Goal: Information Seeking & Learning: Compare options

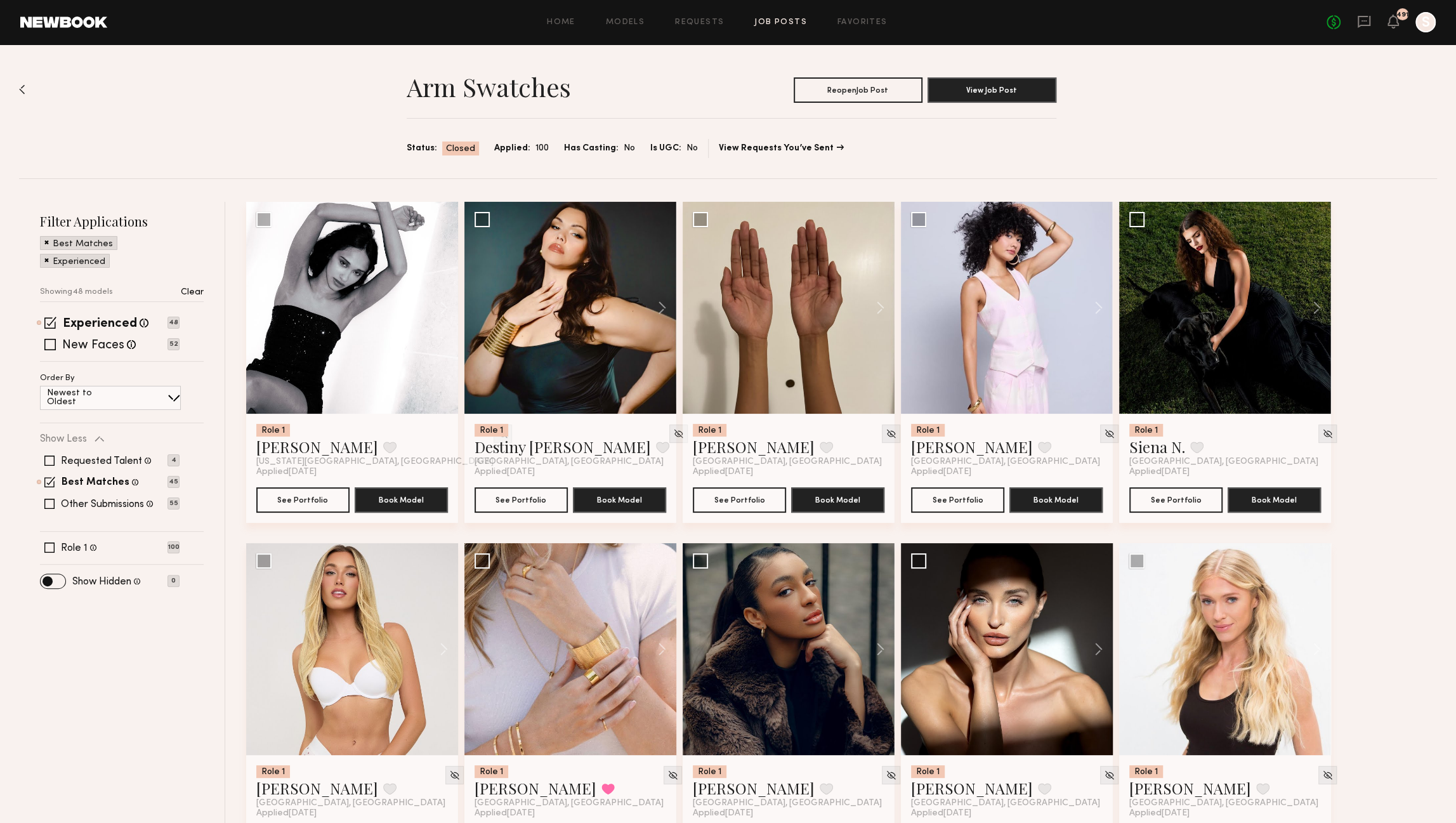
click at [775, 19] on link "Job Posts" at bounding box center [781, 23] width 53 height 8
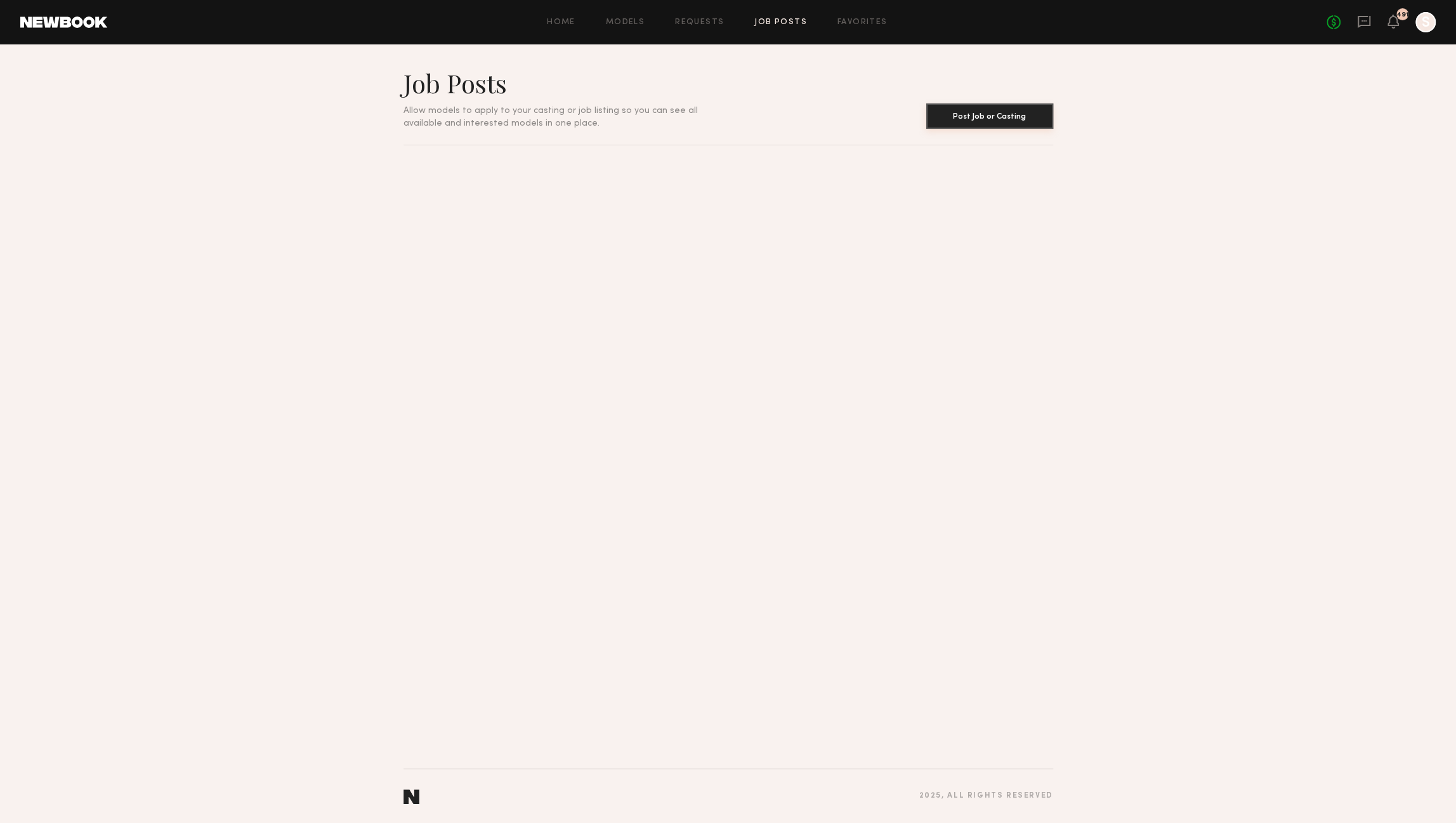
click at [979, 118] on button "Post Job or Casting" at bounding box center [990, 116] width 127 height 25
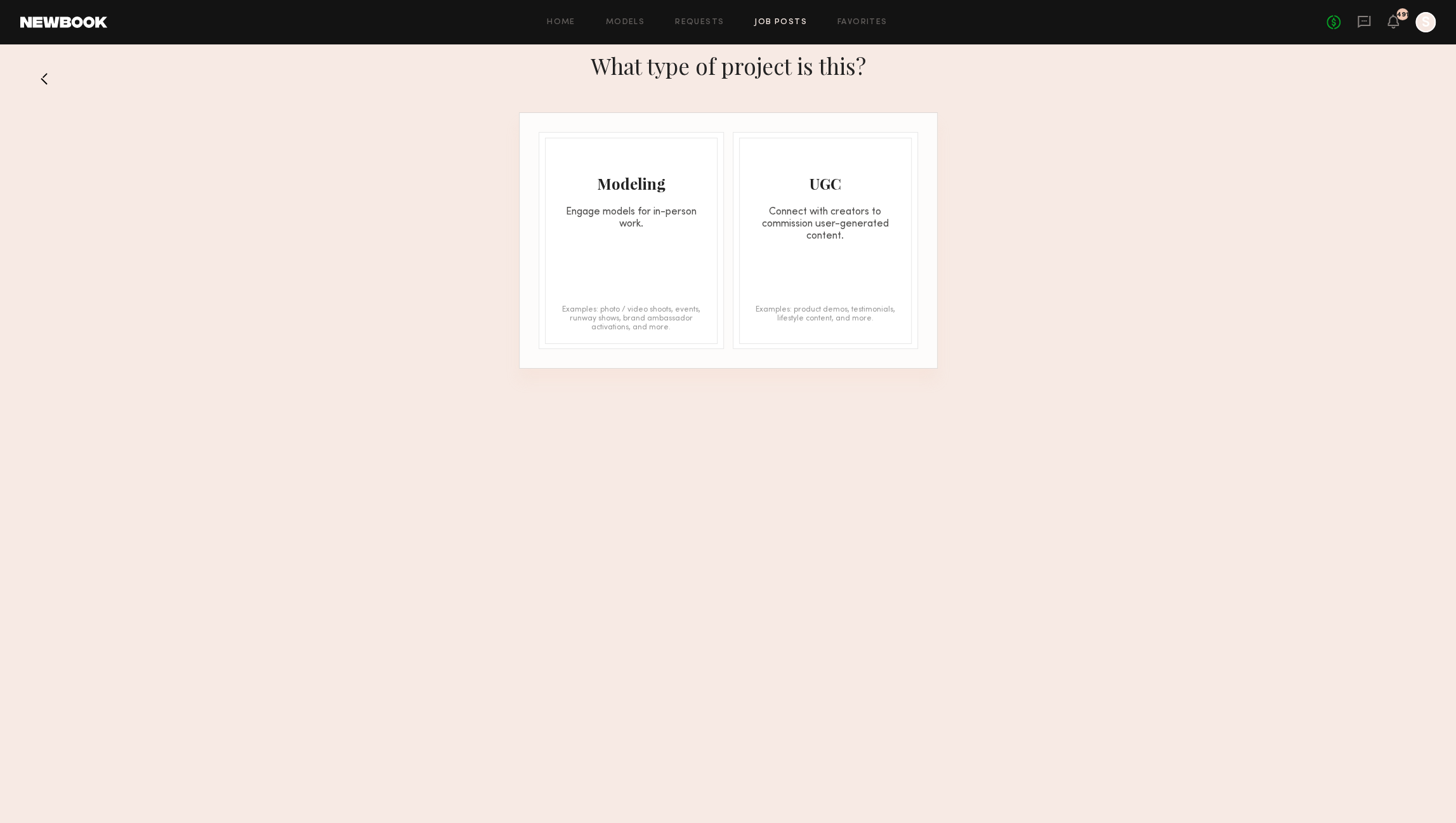
click at [783, 19] on link "Job Posts" at bounding box center [781, 23] width 53 height 8
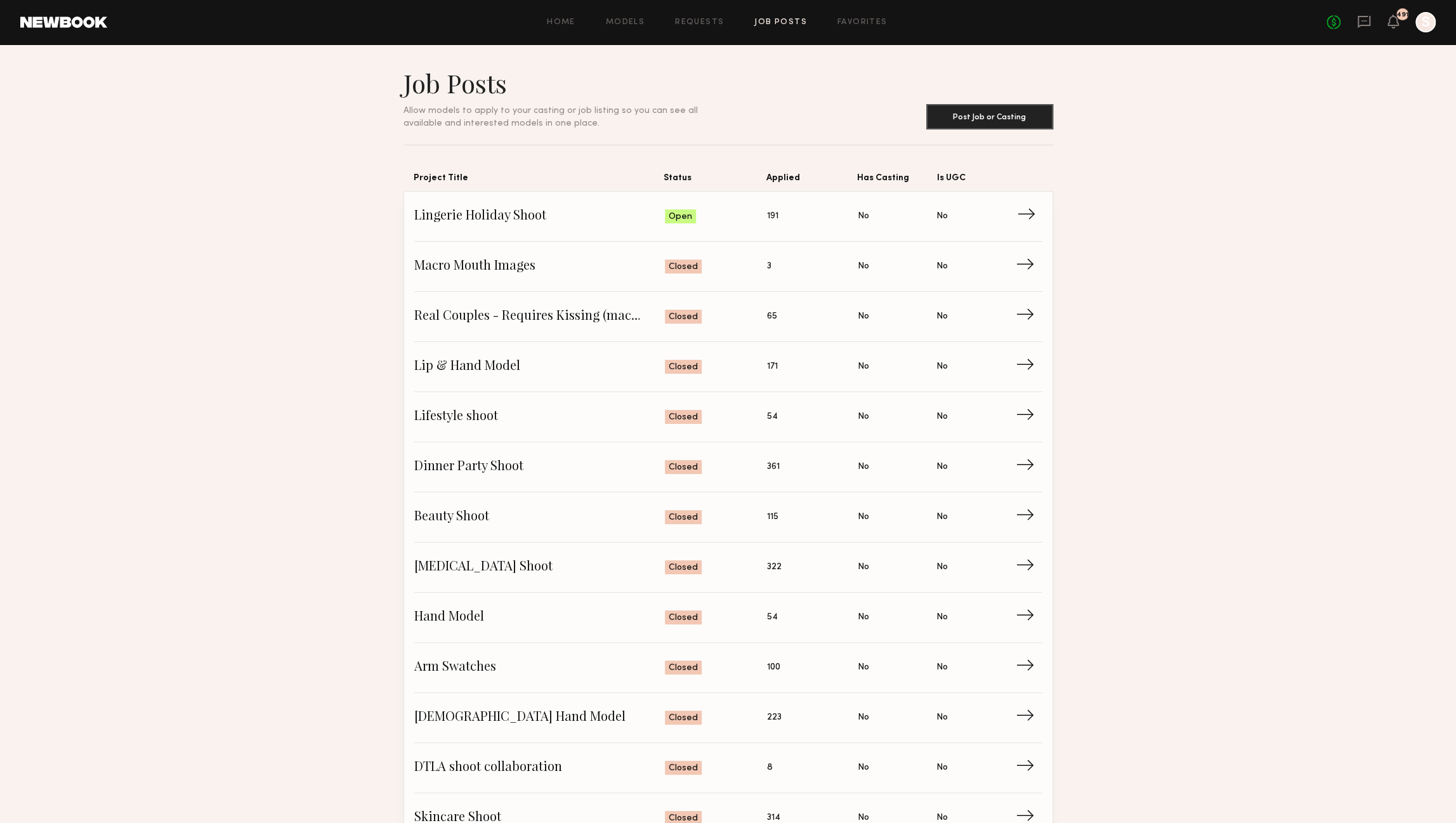
click at [611, 214] on span "Lingerie Holiday Shoot" at bounding box center [540, 216] width 251 height 19
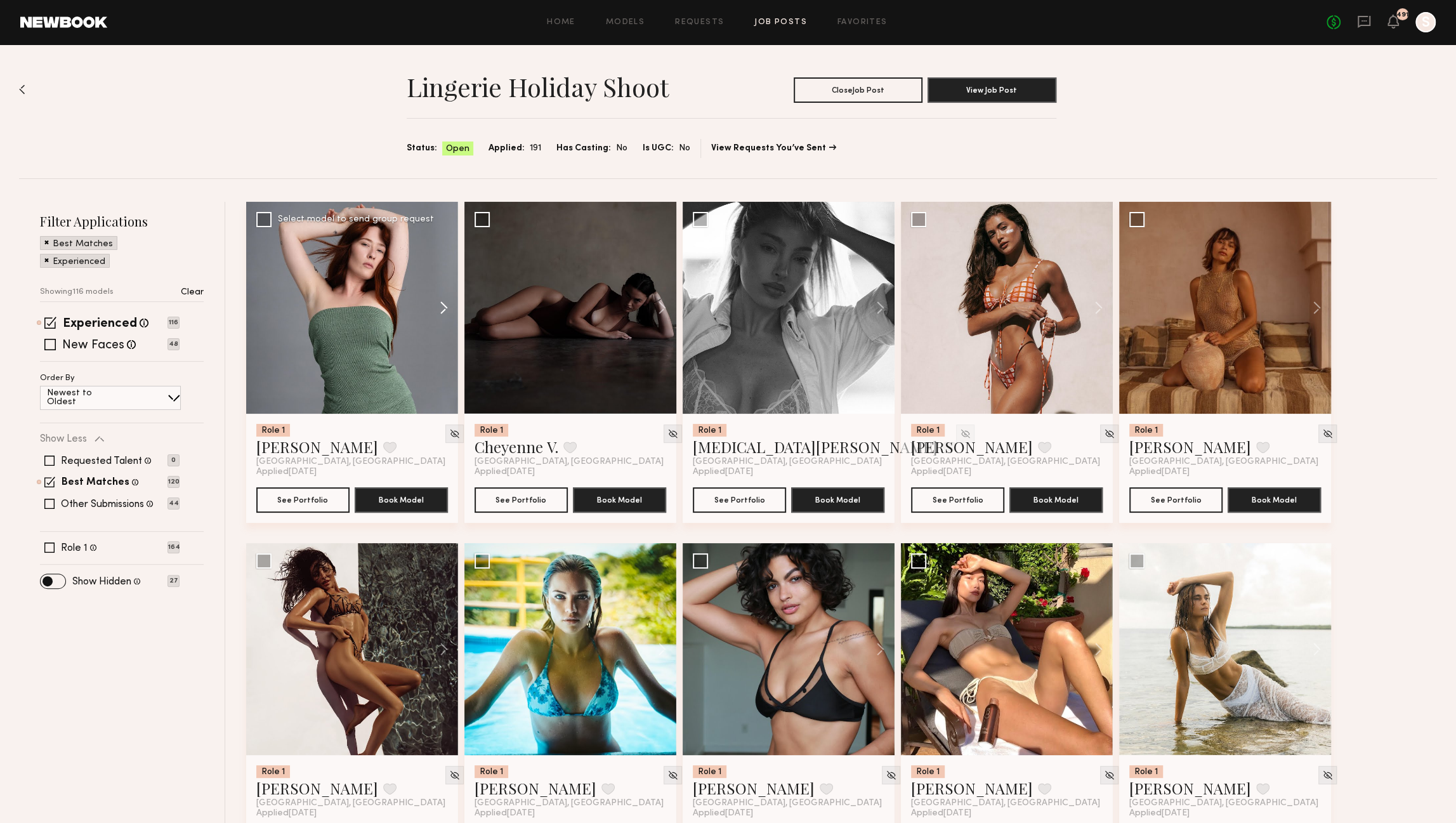
click at [442, 303] on button at bounding box center [438, 308] width 41 height 212
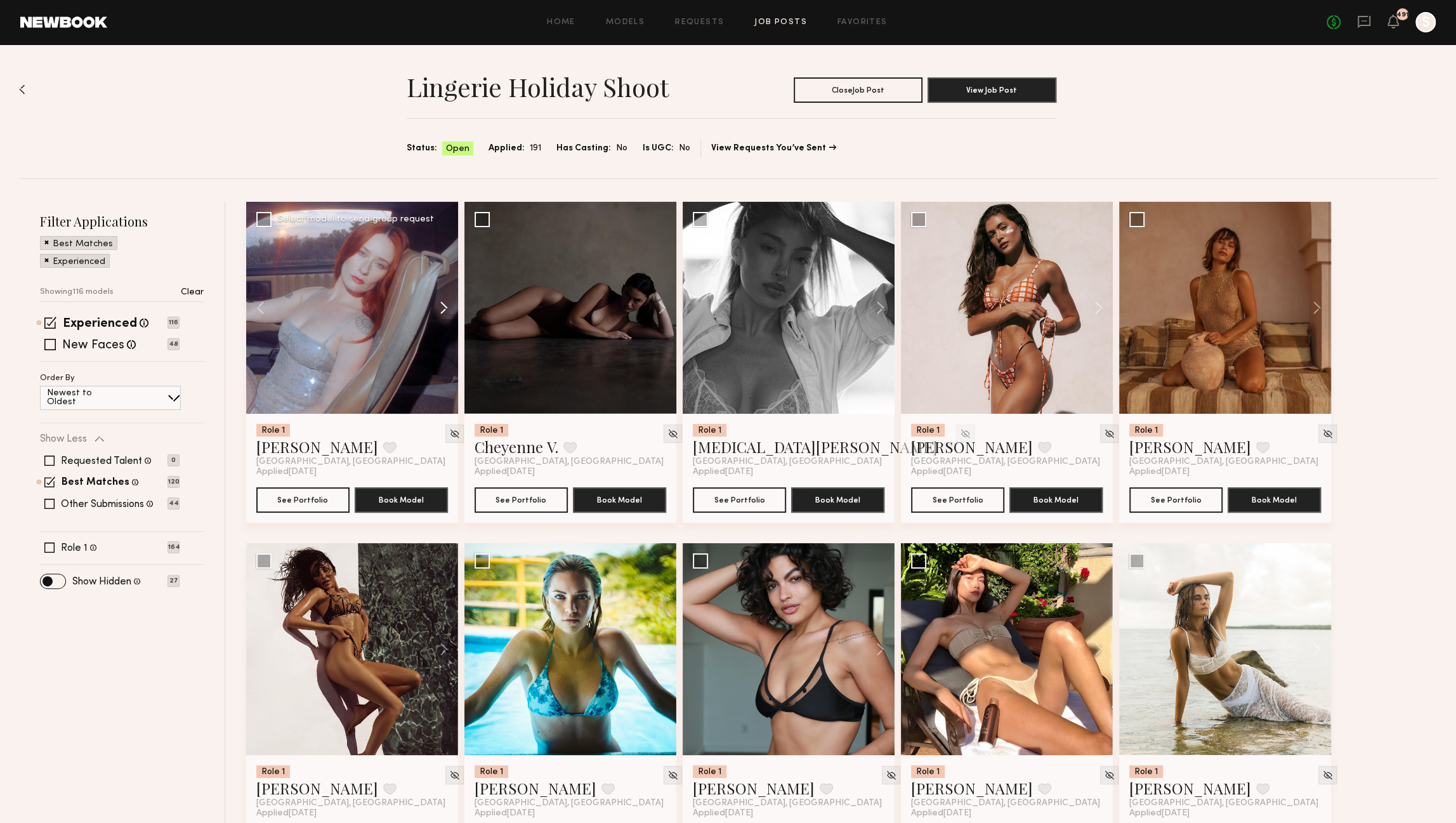
click at [442, 303] on button at bounding box center [438, 308] width 41 height 212
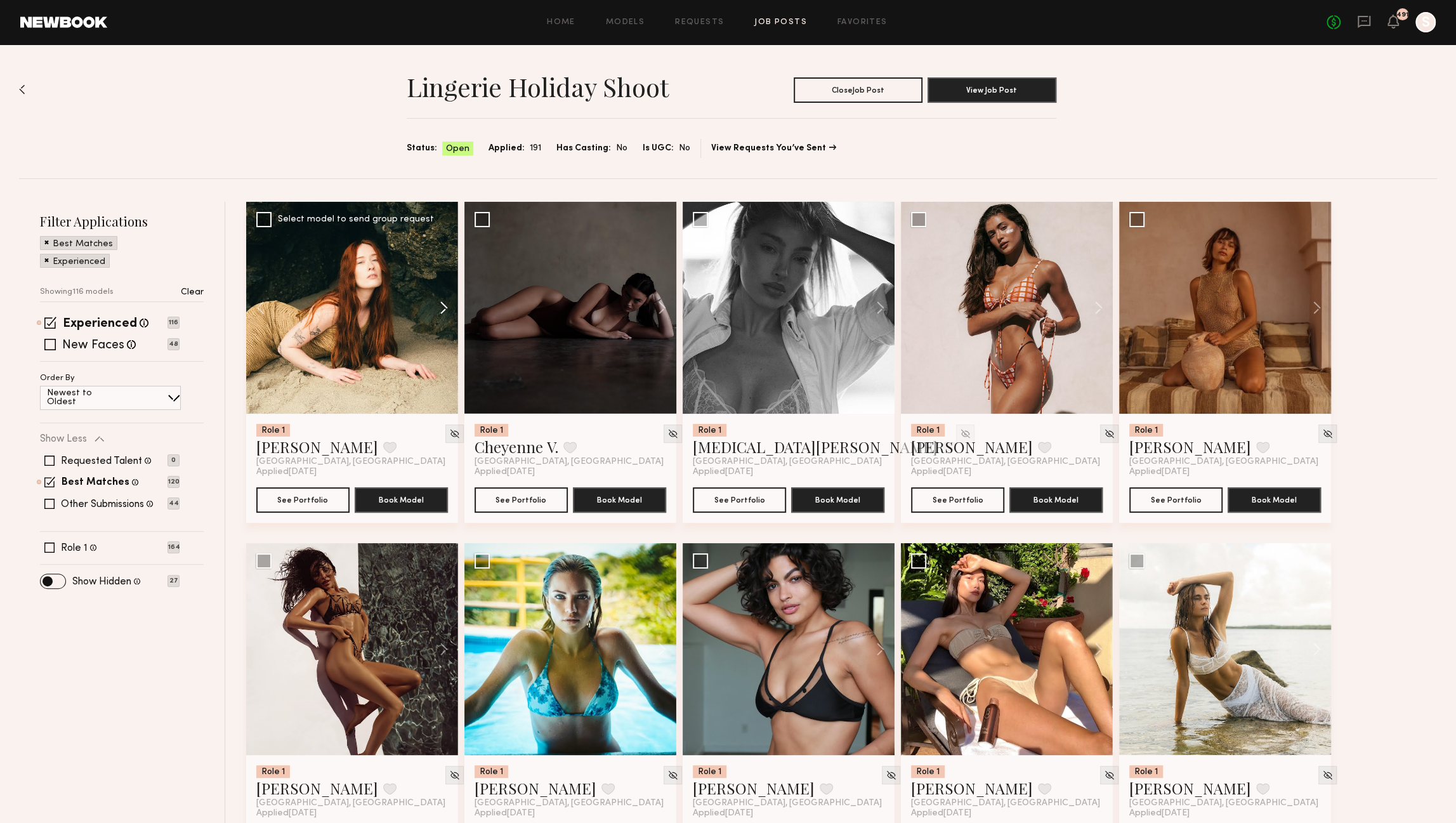
click at [442, 303] on button at bounding box center [438, 308] width 41 height 212
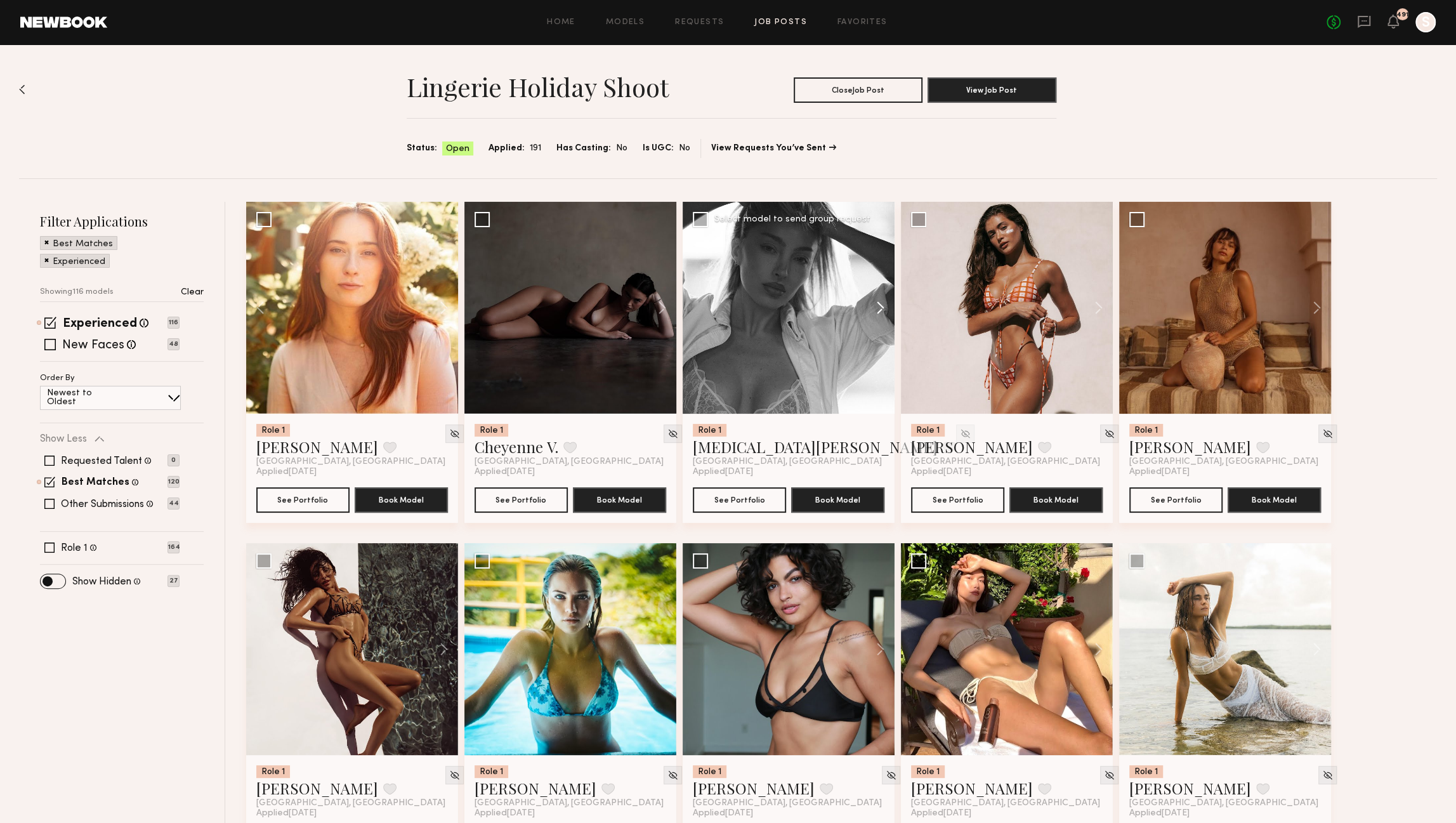
click at [878, 304] on button at bounding box center [874, 308] width 41 height 212
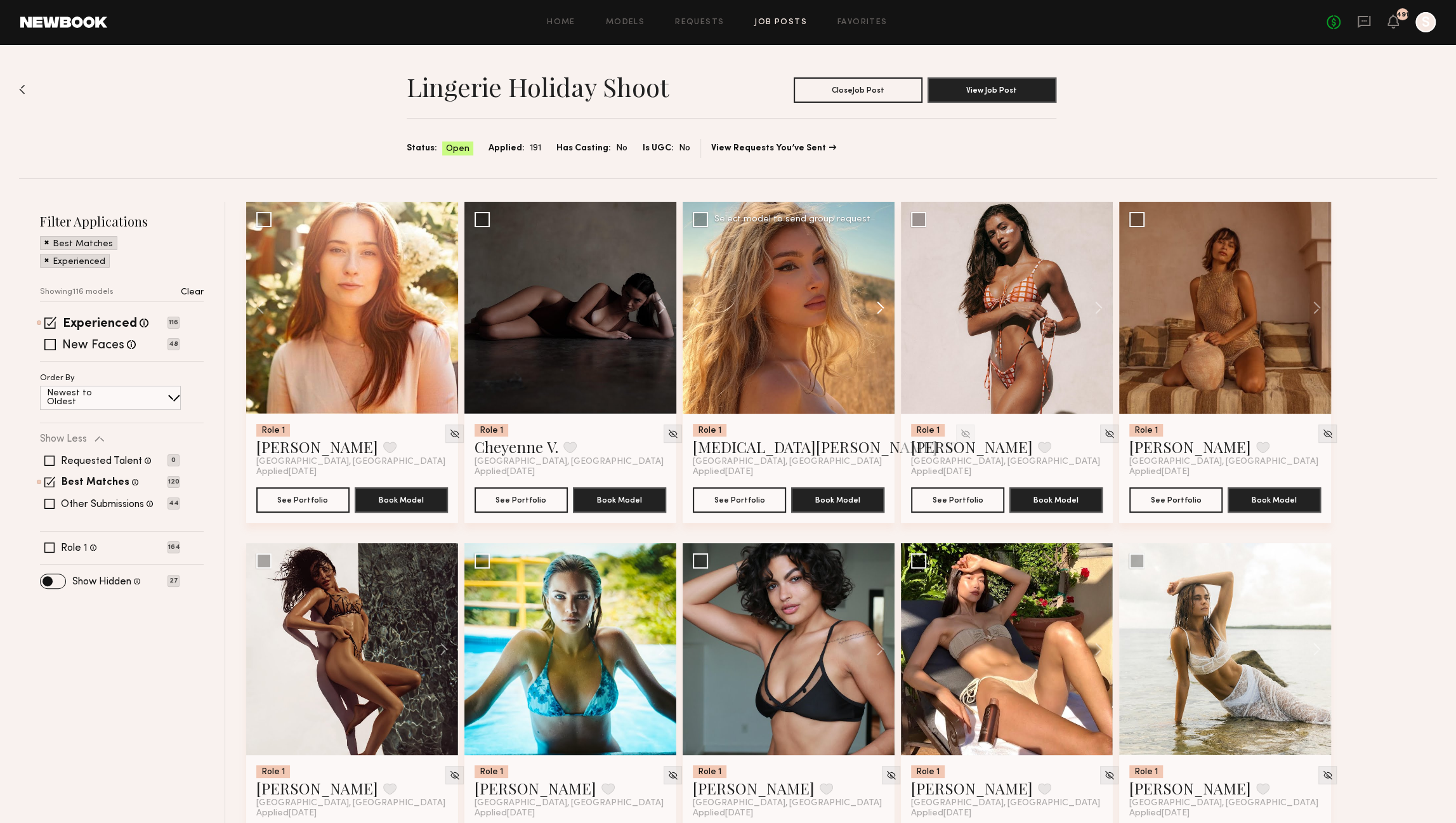
click at [878, 304] on button at bounding box center [874, 308] width 41 height 212
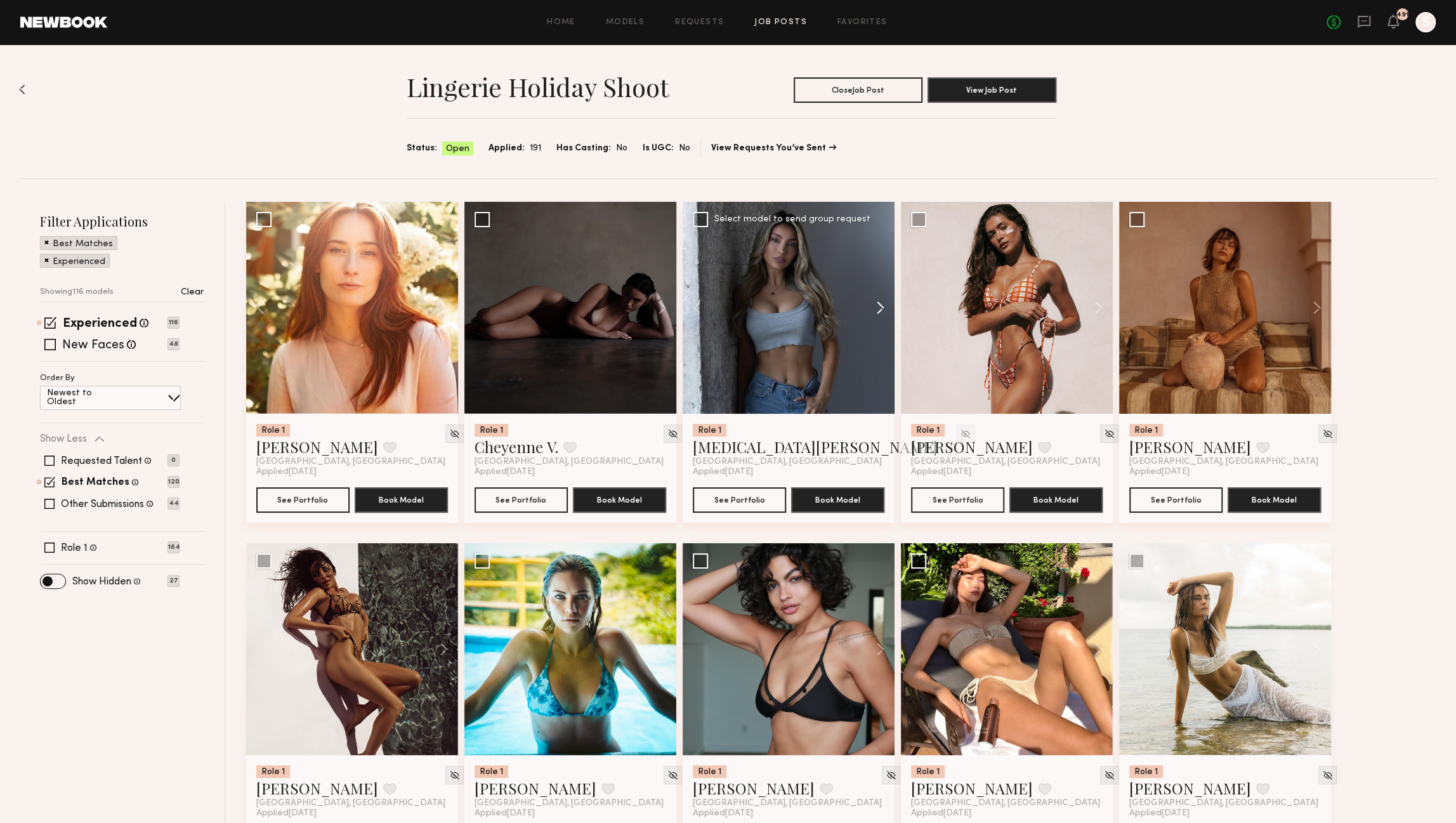
click at [878, 304] on button at bounding box center [874, 308] width 41 height 212
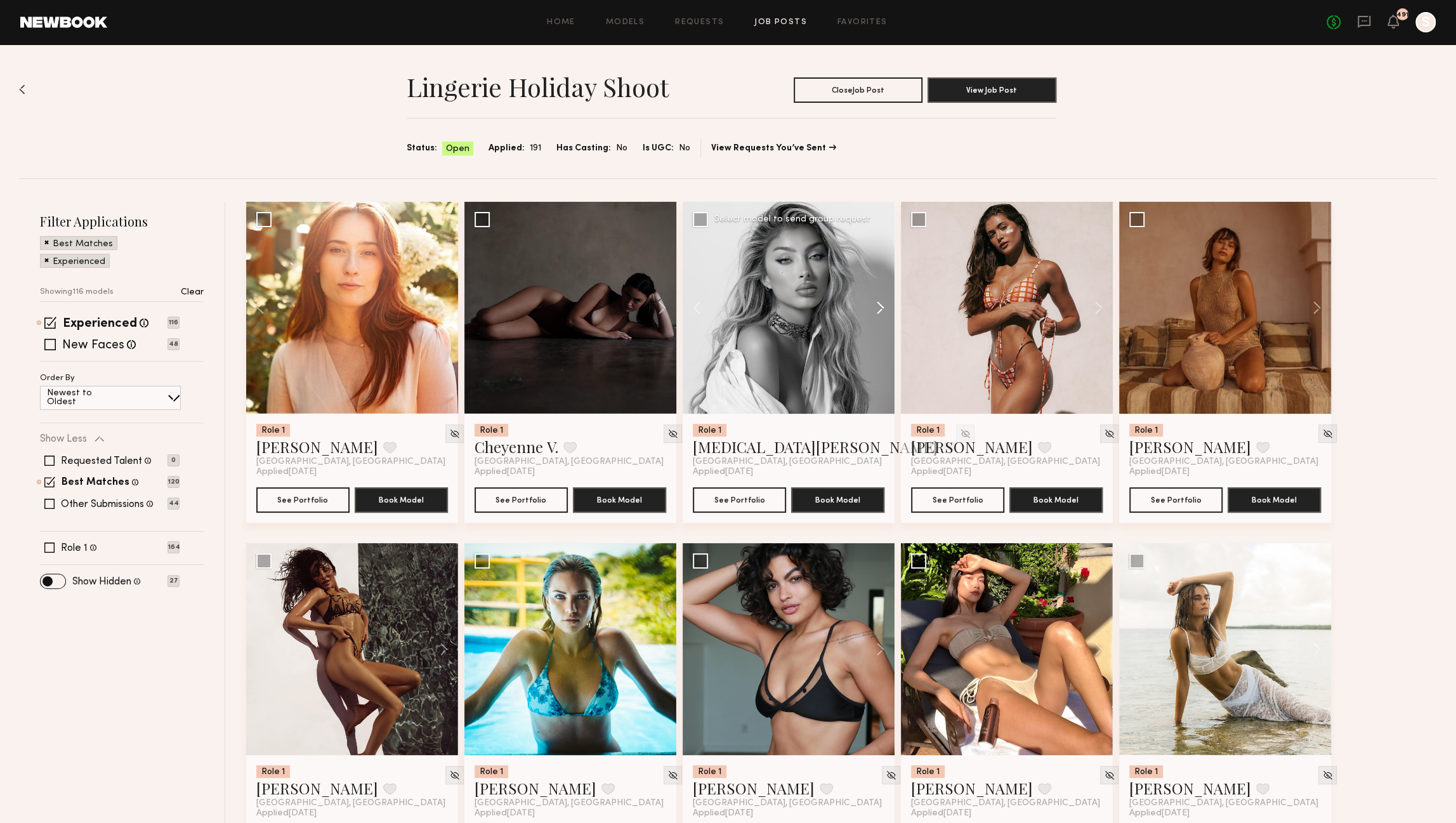
click at [878, 304] on button at bounding box center [874, 308] width 41 height 212
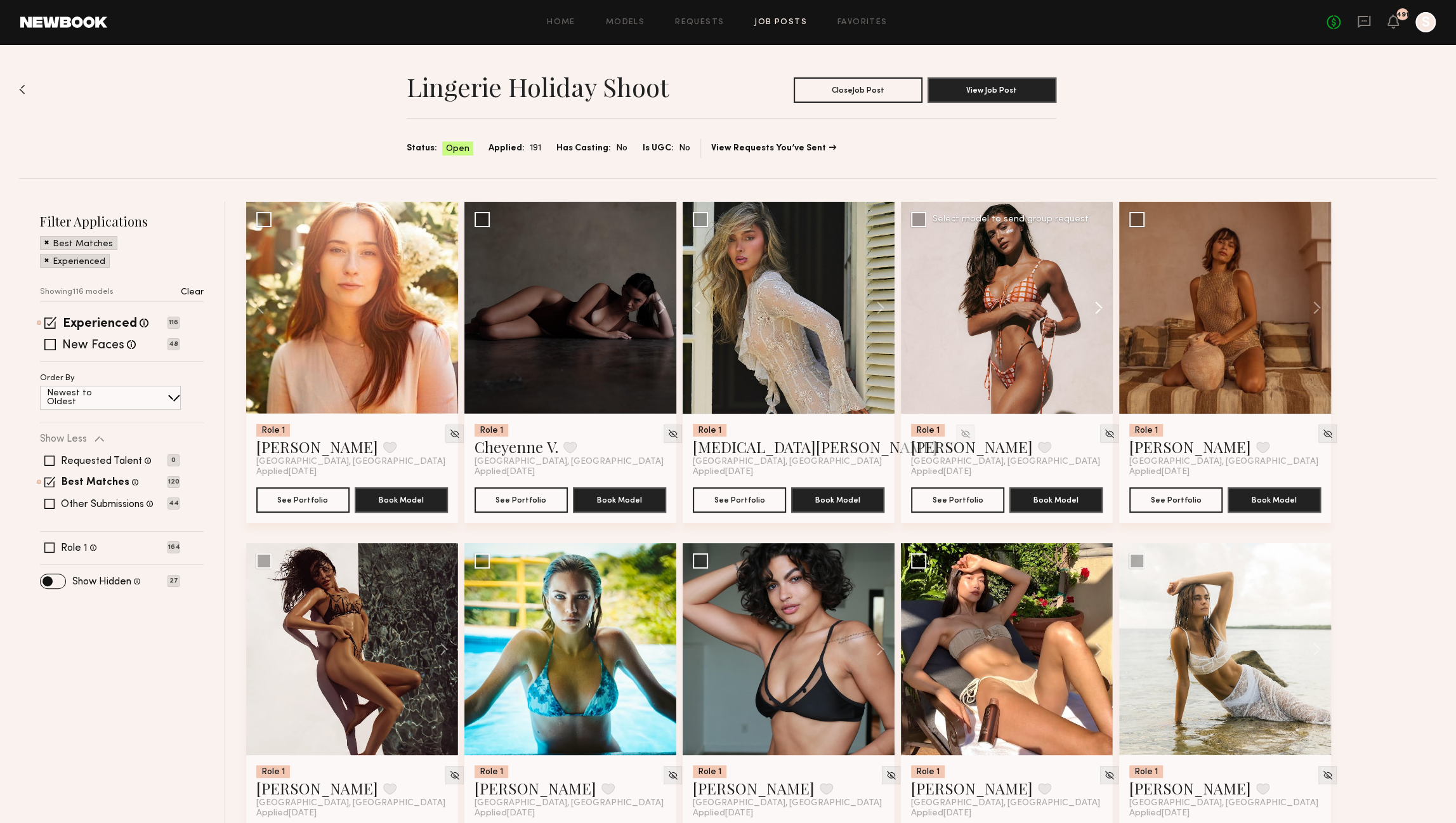
click at [1096, 305] on button at bounding box center [1093, 308] width 41 height 212
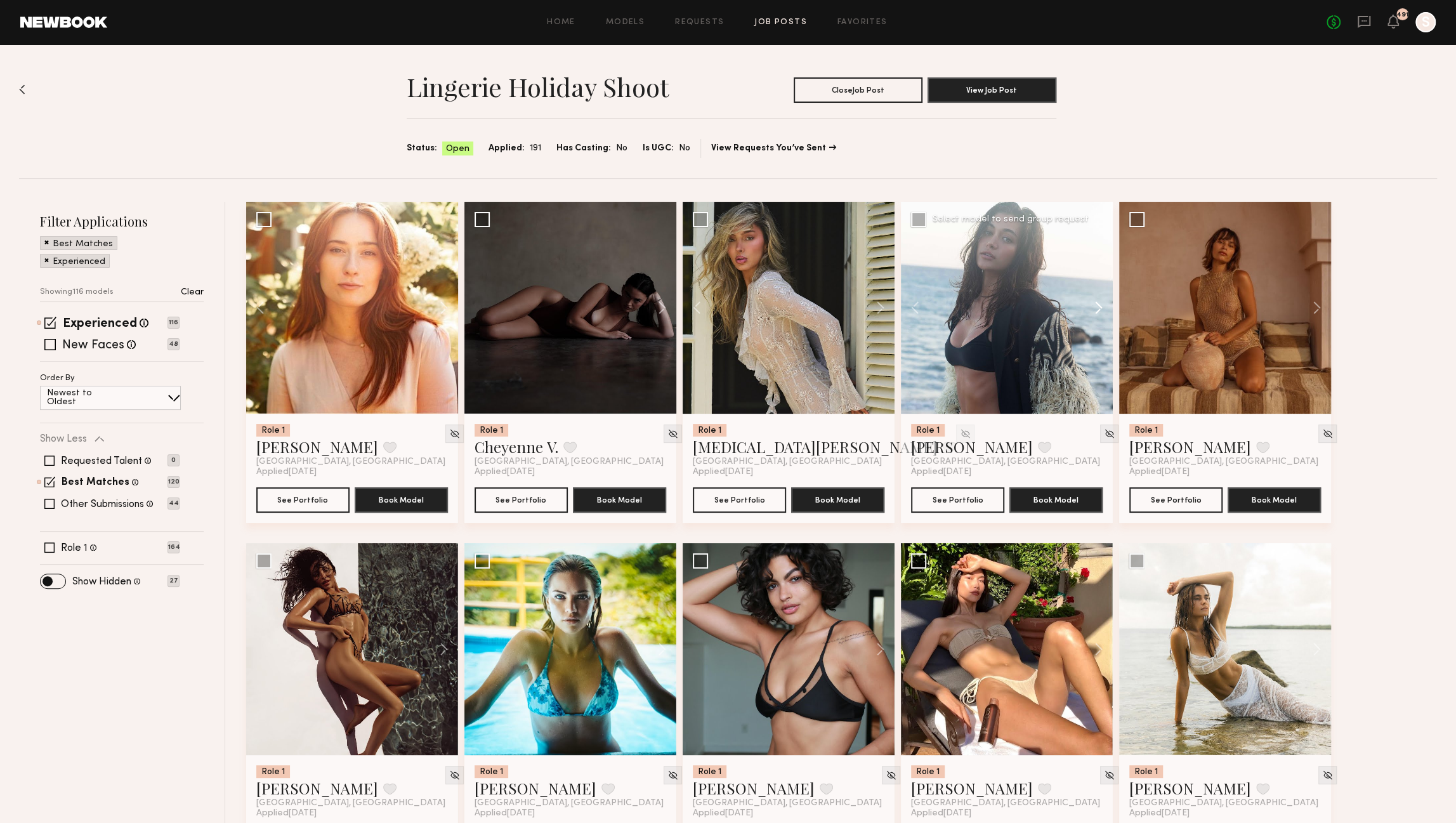
click at [1096, 305] on button at bounding box center [1093, 308] width 41 height 212
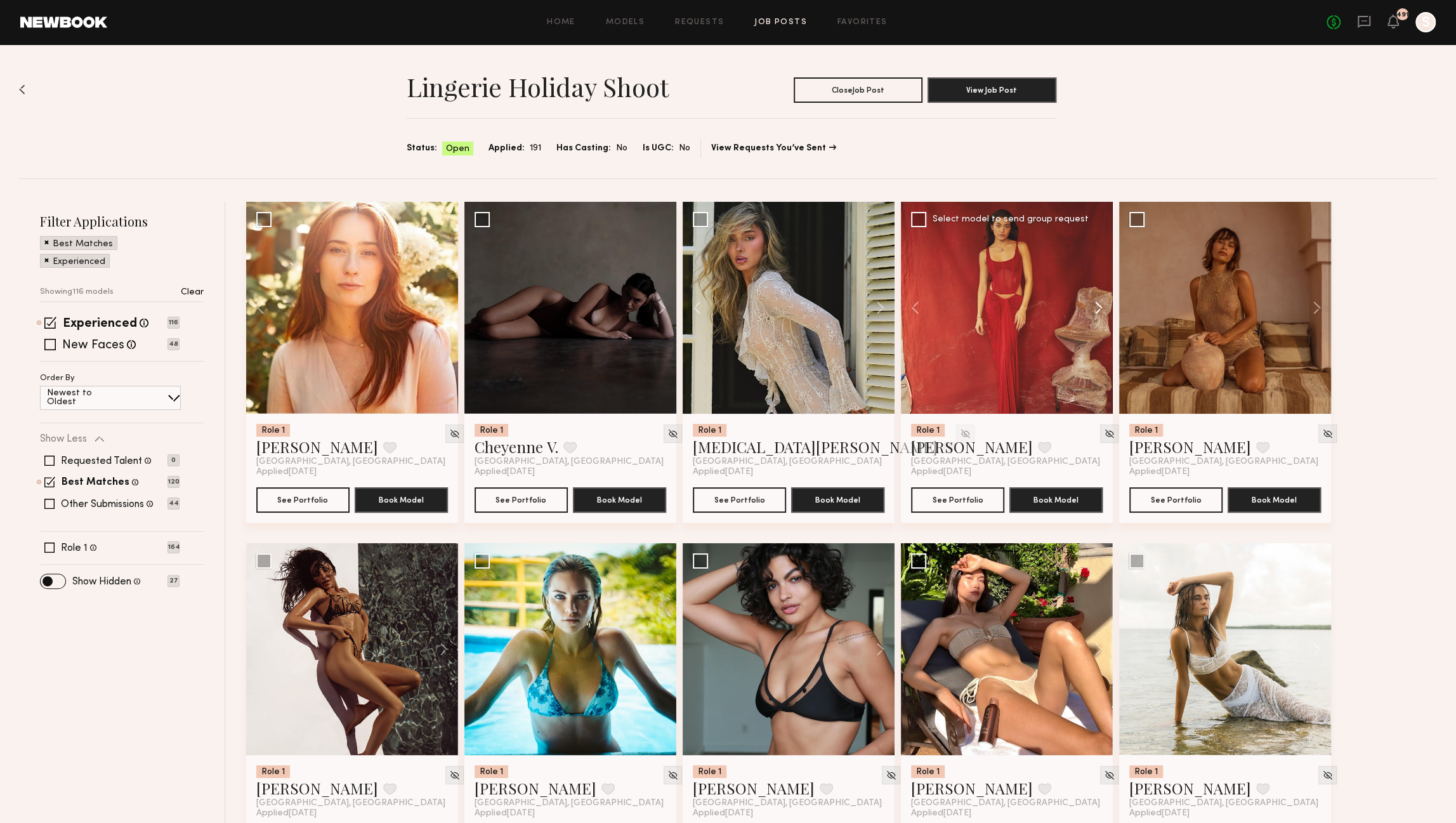
click at [1096, 305] on button at bounding box center [1093, 308] width 41 height 212
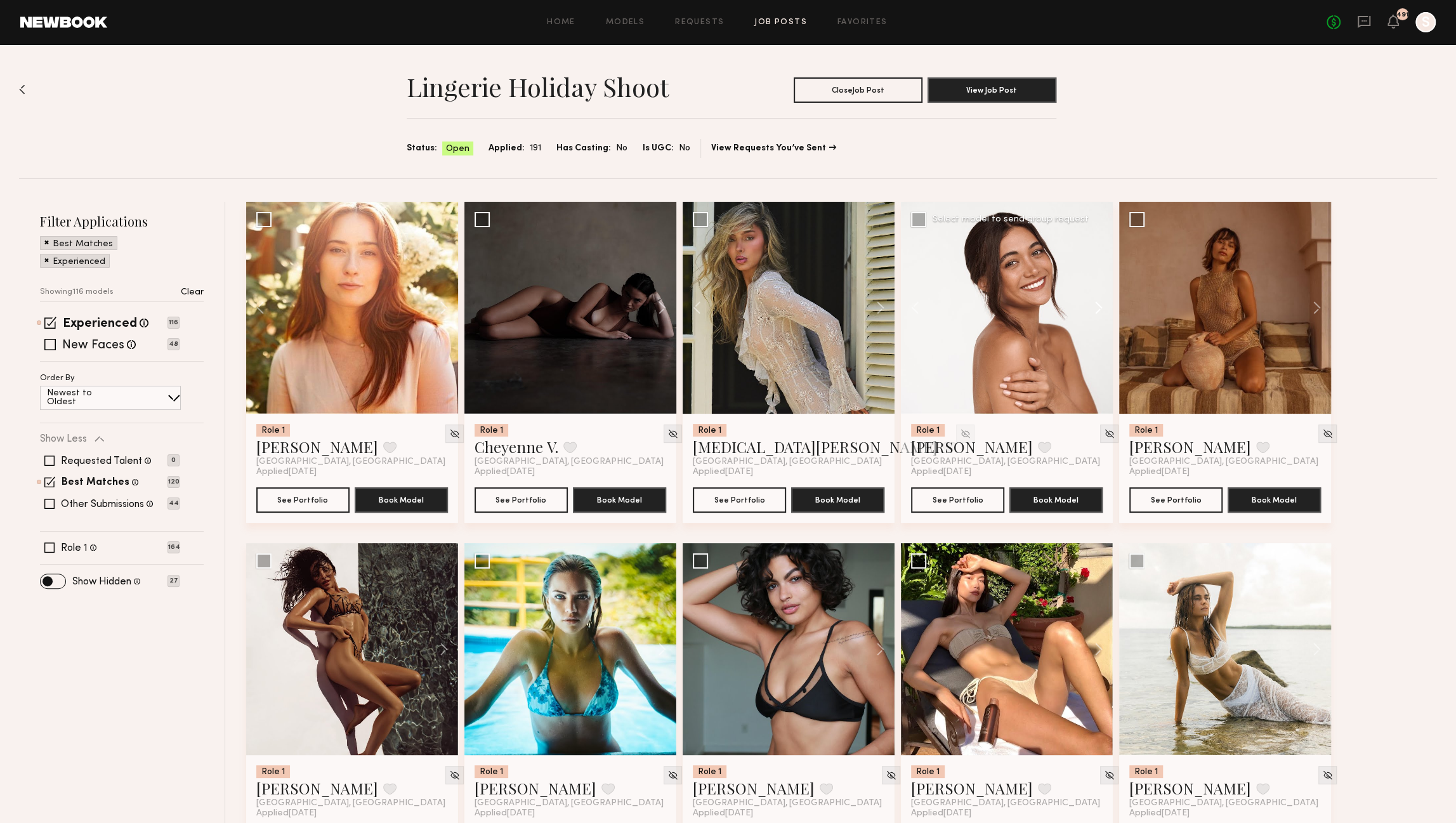
click at [1096, 305] on button at bounding box center [1093, 308] width 41 height 212
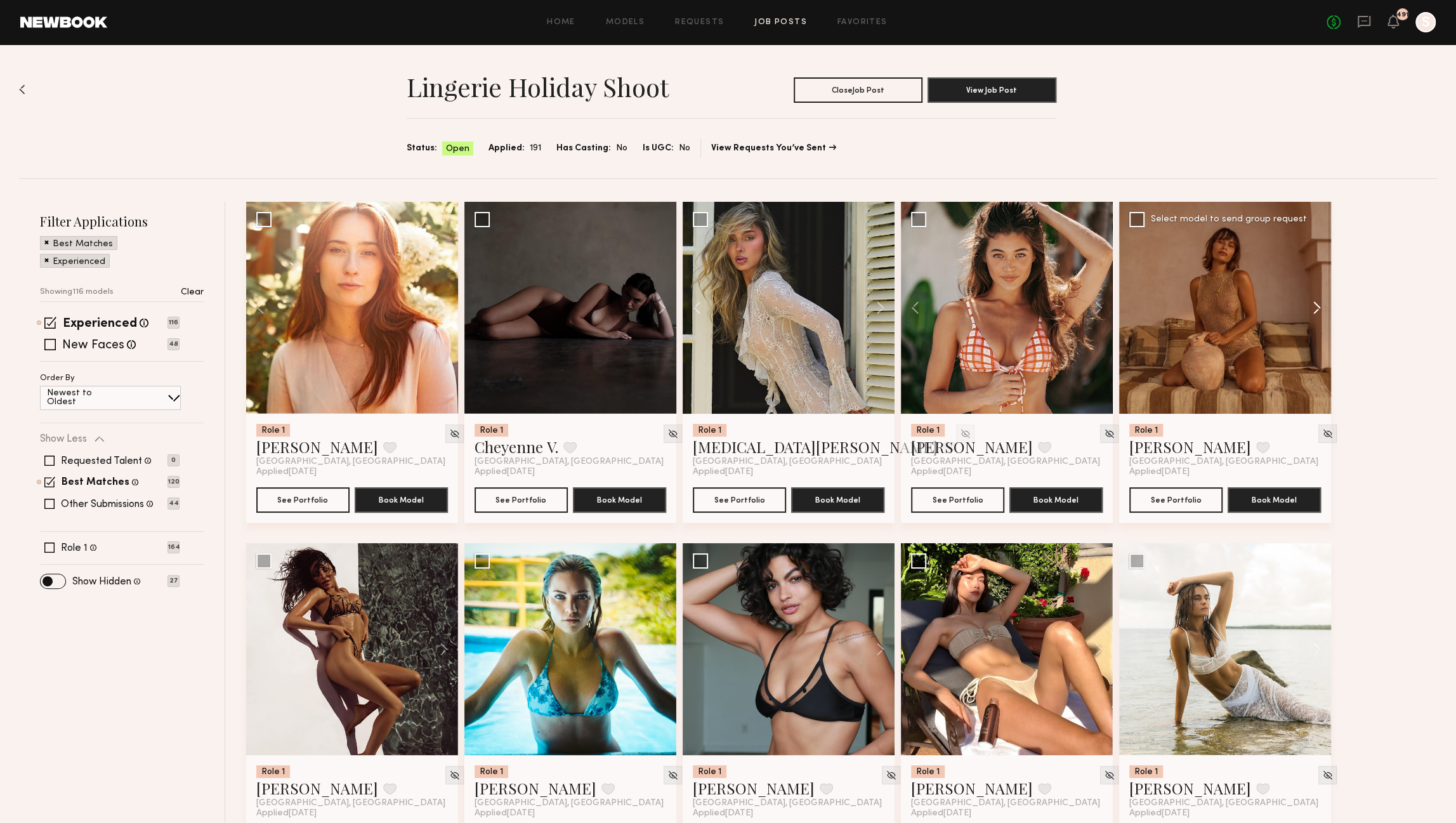
click at [1314, 312] on button at bounding box center [1311, 308] width 41 height 212
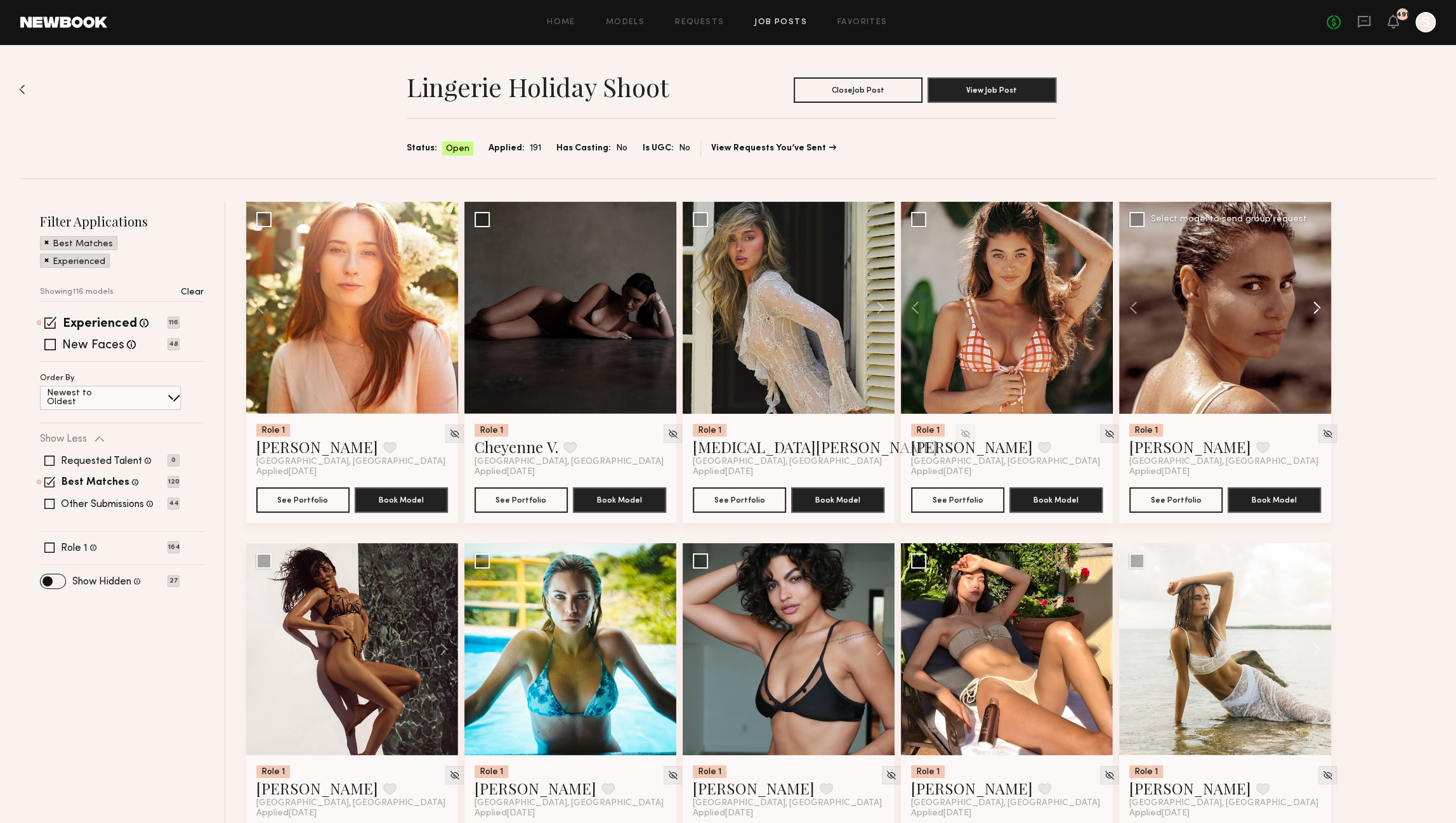
click at [1314, 312] on button at bounding box center [1311, 308] width 41 height 212
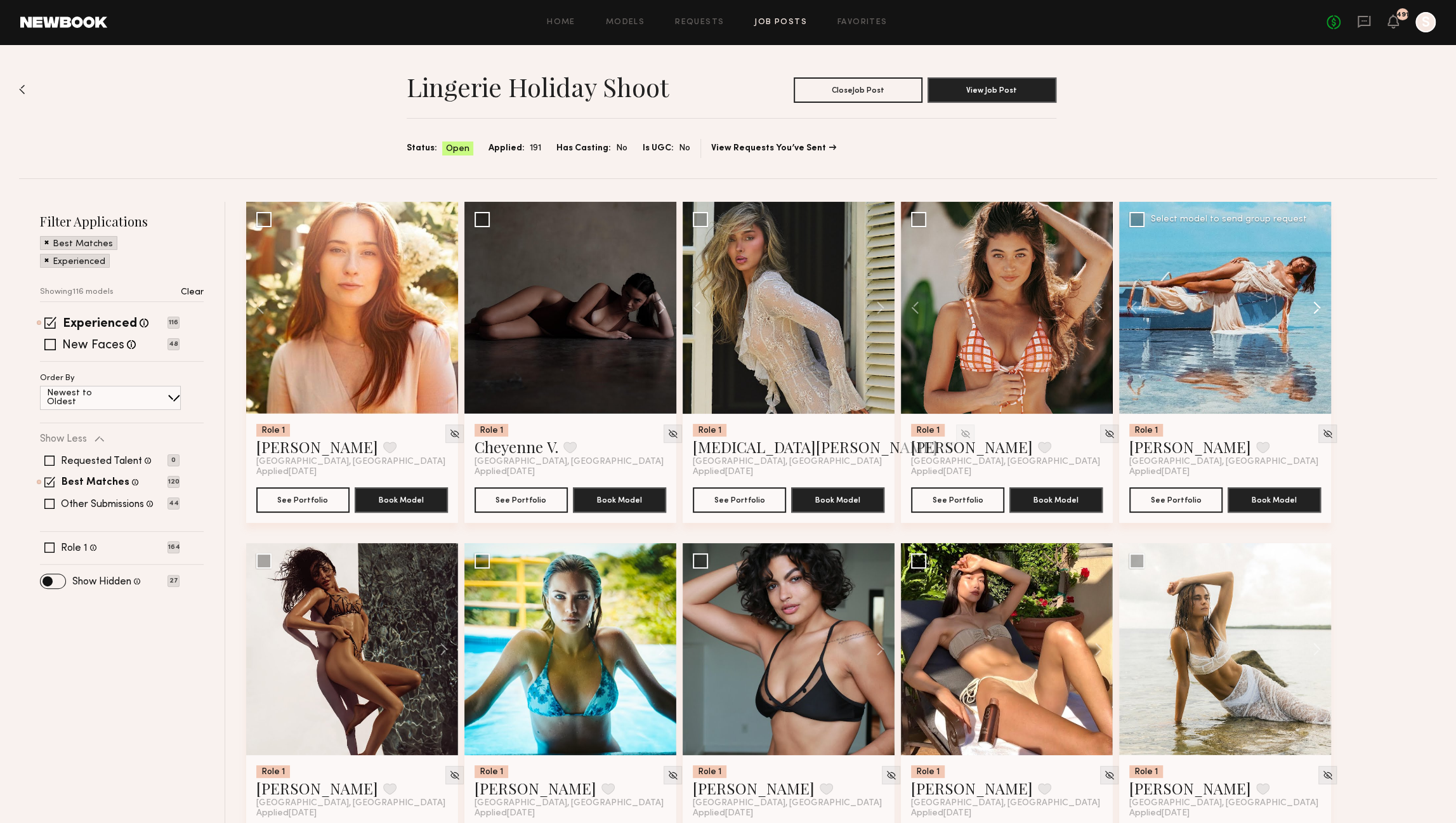
click at [1314, 312] on button at bounding box center [1311, 308] width 41 height 212
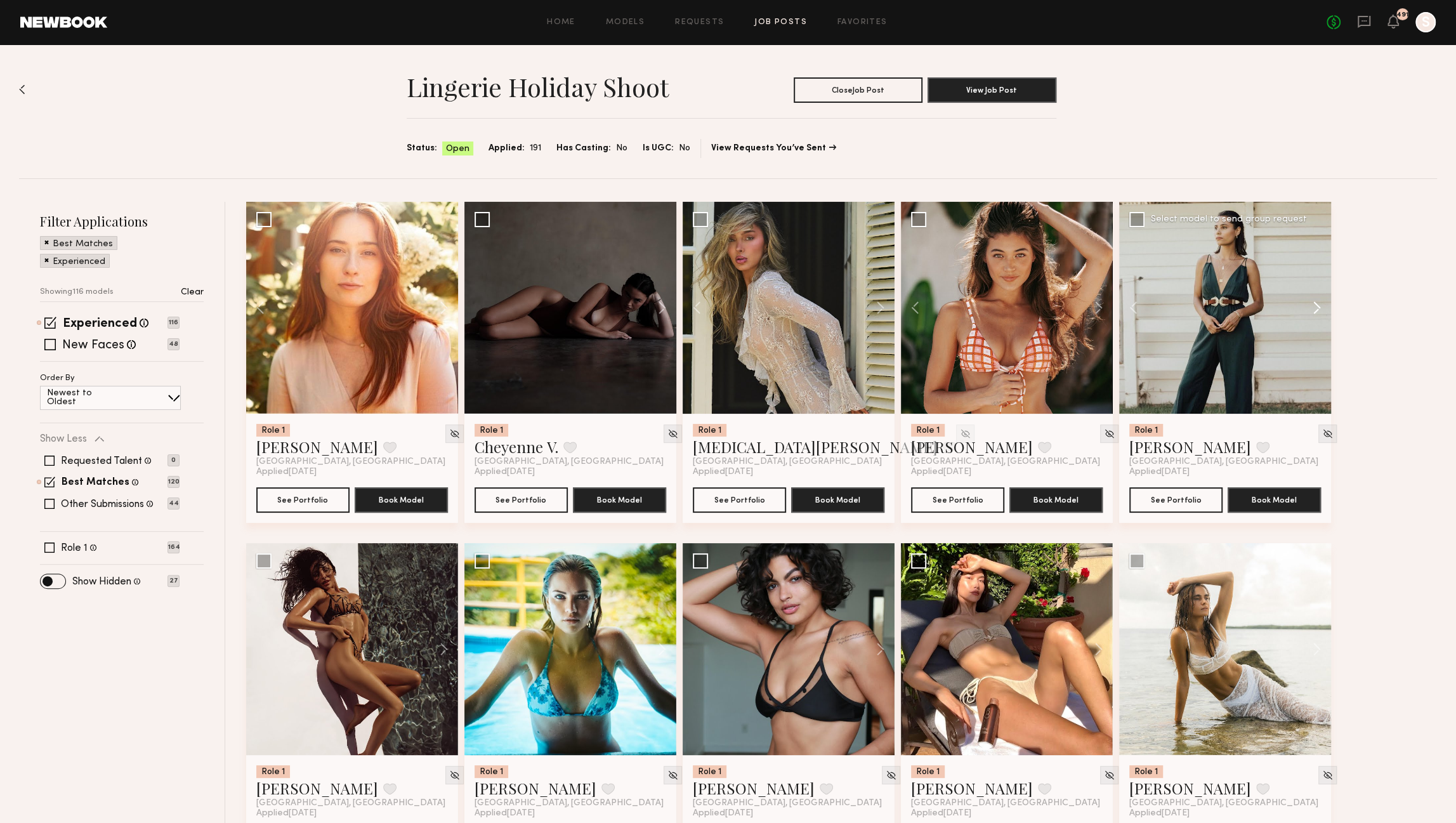
click at [1314, 312] on button at bounding box center [1311, 308] width 41 height 212
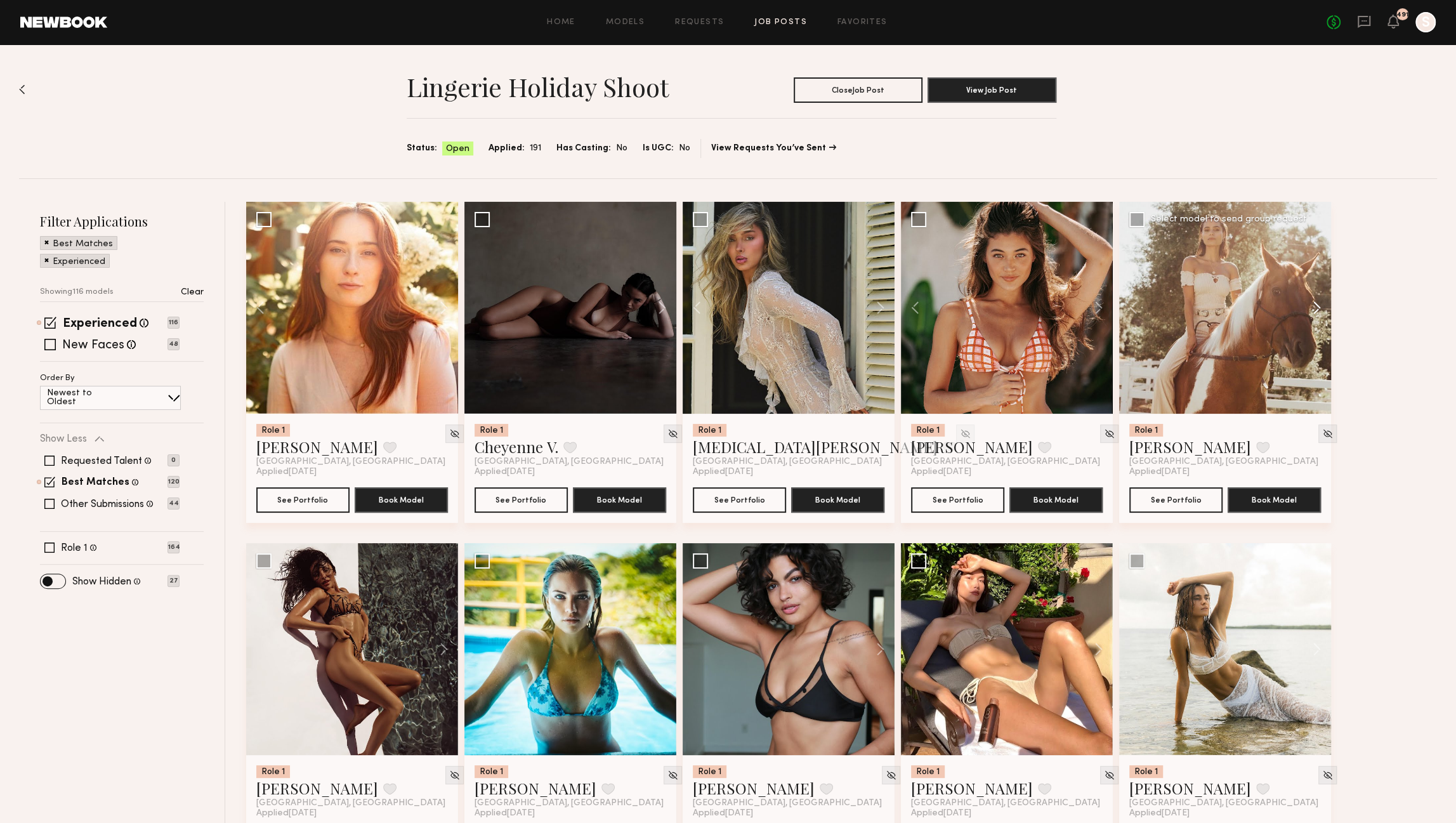
click at [1314, 312] on button at bounding box center [1311, 308] width 41 height 212
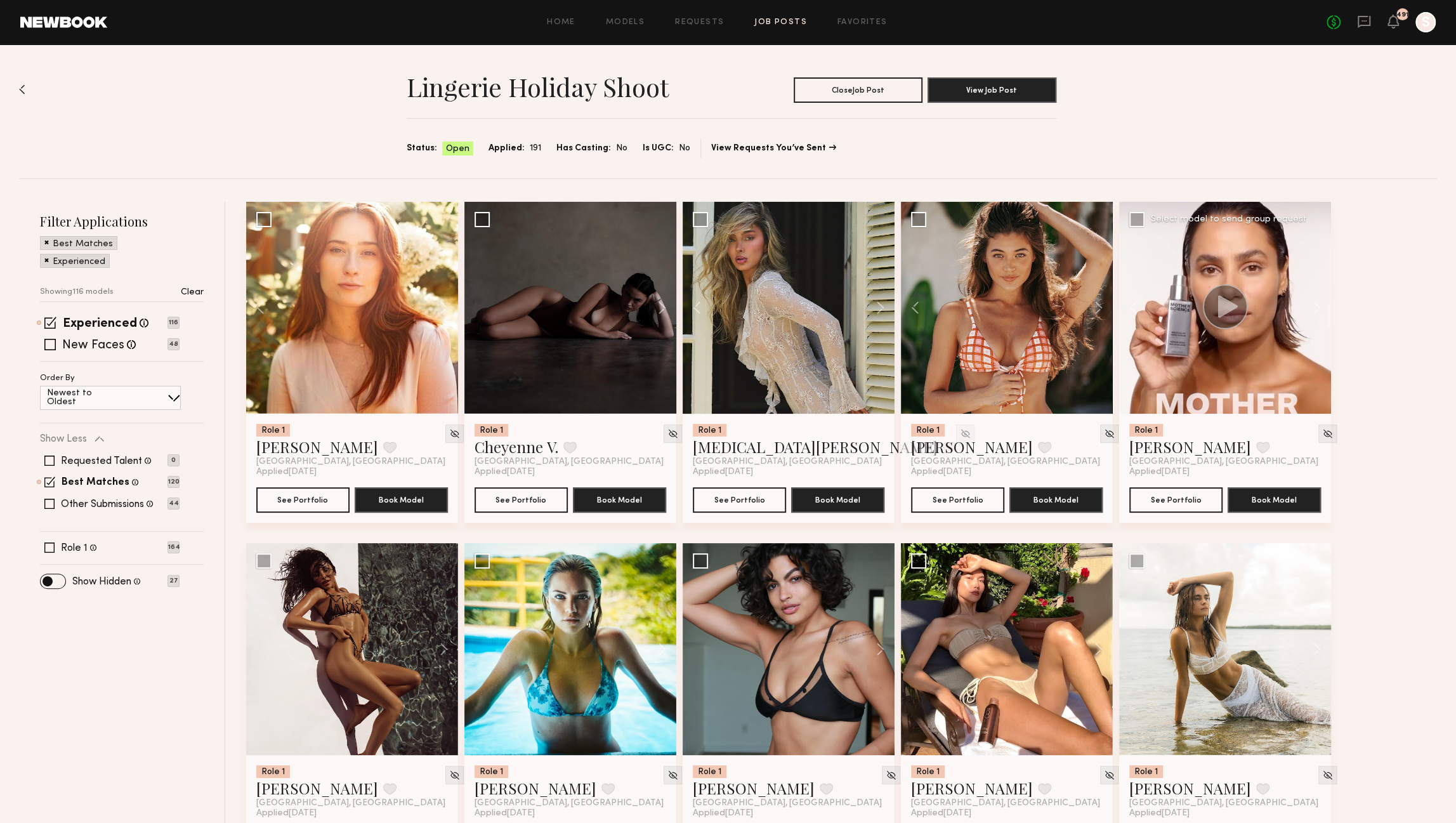
click at [1235, 372] on div at bounding box center [1225, 308] width 212 height 212
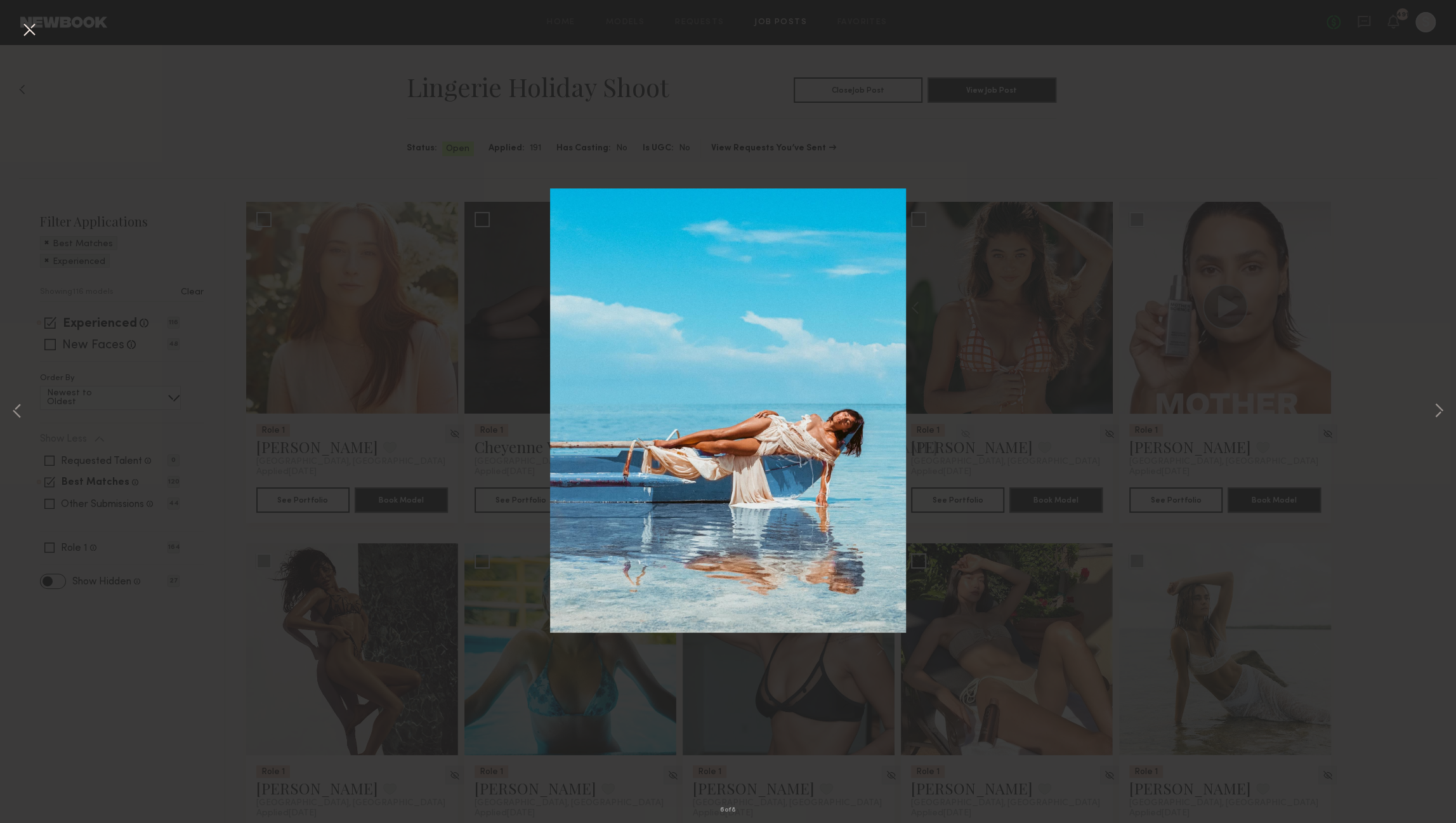
click at [35, 33] on button at bounding box center [29, 30] width 20 height 23
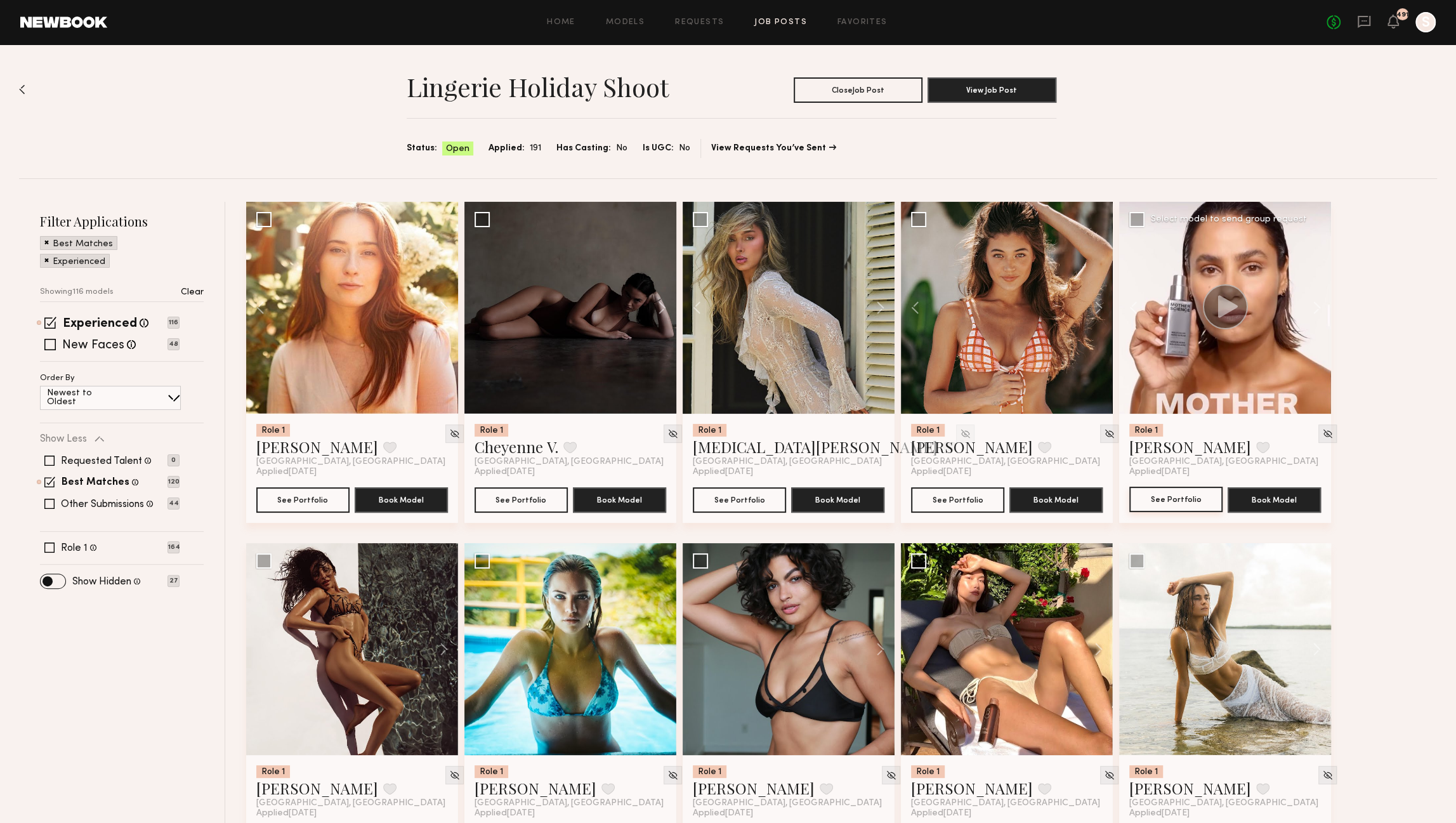
click at [1194, 506] on button "See Portfolio" at bounding box center [1176, 500] width 93 height 25
click at [664, 314] on button at bounding box center [656, 308] width 41 height 212
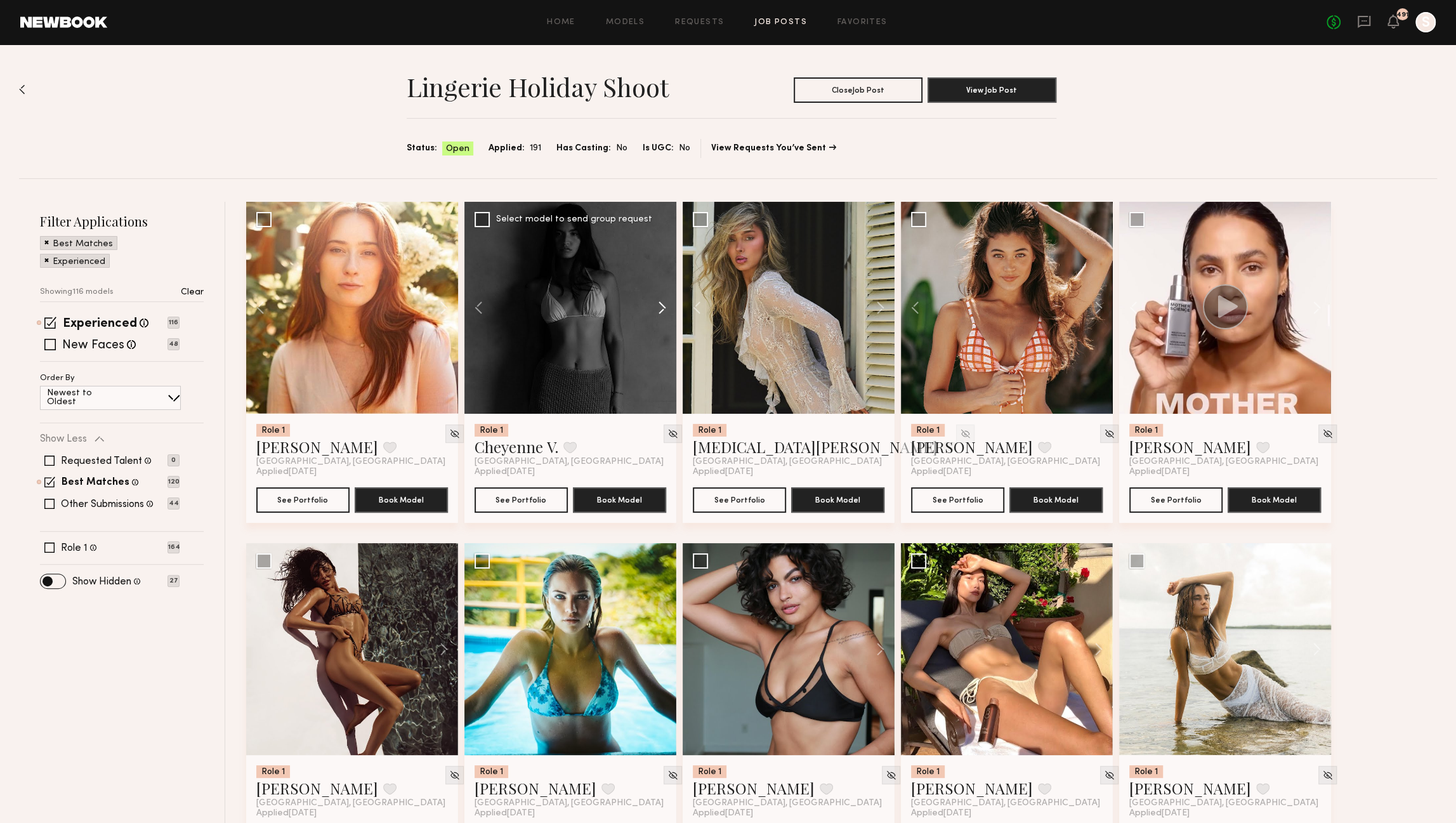
click at [664, 314] on button at bounding box center [656, 308] width 41 height 212
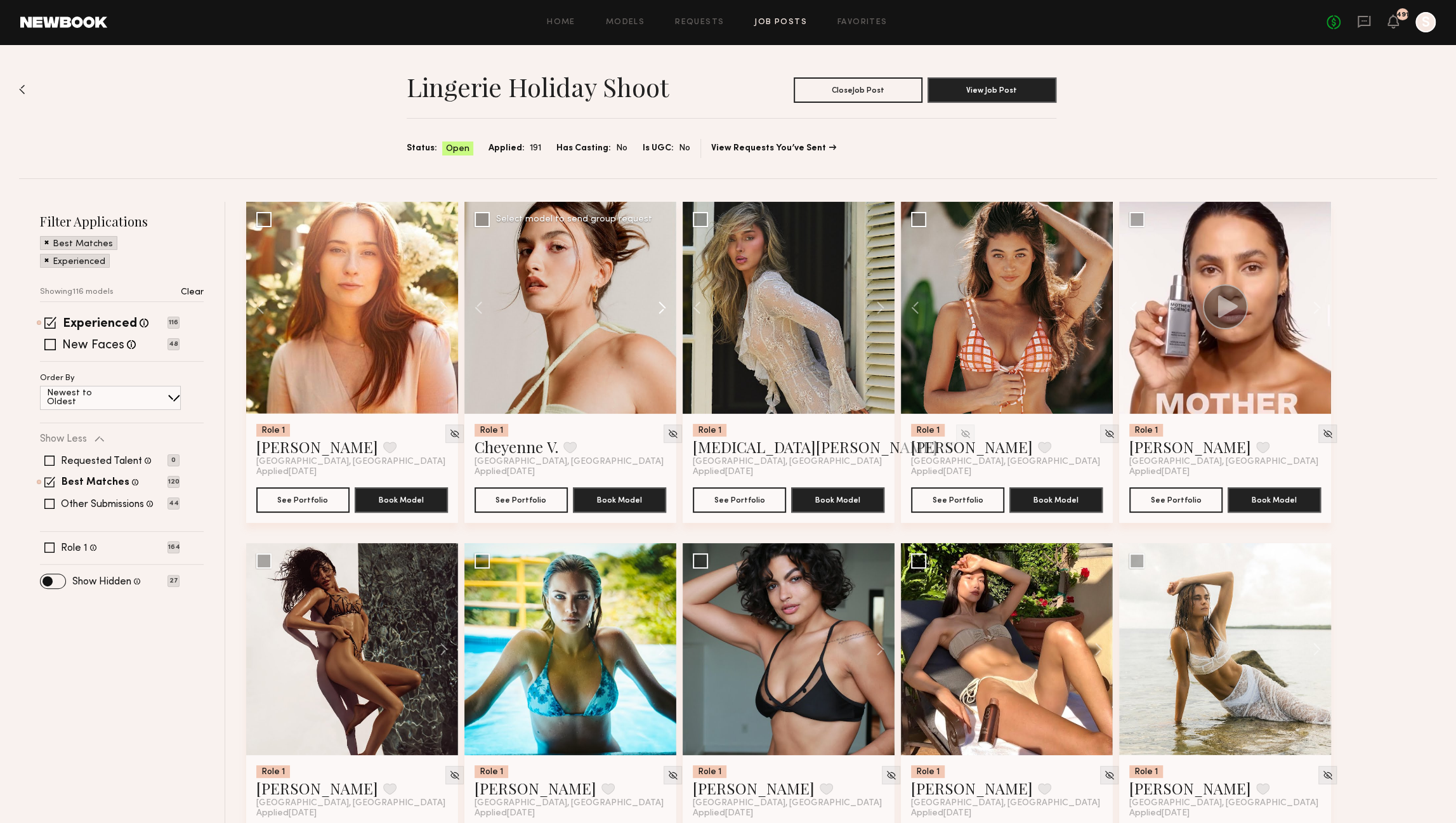
click at [664, 314] on button at bounding box center [656, 308] width 41 height 212
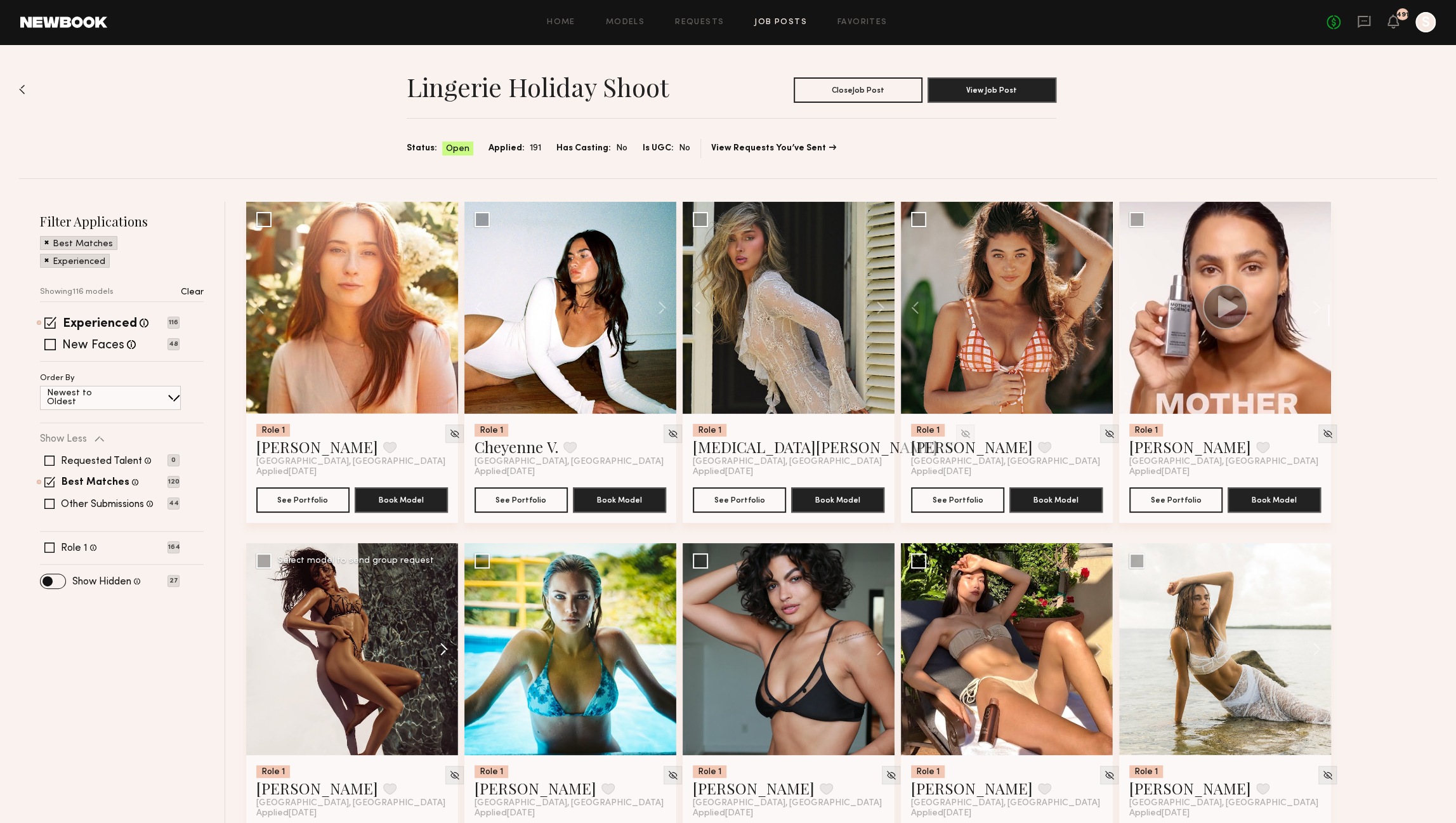
click at [443, 651] on button at bounding box center [438, 650] width 41 height 212
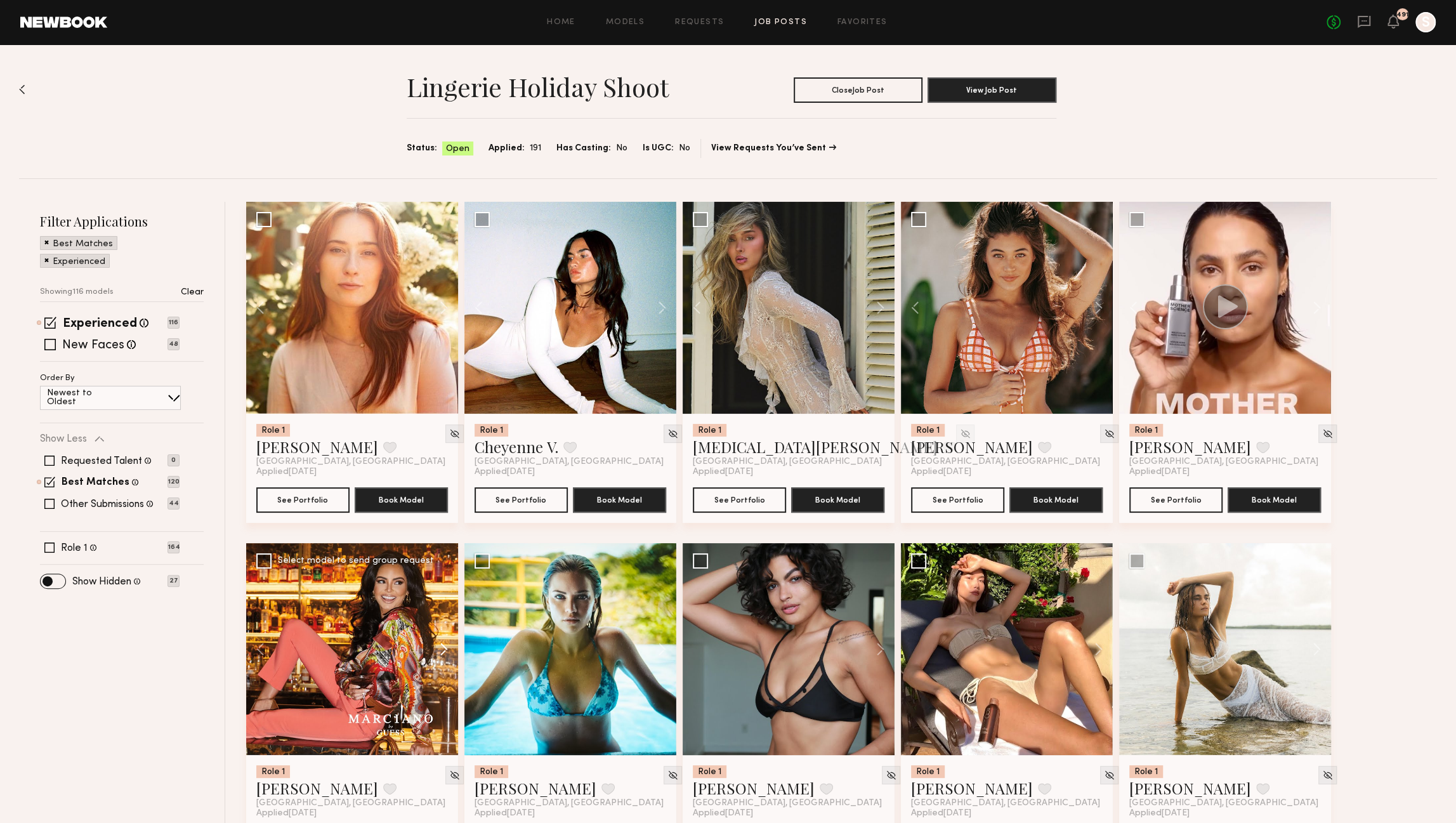
click at [443, 651] on button at bounding box center [438, 650] width 41 height 212
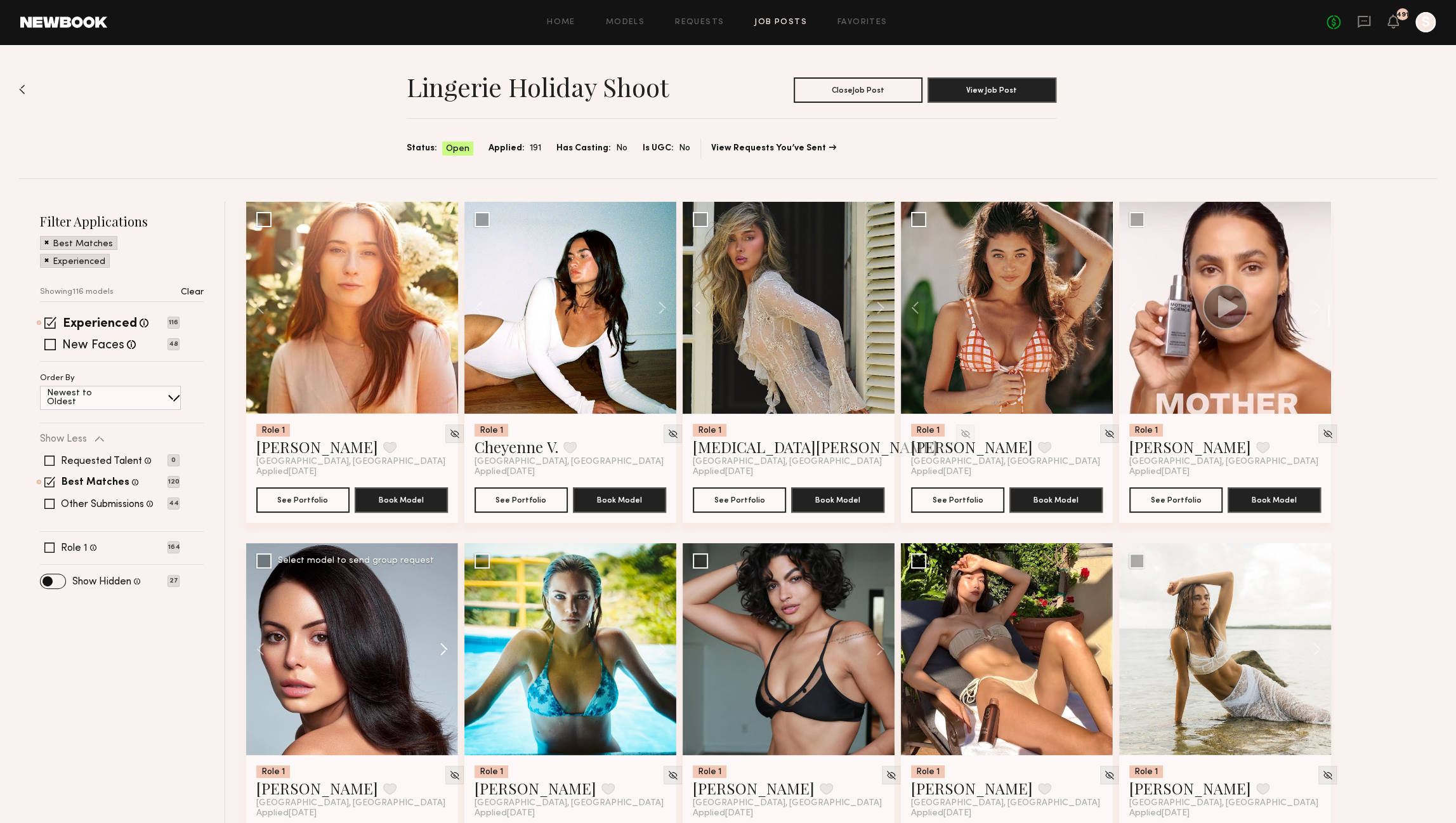
click at [443, 651] on button at bounding box center [438, 650] width 41 height 212
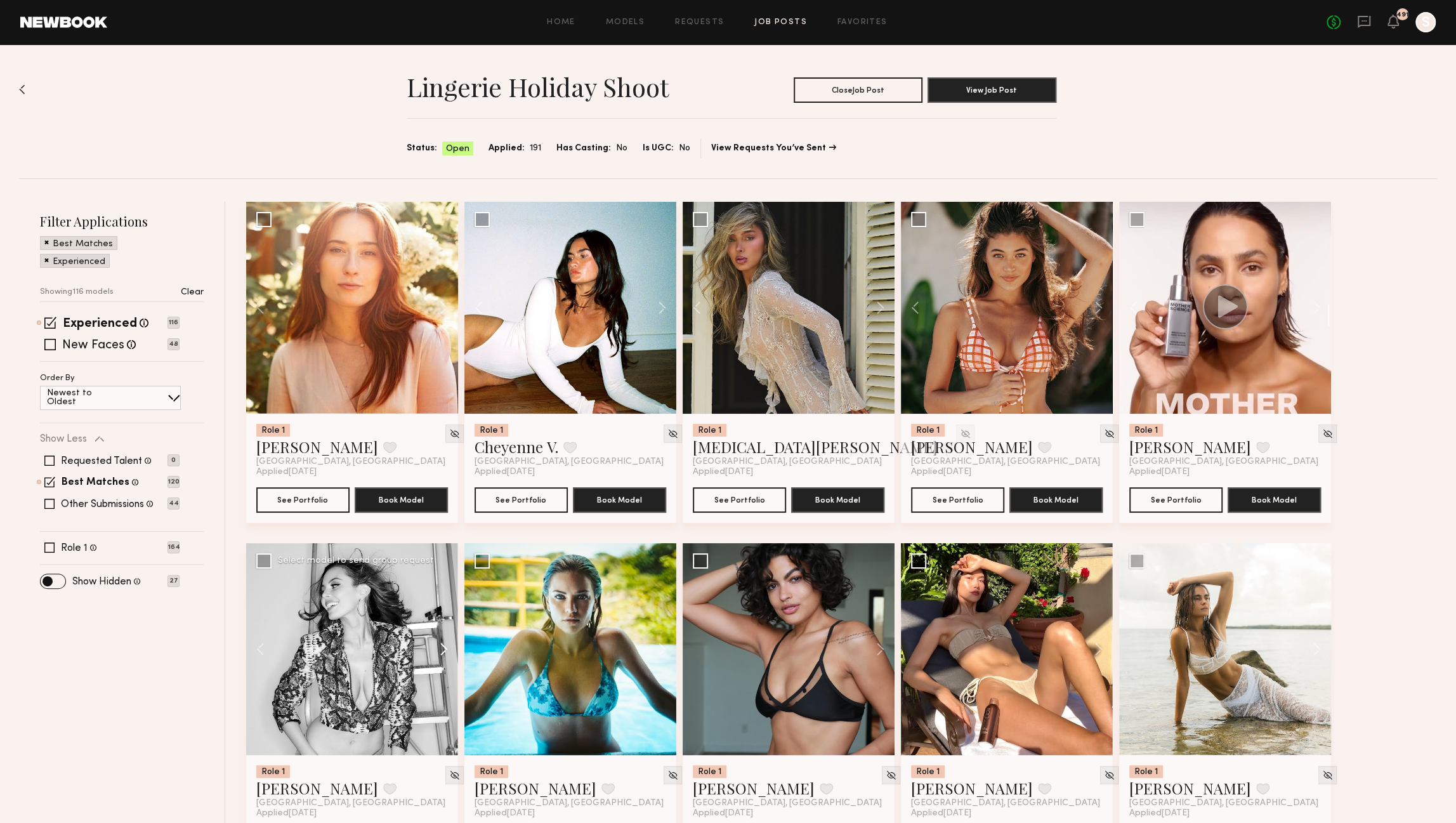
click at [443, 651] on button at bounding box center [438, 650] width 41 height 212
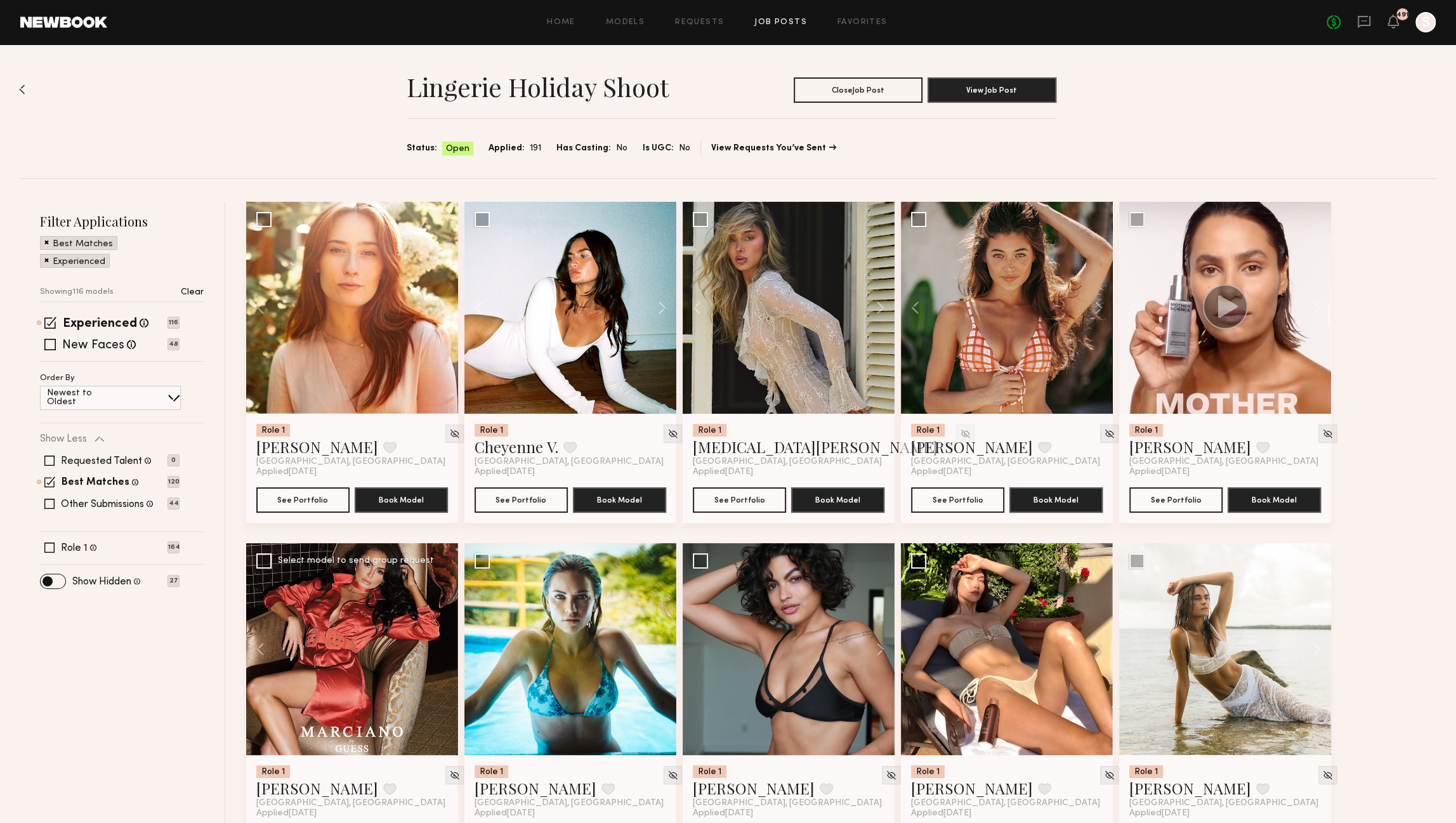
click at [443, 651] on div at bounding box center [352, 650] width 212 height 212
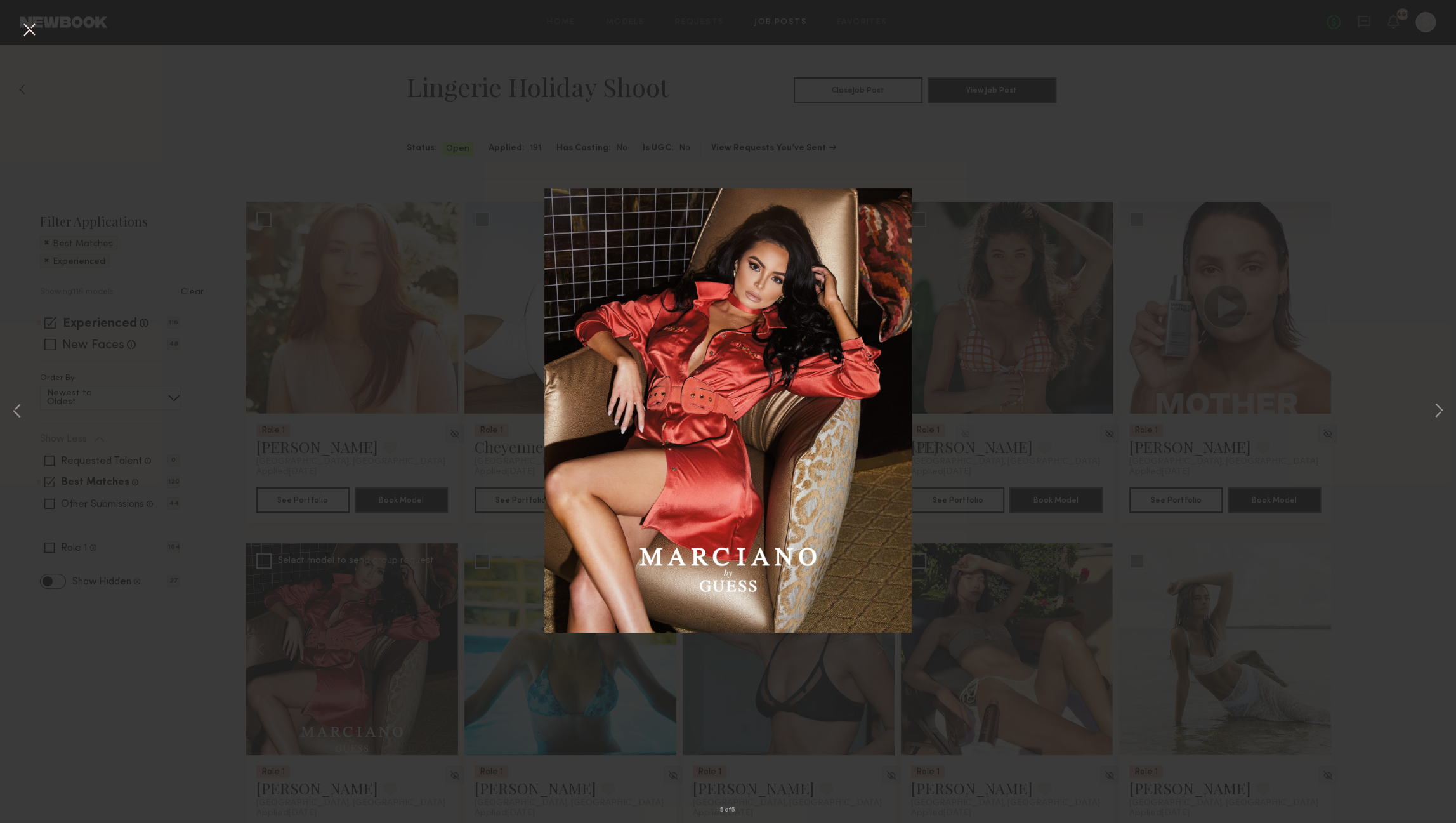
click at [31, 29] on button at bounding box center [29, 30] width 20 height 23
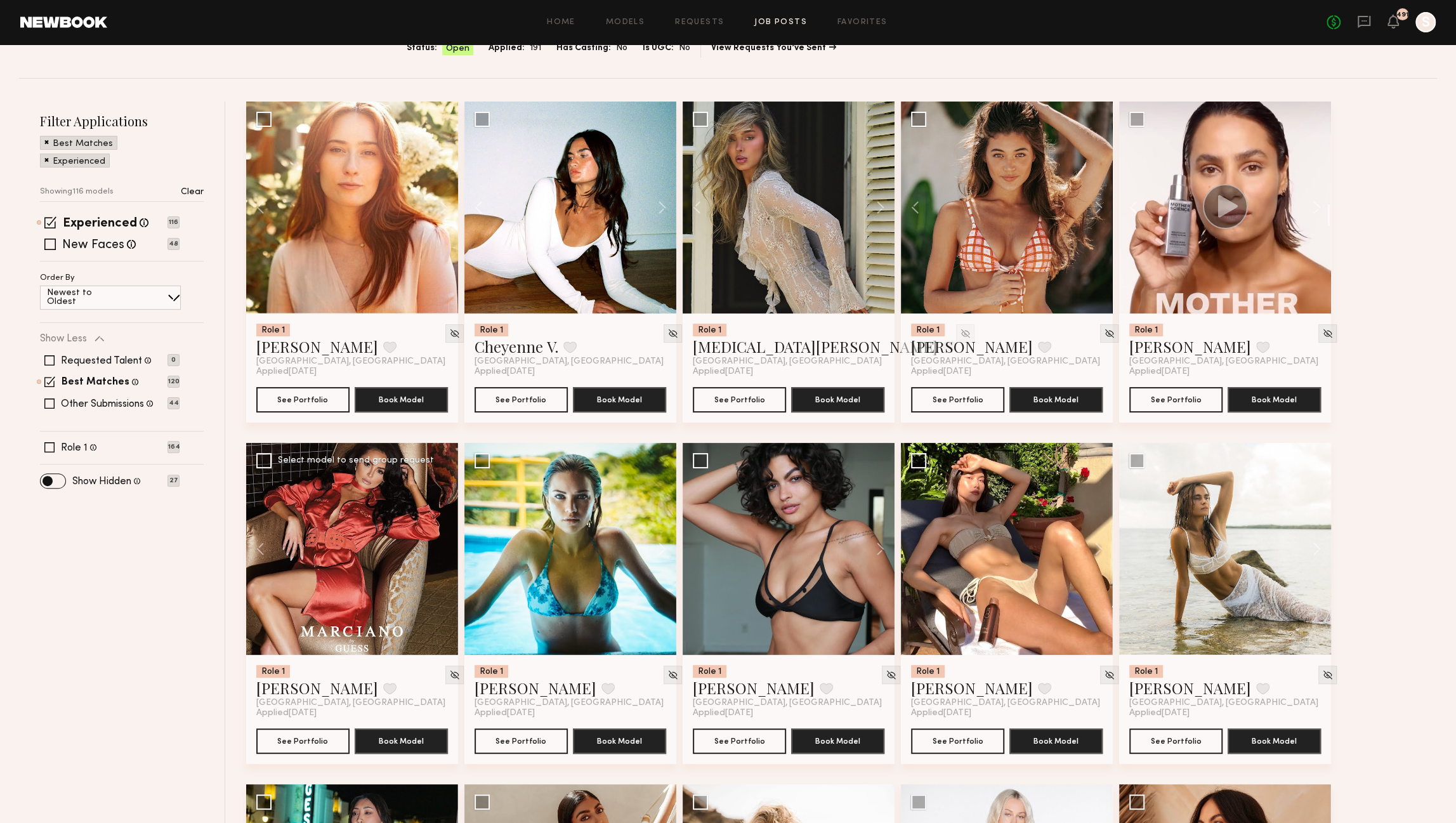
scroll to position [102, 0]
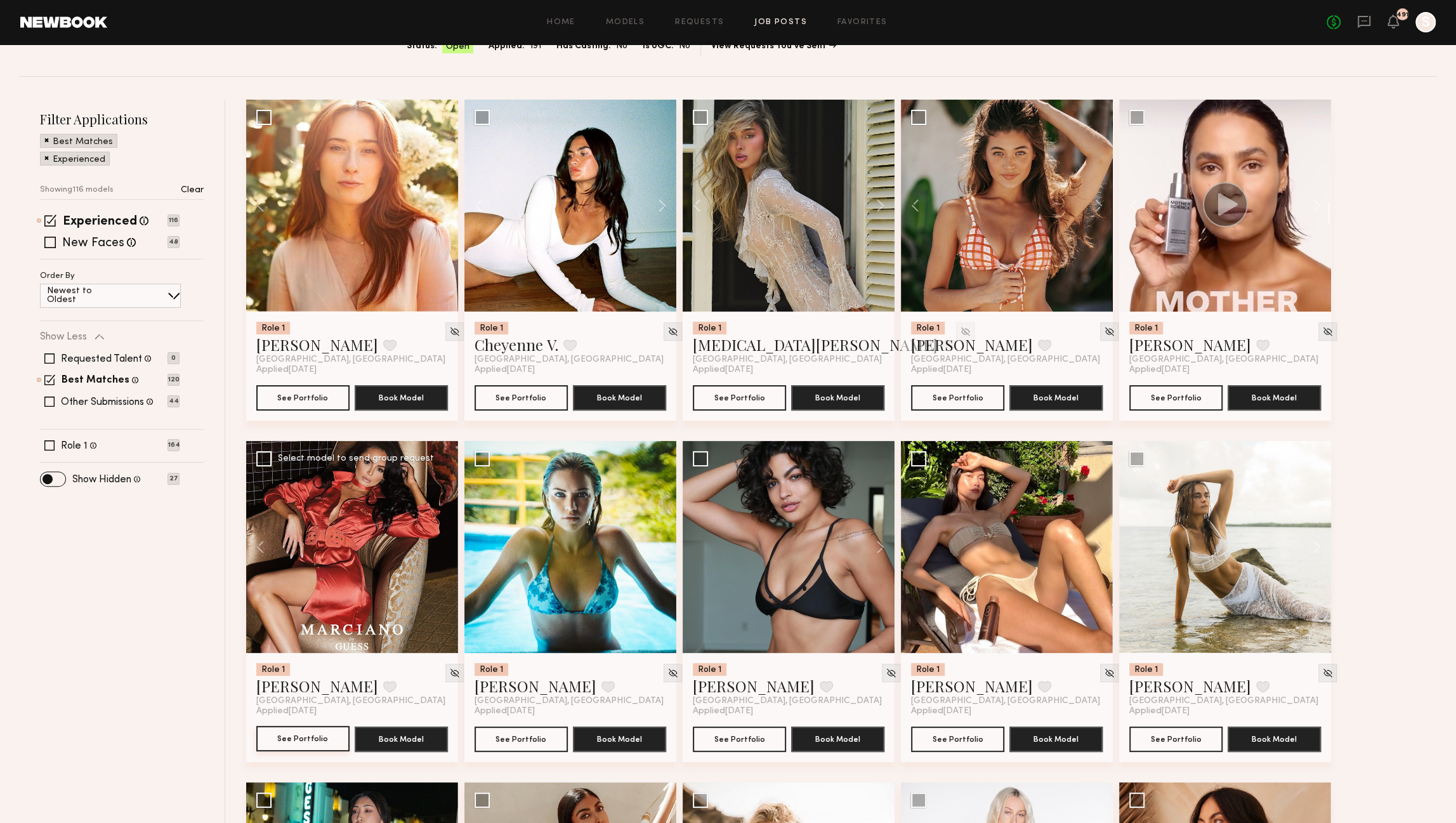
click at [293, 742] on button "See Portfolio" at bounding box center [303, 739] width 93 height 25
click at [881, 549] on button at bounding box center [874, 547] width 41 height 212
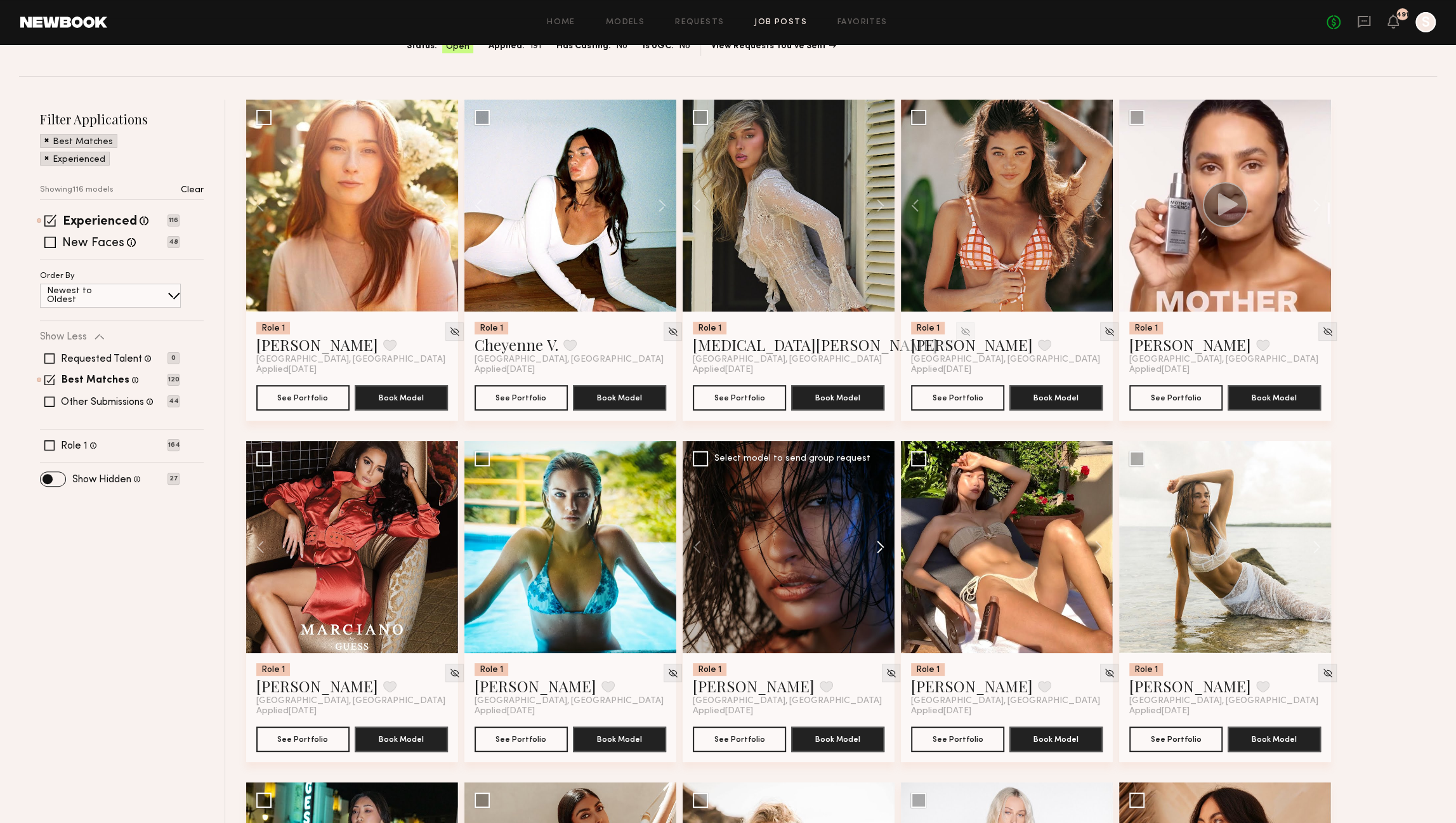
click at [880, 548] on button at bounding box center [874, 547] width 41 height 212
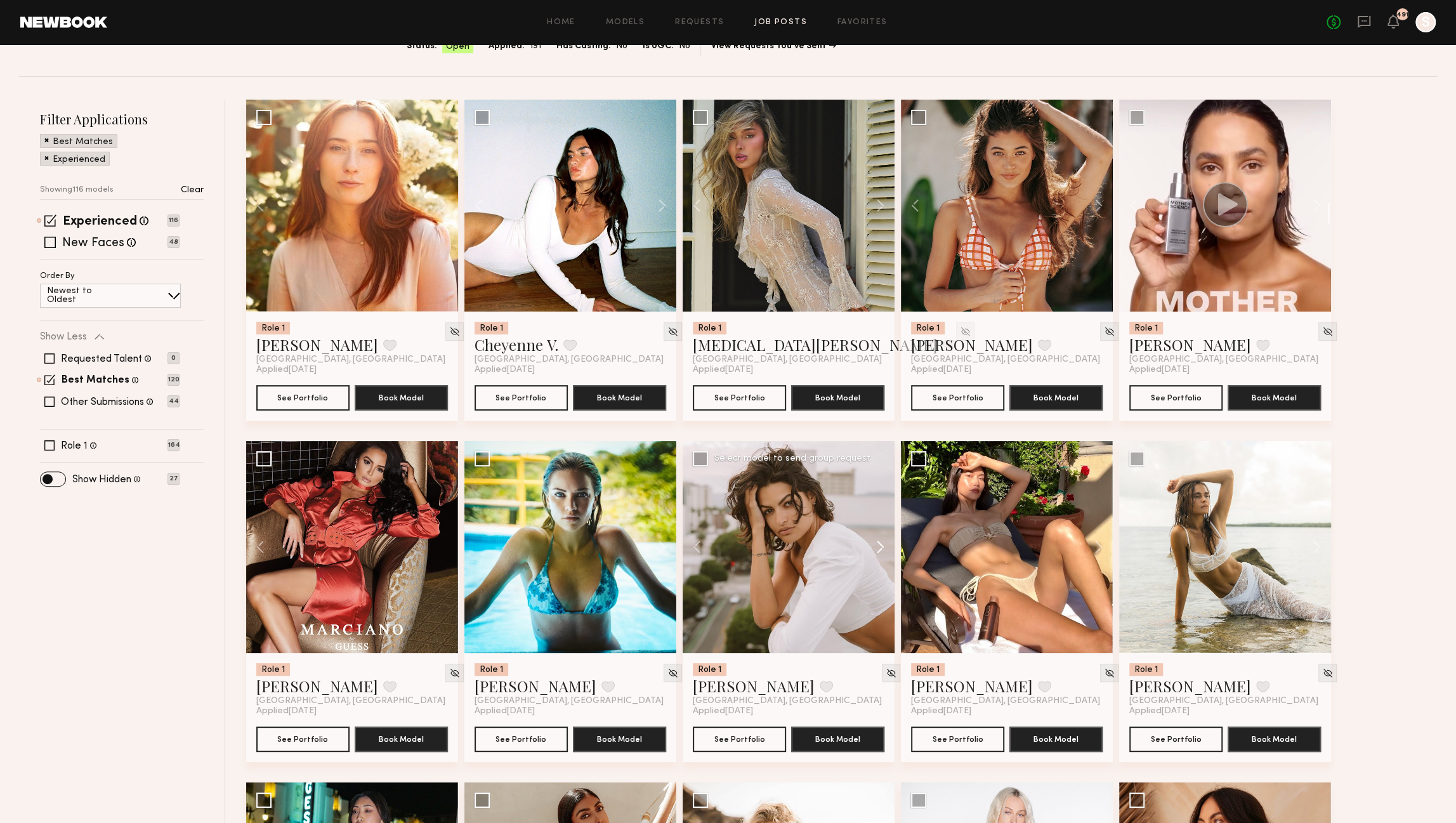
click at [880, 548] on button at bounding box center [874, 547] width 41 height 212
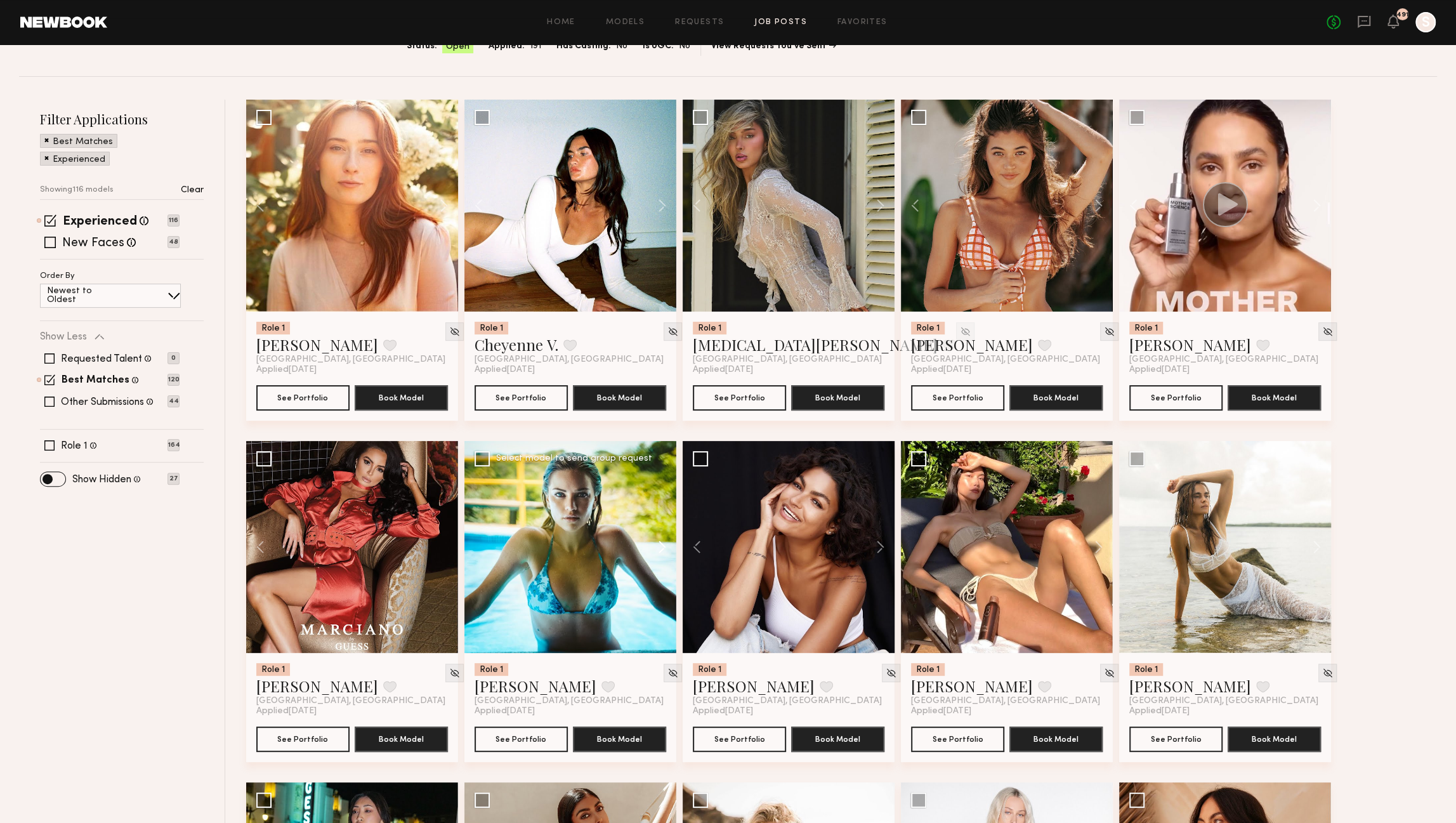
click at [658, 547] on button at bounding box center [656, 547] width 41 height 212
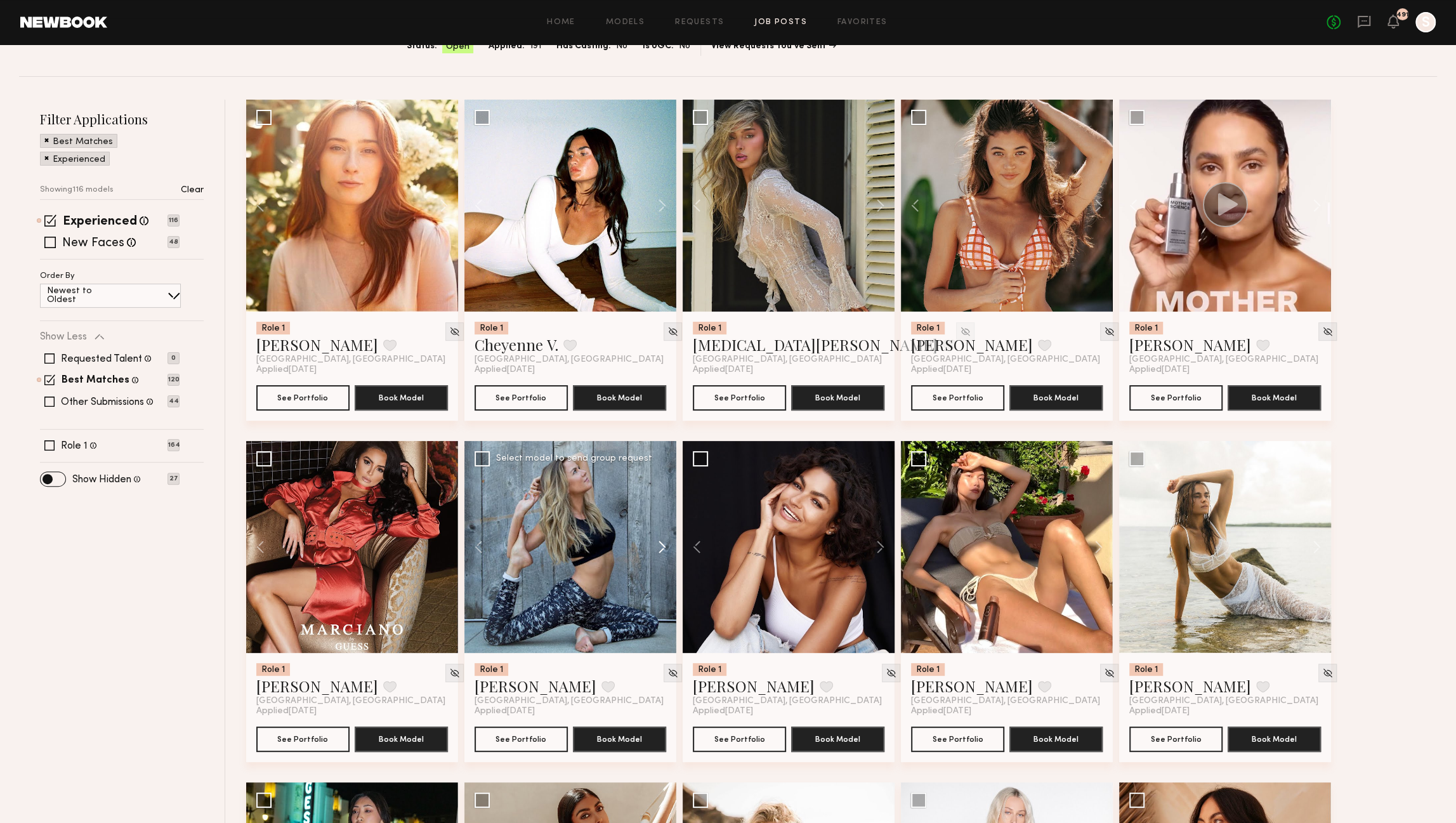
click at [658, 547] on button at bounding box center [656, 547] width 41 height 212
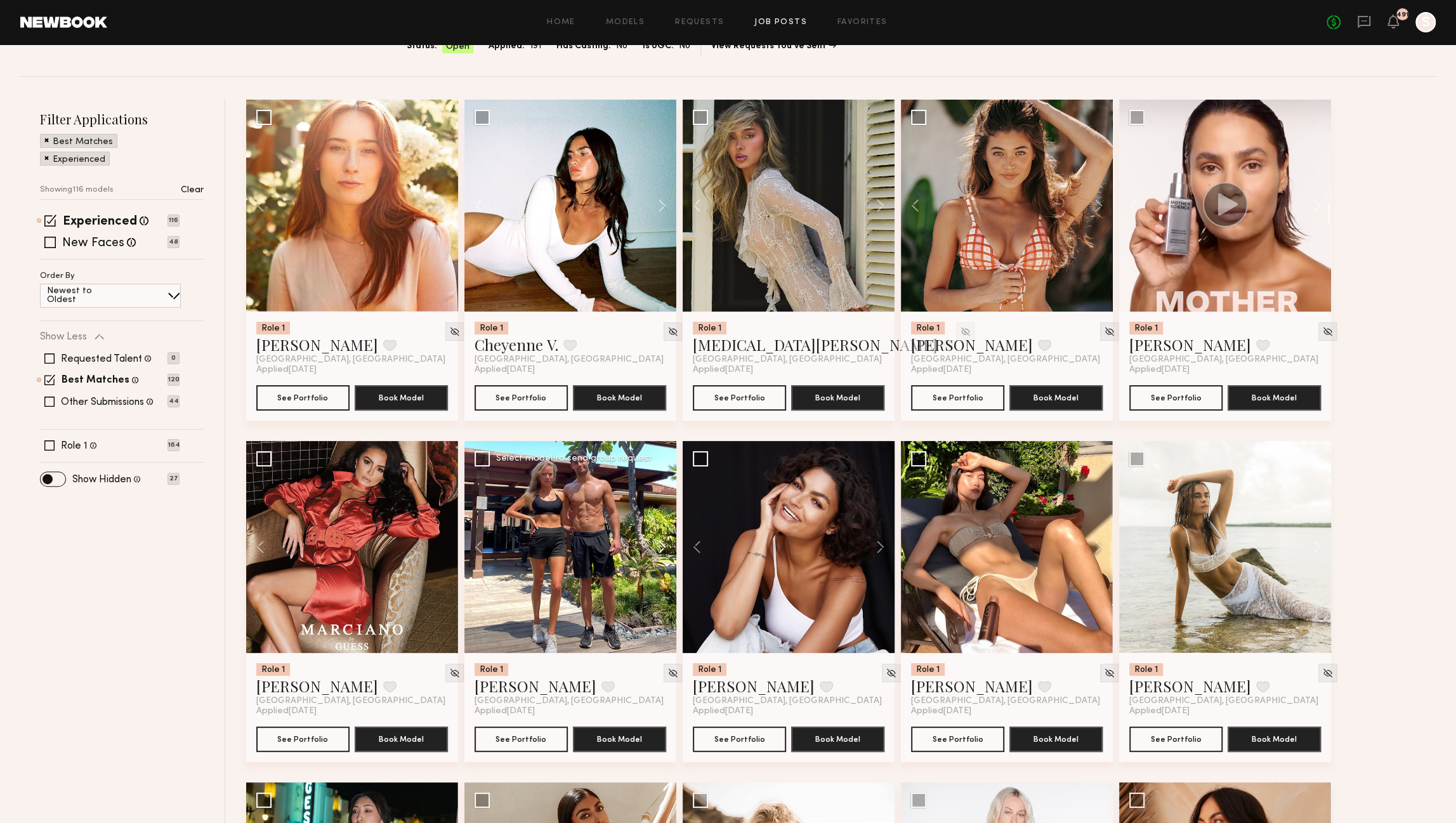
click at [658, 547] on button at bounding box center [656, 547] width 41 height 212
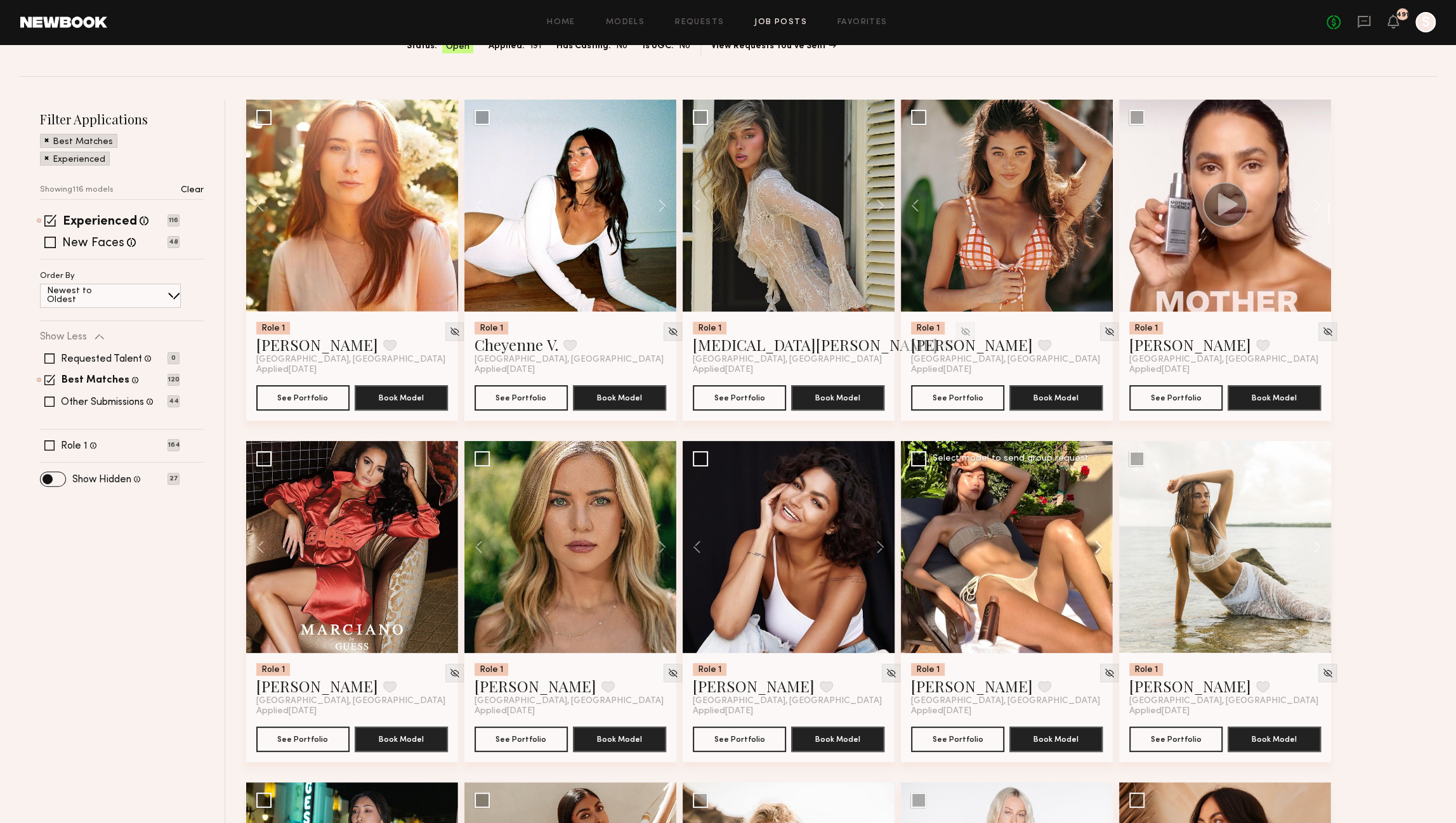
click at [1096, 548] on button at bounding box center [1093, 547] width 41 height 212
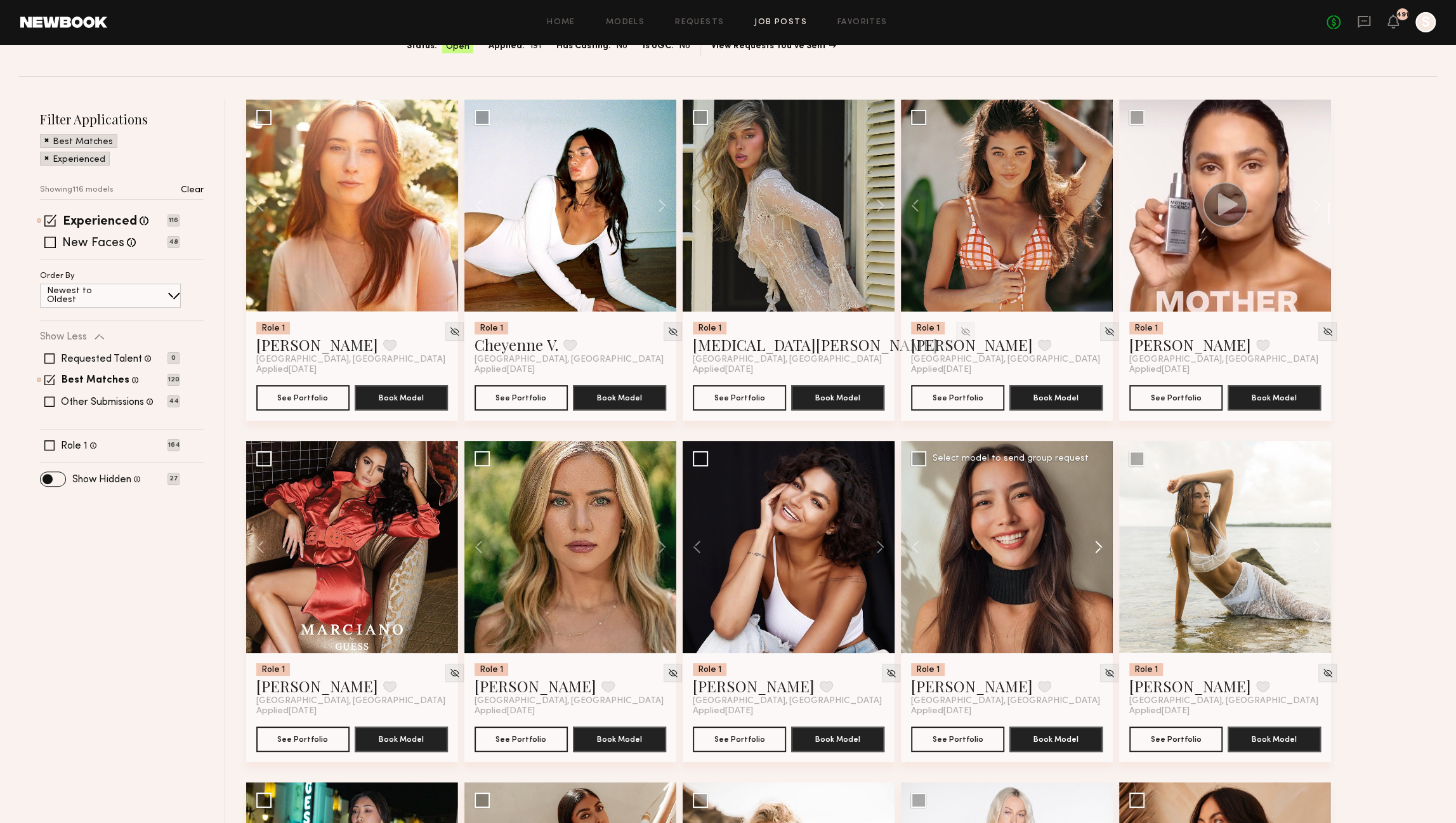
click at [1096, 548] on button at bounding box center [1093, 547] width 41 height 212
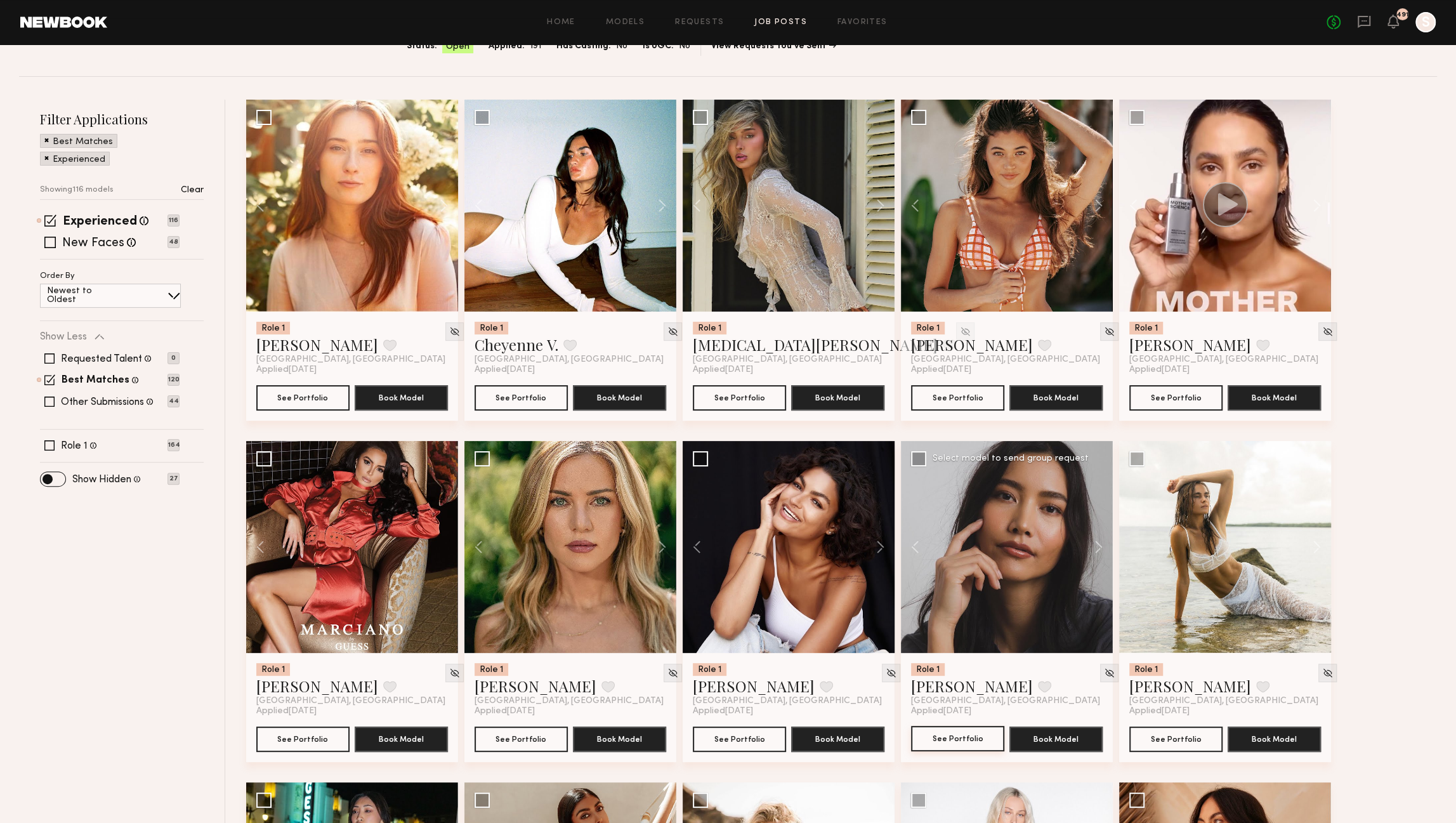
click at [934, 739] on button "See Portfolio" at bounding box center [958, 739] width 93 height 25
click at [1316, 541] on button at bounding box center [1311, 547] width 41 height 212
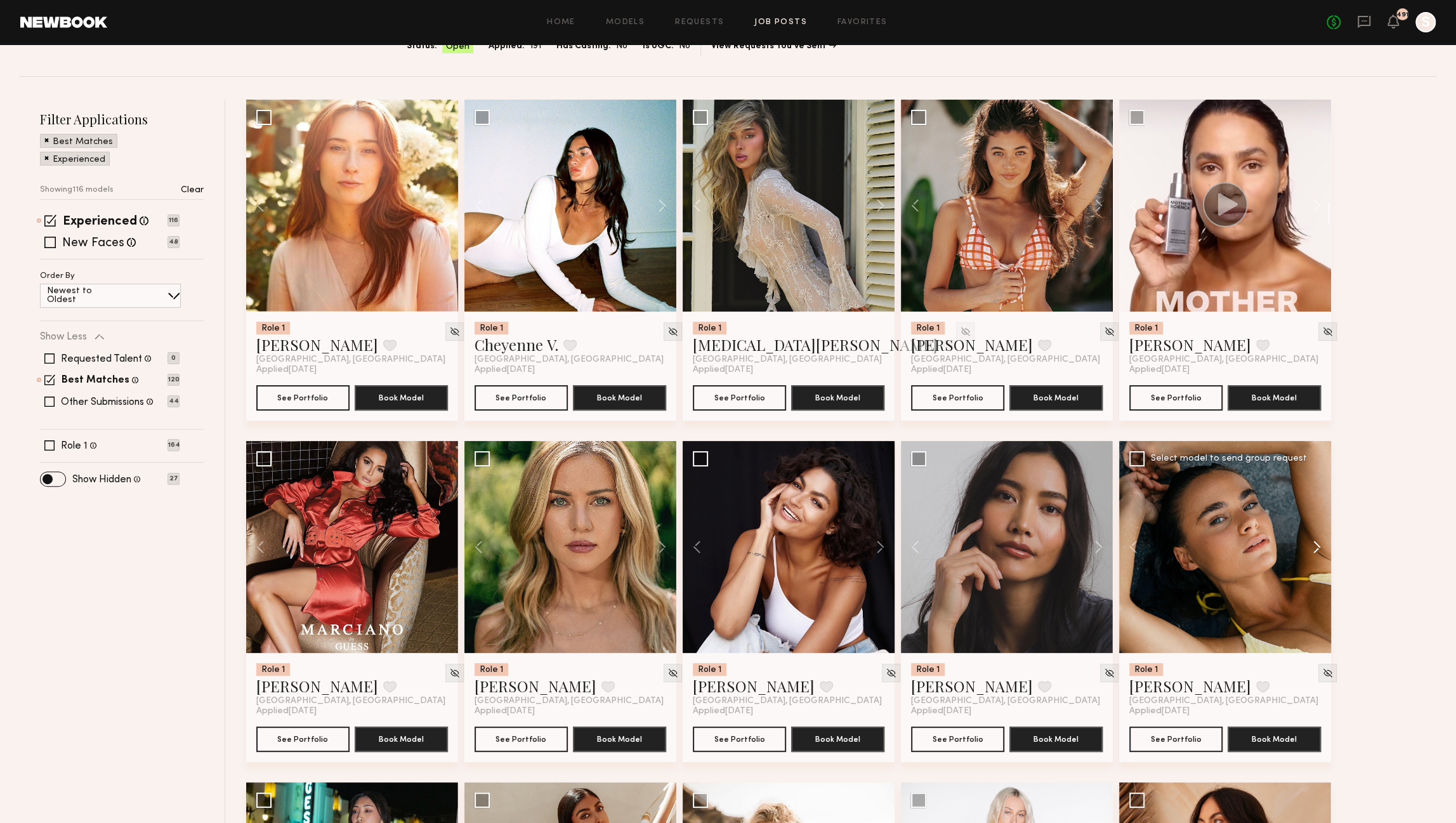
click at [1317, 543] on button at bounding box center [1311, 547] width 41 height 212
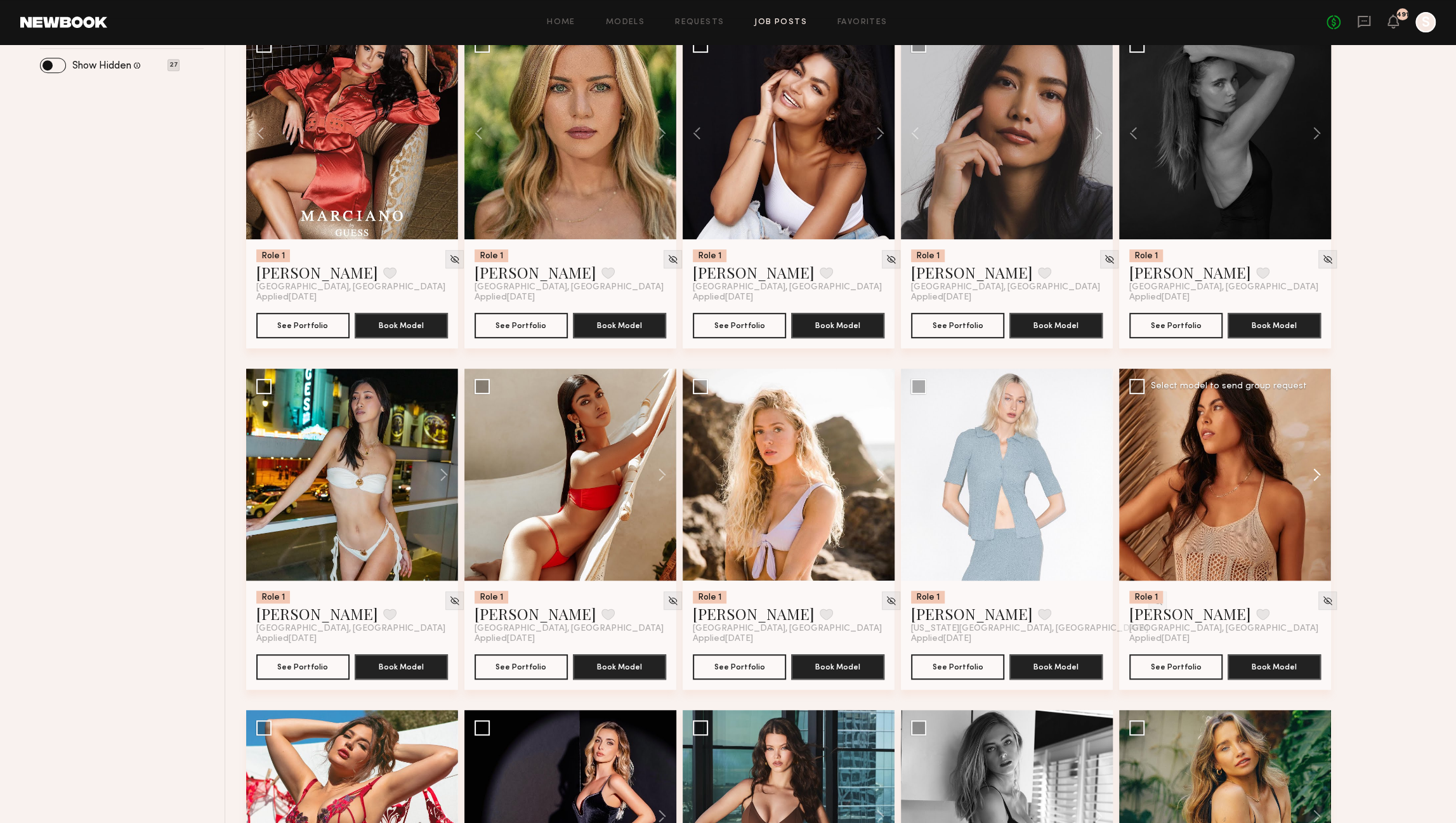
scroll to position [518, 0]
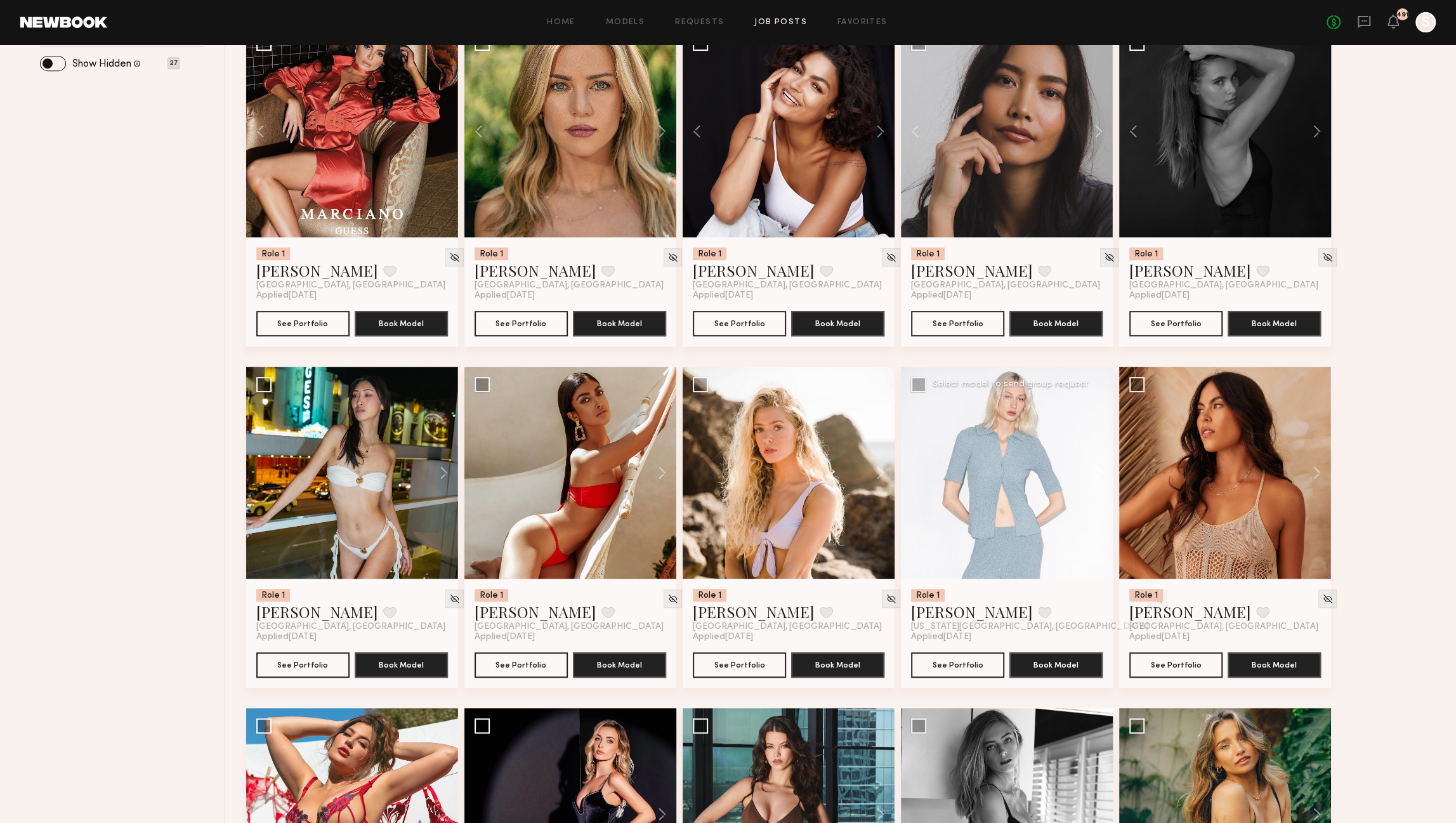
click at [1098, 471] on button at bounding box center [1093, 473] width 41 height 212
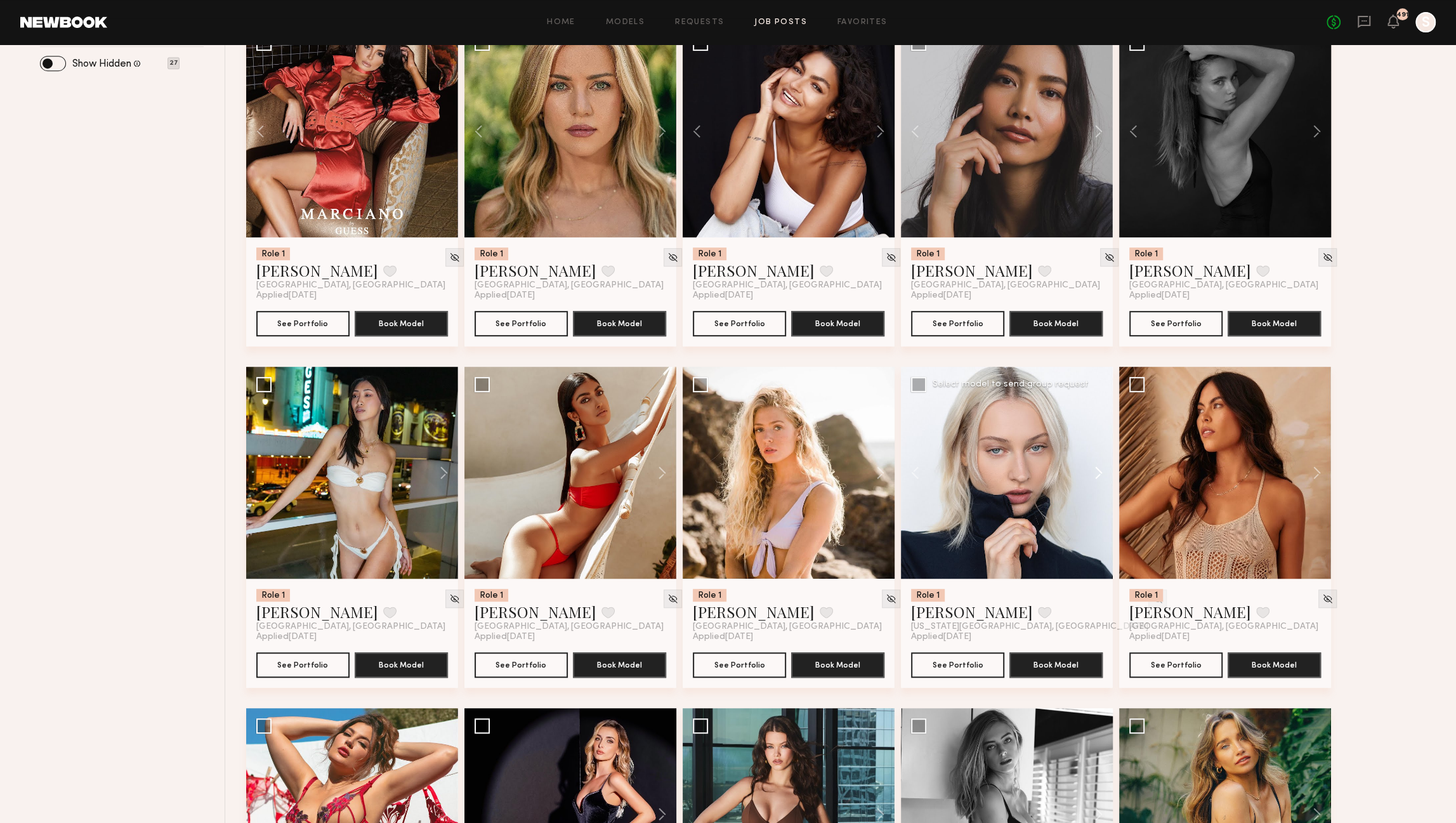
click at [1098, 471] on button at bounding box center [1093, 473] width 41 height 212
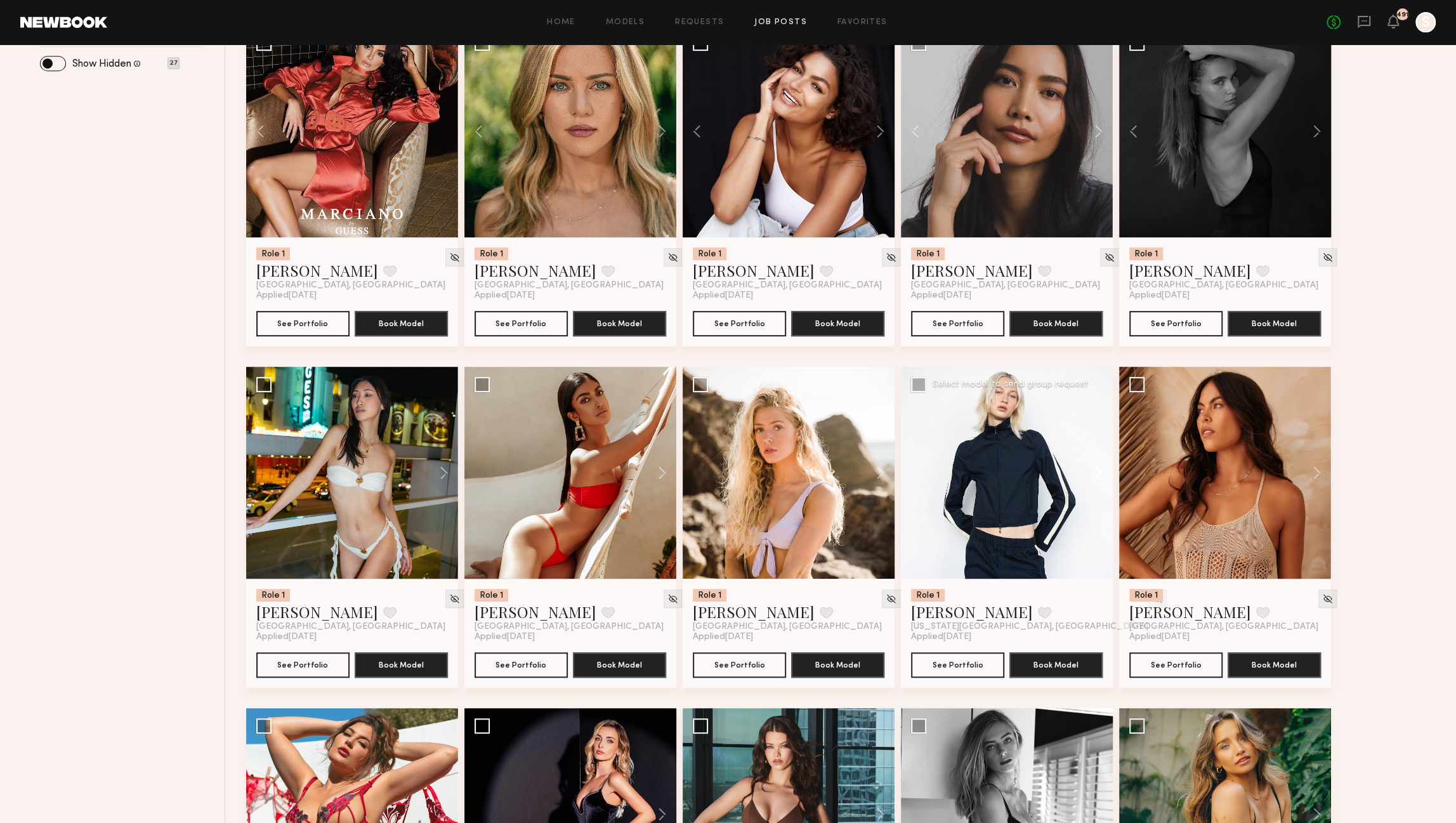
click at [1098, 471] on button at bounding box center [1093, 473] width 41 height 212
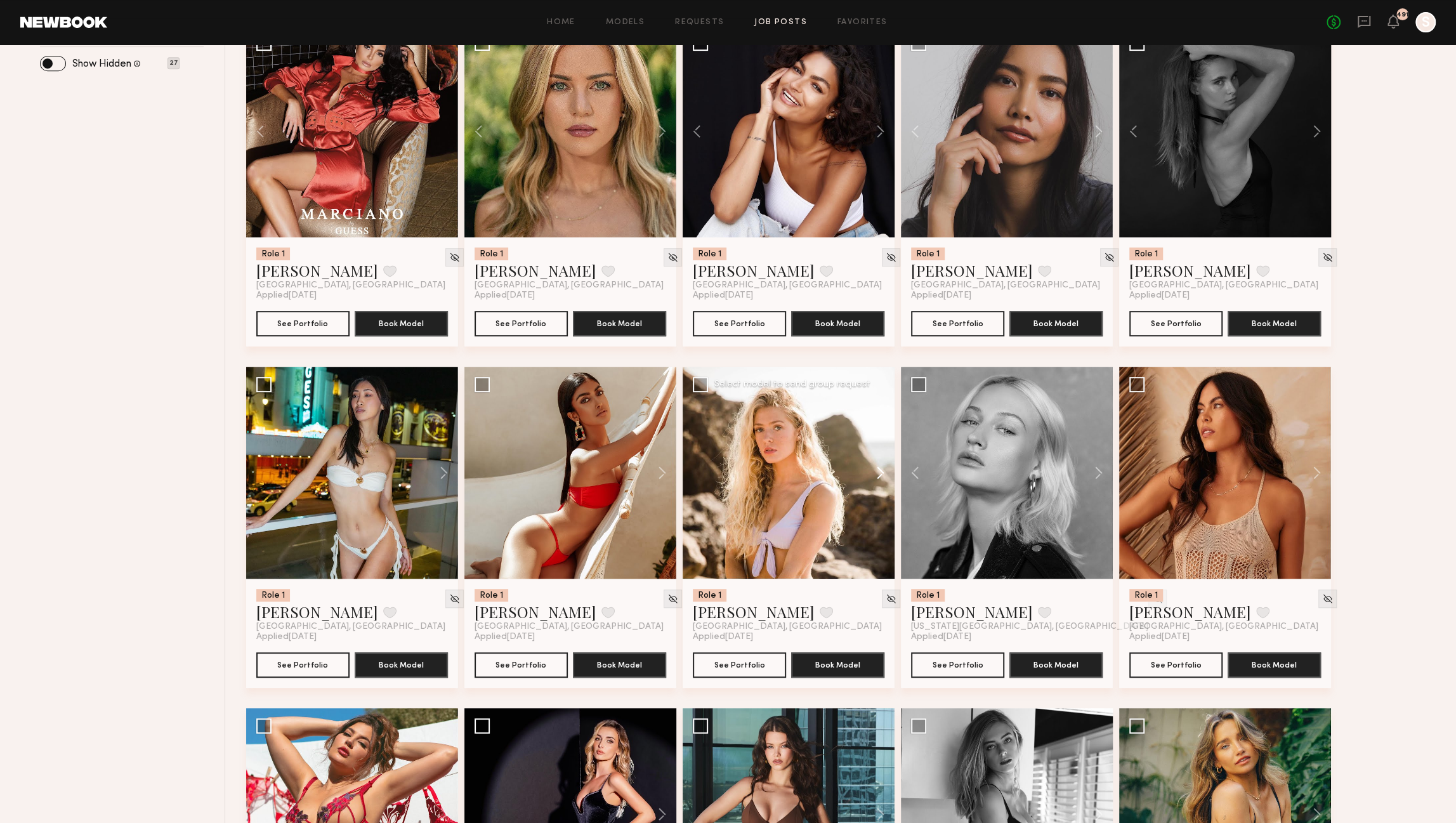
click at [880, 473] on button at bounding box center [874, 473] width 41 height 212
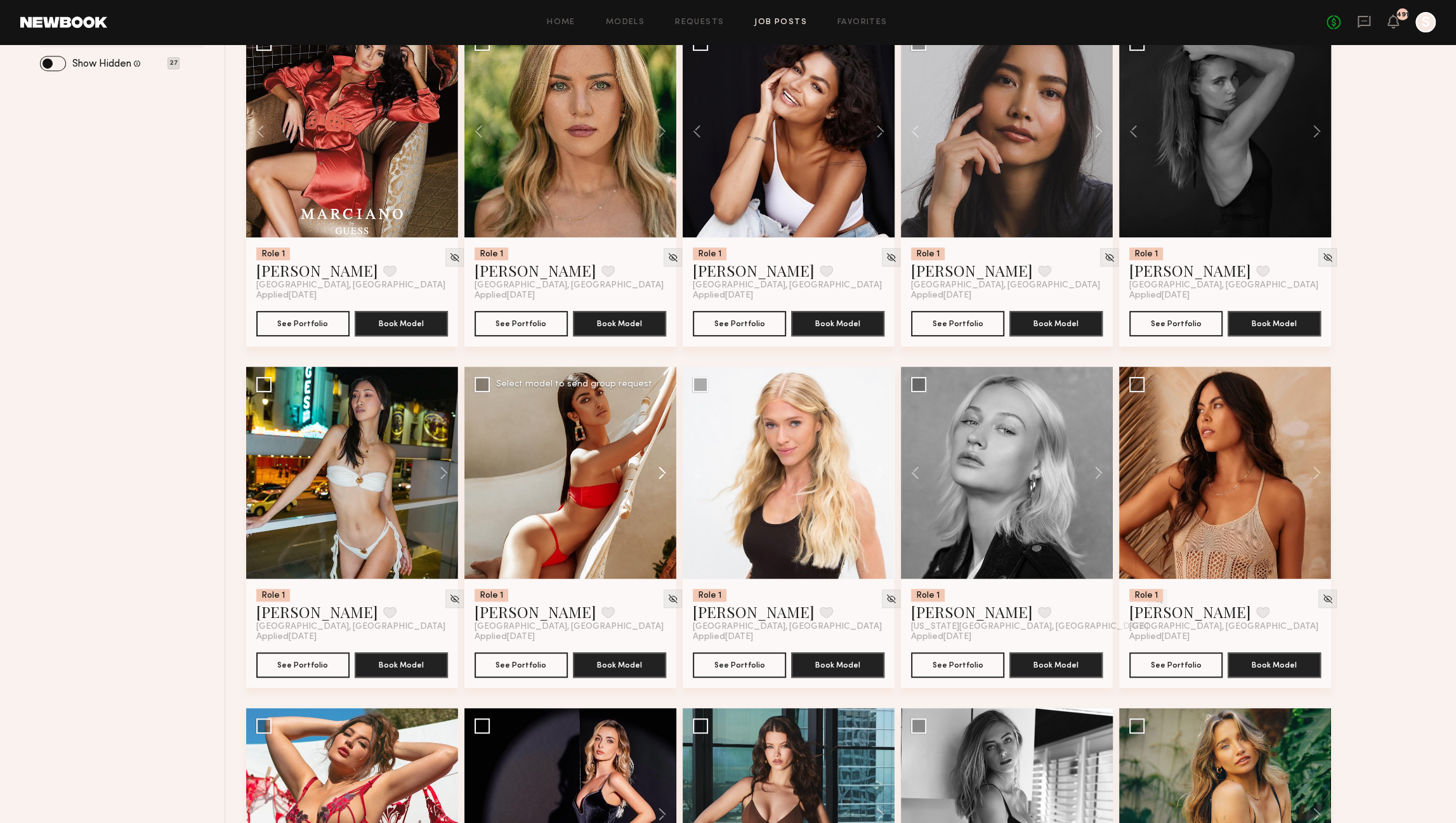
click at [661, 475] on button at bounding box center [656, 473] width 41 height 212
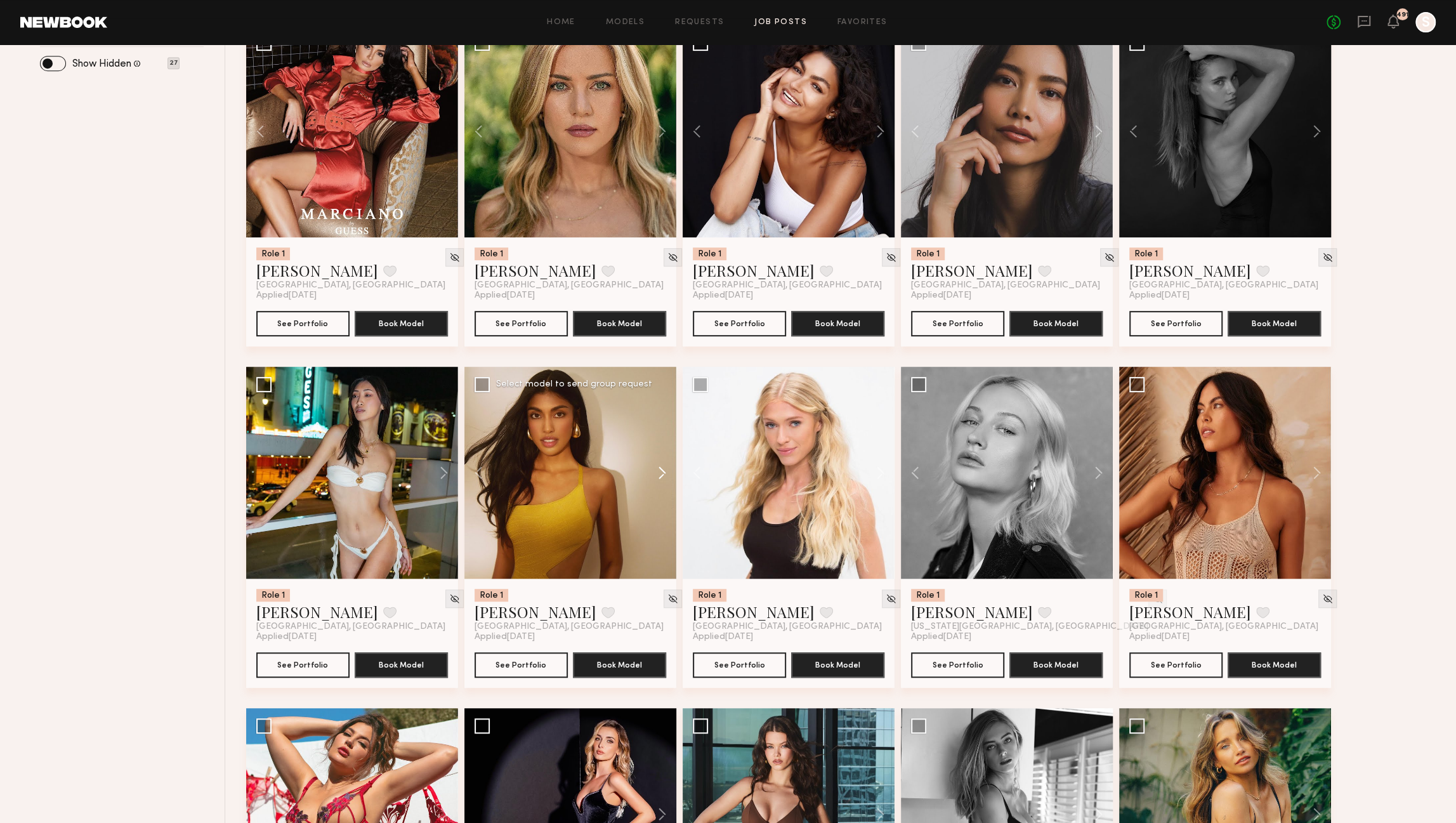
click at [661, 475] on button at bounding box center [656, 473] width 41 height 212
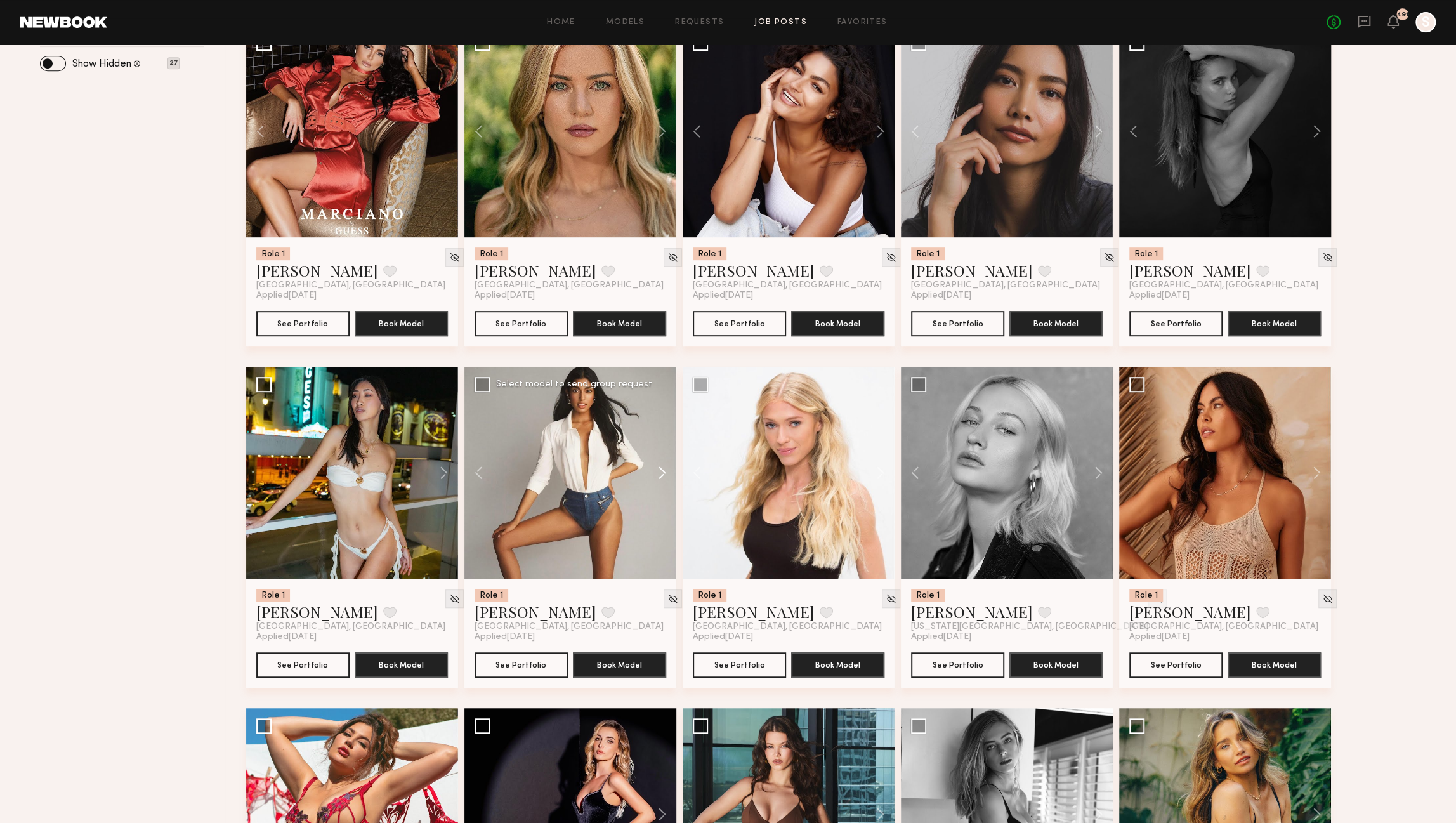
click at [661, 475] on button at bounding box center [656, 473] width 41 height 212
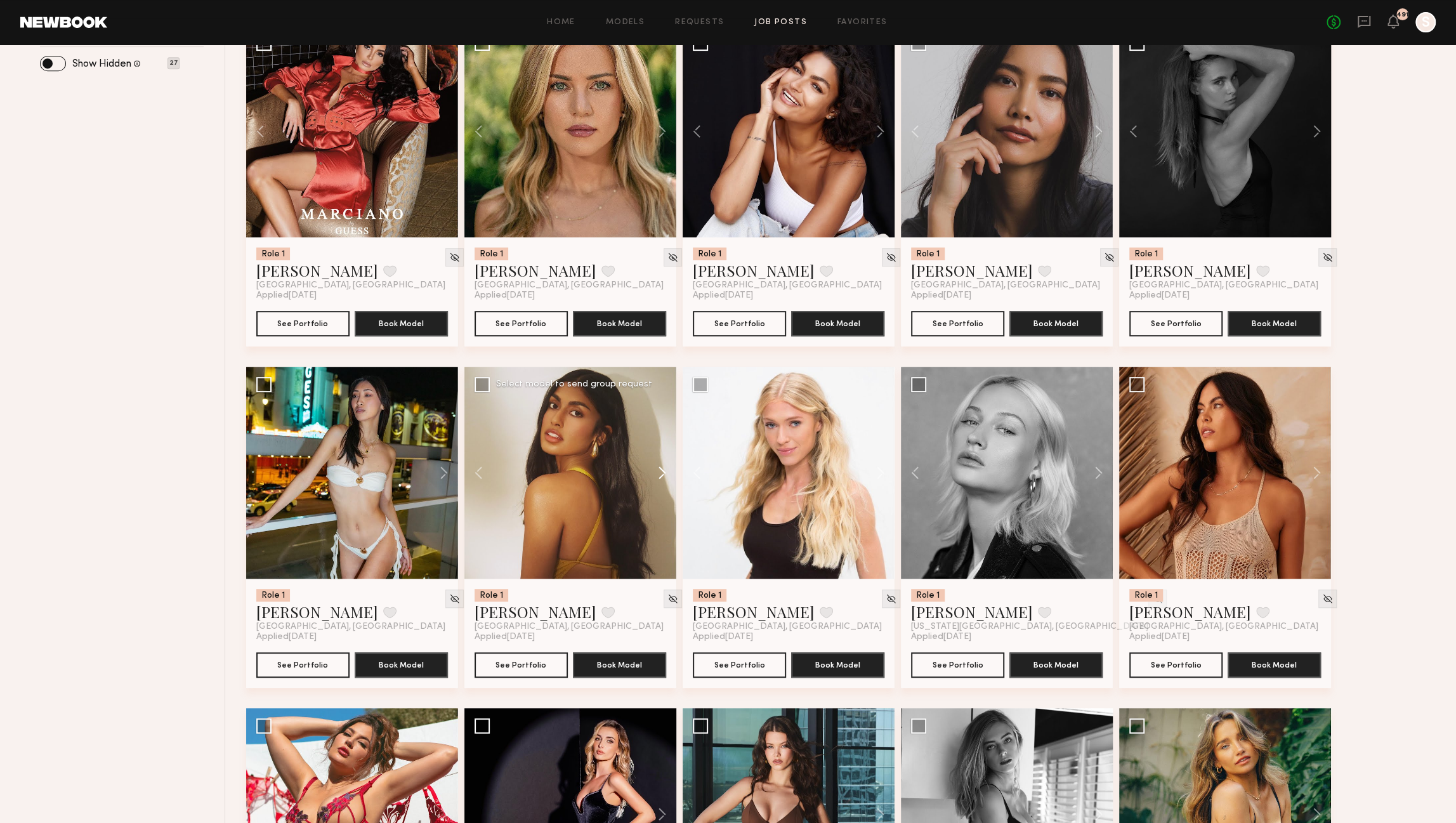
click at [661, 475] on button at bounding box center [656, 473] width 41 height 212
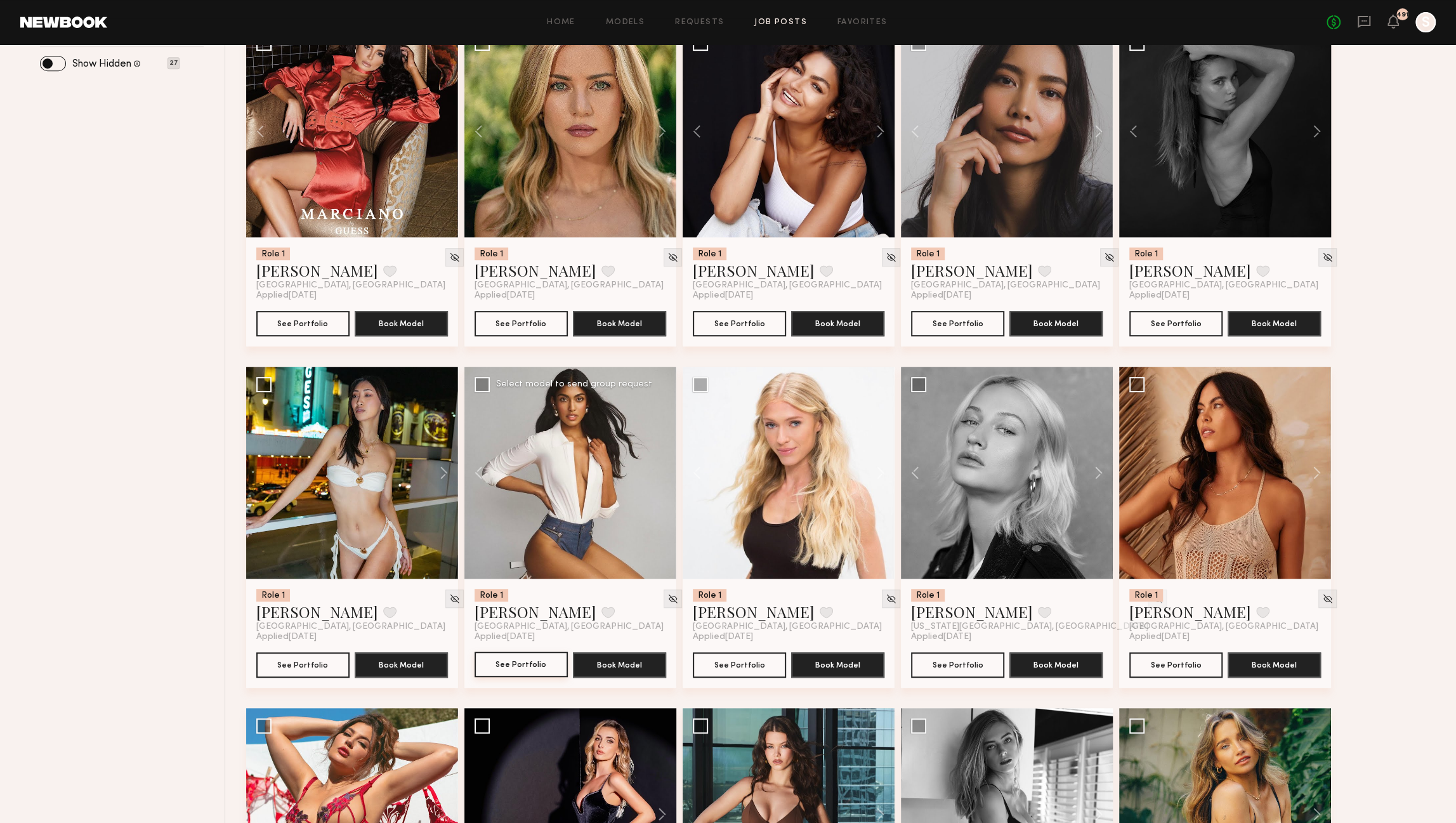
click at [522, 665] on button "See Portfolio" at bounding box center [522, 664] width 93 height 25
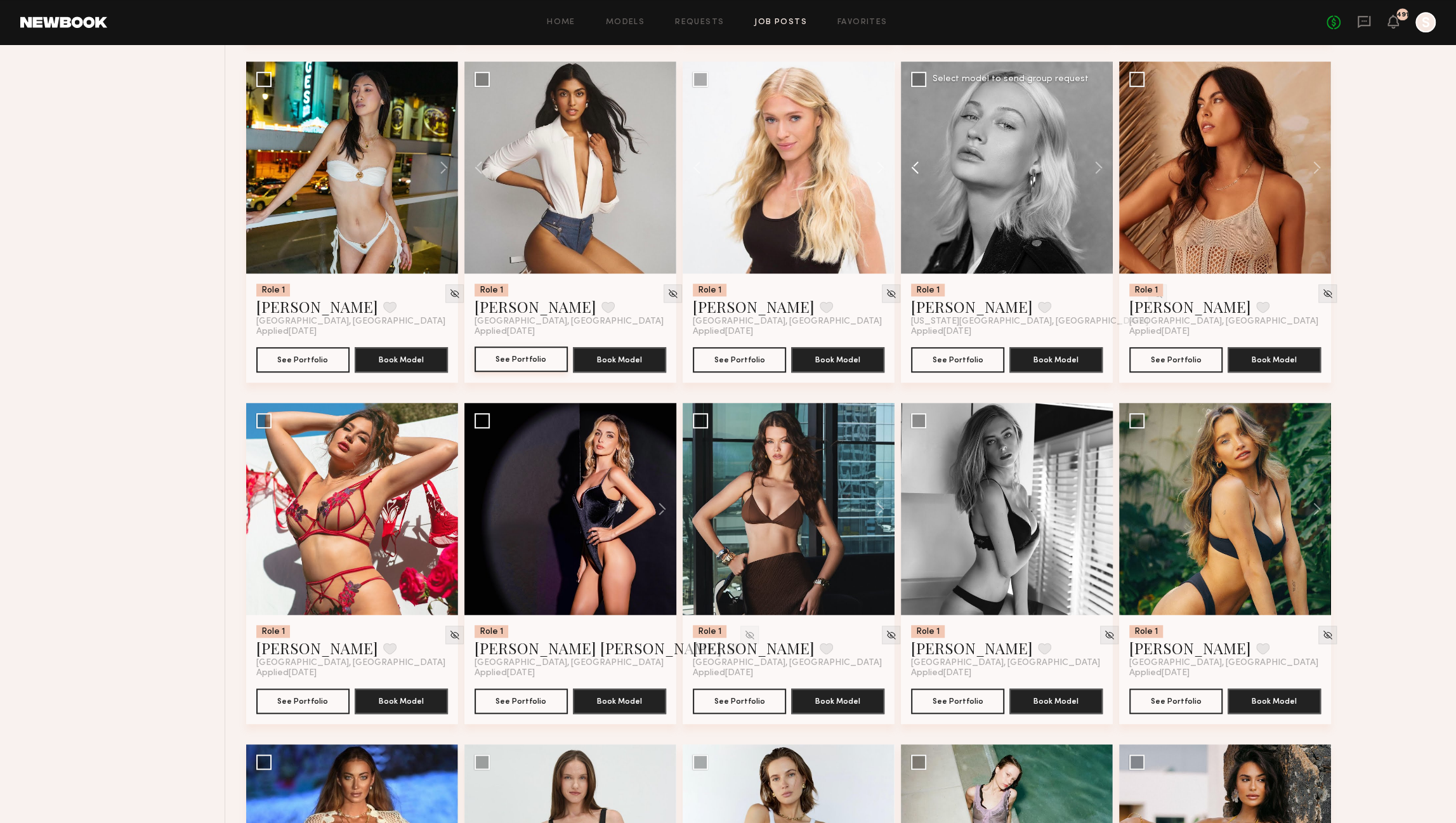
scroll to position [824, 0]
click at [662, 507] on button at bounding box center [656, 508] width 41 height 212
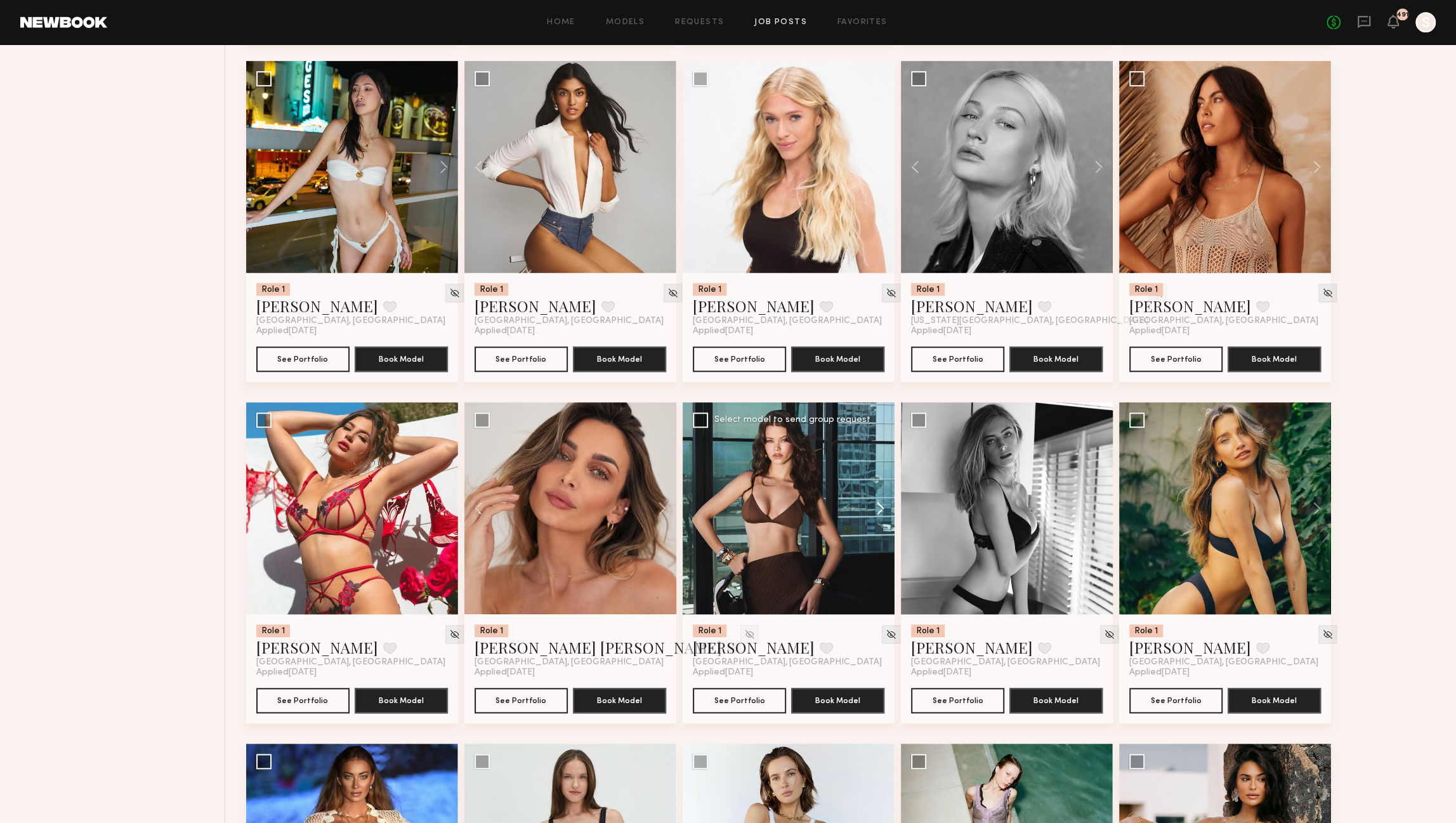
click at [881, 508] on button at bounding box center [874, 508] width 41 height 212
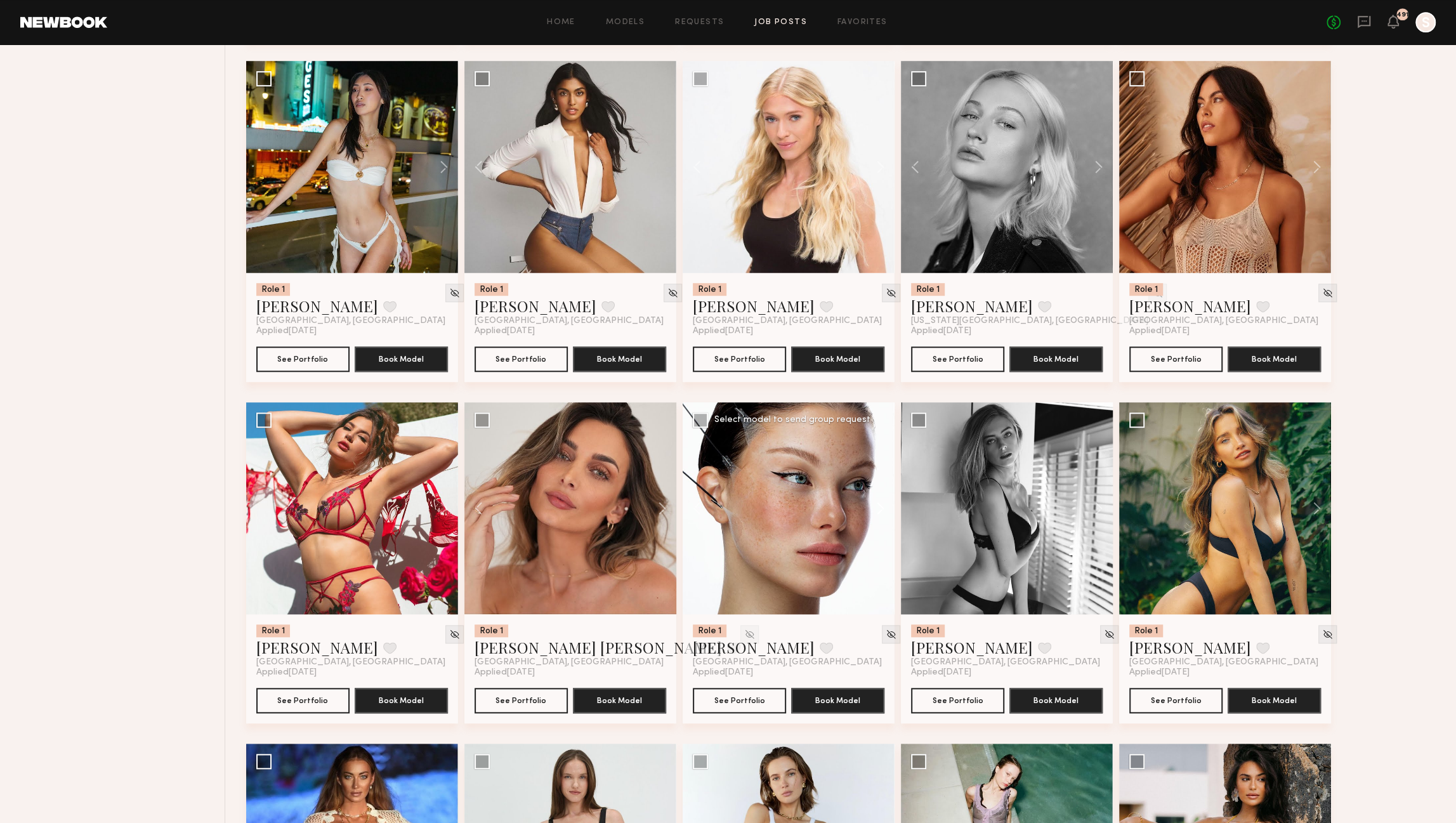
click at [881, 509] on button at bounding box center [874, 508] width 41 height 212
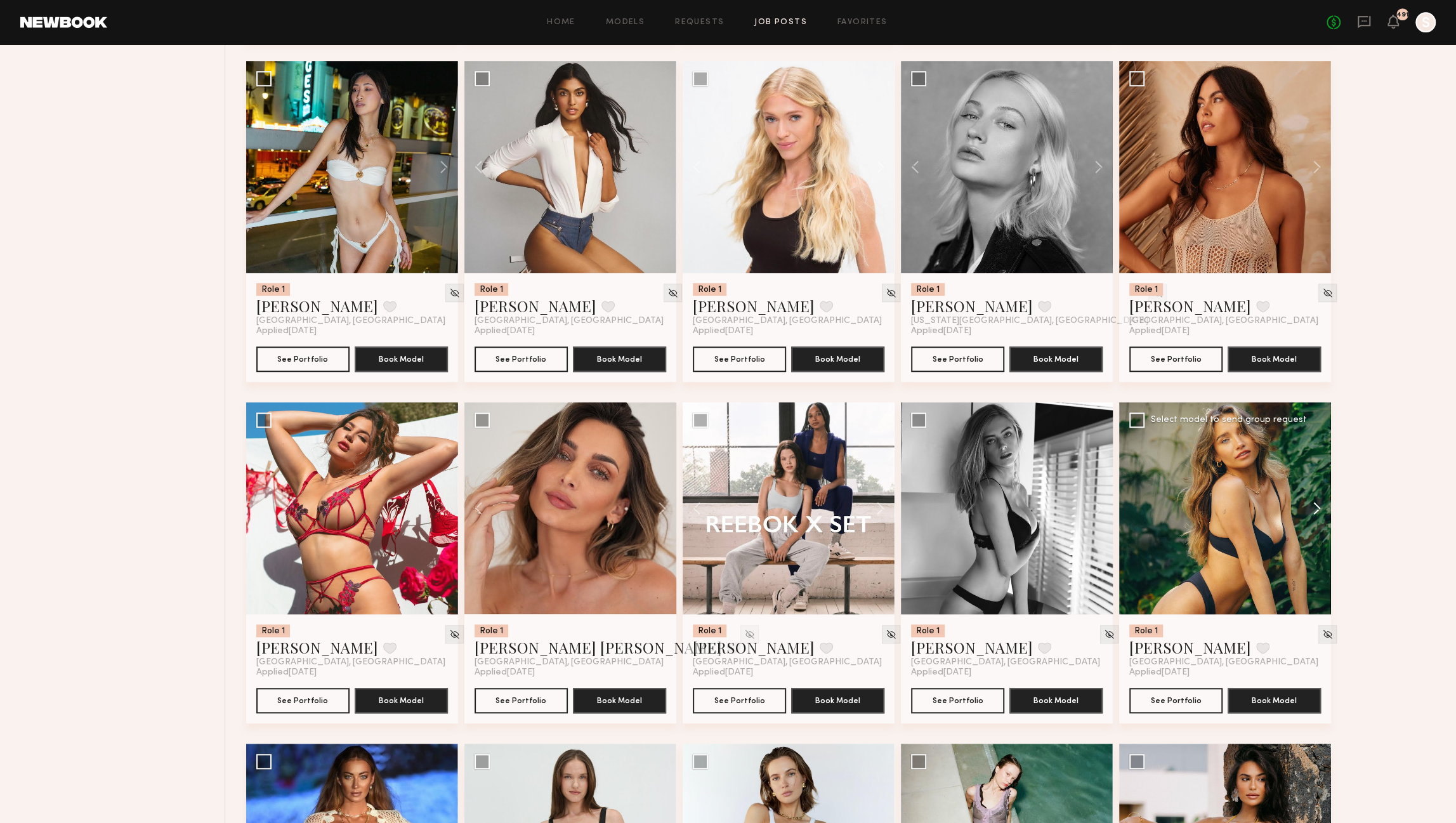
click at [1320, 508] on button at bounding box center [1311, 508] width 41 height 212
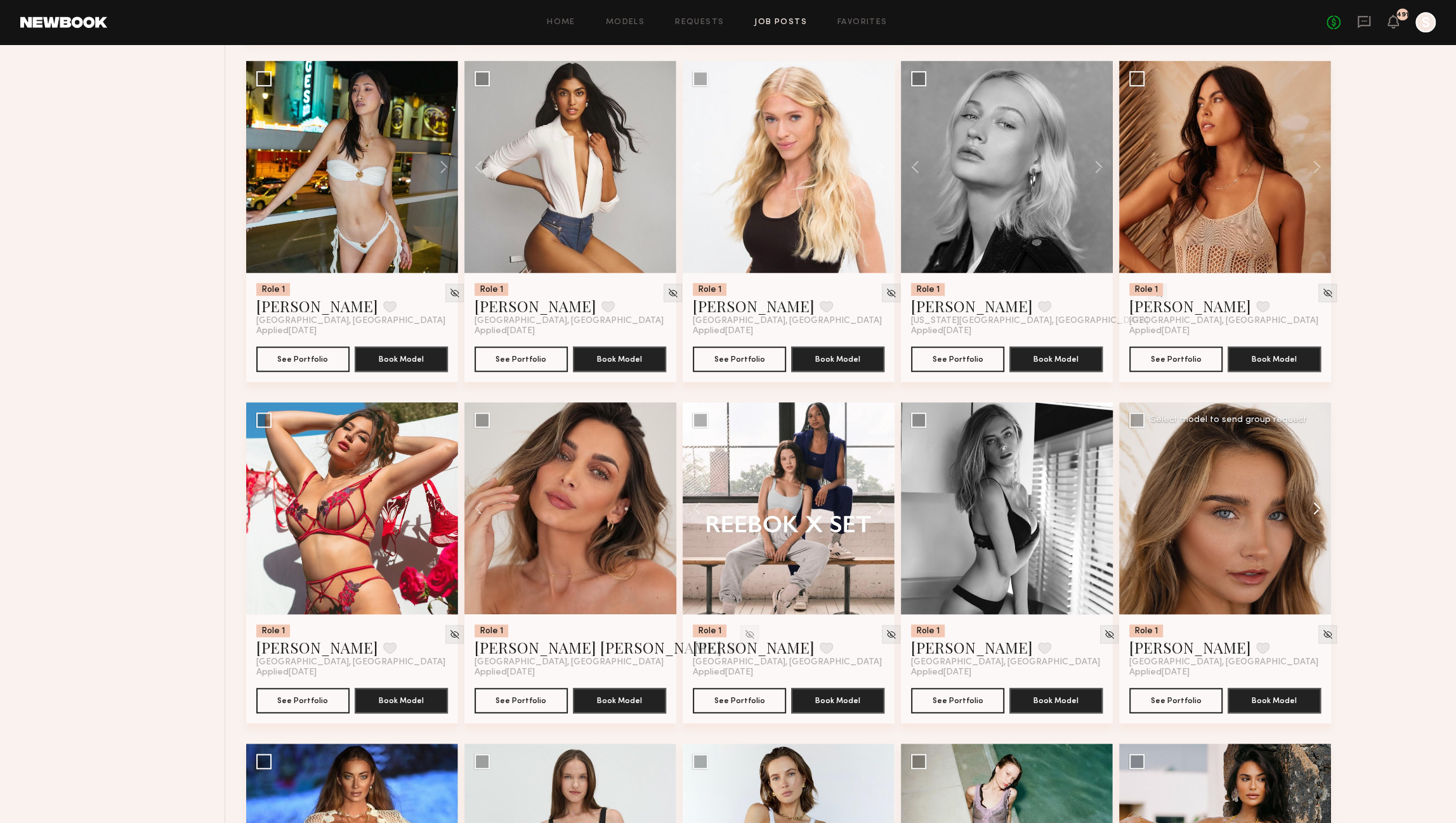
click at [1320, 508] on button at bounding box center [1311, 508] width 41 height 212
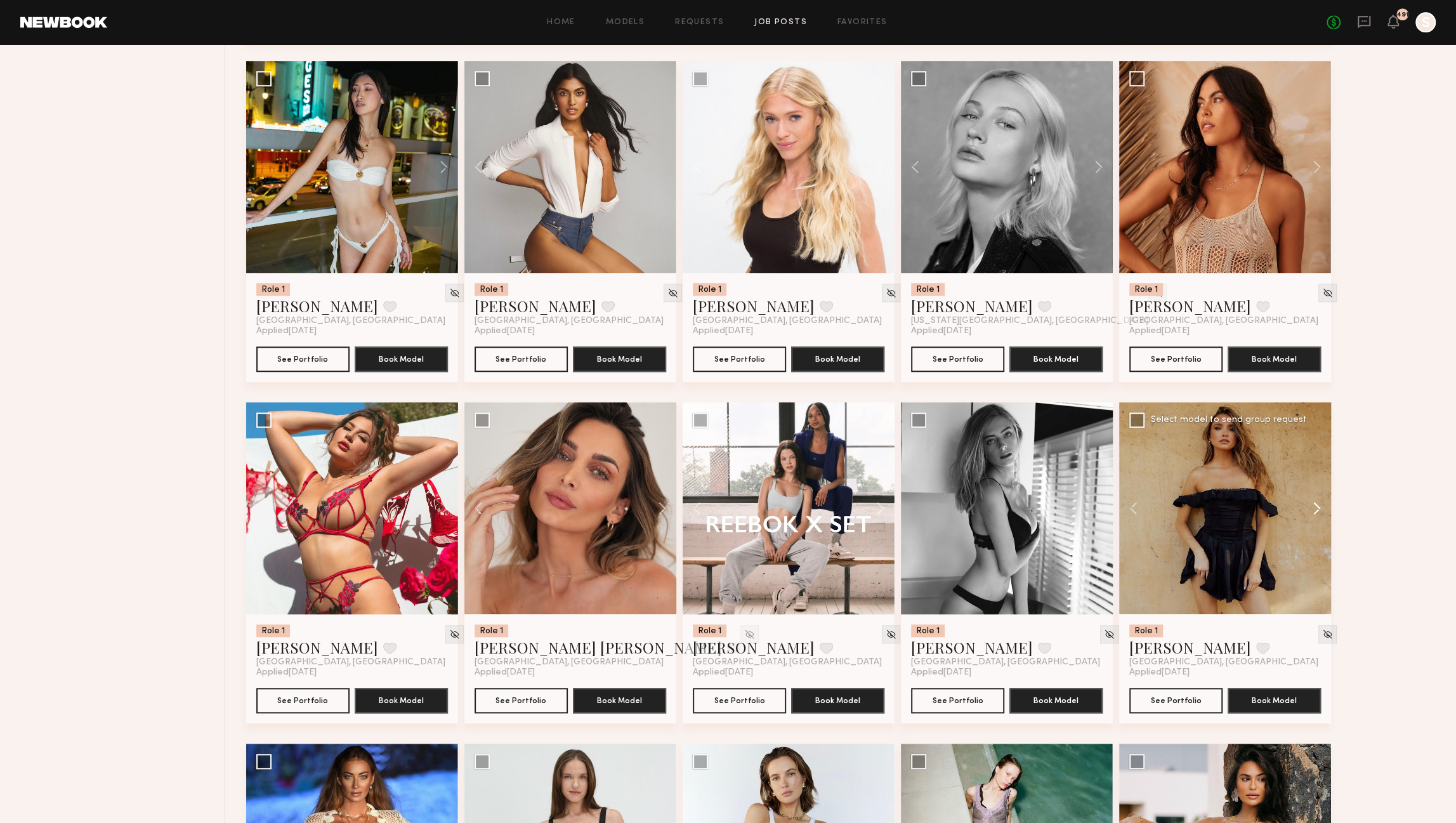
click at [1320, 508] on button at bounding box center [1311, 508] width 41 height 212
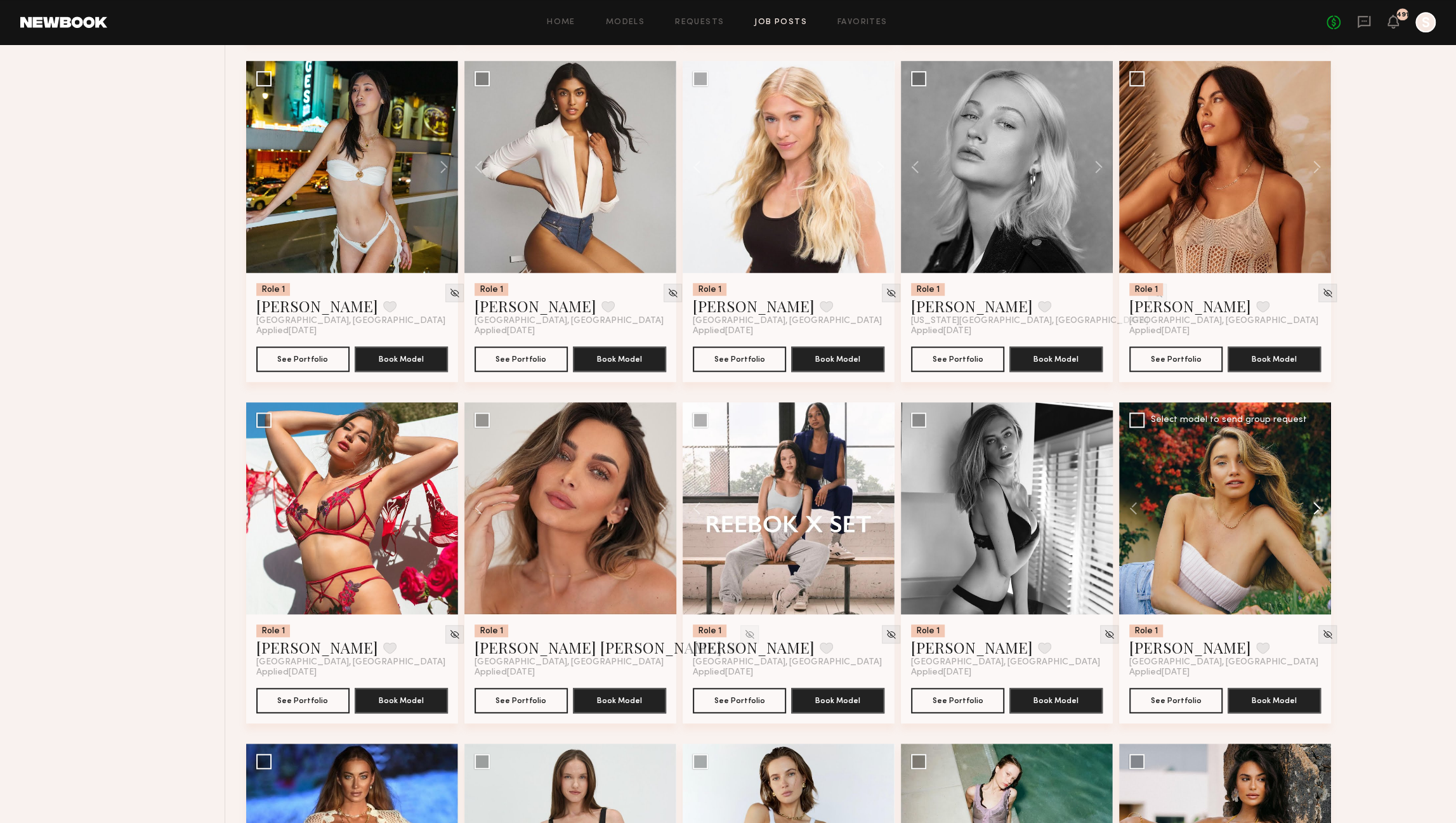
click at [1320, 508] on button at bounding box center [1311, 508] width 41 height 212
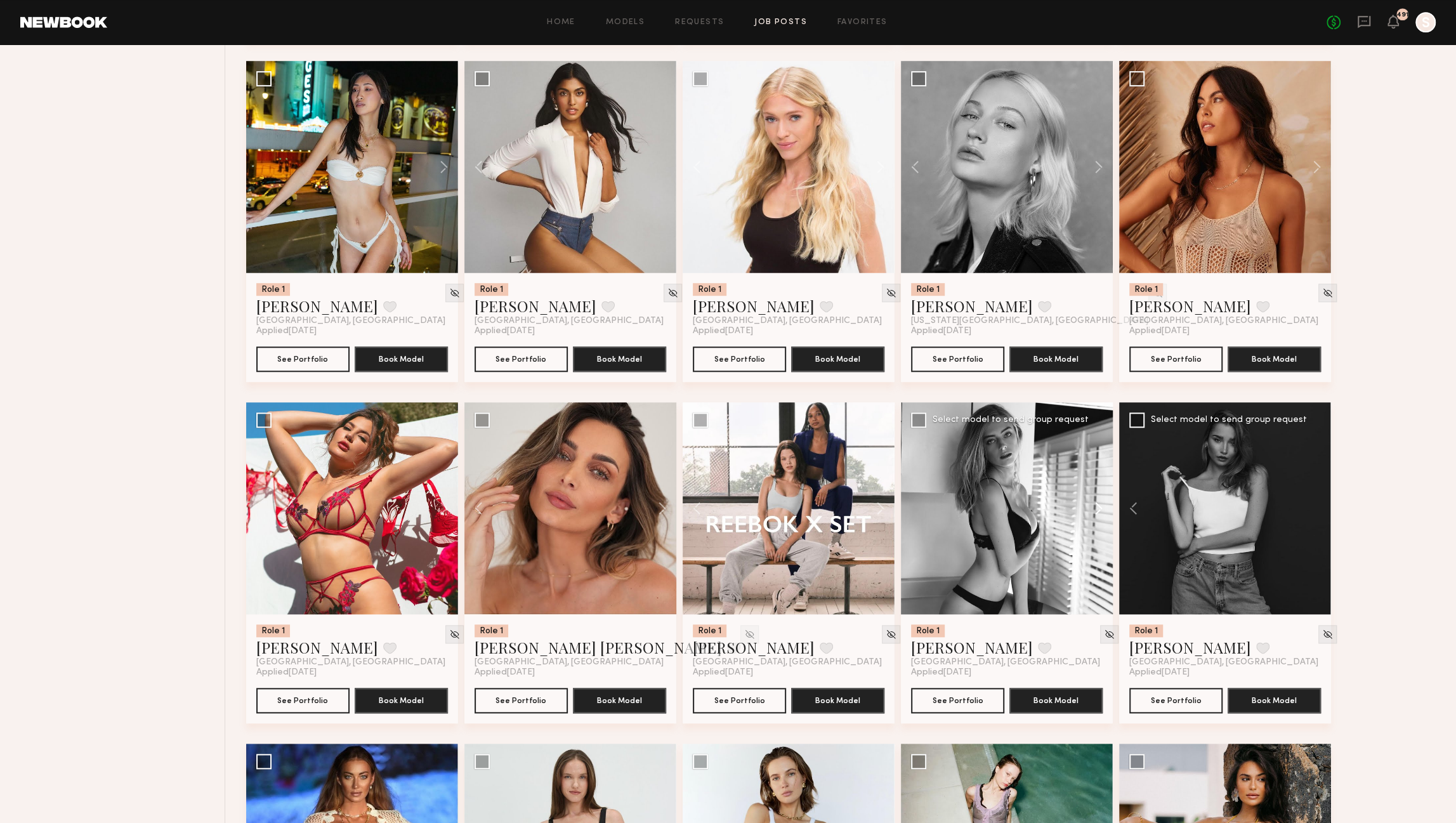
click at [1098, 509] on button at bounding box center [1093, 508] width 41 height 212
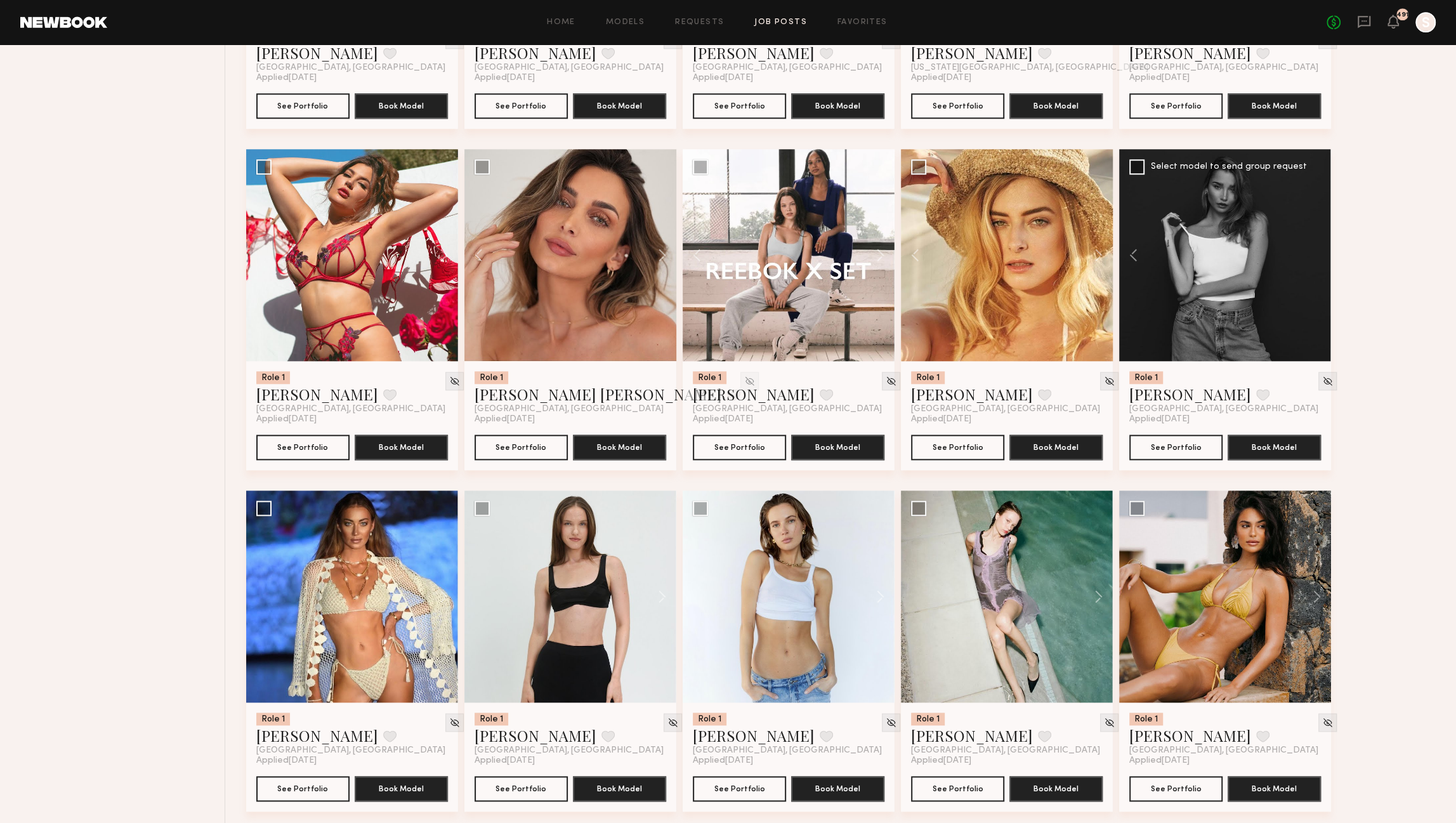
scroll to position [1085, 0]
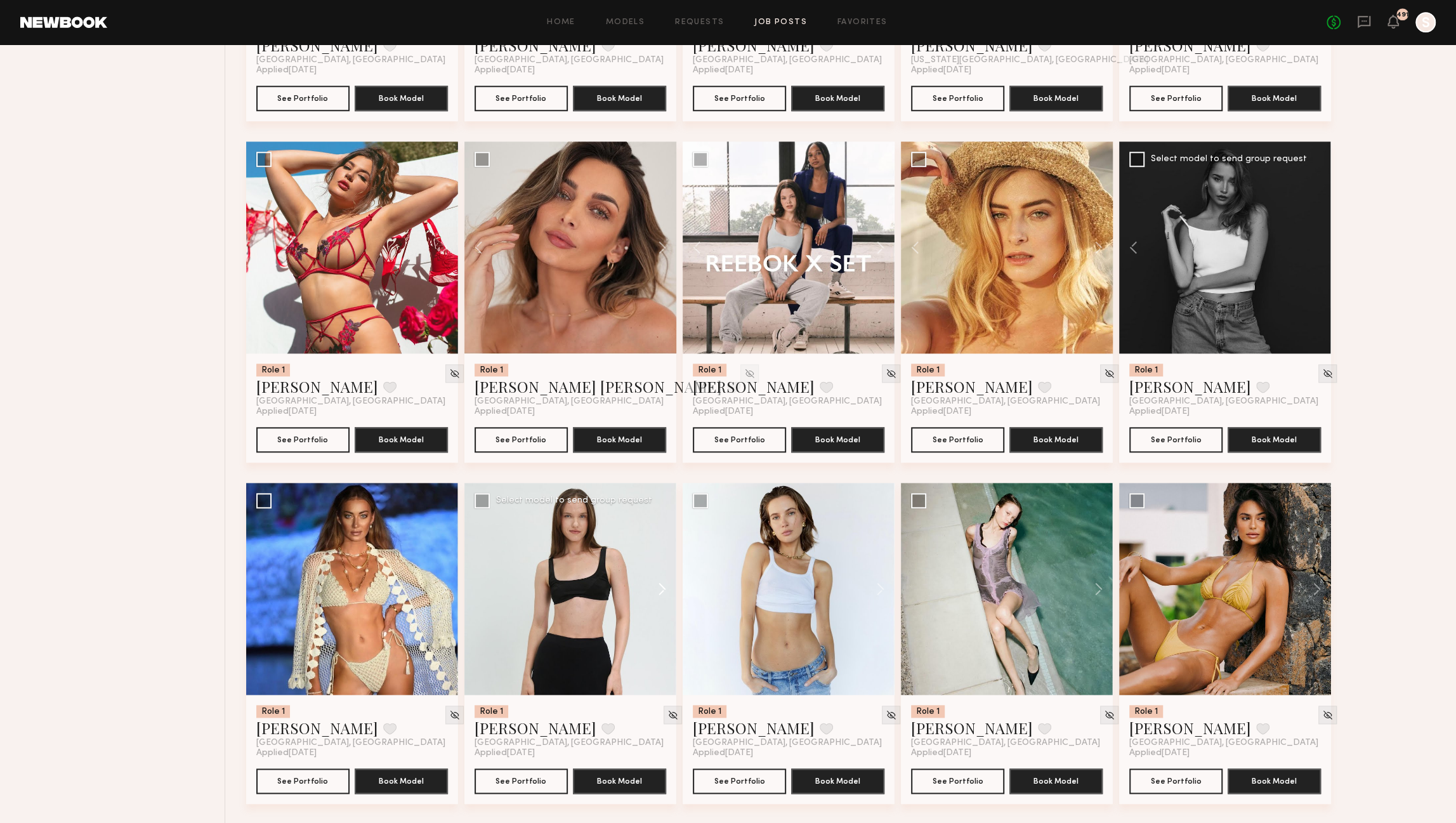
click at [661, 589] on button at bounding box center [656, 589] width 41 height 212
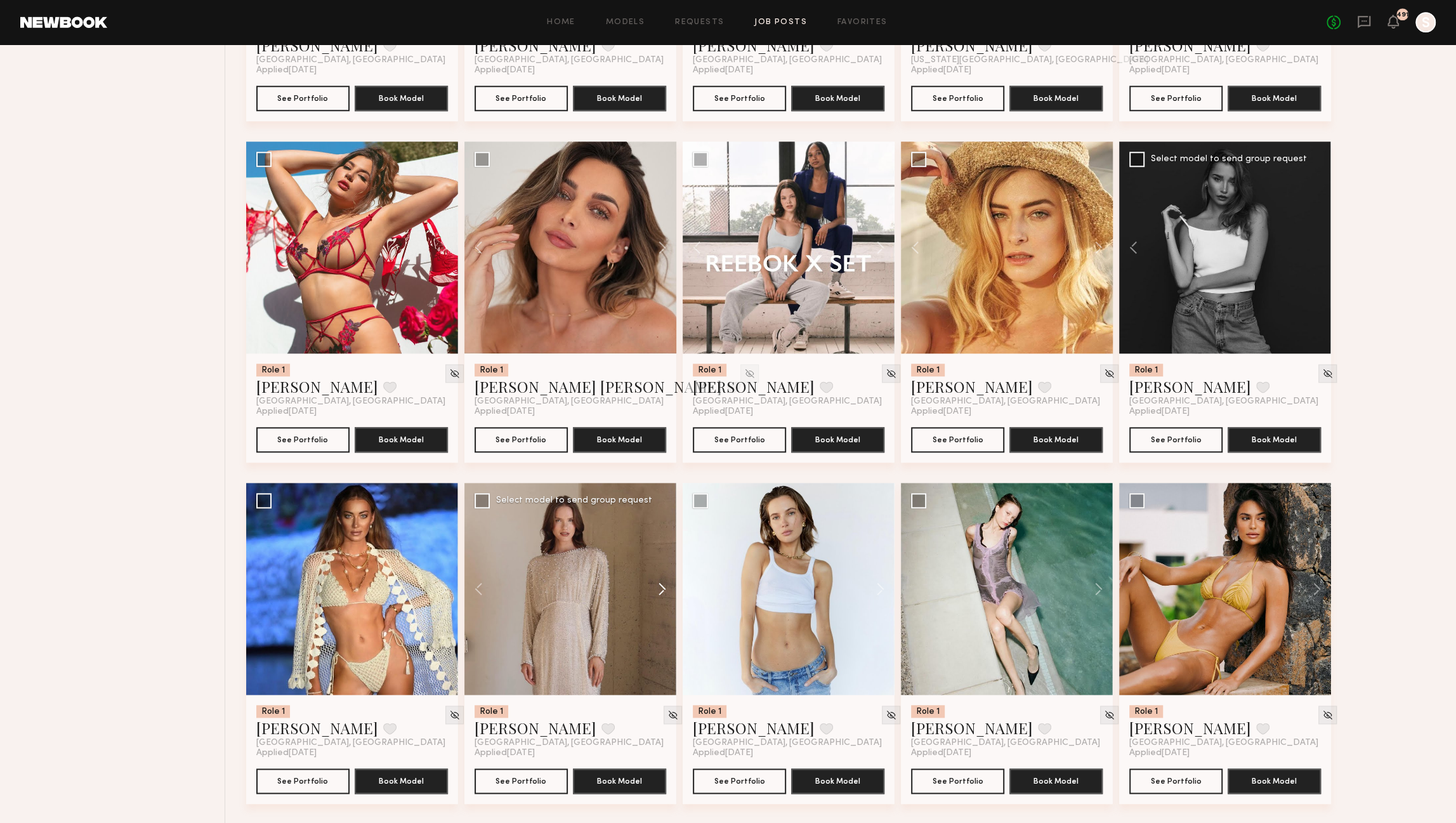
click at [661, 589] on button at bounding box center [656, 589] width 41 height 212
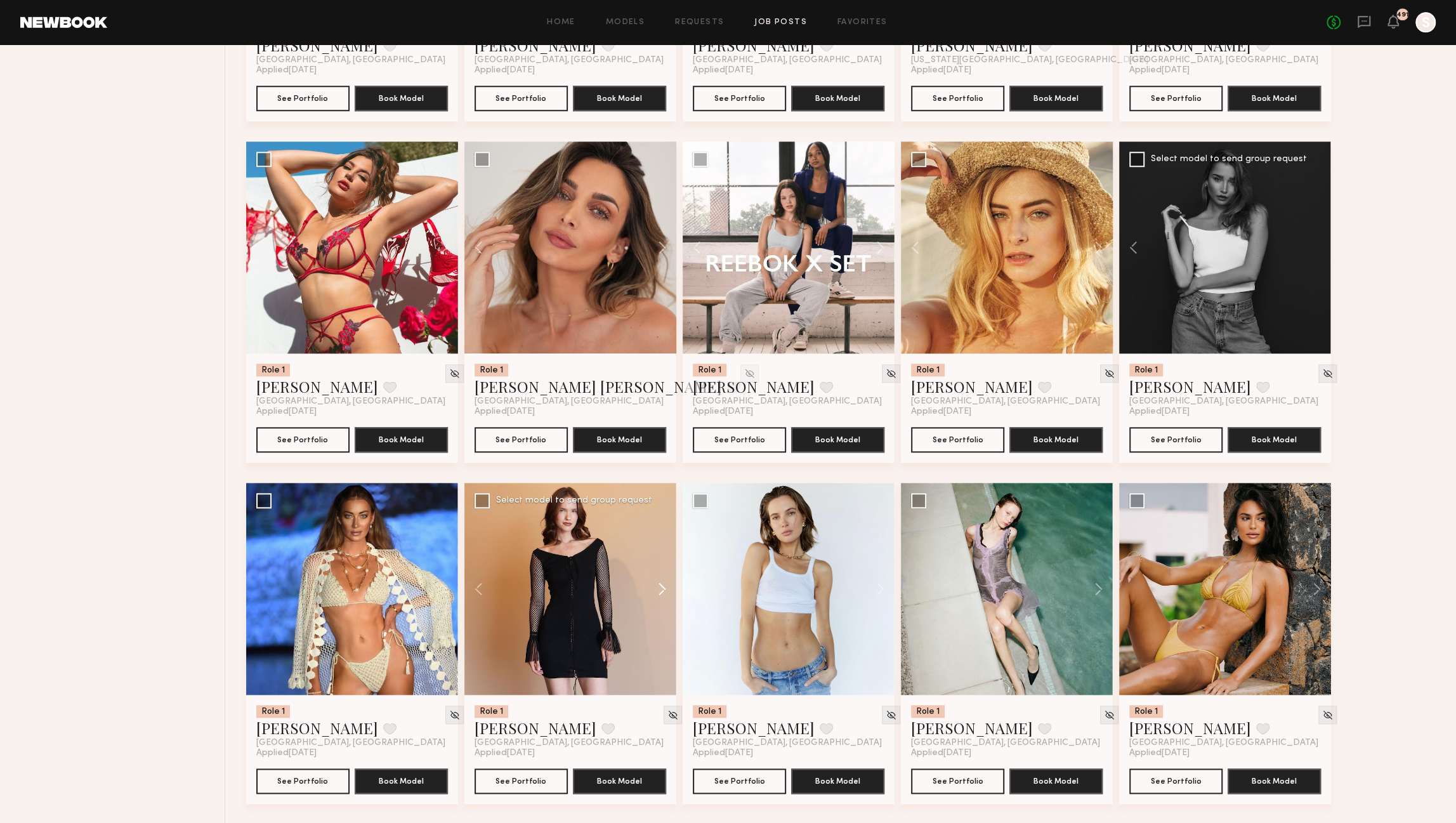
click at [661, 589] on button at bounding box center [656, 589] width 41 height 212
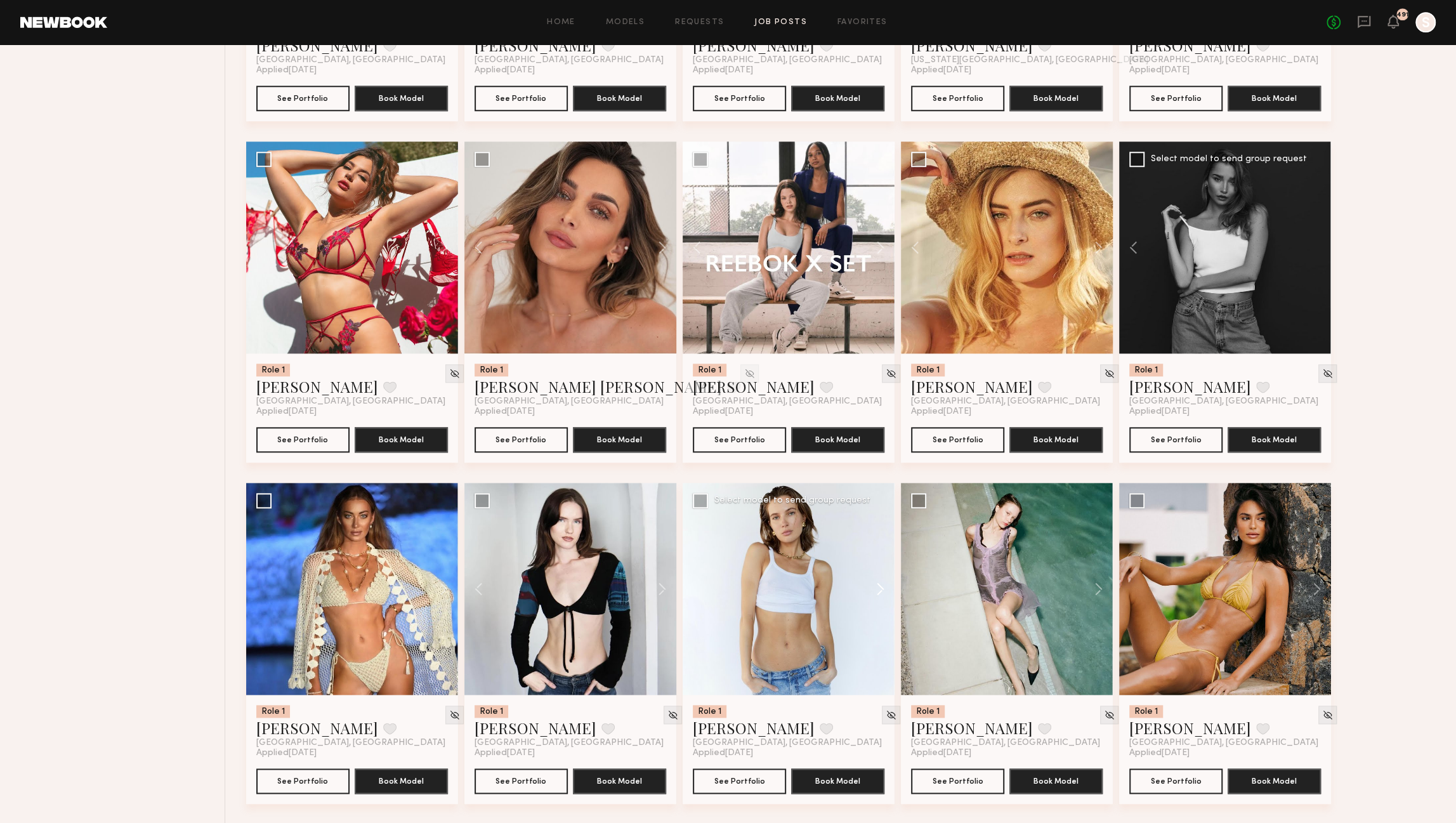
click at [882, 591] on button at bounding box center [874, 589] width 41 height 212
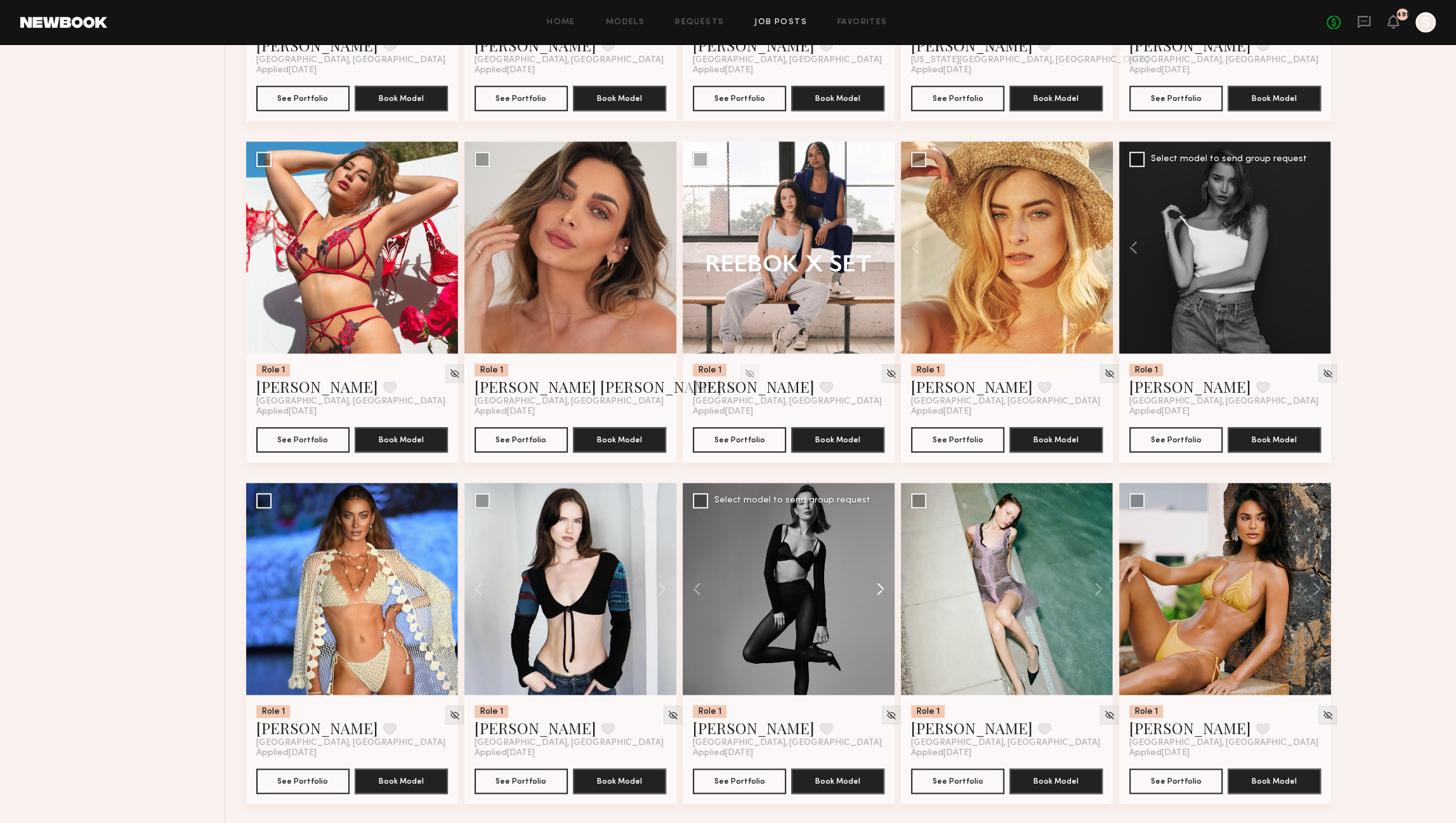
click at [882, 591] on button at bounding box center [874, 589] width 41 height 212
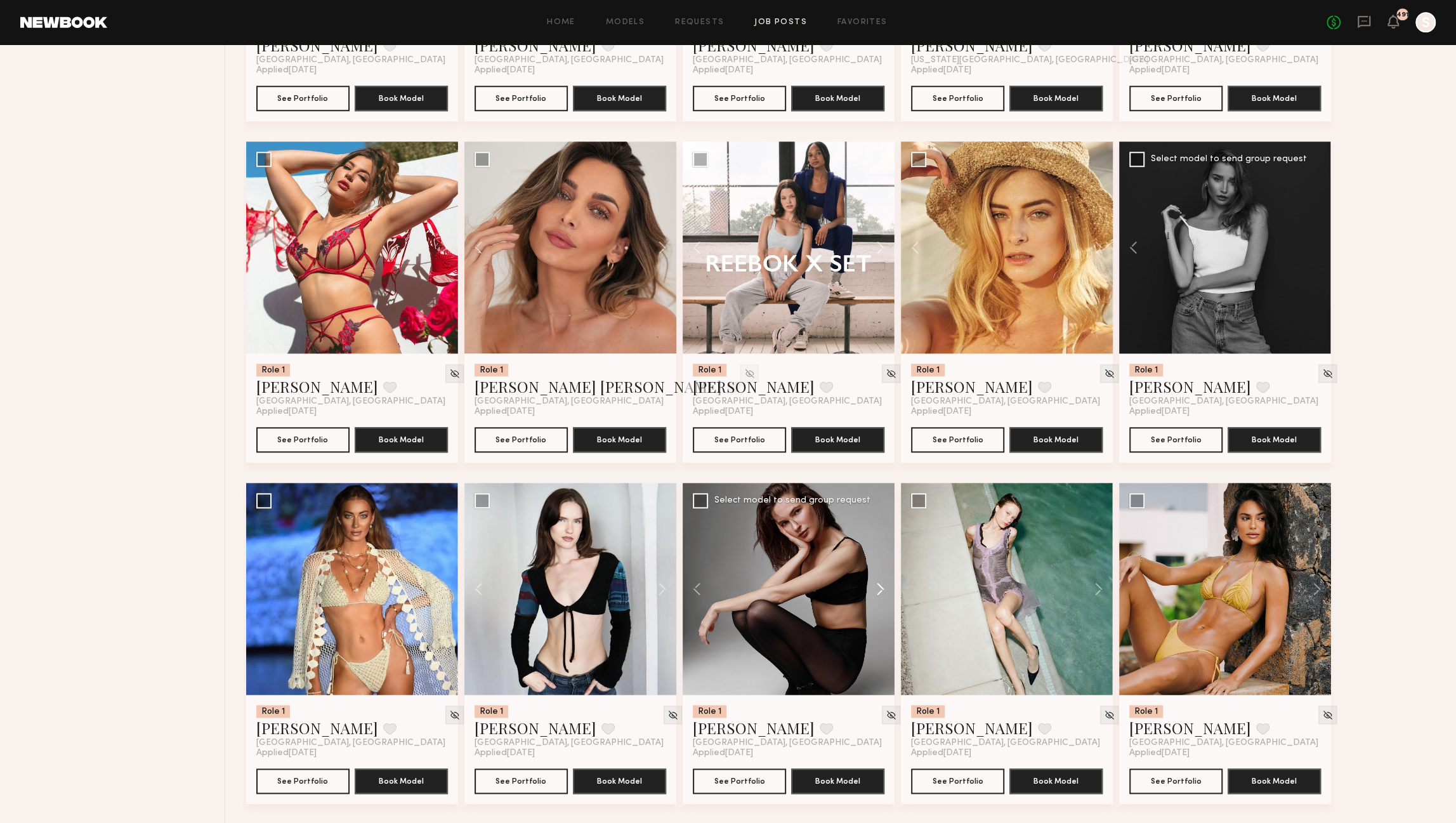
click at [882, 591] on button at bounding box center [874, 589] width 41 height 212
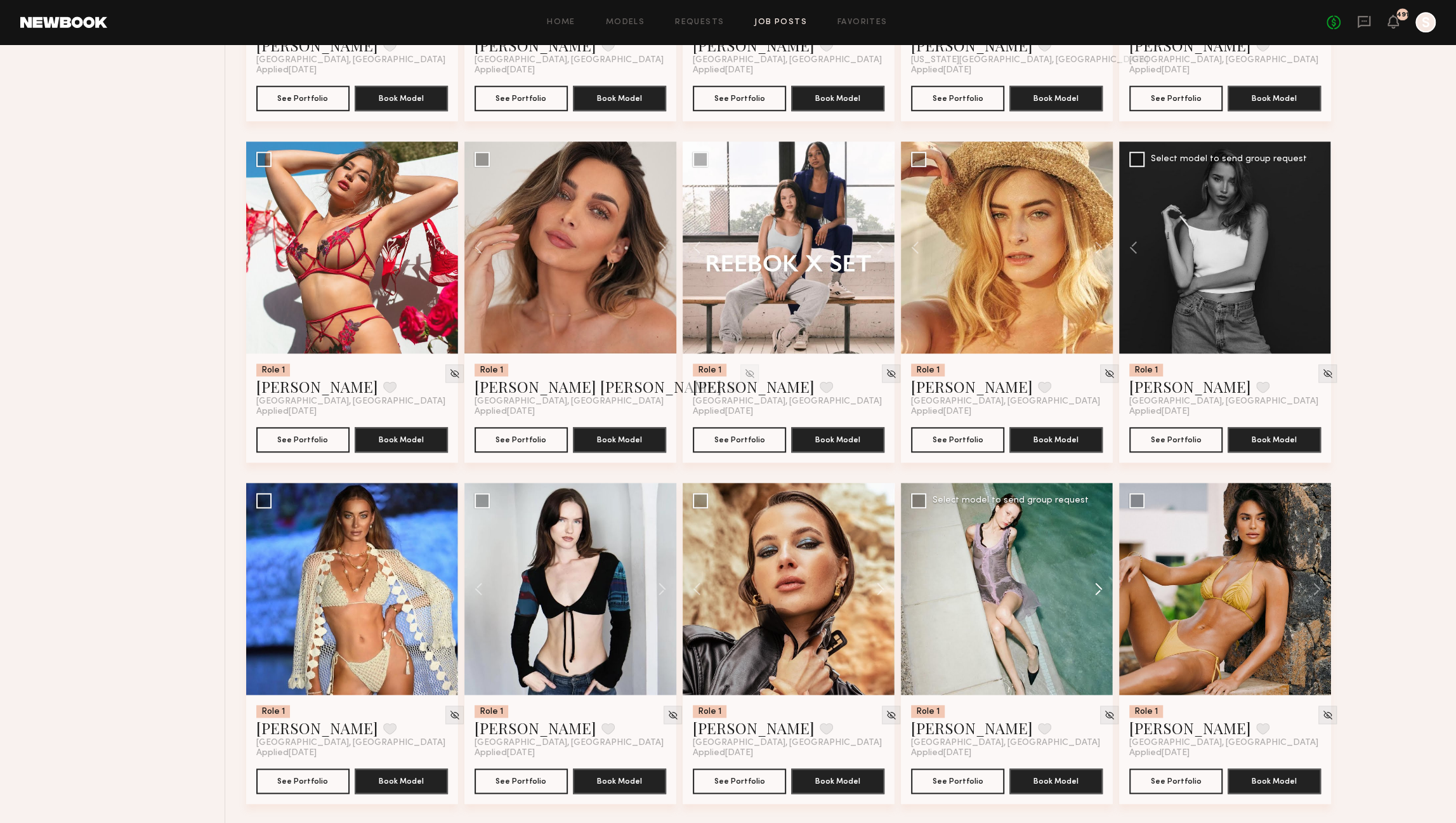
click at [1100, 594] on button at bounding box center [1093, 589] width 41 height 212
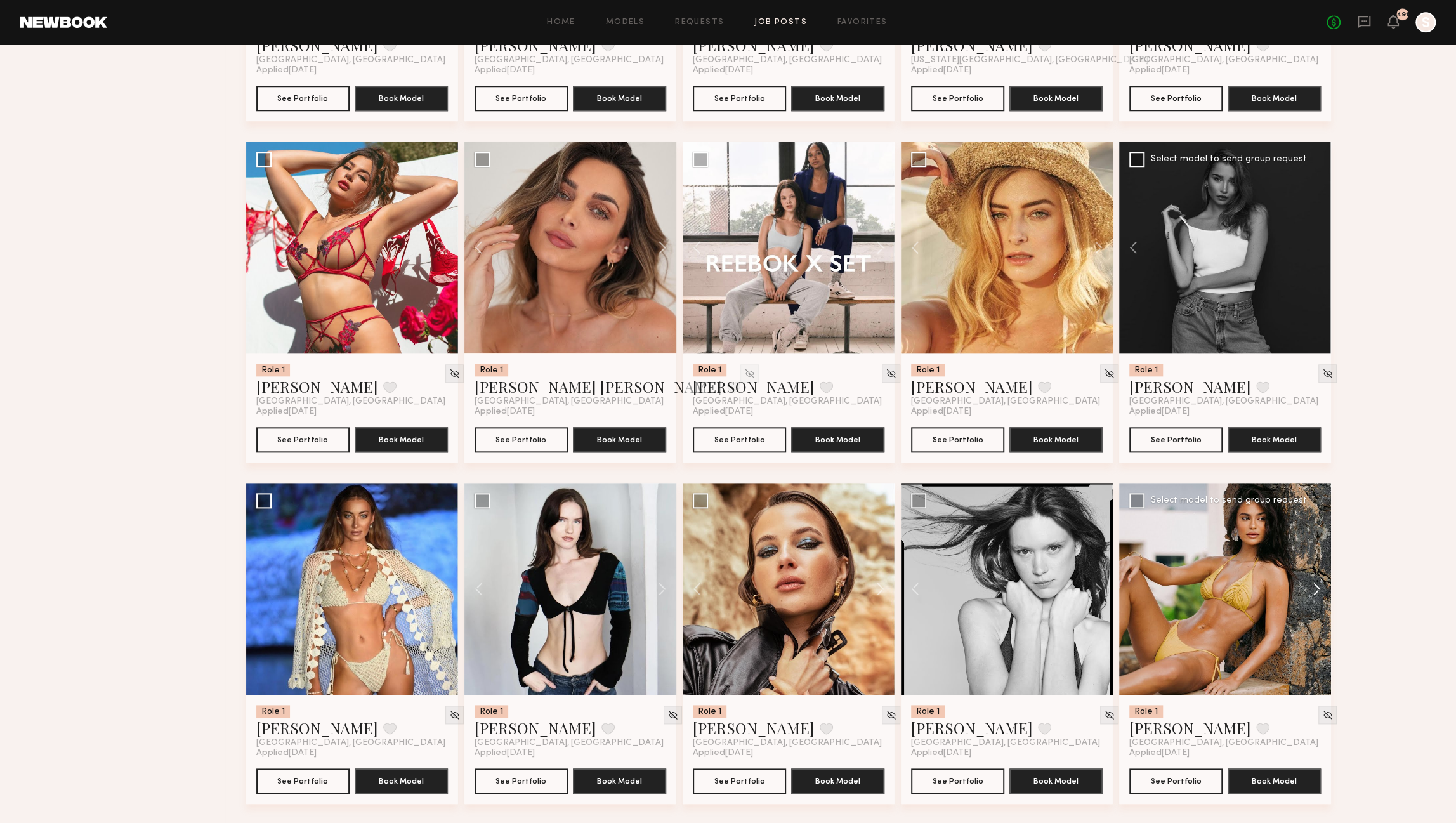
click at [1319, 586] on button at bounding box center [1311, 589] width 41 height 212
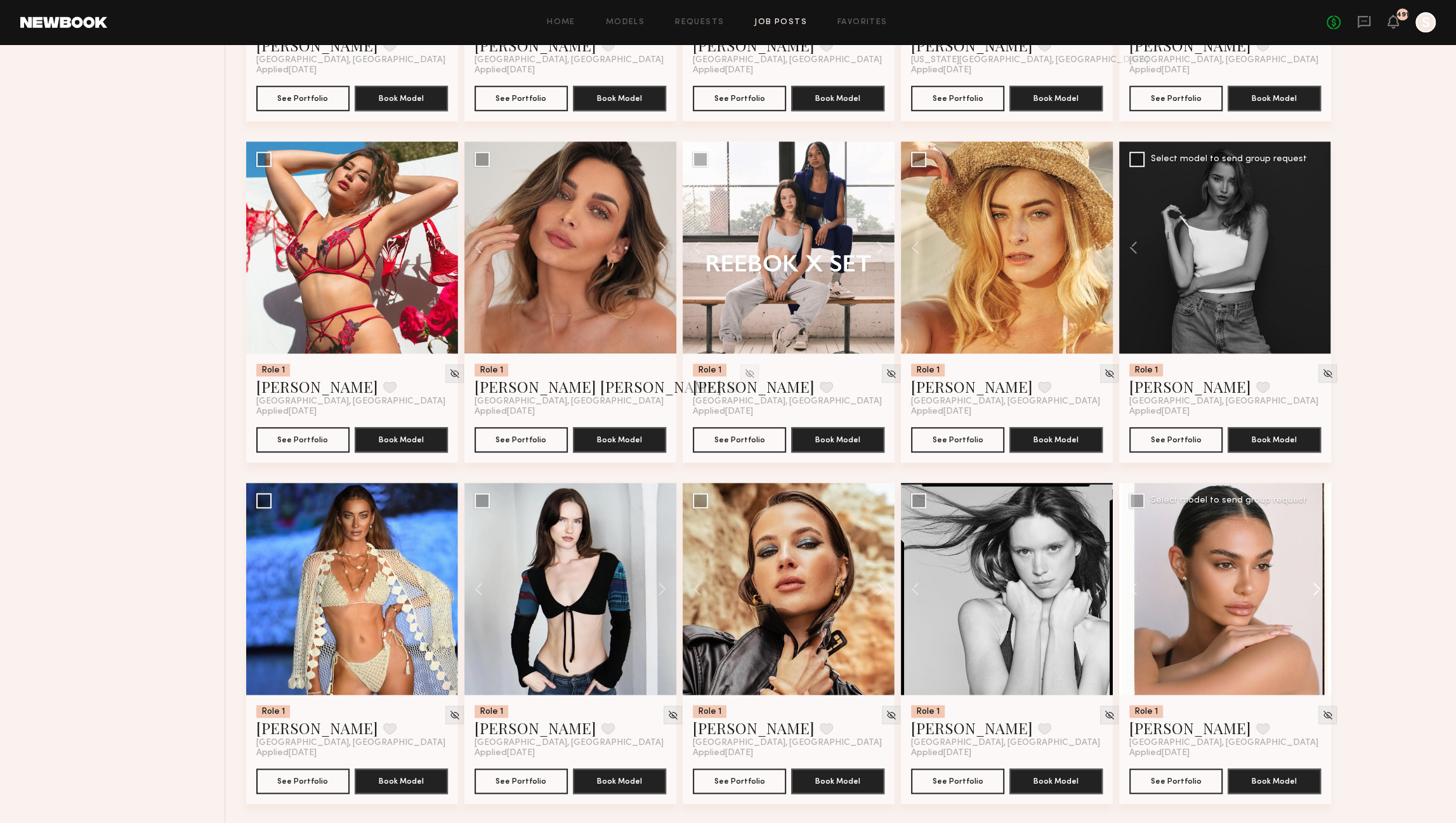
click at [1314, 591] on button at bounding box center [1311, 589] width 41 height 212
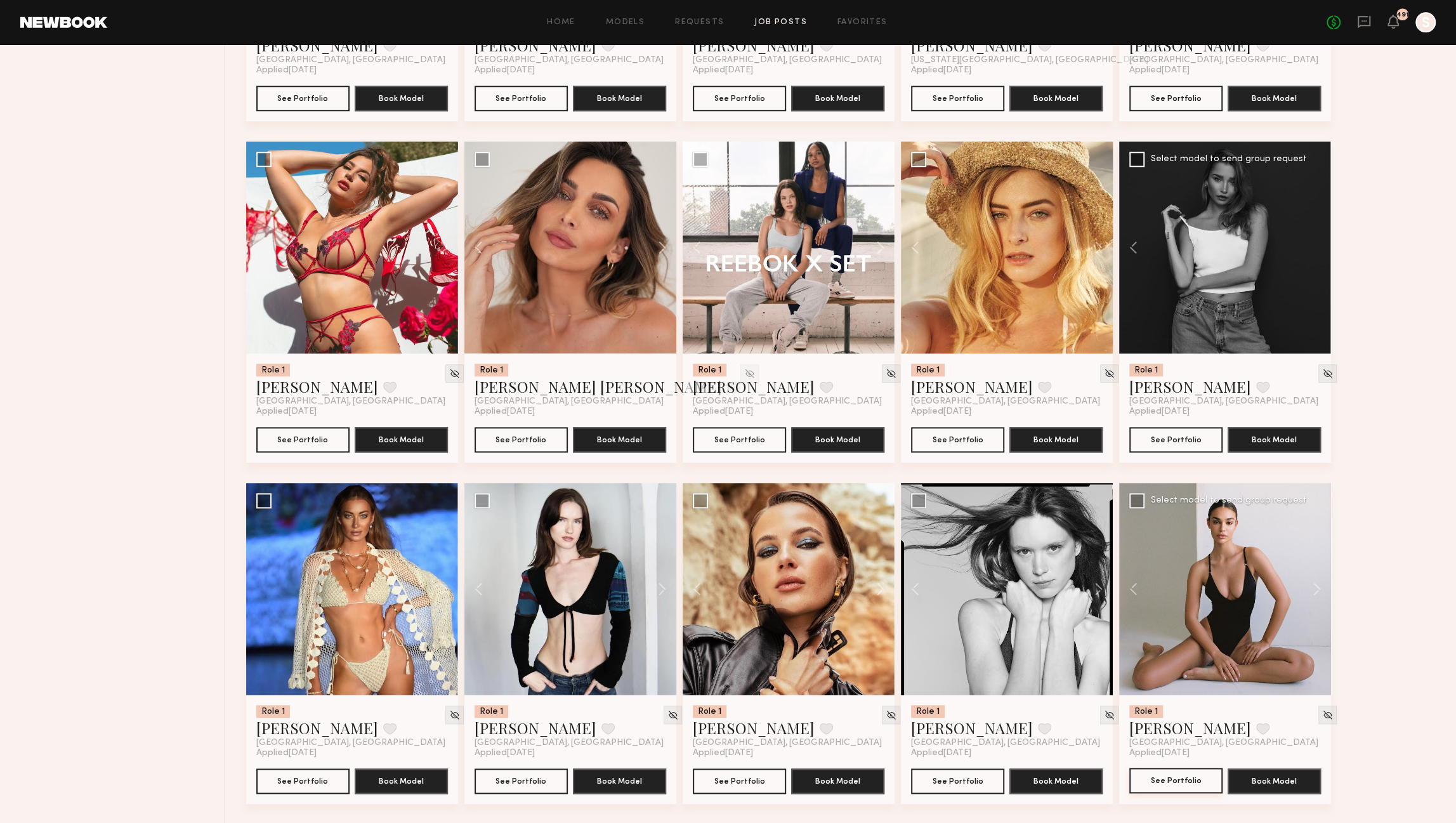
click at [1166, 779] on button "See Portfolio" at bounding box center [1176, 781] width 93 height 25
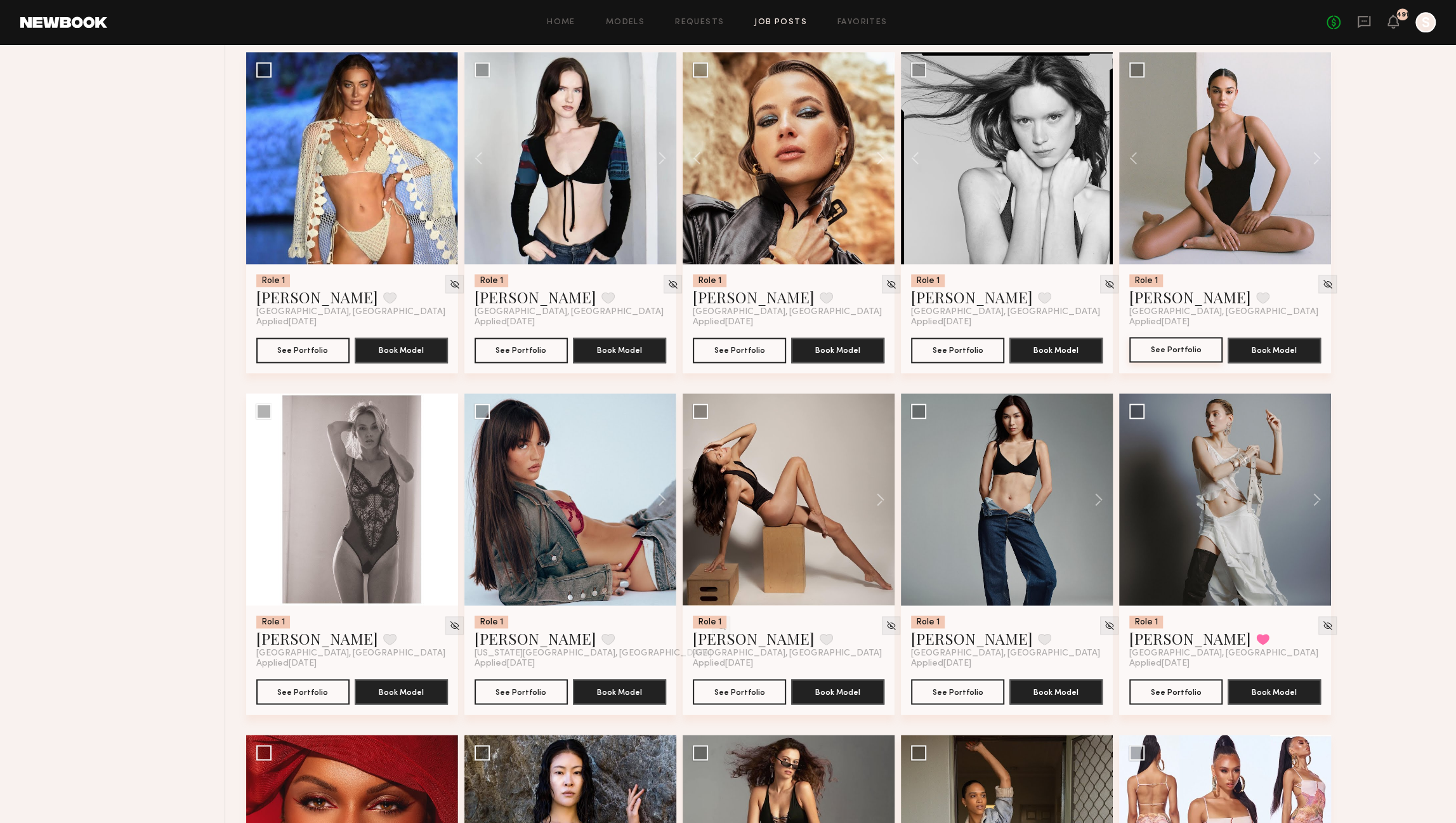
scroll to position [1517, 0]
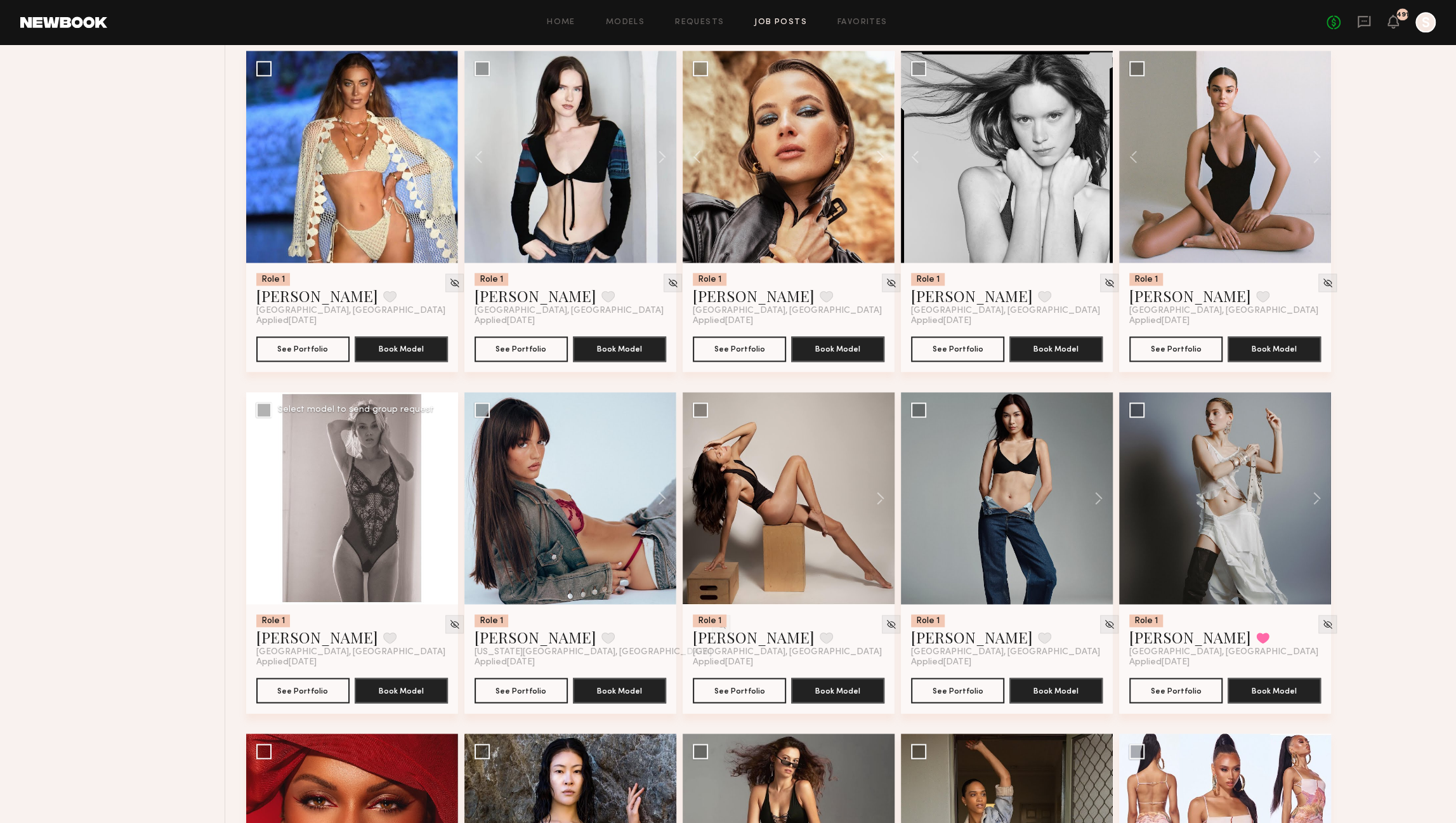
click at [444, 501] on button at bounding box center [438, 498] width 41 height 212
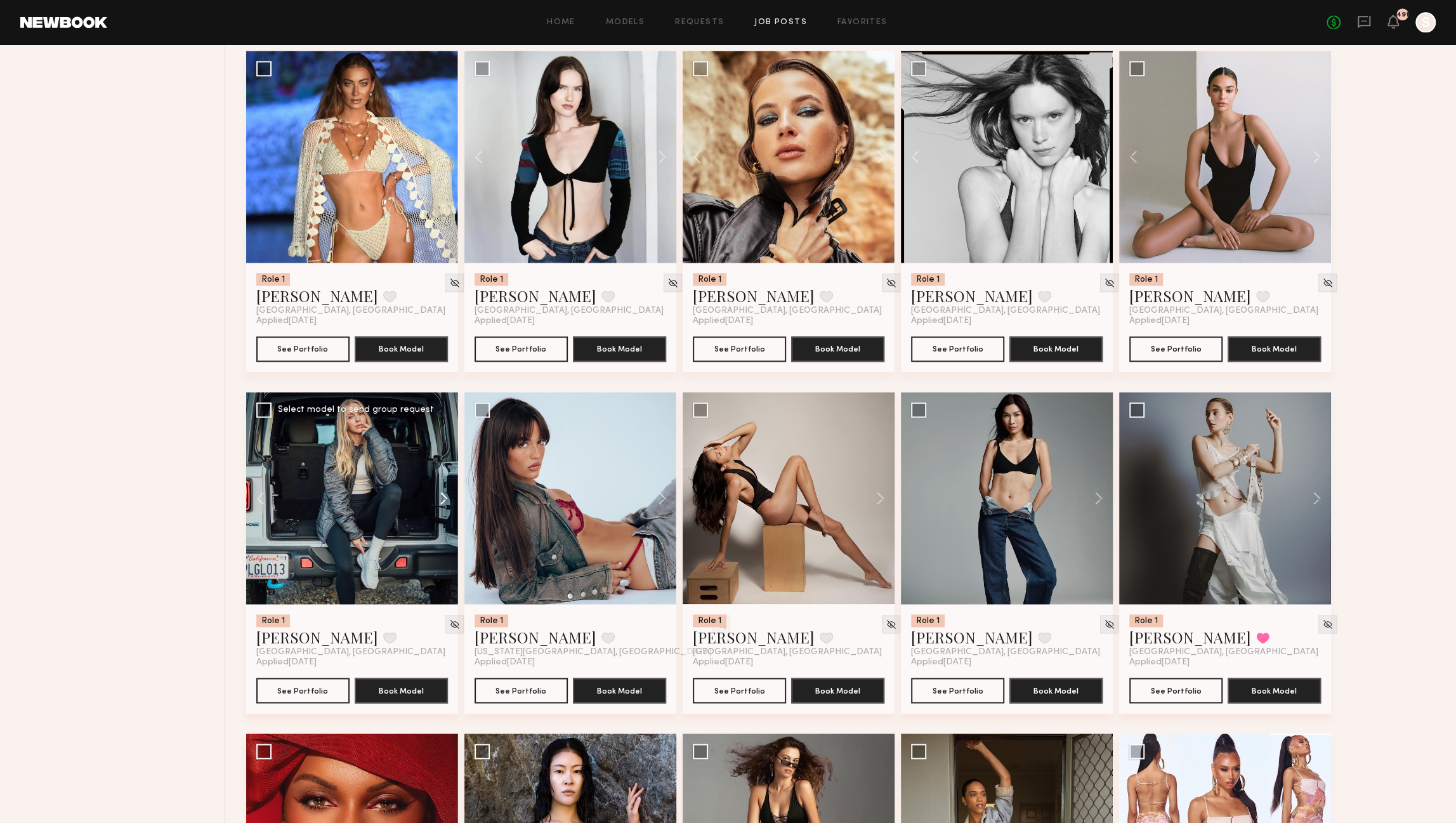
click at [444, 501] on button at bounding box center [438, 498] width 41 height 212
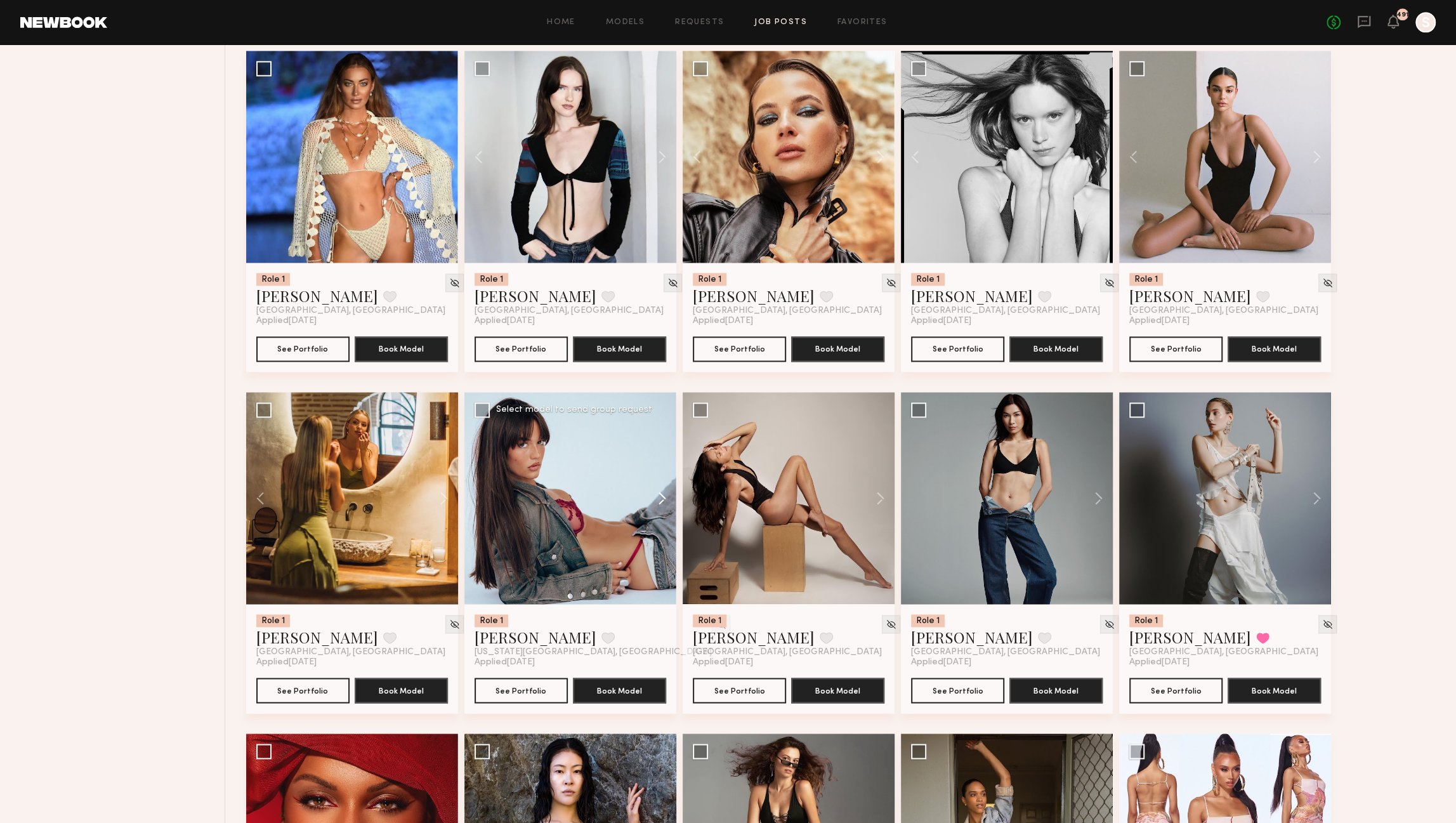
click at [661, 500] on button at bounding box center [656, 498] width 41 height 212
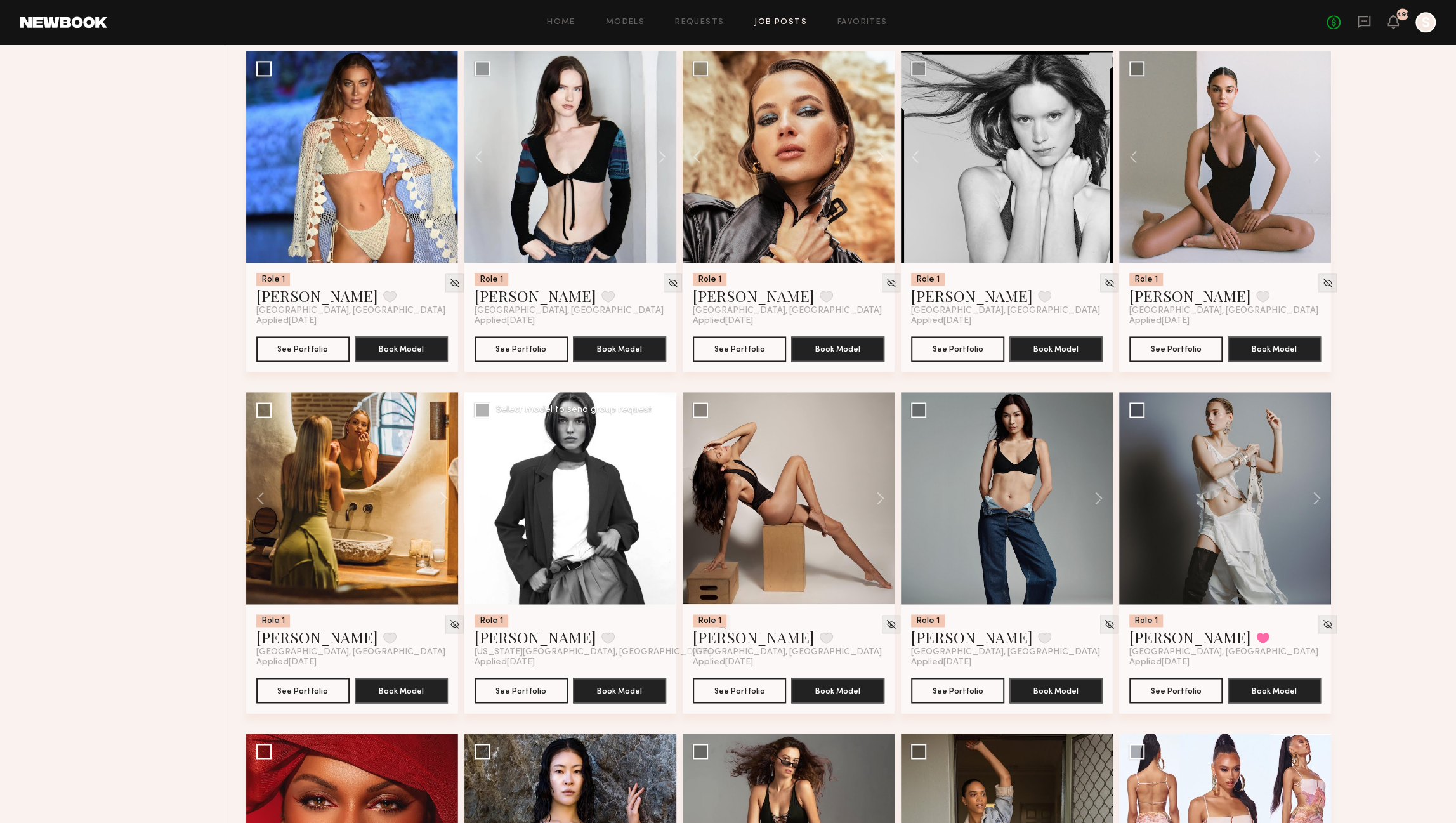
click at [661, 500] on button at bounding box center [656, 498] width 41 height 212
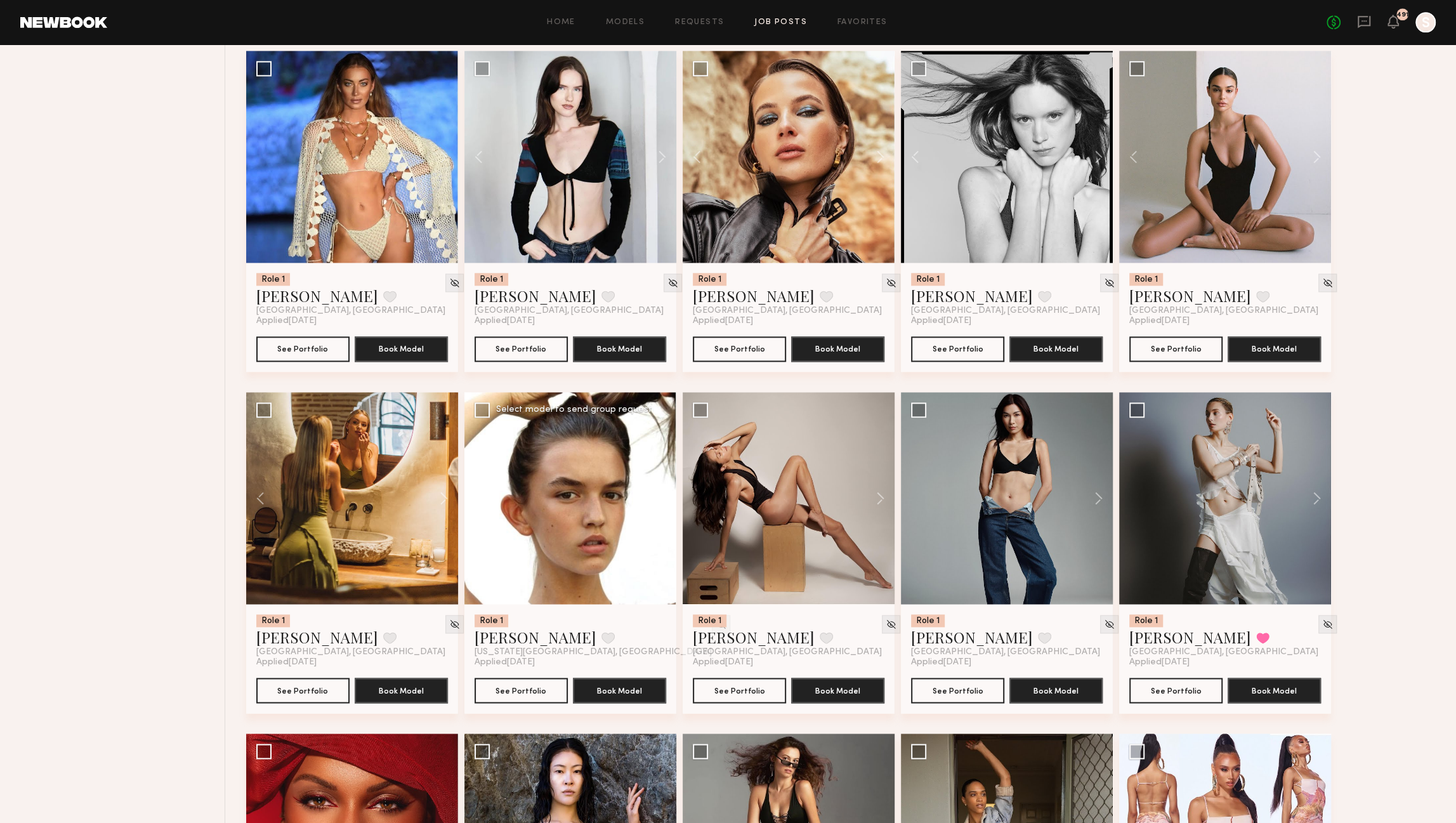
click at [661, 500] on button at bounding box center [656, 498] width 41 height 212
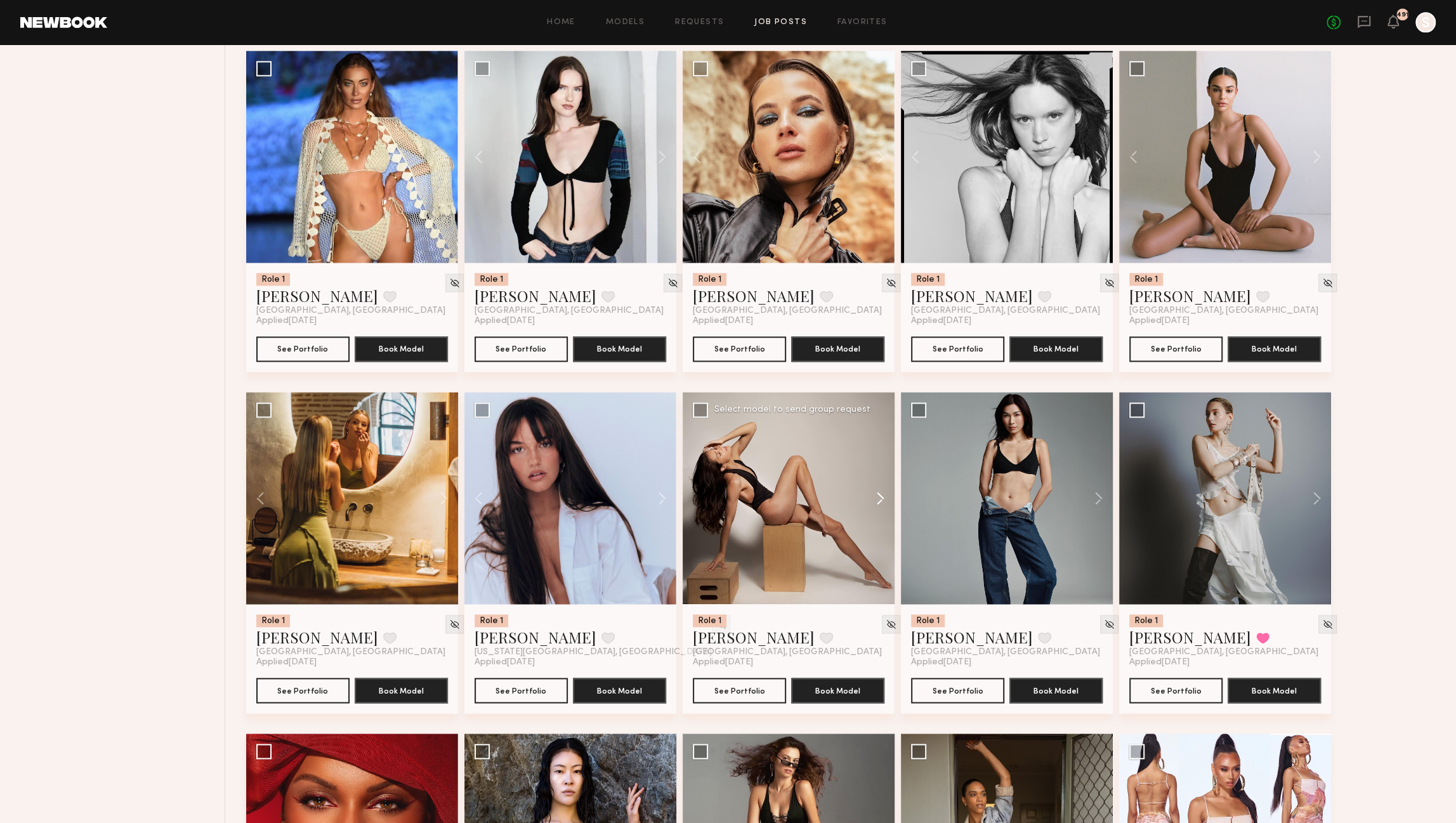
click at [884, 500] on button at bounding box center [874, 498] width 41 height 212
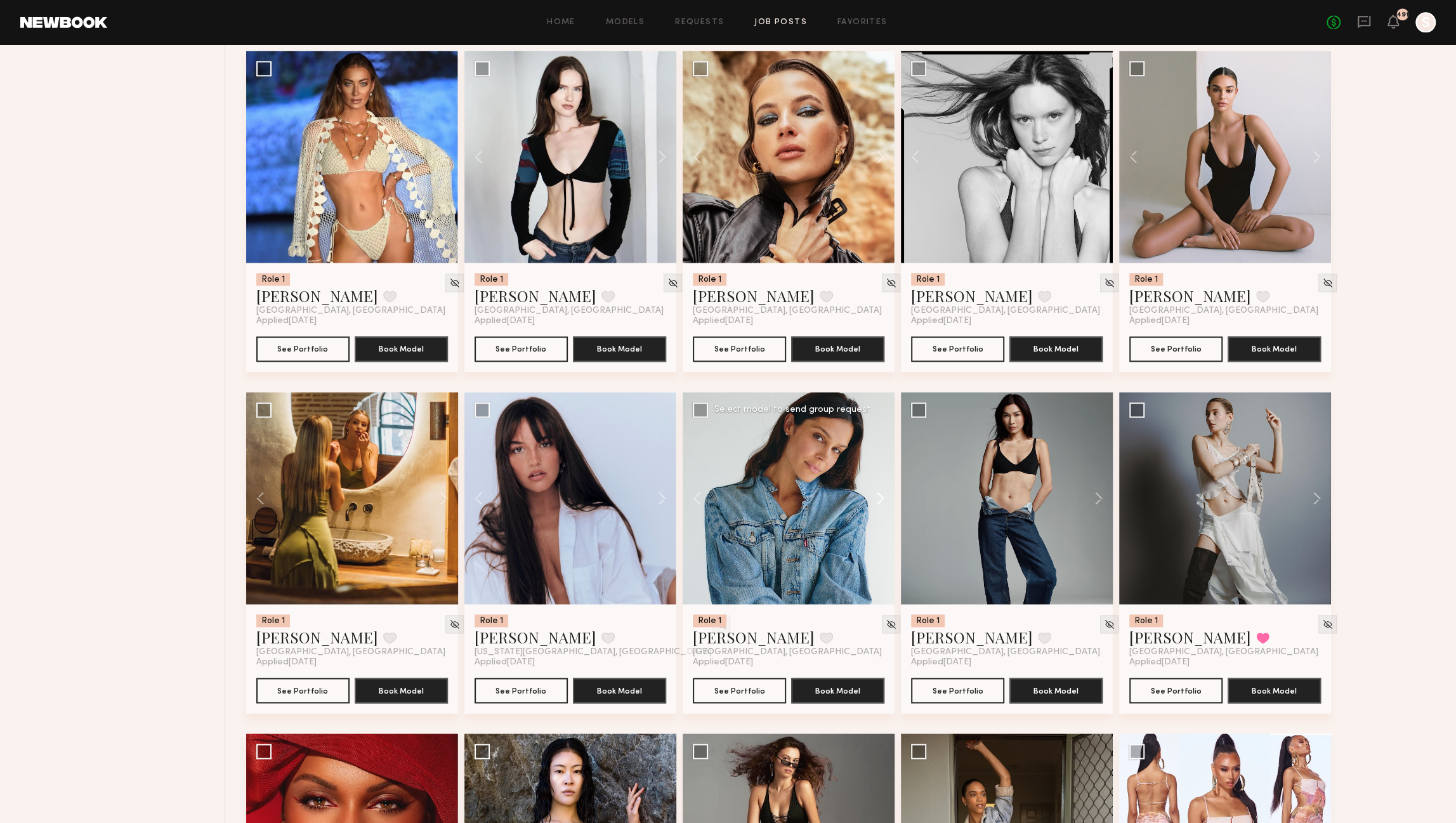
click at [884, 500] on button at bounding box center [874, 498] width 41 height 212
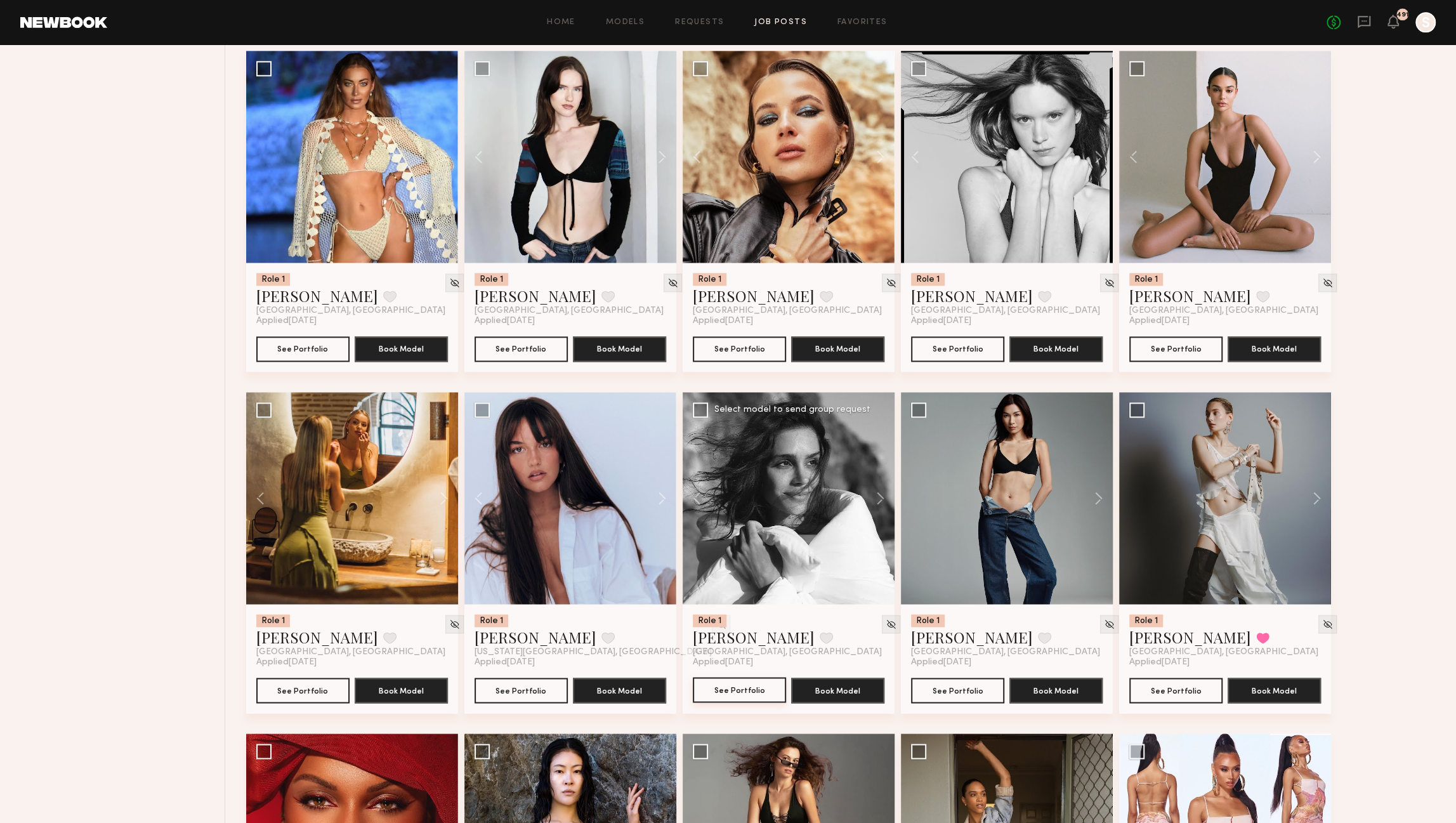
click at [757, 695] on button "See Portfolio" at bounding box center [739, 690] width 93 height 25
click at [1099, 502] on button at bounding box center [1093, 498] width 41 height 212
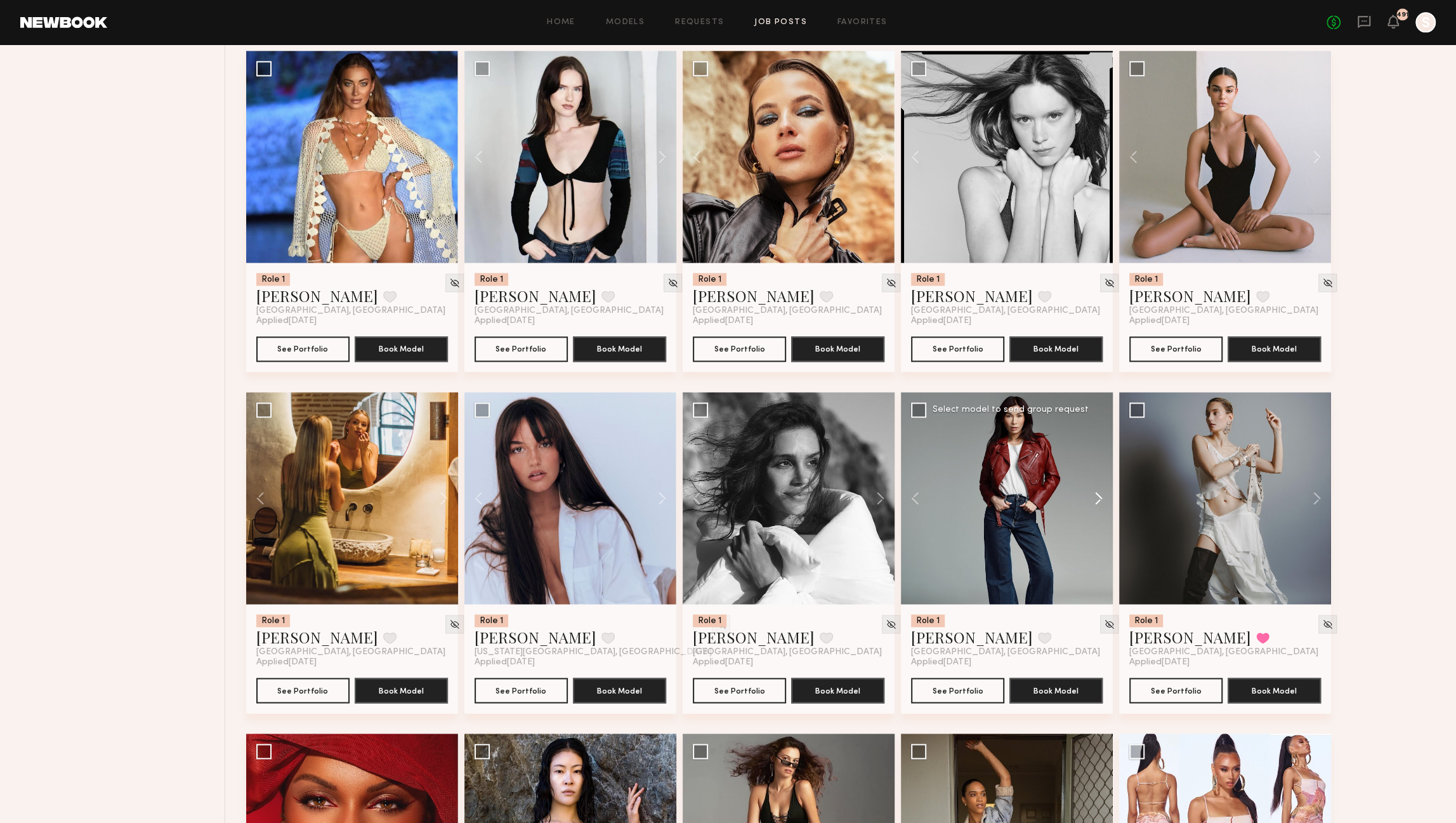
click at [1099, 502] on button at bounding box center [1093, 498] width 41 height 212
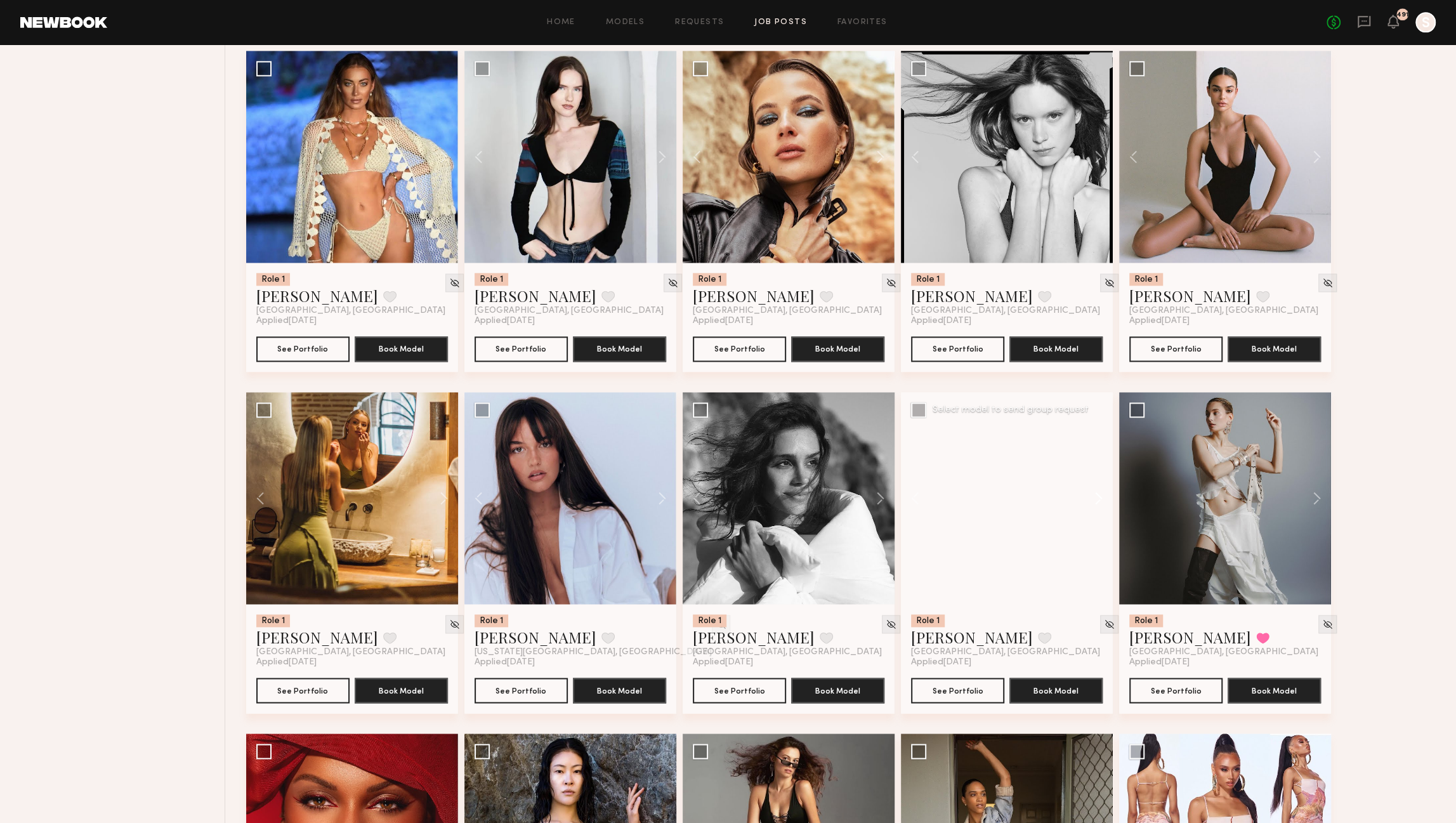
click at [1099, 501] on button at bounding box center [1093, 498] width 41 height 212
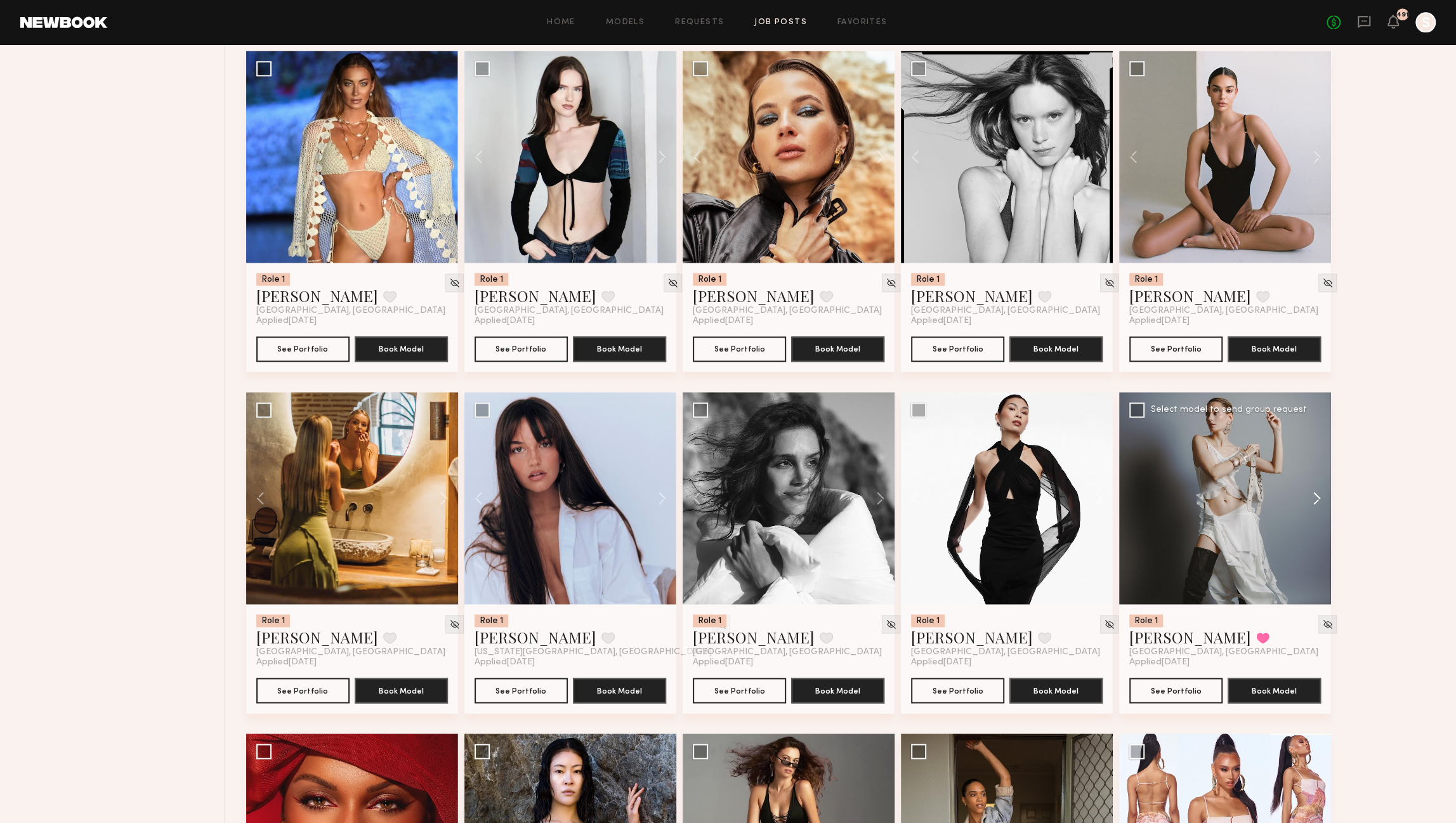
click at [1317, 498] on button at bounding box center [1311, 498] width 41 height 212
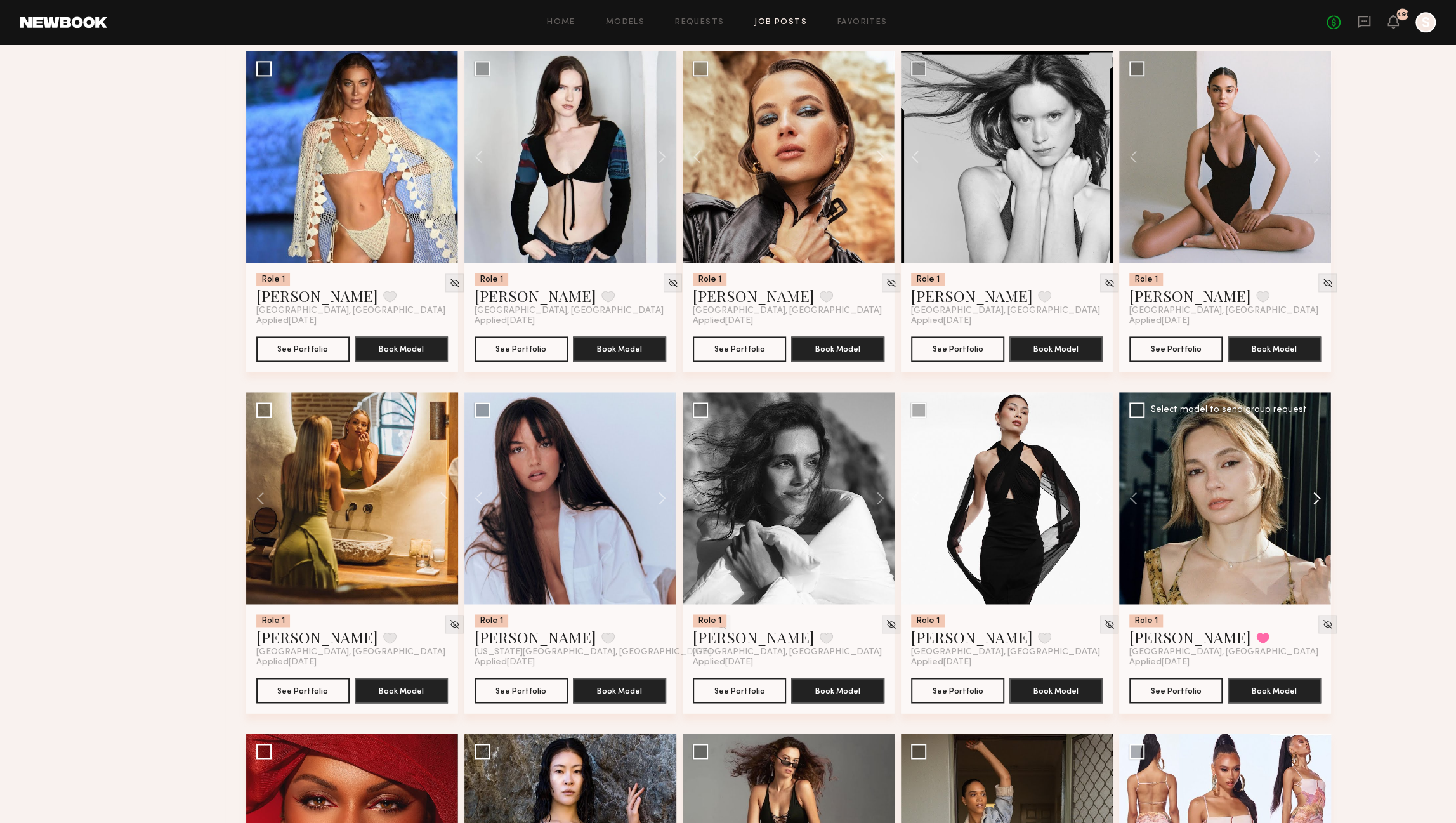
click at [1317, 498] on button at bounding box center [1311, 498] width 41 height 212
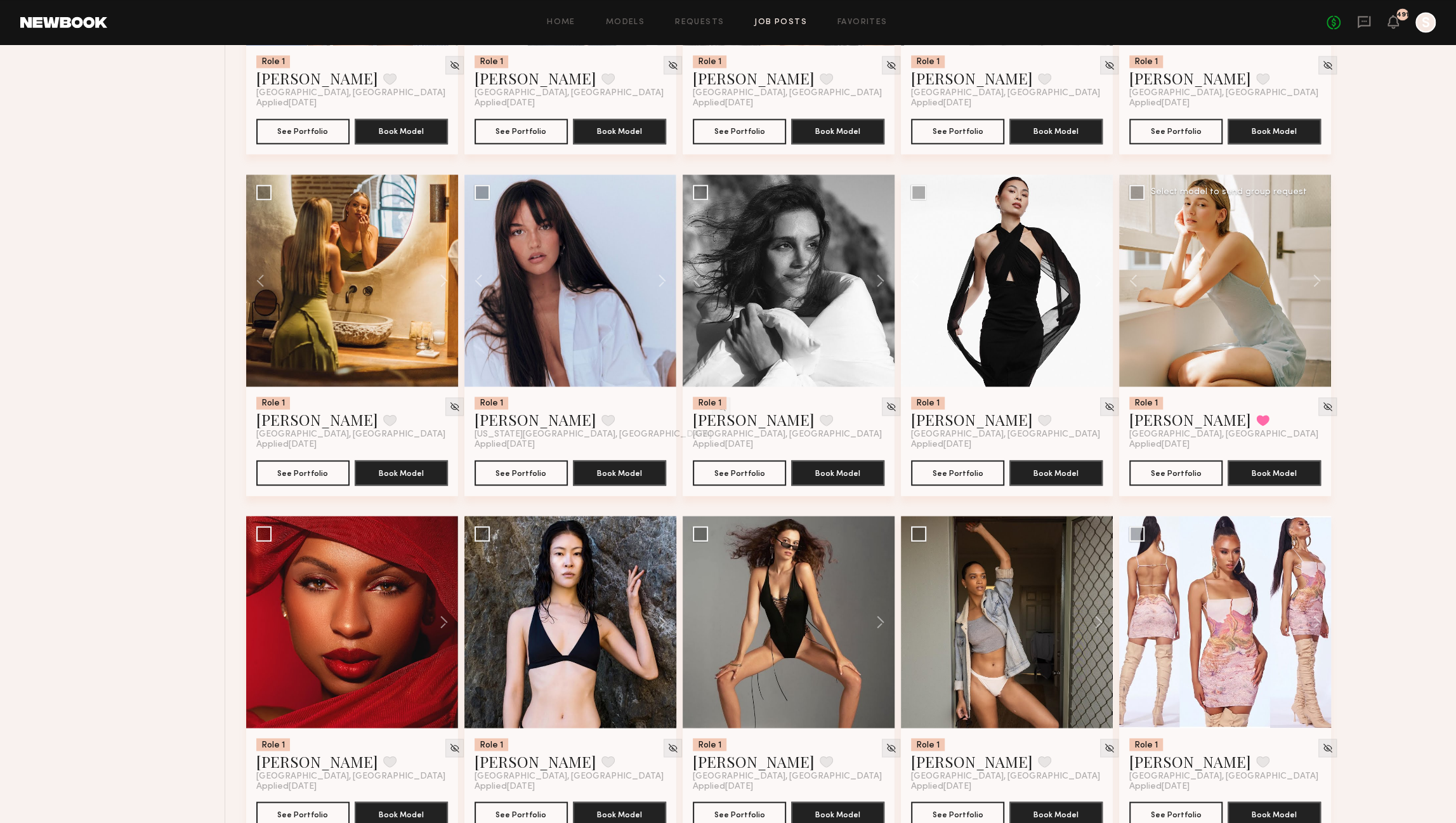
scroll to position [1738, 0]
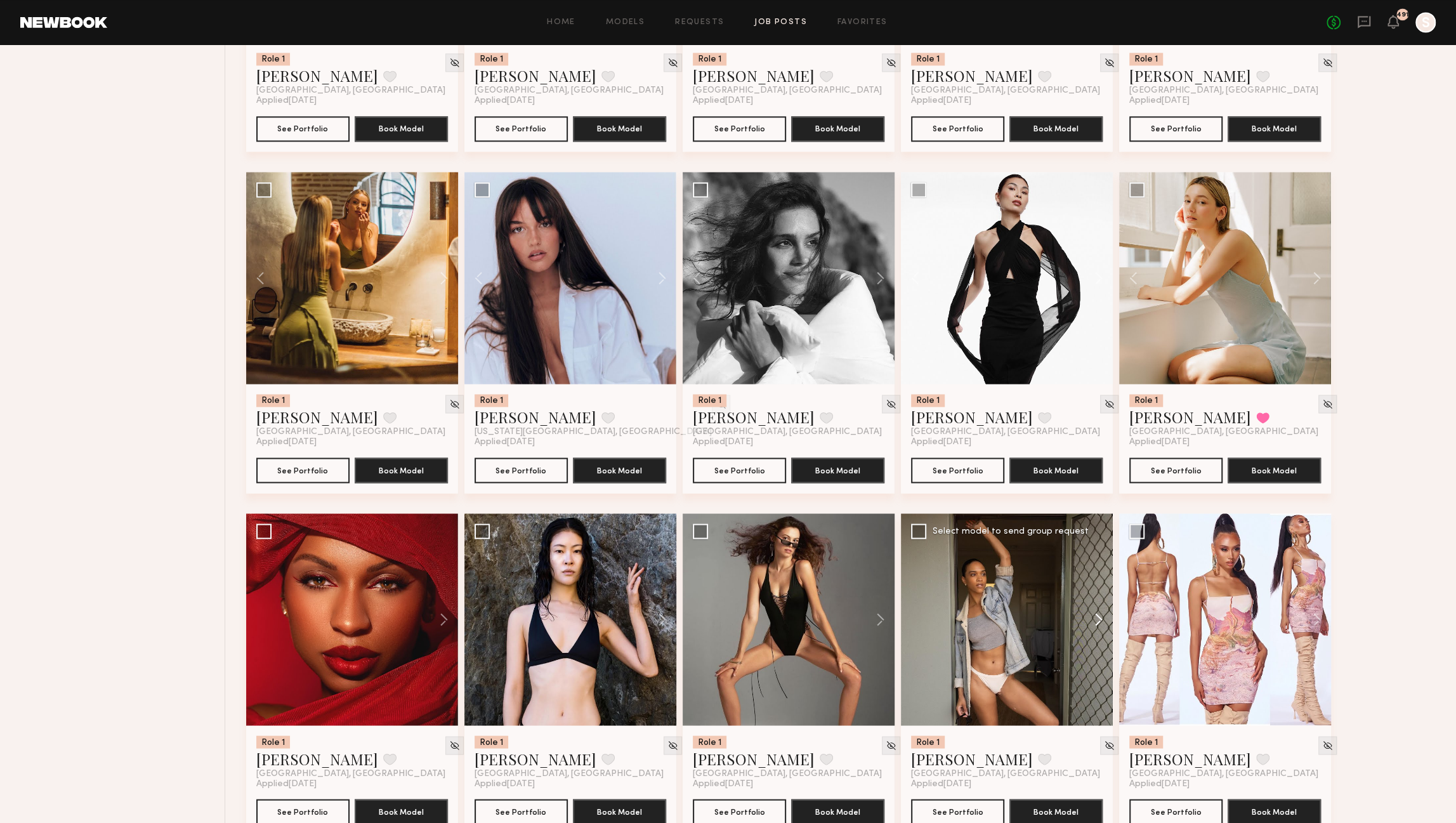
click at [1098, 621] on button at bounding box center [1093, 619] width 41 height 212
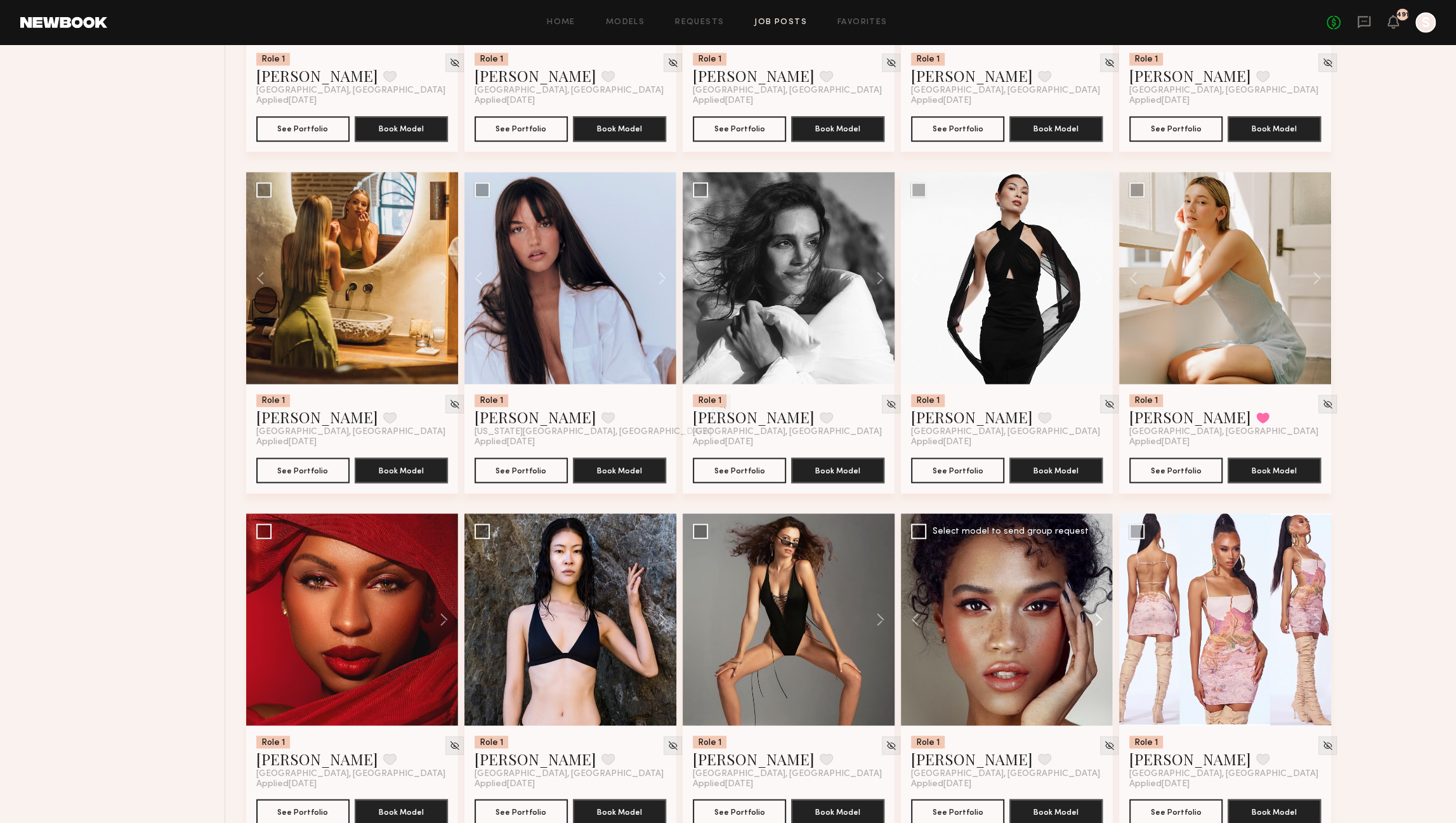
click at [1098, 621] on button at bounding box center [1093, 619] width 41 height 212
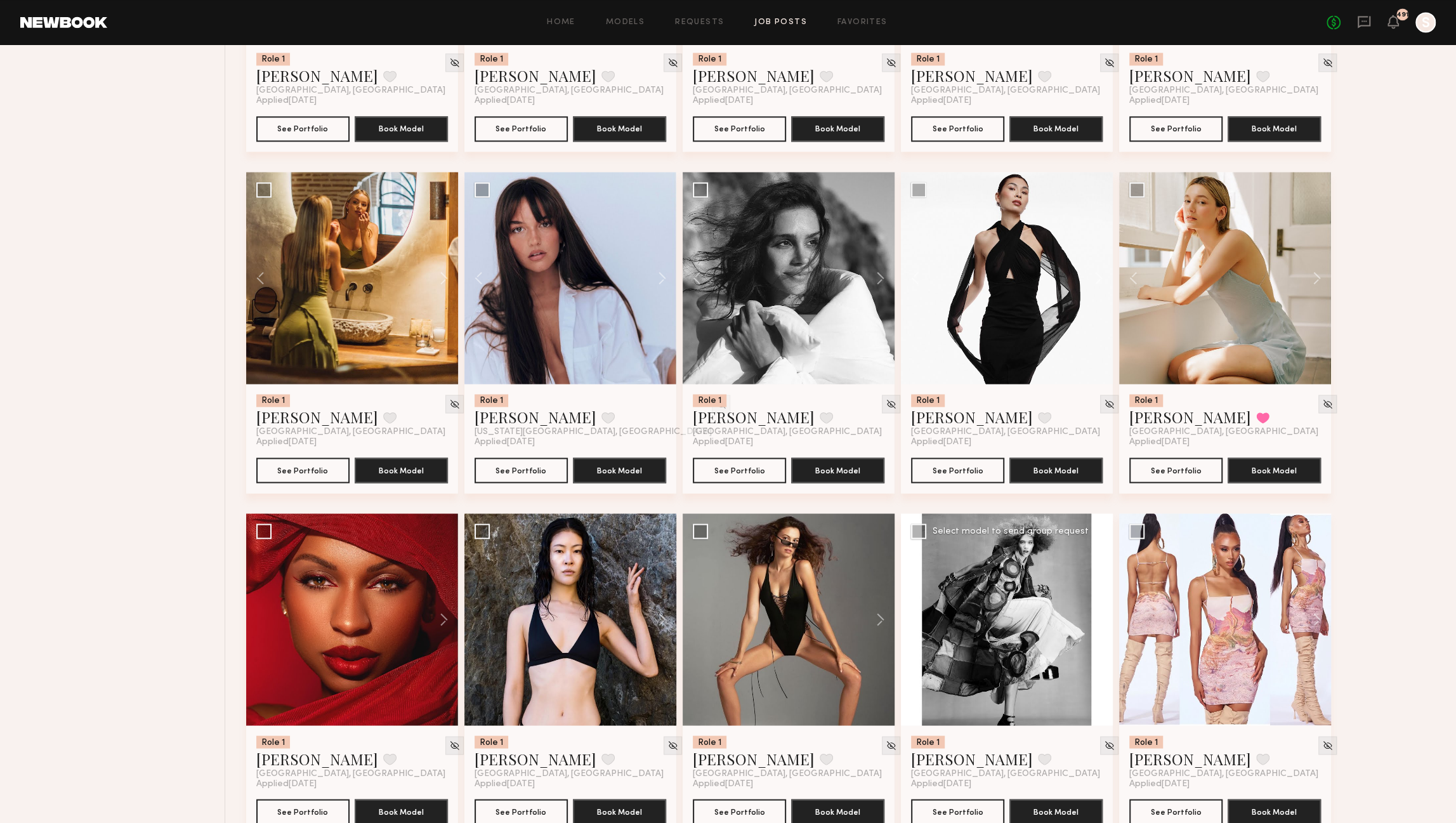
click at [1098, 621] on button at bounding box center [1093, 619] width 41 height 212
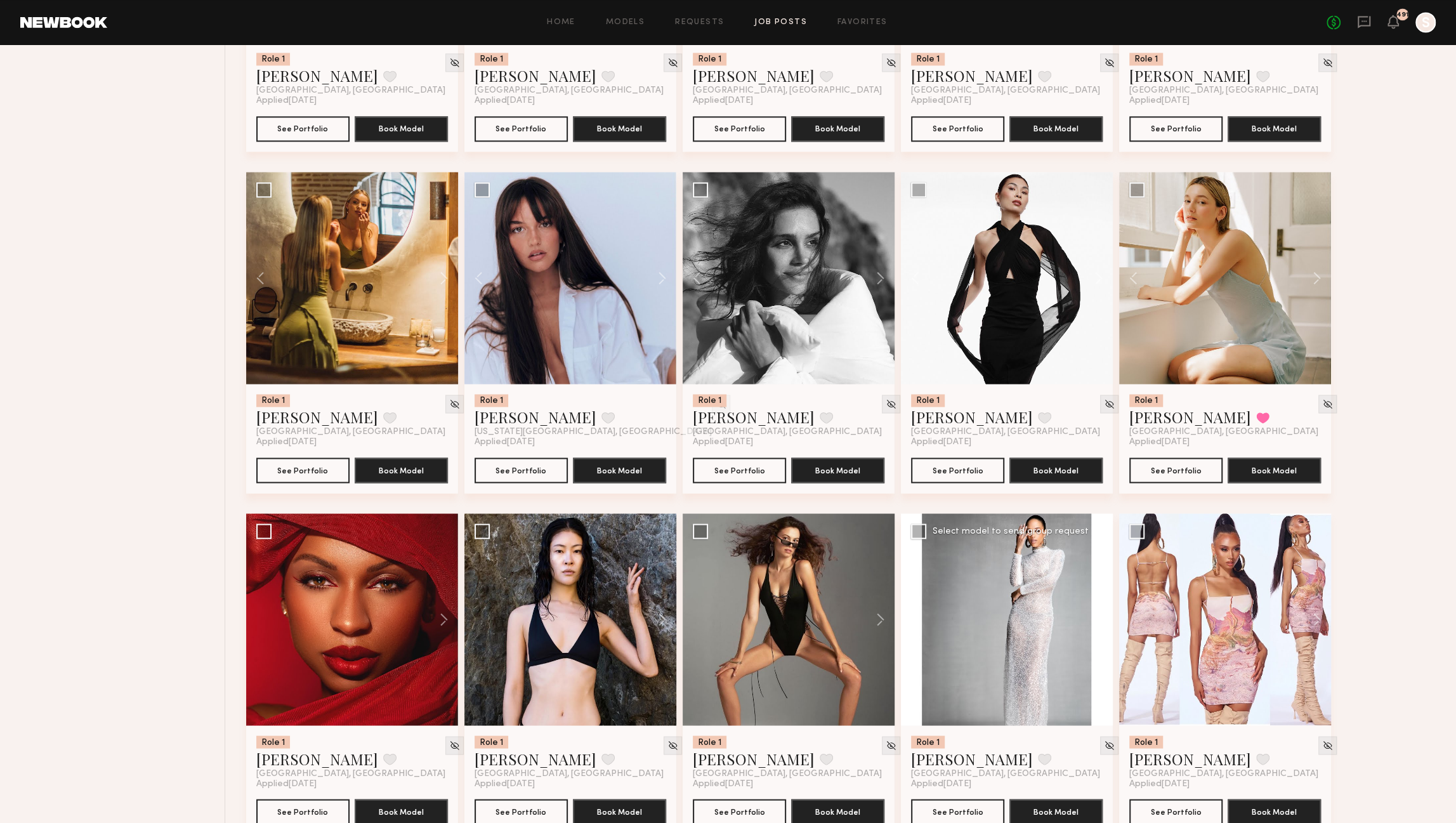
click at [1098, 621] on button at bounding box center [1093, 619] width 41 height 212
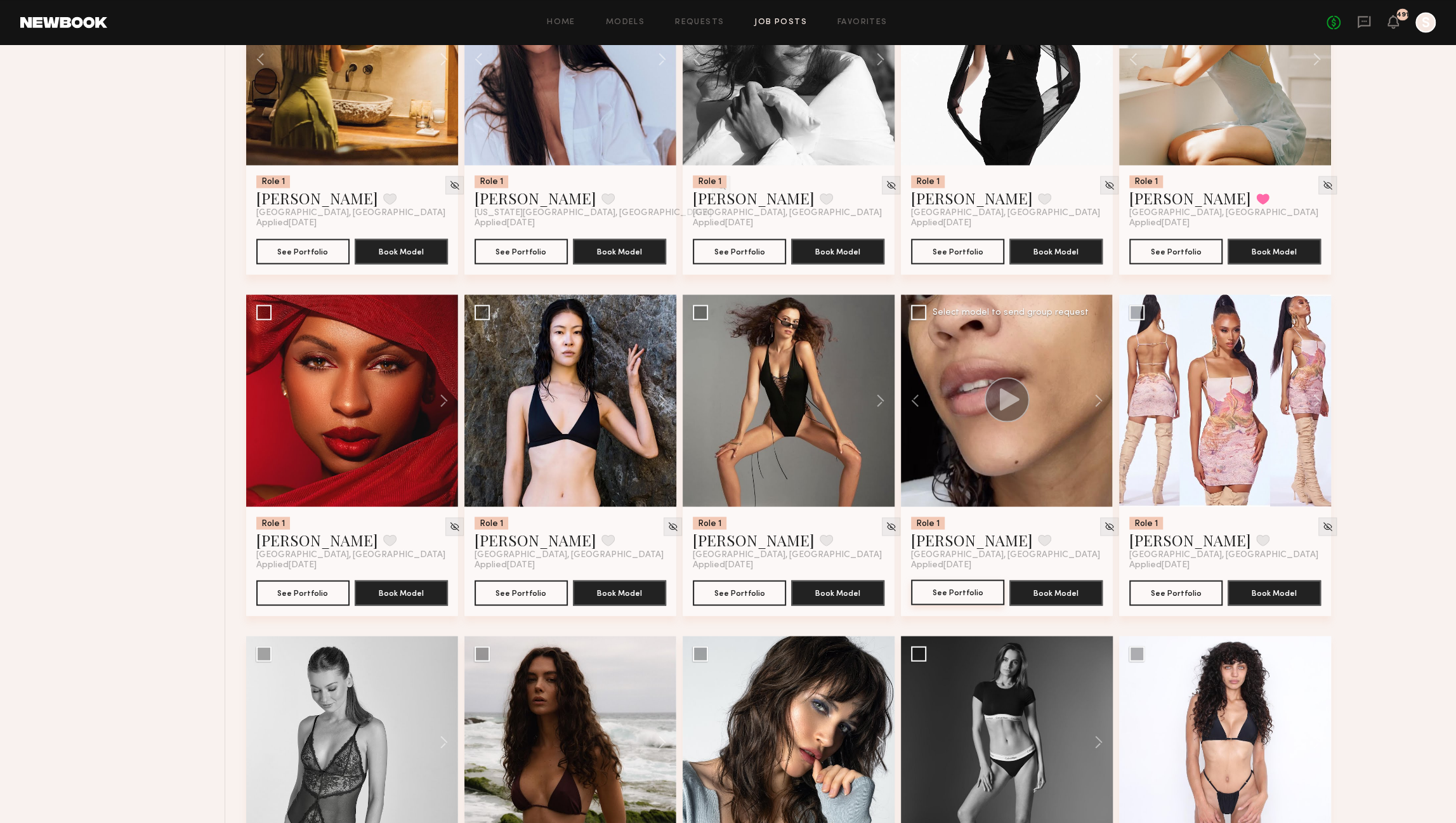
scroll to position [1958, 0]
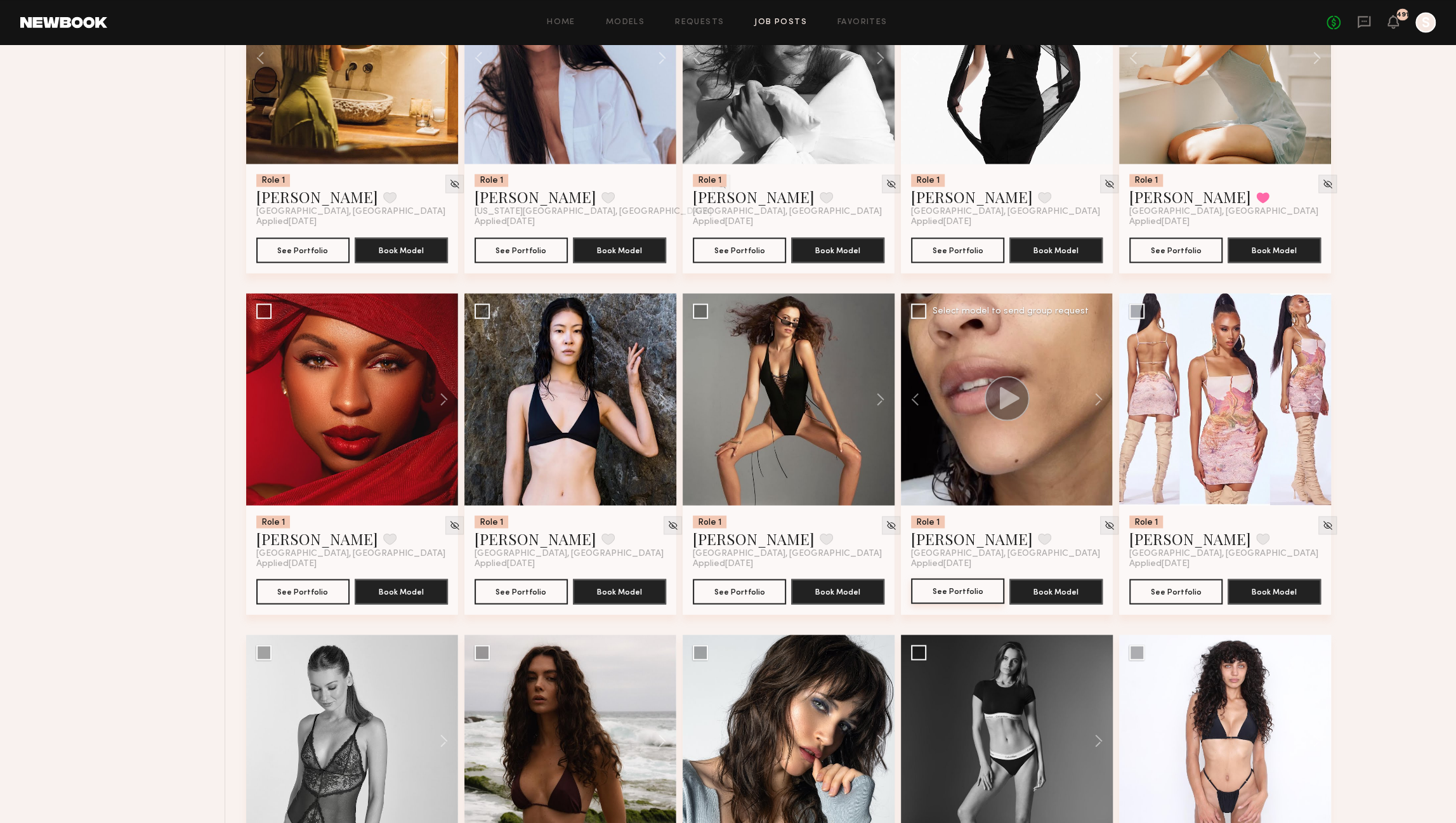
click at [944, 604] on button "See Portfolio" at bounding box center [958, 591] width 93 height 25
click at [662, 401] on button at bounding box center [656, 400] width 41 height 212
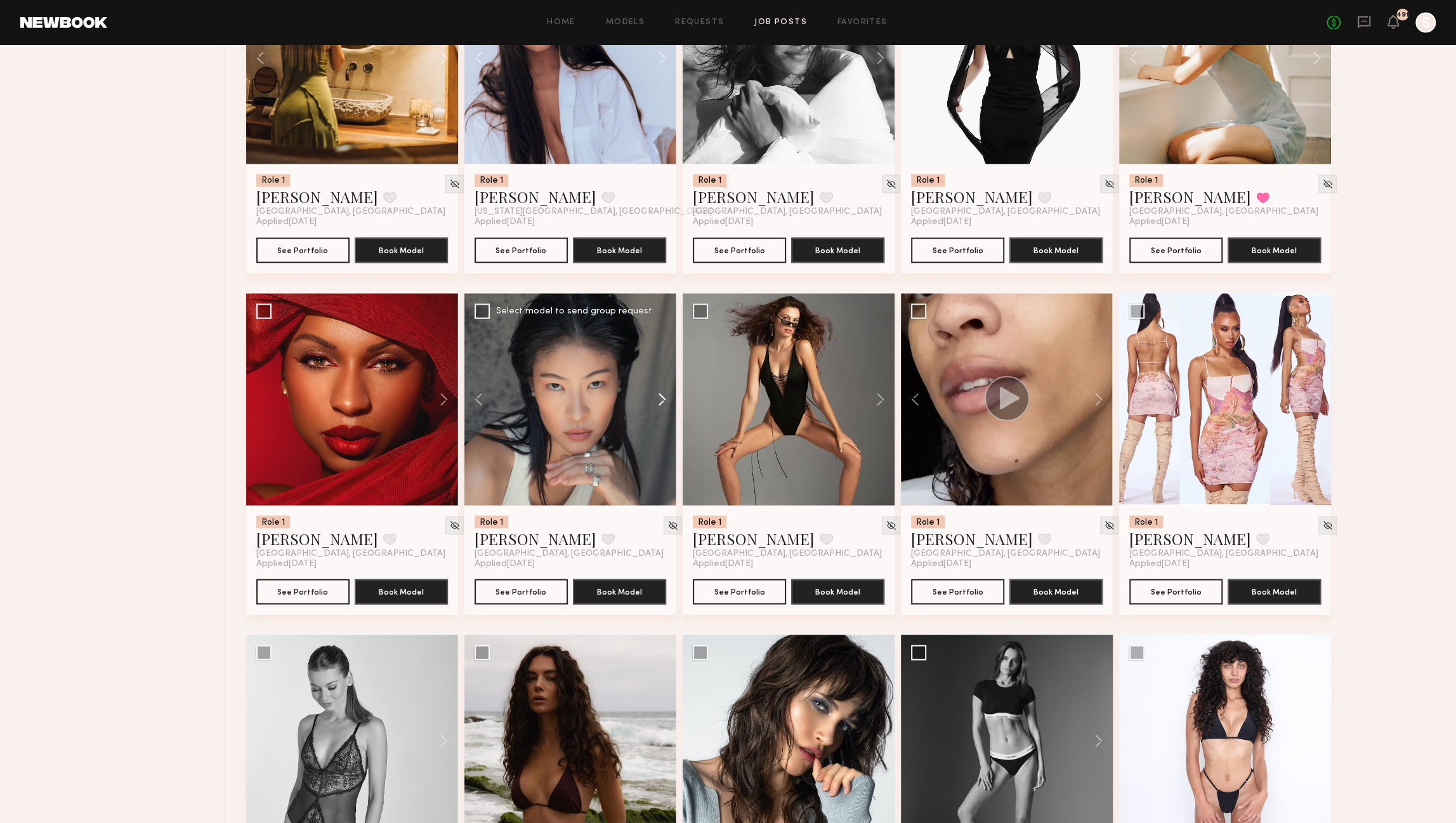
click at [662, 401] on button at bounding box center [656, 400] width 41 height 212
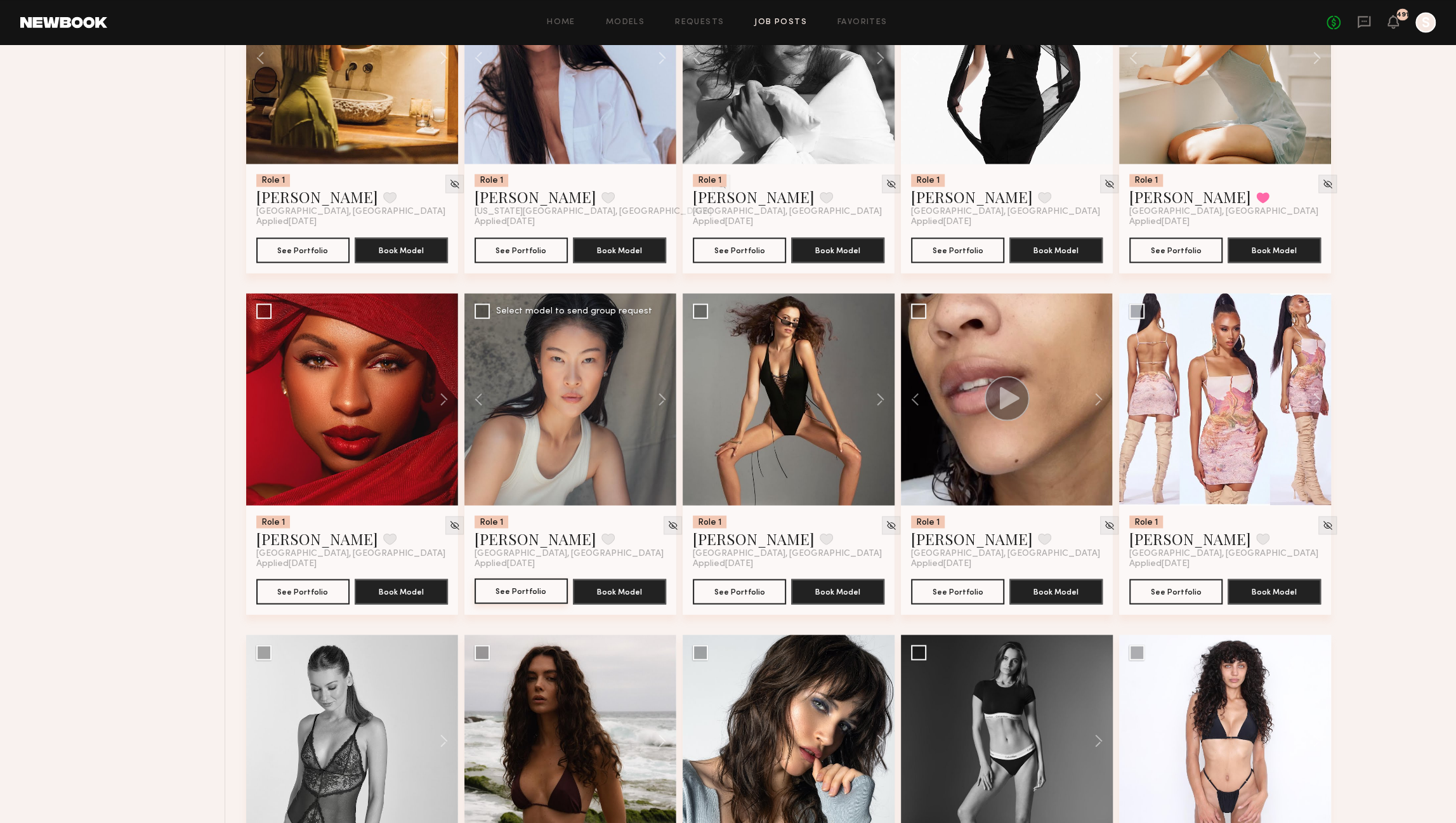
click at [550, 591] on button "See Portfolio" at bounding box center [522, 591] width 93 height 25
click at [443, 400] on button at bounding box center [438, 400] width 41 height 212
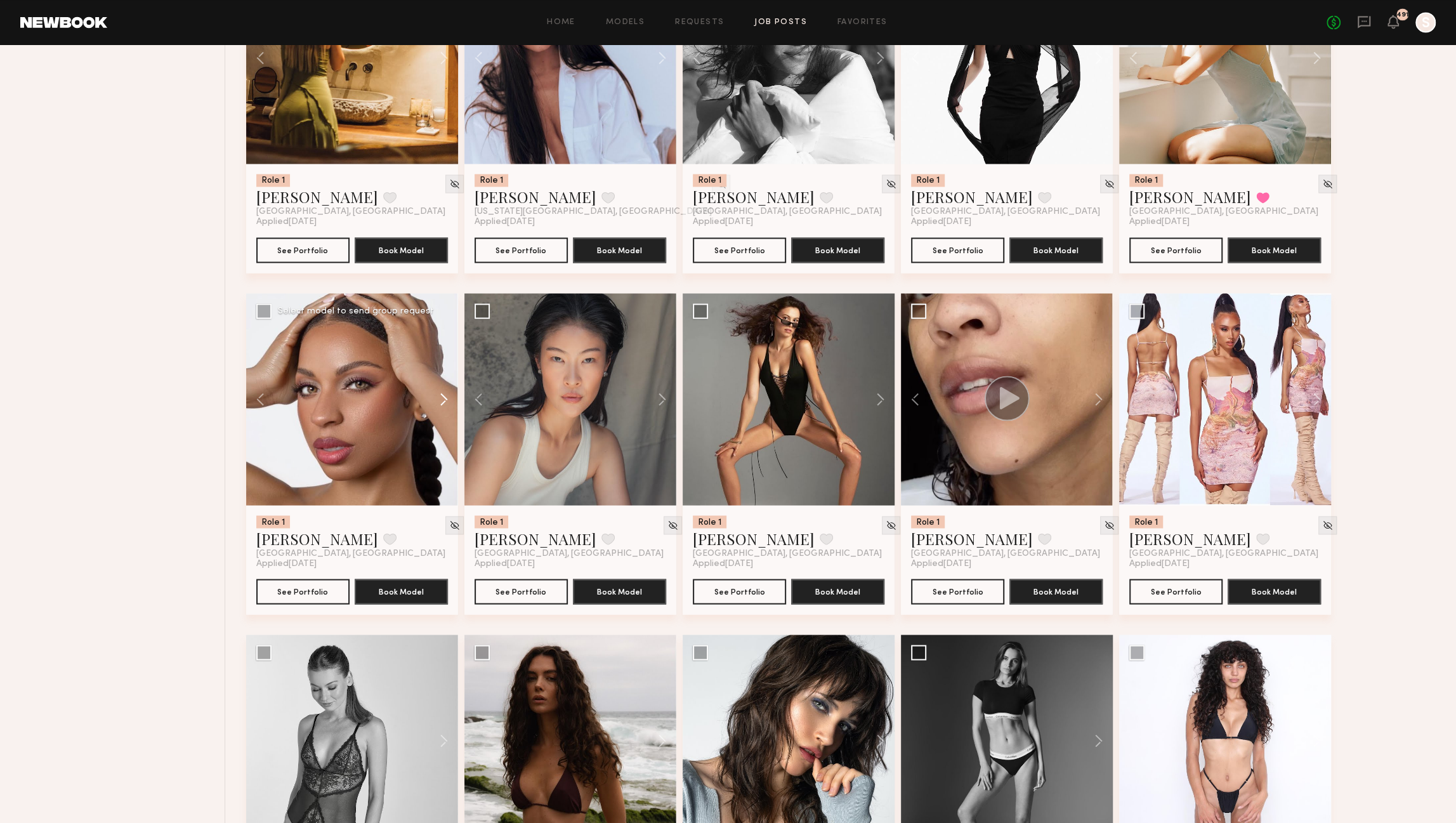
click at [443, 400] on button at bounding box center [438, 400] width 41 height 212
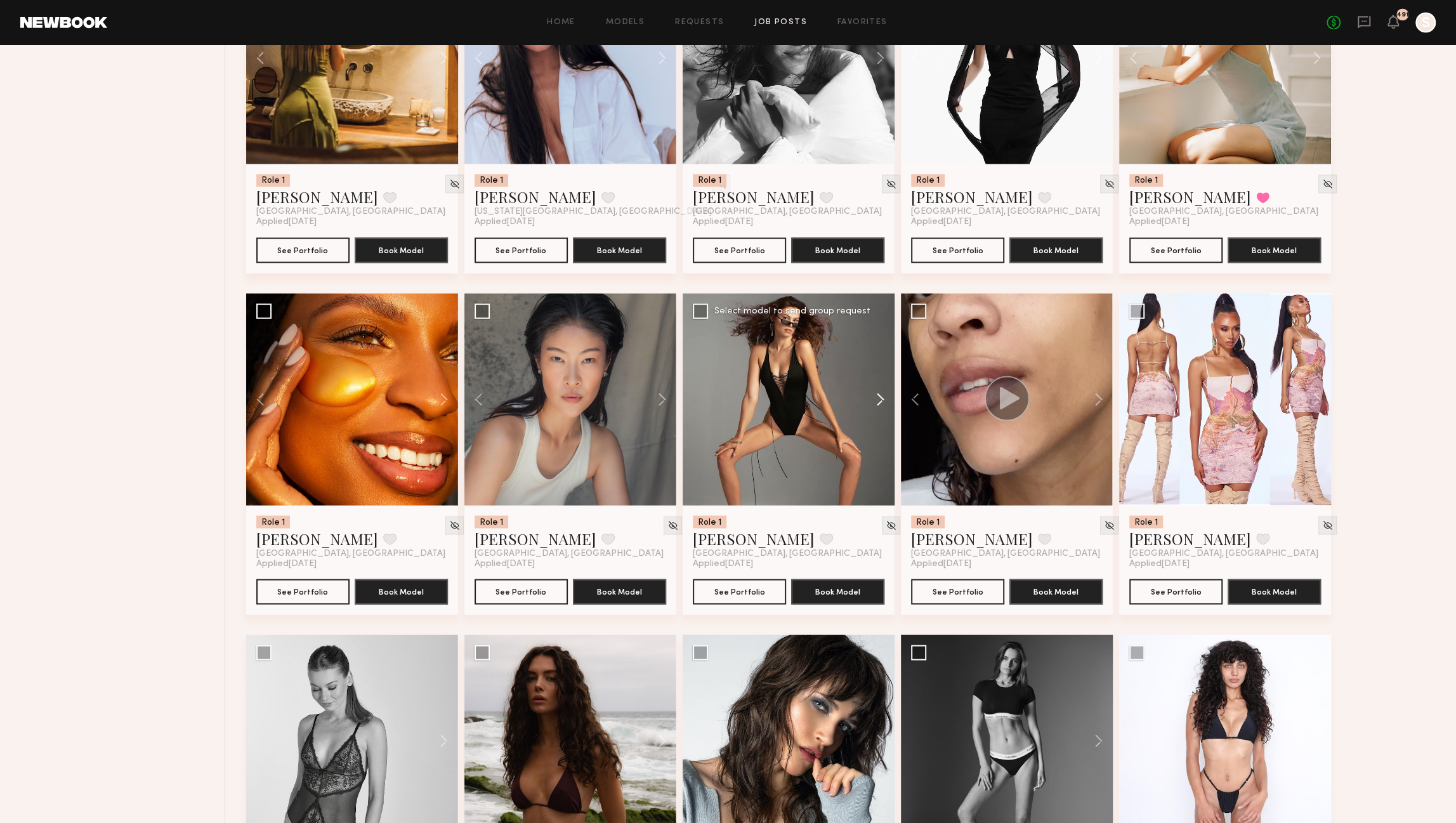
click at [879, 397] on button at bounding box center [874, 400] width 41 height 212
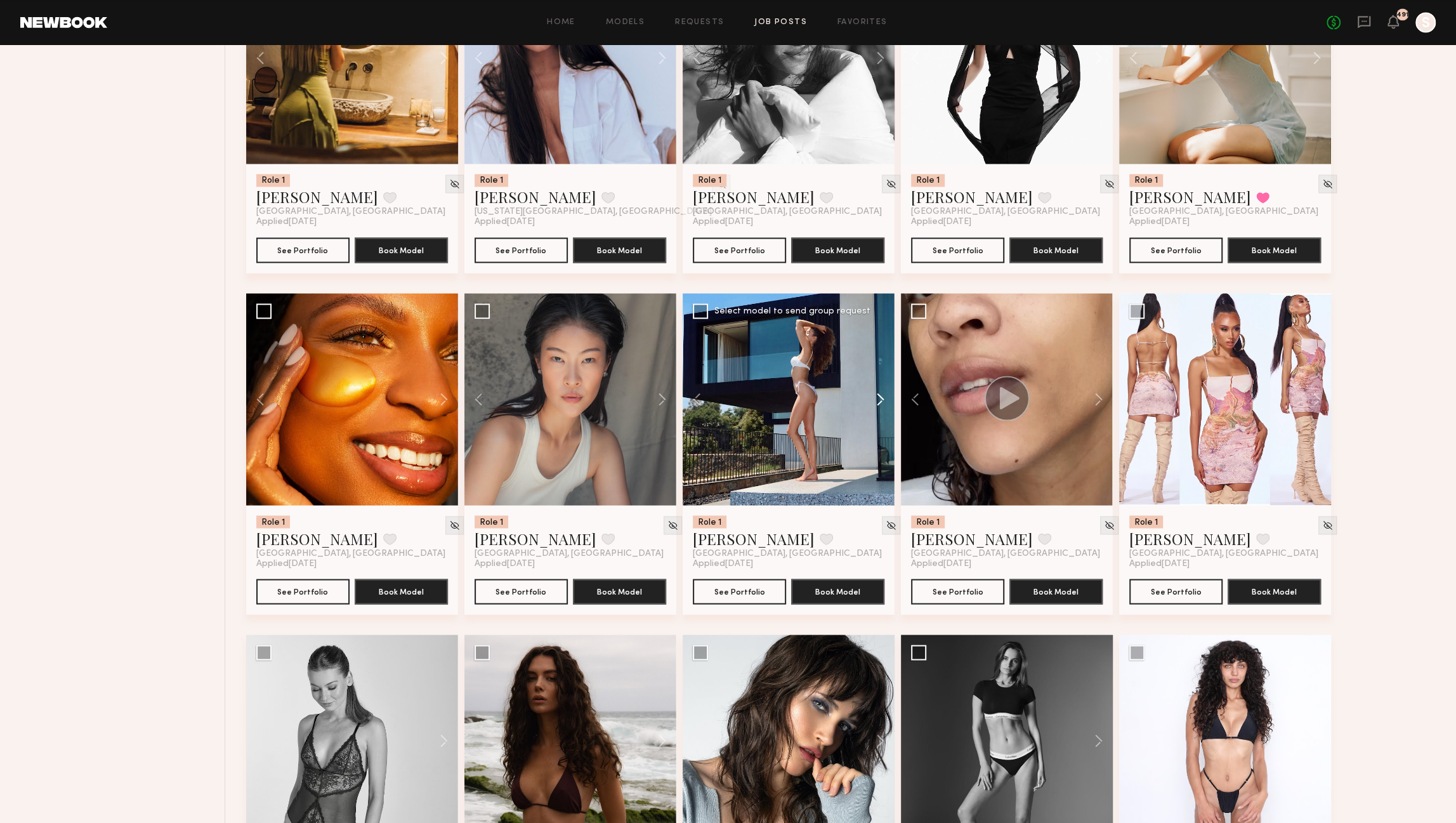
click at [879, 397] on button at bounding box center [874, 400] width 41 height 212
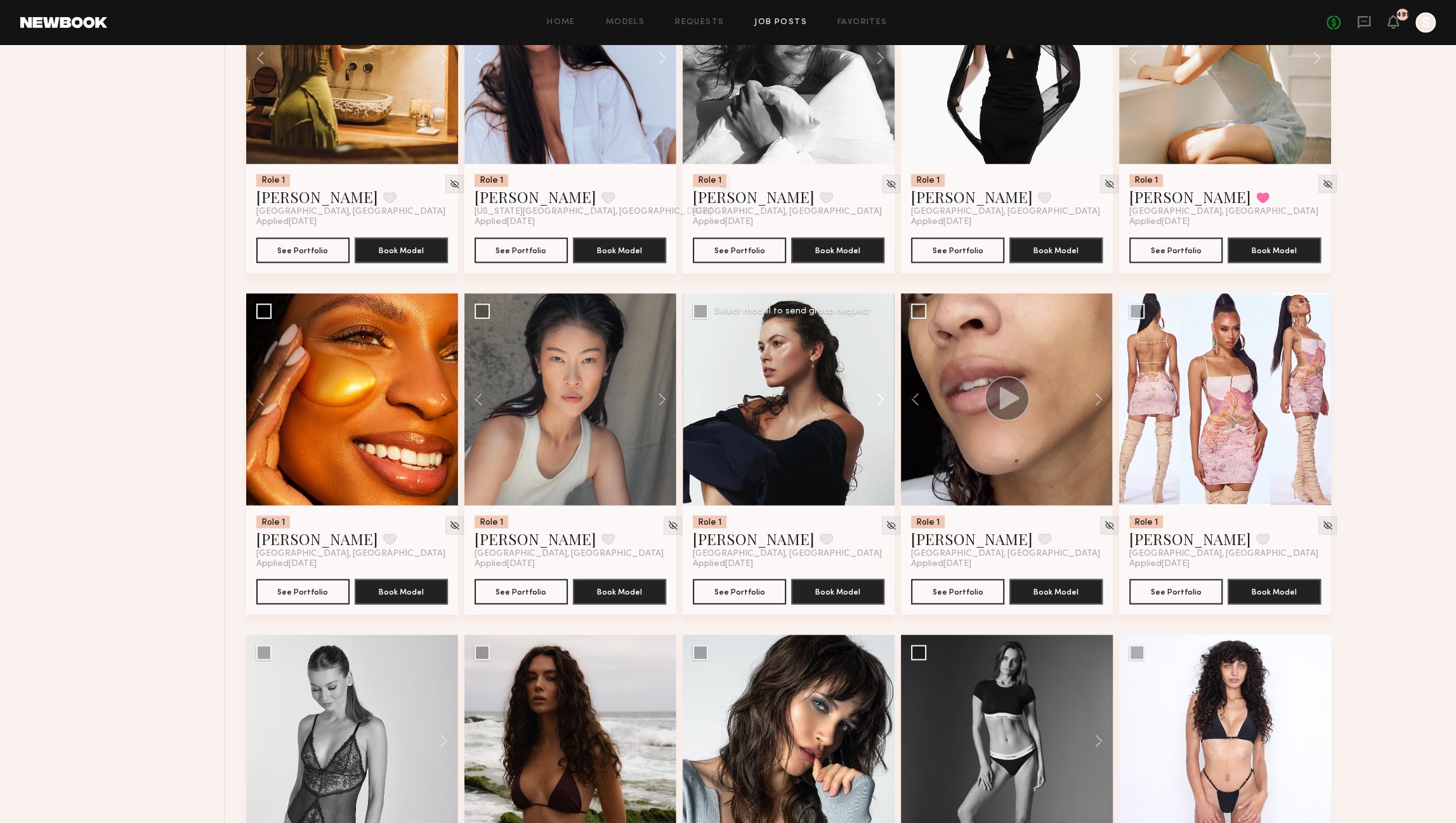
click at [879, 397] on button at bounding box center [874, 400] width 41 height 212
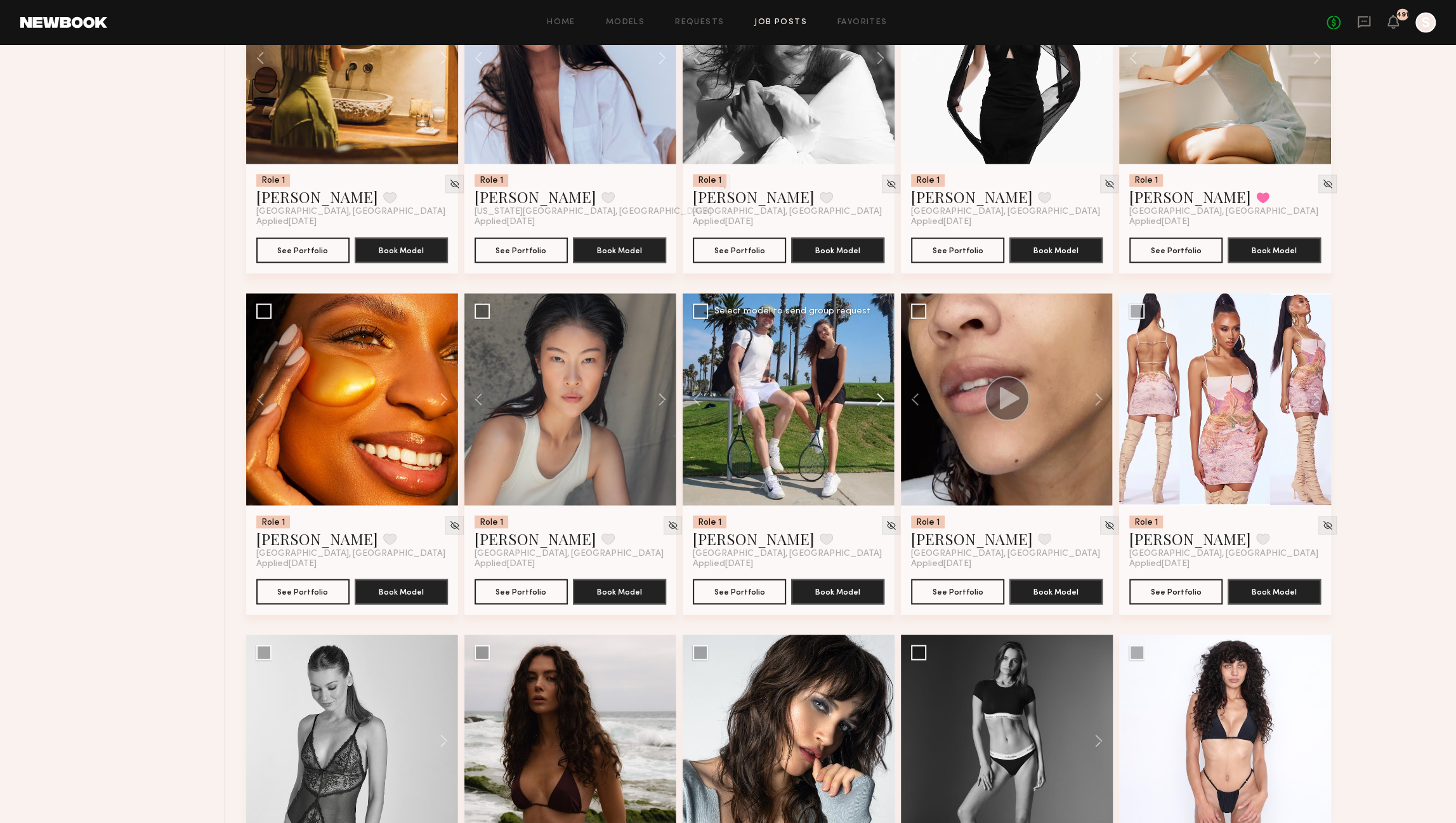
click at [879, 397] on button at bounding box center [874, 400] width 41 height 212
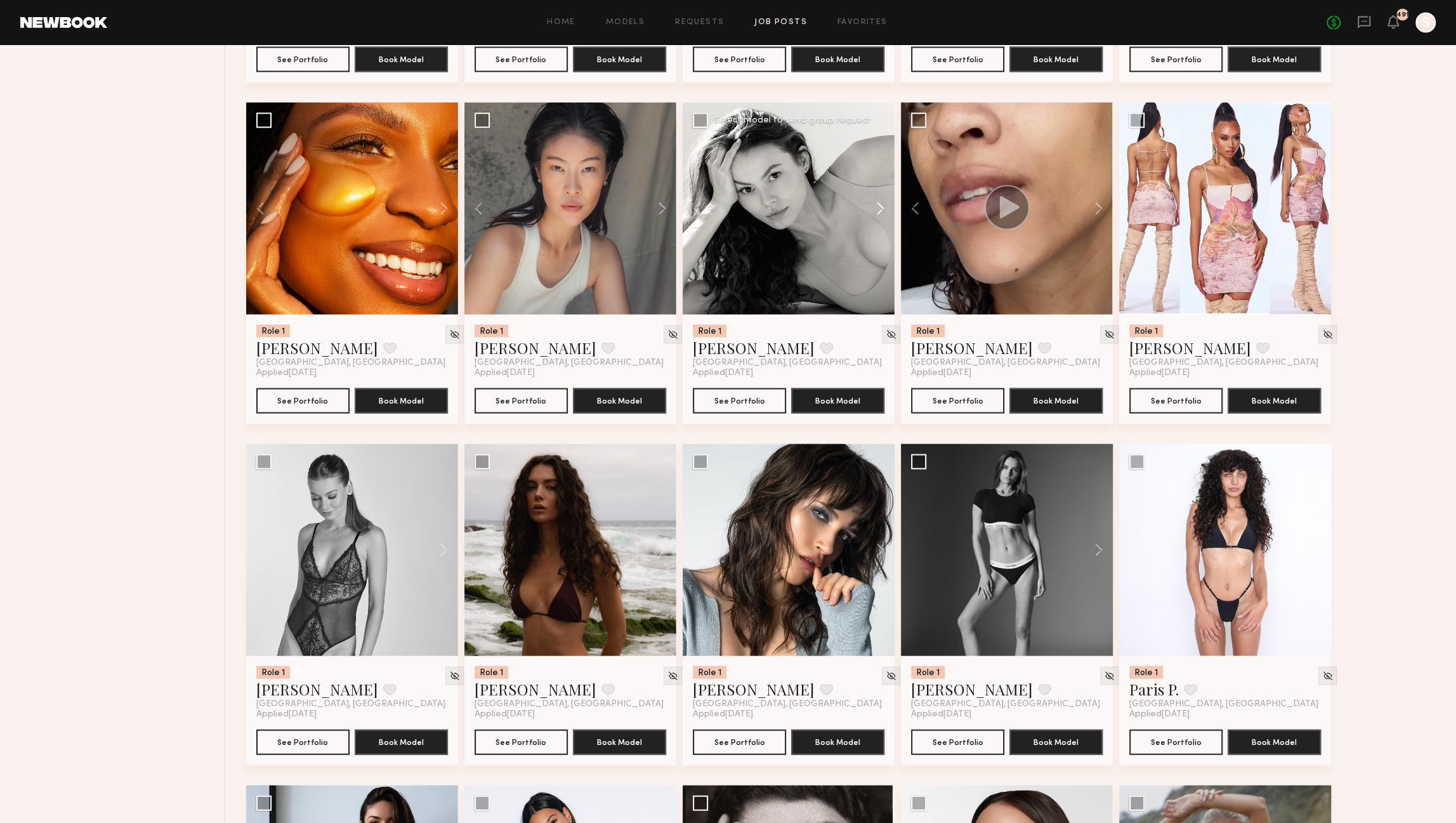
scroll to position [2153, 0]
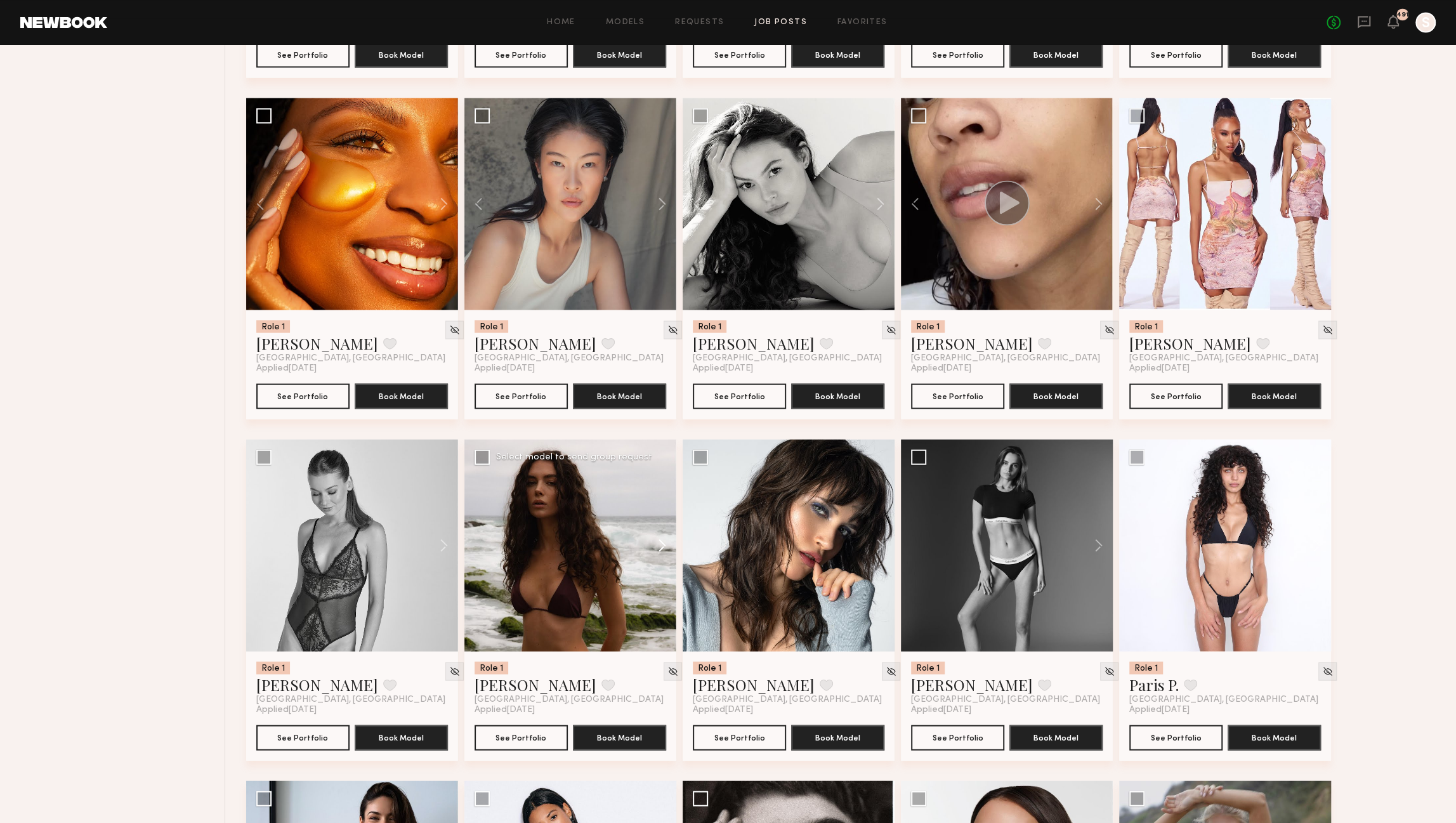
click at [661, 553] on button at bounding box center [656, 546] width 41 height 212
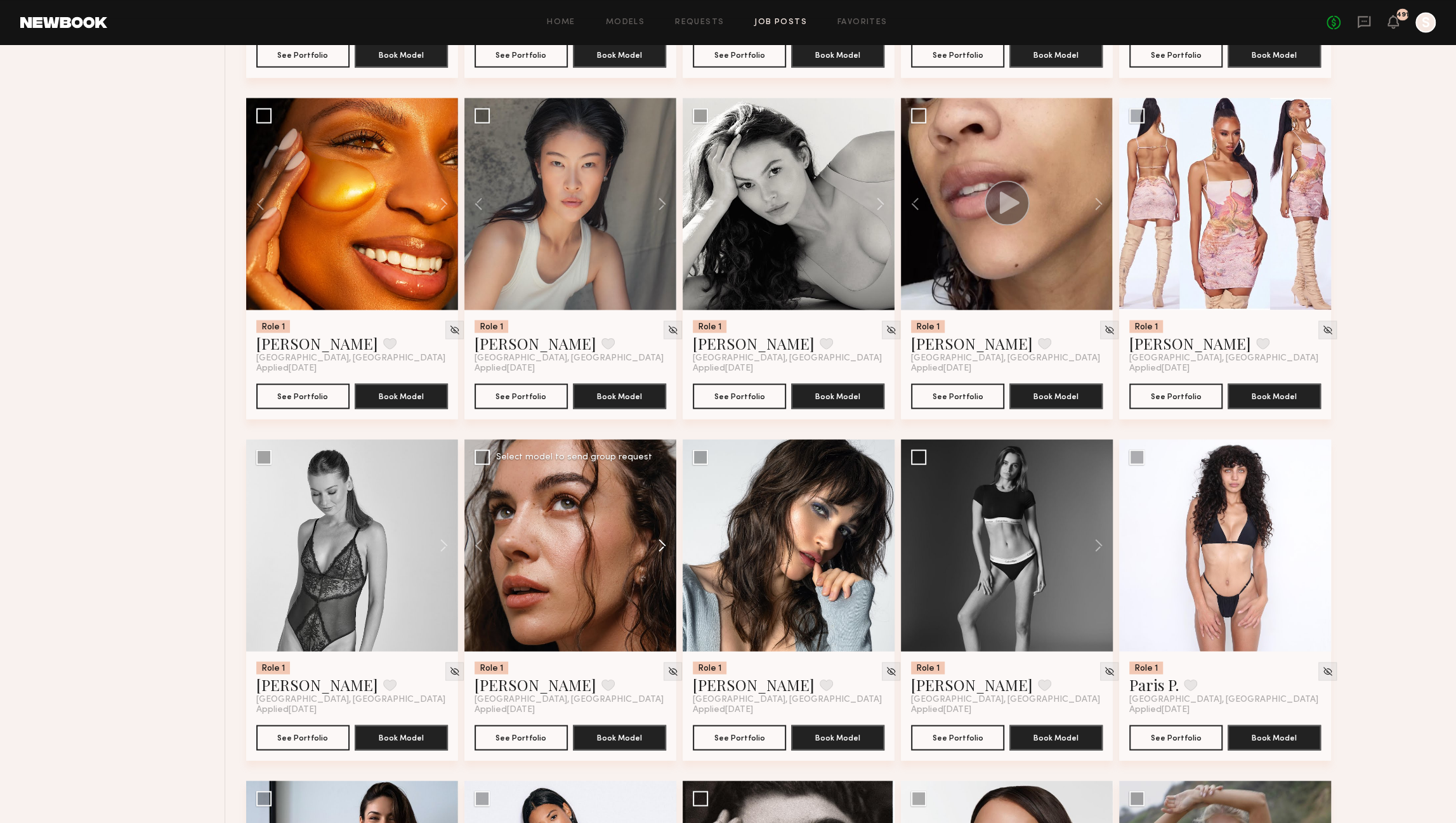
click at [661, 553] on button at bounding box center [656, 546] width 41 height 212
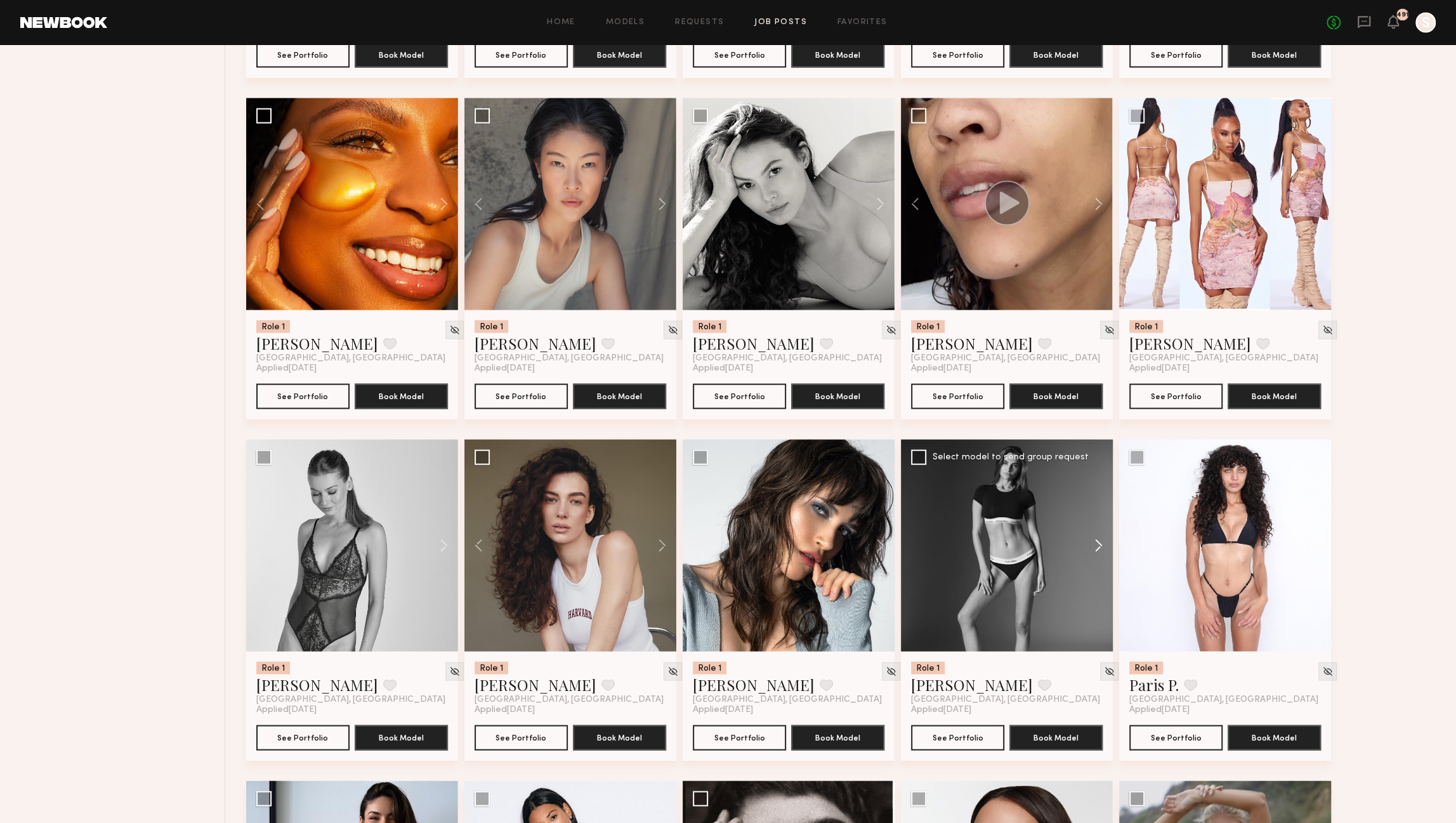
click at [1103, 548] on button at bounding box center [1093, 546] width 41 height 212
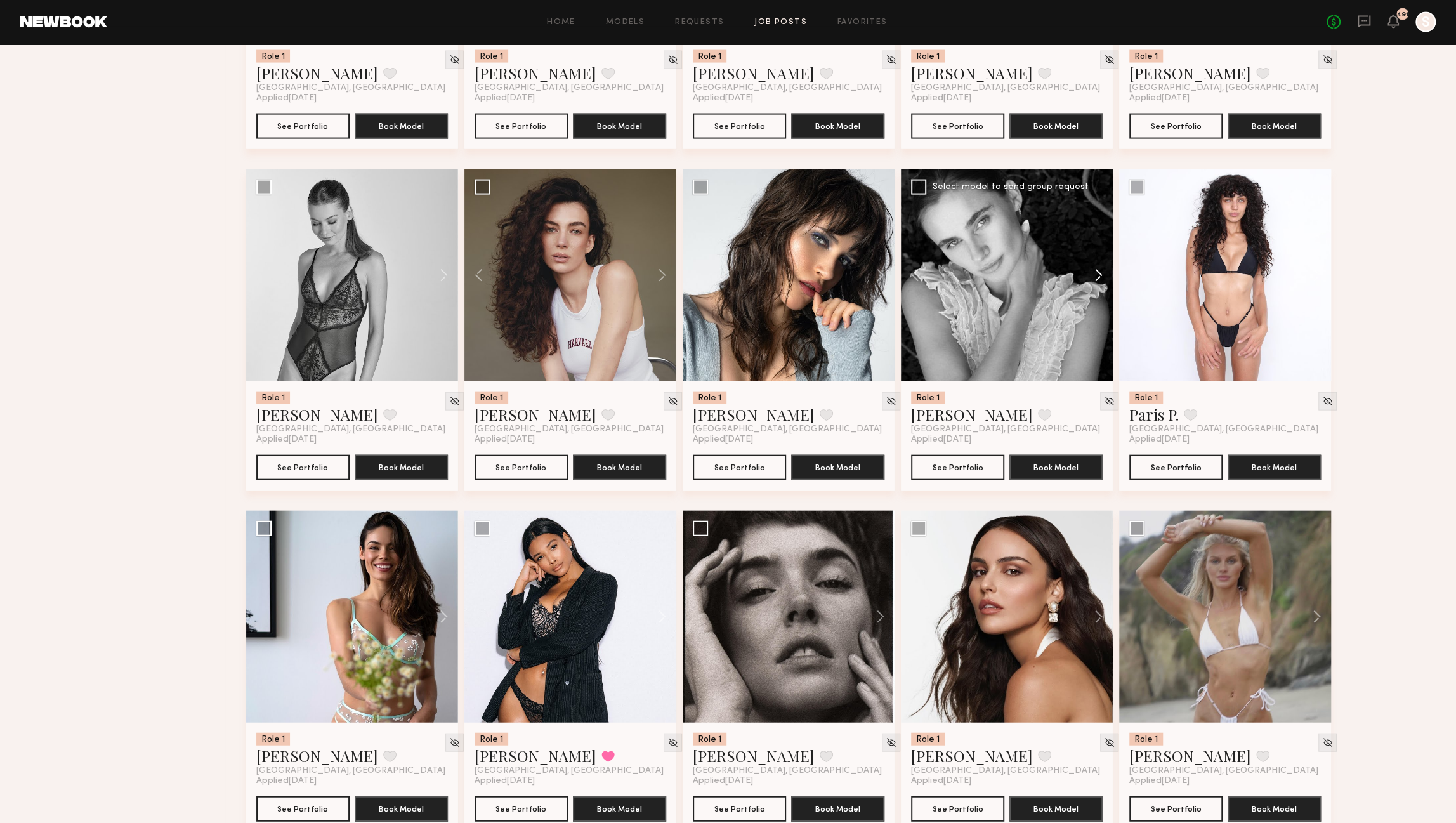
scroll to position [2430, 0]
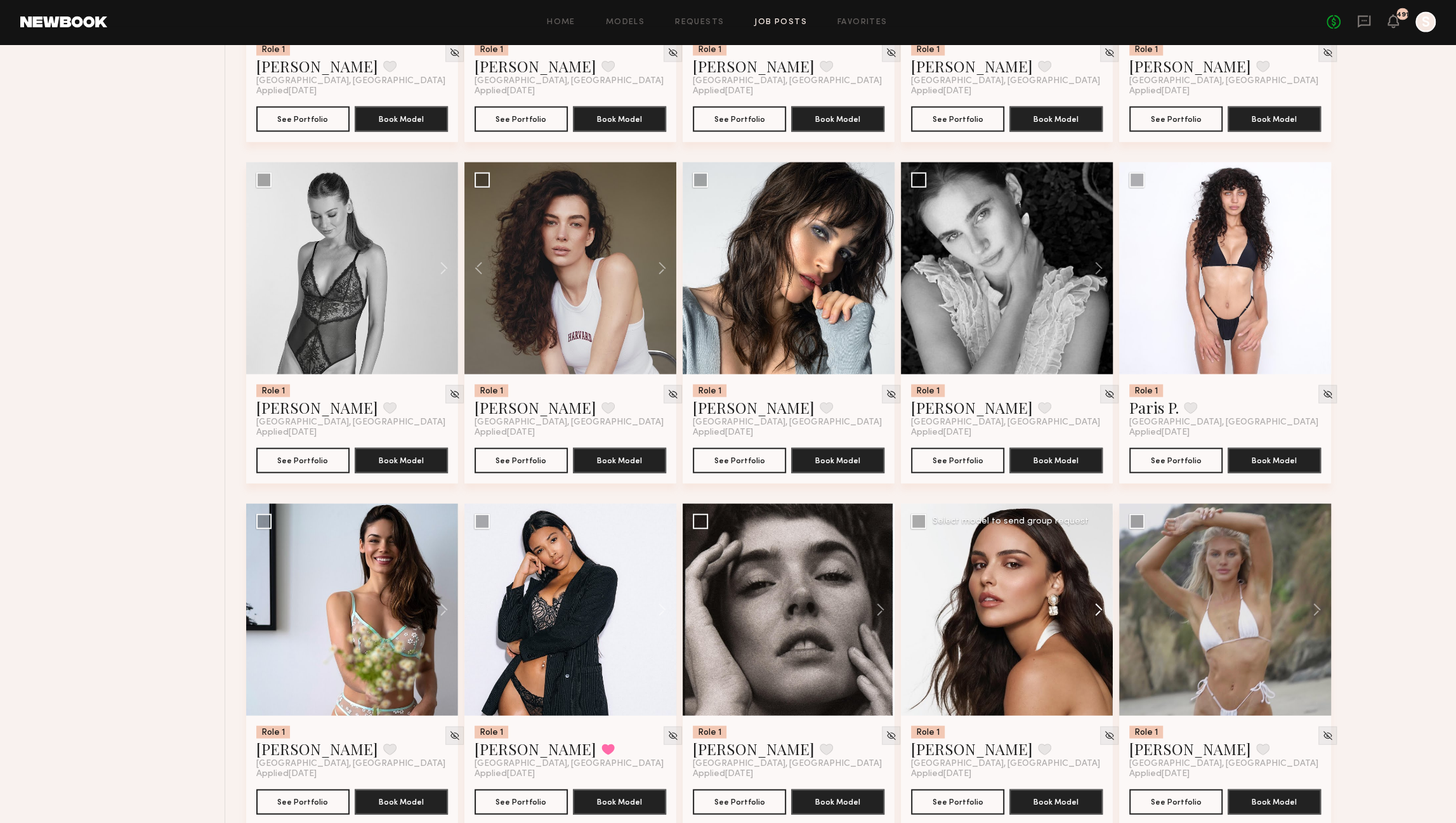
click at [1098, 613] on button at bounding box center [1093, 610] width 41 height 212
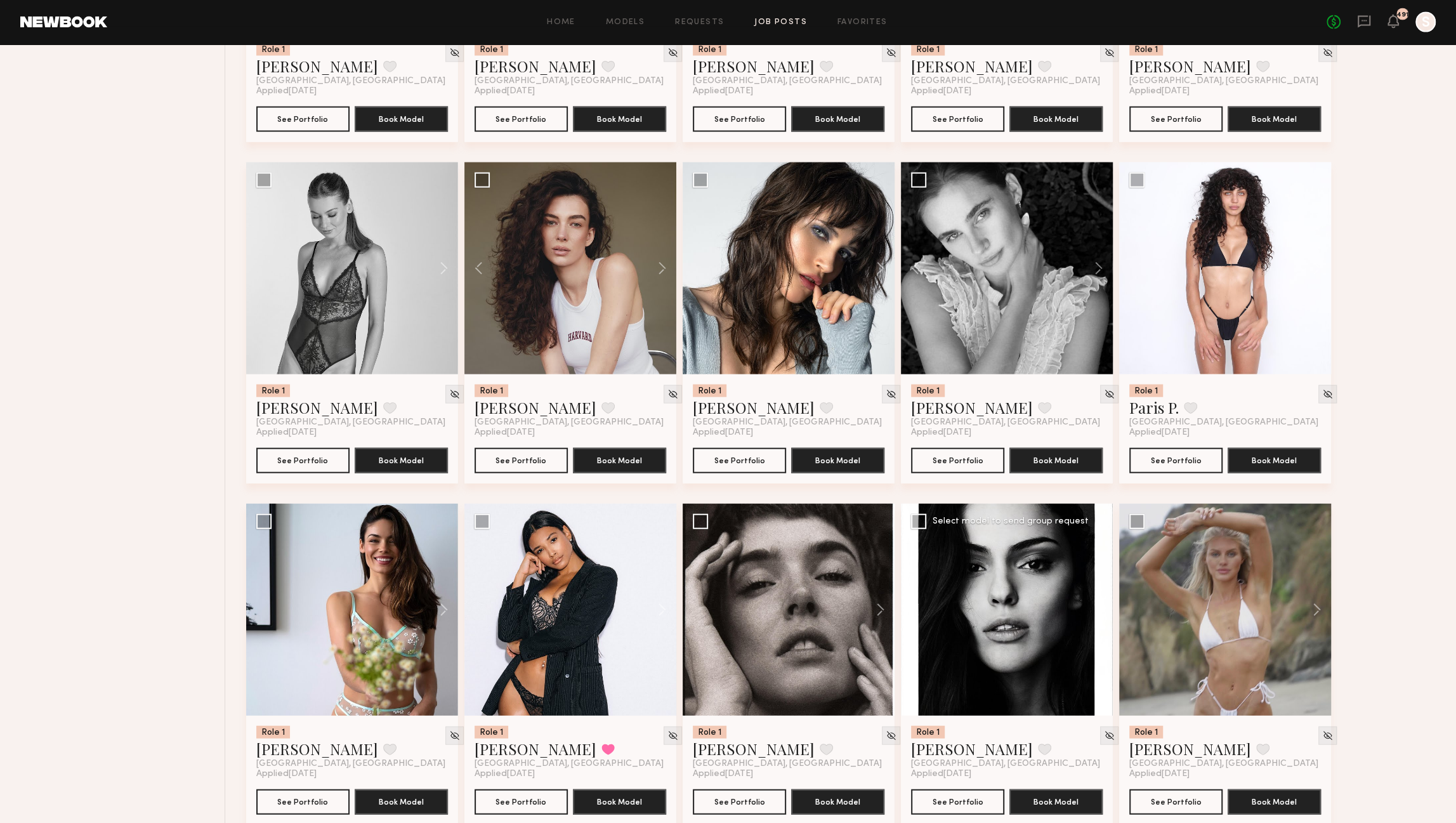
click at [1098, 613] on button at bounding box center [1093, 610] width 41 height 212
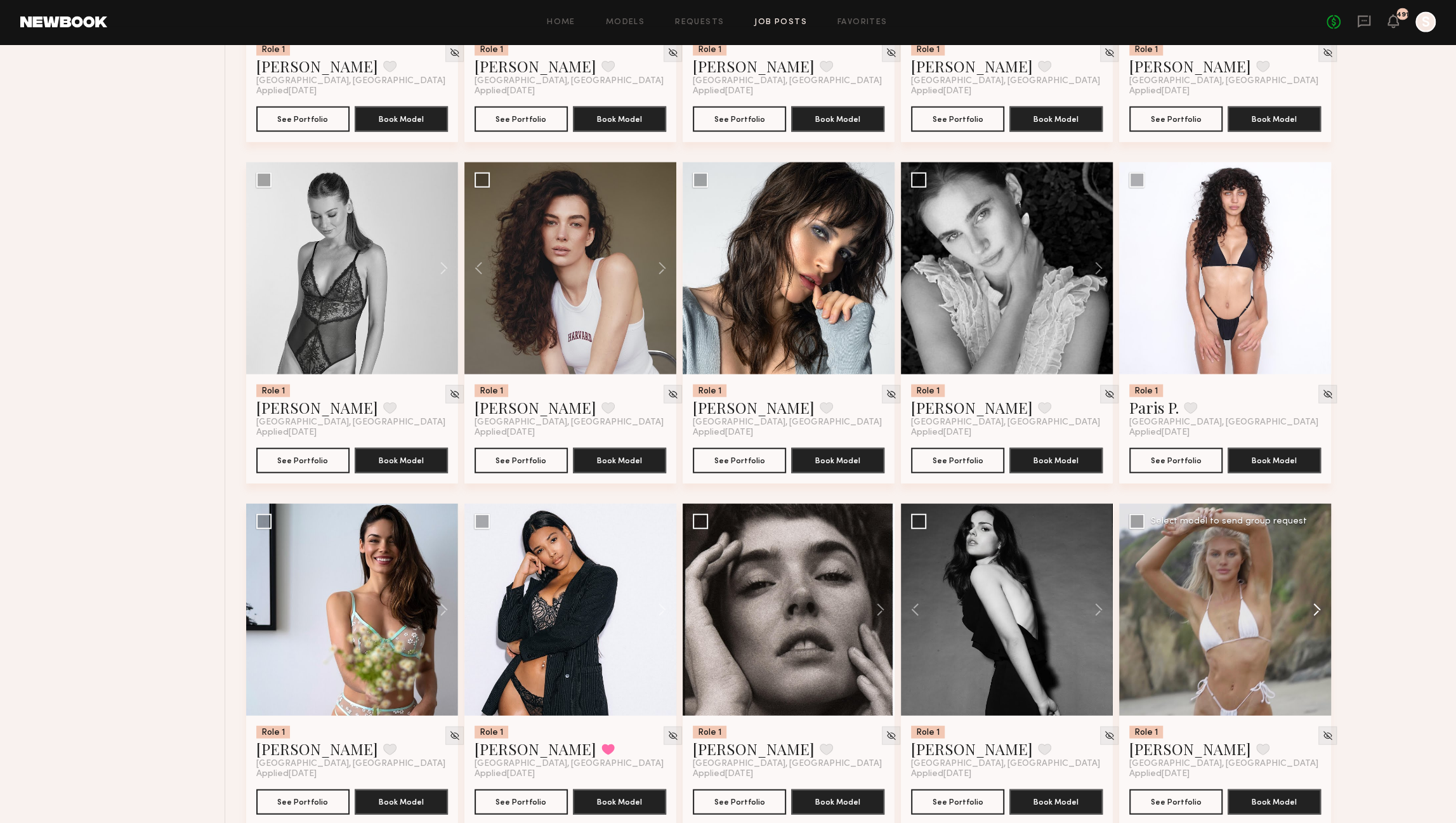
click at [1316, 607] on button at bounding box center [1311, 610] width 41 height 212
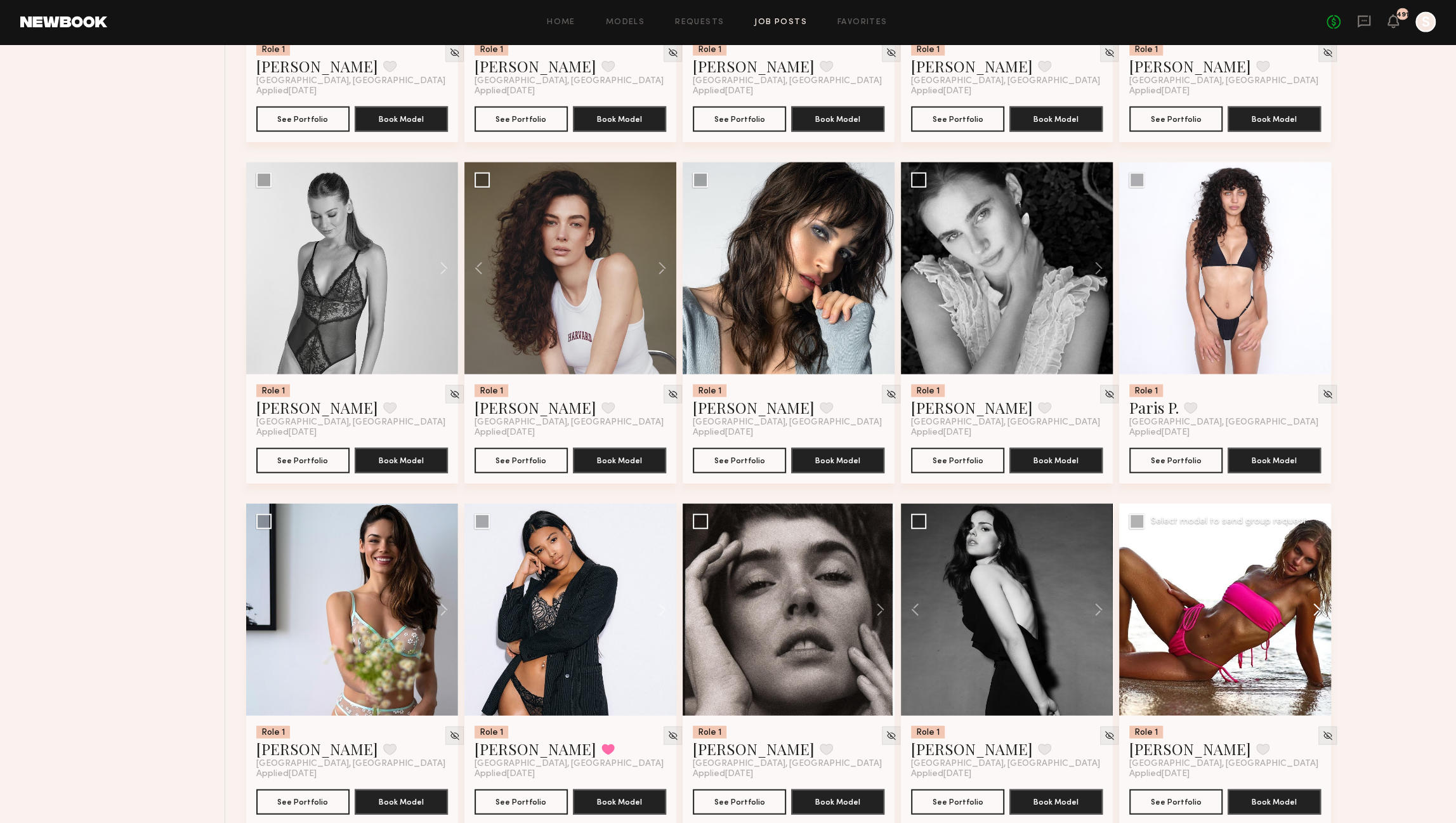
click at [1316, 607] on button at bounding box center [1311, 610] width 41 height 212
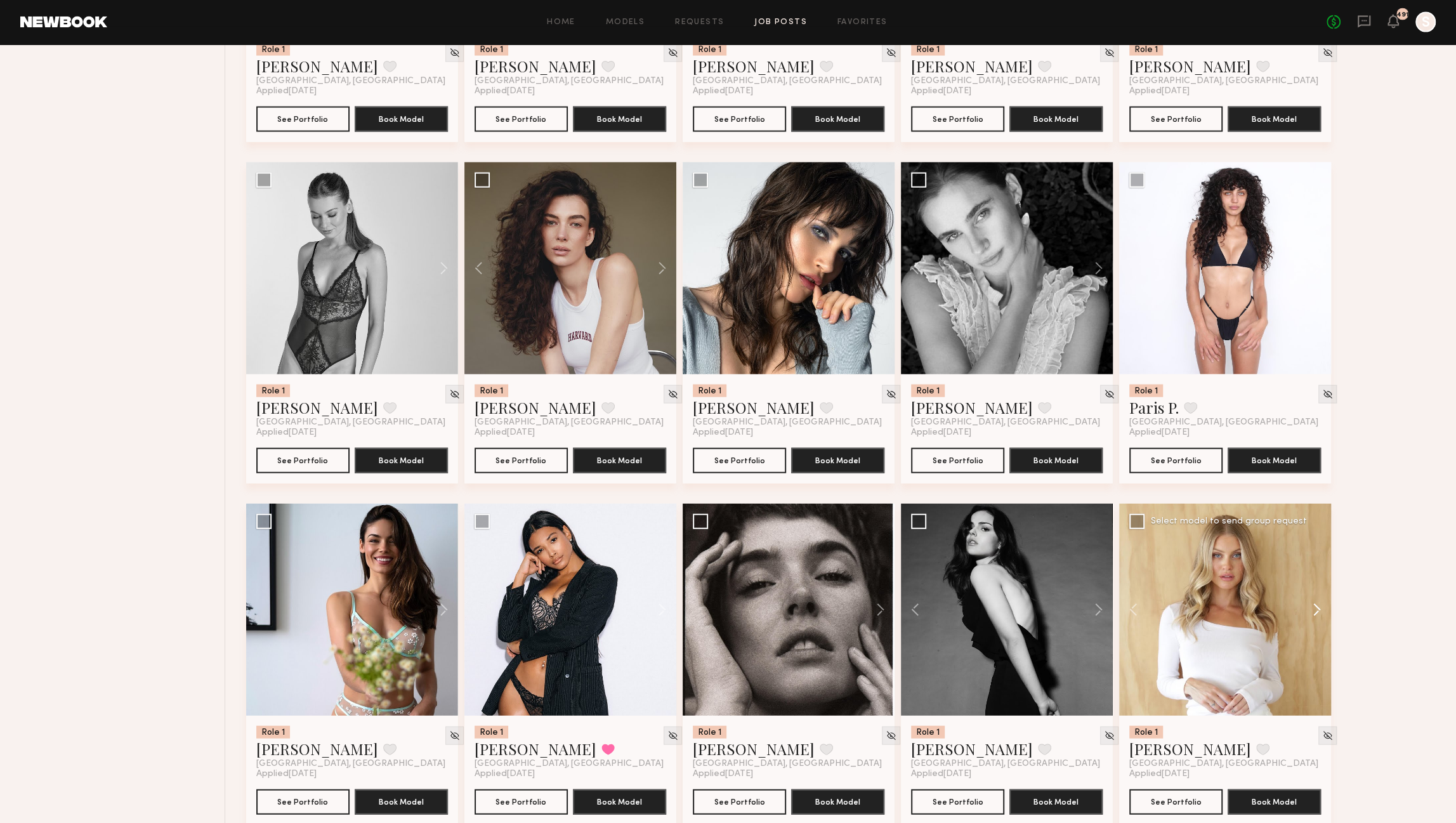
click at [1316, 607] on button at bounding box center [1311, 610] width 41 height 212
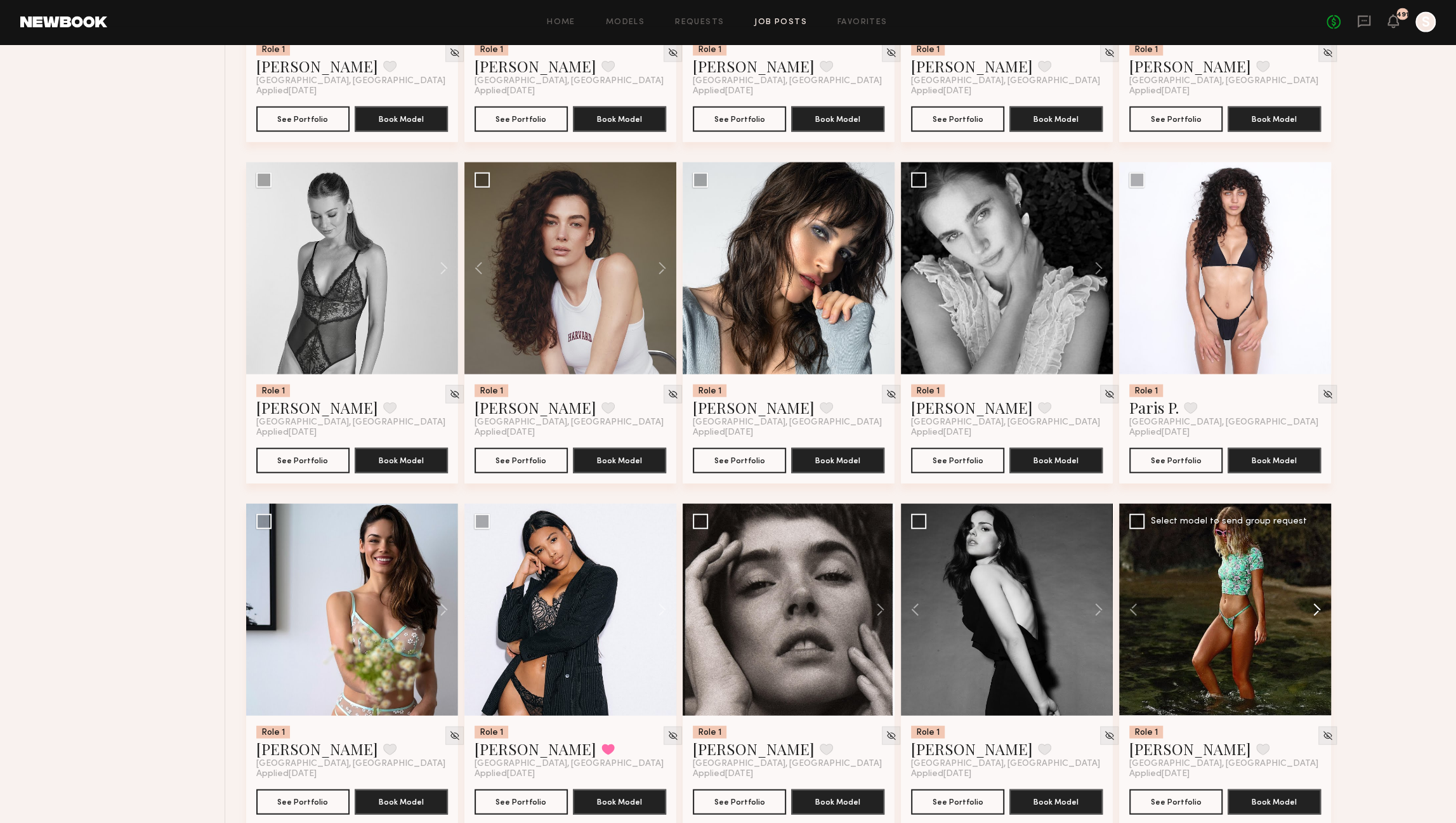
click at [1316, 607] on button at bounding box center [1311, 610] width 41 height 212
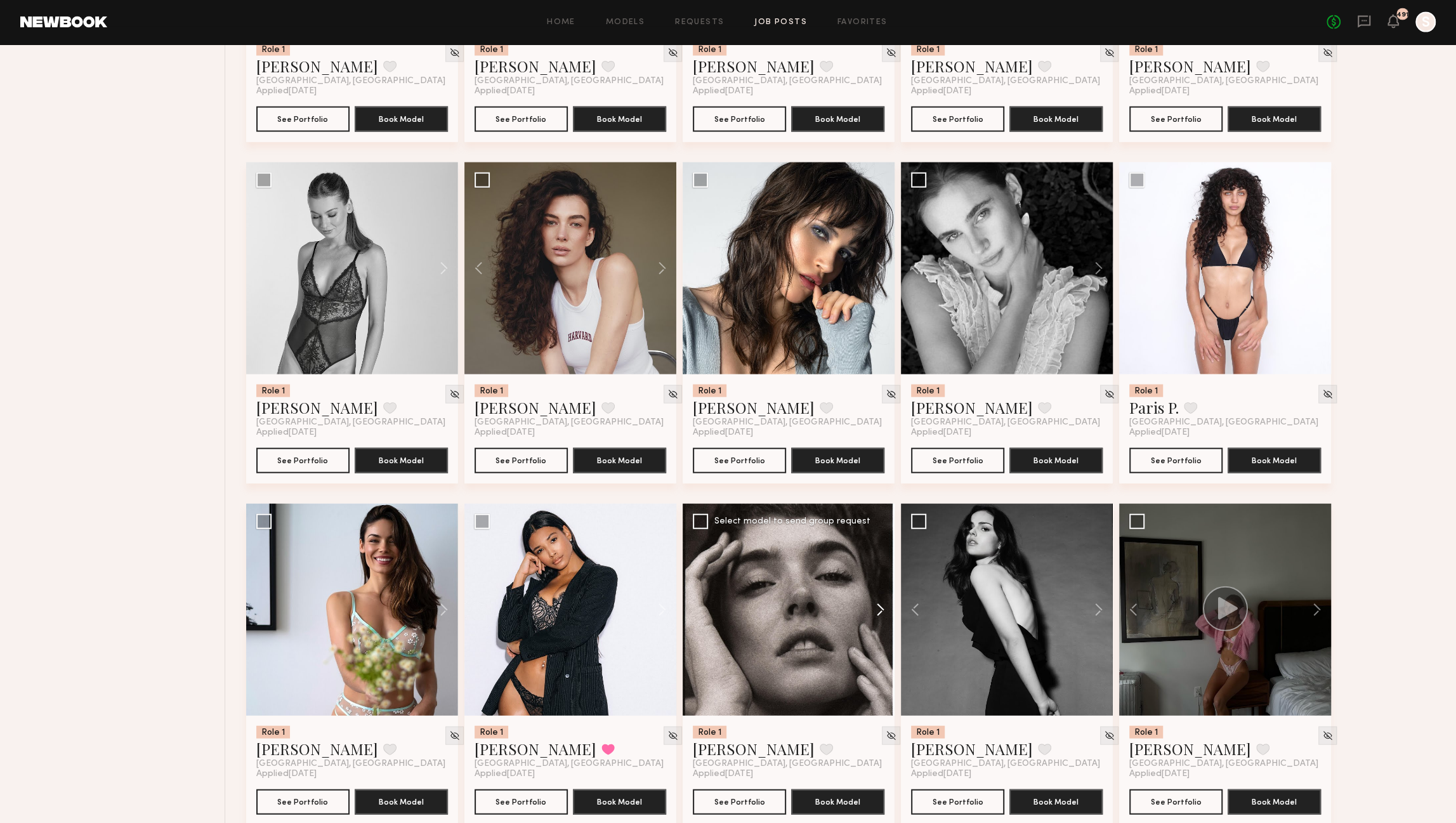
click at [882, 612] on button at bounding box center [874, 610] width 41 height 212
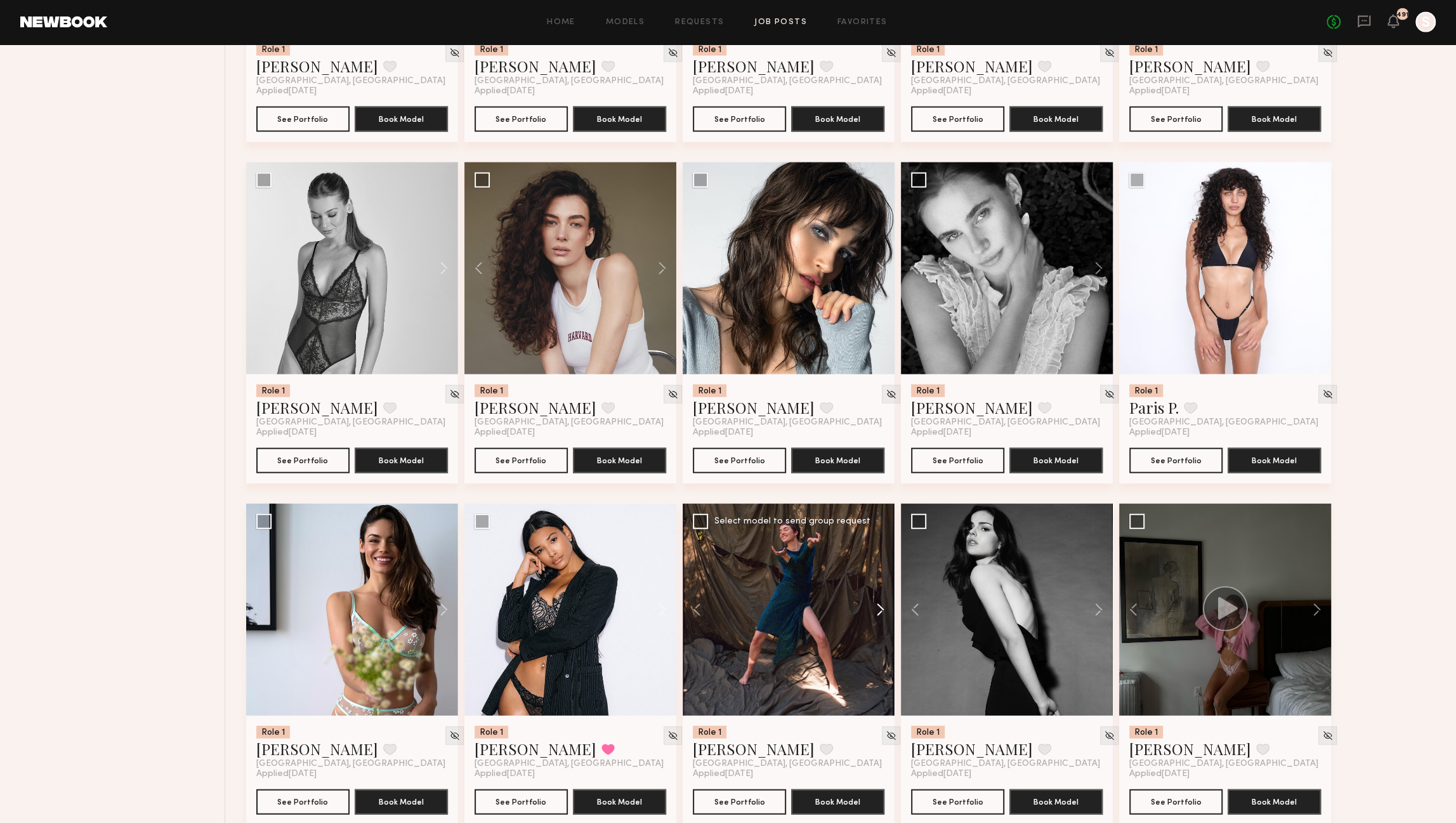
click at [882, 612] on button at bounding box center [874, 610] width 41 height 212
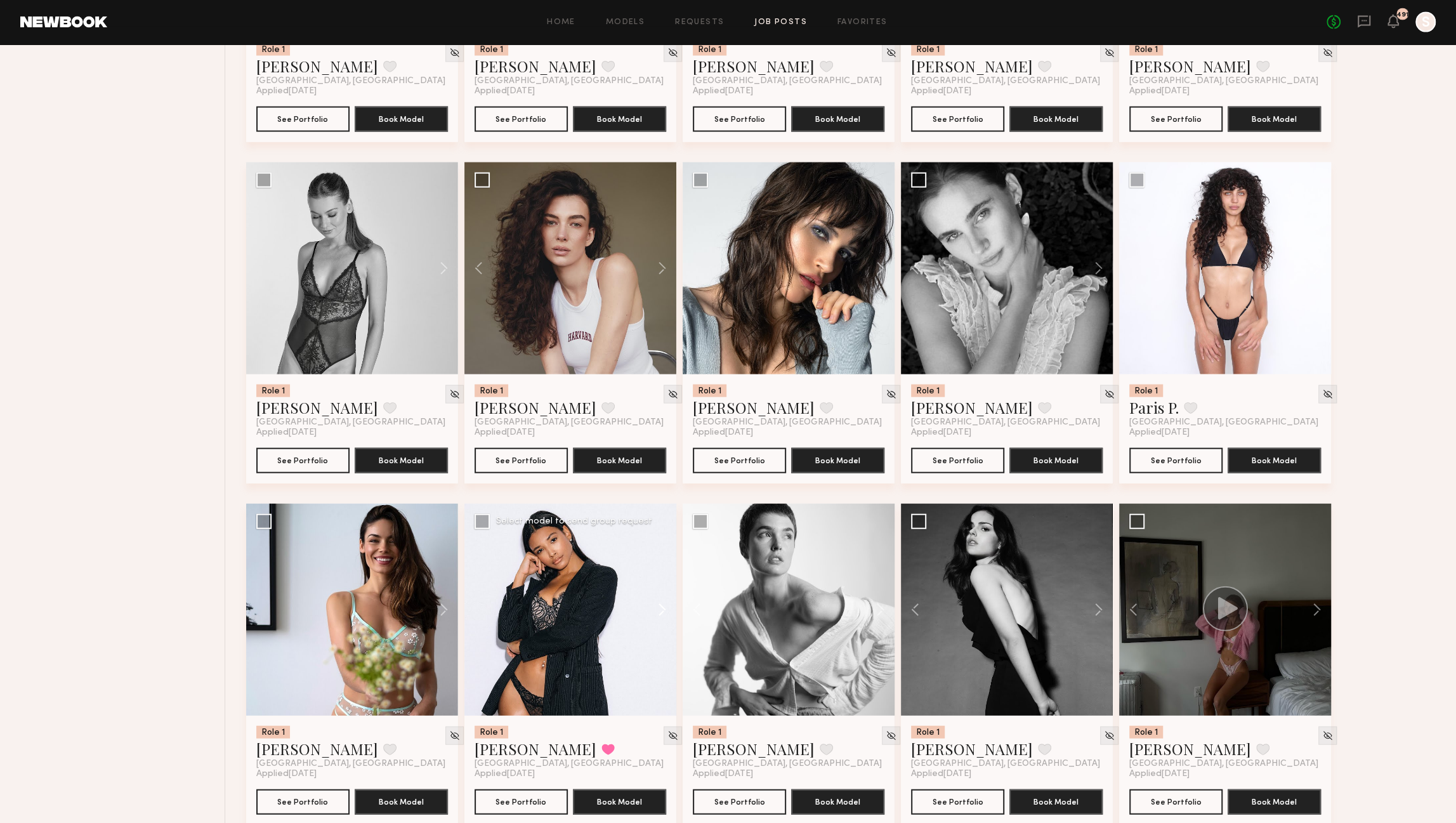
click at [661, 614] on button at bounding box center [656, 610] width 41 height 212
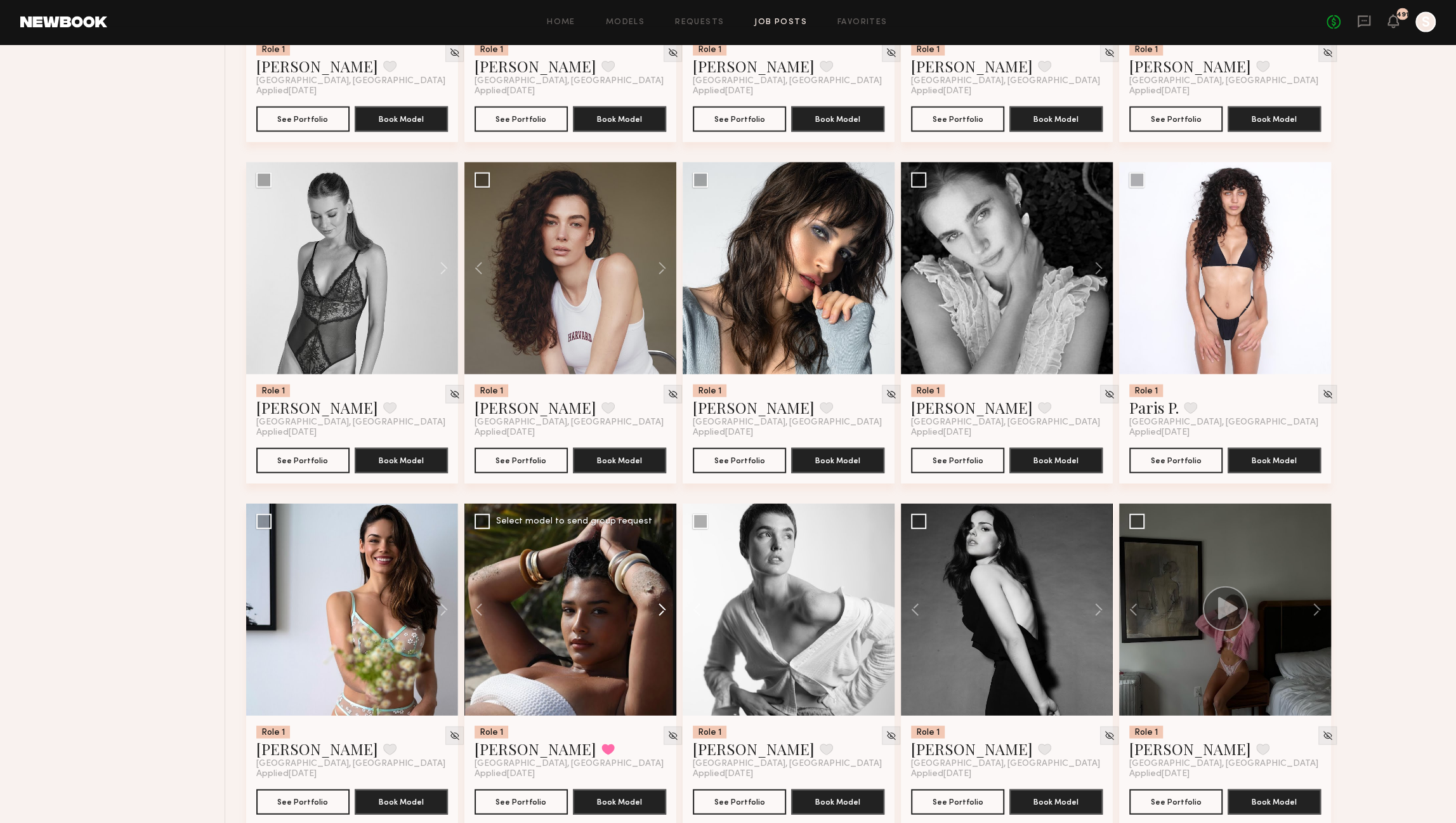
click at [661, 614] on button at bounding box center [656, 610] width 41 height 212
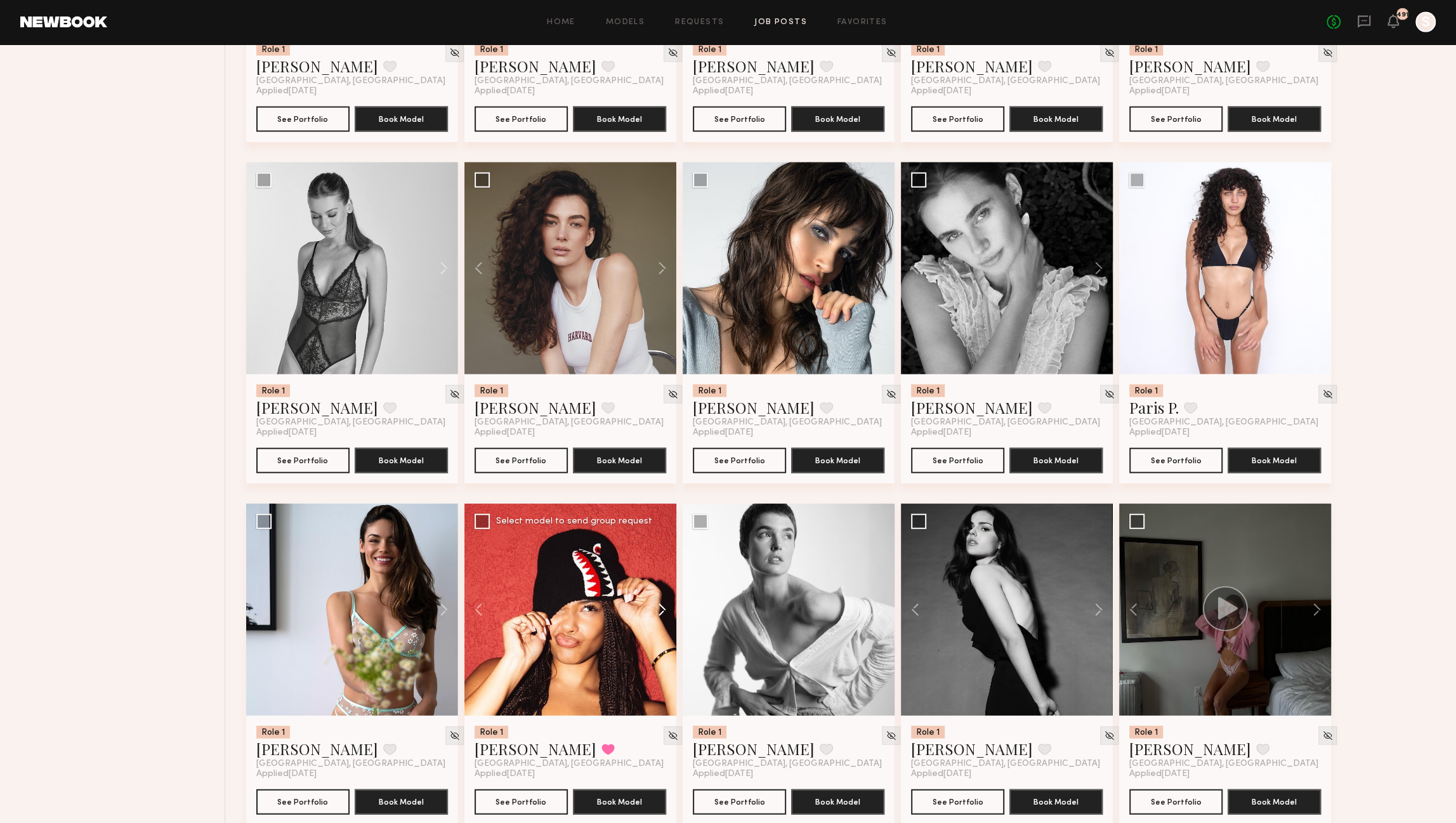
click at [661, 614] on button at bounding box center [656, 610] width 41 height 212
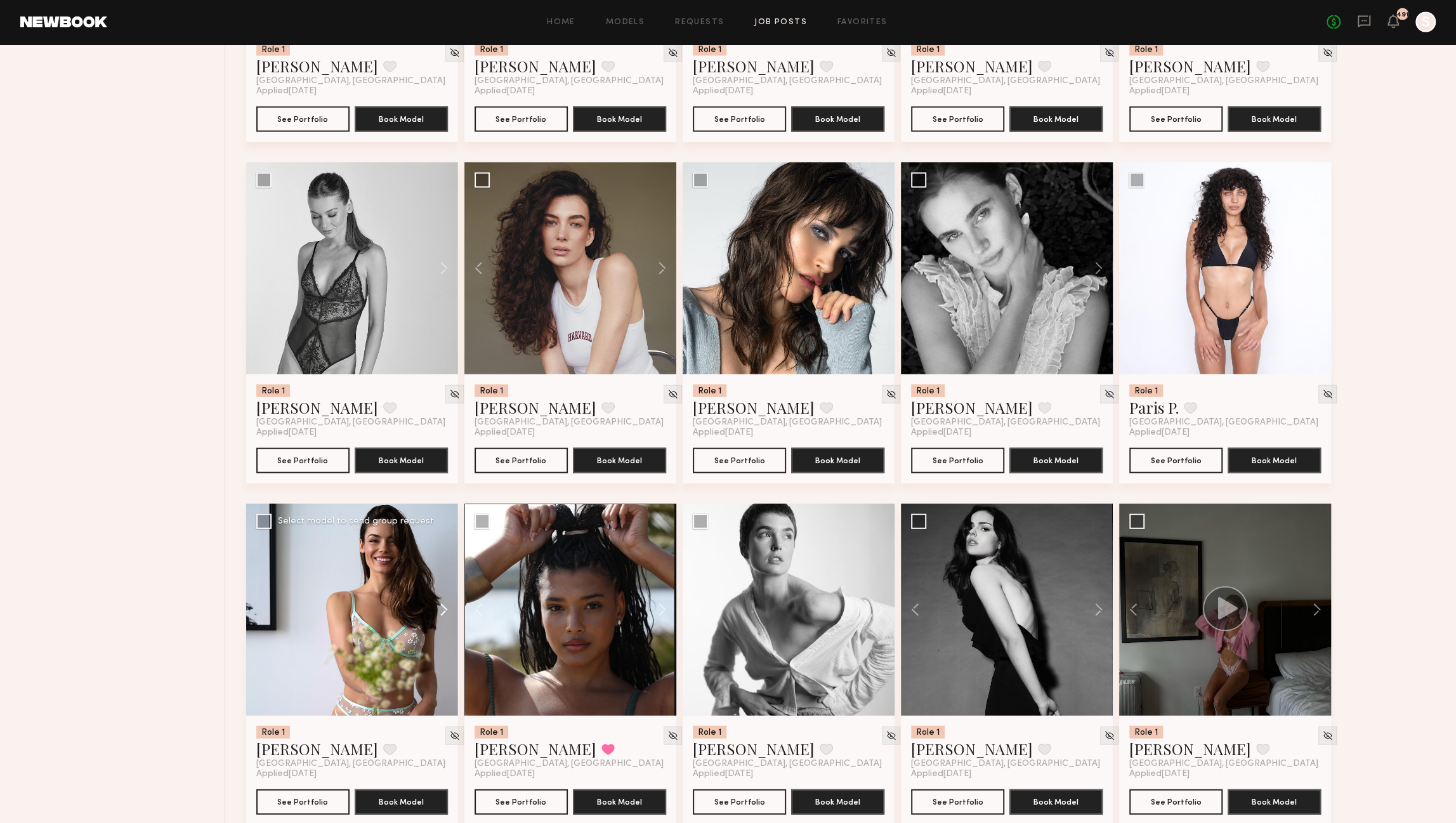
click at [444, 618] on button at bounding box center [438, 610] width 41 height 212
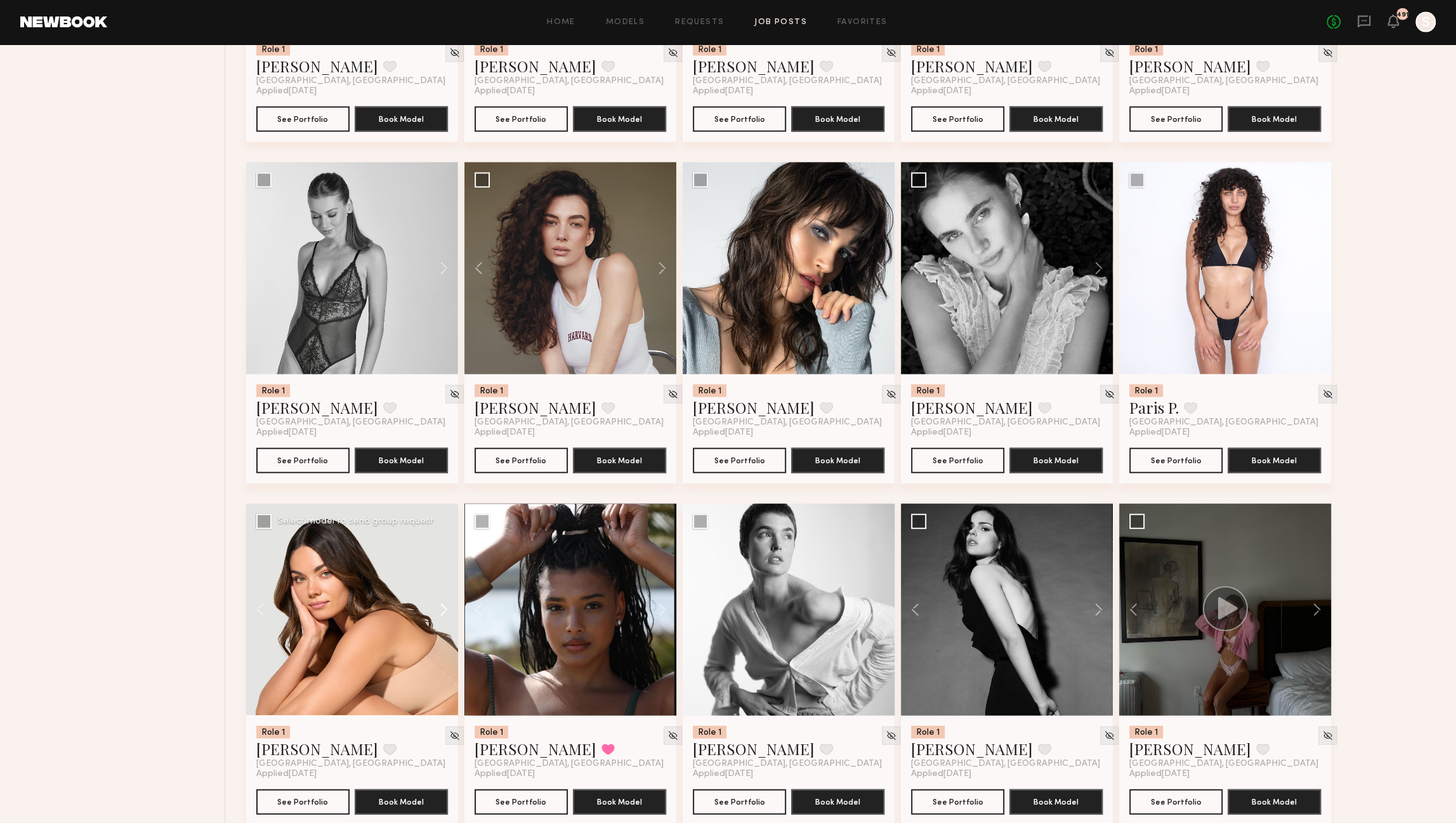
click at [444, 618] on button at bounding box center [438, 610] width 41 height 212
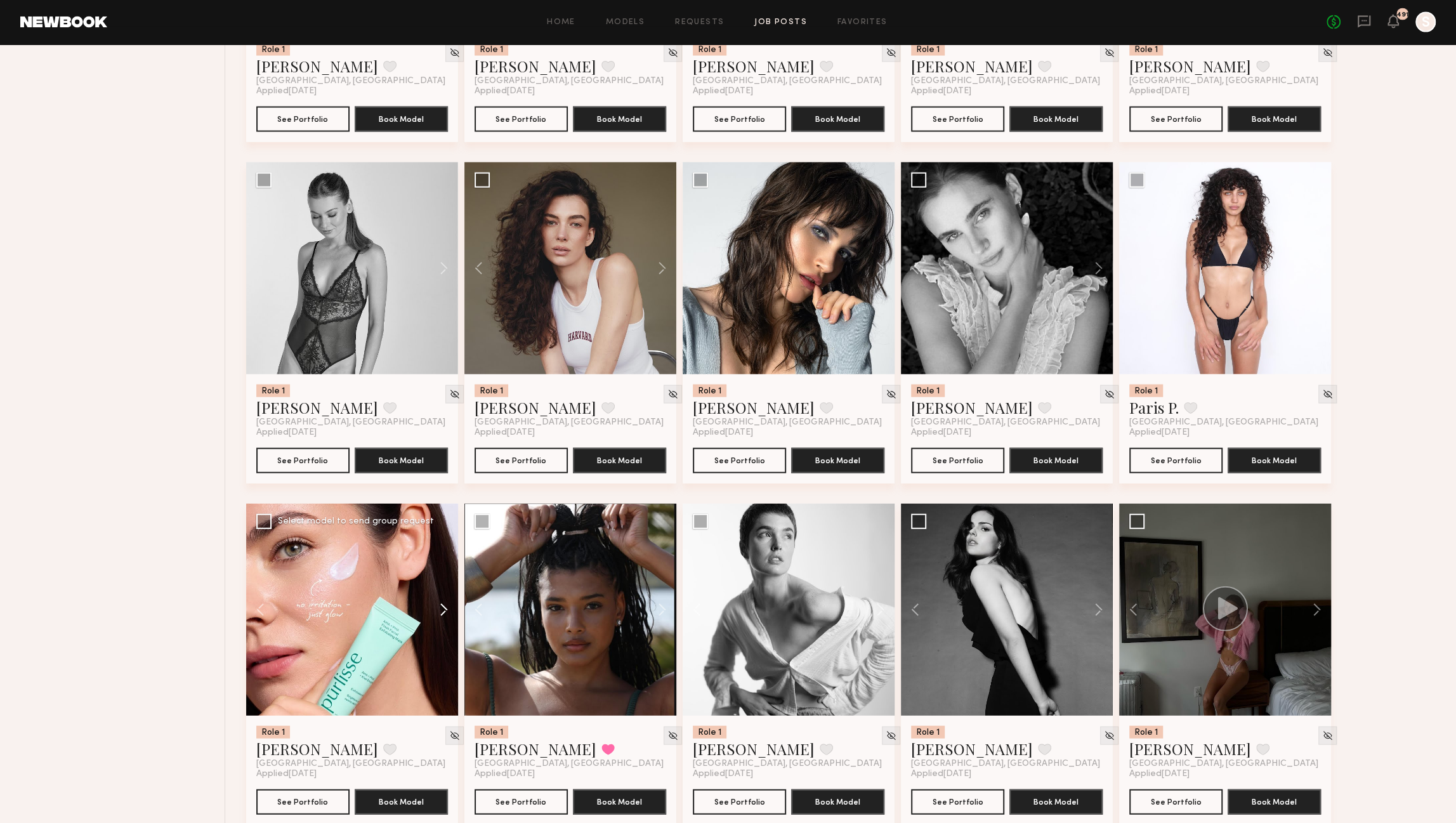
click at [444, 618] on button at bounding box center [438, 610] width 41 height 212
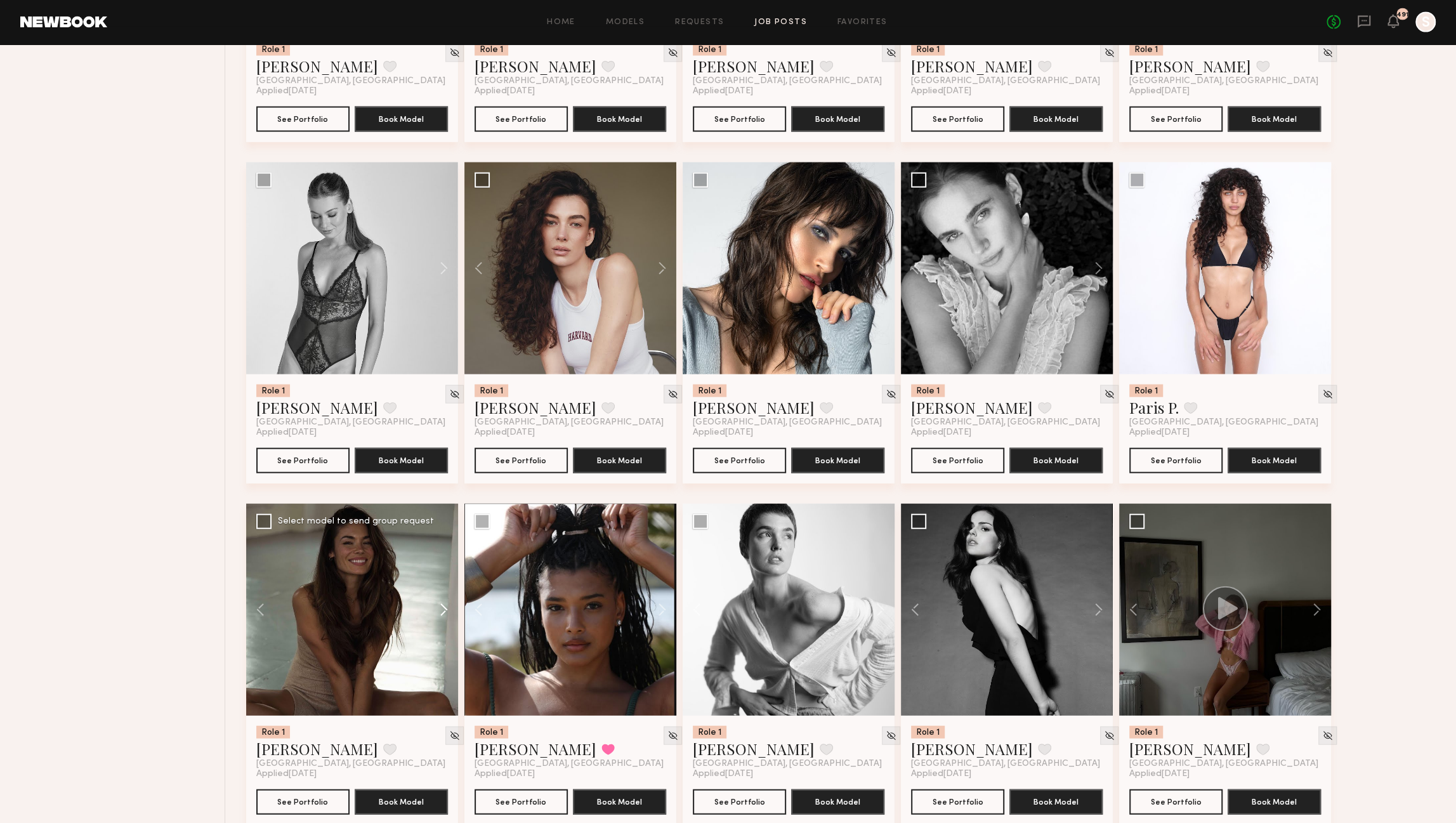
click at [444, 618] on button at bounding box center [438, 610] width 41 height 212
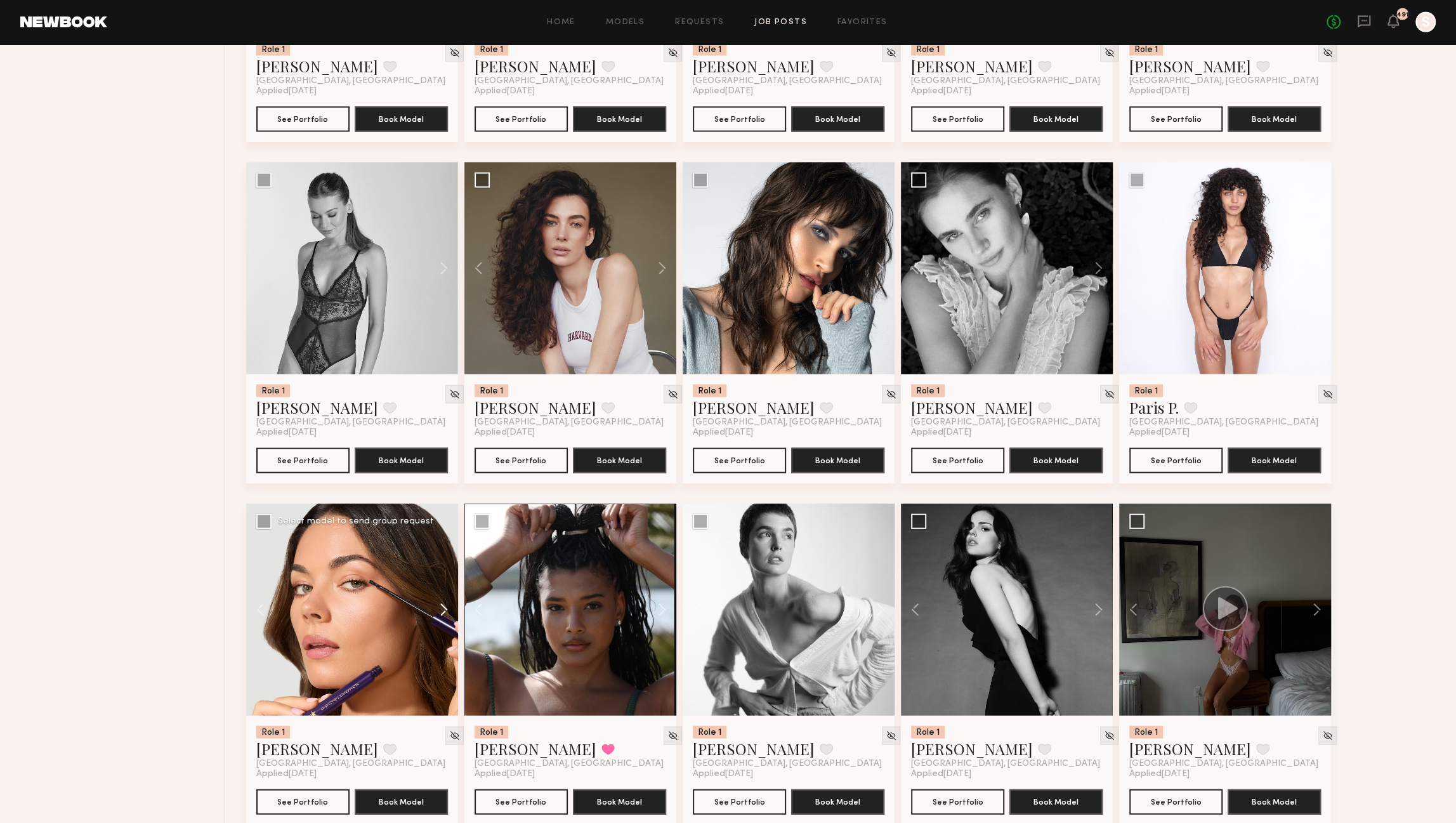
click at [444, 618] on button at bounding box center [438, 610] width 41 height 212
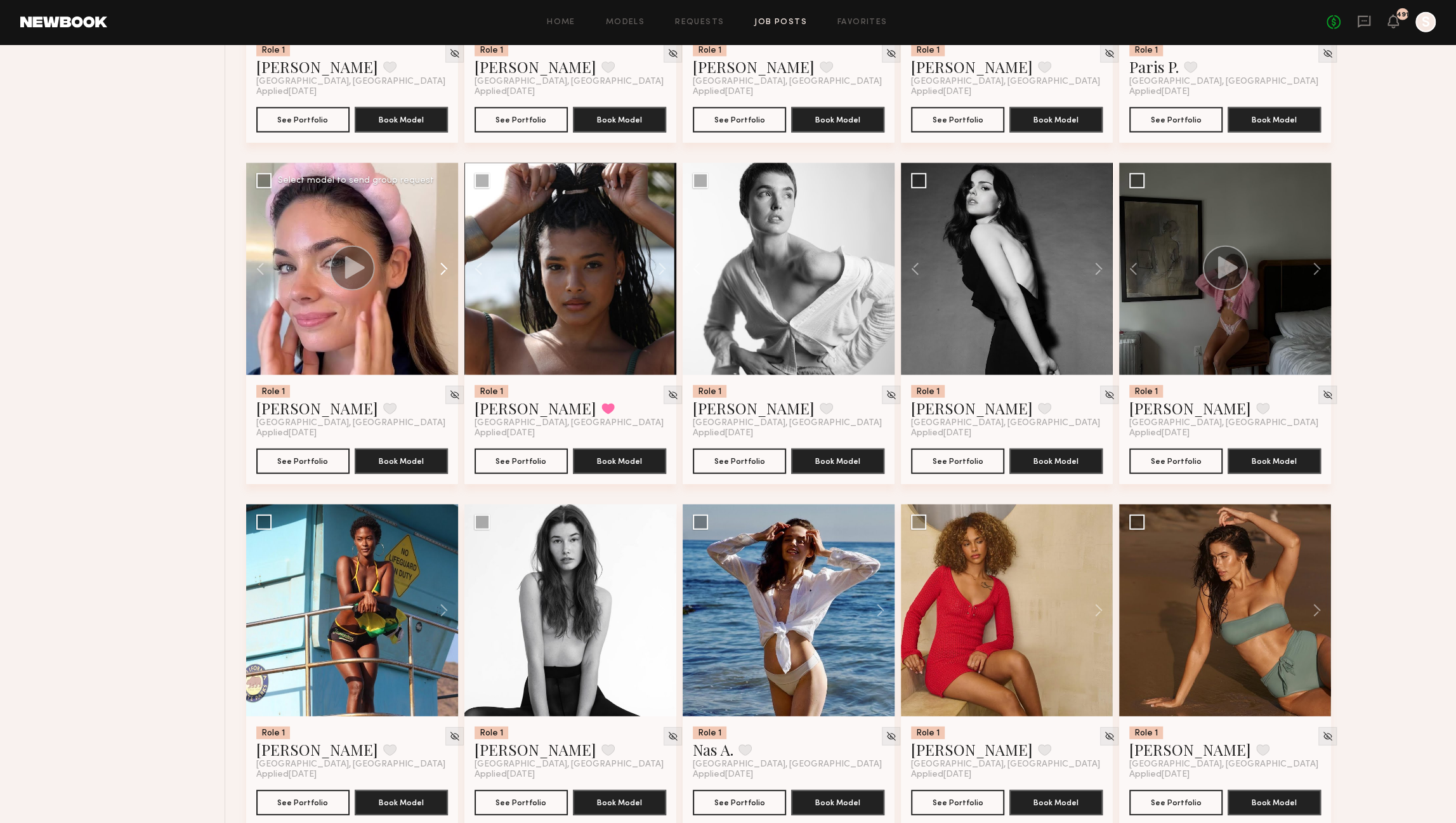
scroll to position [2848, 0]
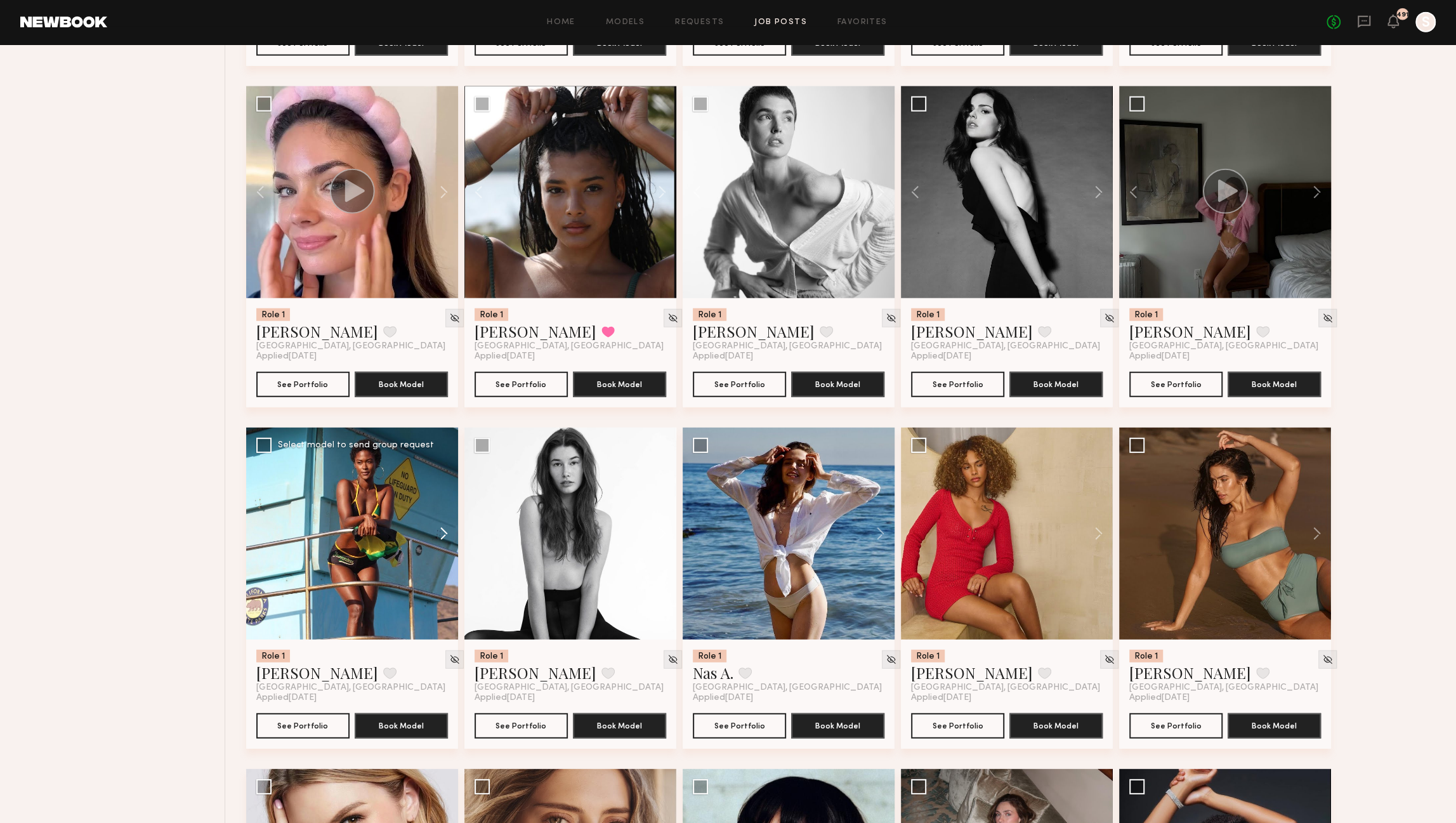
click at [443, 538] on button at bounding box center [438, 534] width 41 height 212
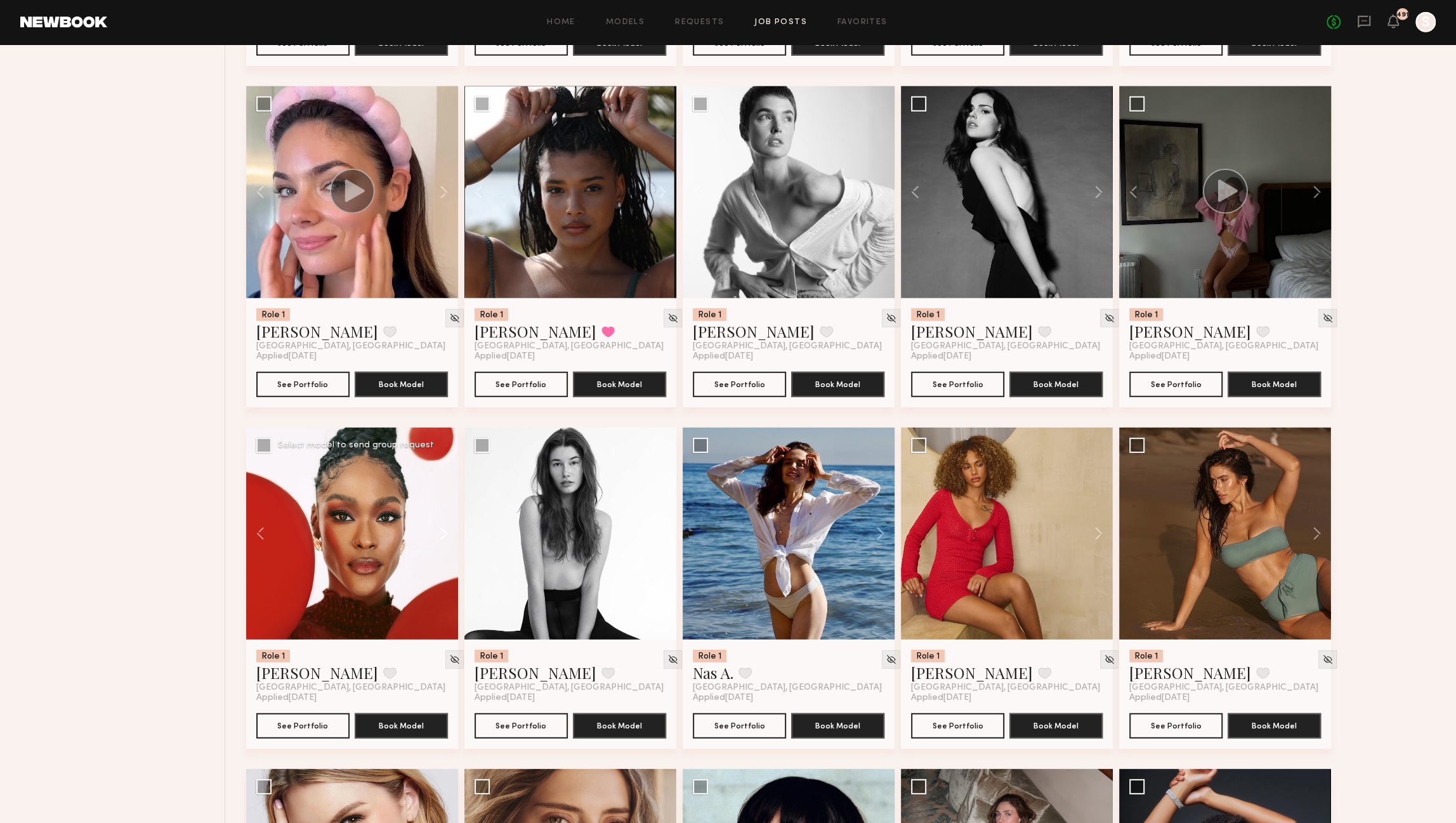
click at [443, 538] on button at bounding box center [438, 534] width 41 height 212
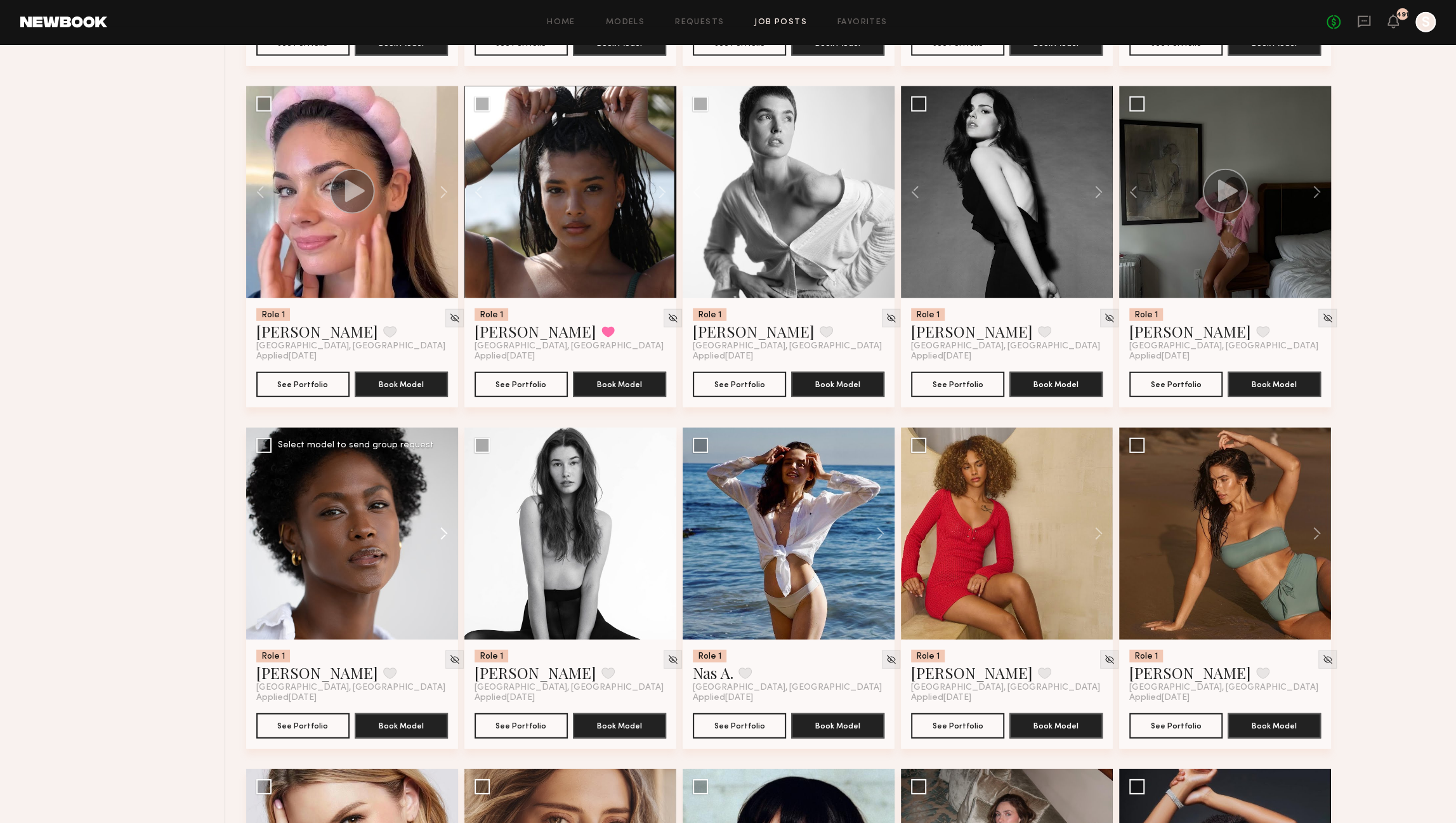
click at [443, 538] on button at bounding box center [438, 534] width 41 height 212
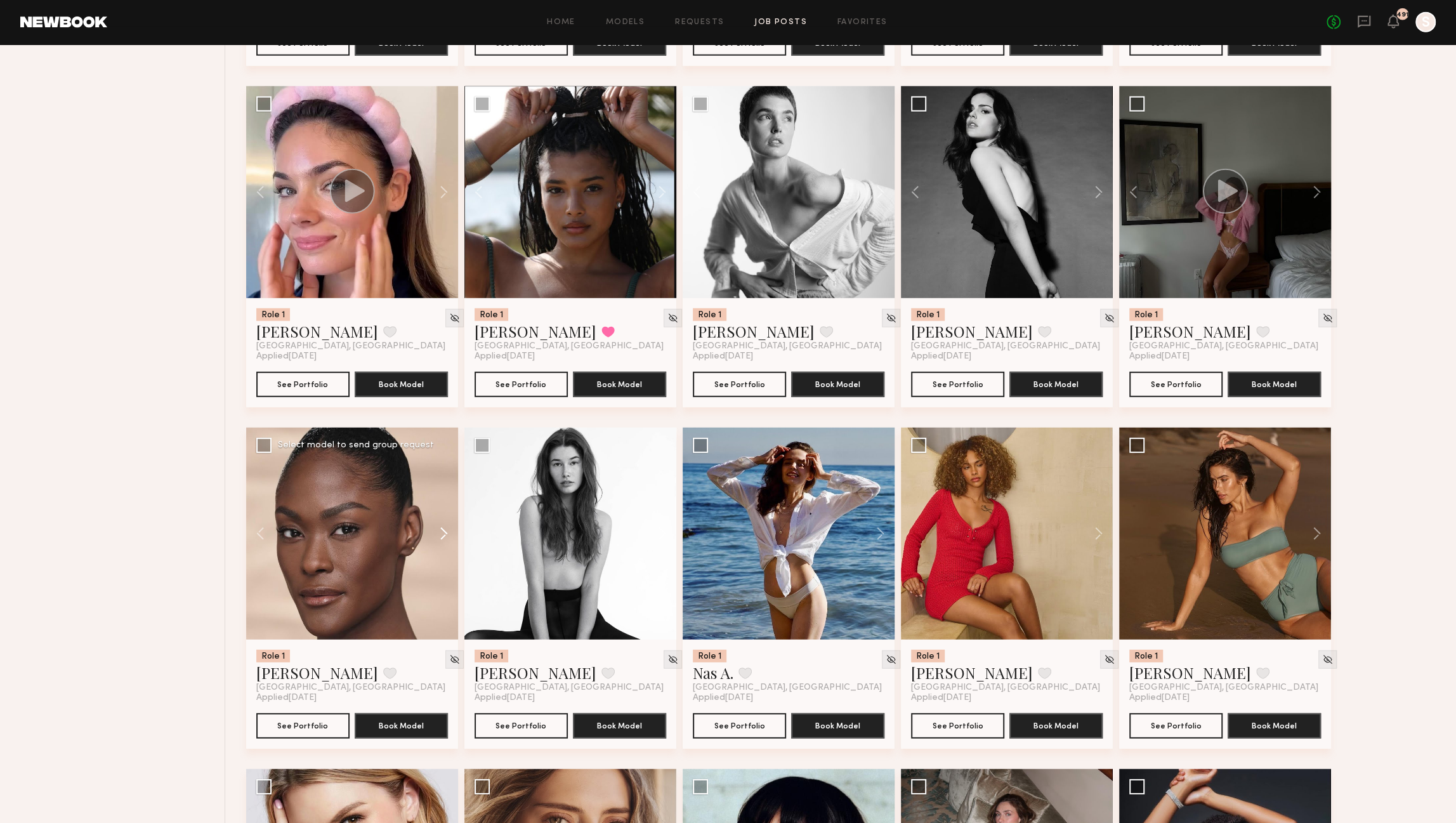
click at [443, 538] on button at bounding box center [438, 534] width 41 height 212
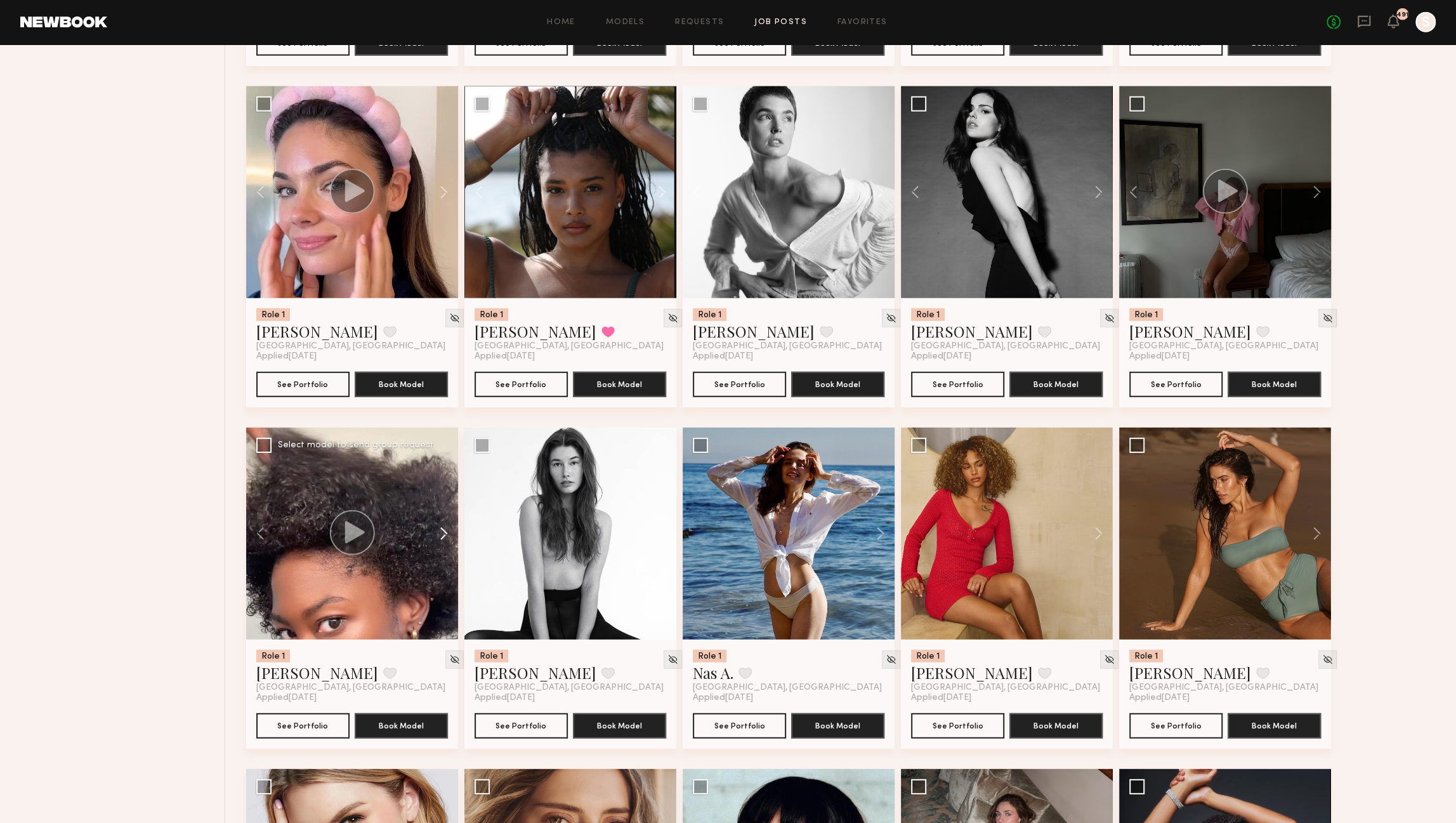
click at [443, 538] on button at bounding box center [438, 534] width 41 height 212
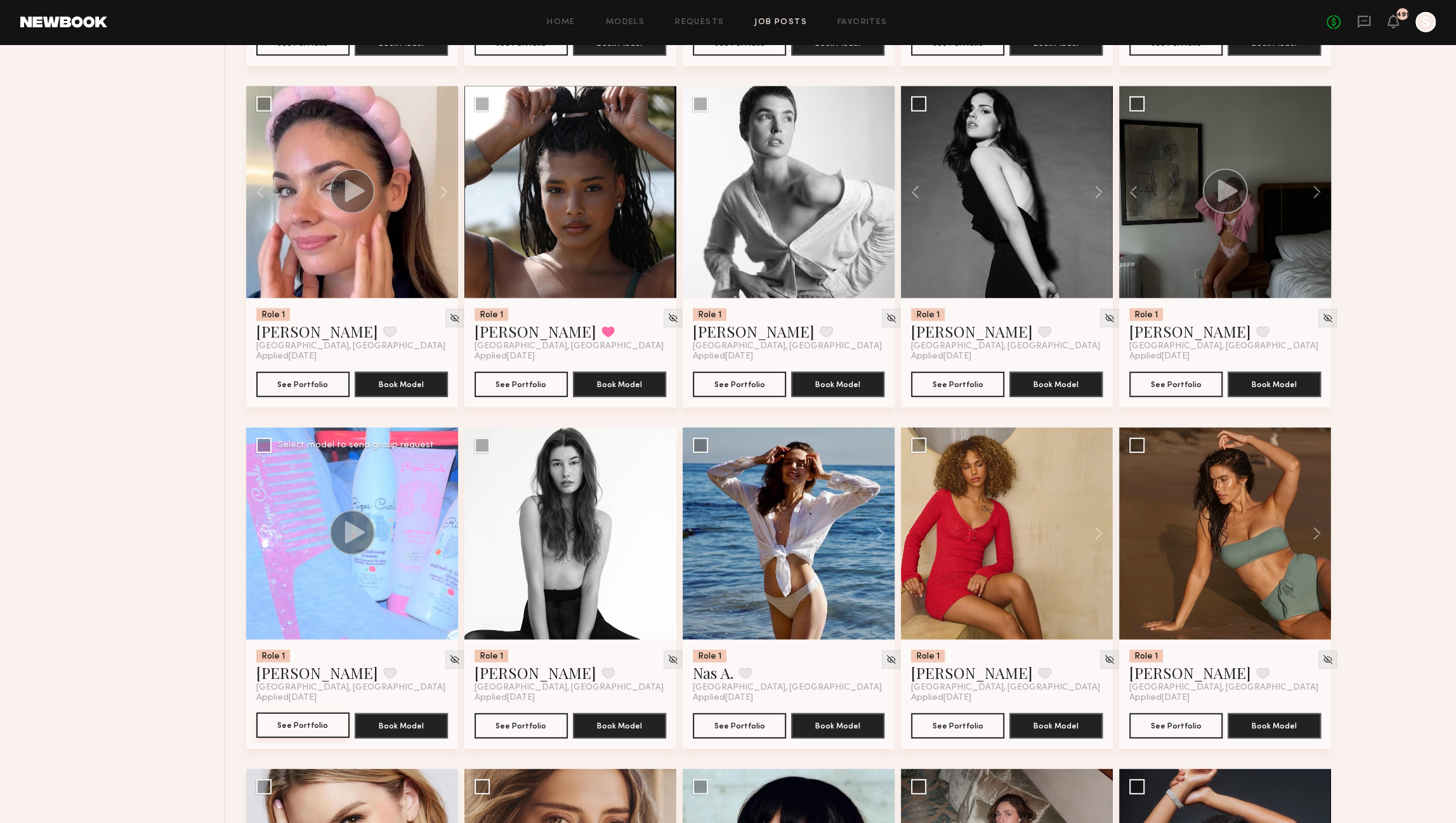
click at [318, 728] on button "See Portfolio" at bounding box center [303, 725] width 93 height 25
click at [661, 536] on button at bounding box center [656, 534] width 41 height 212
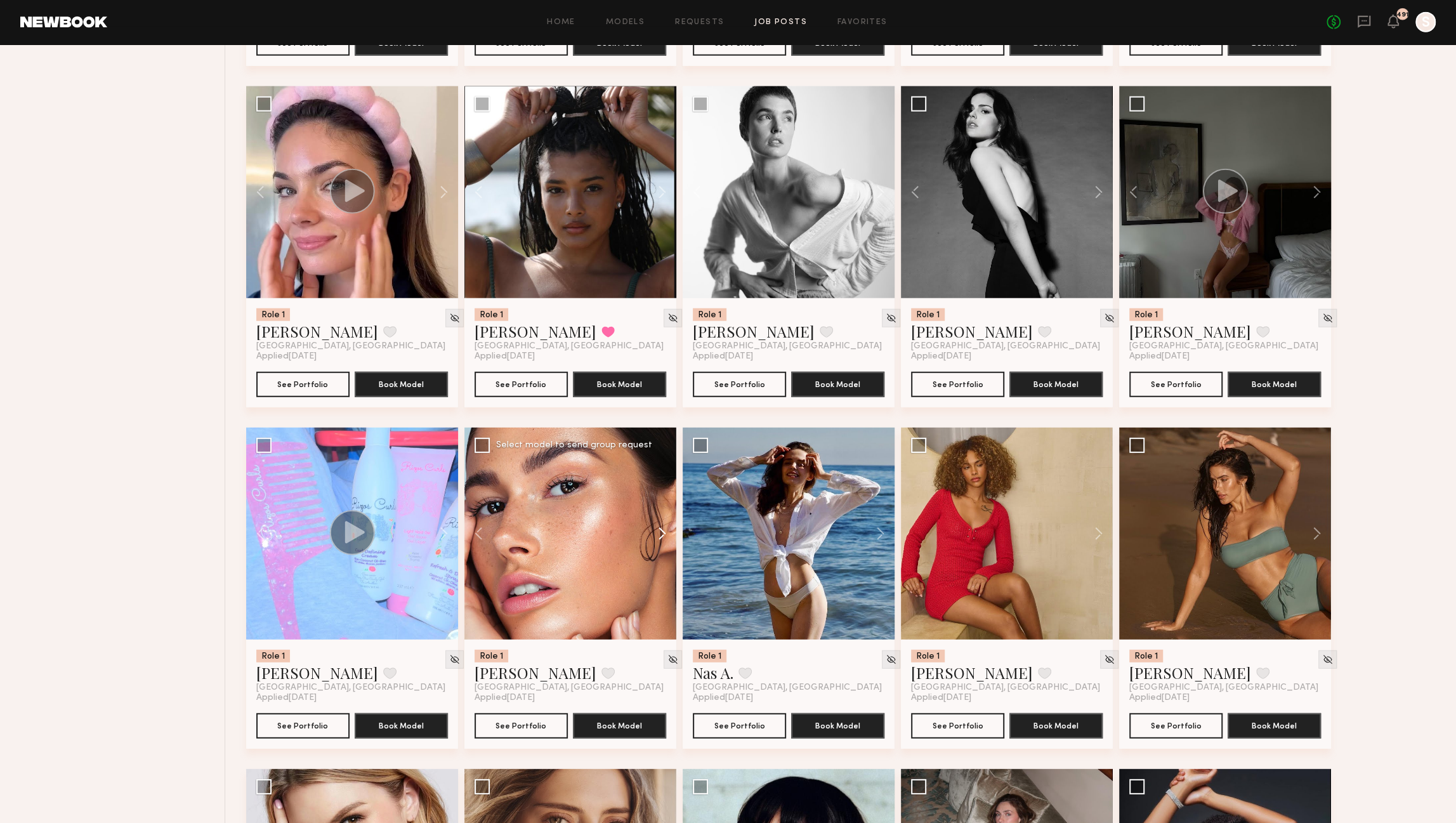
click at [661, 536] on button at bounding box center [656, 534] width 41 height 212
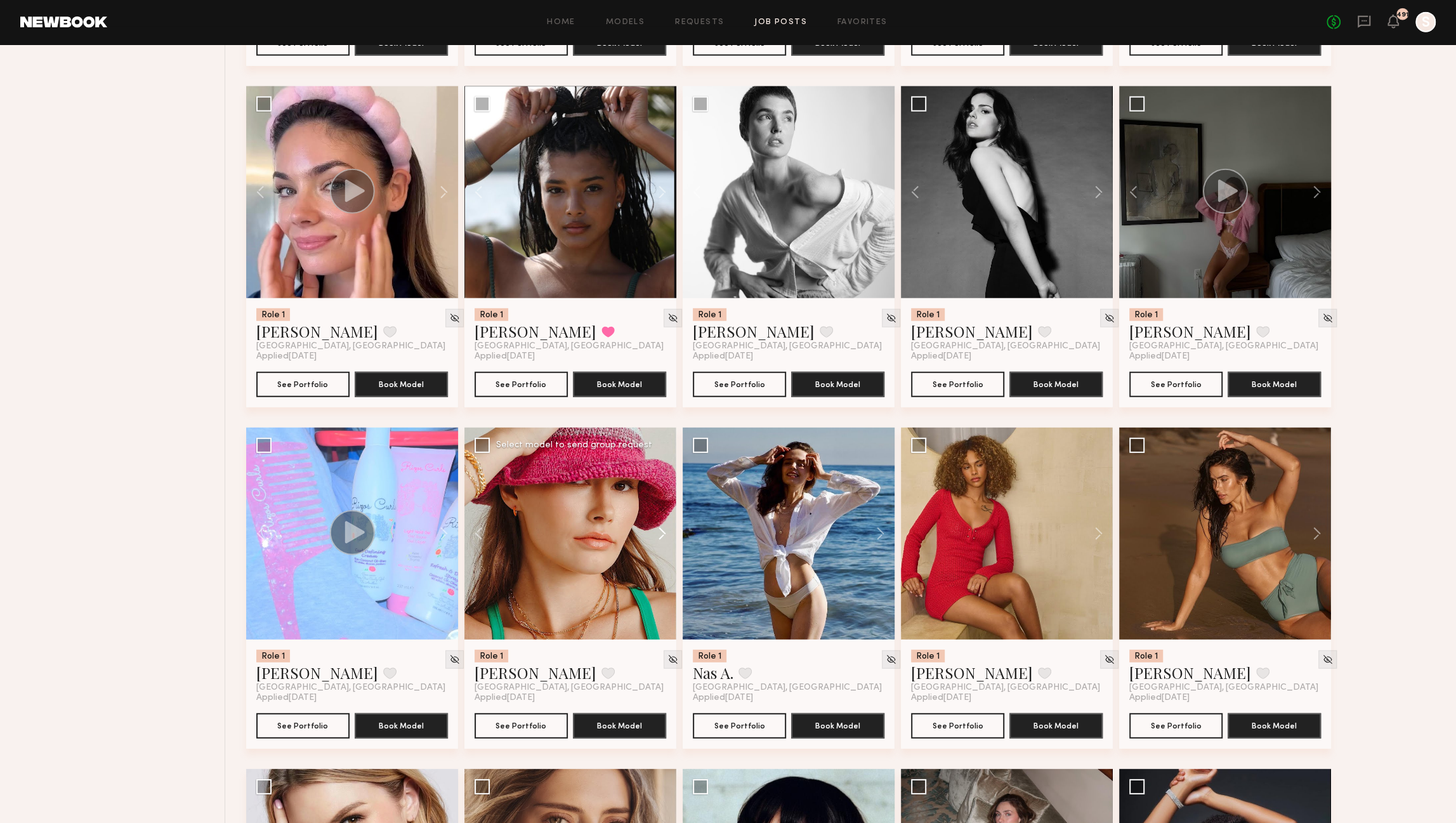
click at [661, 536] on button at bounding box center [656, 534] width 41 height 212
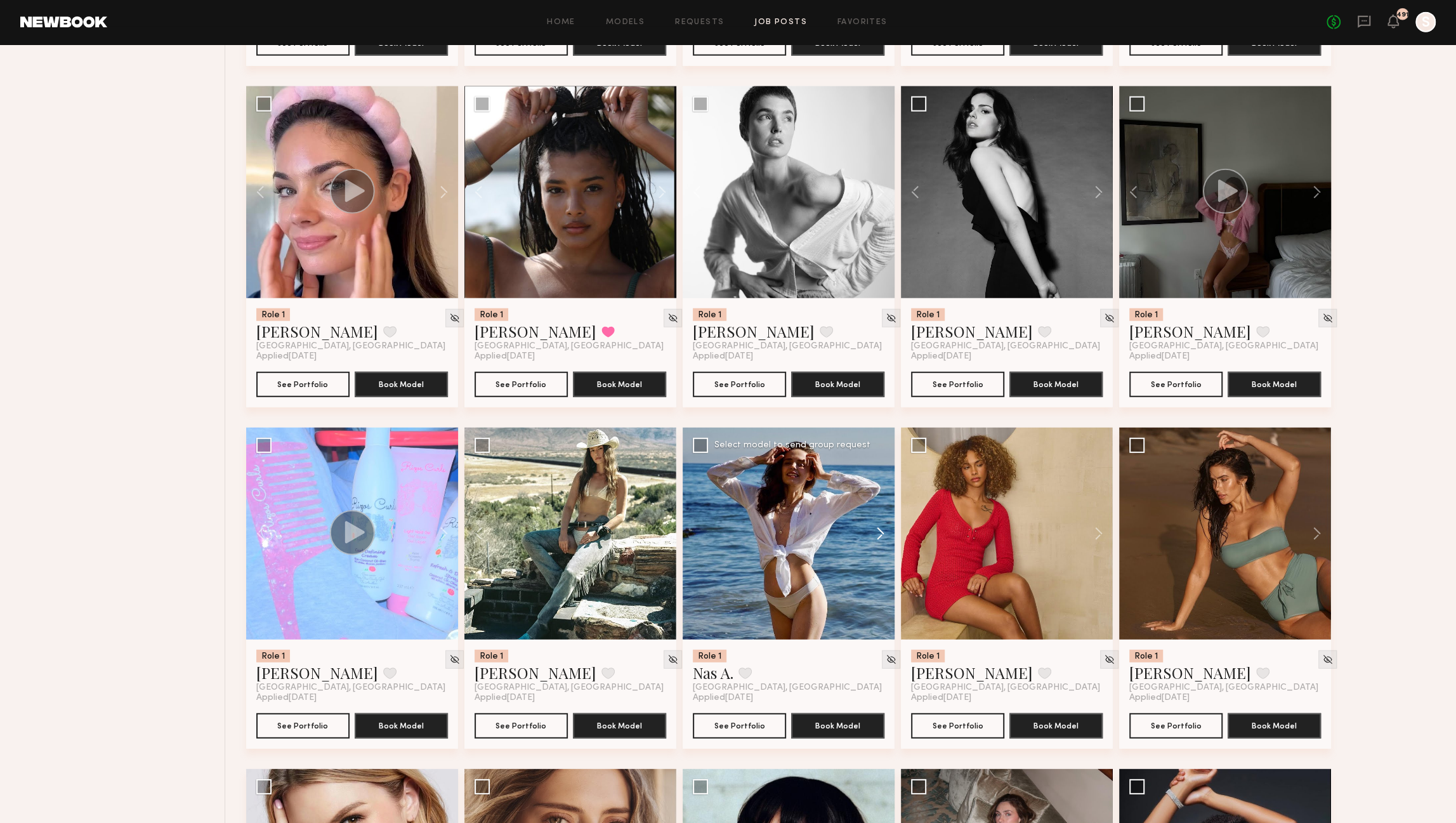
click at [881, 536] on button at bounding box center [874, 534] width 41 height 212
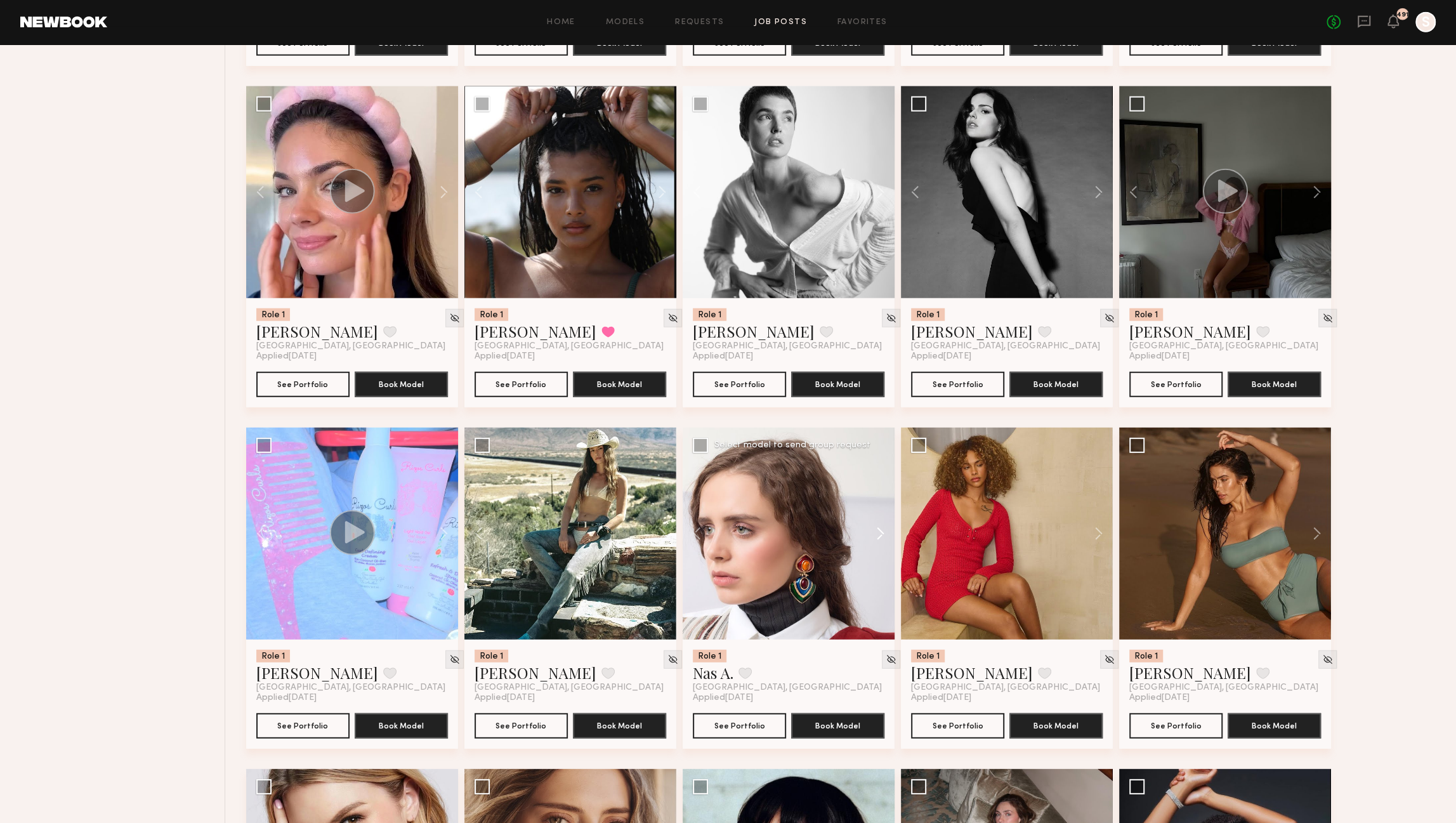
click at [881, 536] on button at bounding box center [874, 534] width 41 height 212
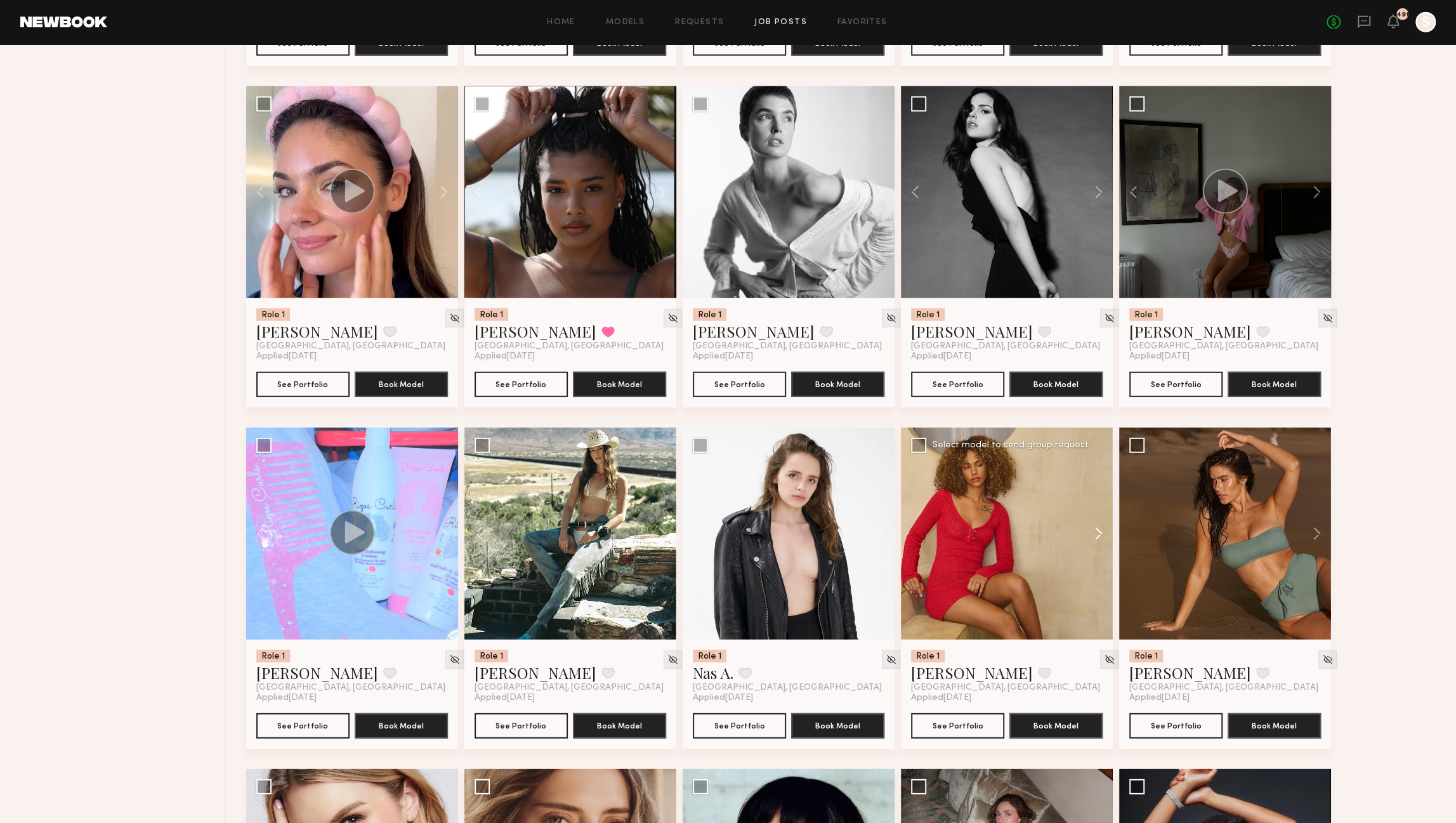
click at [1102, 536] on button at bounding box center [1093, 534] width 41 height 212
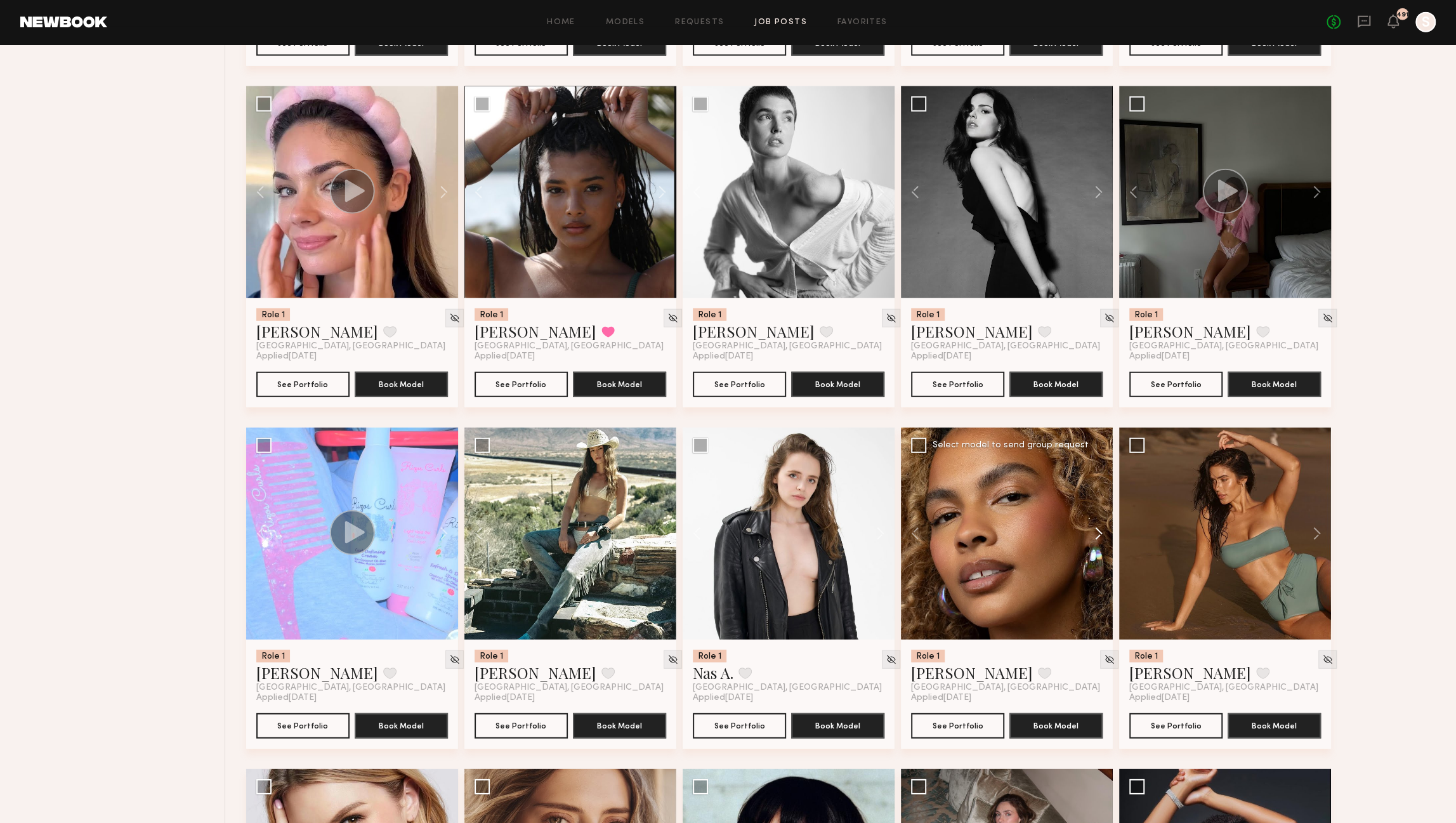
click at [1101, 540] on button at bounding box center [1093, 534] width 41 height 212
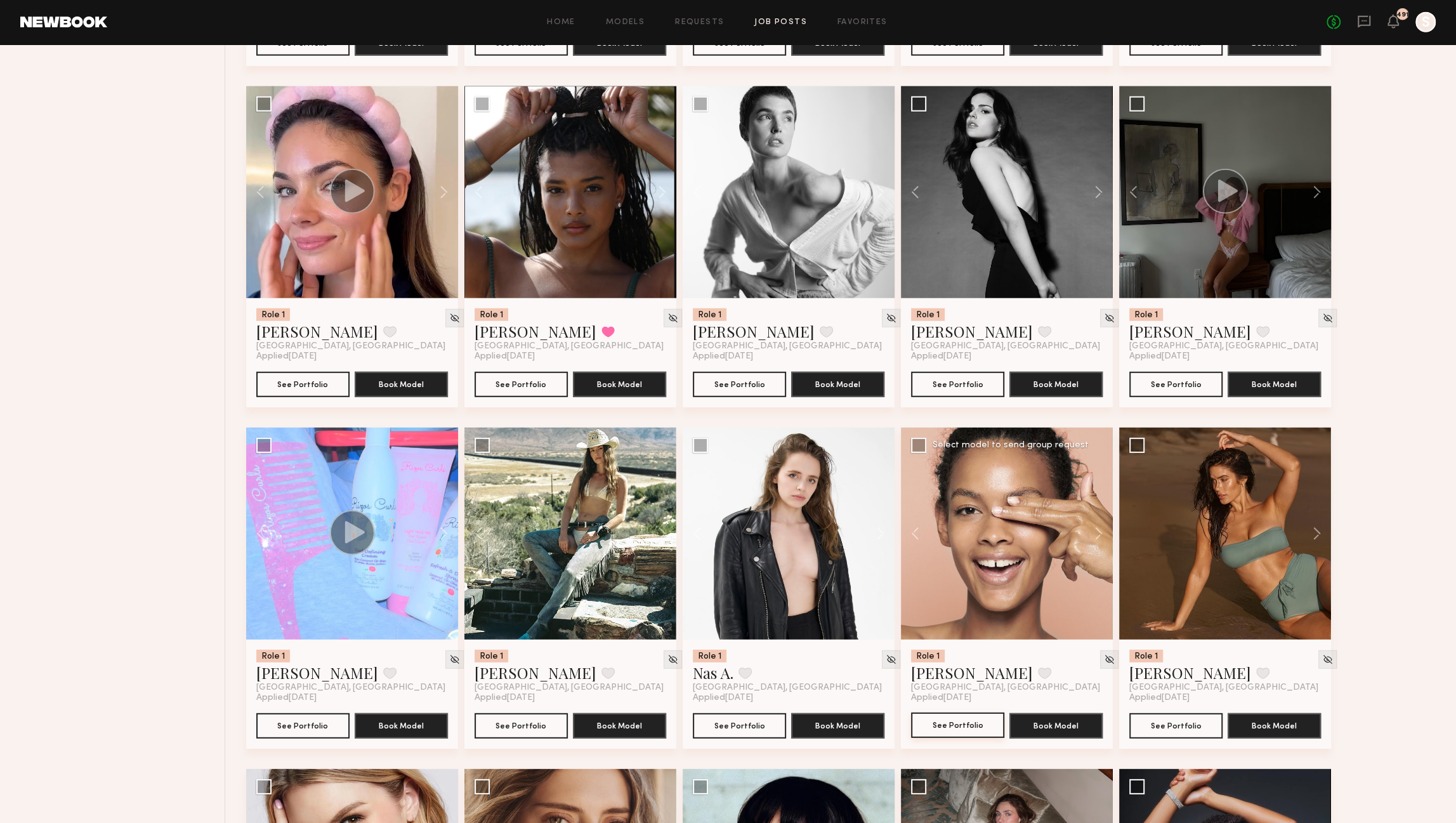
click at [951, 727] on button "See Portfolio" at bounding box center [958, 725] width 93 height 25
click at [1317, 531] on button at bounding box center [1311, 534] width 41 height 212
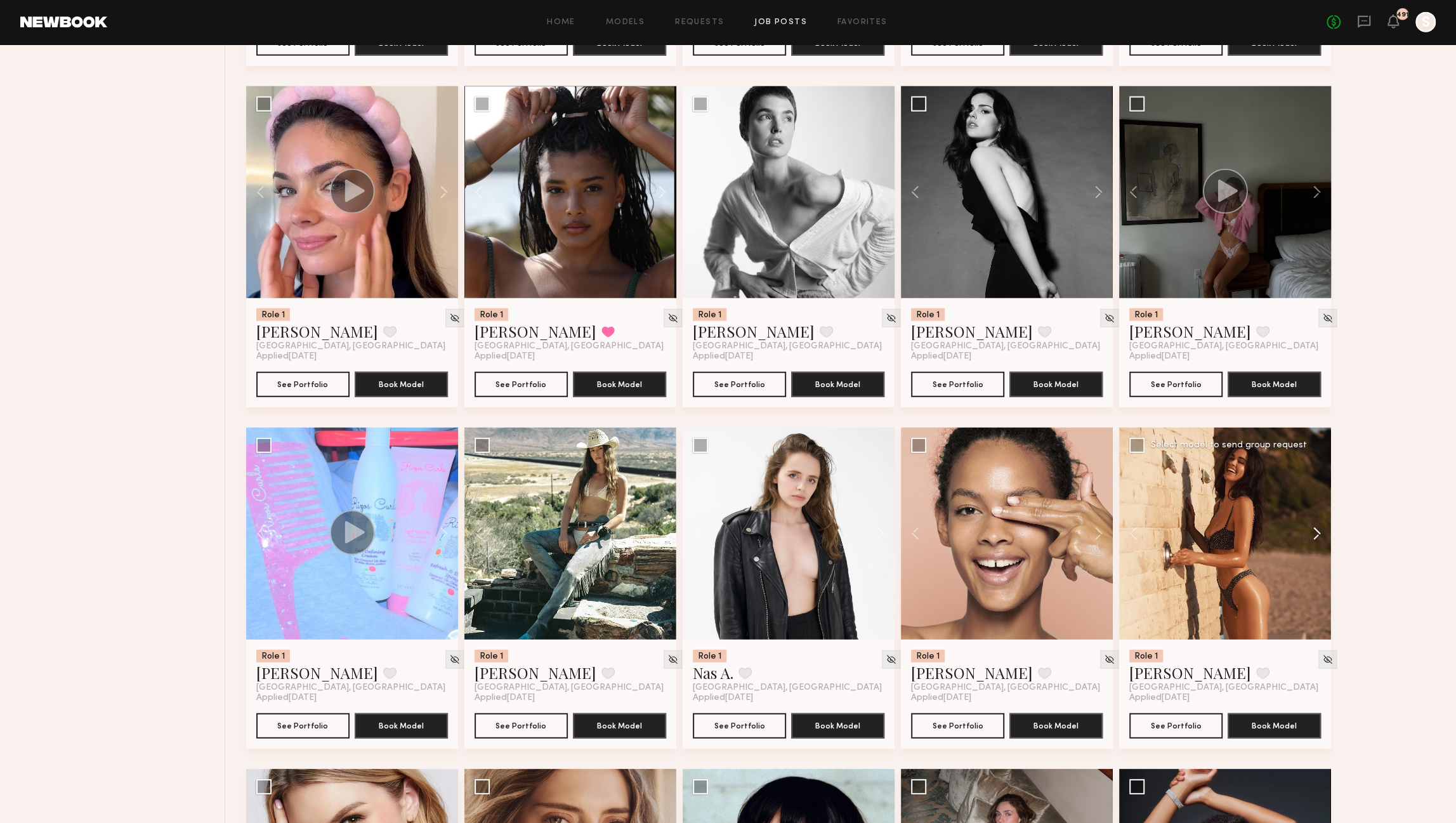
click at [1317, 531] on button at bounding box center [1311, 534] width 41 height 212
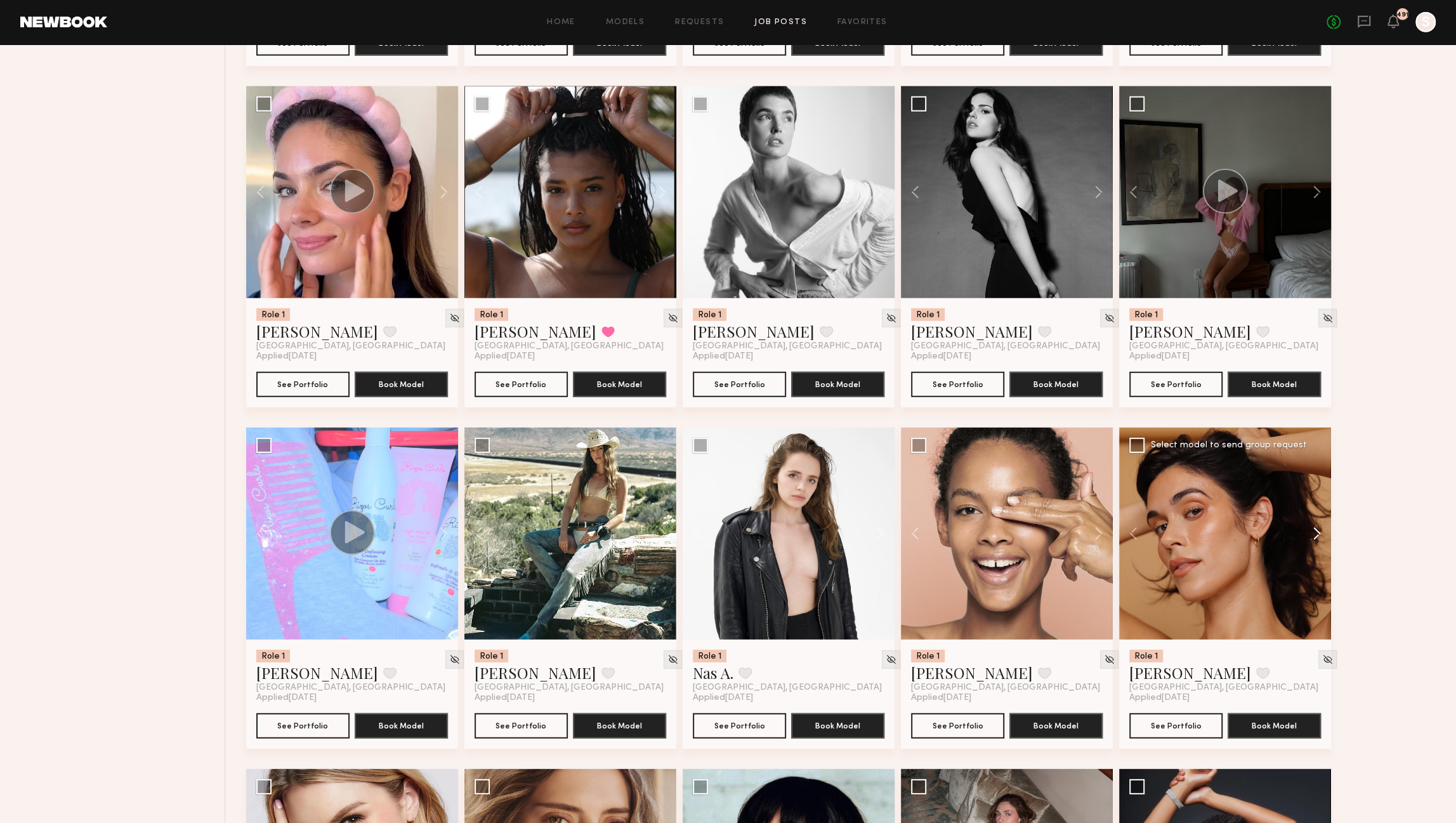
click at [1317, 531] on button at bounding box center [1311, 534] width 41 height 212
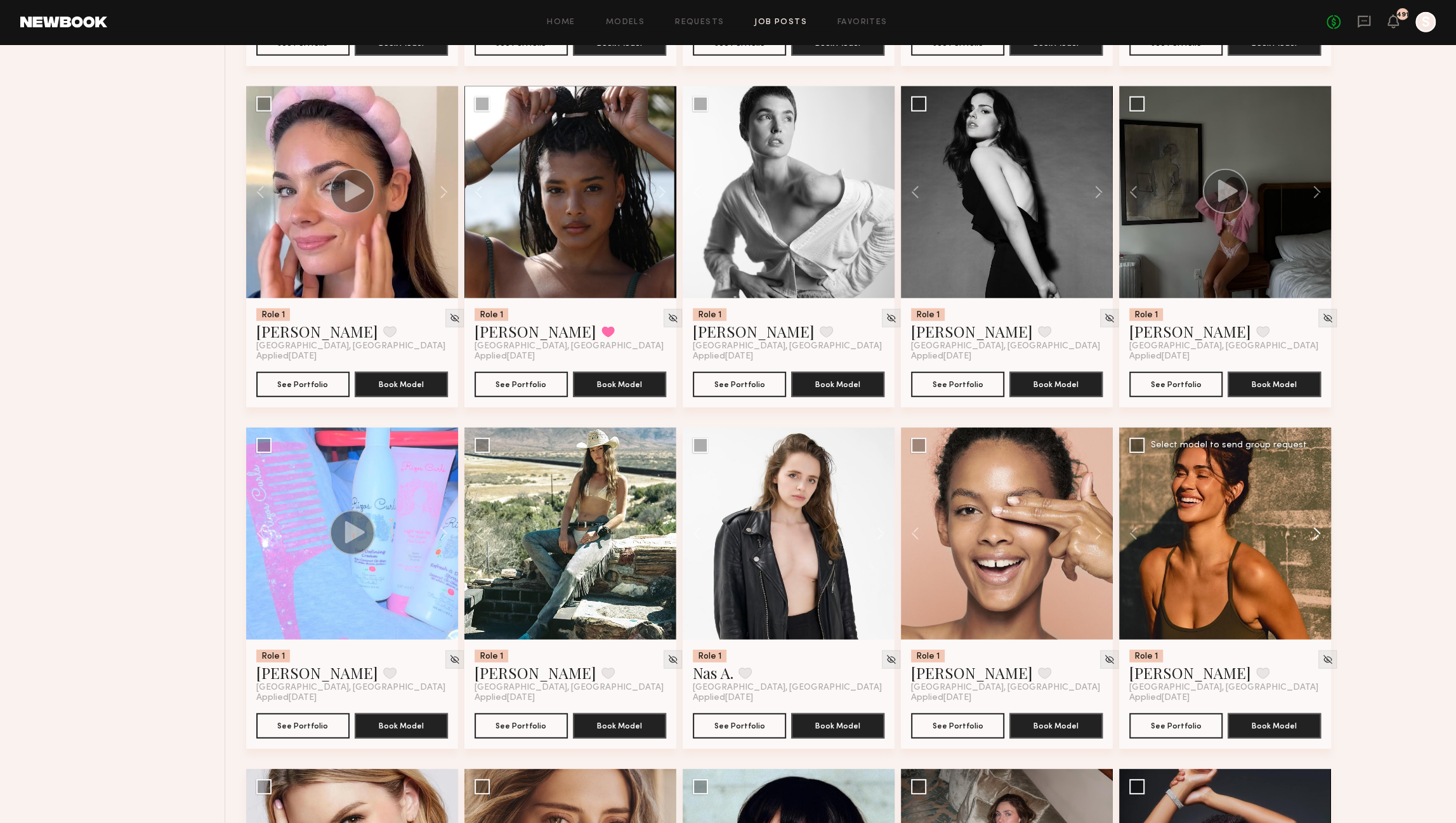
click at [1317, 531] on button at bounding box center [1311, 534] width 41 height 212
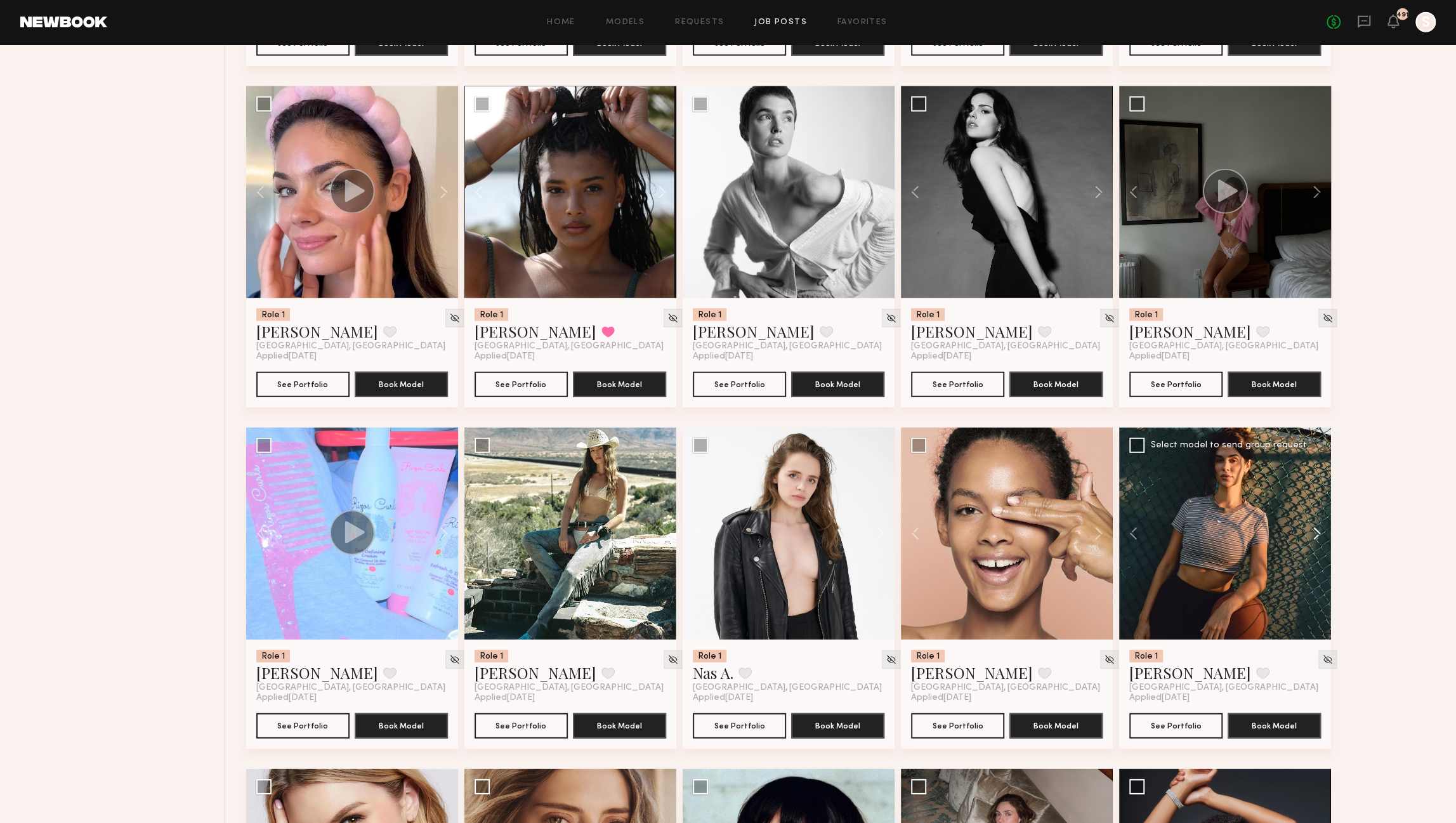
scroll to position [3113, 0]
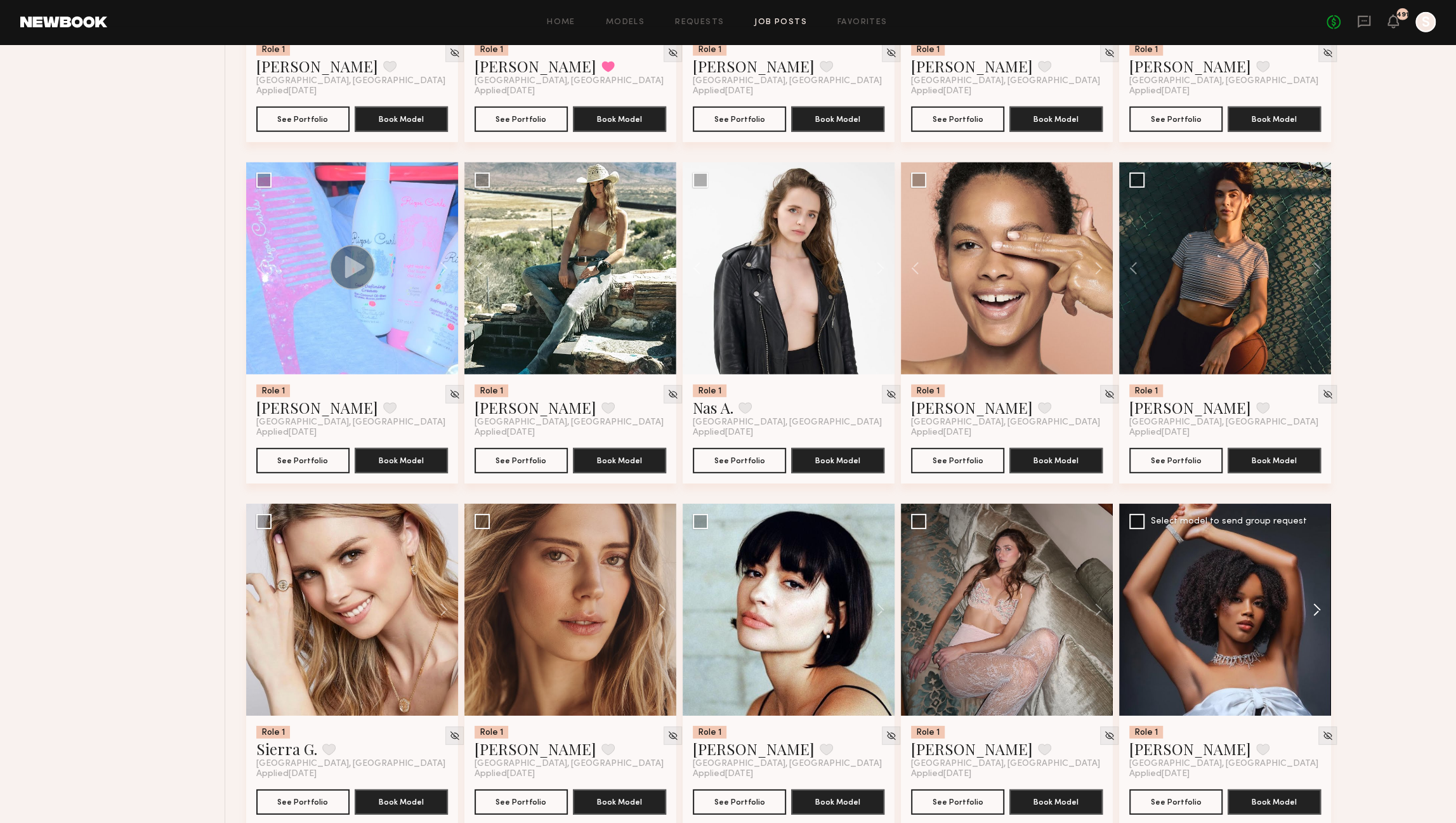
click at [1315, 607] on button at bounding box center [1311, 610] width 41 height 212
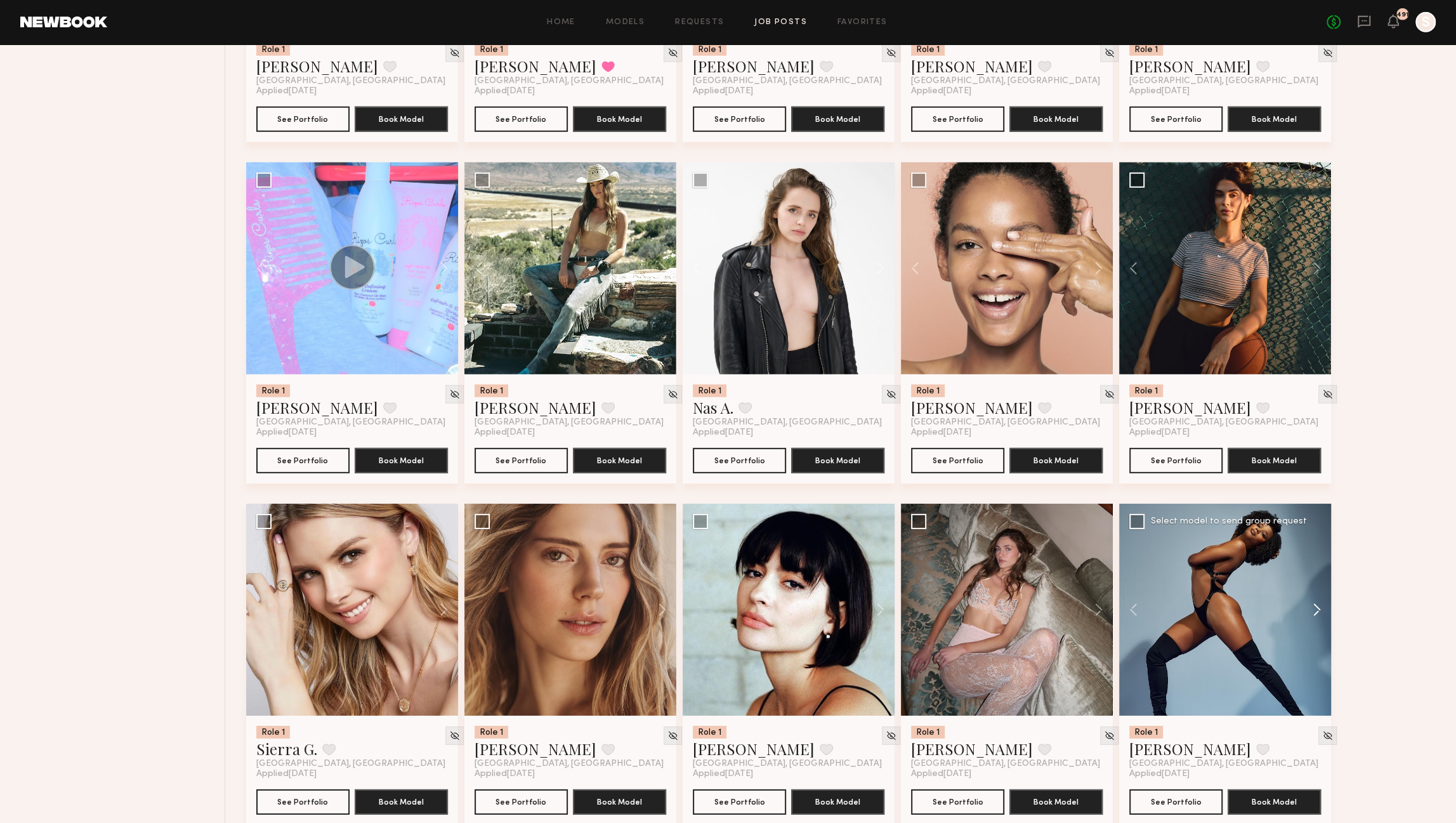
click at [1315, 607] on button at bounding box center [1311, 610] width 41 height 212
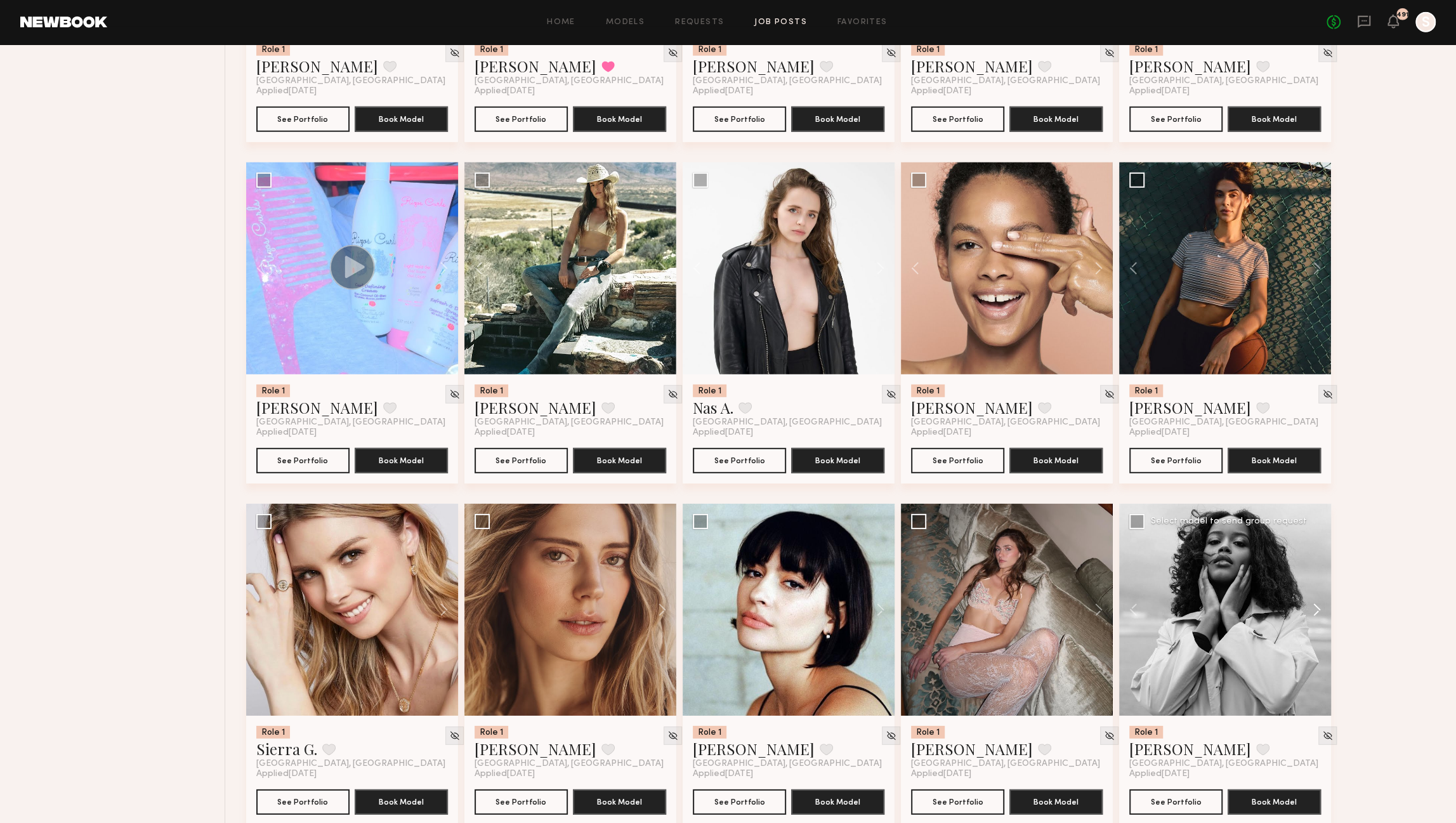
click at [1315, 607] on button at bounding box center [1311, 610] width 41 height 212
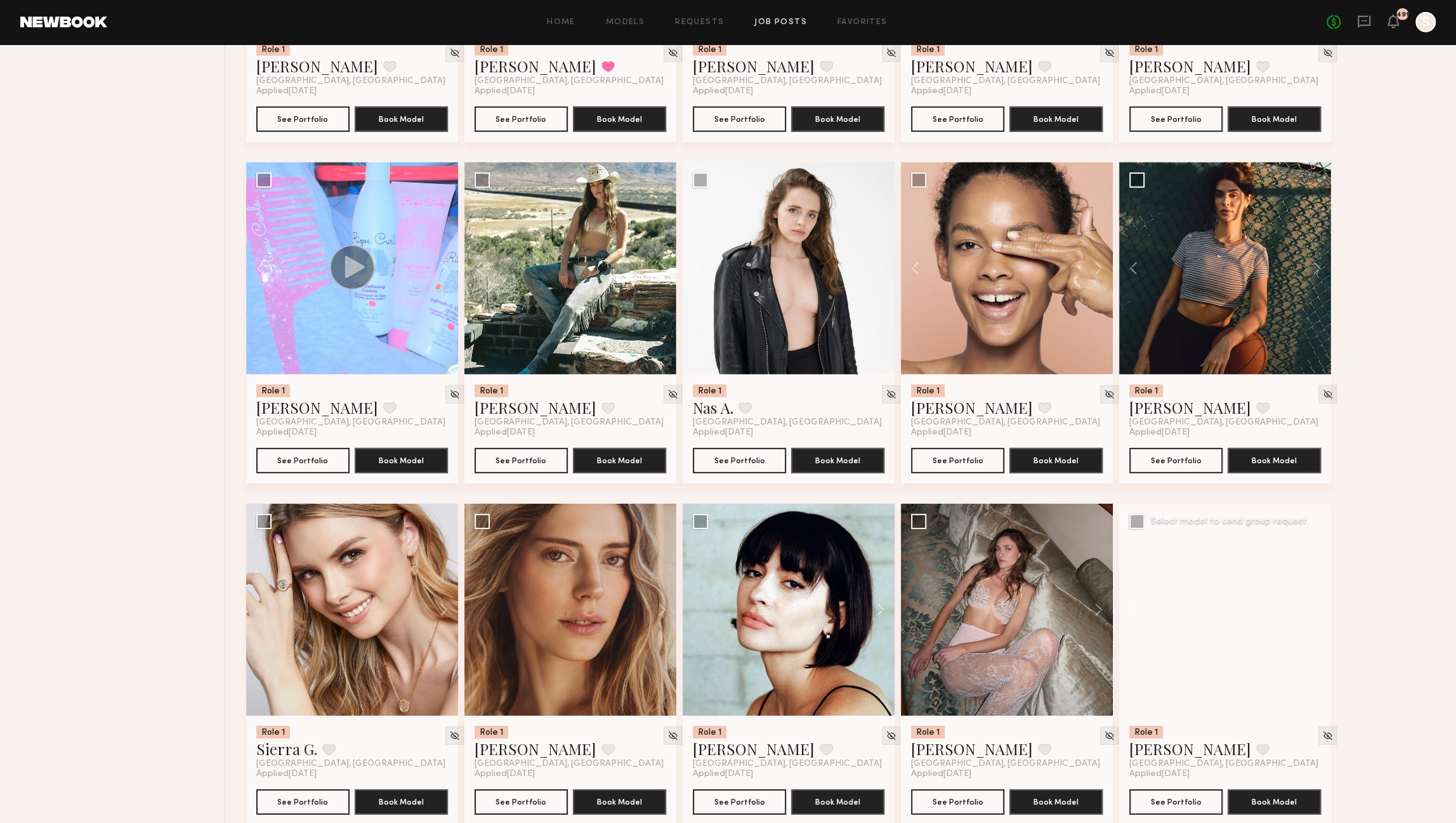
click at [1315, 607] on div at bounding box center [1225, 610] width 212 height 212
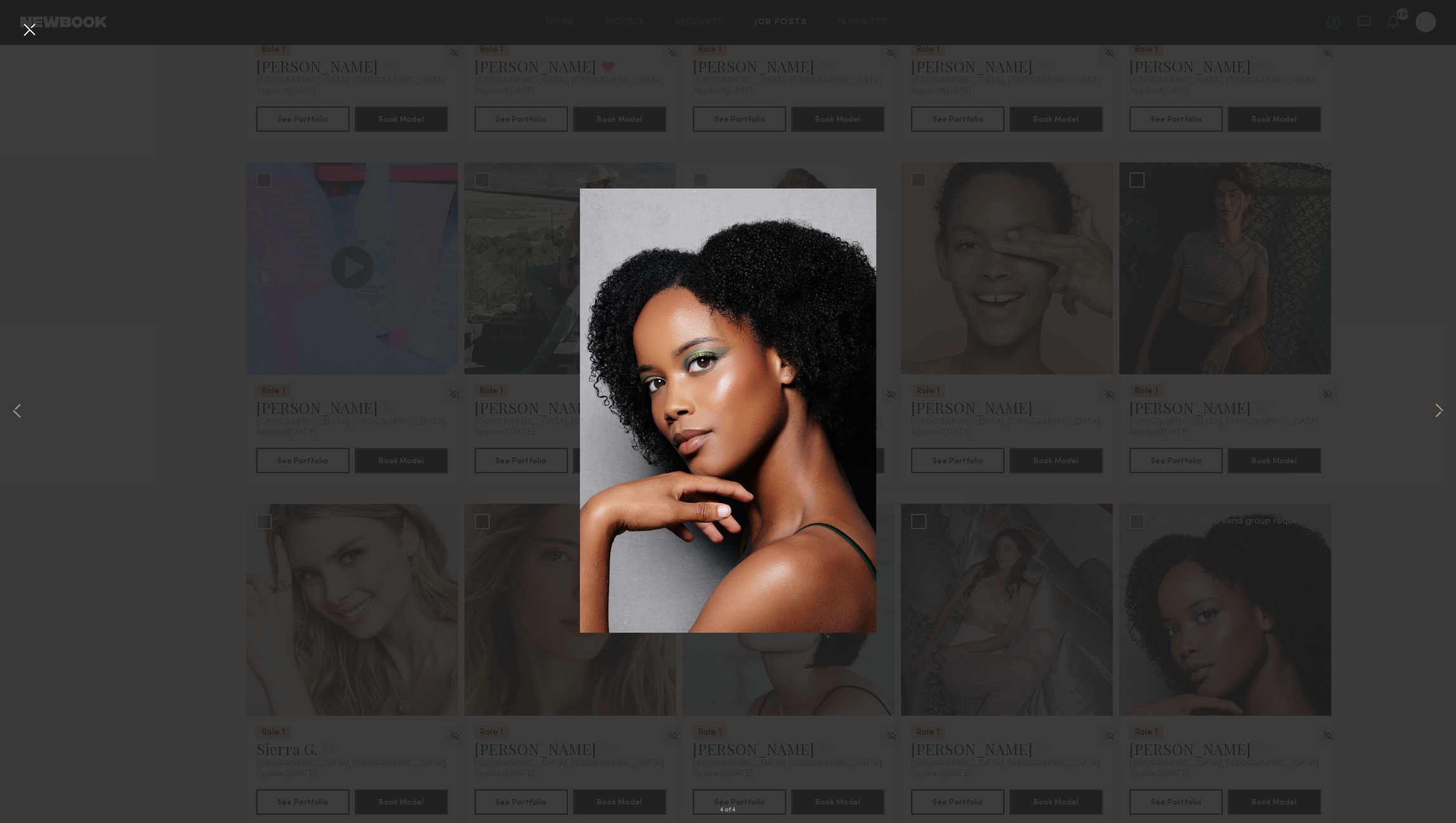
click at [31, 23] on button at bounding box center [29, 30] width 20 height 23
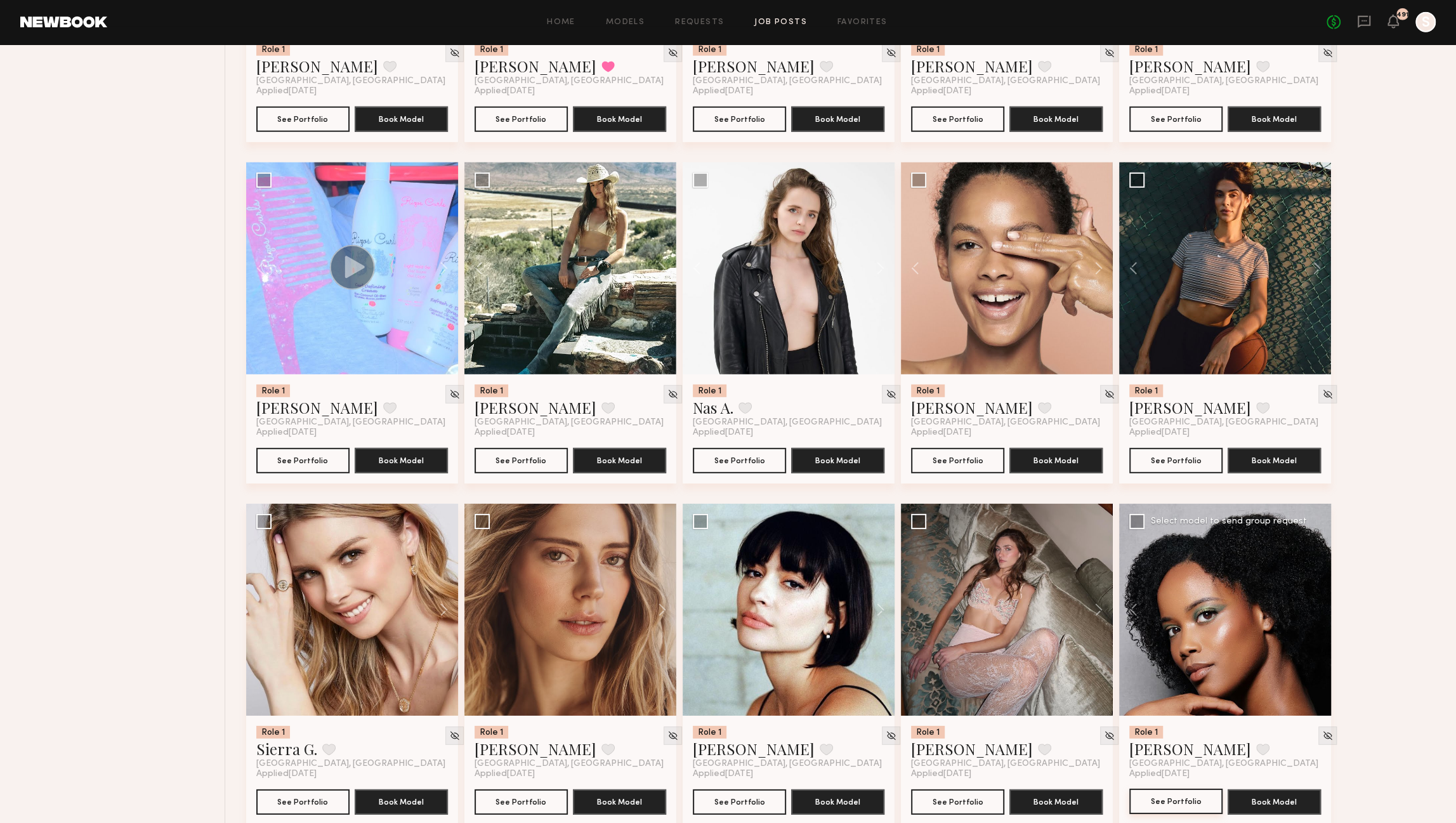
click at [1178, 809] on button "See Portfolio" at bounding box center [1176, 802] width 93 height 25
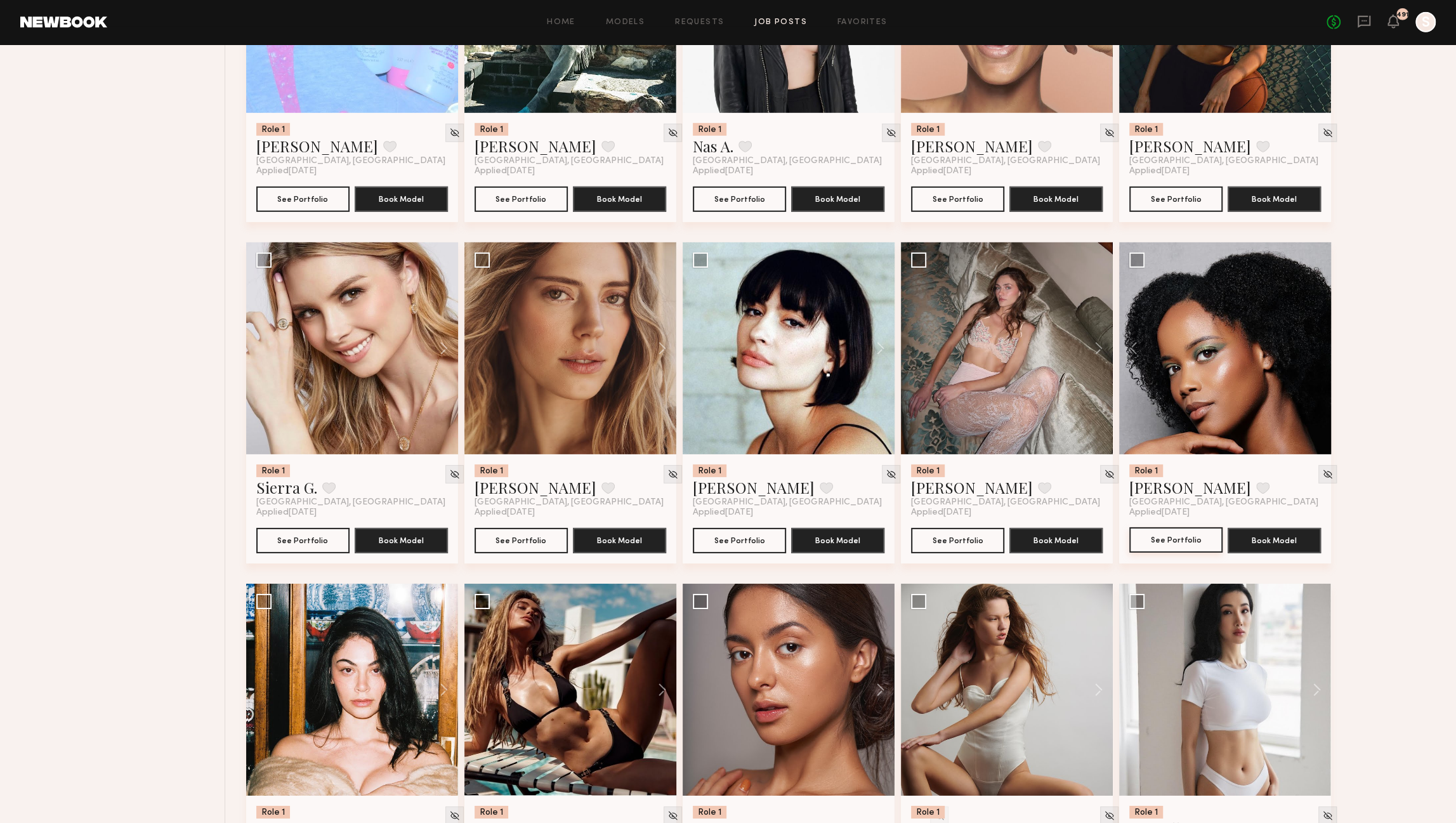
scroll to position [3396, 0]
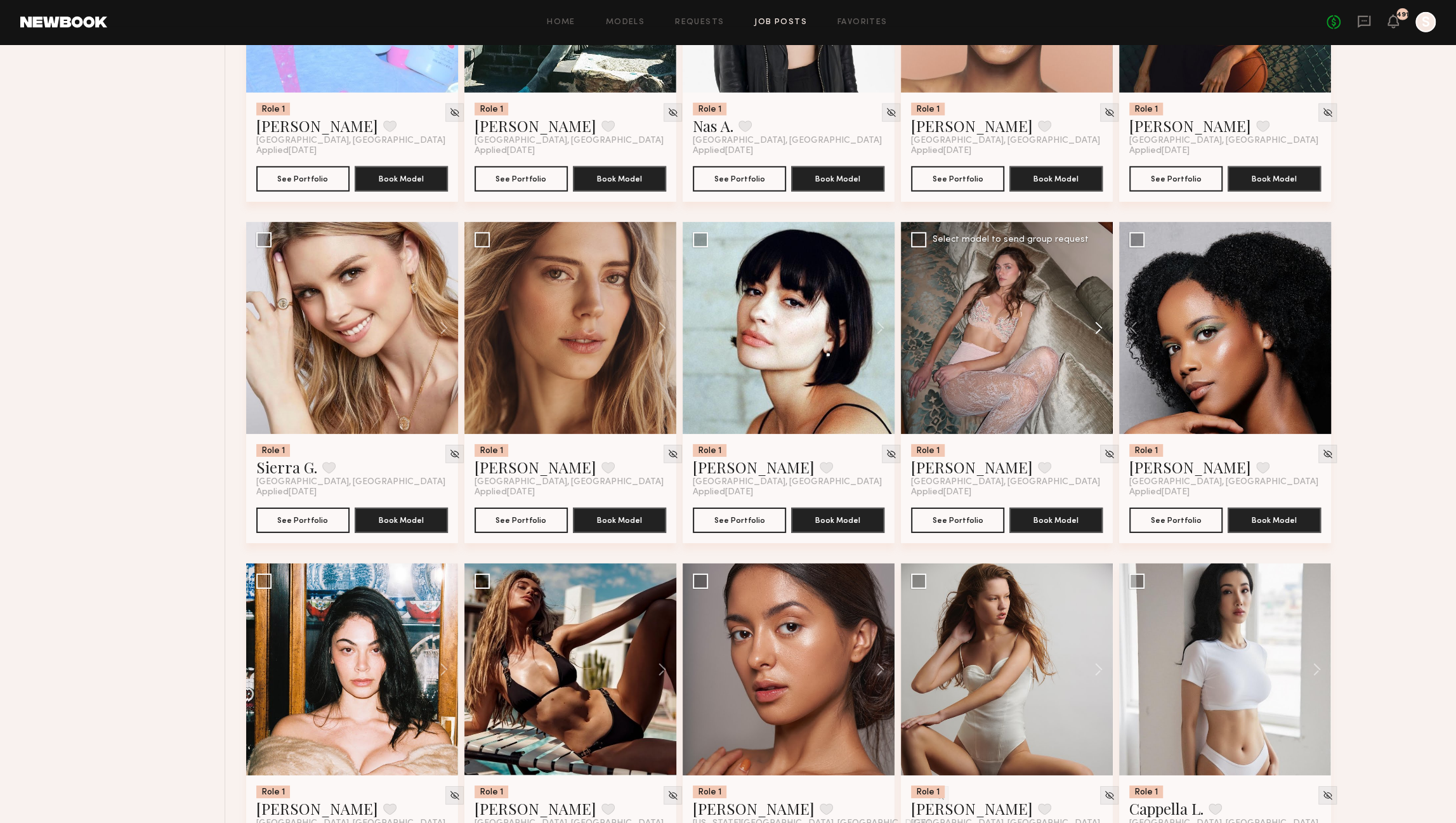
click at [1098, 333] on button at bounding box center [1093, 328] width 41 height 212
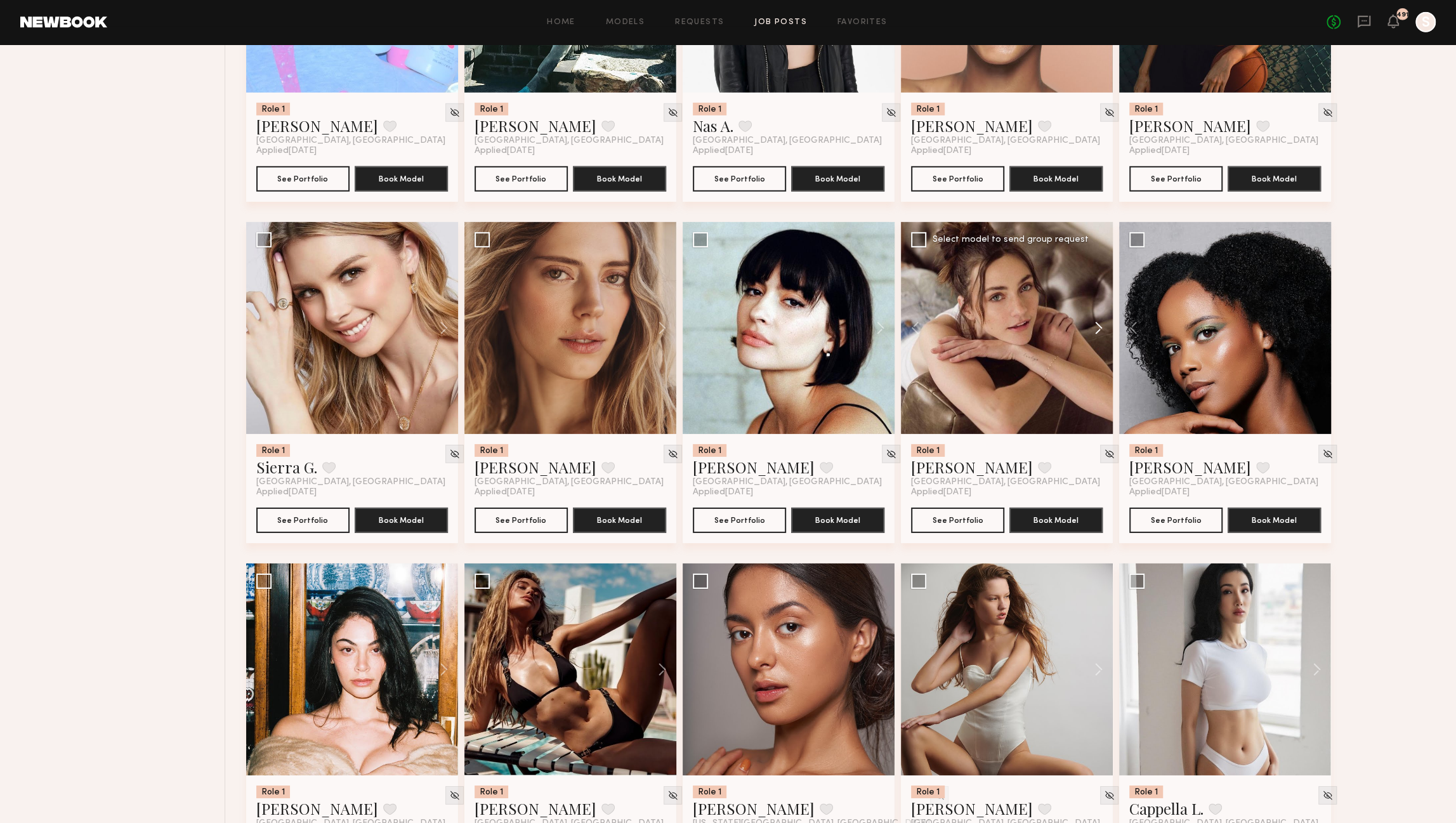
click at [1097, 333] on button at bounding box center [1093, 328] width 41 height 212
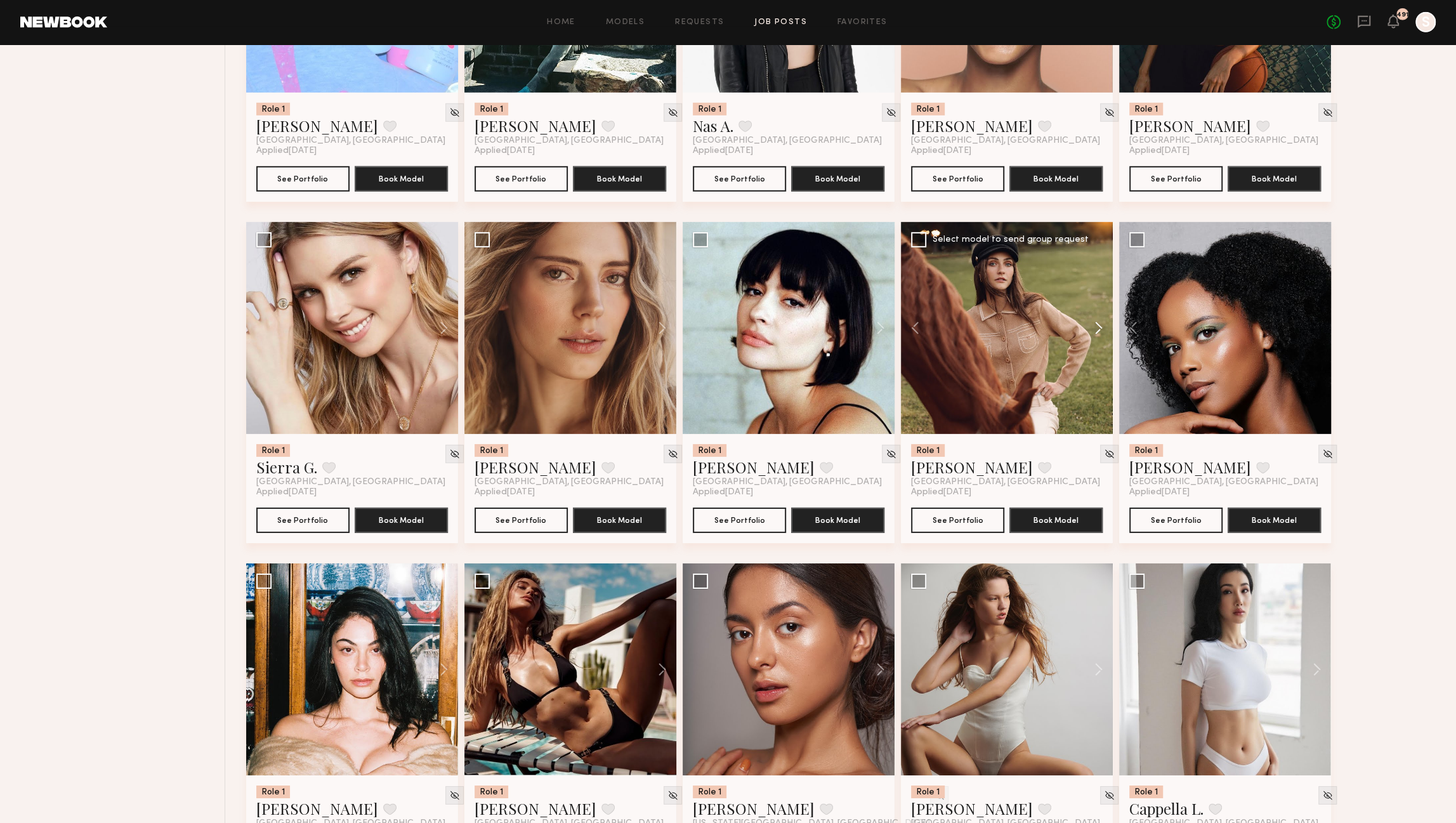
click at [1097, 333] on button at bounding box center [1093, 328] width 41 height 212
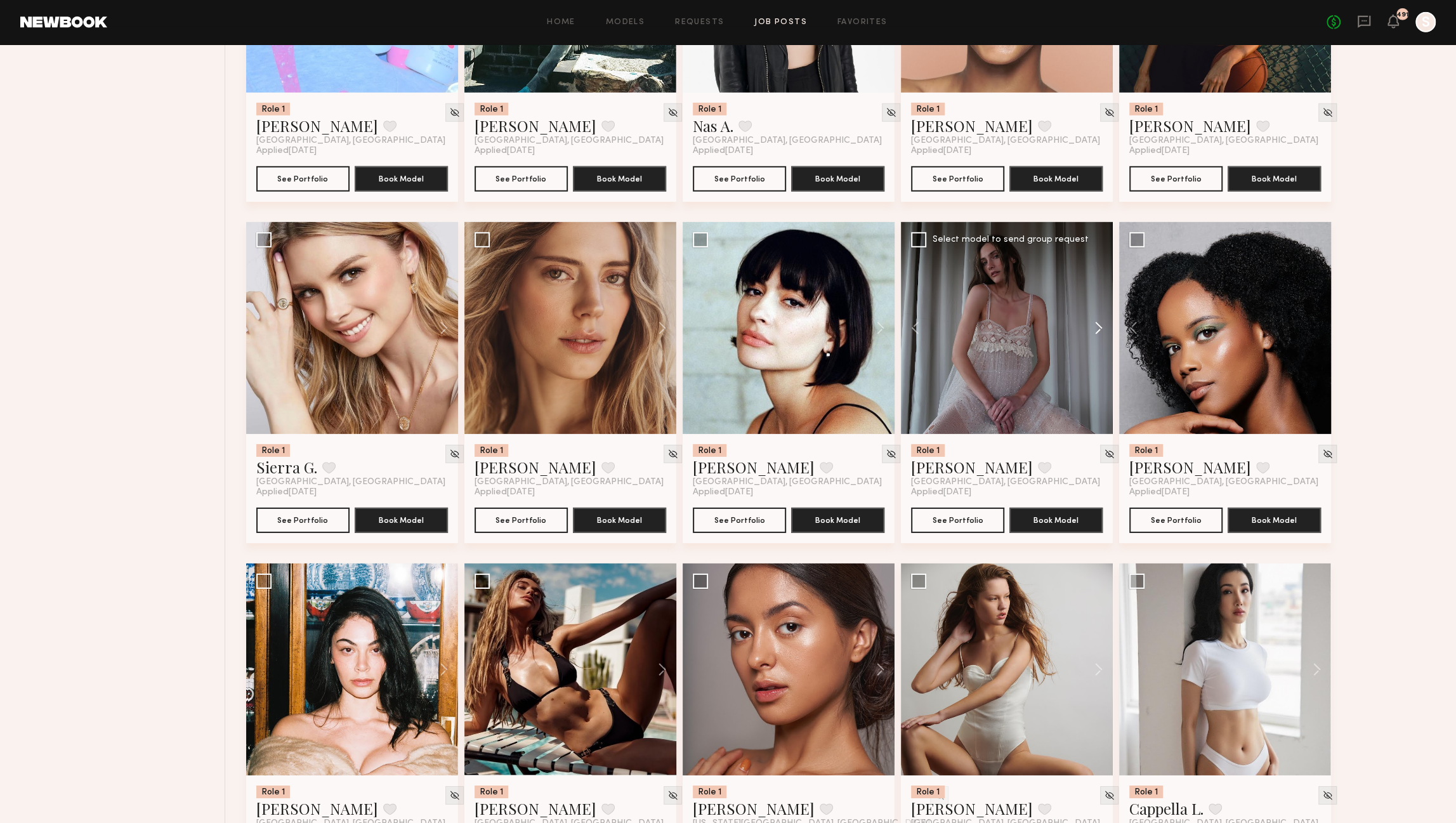
click at [1097, 333] on button at bounding box center [1093, 328] width 41 height 212
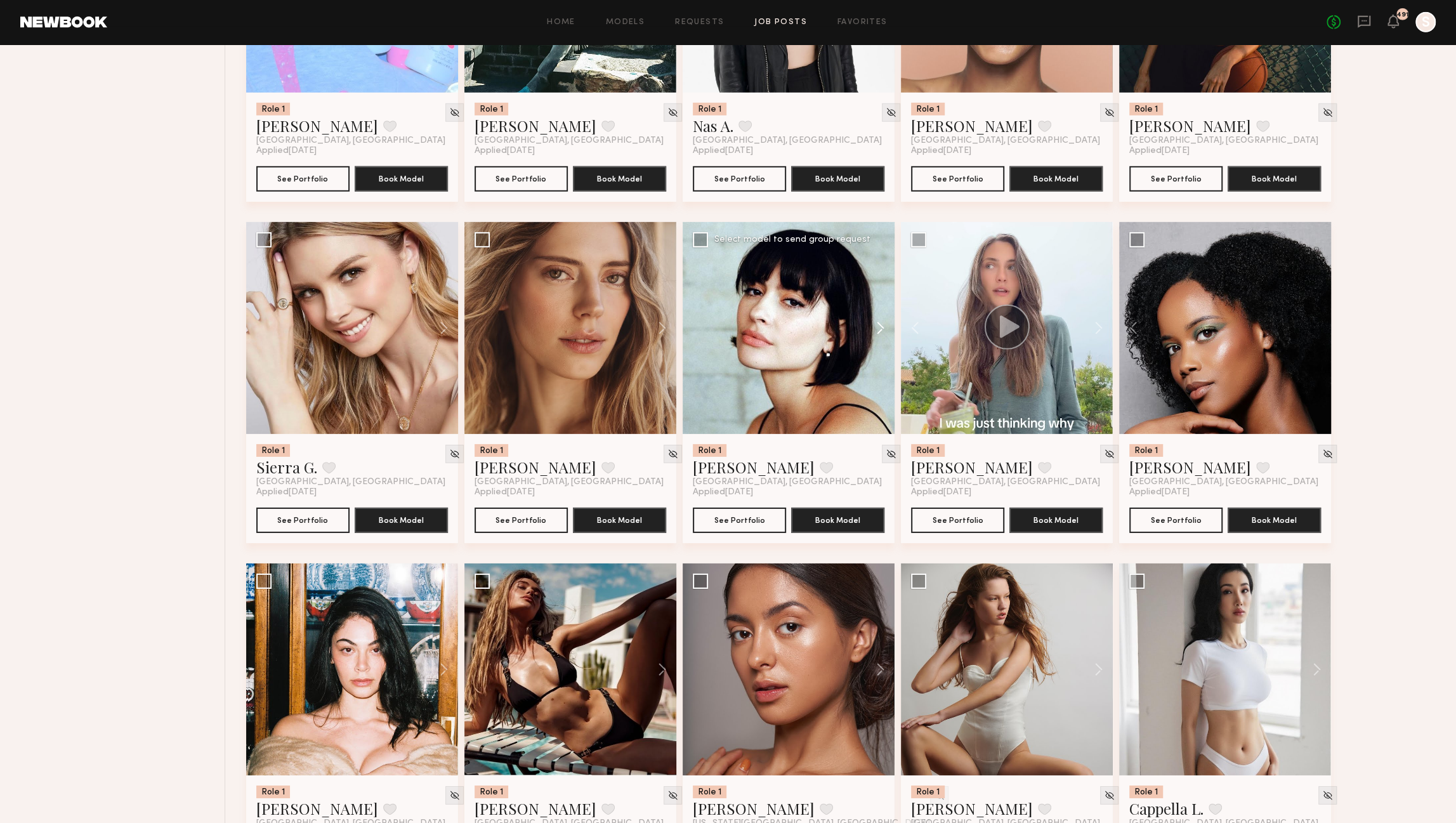
click at [875, 328] on button at bounding box center [874, 328] width 41 height 212
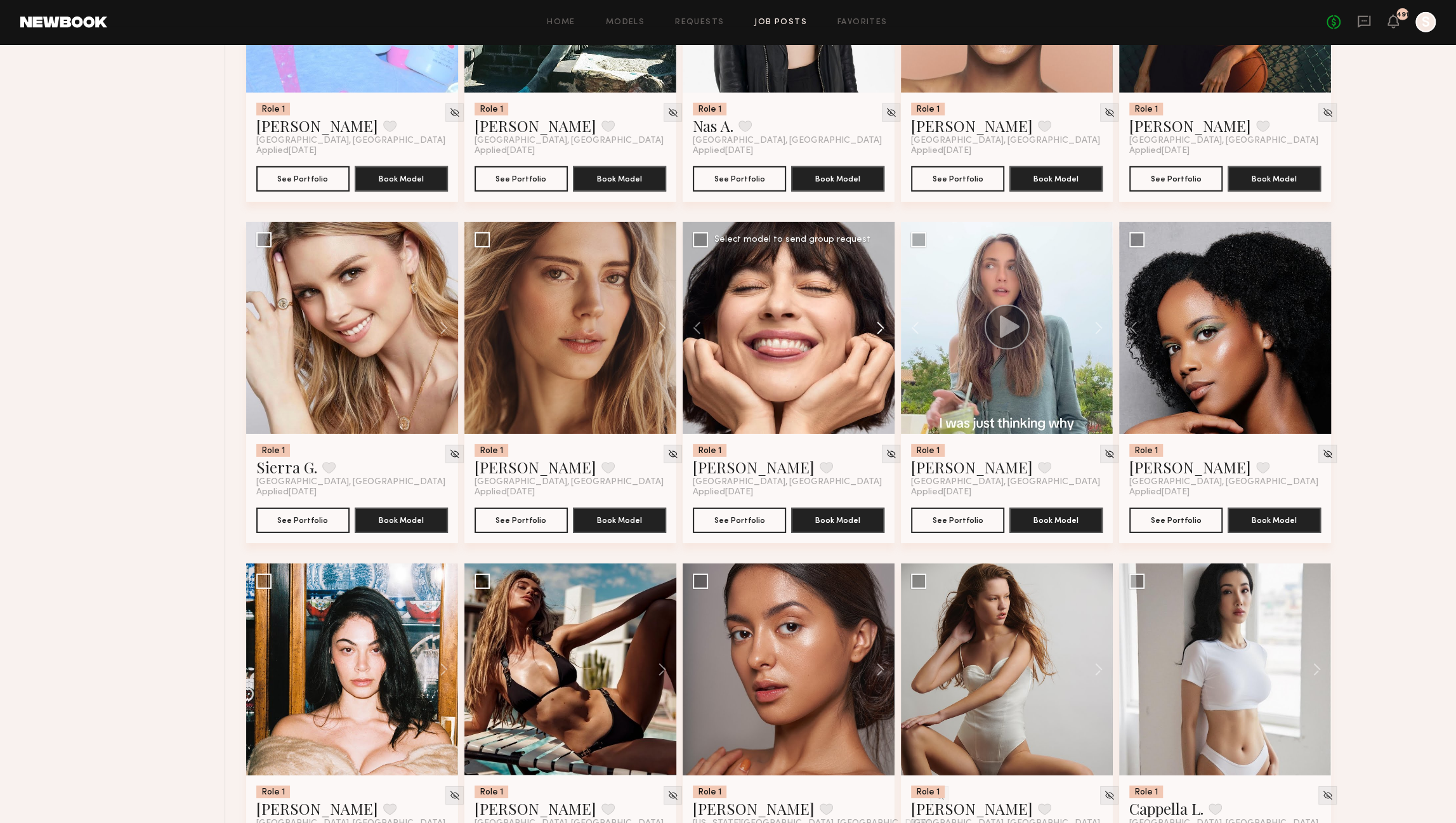
click at [875, 328] on button at bounding box center [874, 328] width 41 height 212
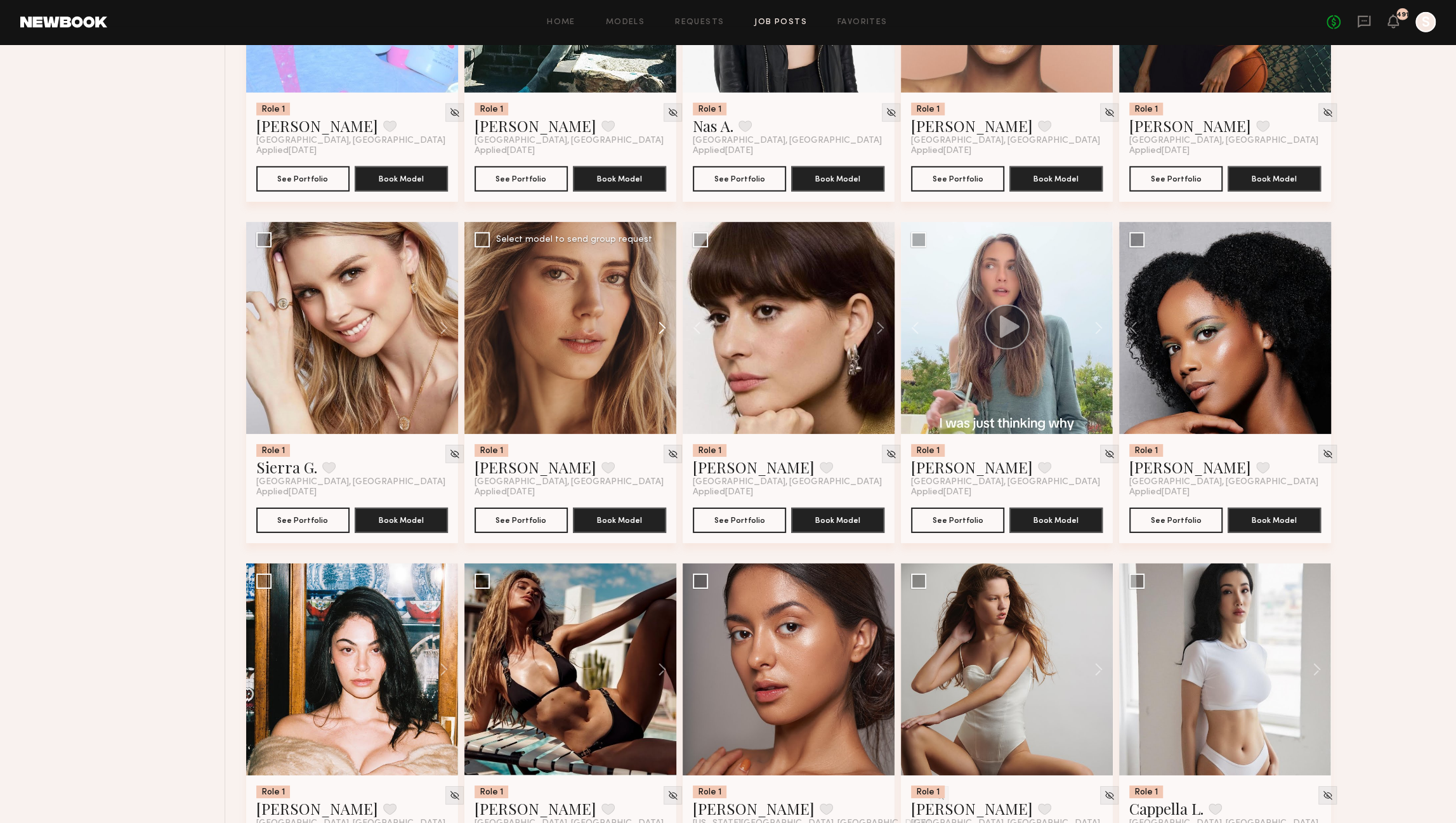
click at [663, 339] on button at bounding box center [656, 328] width 41 height 212
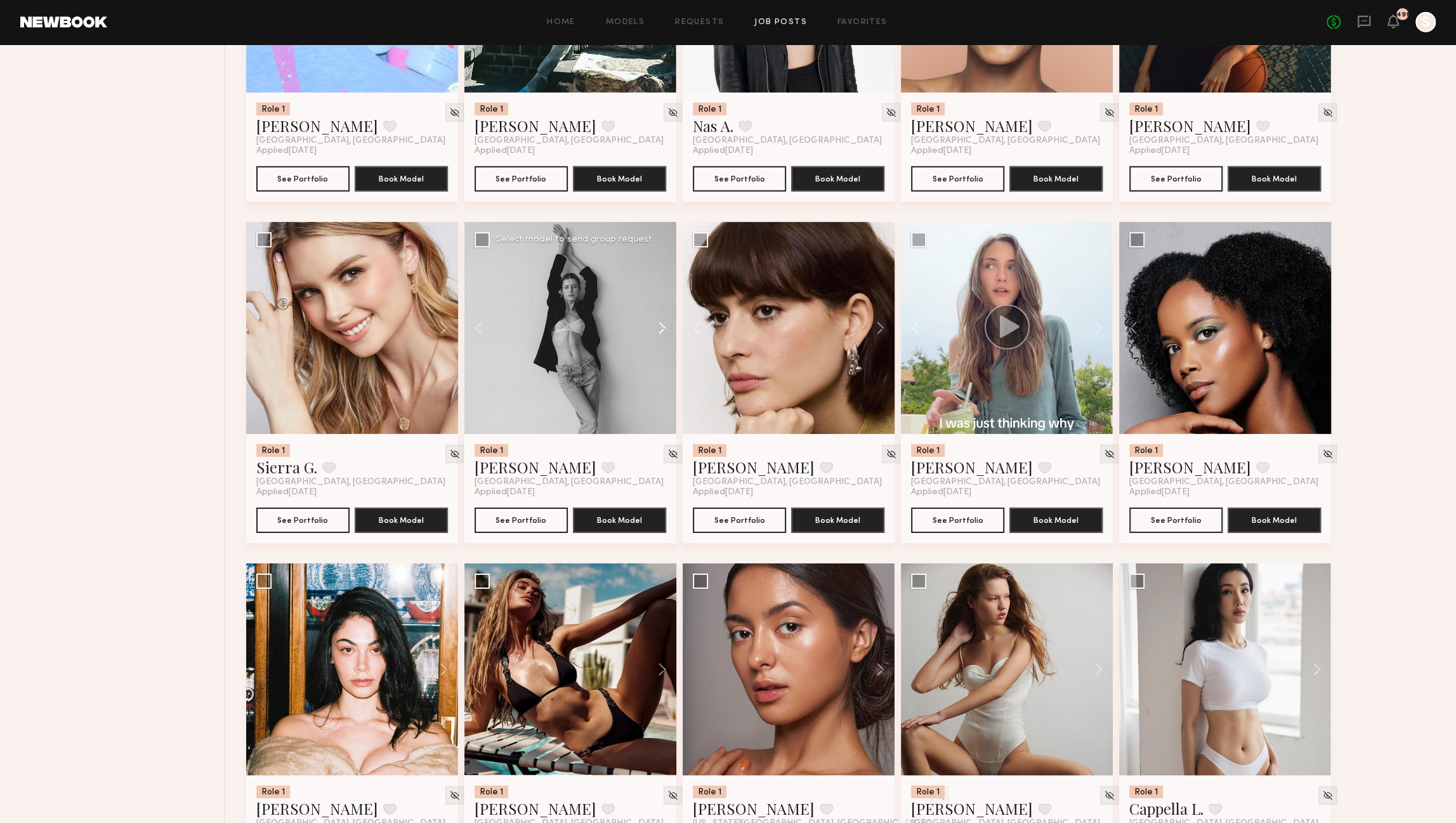
click at [663, 339] on button at bounding box center [656, 328] width 41 height 212
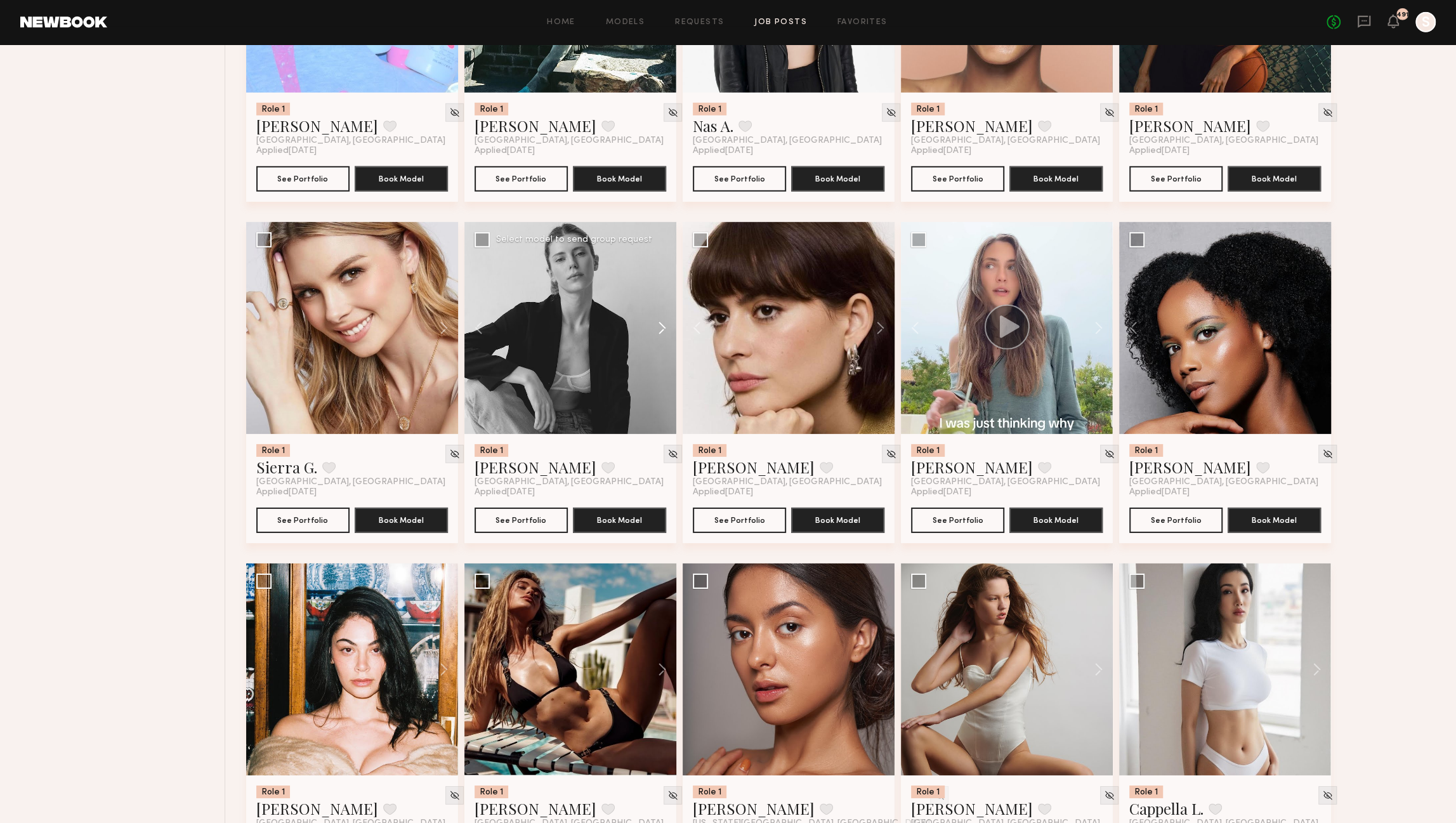
click at [663, 339] on button at bounding box center [656, 328] width 41 height 212
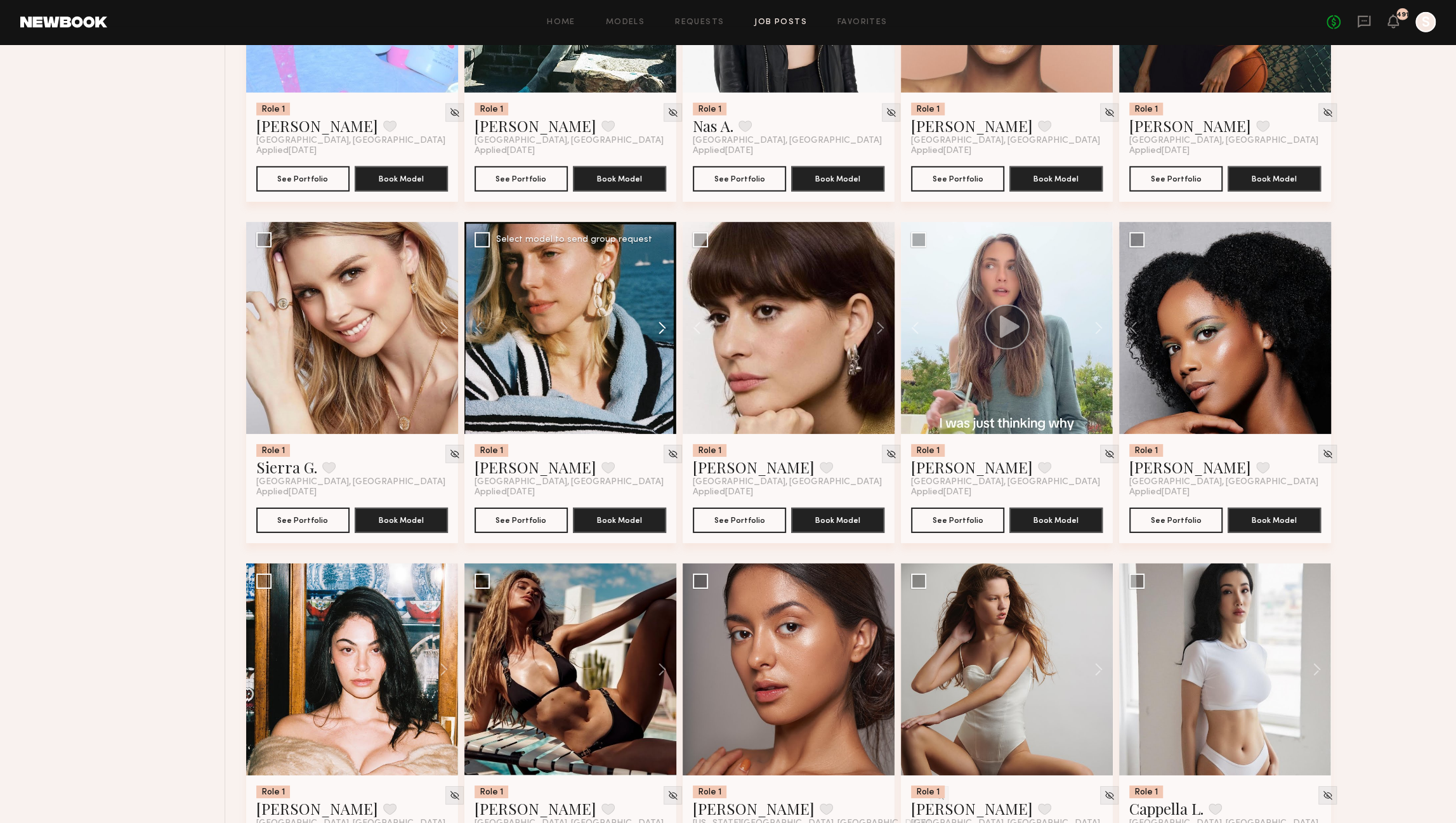
click at [663, 339] on button at bounding box center [656, 328] width 41 height 212
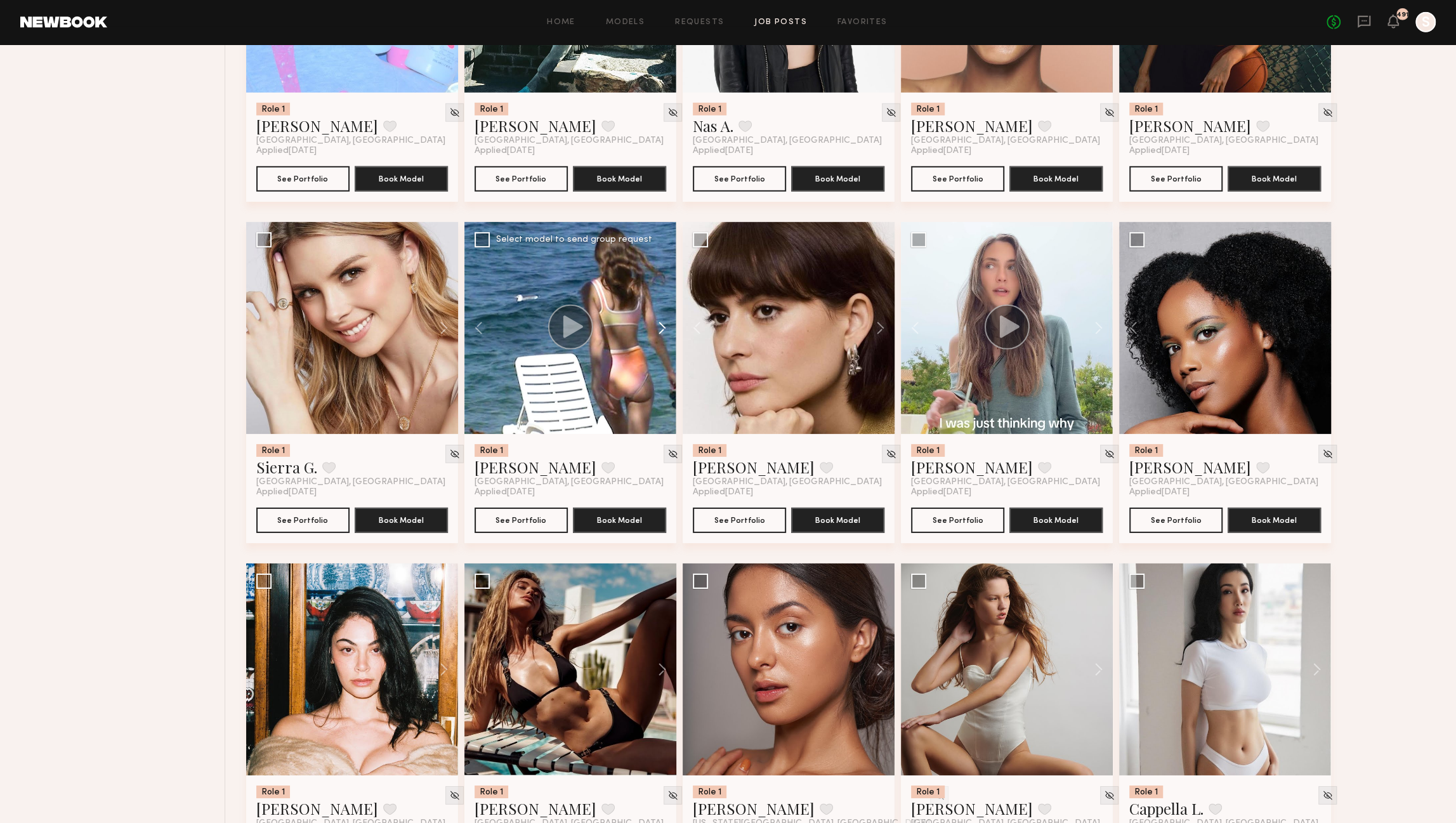
click at [663, 339] on button at bounding box center [656, 328] width 41 height 212
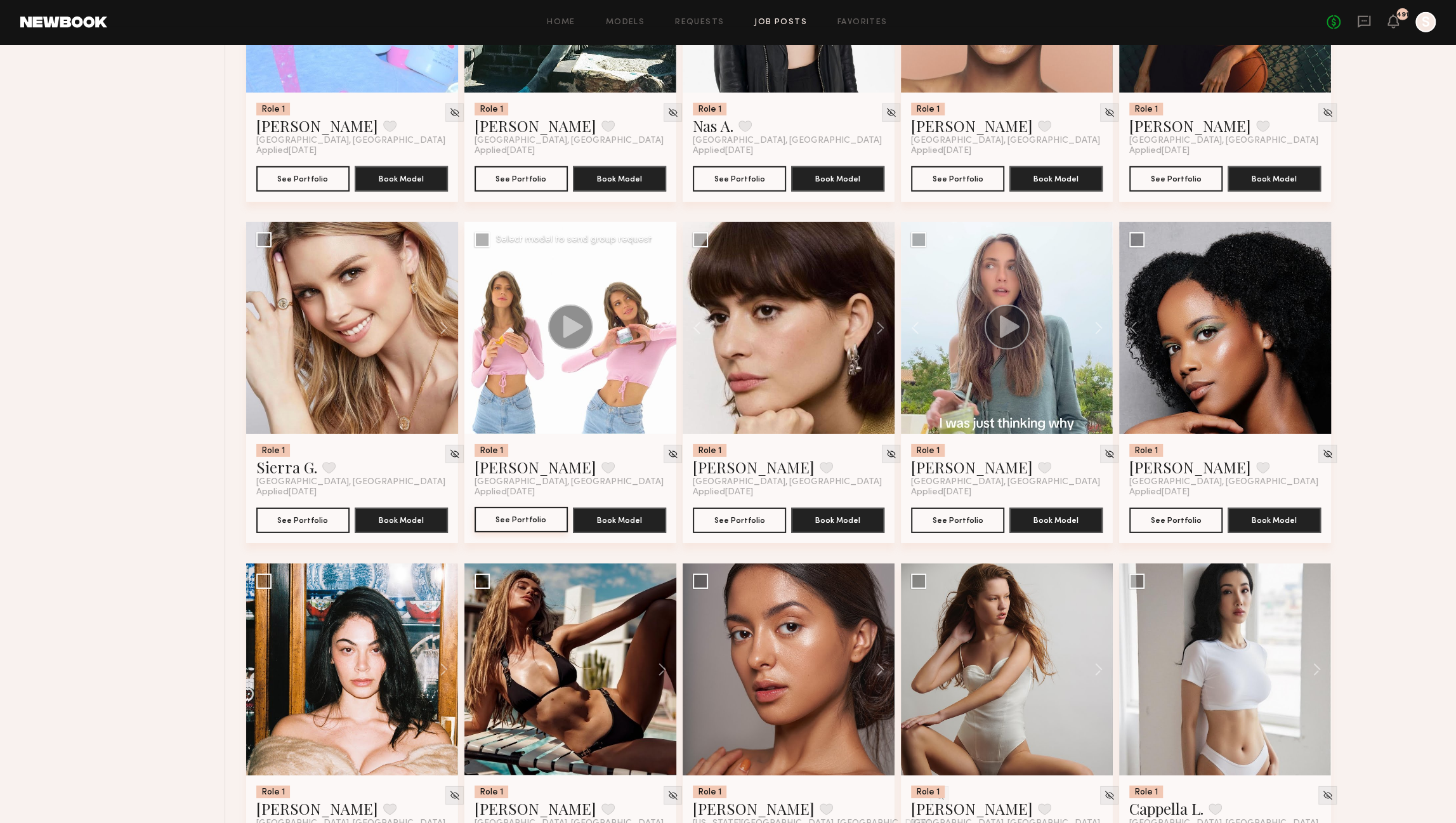
click at [530, 525] on button "See Portfolio" at bounding box center [522, 520] width 93 height 25
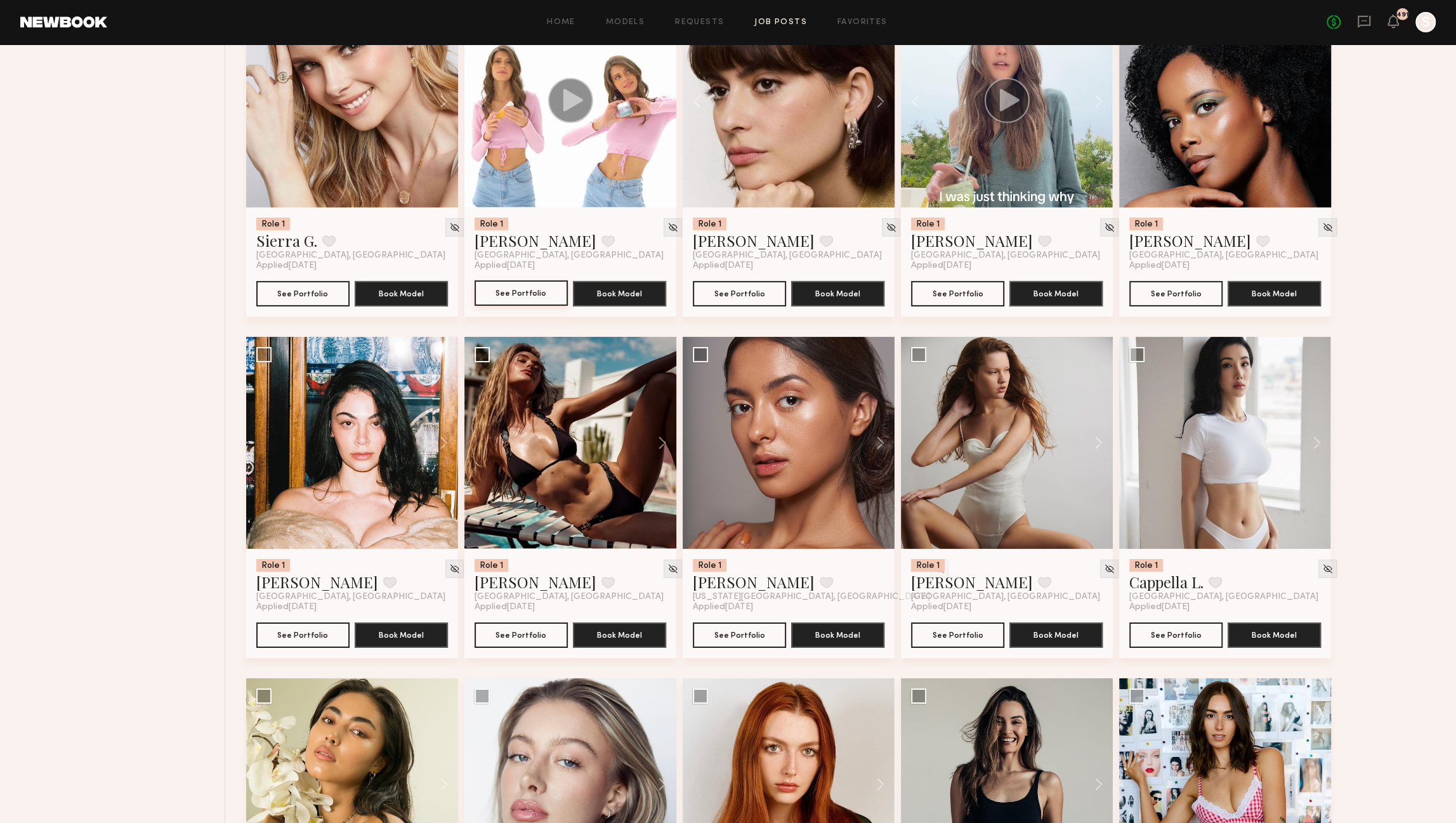
scroll to position [3630, 0]
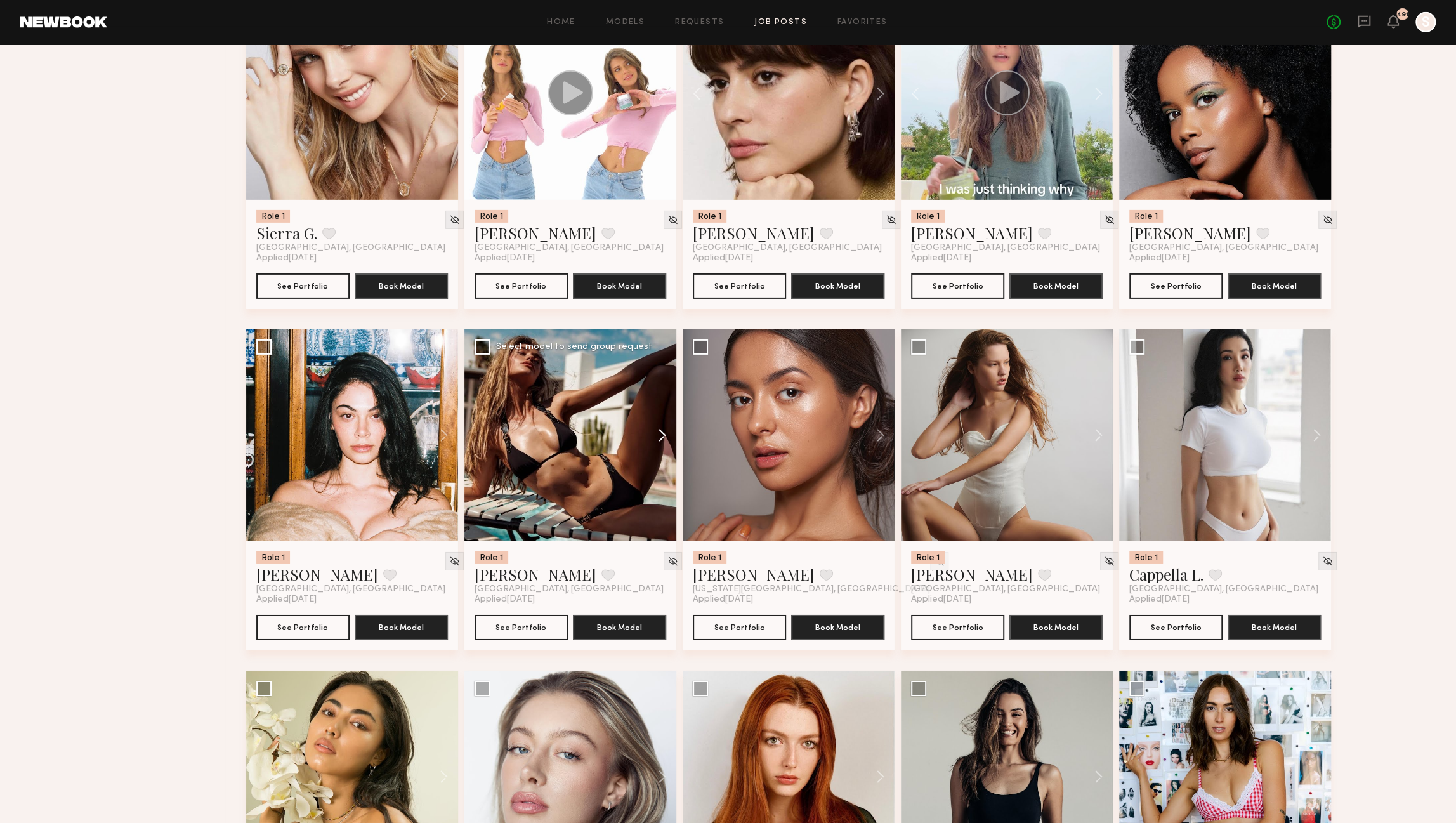
click at [661, 443] on button at bounding box center [656, 435] width 41 height 212
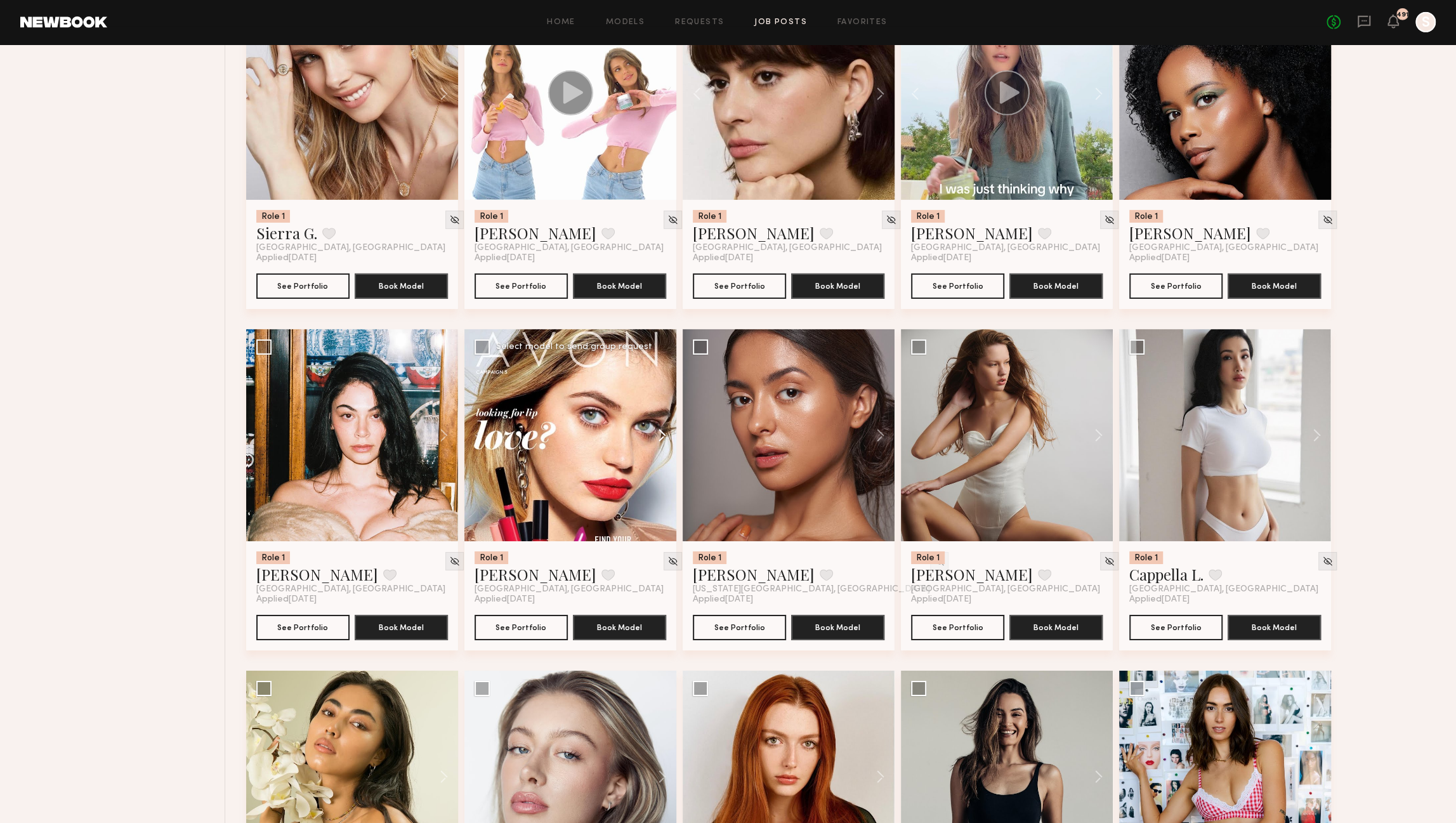
click at [661, 443] on button at bounding box center [656, 435] width 41 height 212
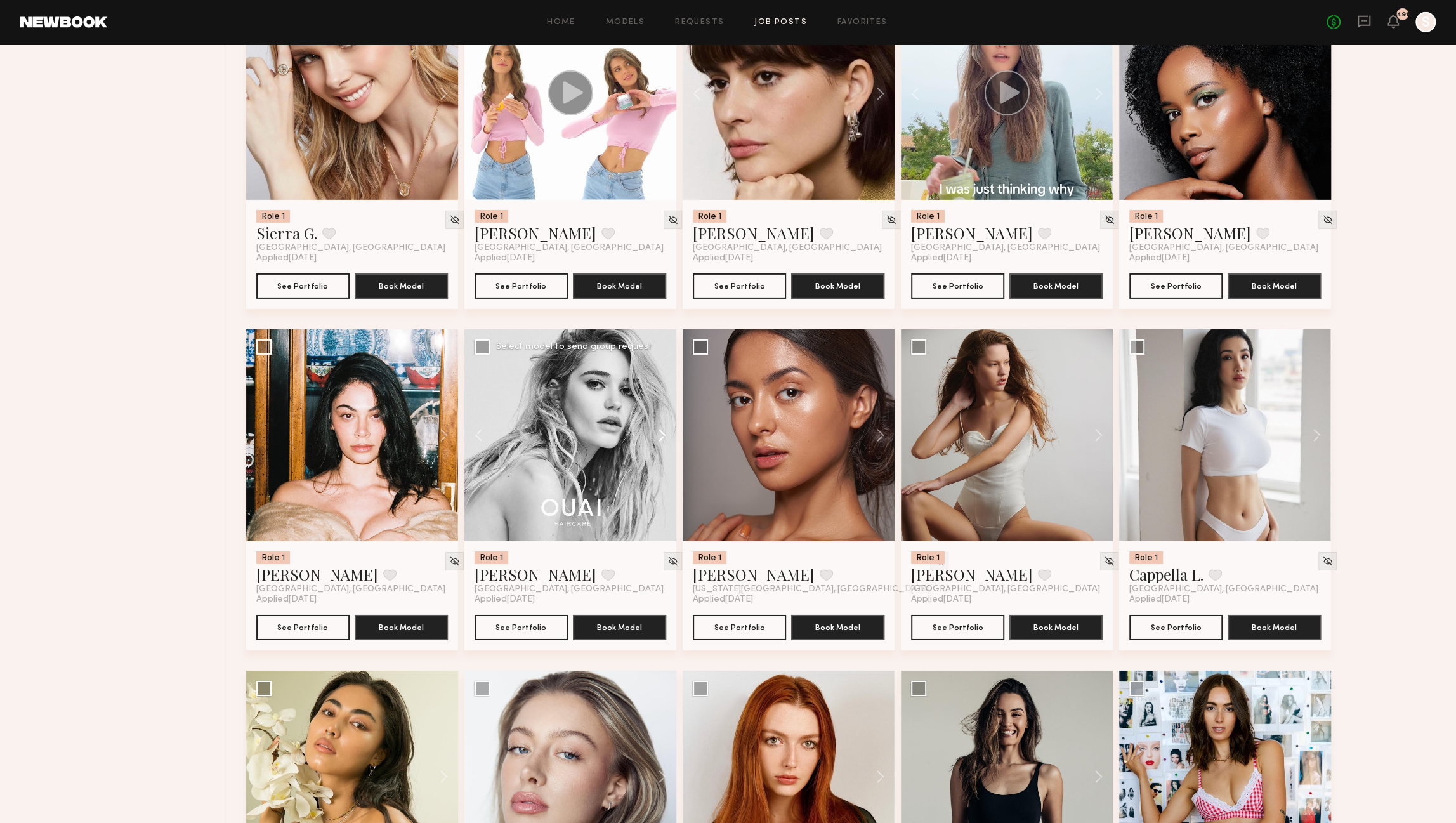
click at [663, 443] on button at bounding box center [656, 435] width 41 height 212
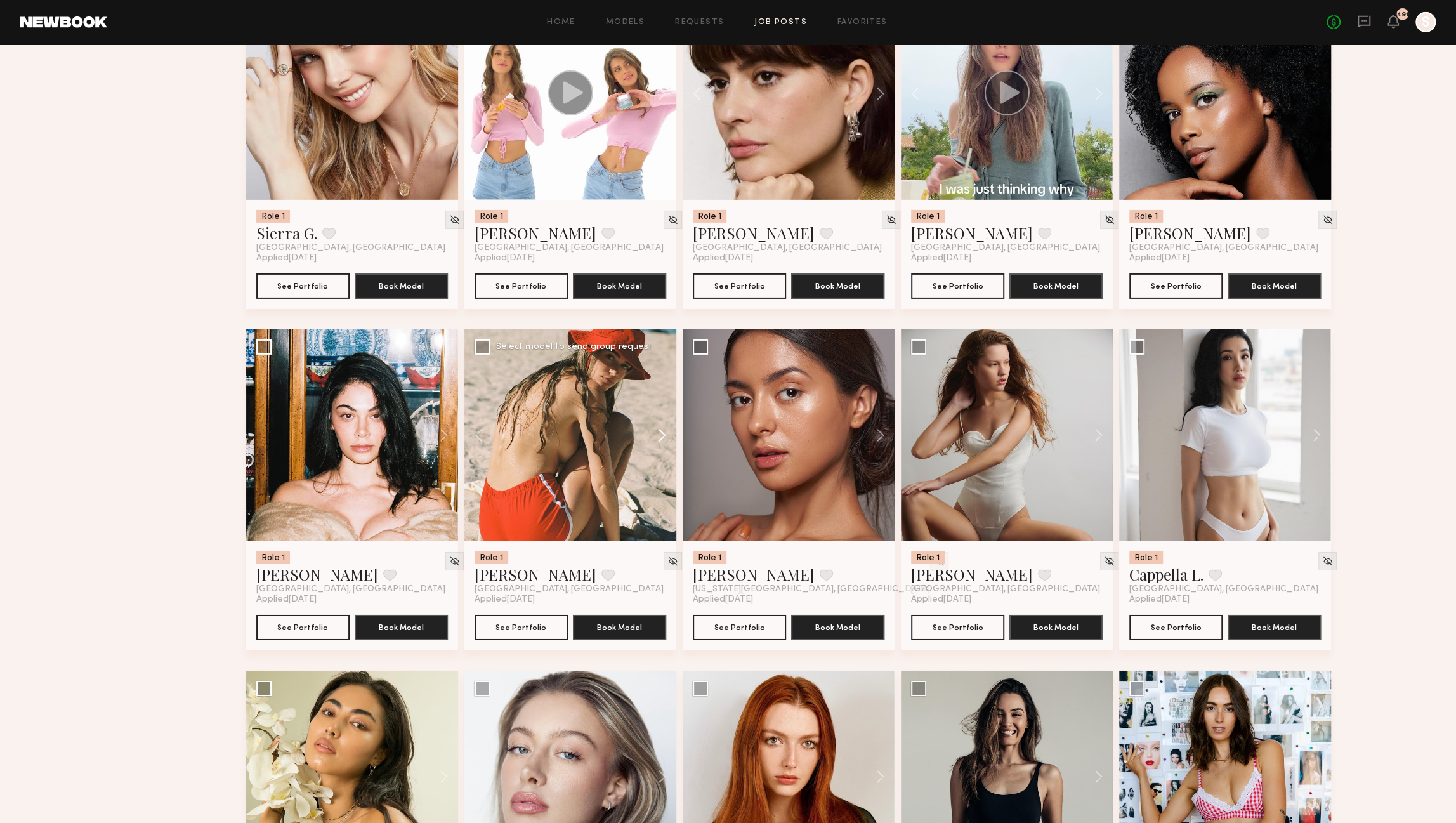
click at [663, 443] on button at bounding box center [656, 435] width 41 height 212
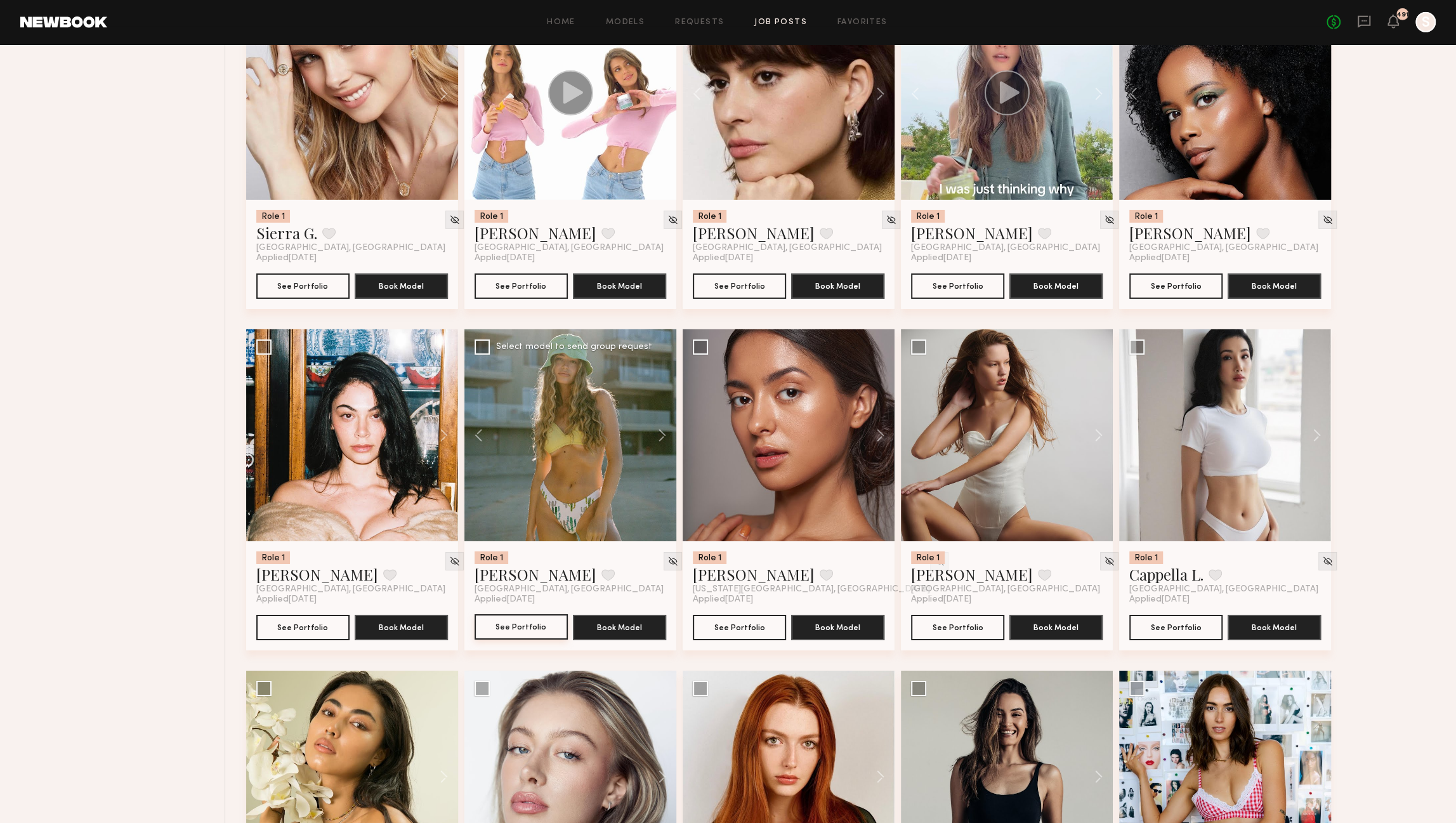
click at [531, 635] on button "See Portfolio" at bounding box center [522, 627] width 93 height 25
click at [881, 439] on button at bounding box center [874, 435] width 41 height 212
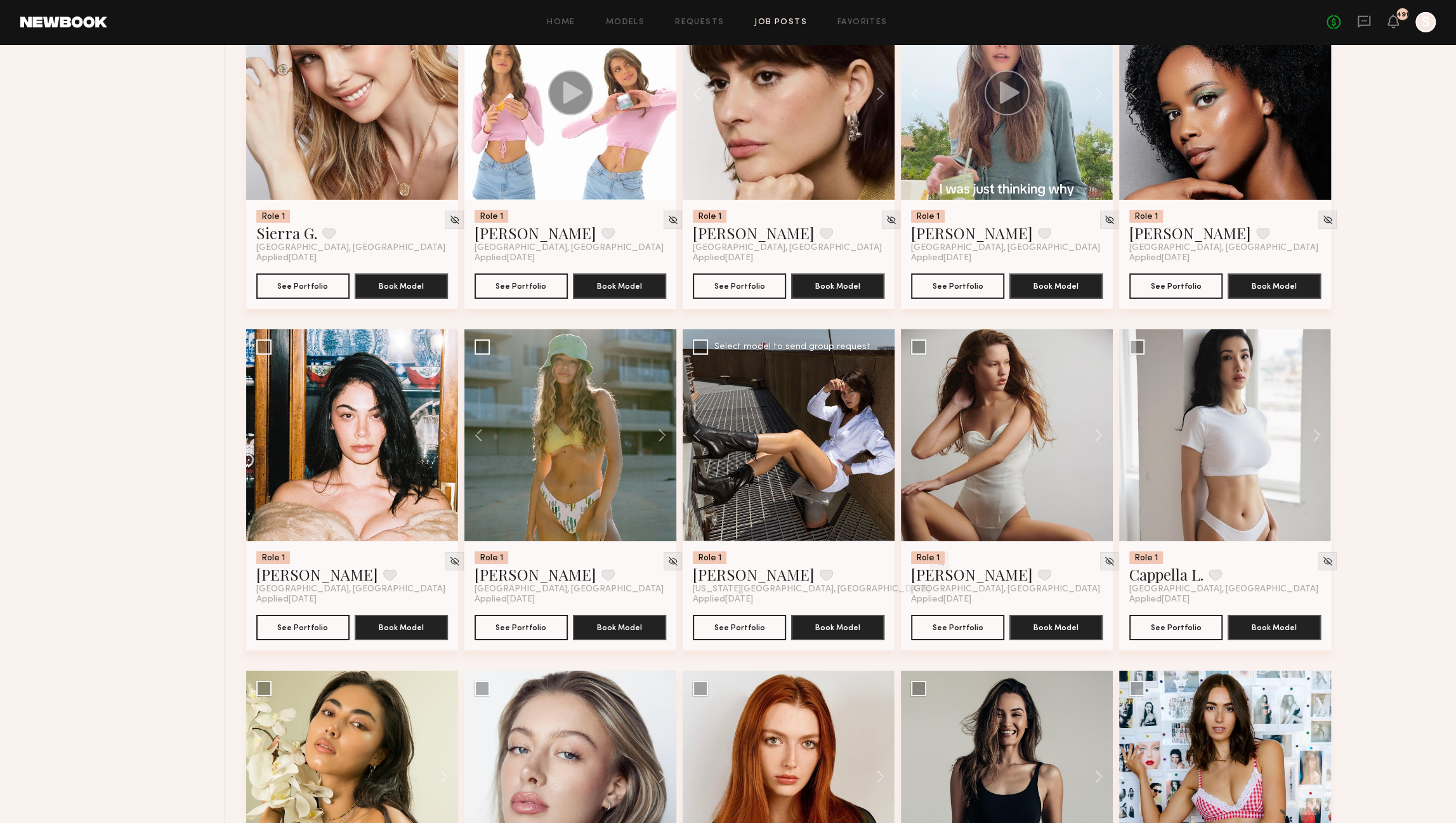
click at [881, 439] on button at bounding box center [874, 435] width 41 height 212
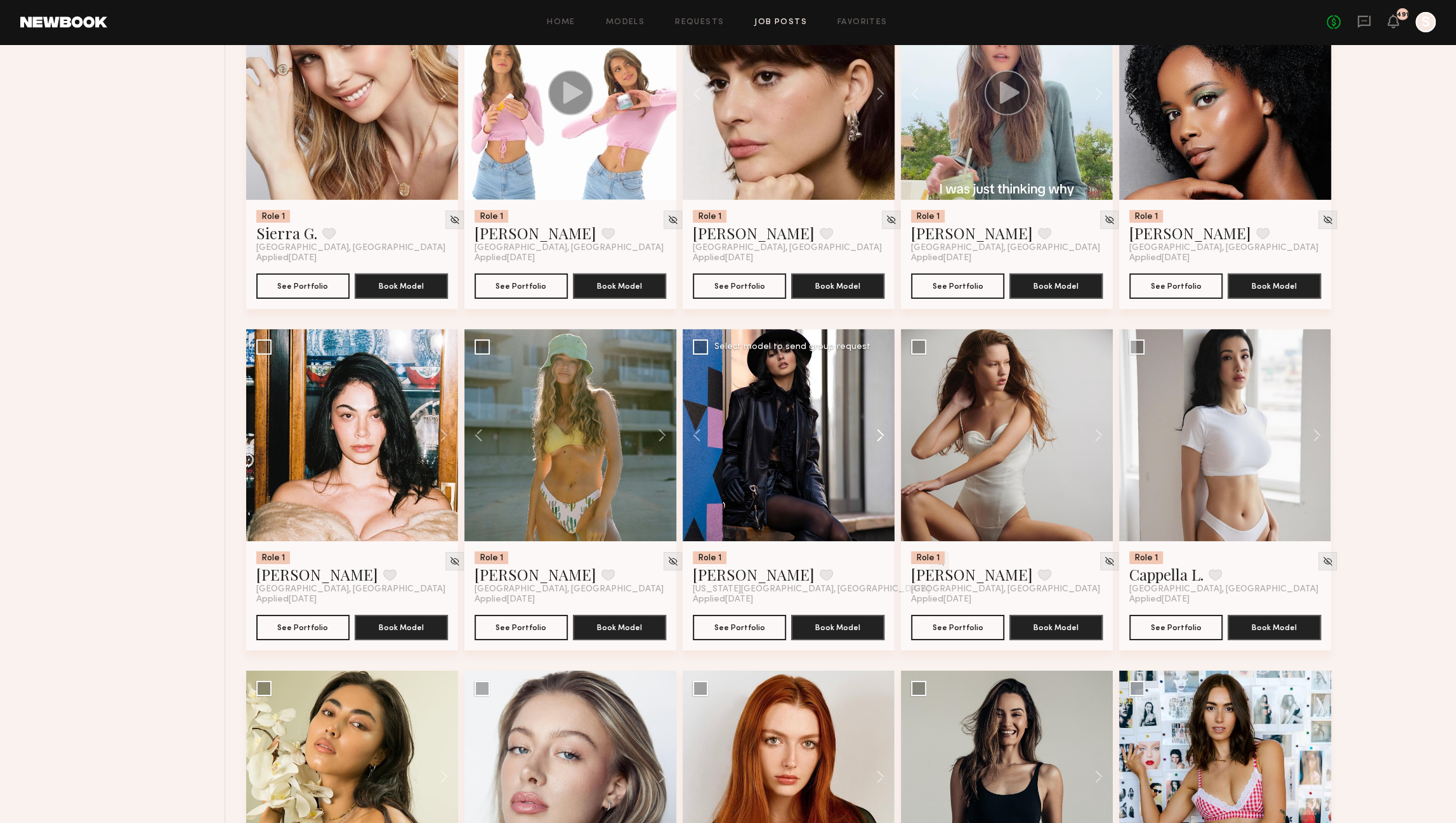
click at [881, 439] on button at bounding box center [874, 435] width 41 height 212
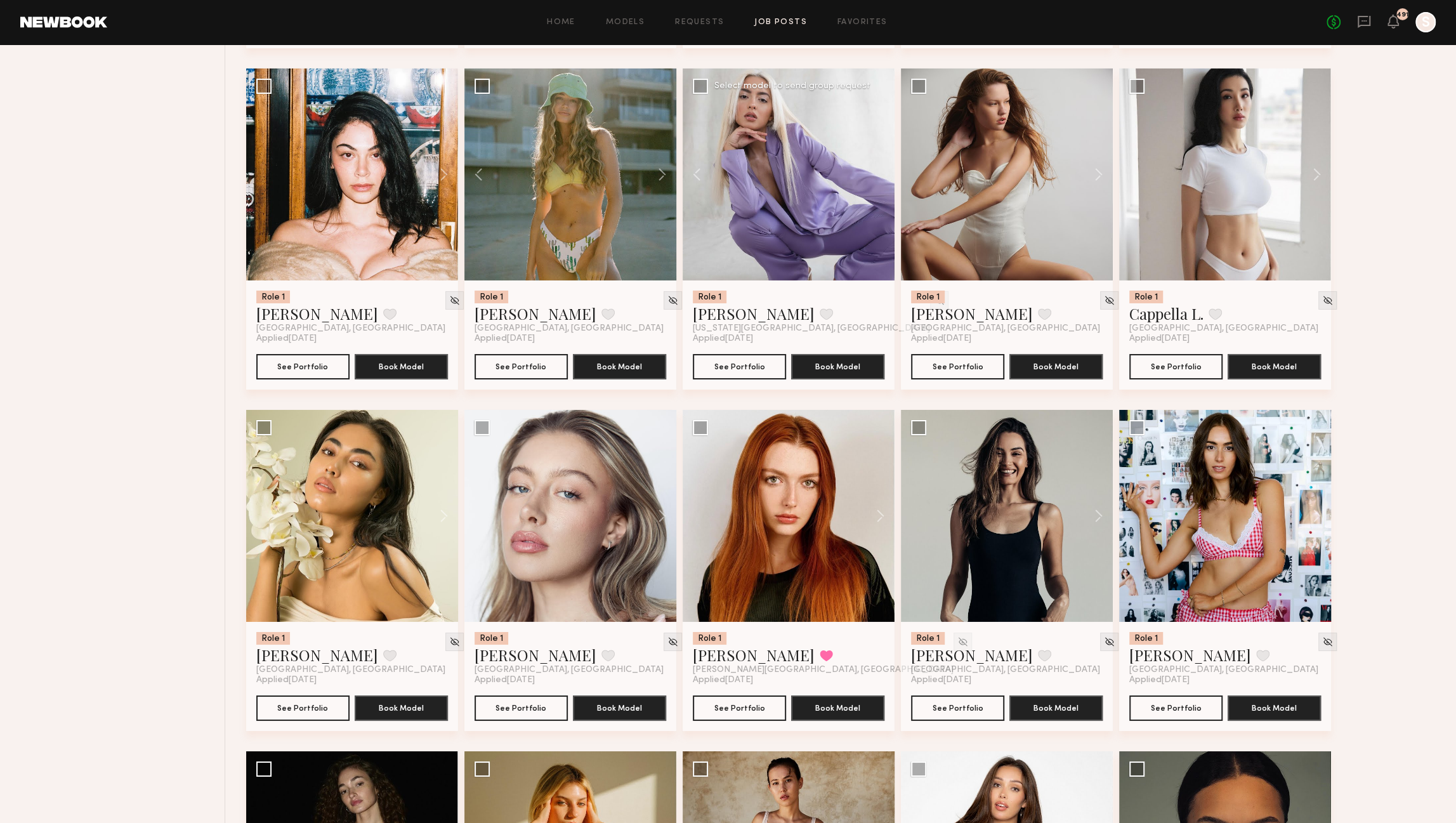
scroll to position [3907, 0]
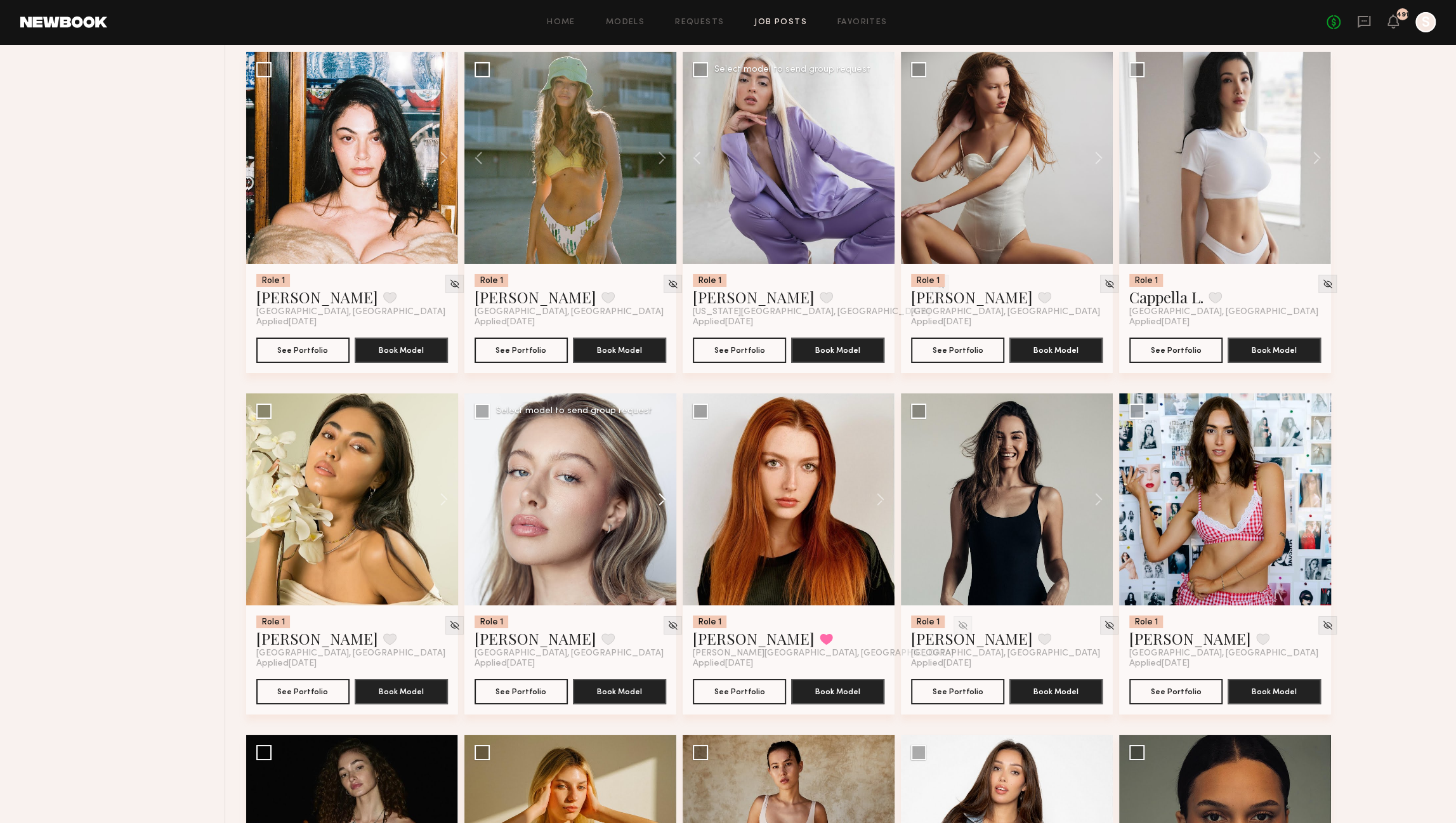
click at [660, 506] on button at bounding box center [656, 500] width 41 height 212
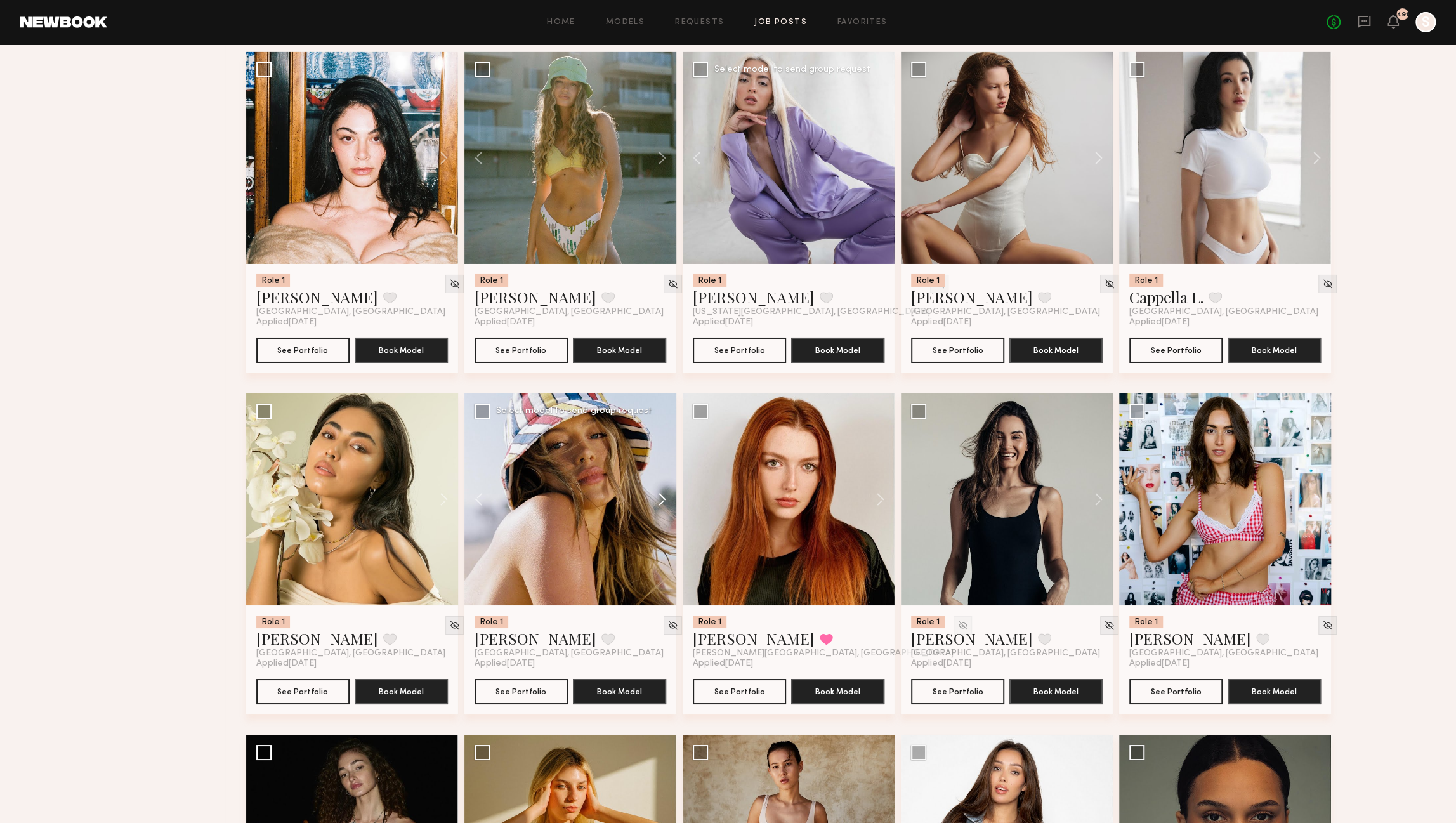
click at [660, 506] on button at bounding box center [656, 500] width 41 height 212
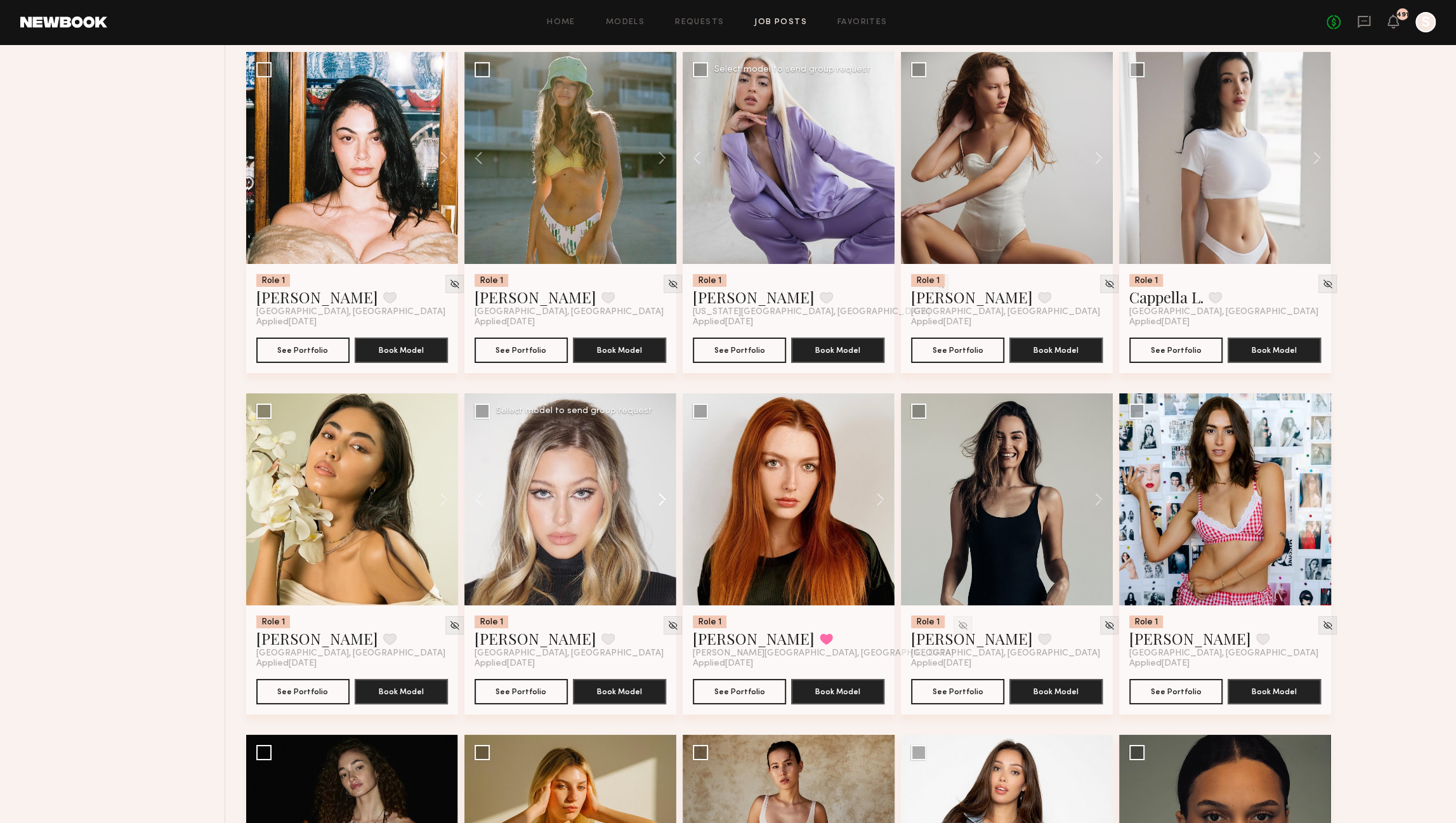
click at [660, 506] on button at bounding box center [656, 500] width 41 height 212
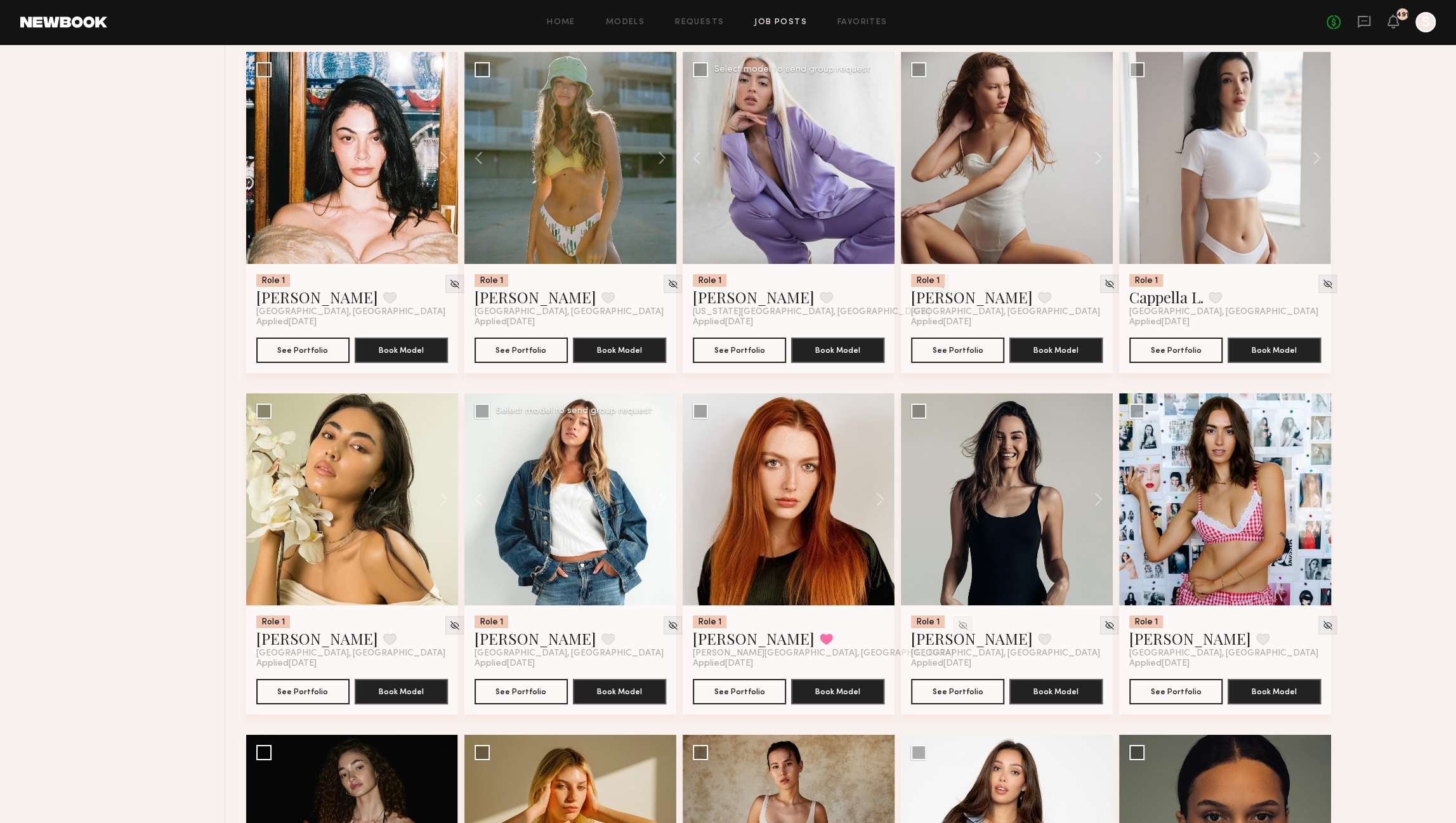
click at [660, 506] on button at bounding box center [656, 500] width 41 height 212
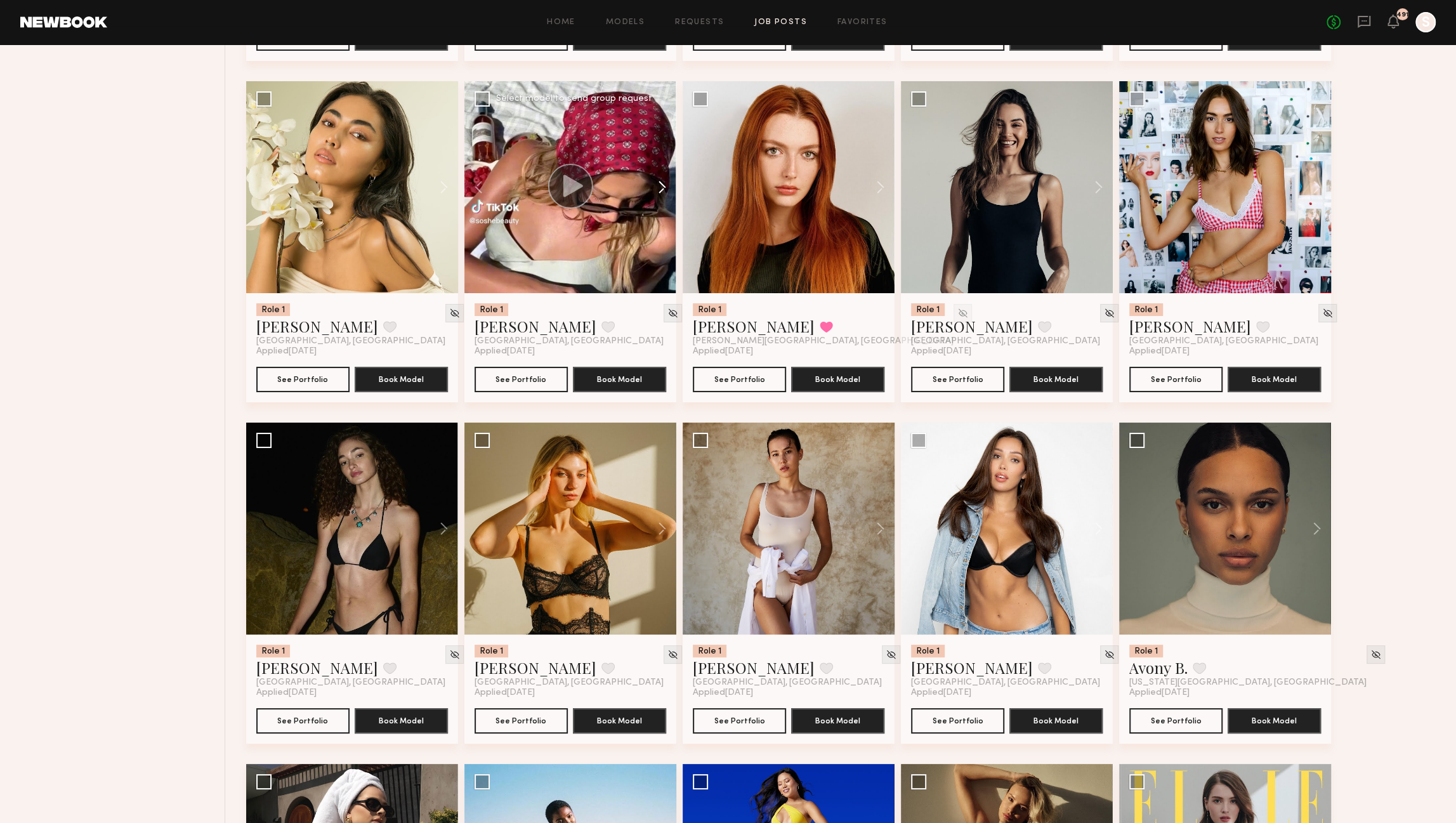
scroll to position [4223, 0]
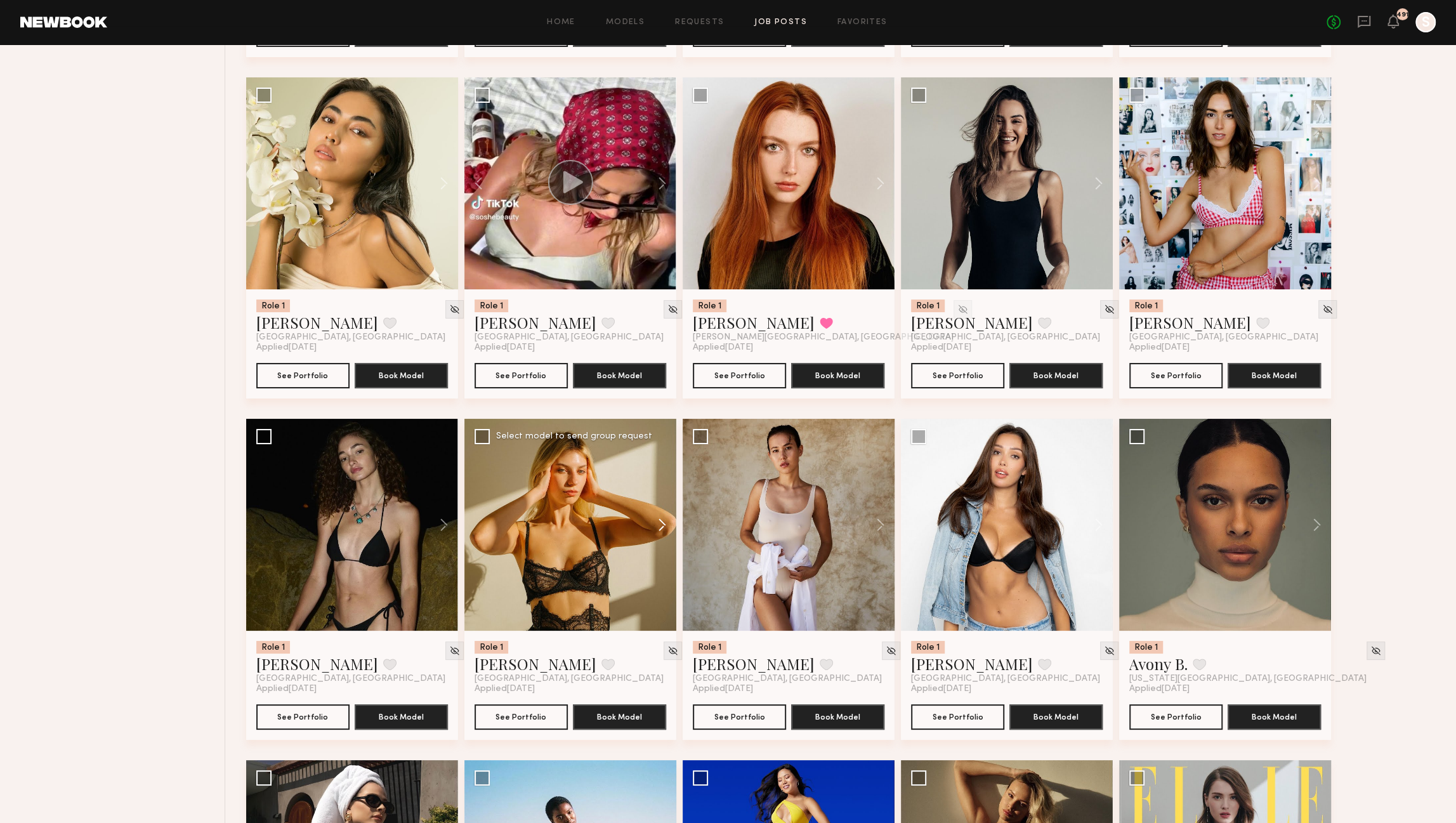
click at [661, 531] on button at bounding box center [656, 525] width 41 height 212
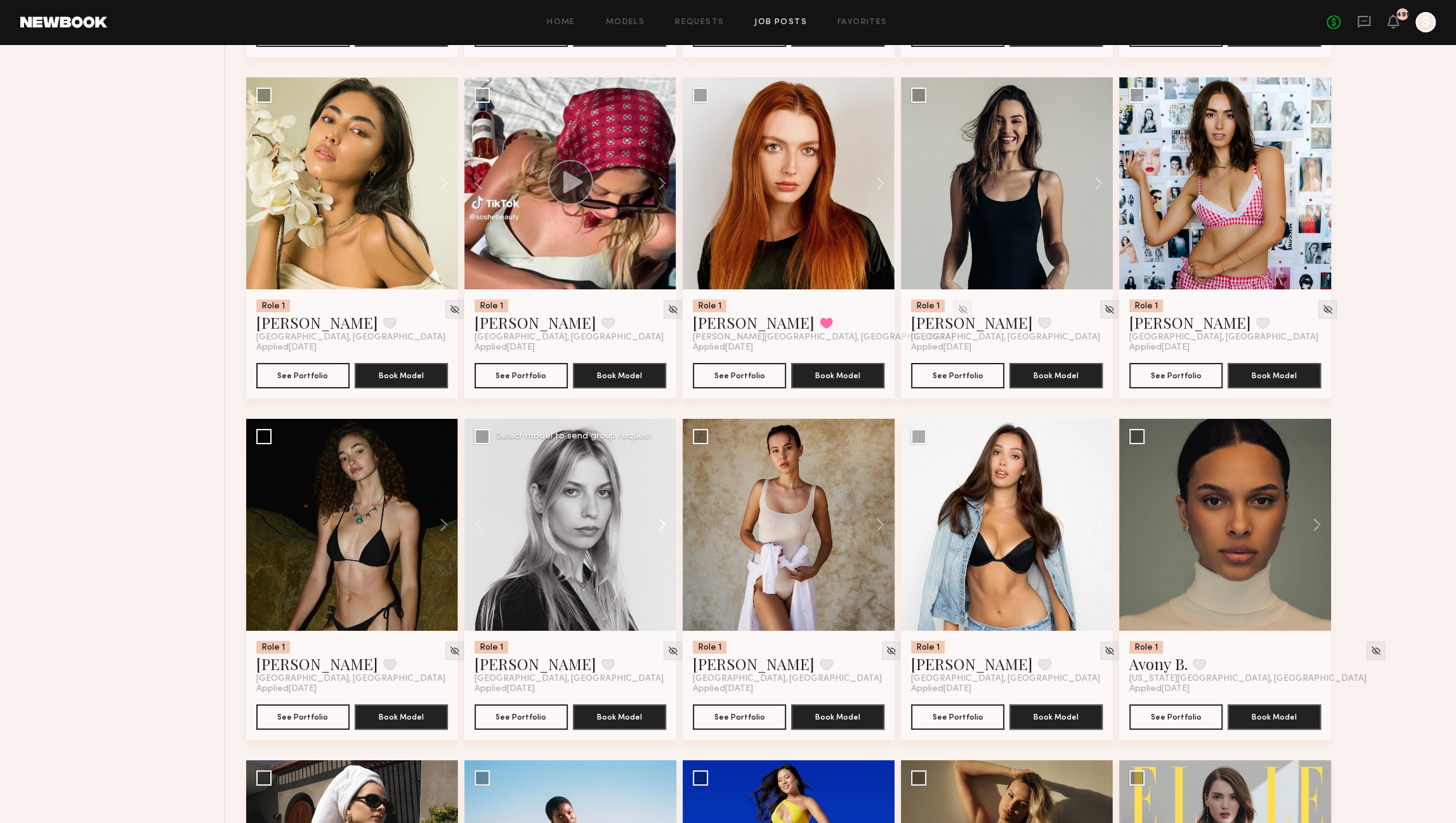
click at [661, 531] on button at bounding box center [656, 525] width 41 height 212
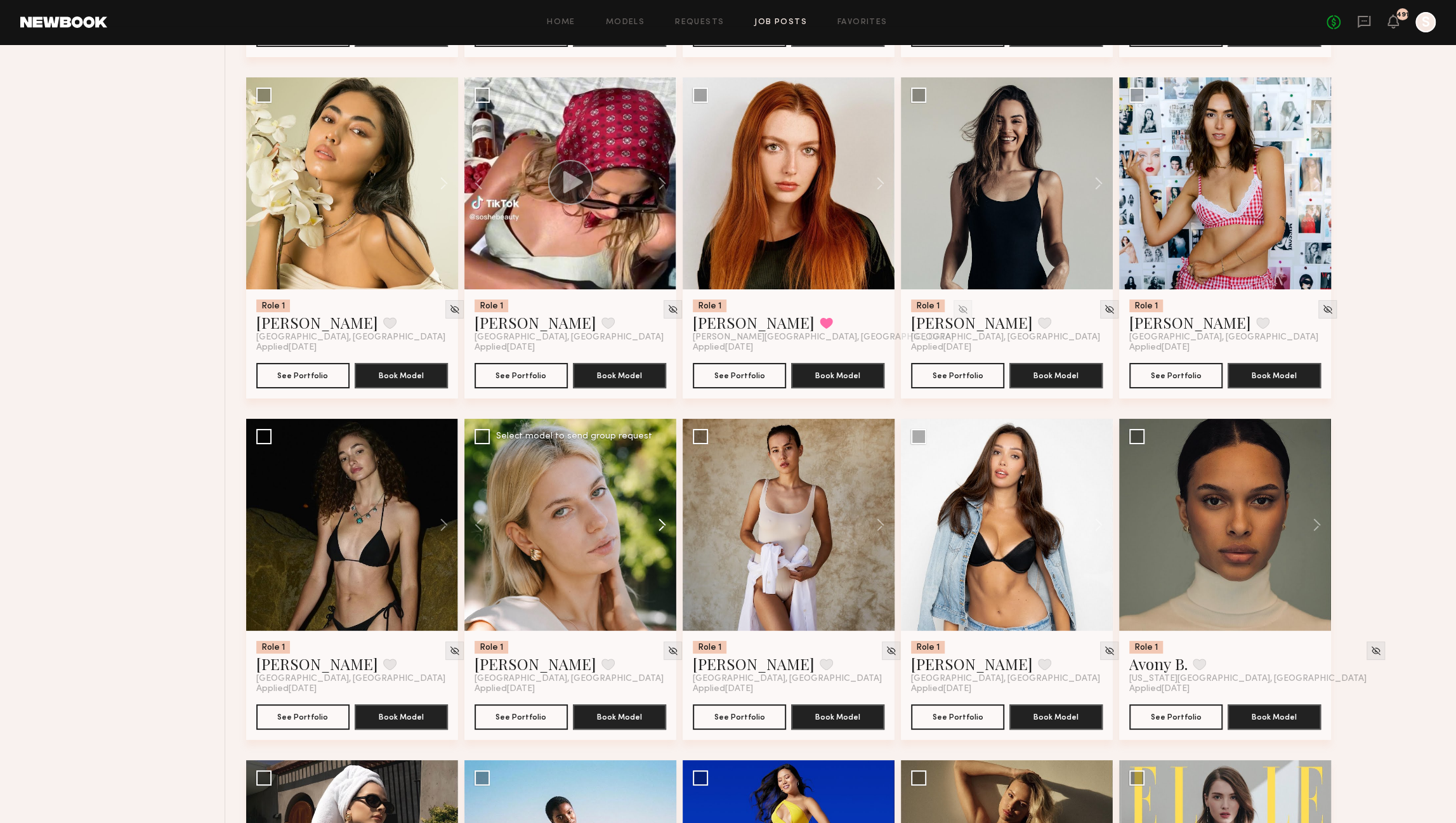
click at [661, 531] on button at bounding box center [656, 525] width 41 height 212
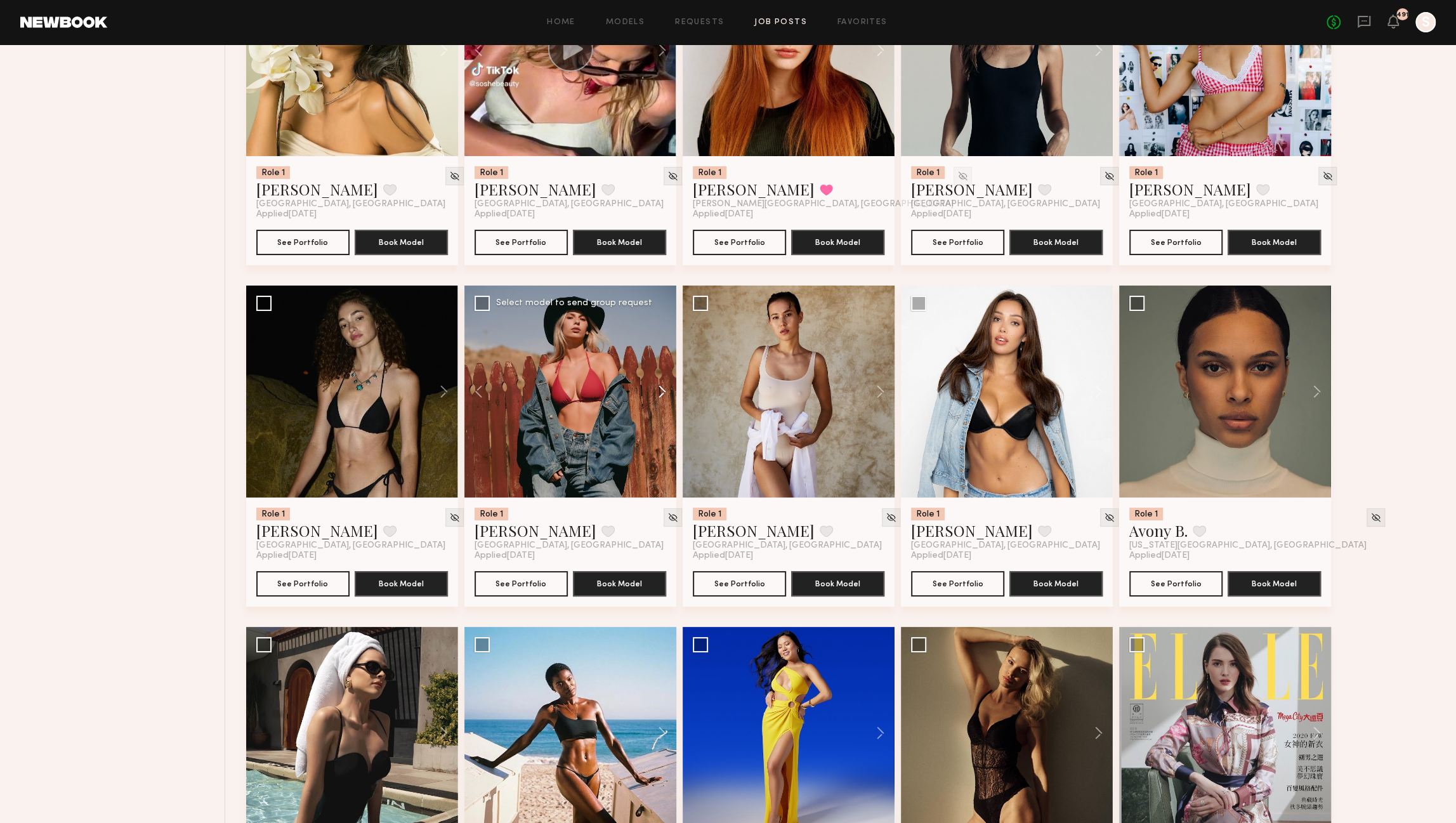
scroll to position [4358, 0]
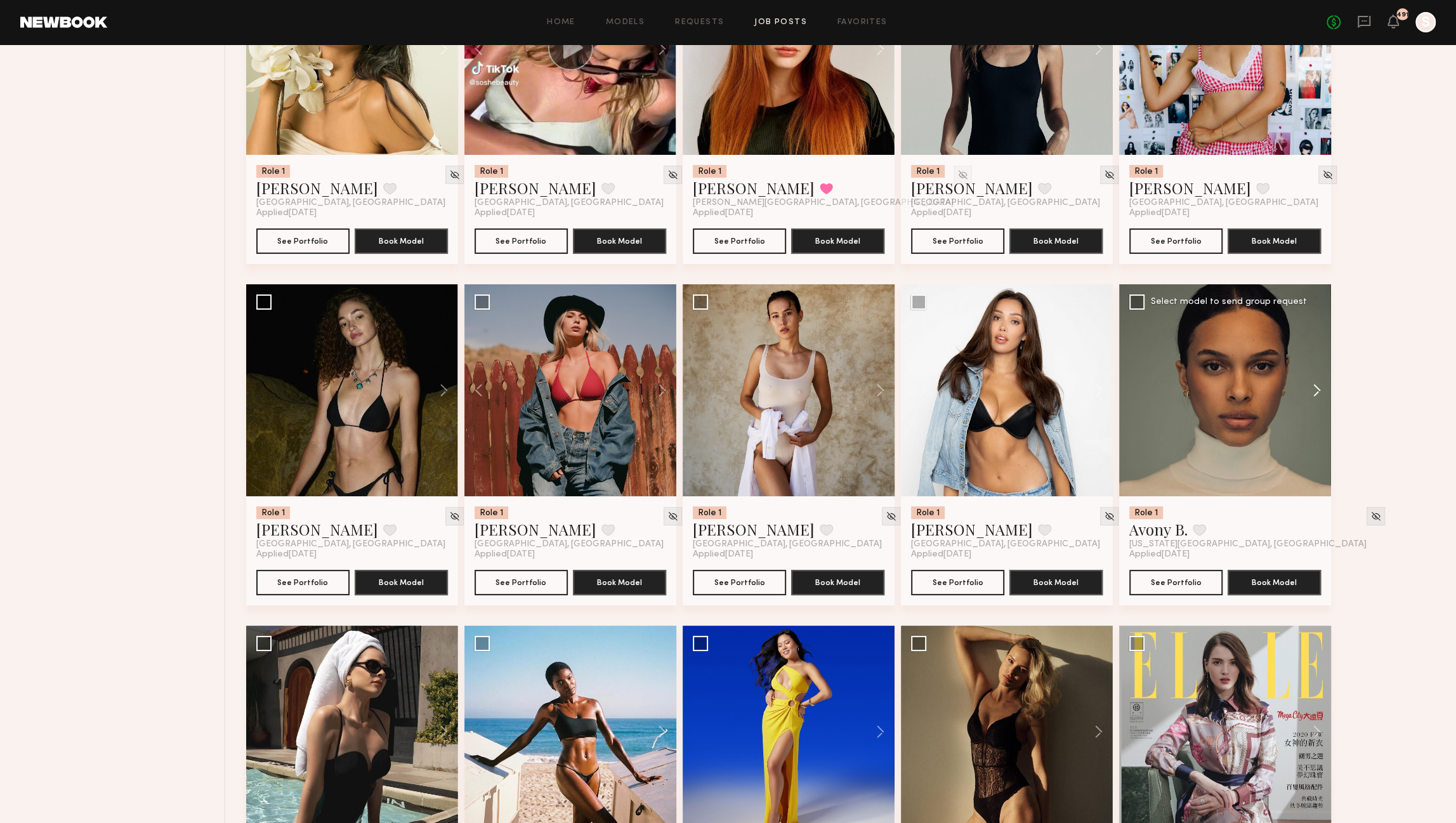
click at [1315, 403] on button at bounding box center [1311, 390] width 41 height 212
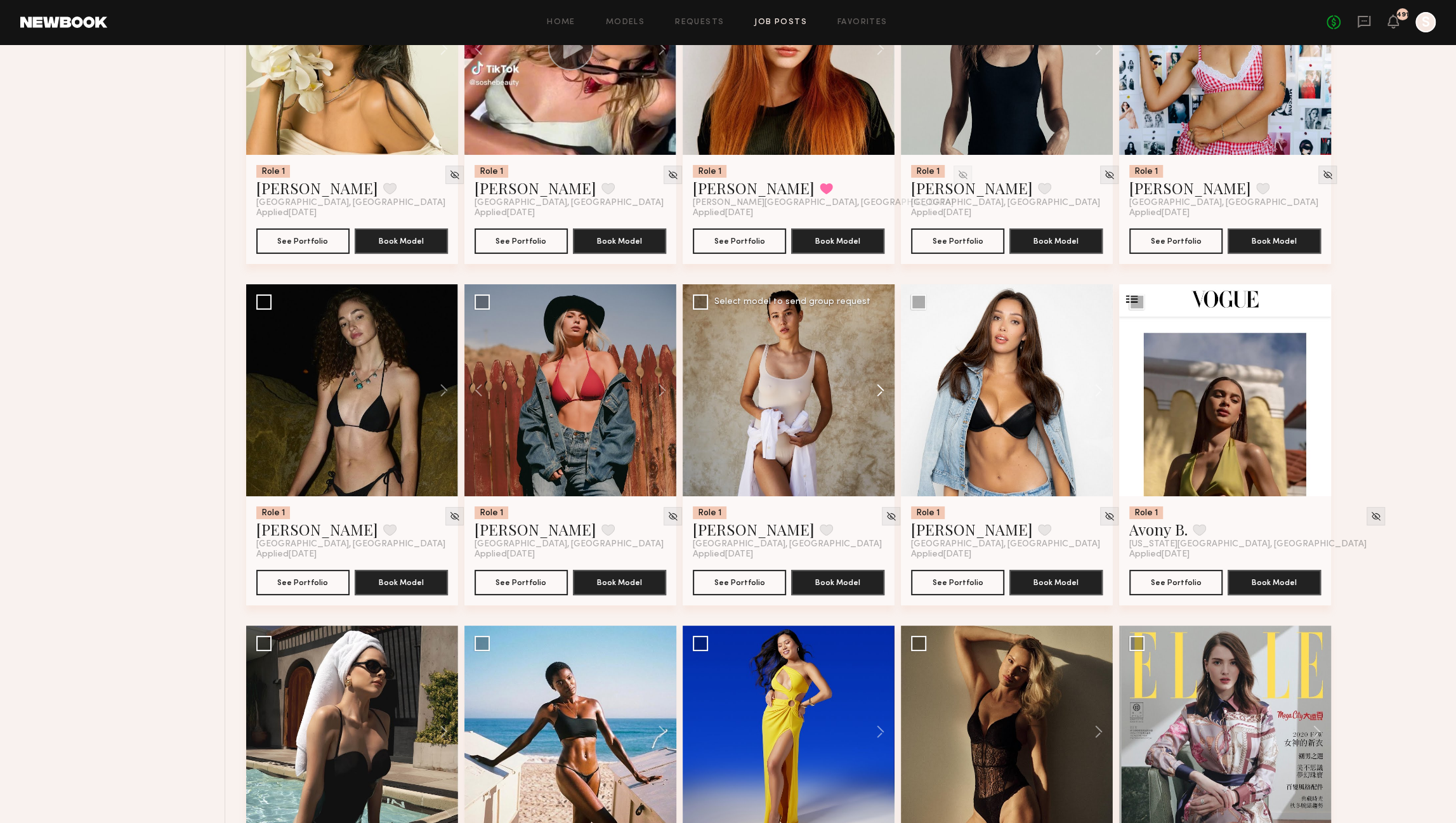
click at [879, 395] on button at bounding box center [874, 390] width 41 height 212
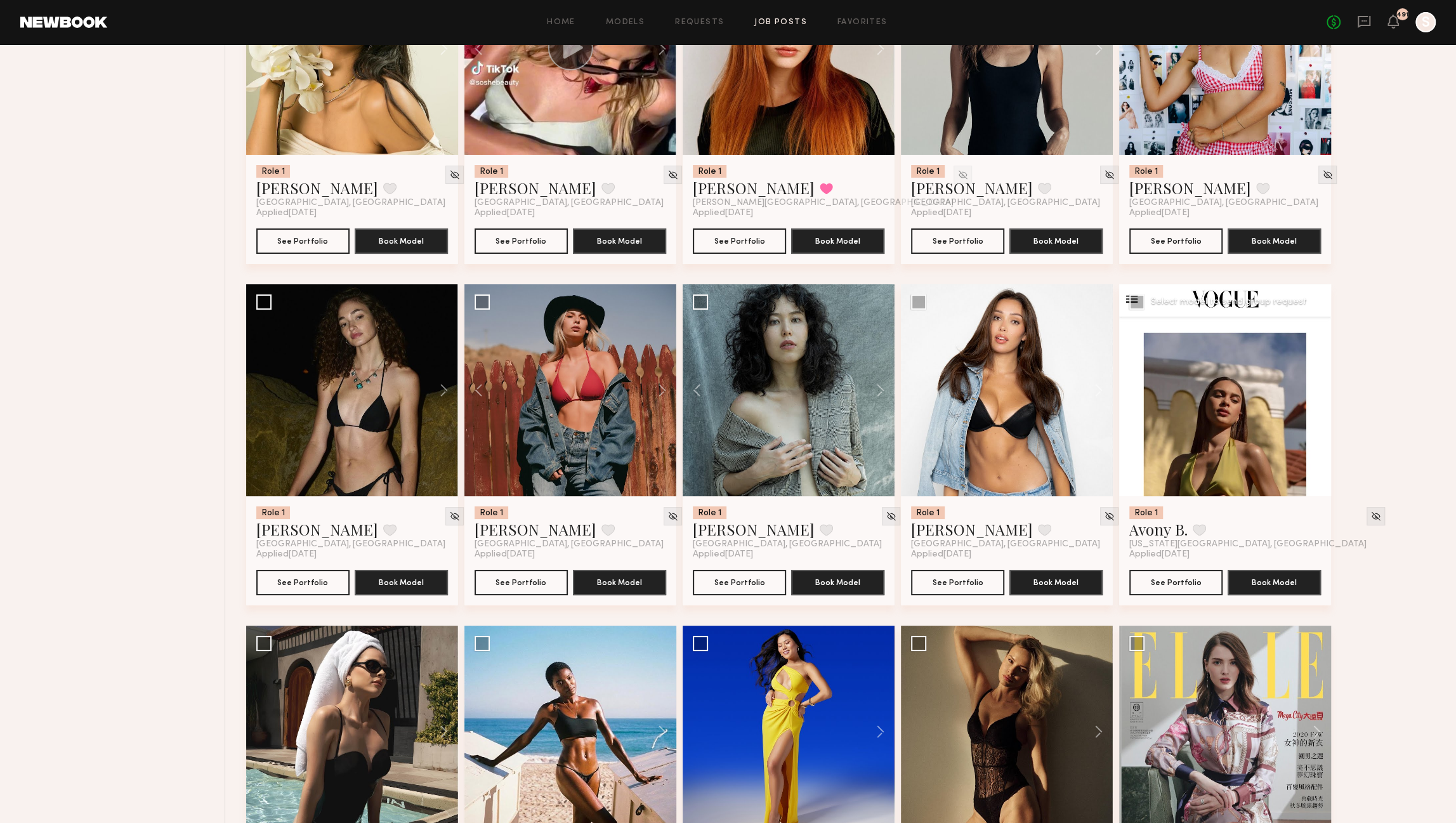
click at [1319, 390] on button at bounding box center [1311, 390] width 41 height 212
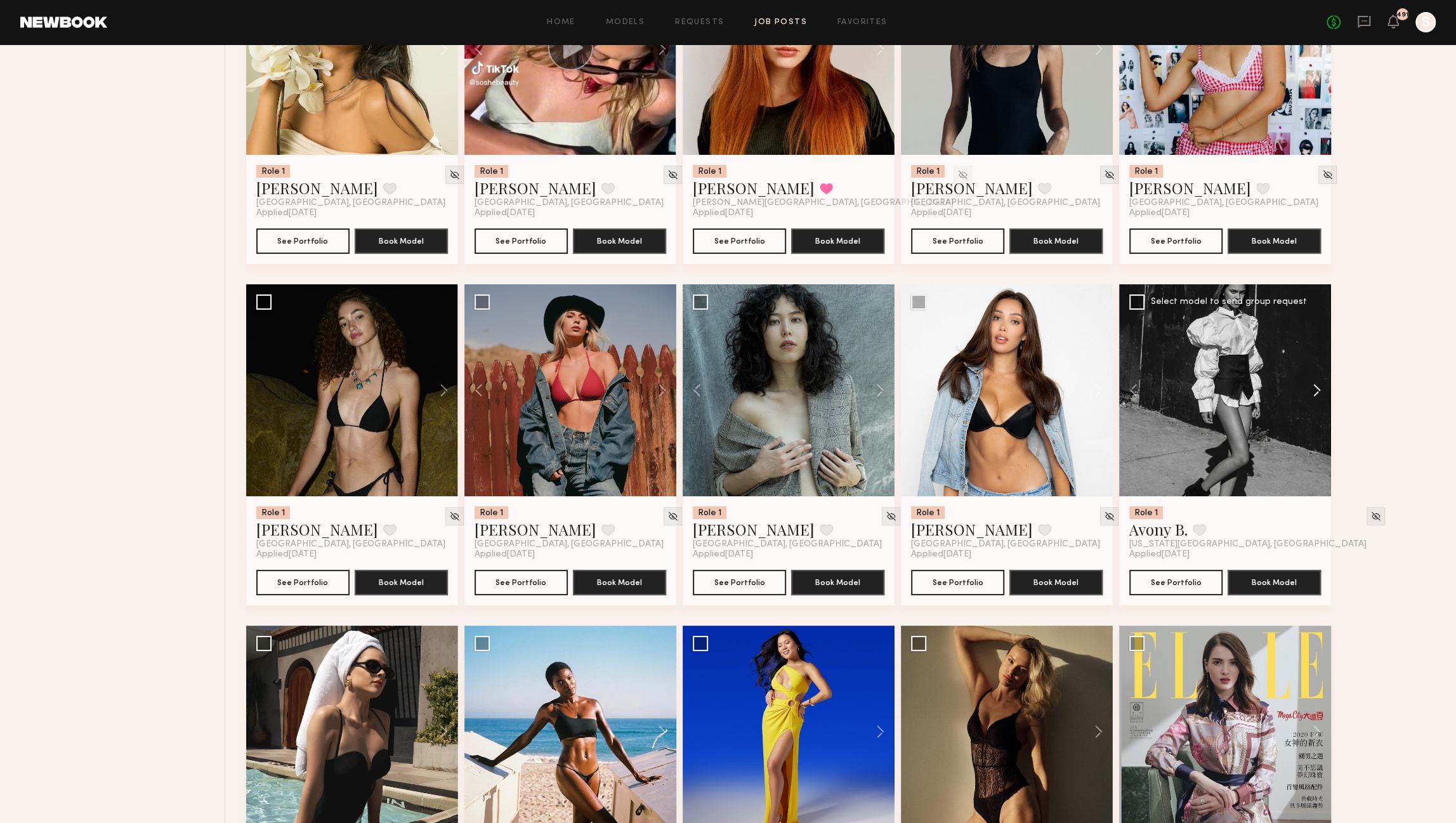
click at [1319, 394] on button at bounding box center [1311, 390] width 41 height 212
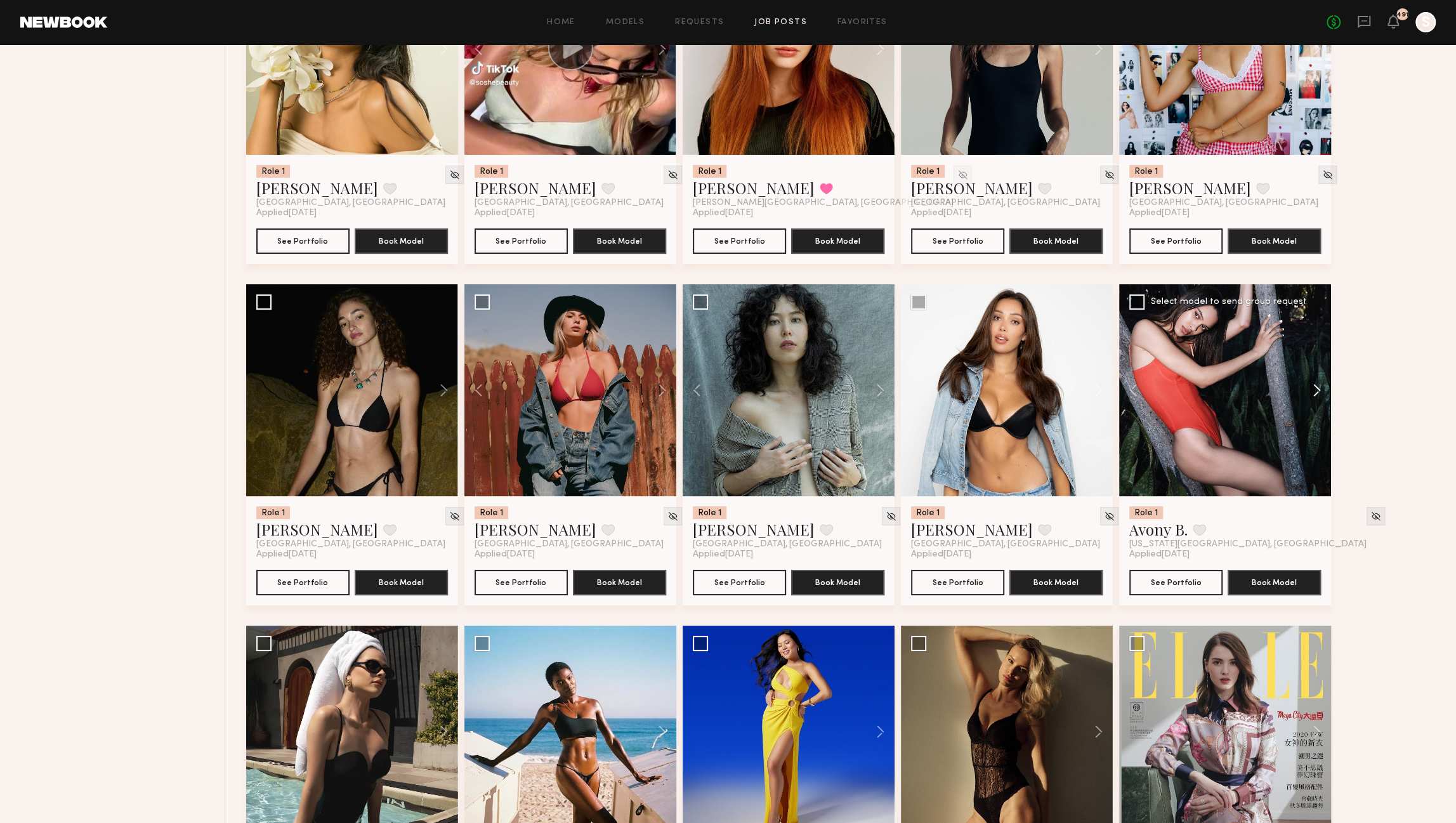
click at [1319, 394] on button at bounding box center [1311, 390] width 41 height 212
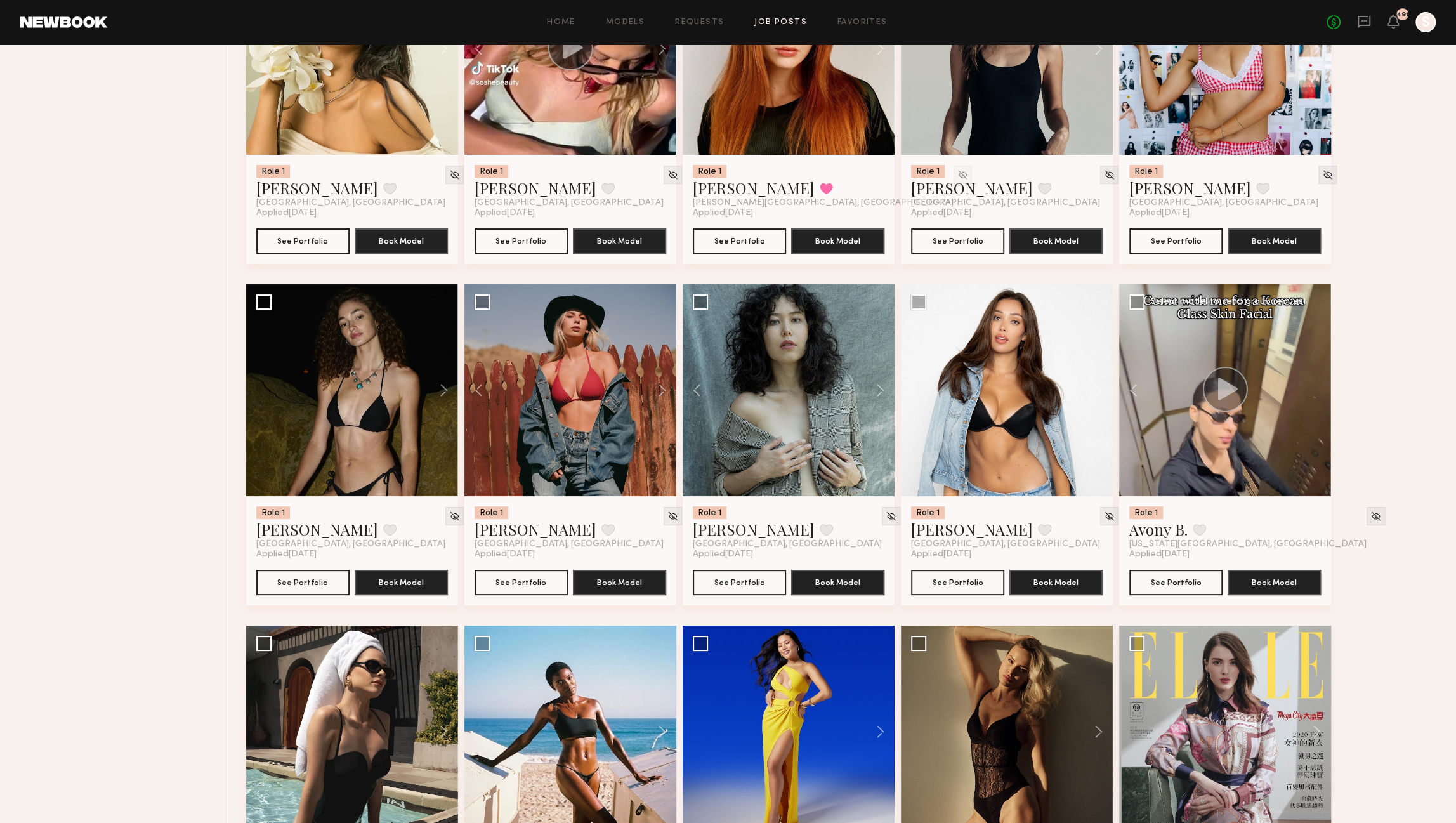
click at [1319, 394] on div at bounding box center [1225, 390] width 212 height 212
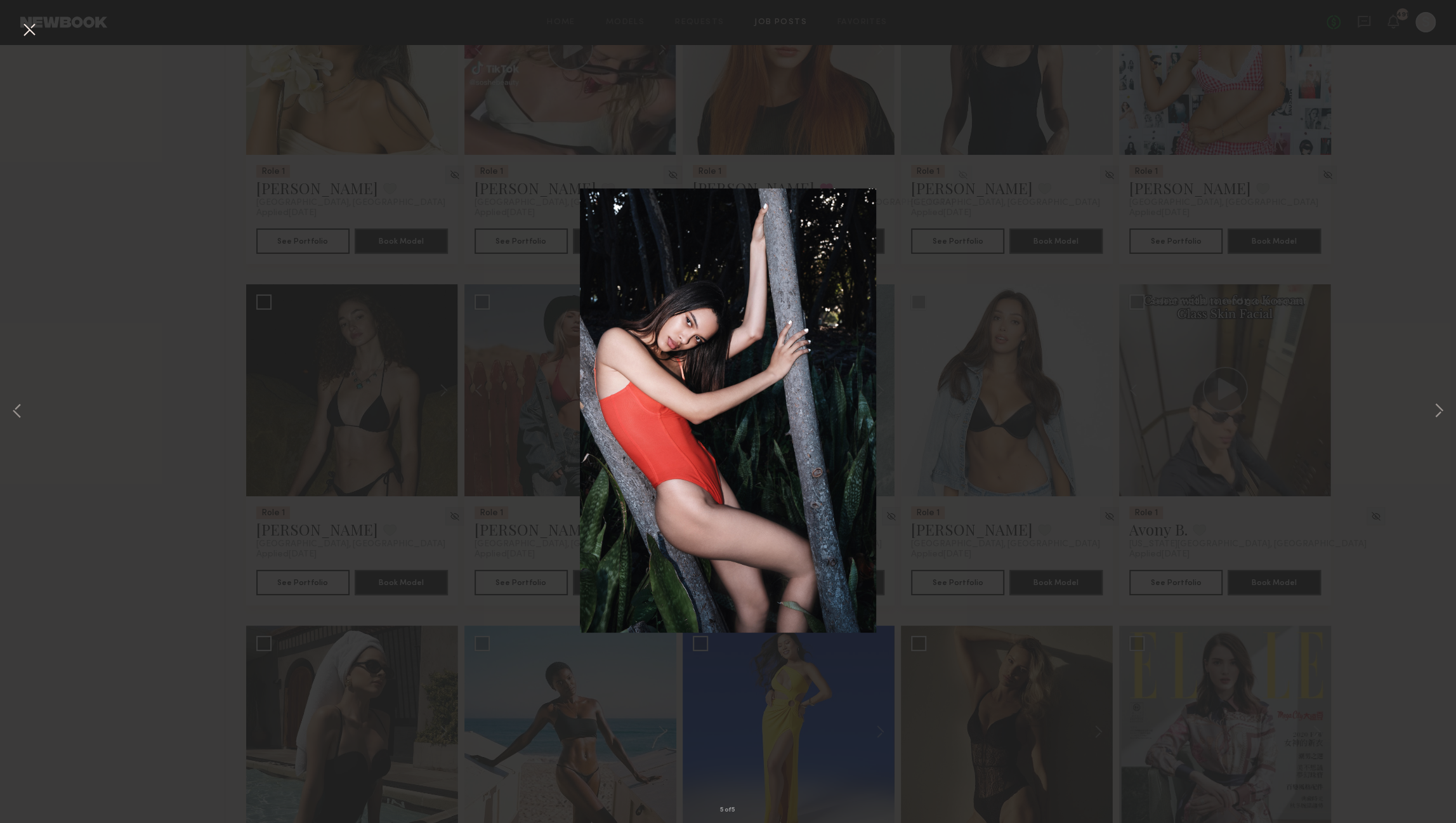
click at [31, 23] on button at bounding box center [29, 30] width 20 height 23
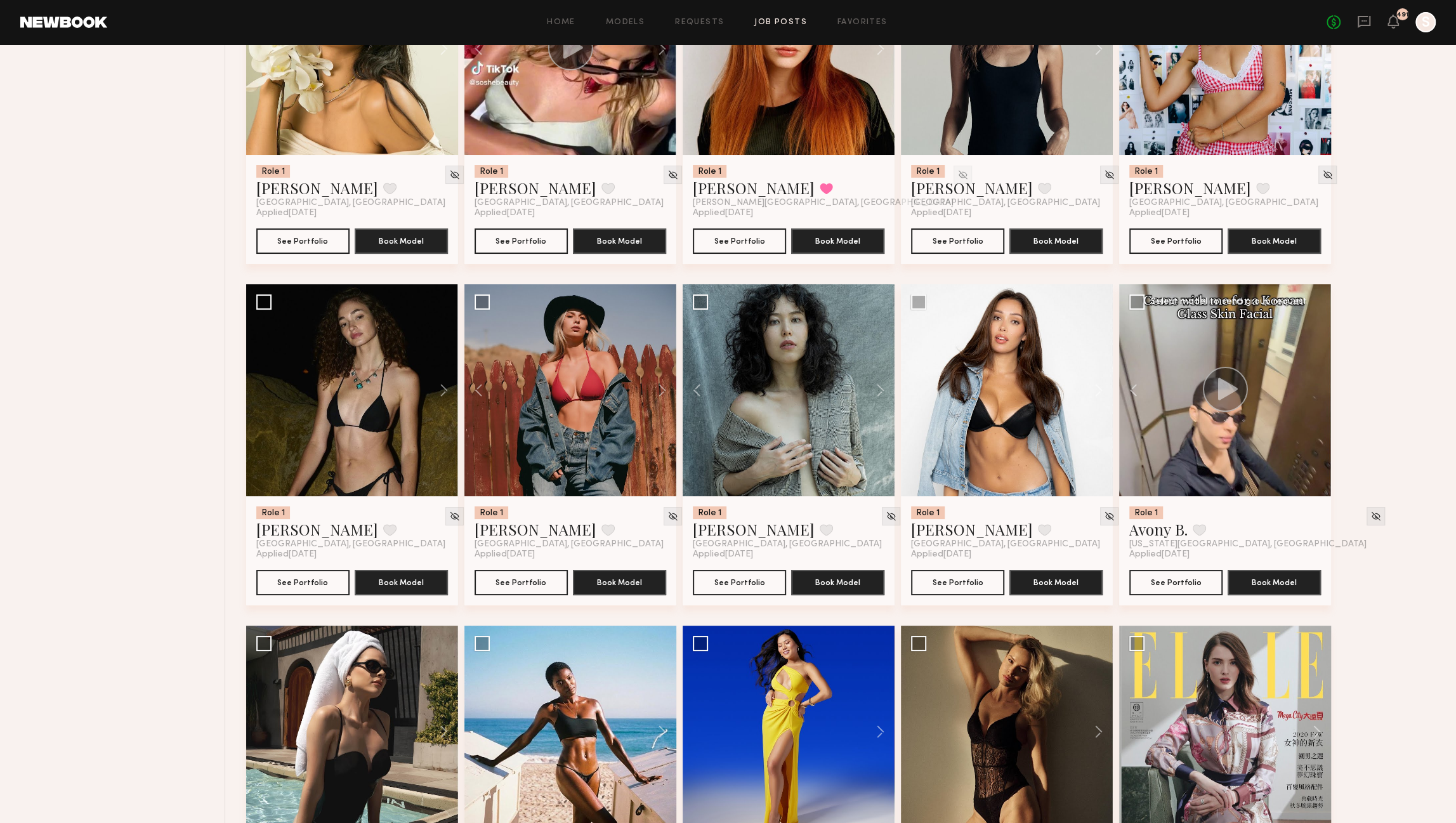
click at [1164, 475] on div at bounding box center [1225, 390] width 212 height 212
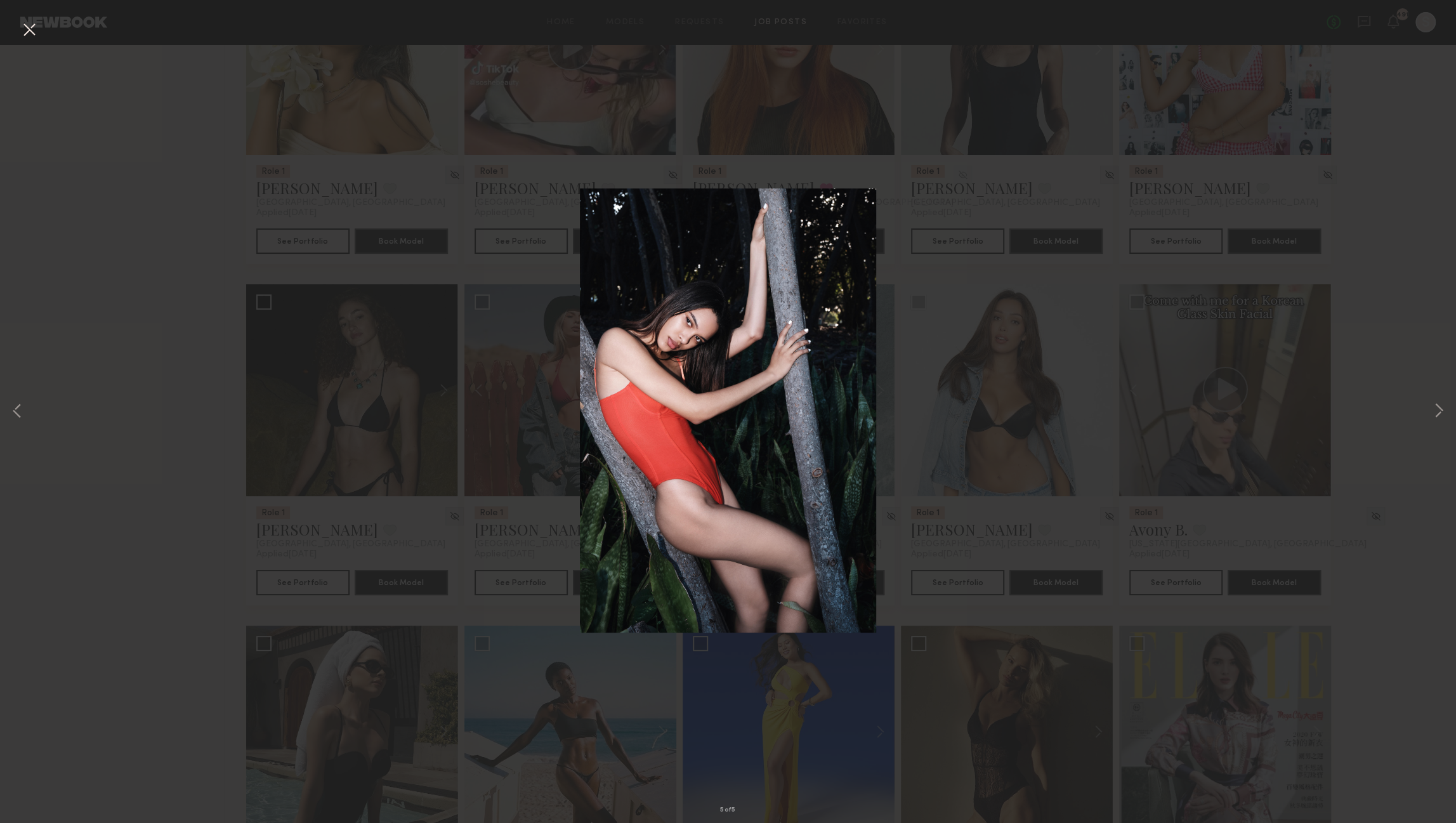
click at [34, 26] on button at bounding box center [29, 30] width 20 height 23
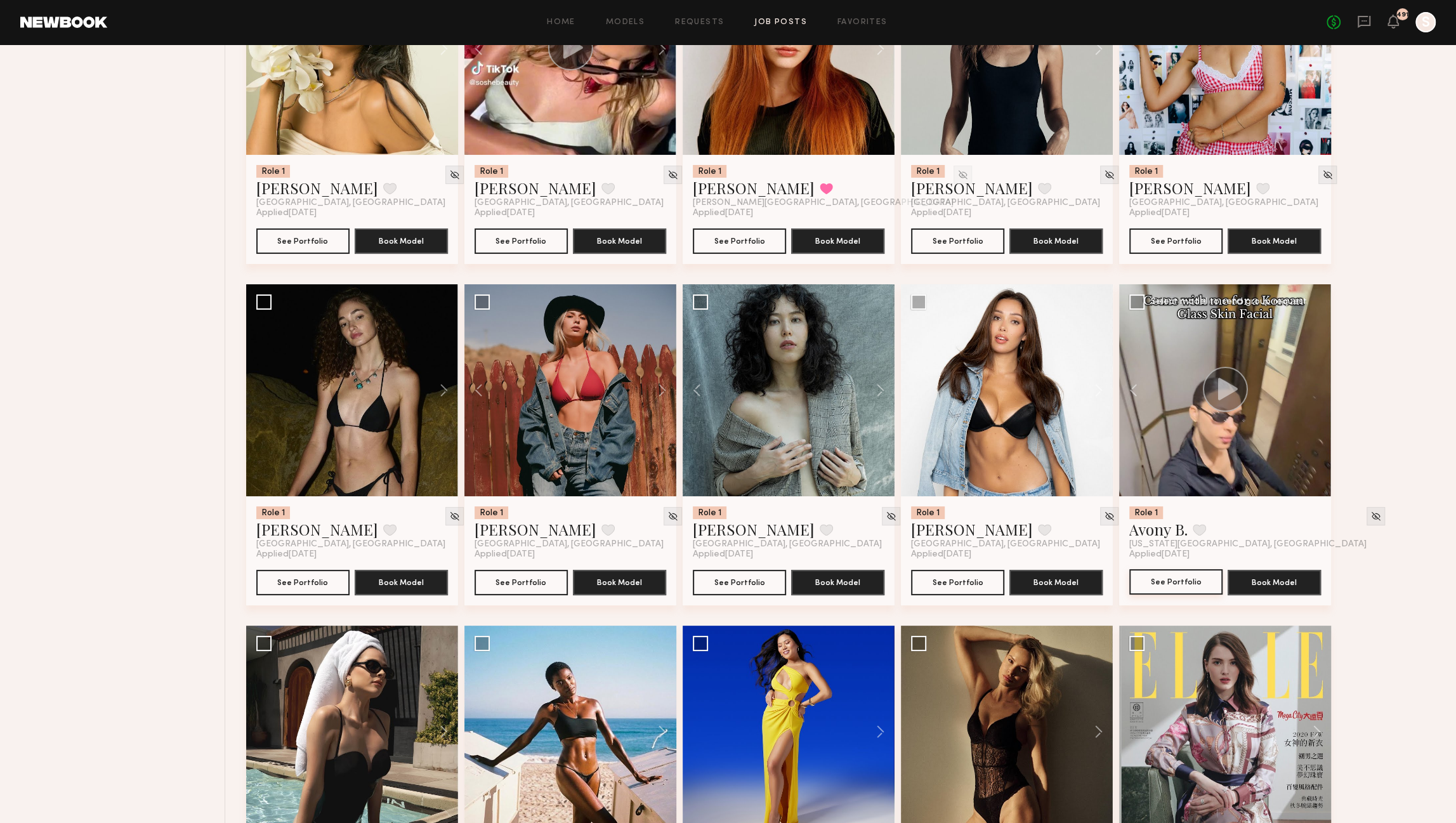
click at [1160, 586] on button "See Portfolio" at bounding box center [1176, 582] width 93 height 25
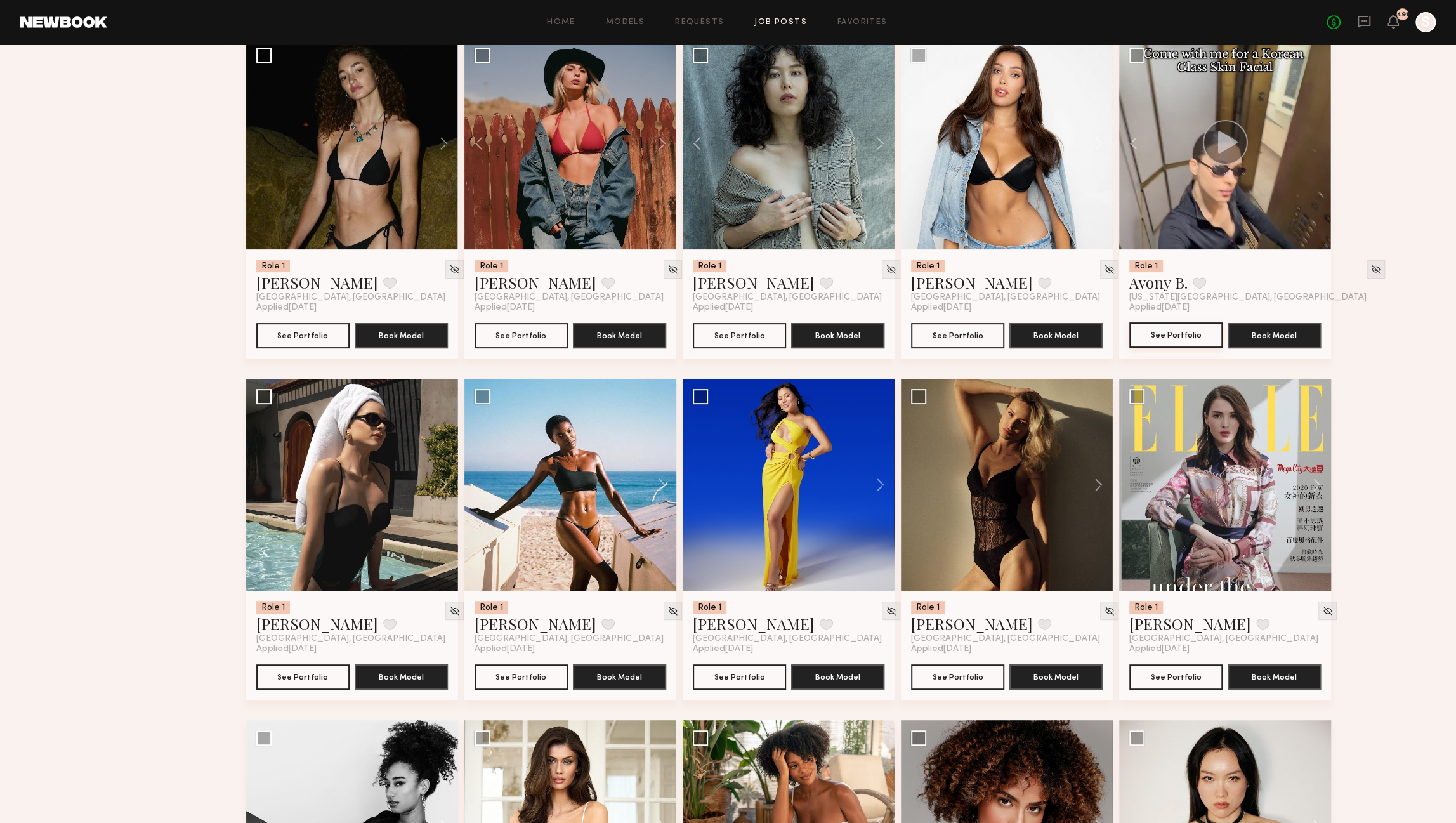
scroll to position [4610, 0]
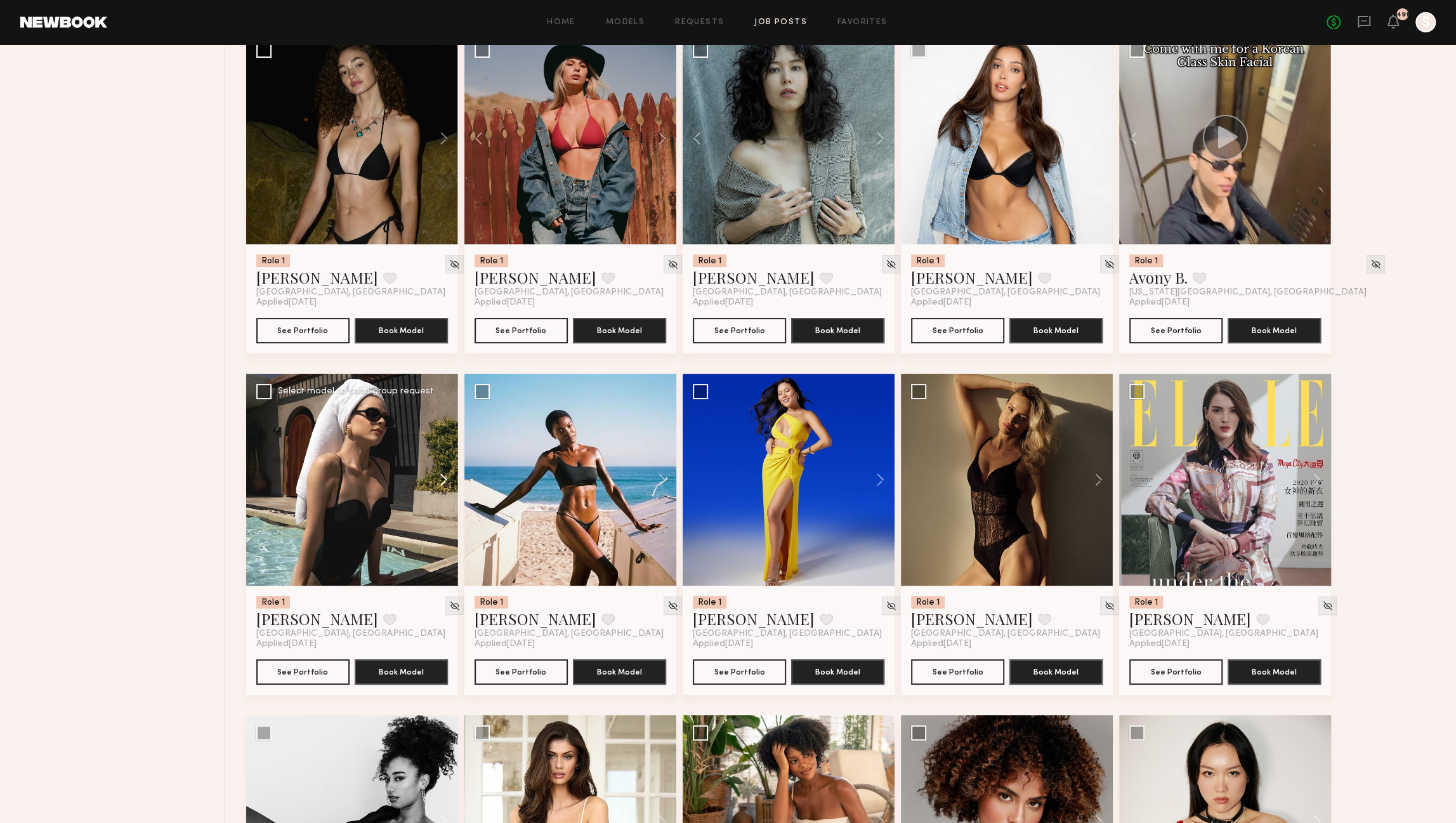
click at [446, 481] on button at bounding box center [438, 480] width 41 height 212
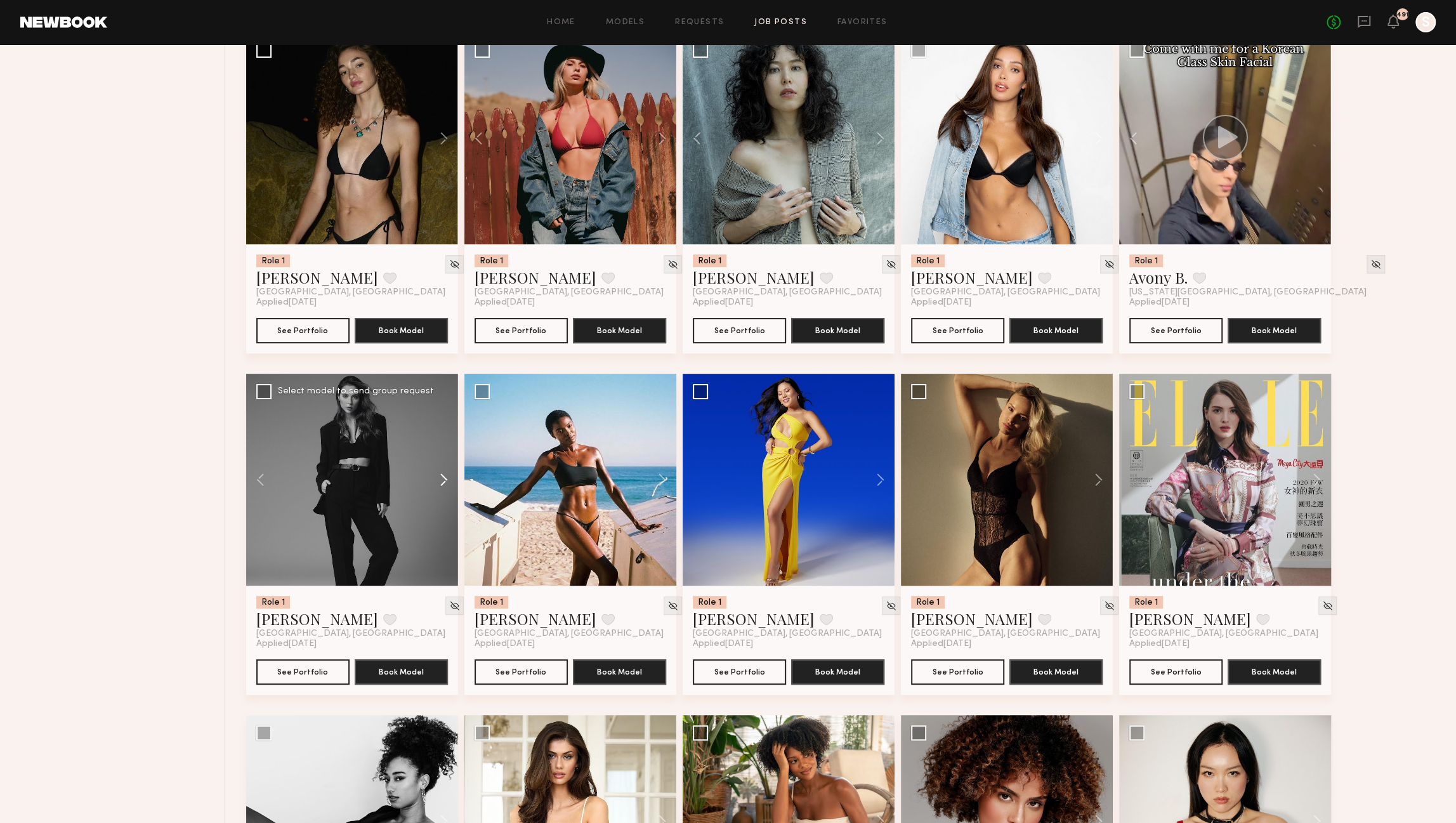
click at [446, 481] on button at bounding box center [438, 480] width 41 height 212
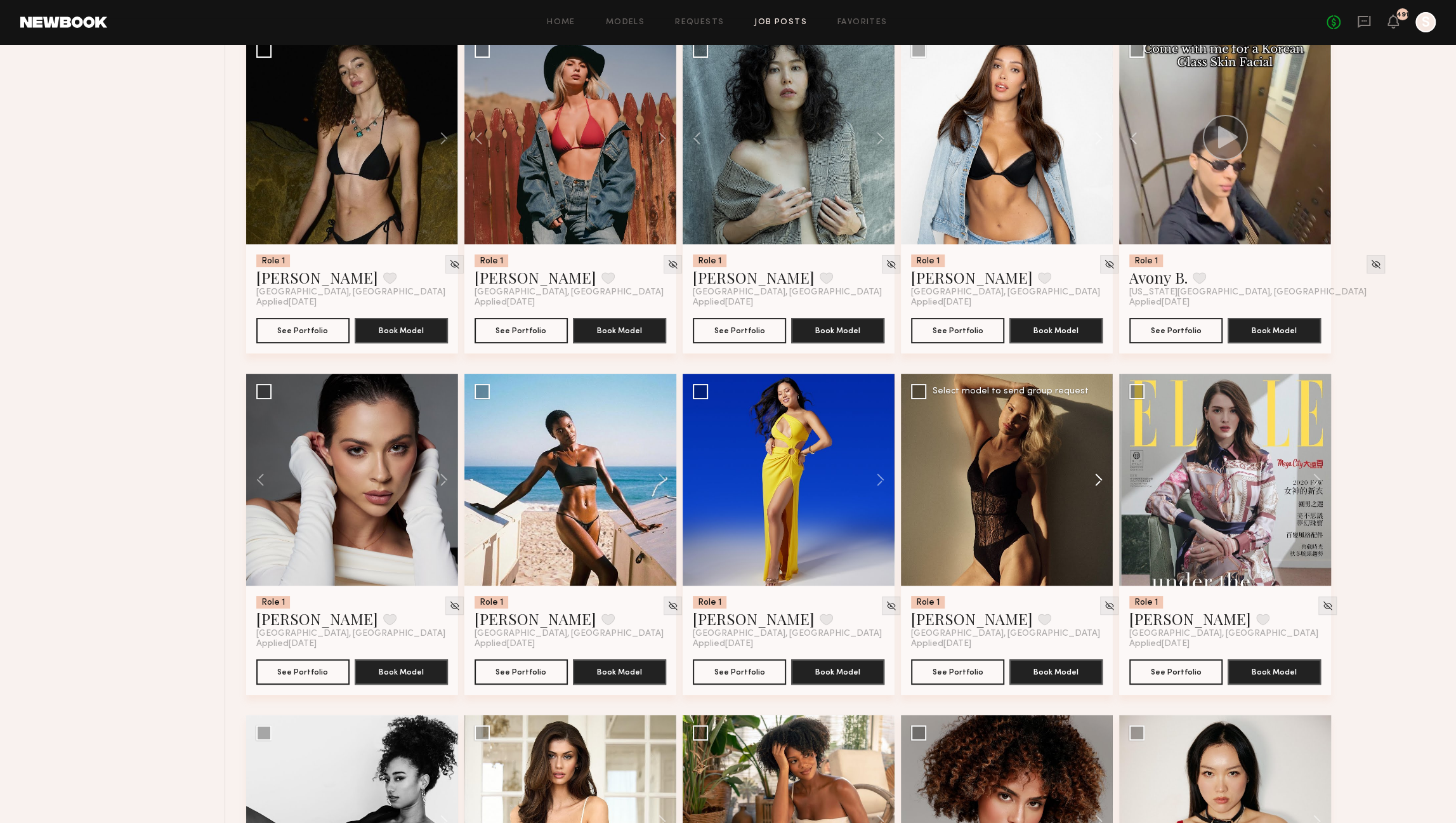
click at [1097, 487] on button at bounding box center [1093, 480] width 41 height 212
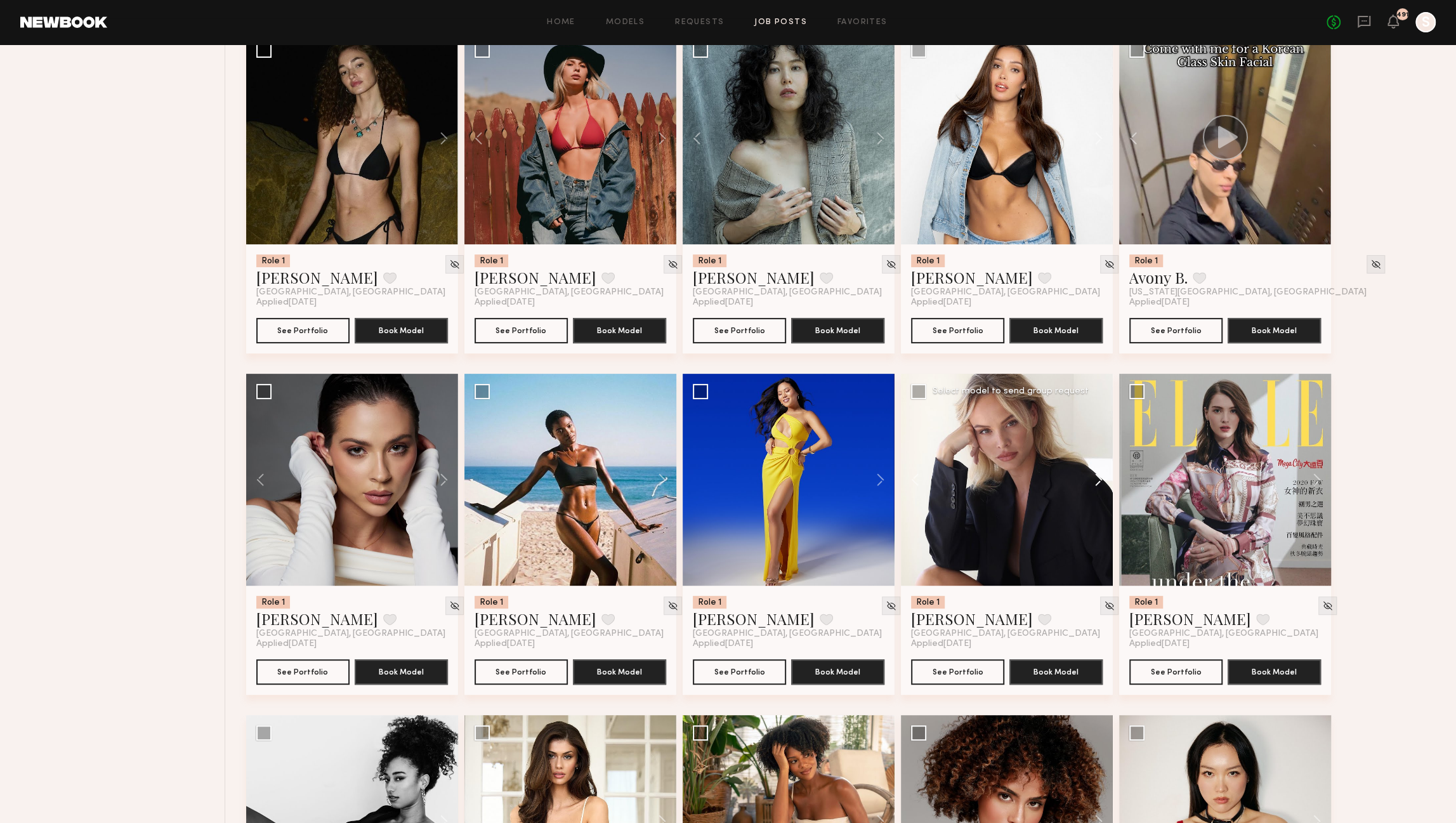
click at [1097, 487] on button at bounding box center [1093, 480] width 41 height 212
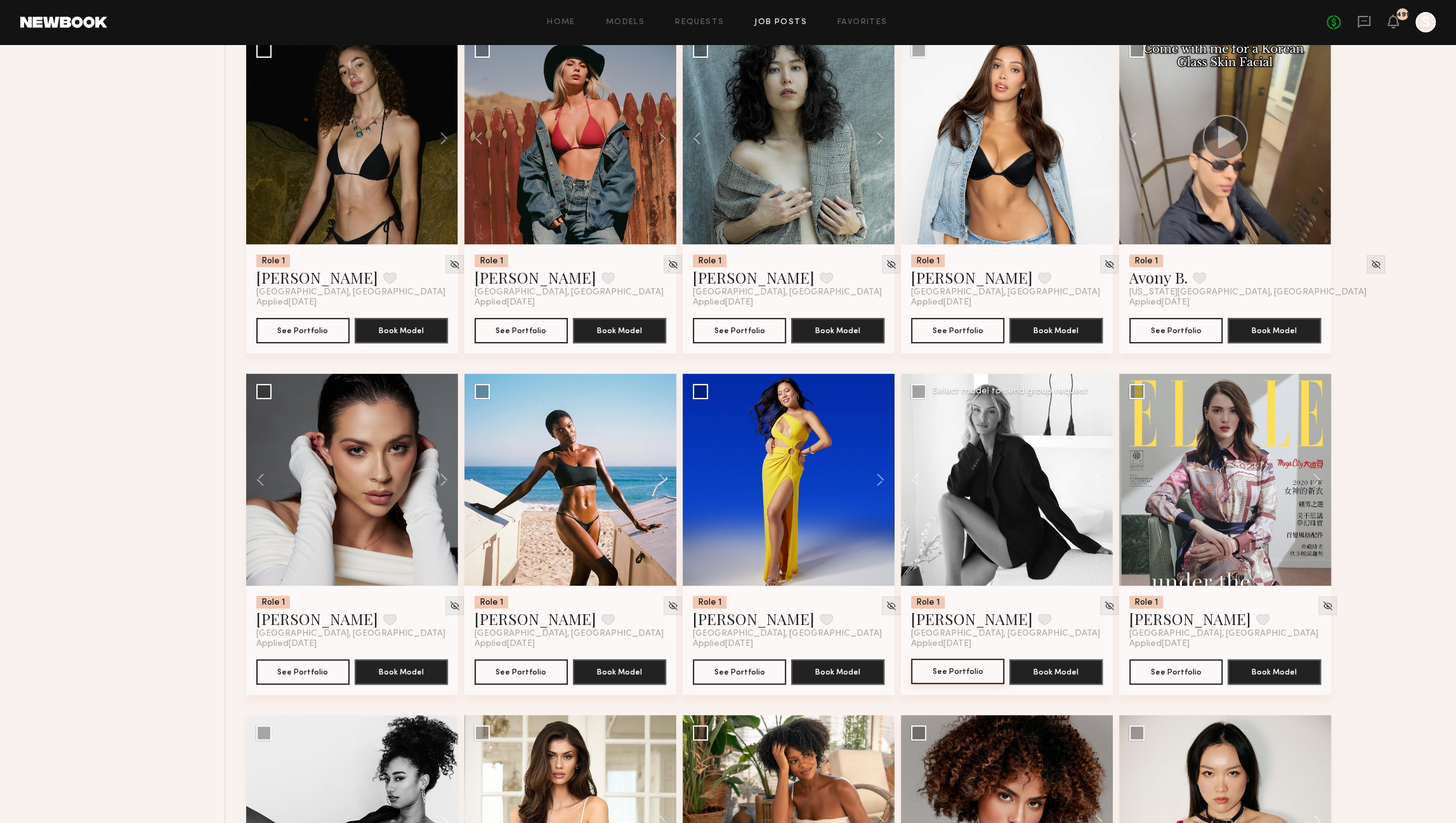
click at [929, 683] on button "See Portfolio" at bounding box center [958, 672] width 93 height 25
click at [1312, 488] on button at bounding box center [1311, 480] width 41 height 212
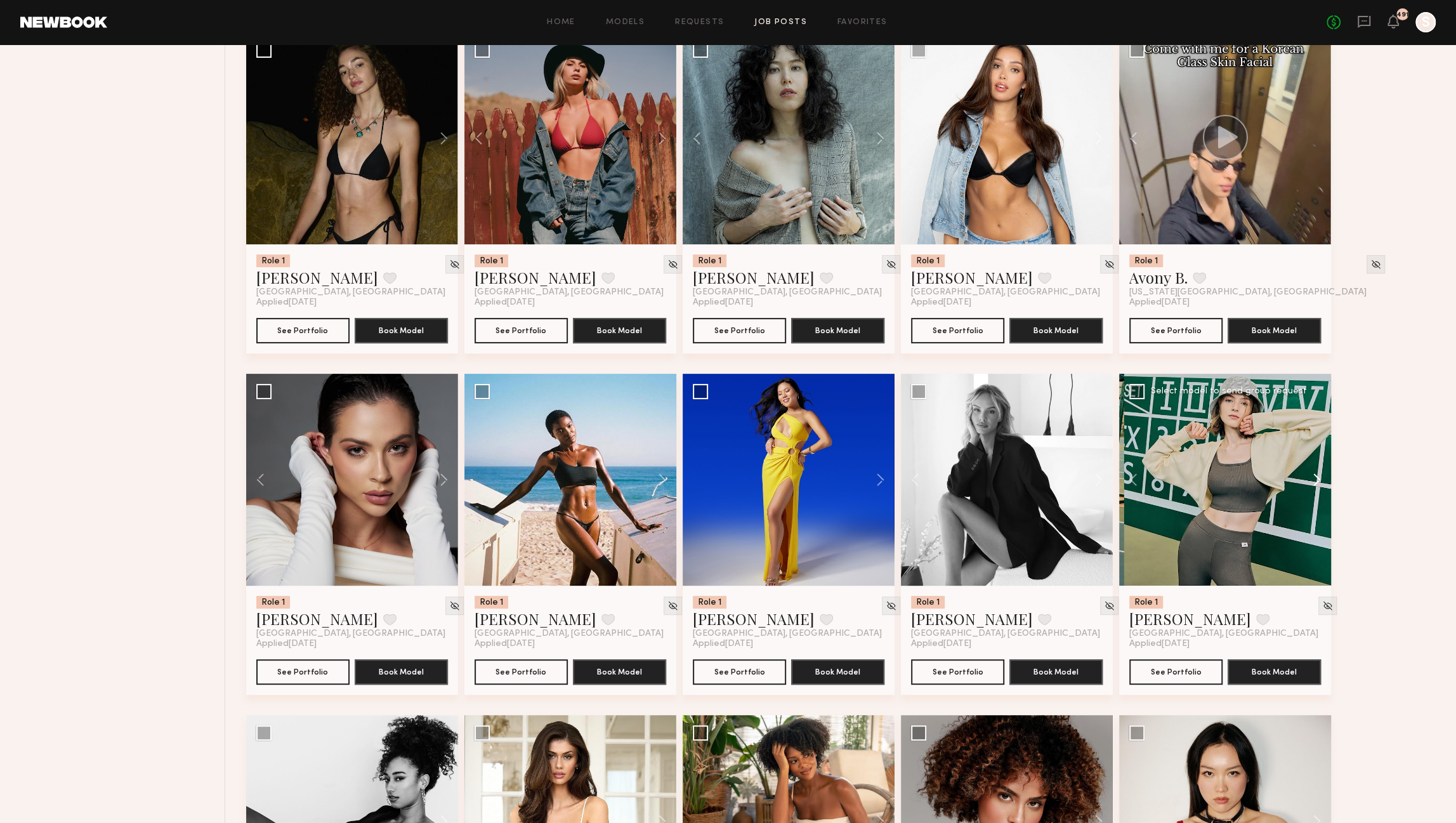
click at [1313, 488] on button at bounding box center [1311, 480] width 41 height 212
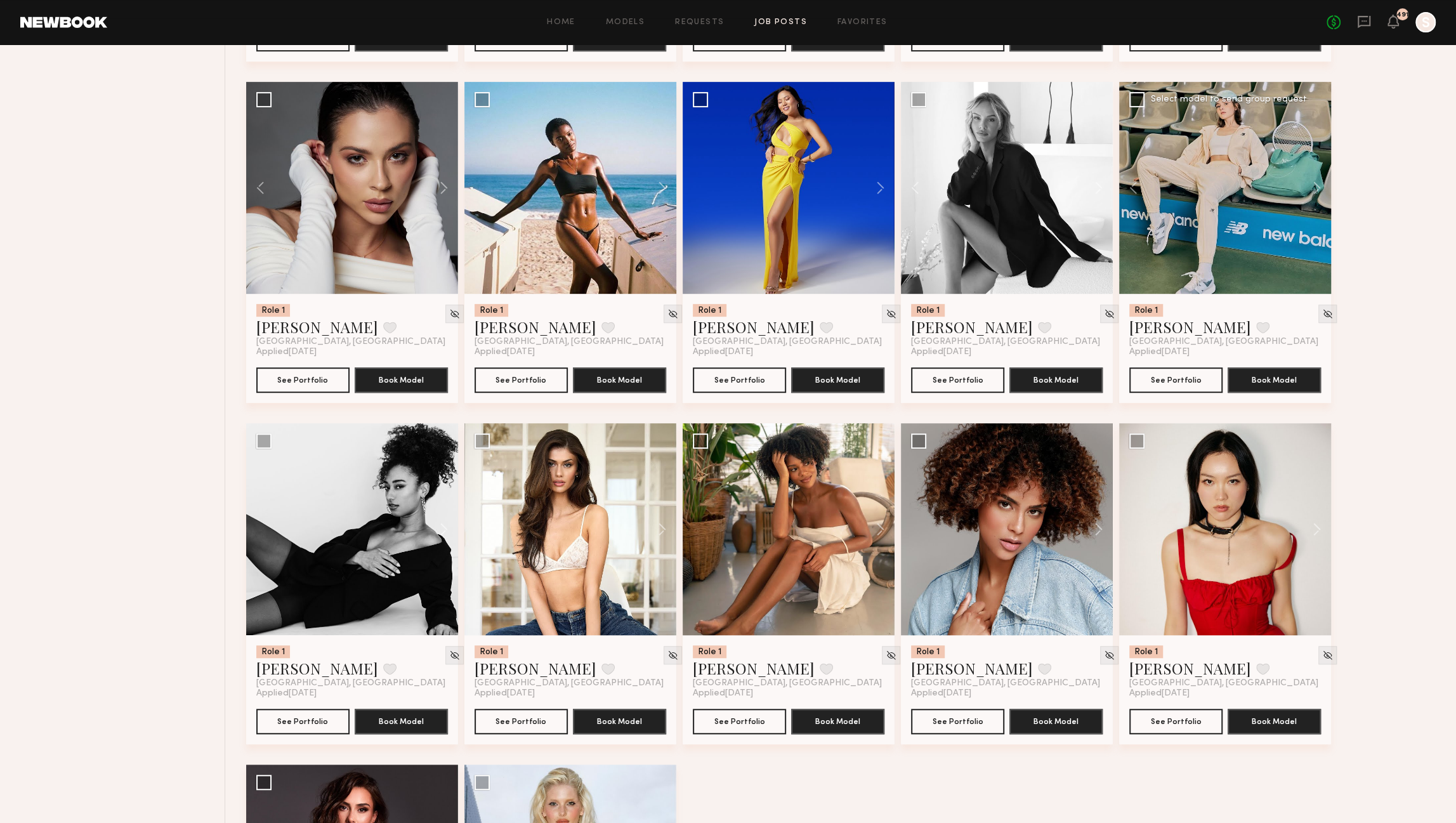
scroll to position [4904, 0]
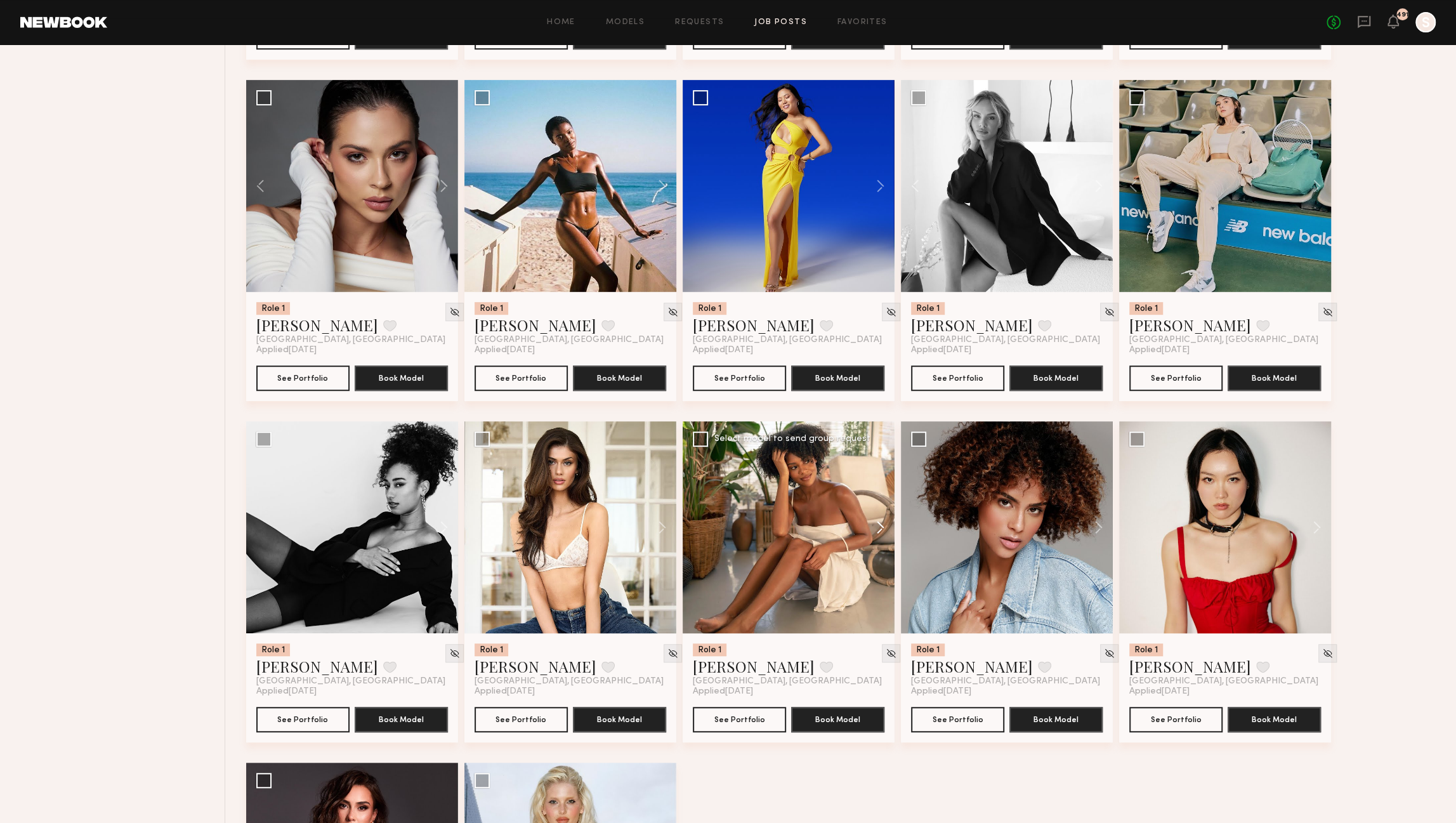
click at [879, 535] on button at bounding box center [874, 528] width 41 height 212
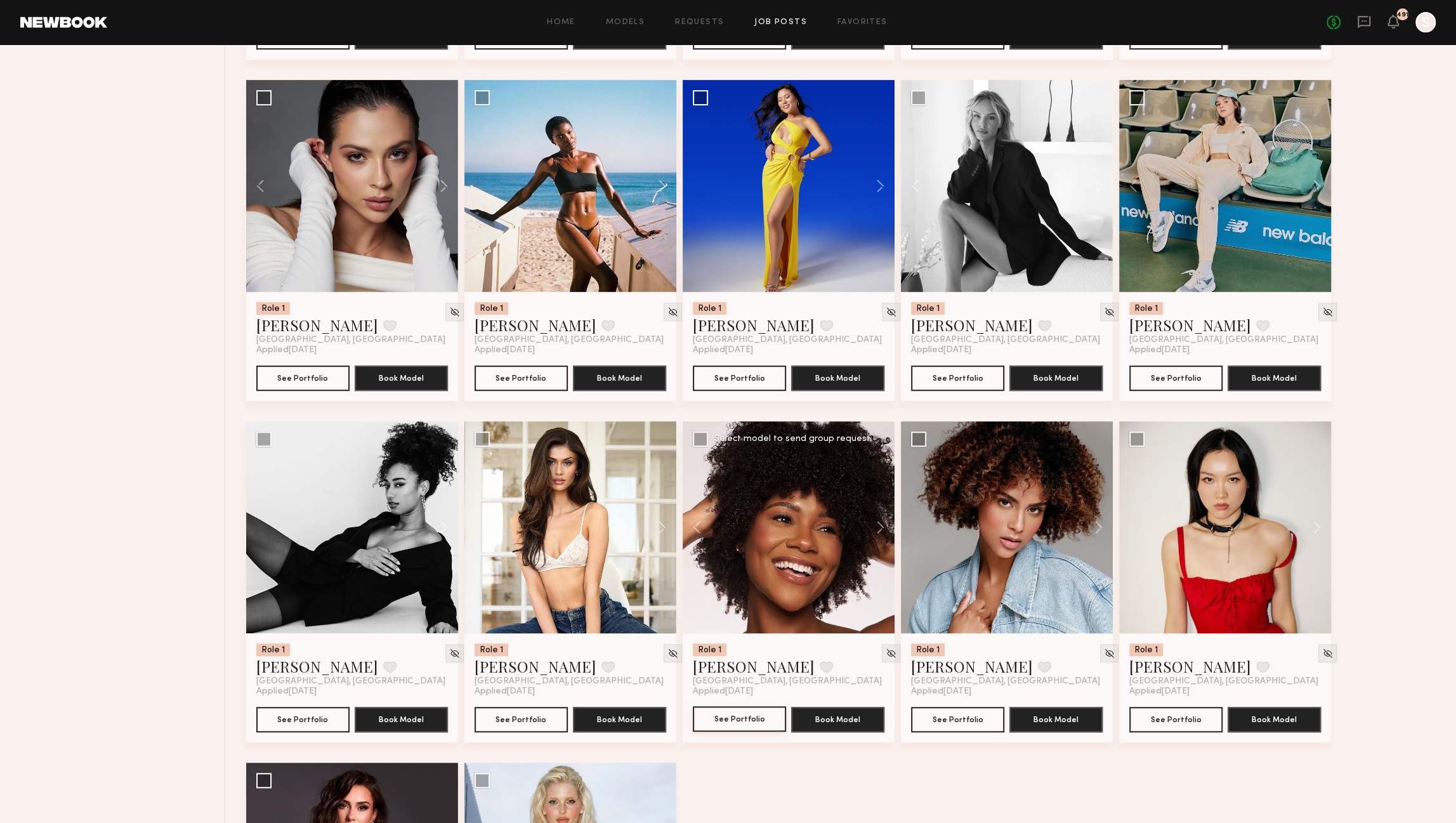
click at [722, 725] on button "See Portfolio" at bounding box center [739, 719] width 93 height 25
click at [660, 535] on button at bounding box center [656, 528] width 41 height 212
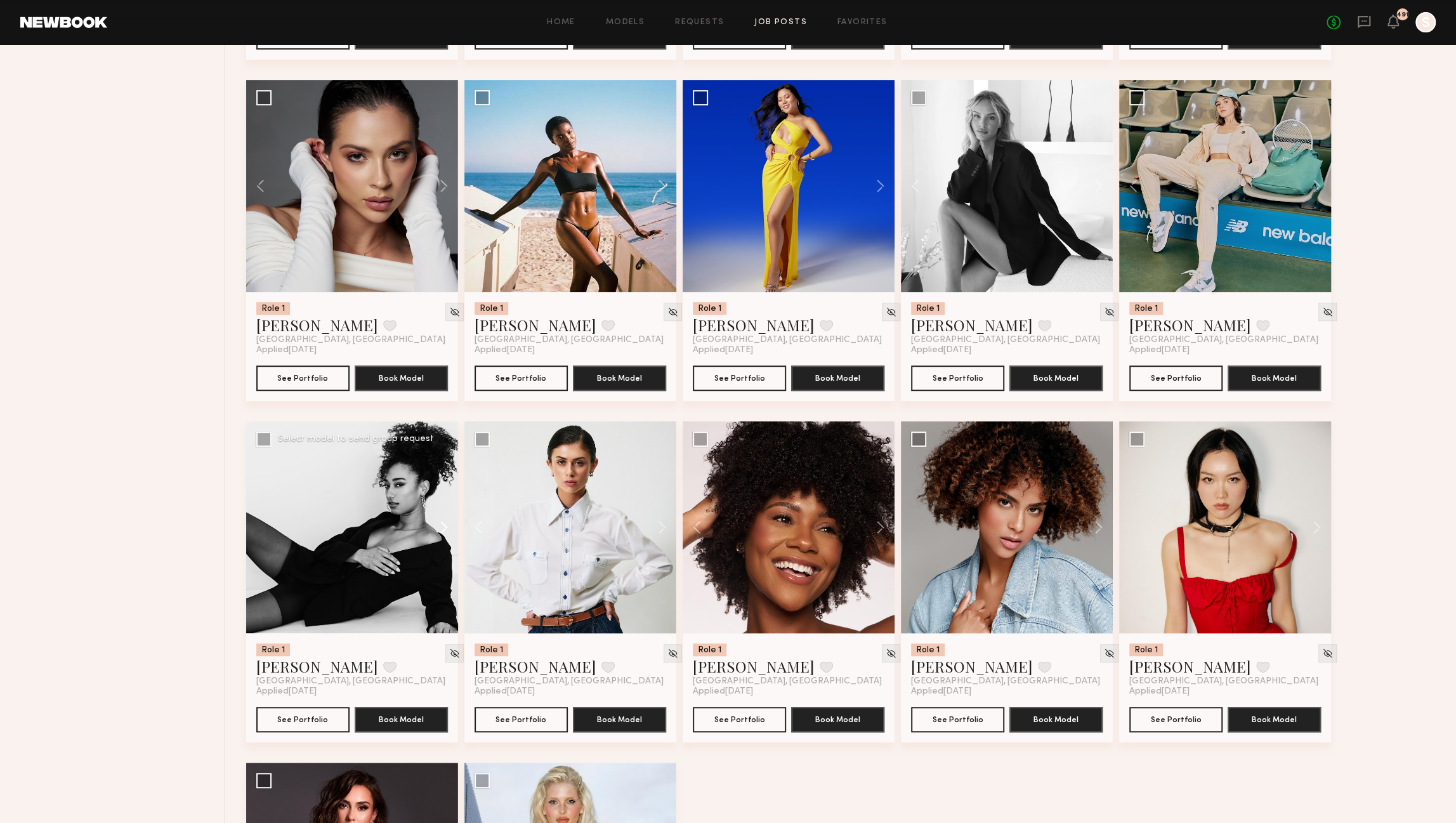
click at [440, 537] on button at bounding box center [438, 528] width 41 height 212
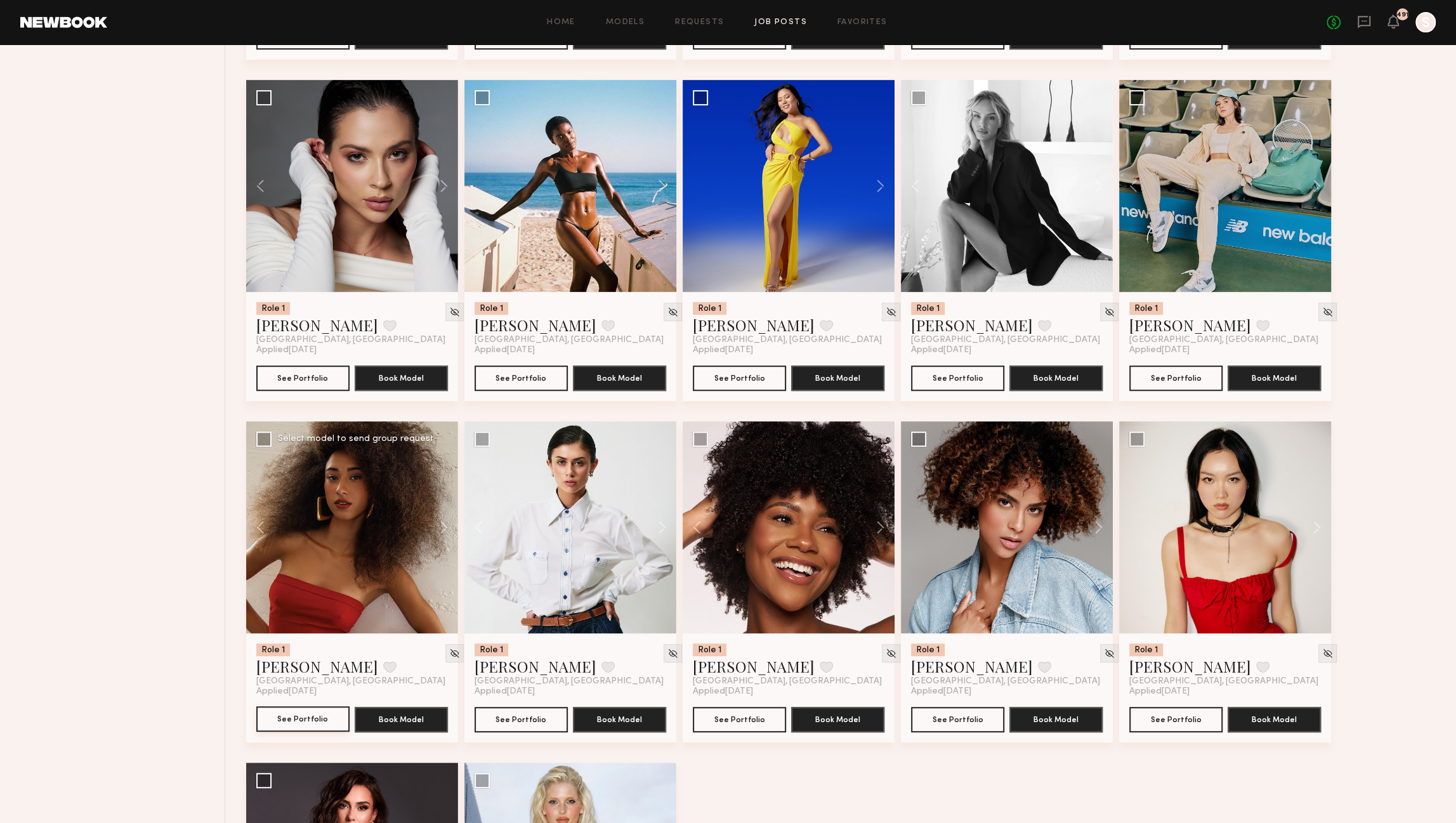
click at [319, 723] on button "See Portfolio" at bounding box center [303, 719] width 93 height 25
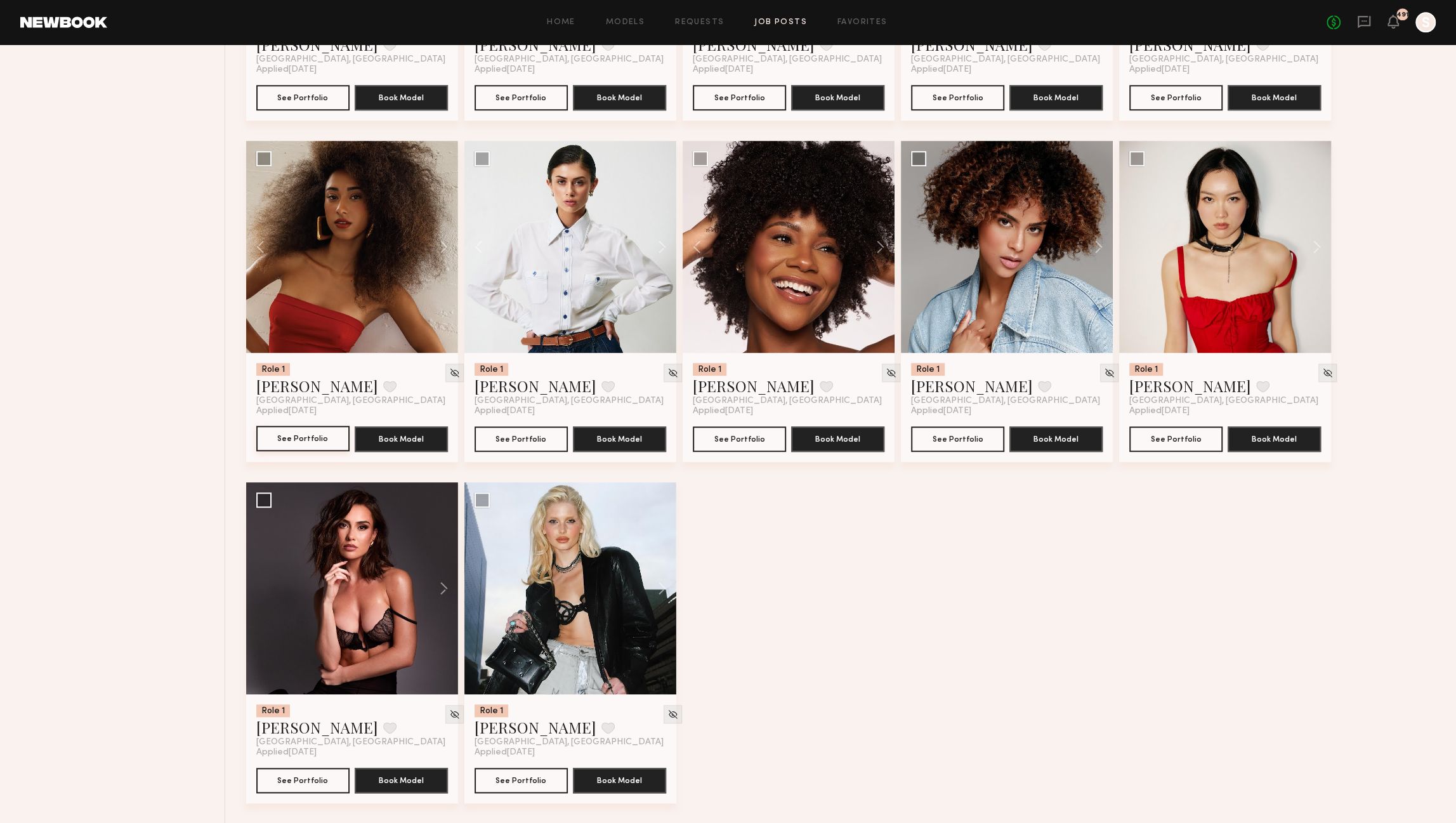
scroll to position [5186, 0]
click at [441, 596] on button at bounding box center [438, 588] width 41 height 212
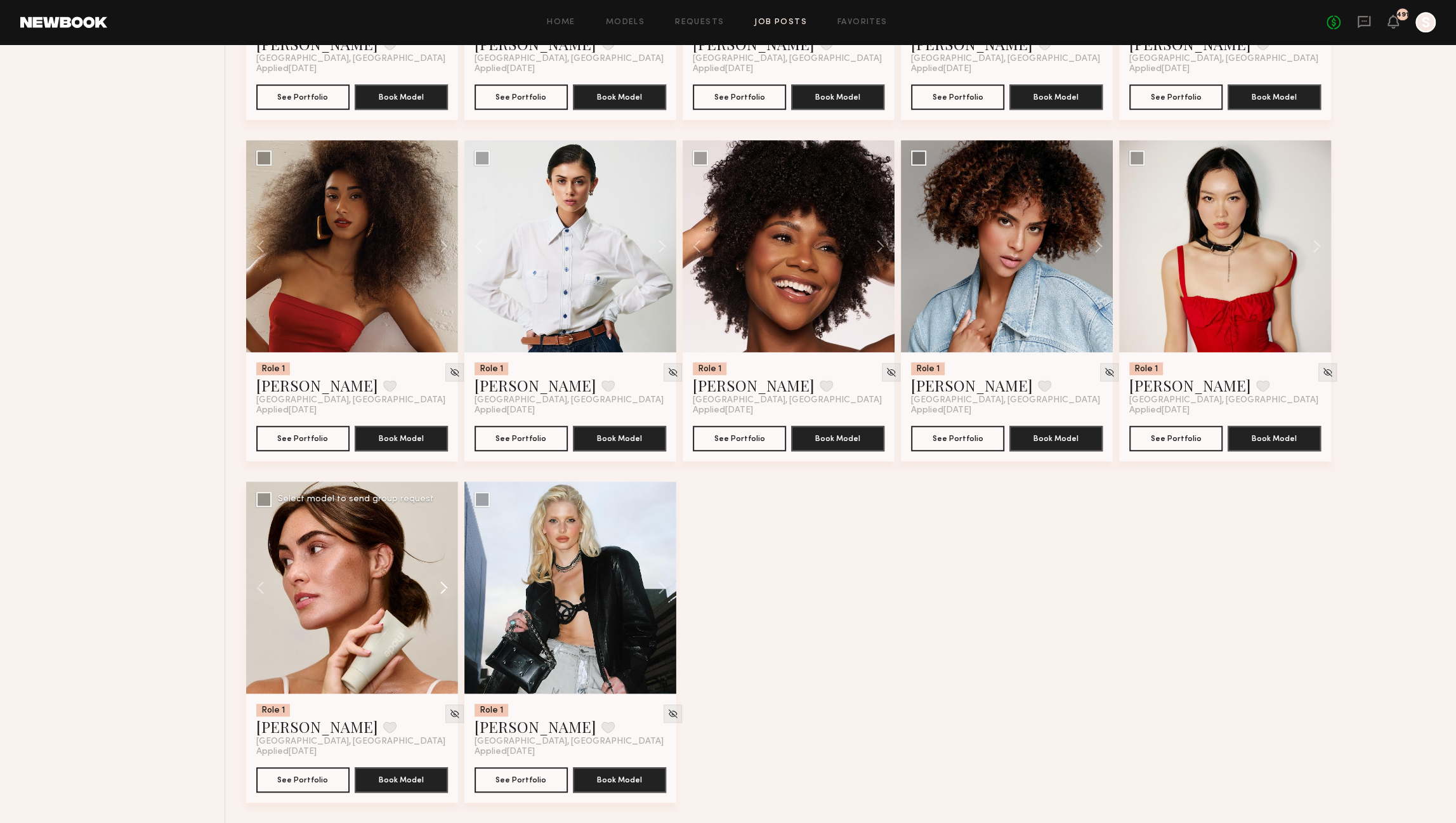
click at [441, 596] on button at bounding box center [438, 588] width 41 height 212
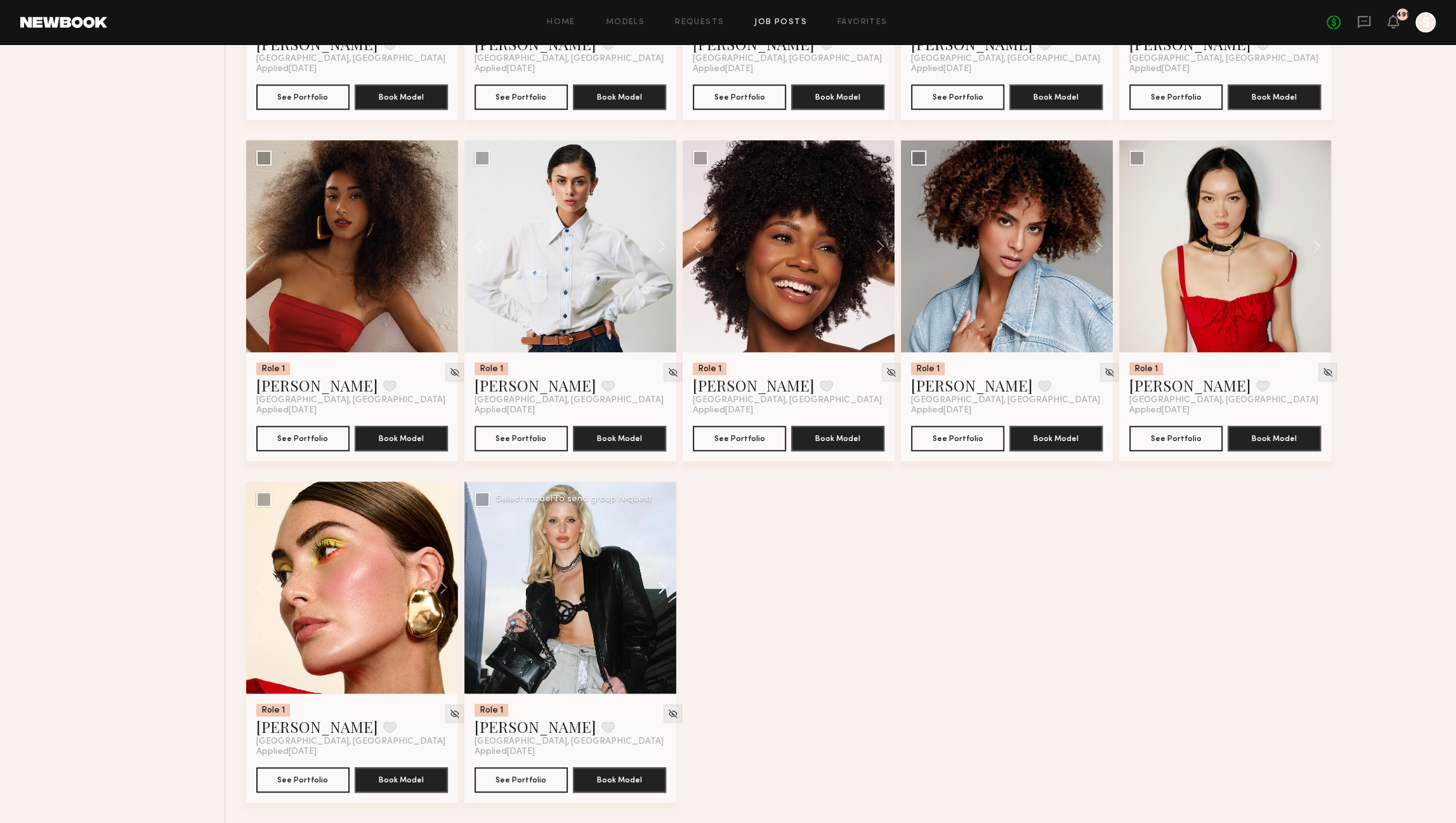
click at [662, 601] on button at bounding box center [656, 588] width 41 height 212
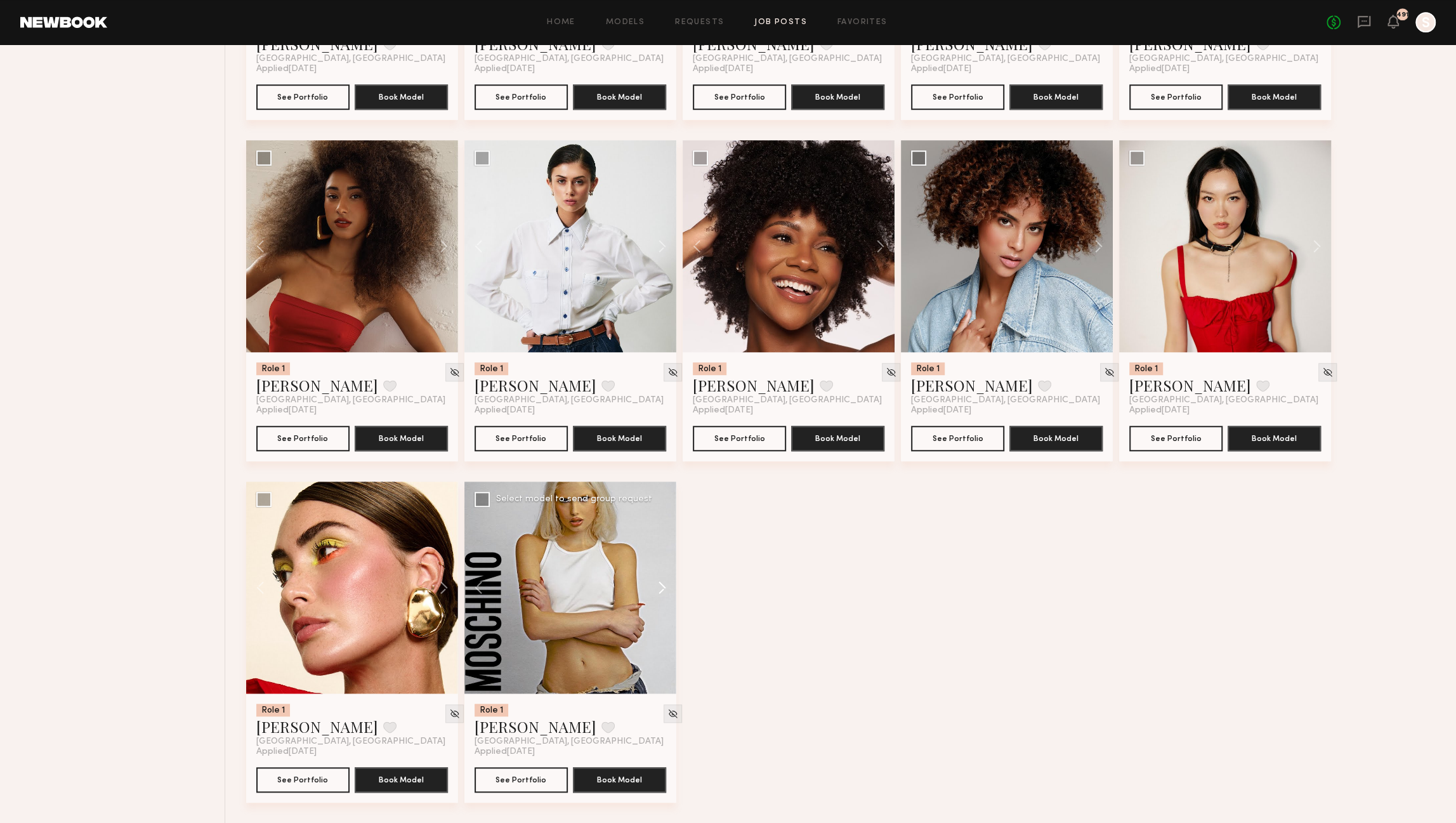
click at [662, 601] on button at bounding box center [656, 588] width 41 height 212
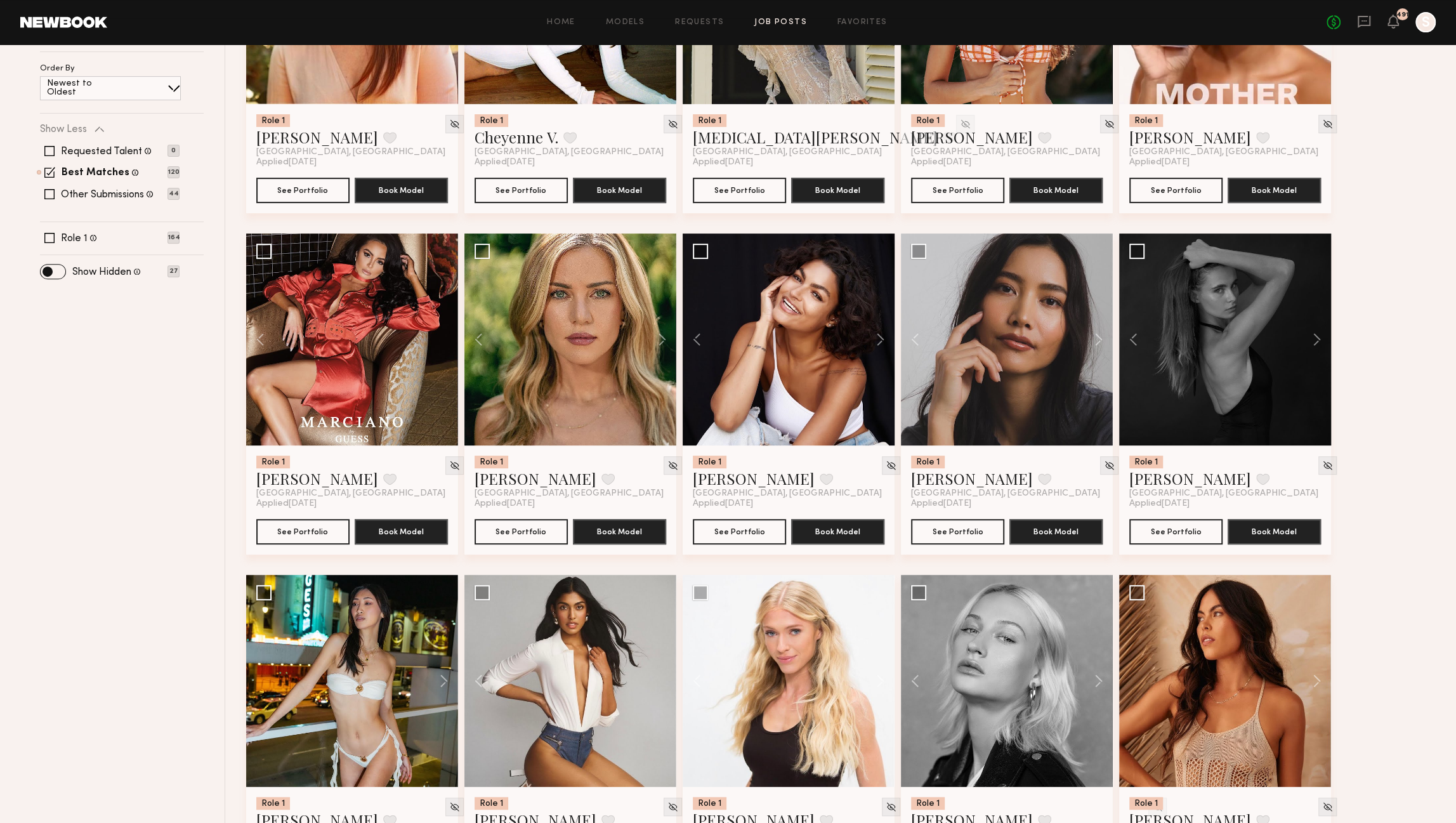
scroll to position [0, 0]
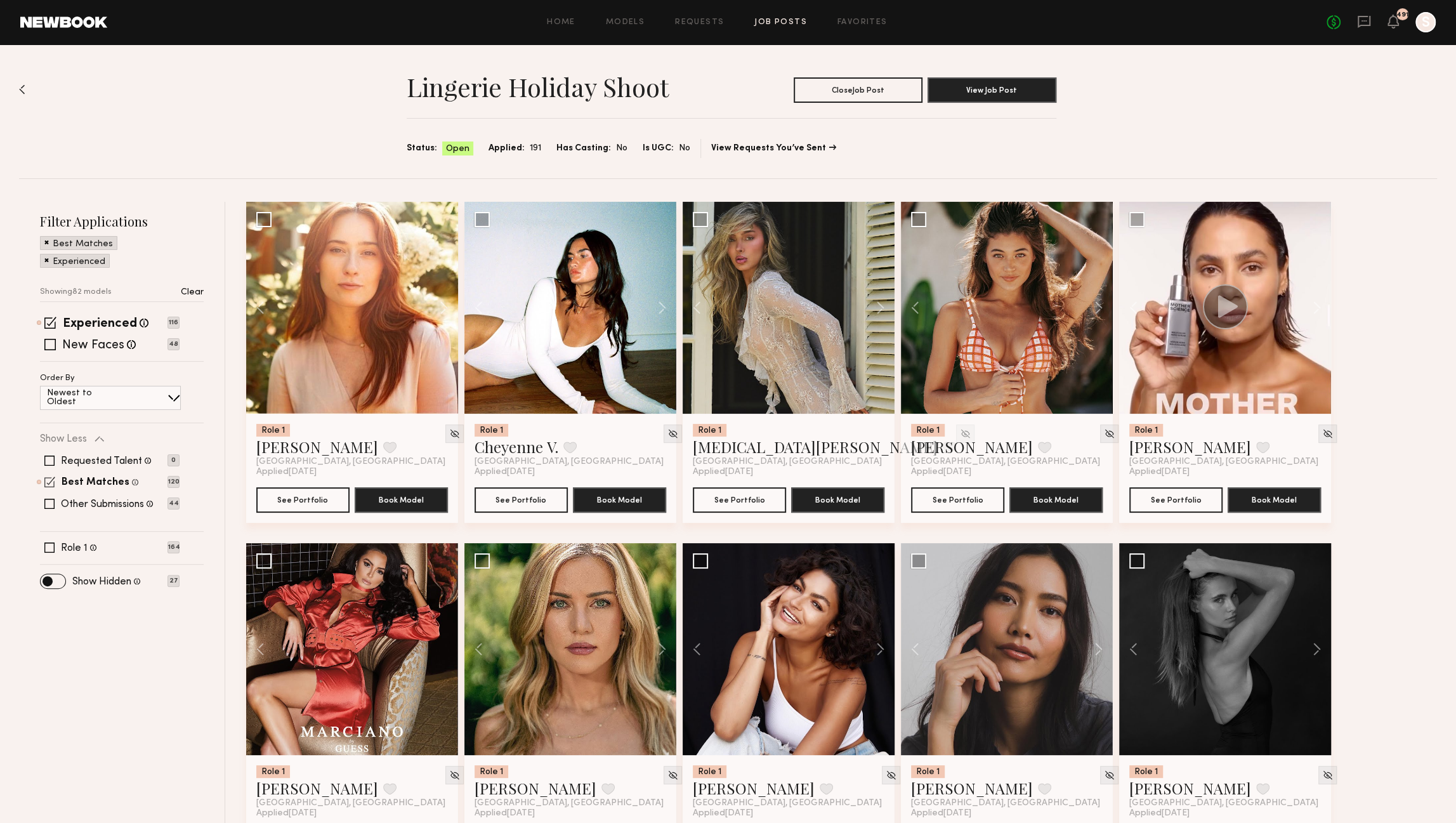
click at [48, 479] on span at bounding box center [49, 482] width 11 height 11
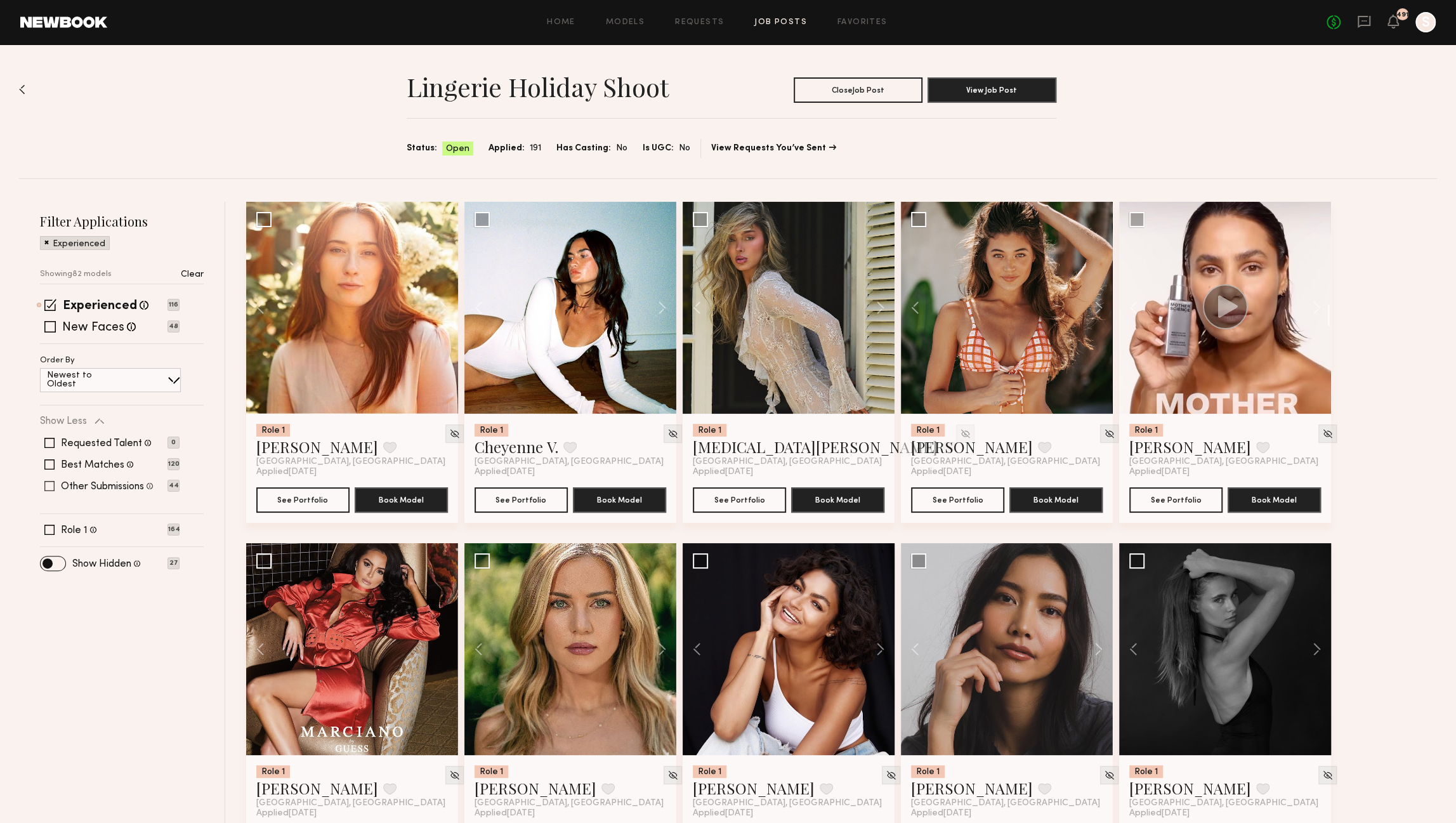
click at [47, 482] on span at bounding box center [49, 486] width 10 height 10
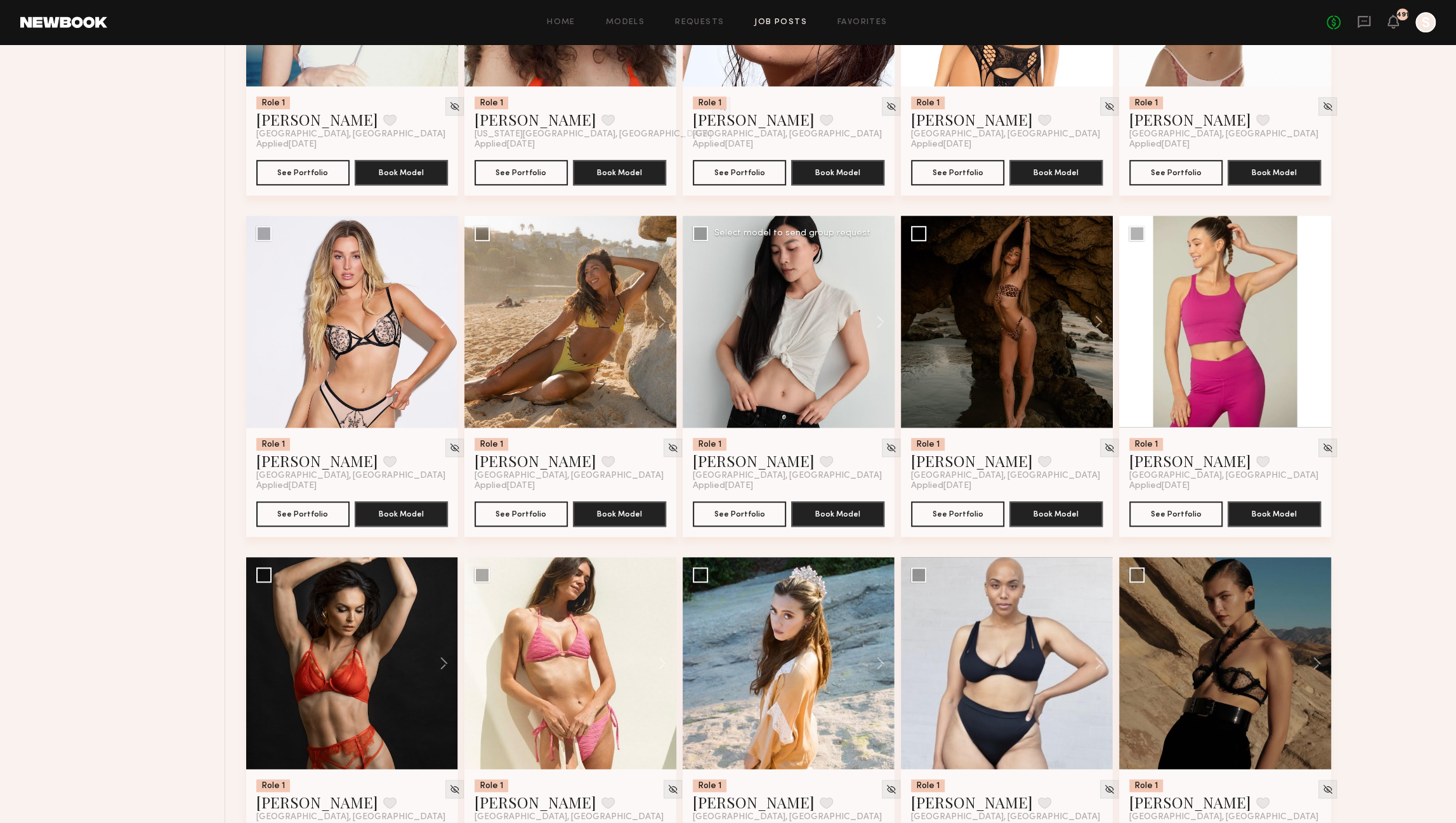
scroll to position [1024, 0]
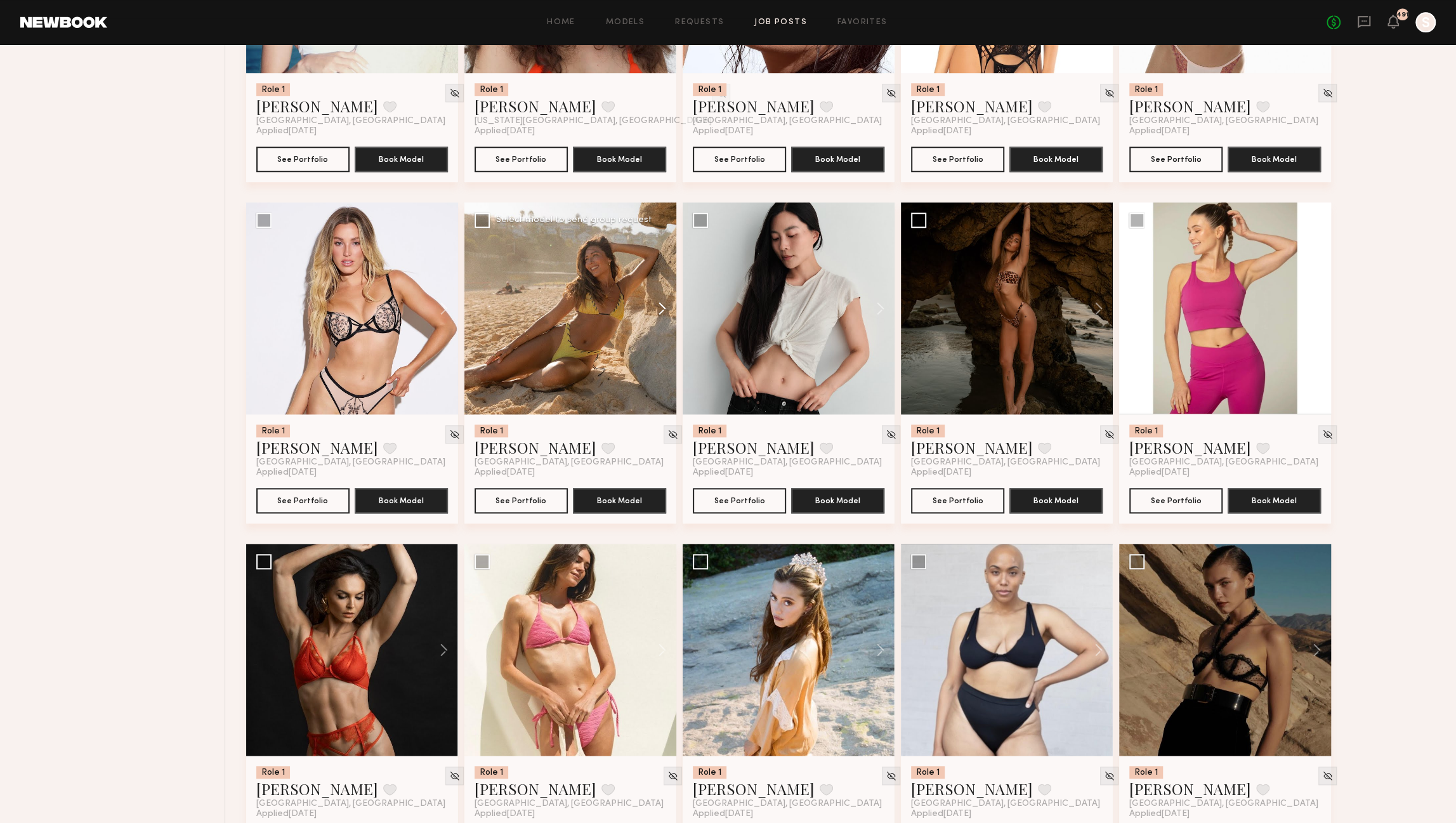
click at [659, 311] on button at bounding box center [656, 309] width 41 height 212
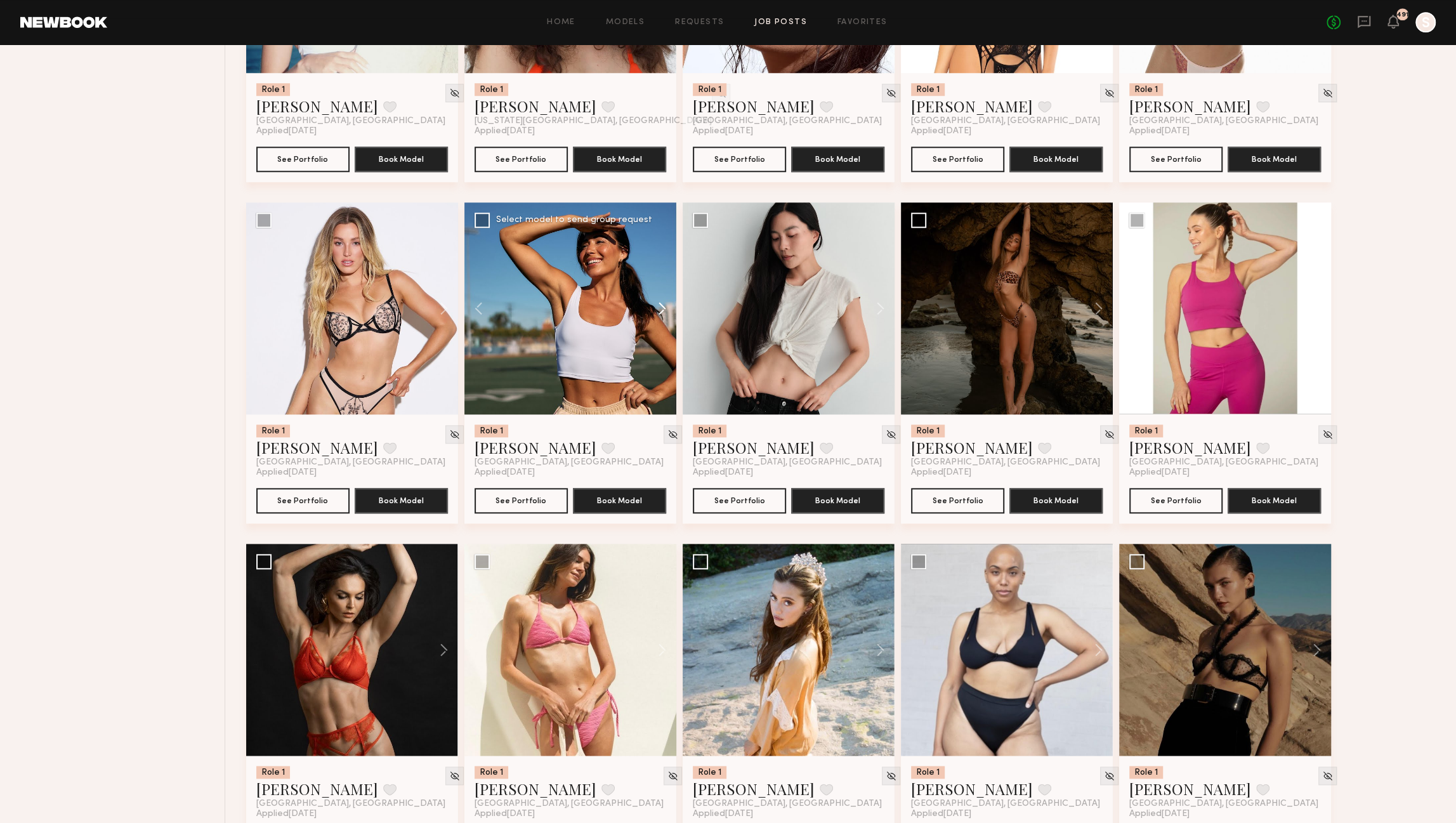
click at [659, 311] on button at bounding box center [656, 309] width 41 height 212
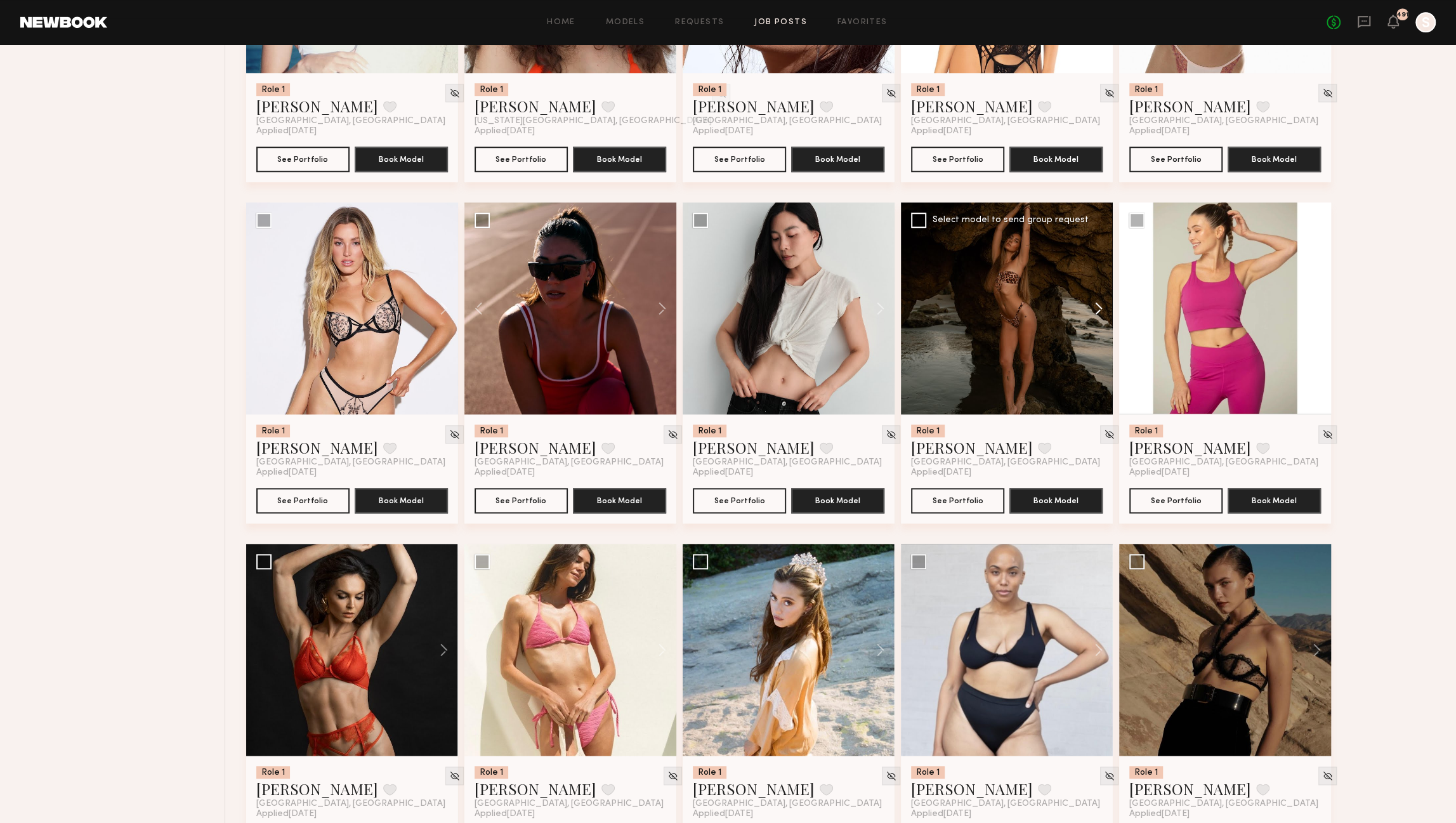
click at [1102, 308] on button at bounding box center [1093, 309] width 41 height 212
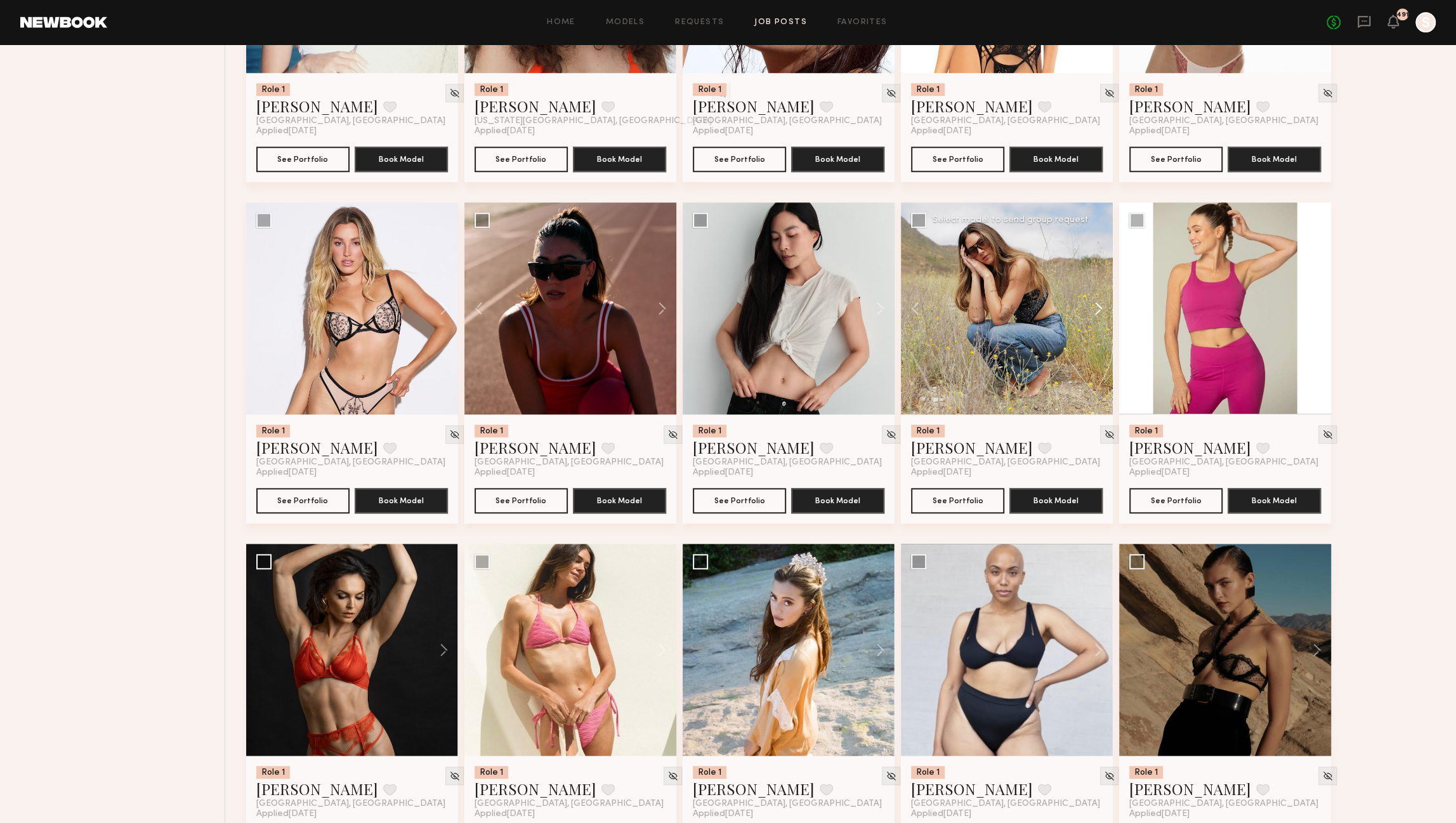
click at [1102, 308] on button at bounding box center [1093, 309] width 41 height 212
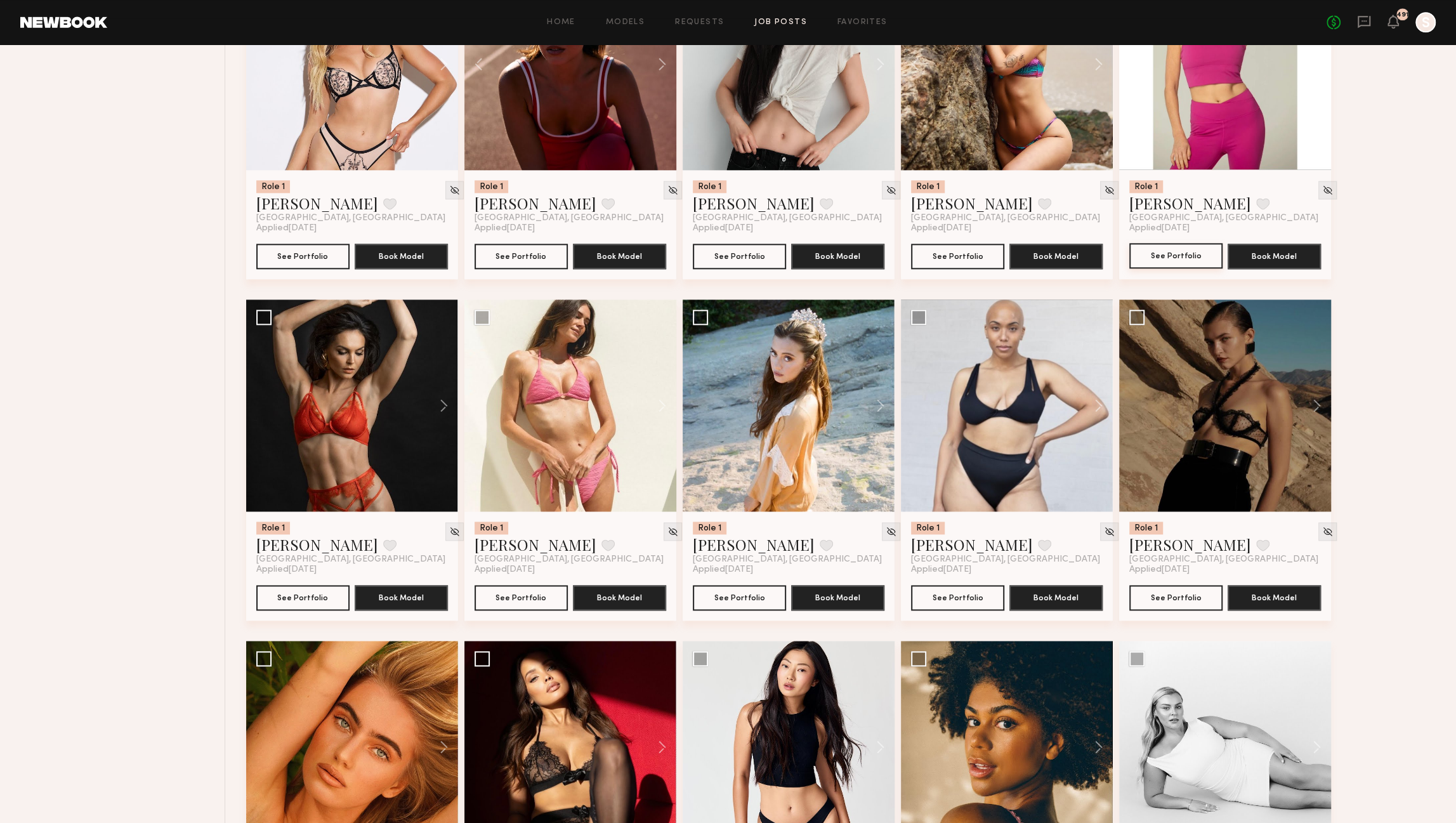
scroll to position [1279, 0]
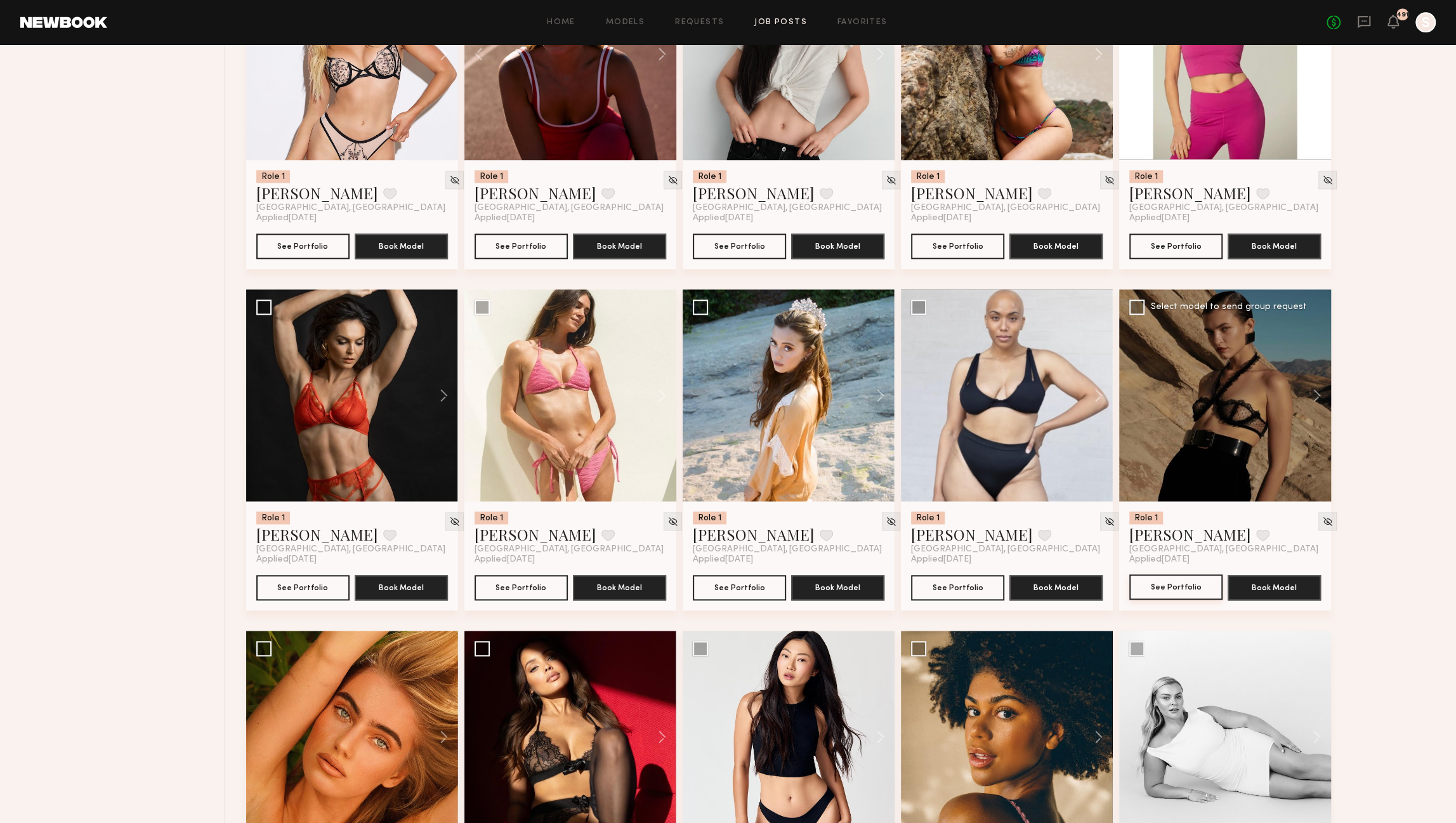
click at [1192, 586] on button "See Portfolio" at bounding box center [1176, 587] width 93 height 25
click at [661, 400] on button at bounding box center [656, 395] width 41 height 212
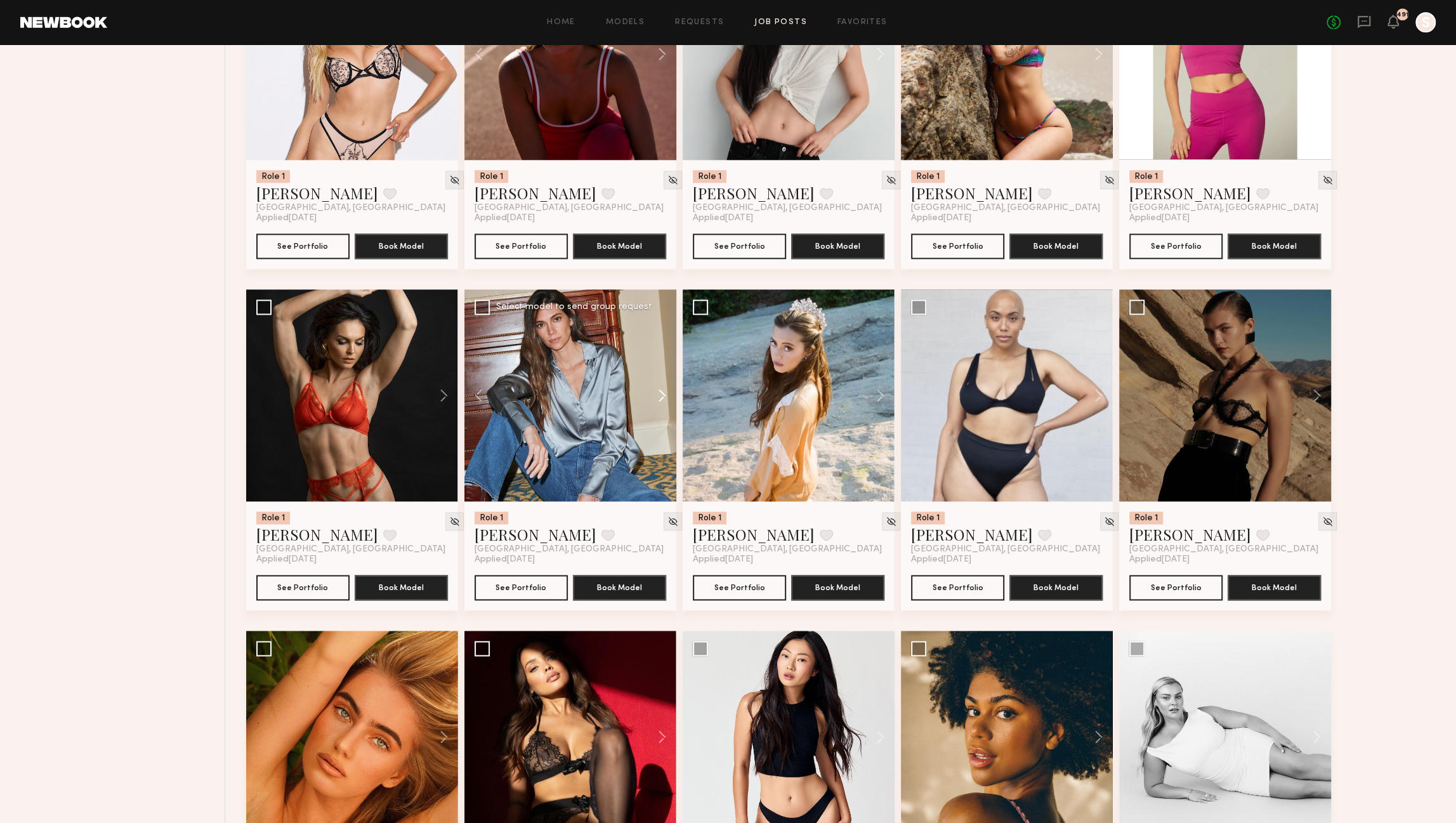
click at [661, 400] on button at bounding box center [656, 395] width 41 height 212
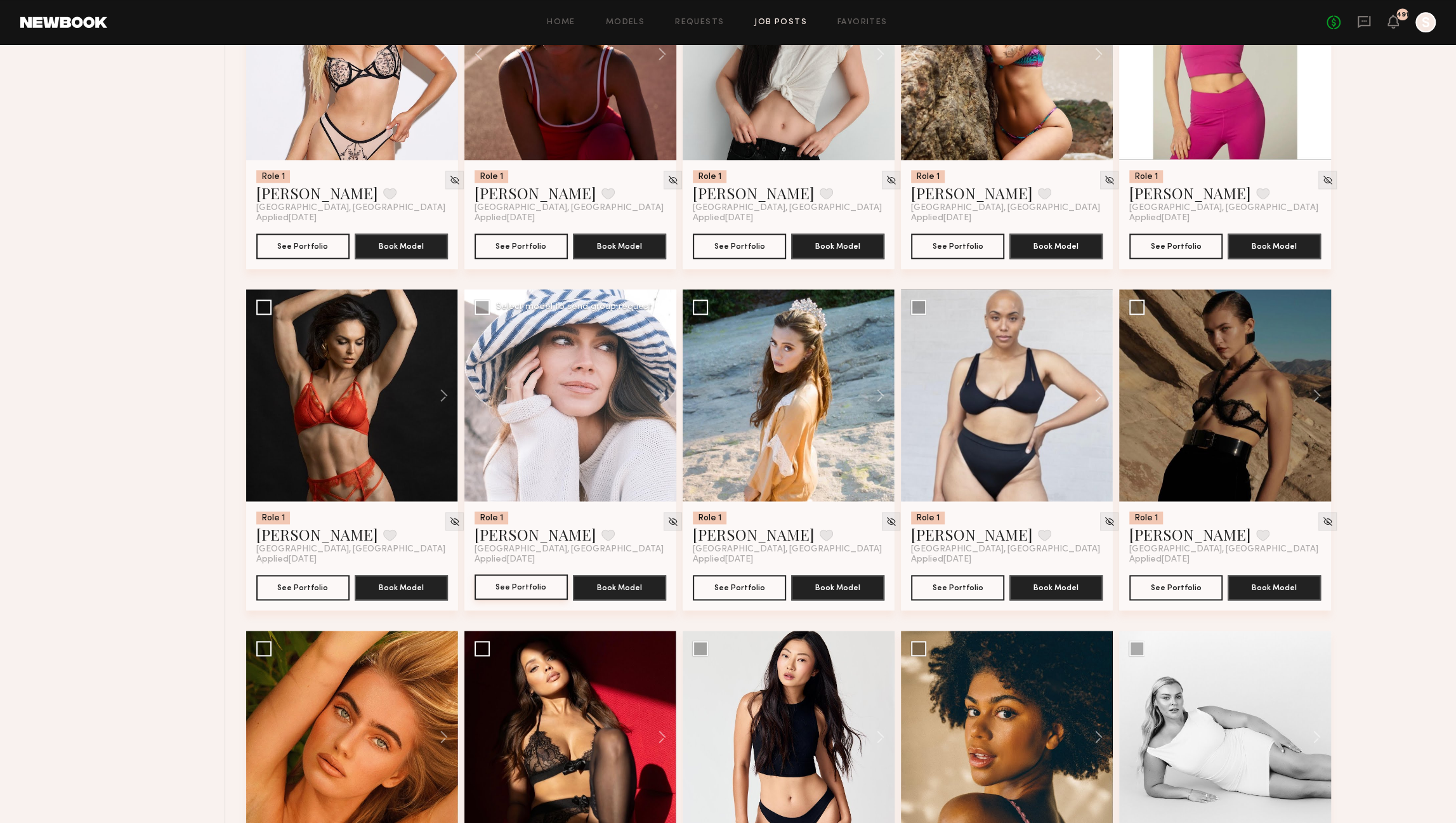
click at [534, 589] on button "See Portfolio" at bounding box center [522, 587] width 93 height 25
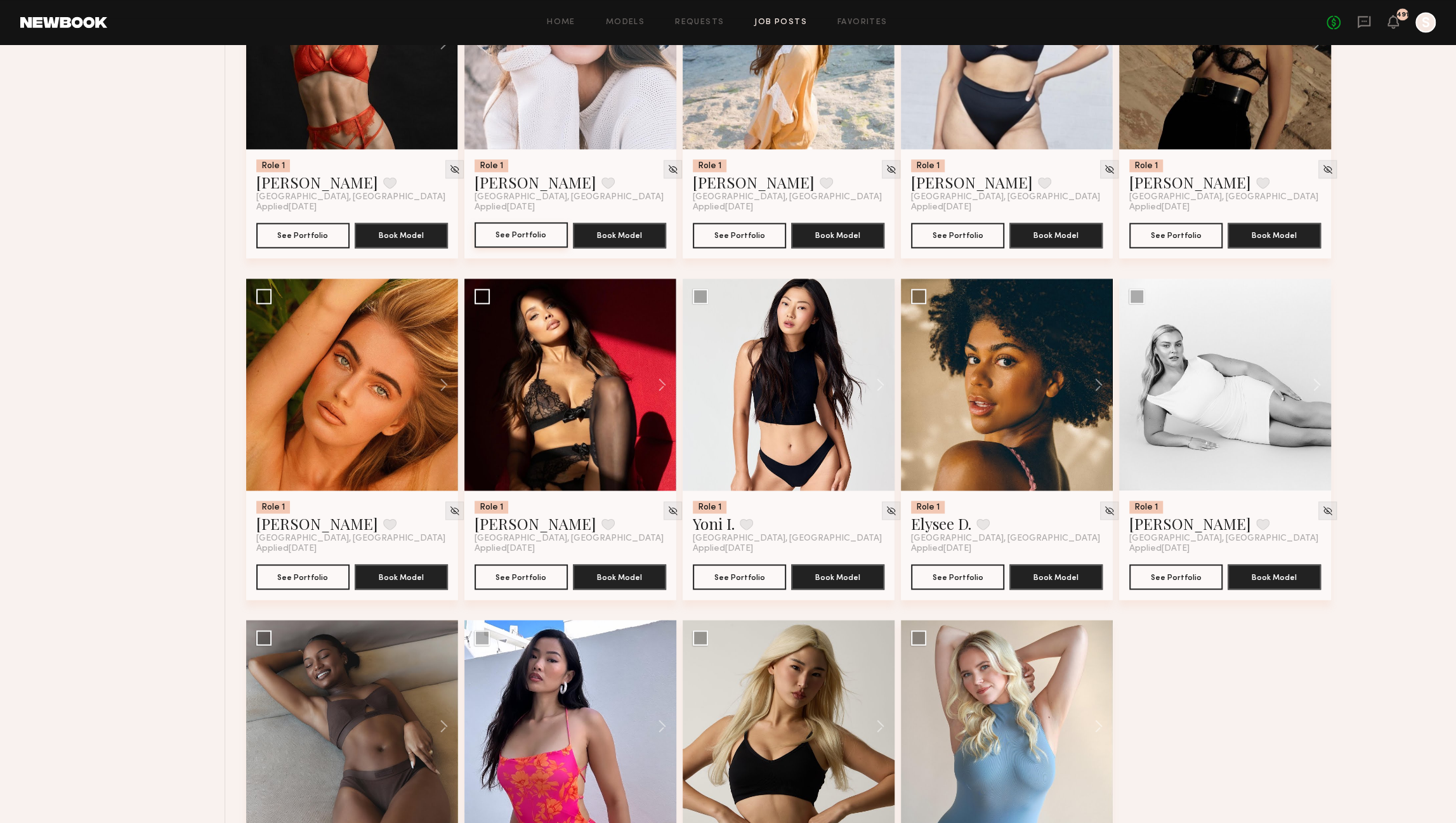
scroll to position [1646, 0]
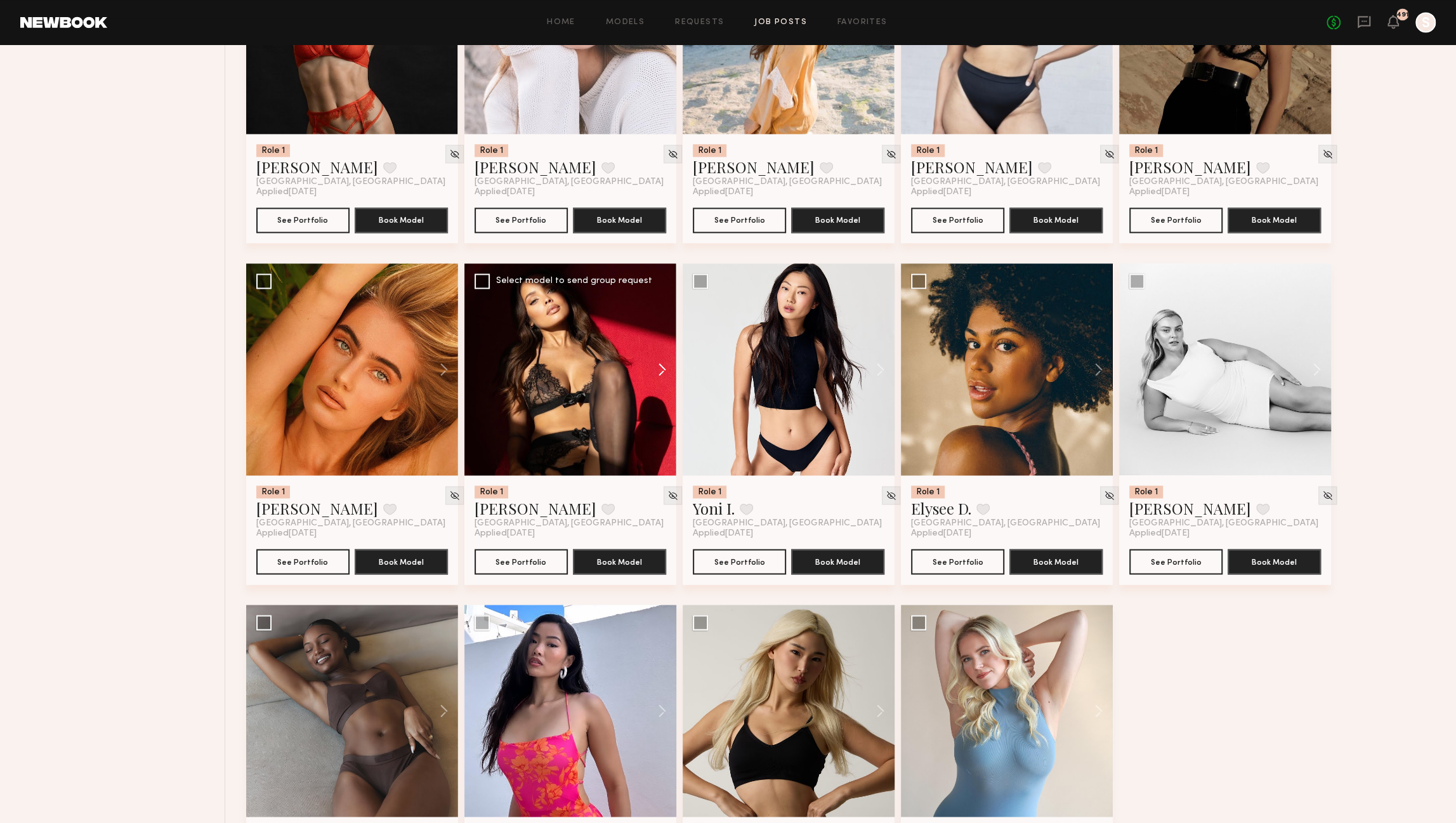
click at [661, 372] on button at bounding box center [656, 370] width 41 height 212
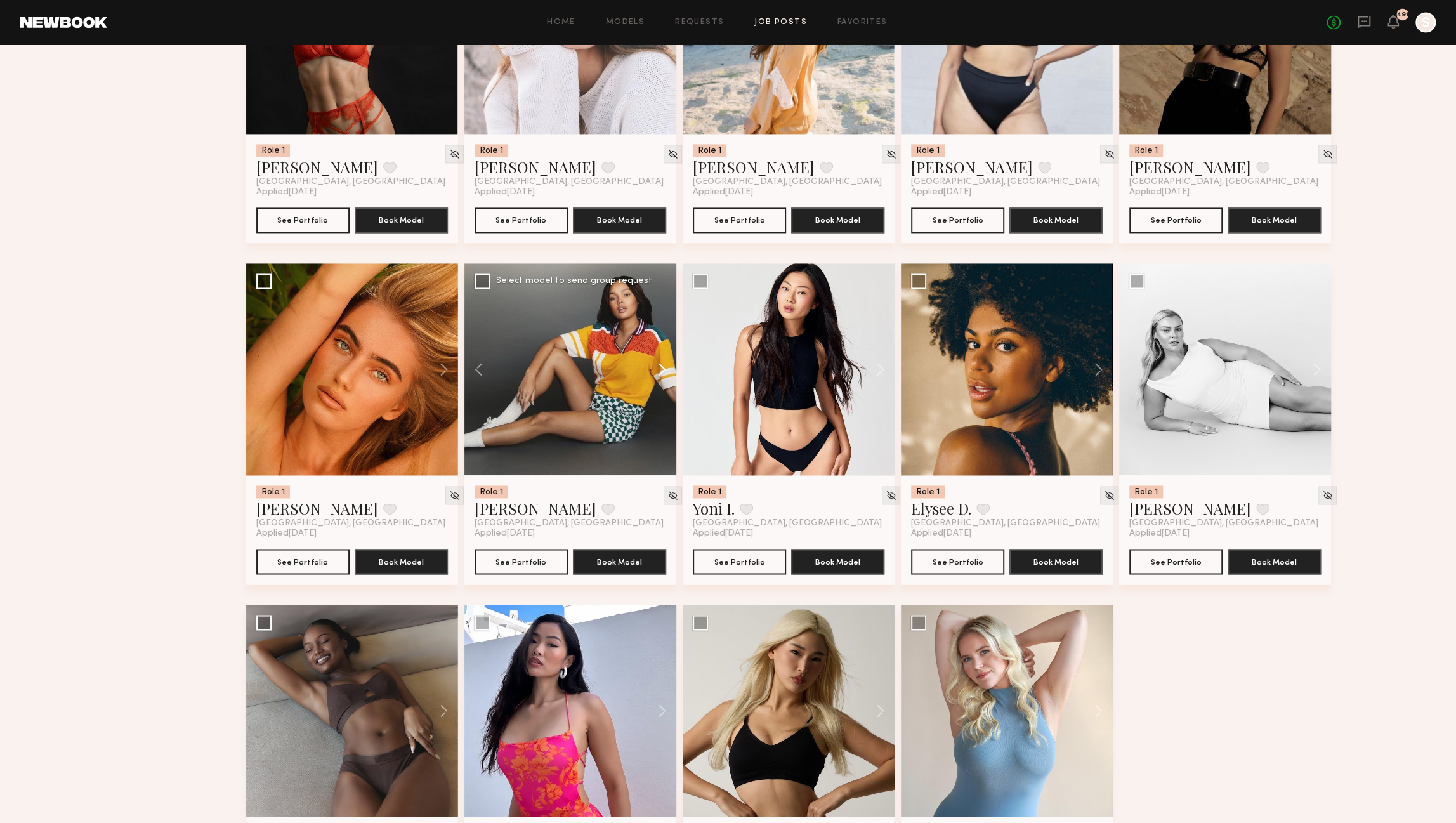
click at [661, 372] on button at bounding box center [656, 370] width 41 height 212
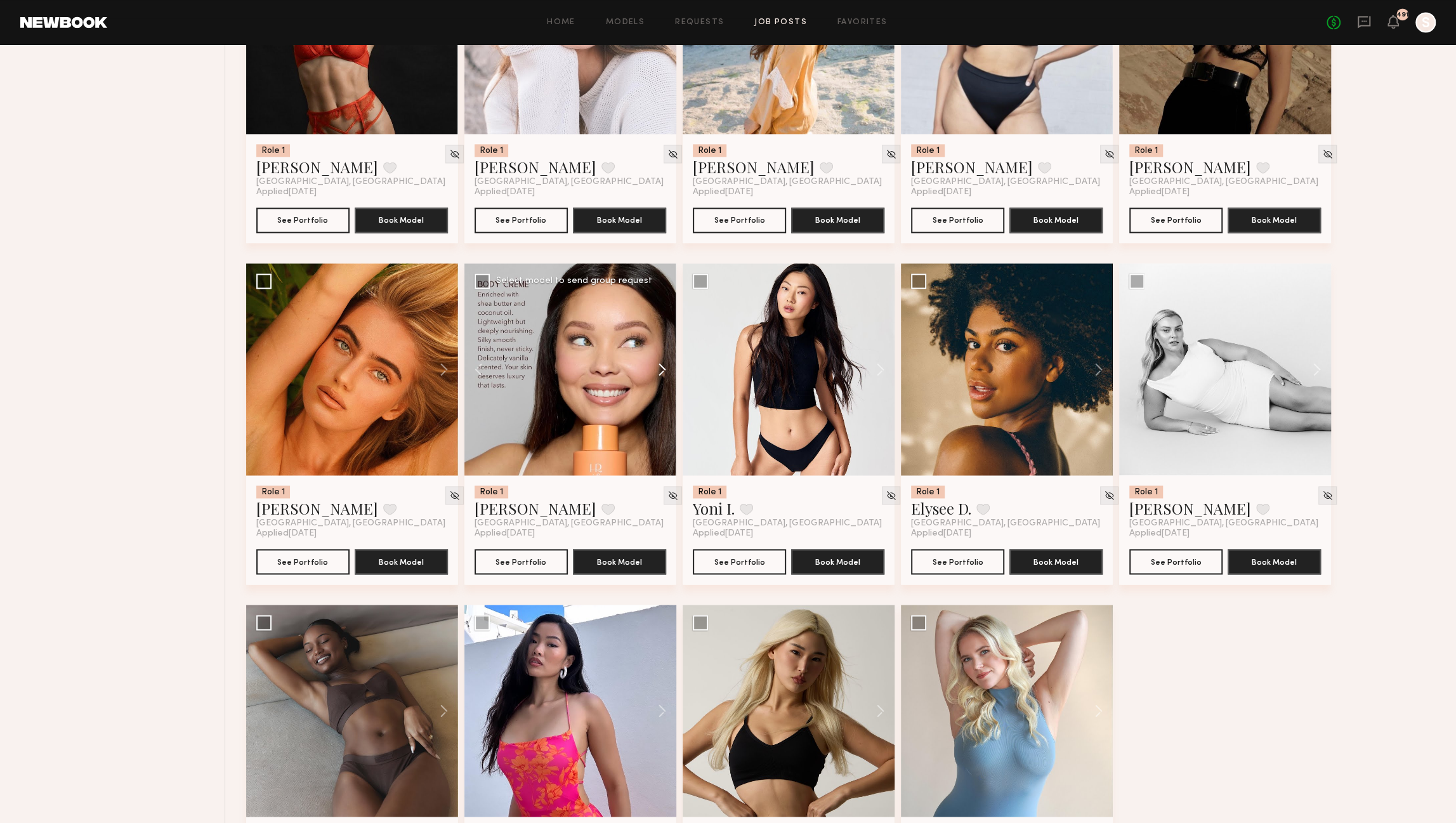
click at [661, 372] on button at bounding box center [656, 370] width 41 height 212
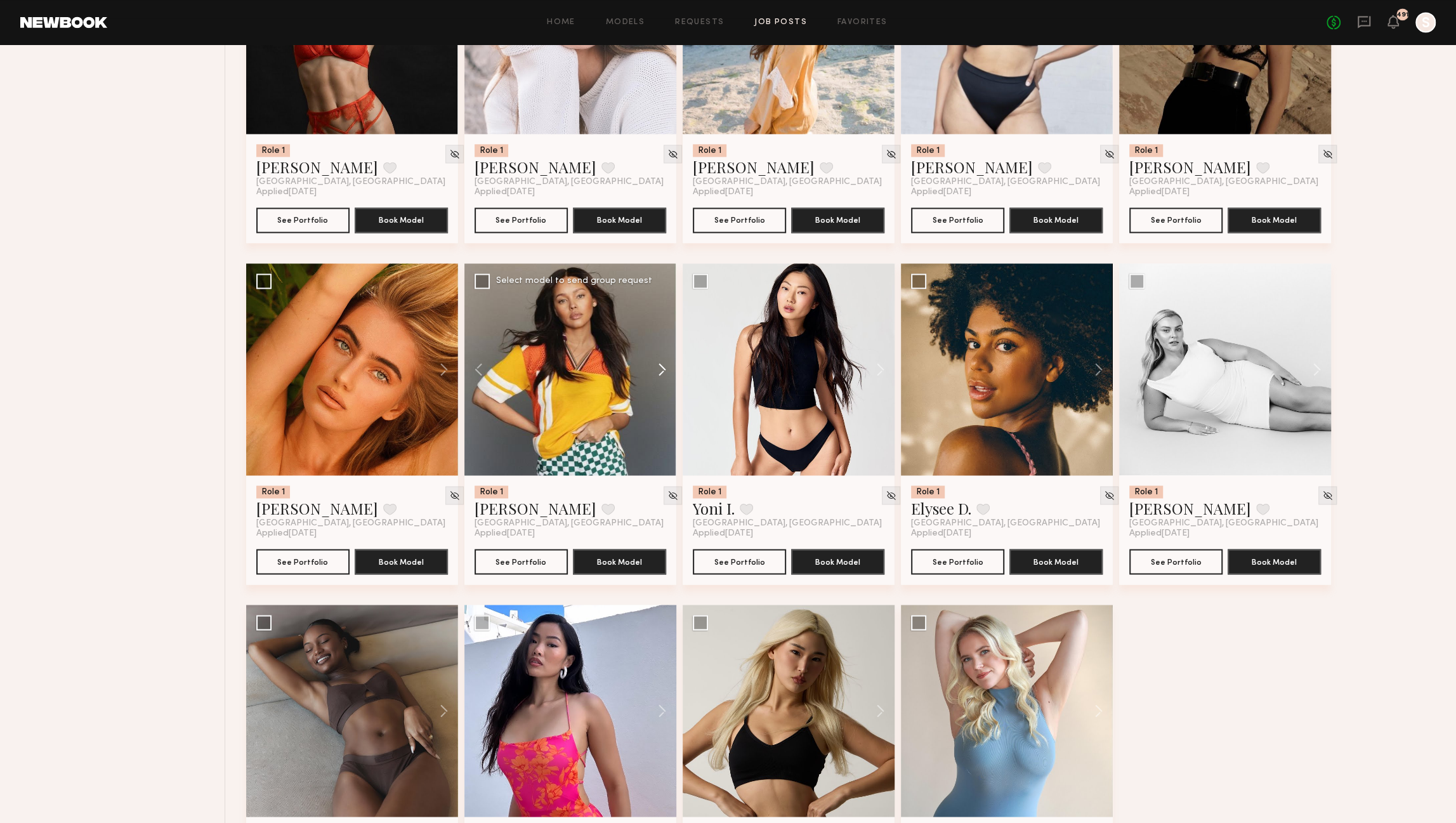
click at [661, 372] on button at bounding box center [656, 370] width 41 height 212
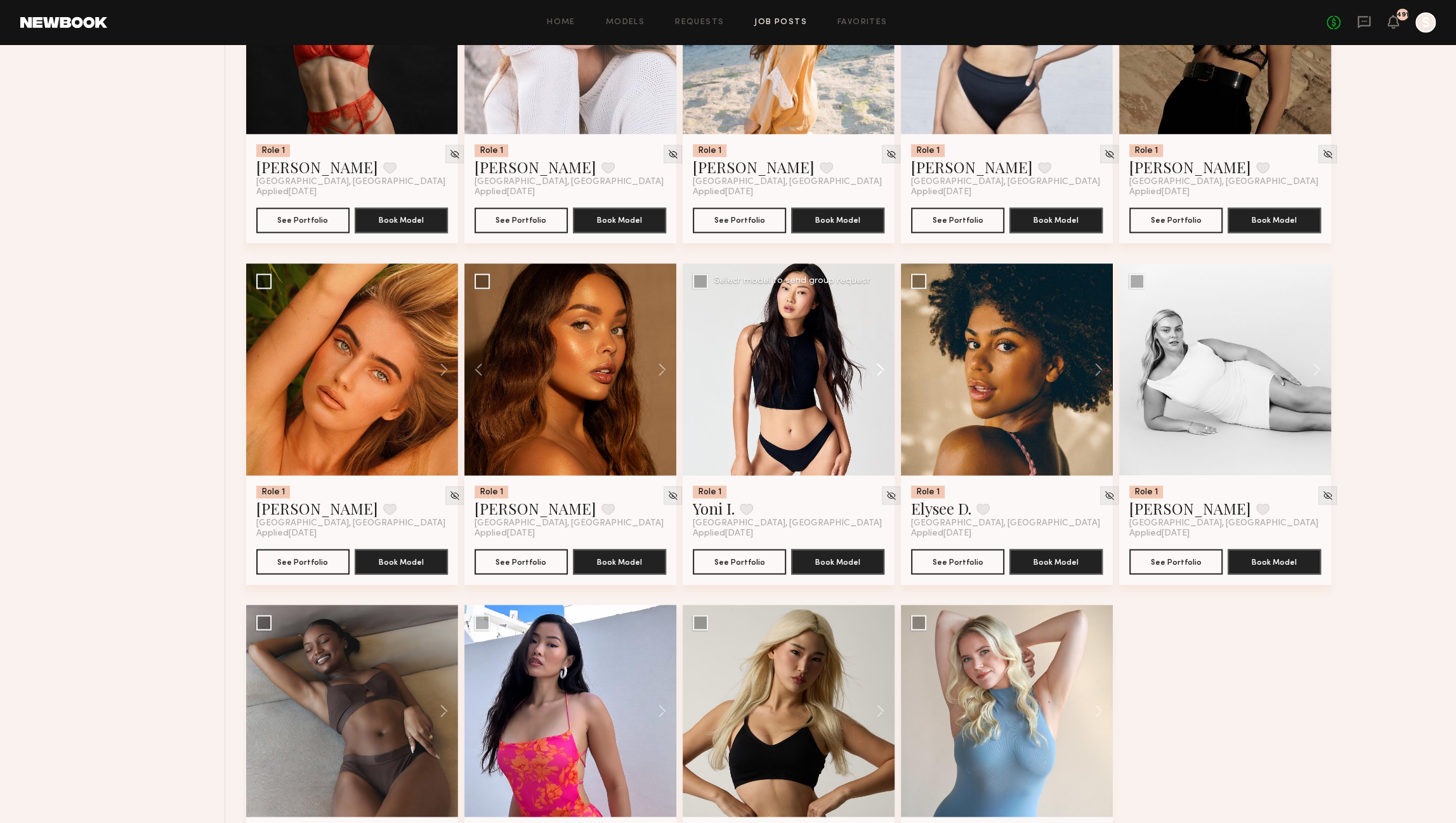
click at [881, 374] on button at bounding box center [874, 370] width 41 height 212
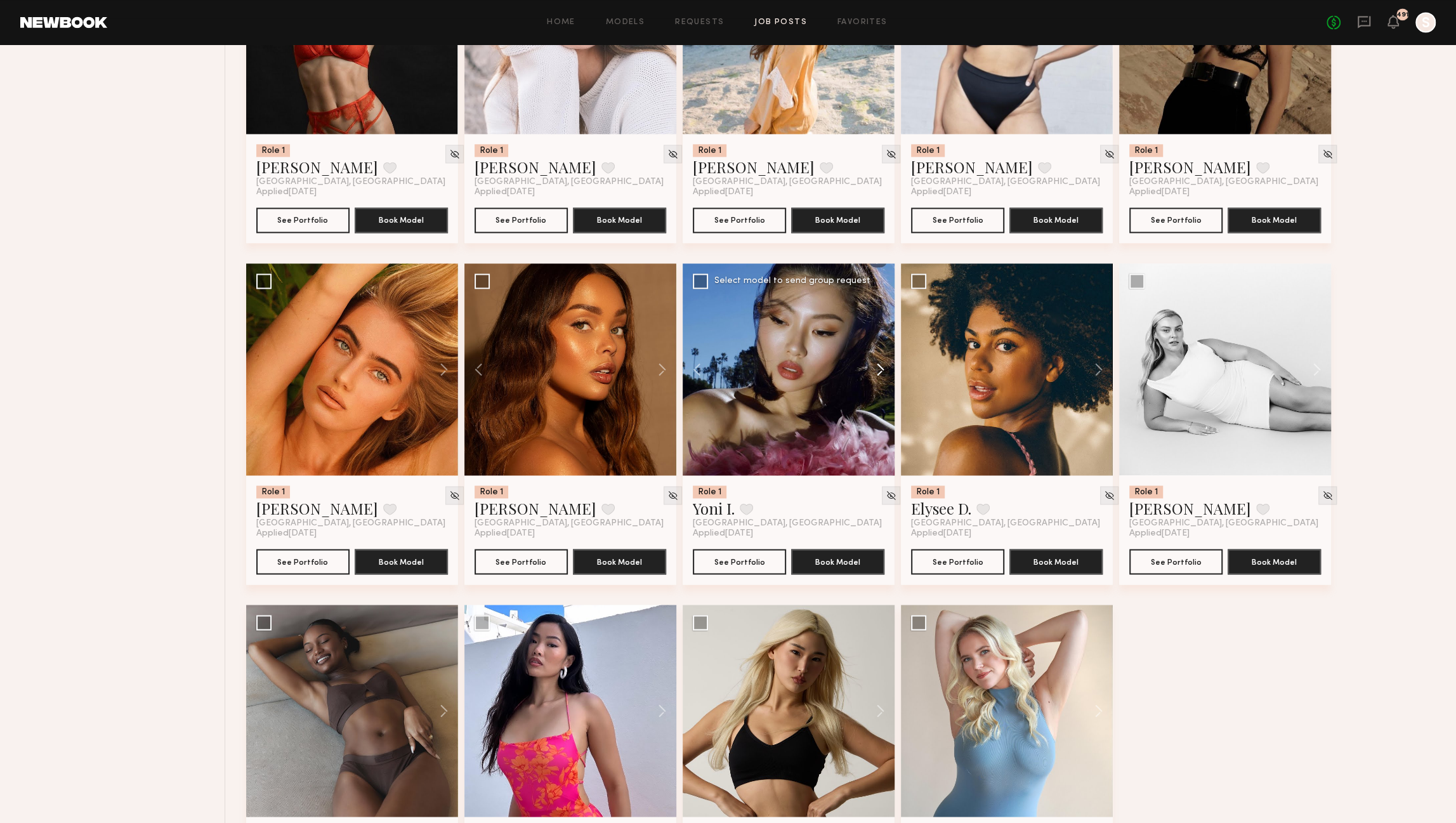
click at [881, 374] on button at bounding box center [874, 370] width 41 height 212
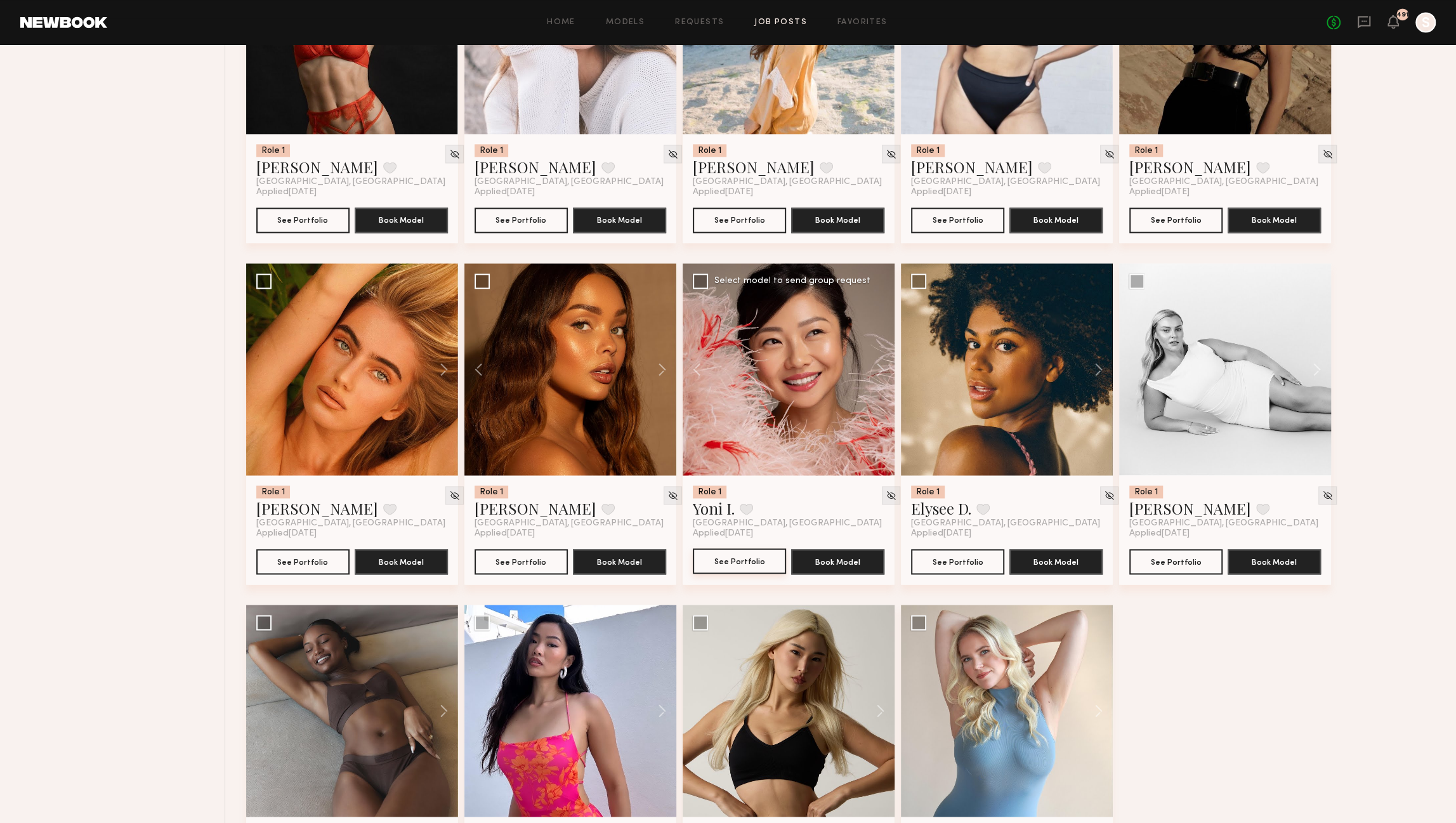
click at [715, 563] on button "See Portfolio" at bounding box center [739, 561] width 93 height 25
click at [1097, 374] on button at bounding box center [1093, 370] width 41 height 212
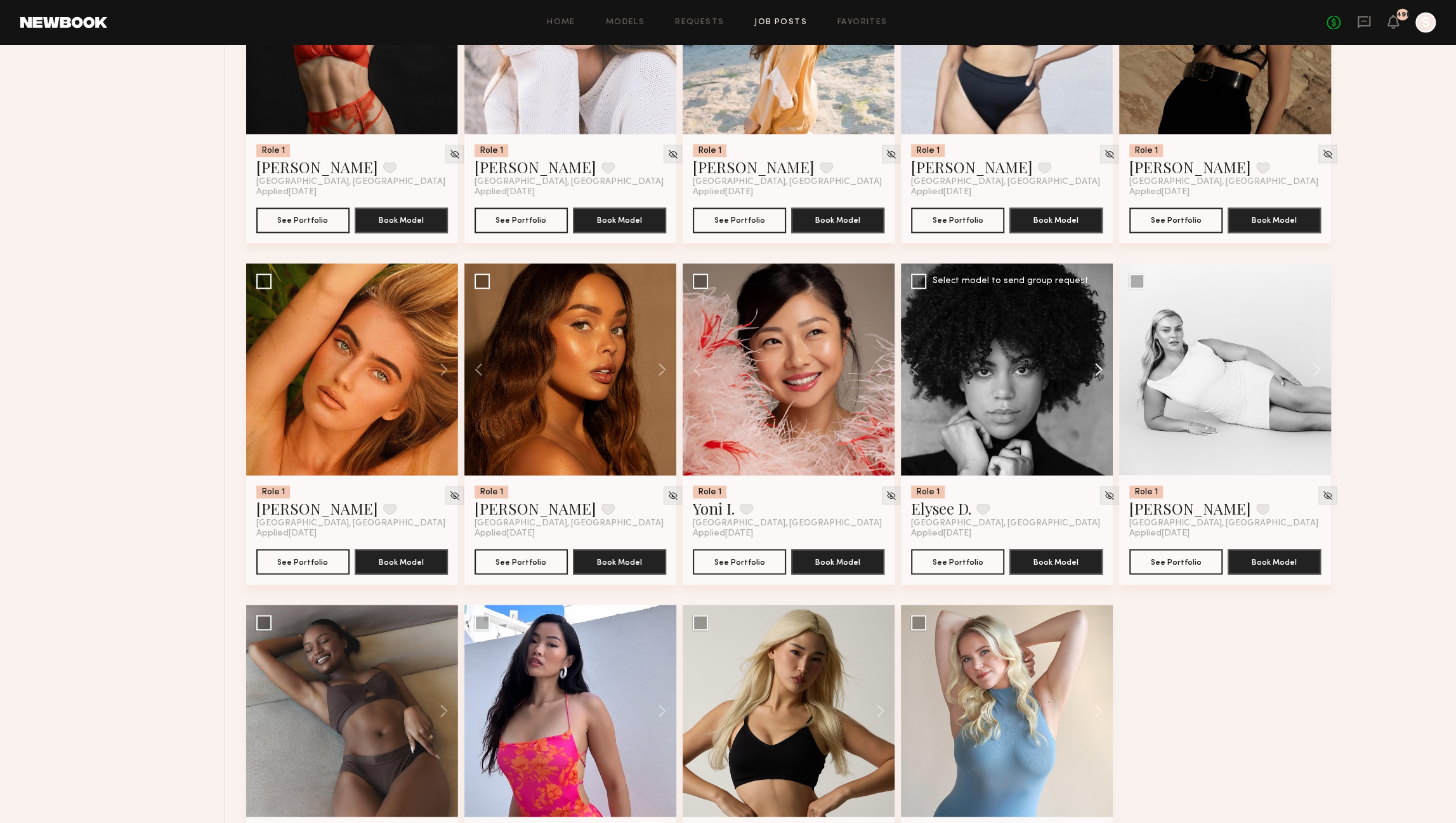
click at [1097, 374] on button at bounding box center [1093, 370] width 41 height 212
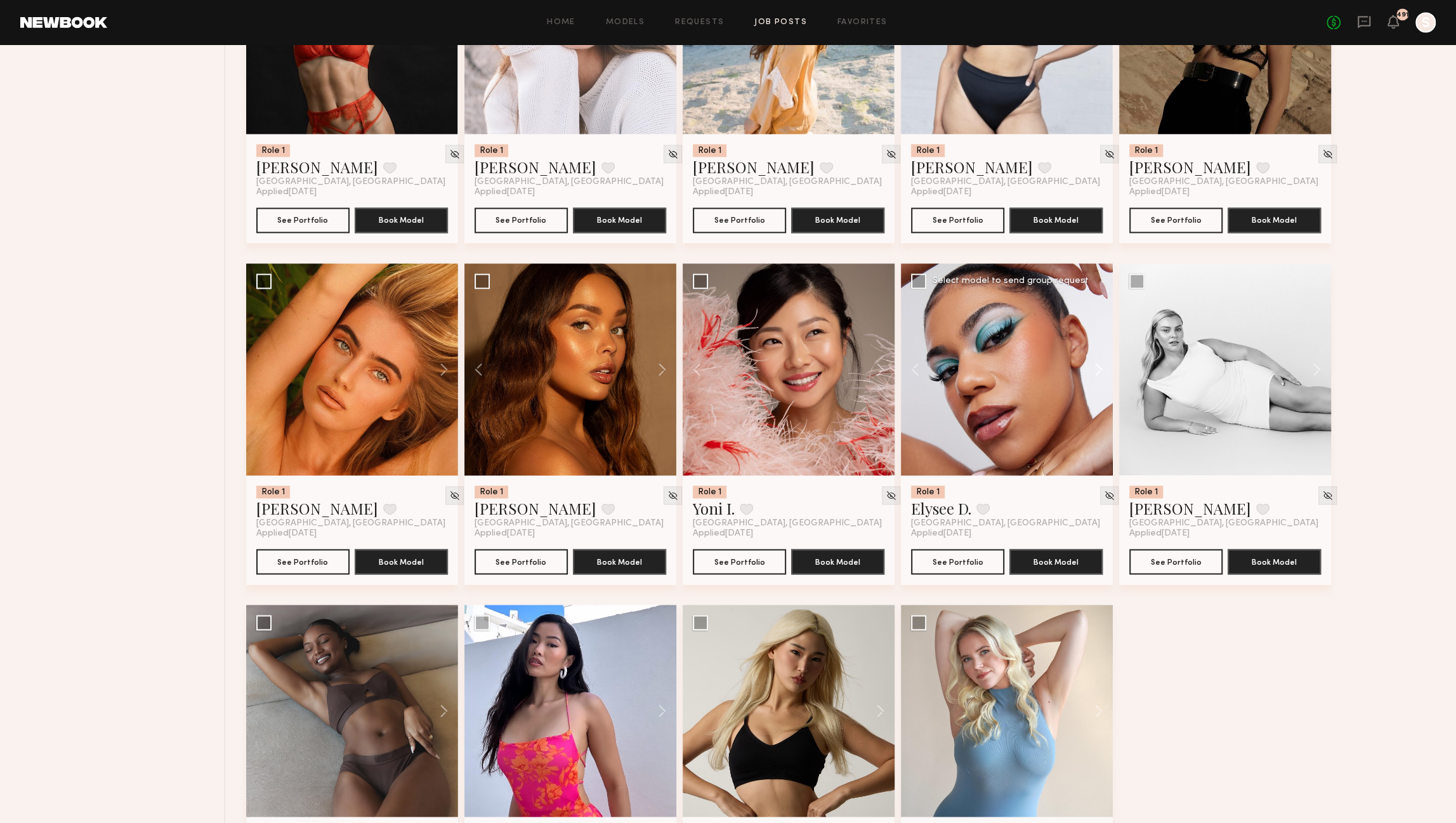
click at [1097, 374] on button at bounding box center [1093, 370] width 41 height 212
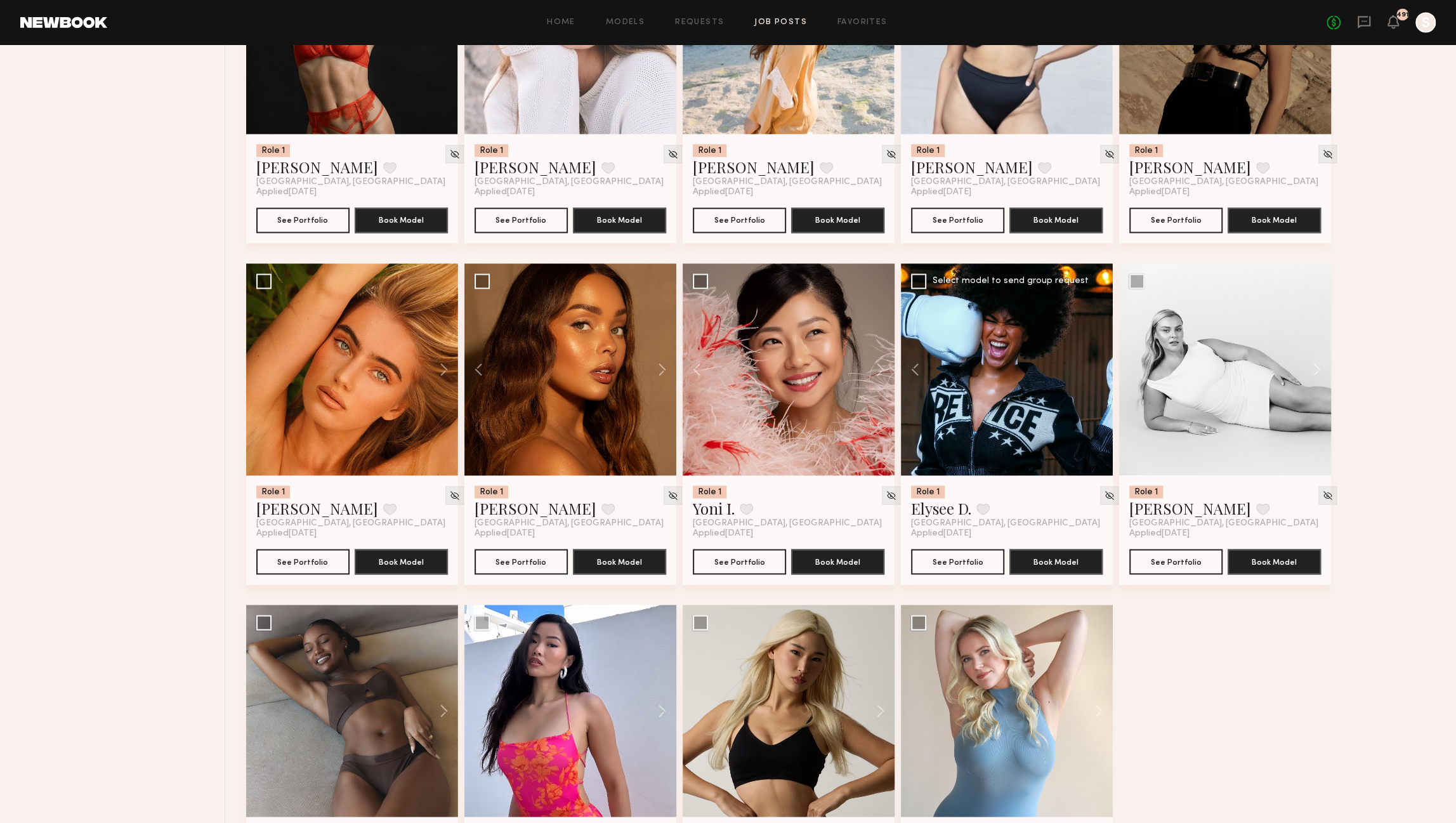
click at [1097, 374] on div at bounding box center [1007, 370] width 212 height 212
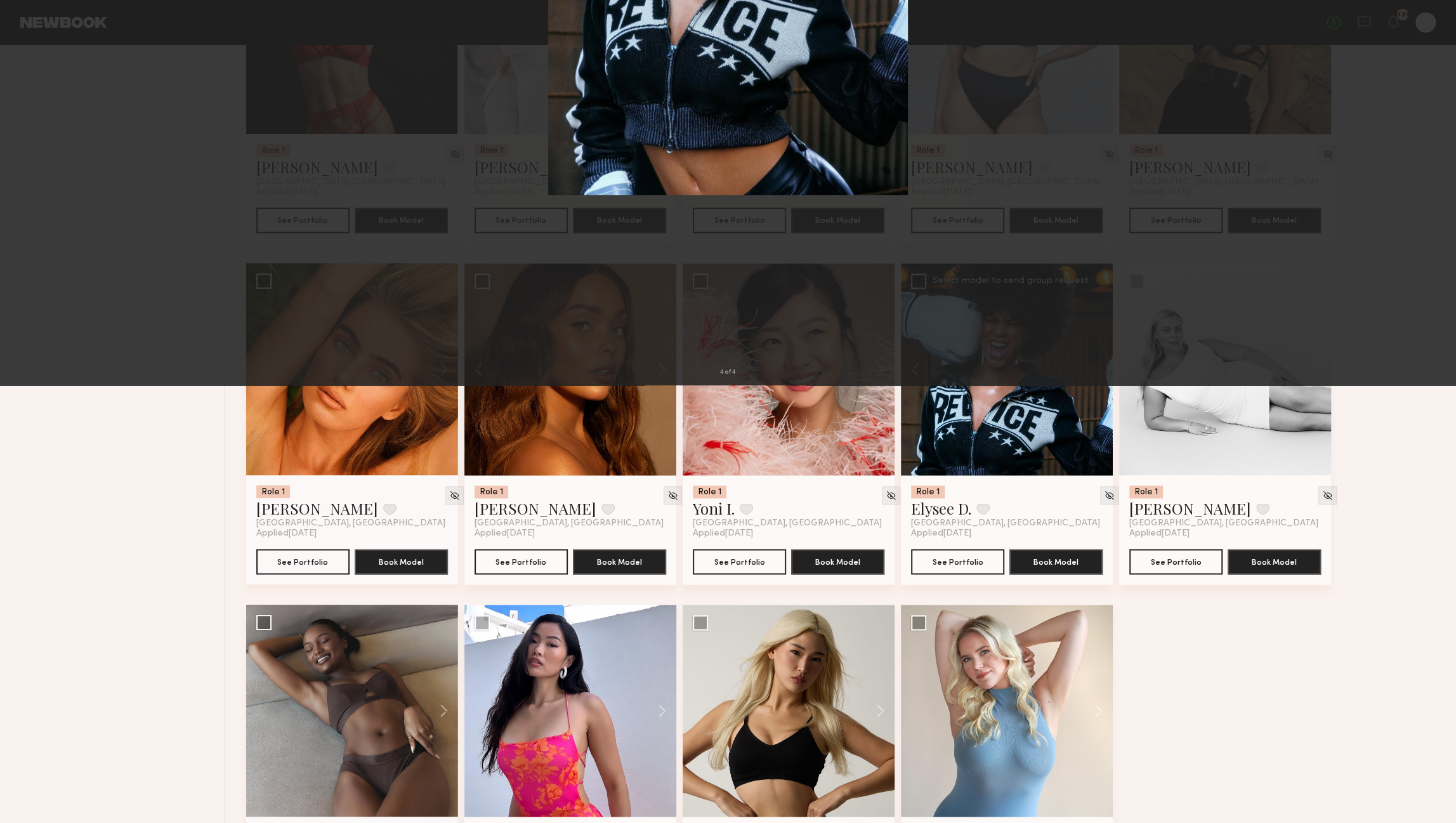
click at [35, 29] on button at bounding box center [29, 30] width 20 height 23
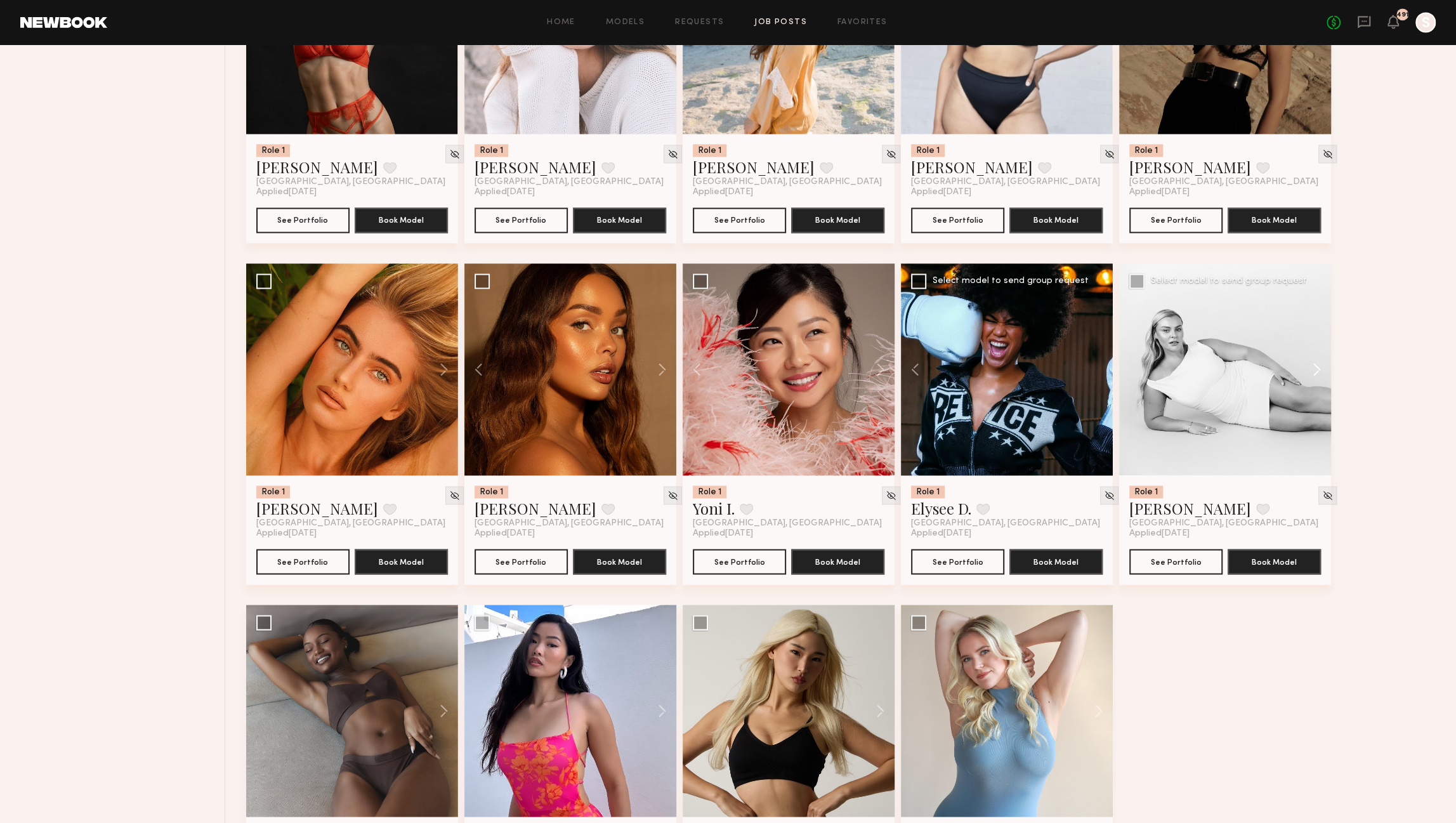
click at [1314, 370] on button at bounding box center [1311, 370] width 41 height 212
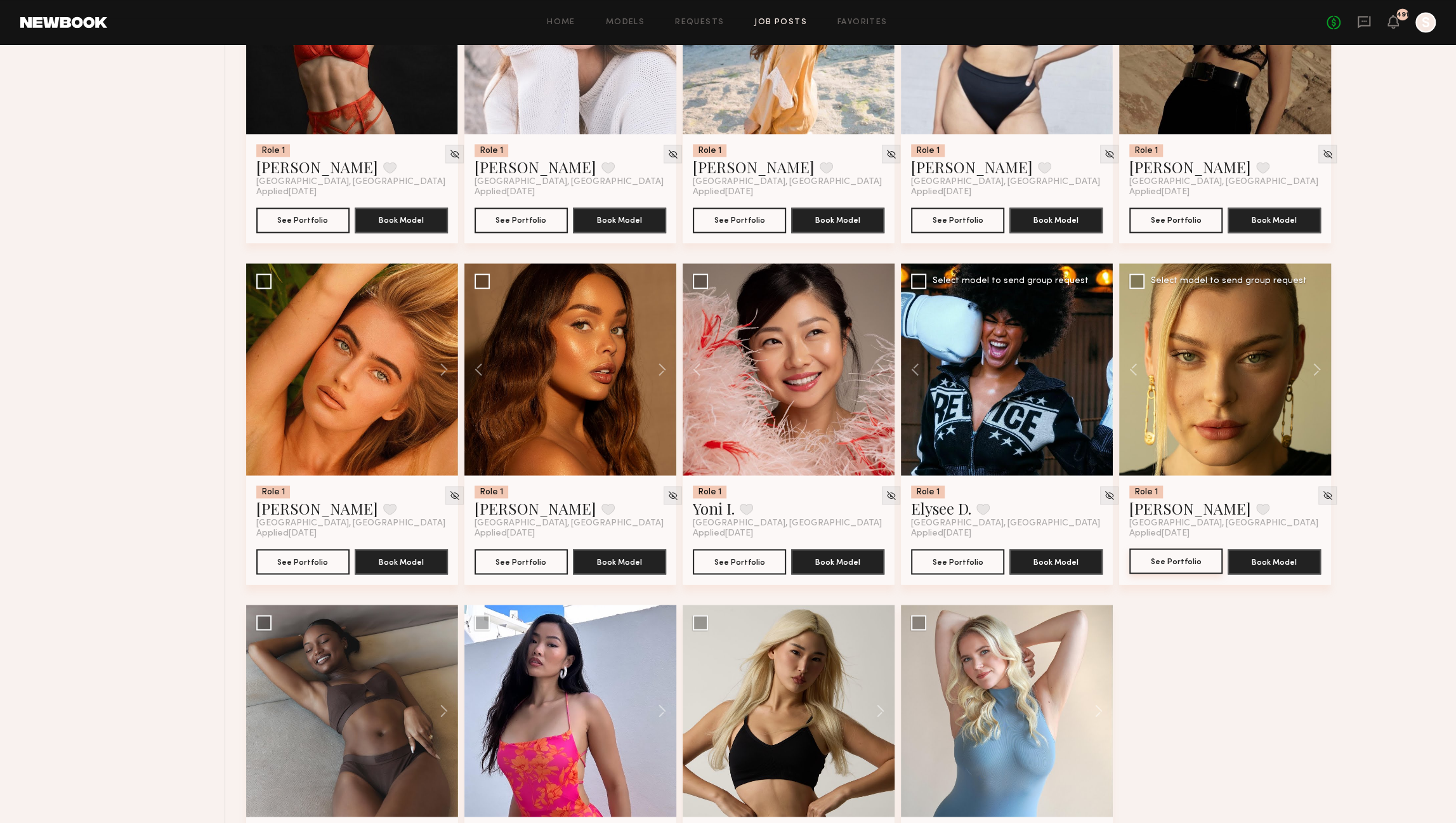
click at [1176, 563] on button "See Portfolio" at bounding box center [1176, 561] width 93 height 25
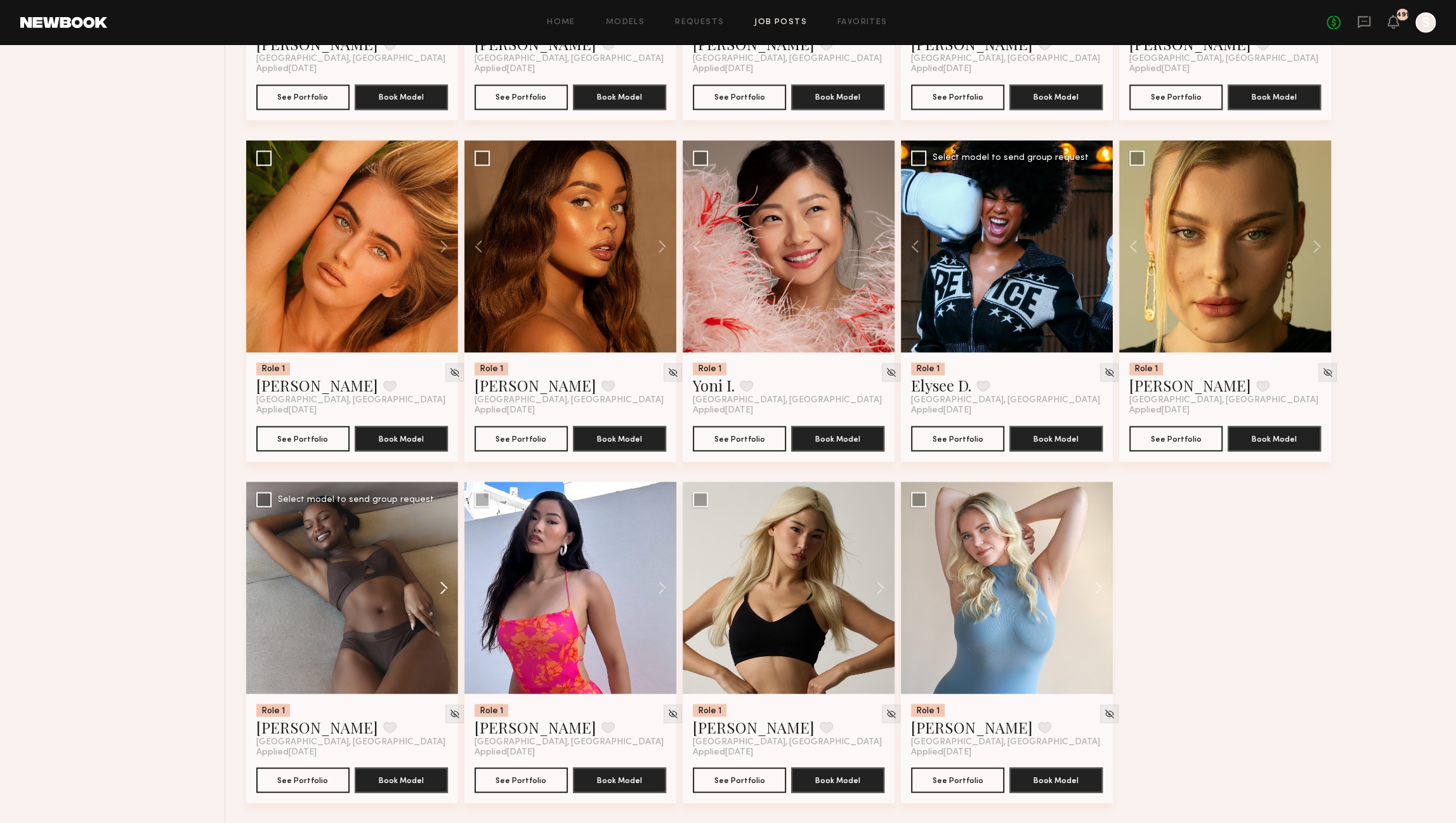
click at [442, 593] on button at bounding box center [438, 588] width 41 height 212
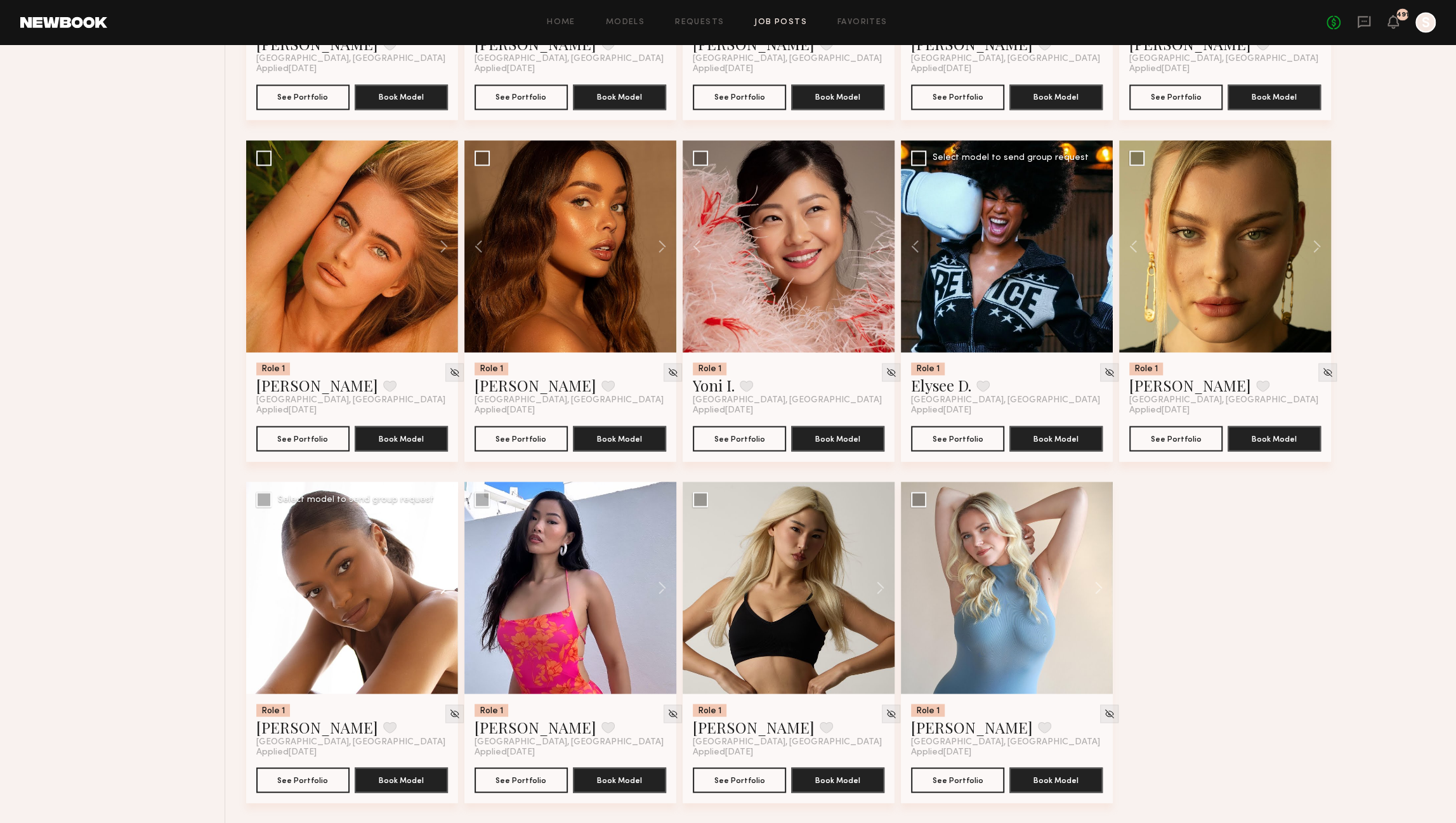
click at [442, 591] on button at bounding box center [438, 588] width 41 height 212
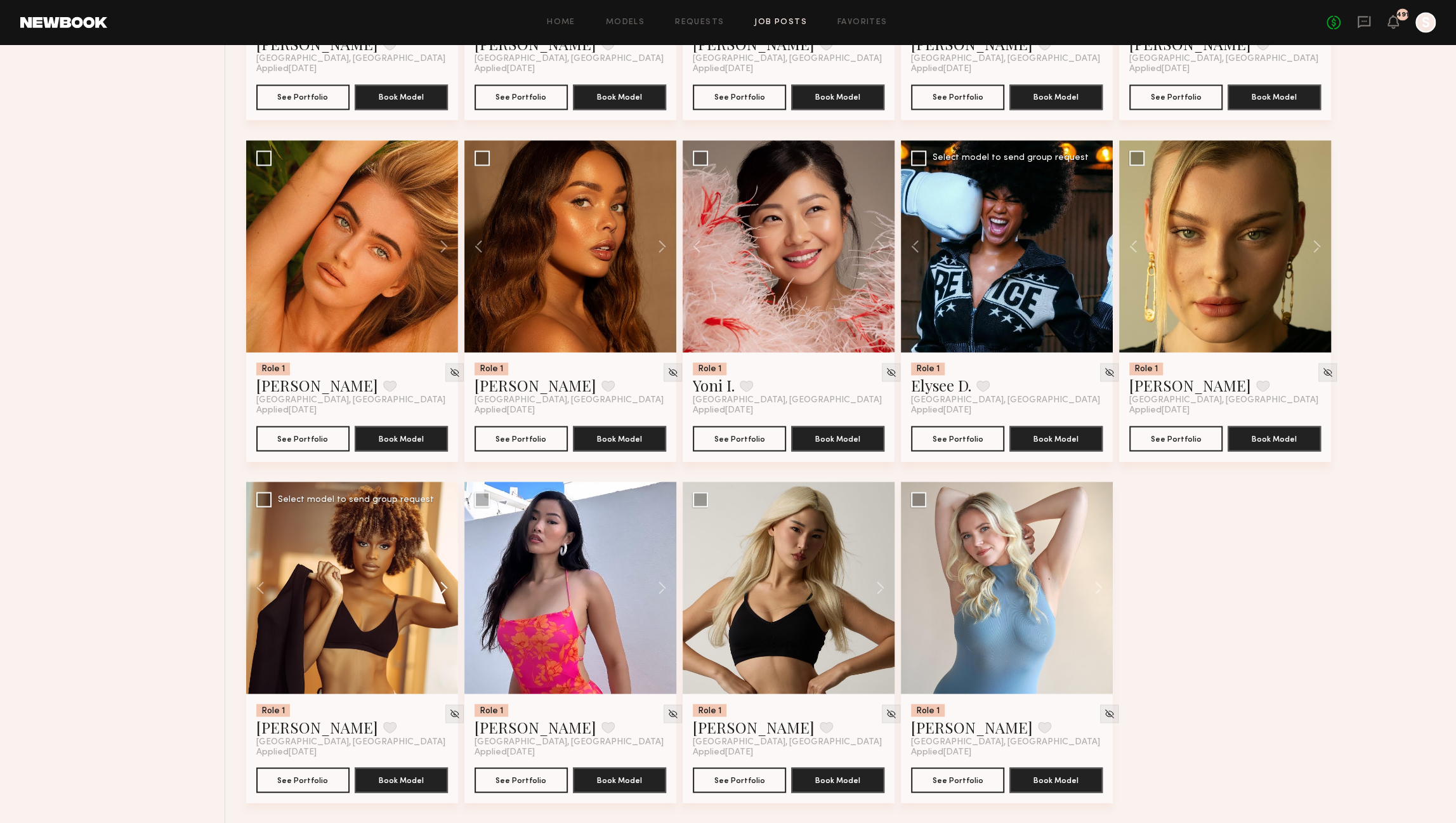
click at [442, 591] on button at bounding box center [438, 588] width 41 height 212
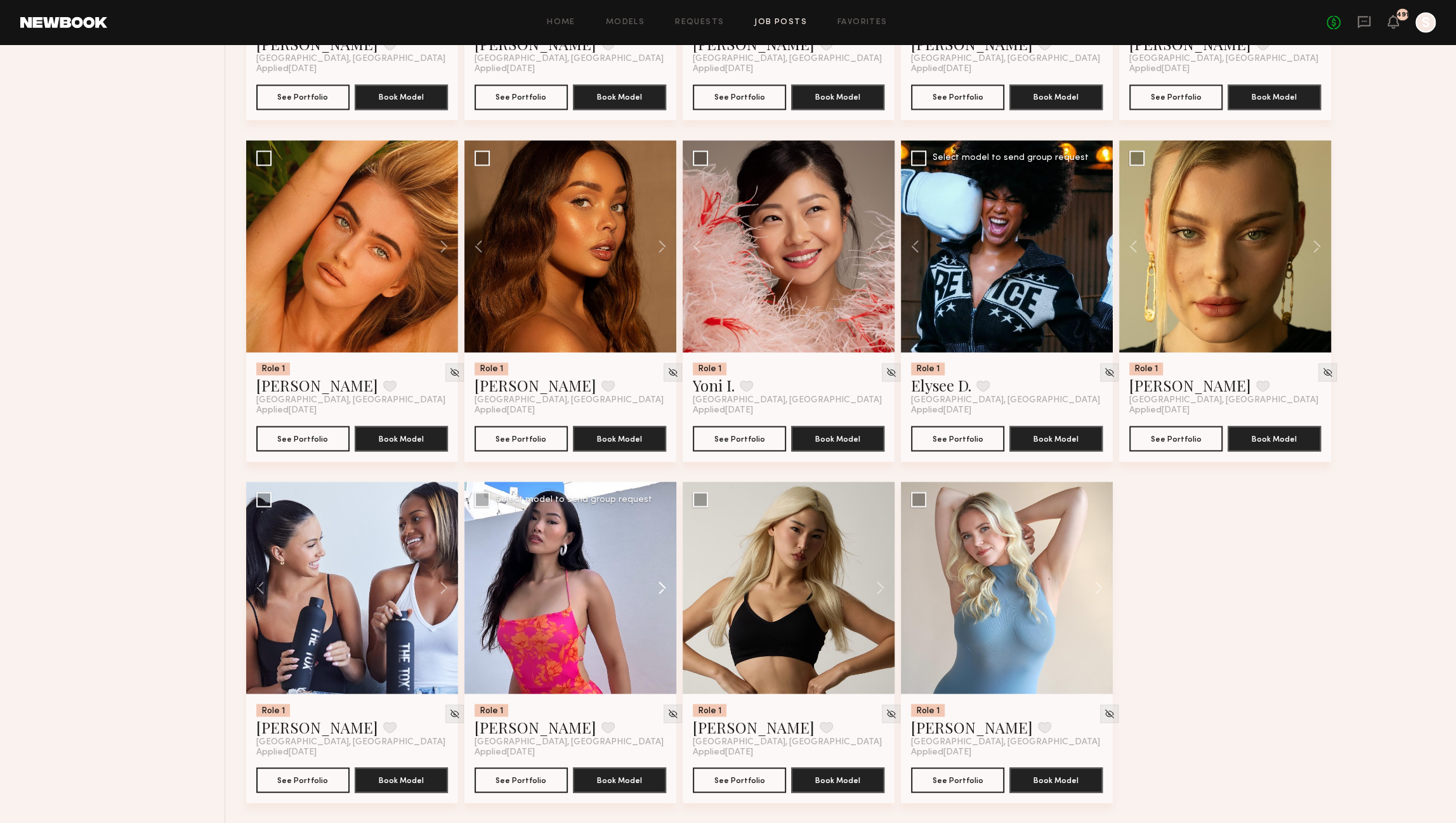
click at [661, 591] on button at bounding box center [656, 588] width 41 height 212
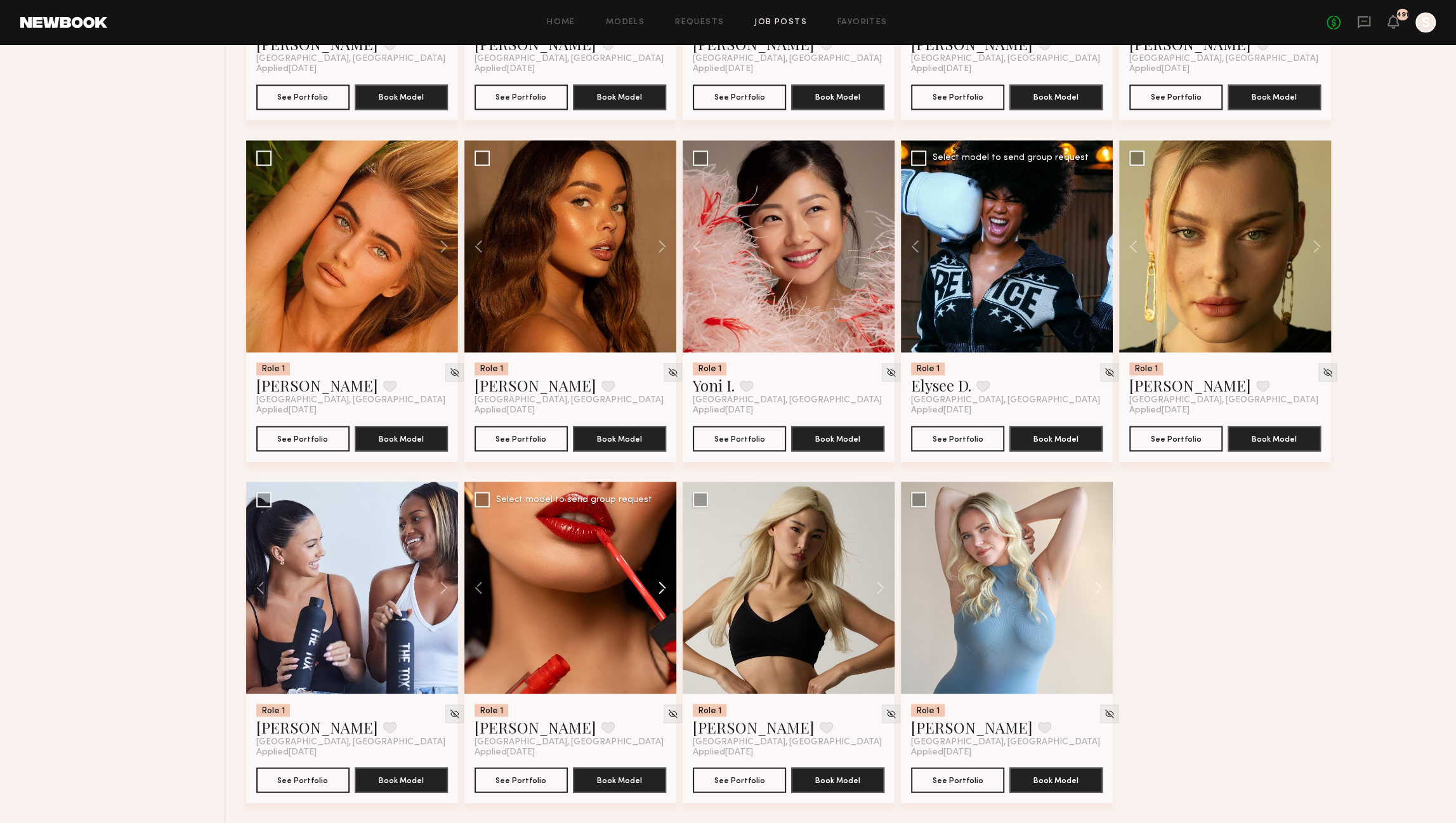
click at [661, 591] on button at bounding box center [656, 588] width 41 height 212
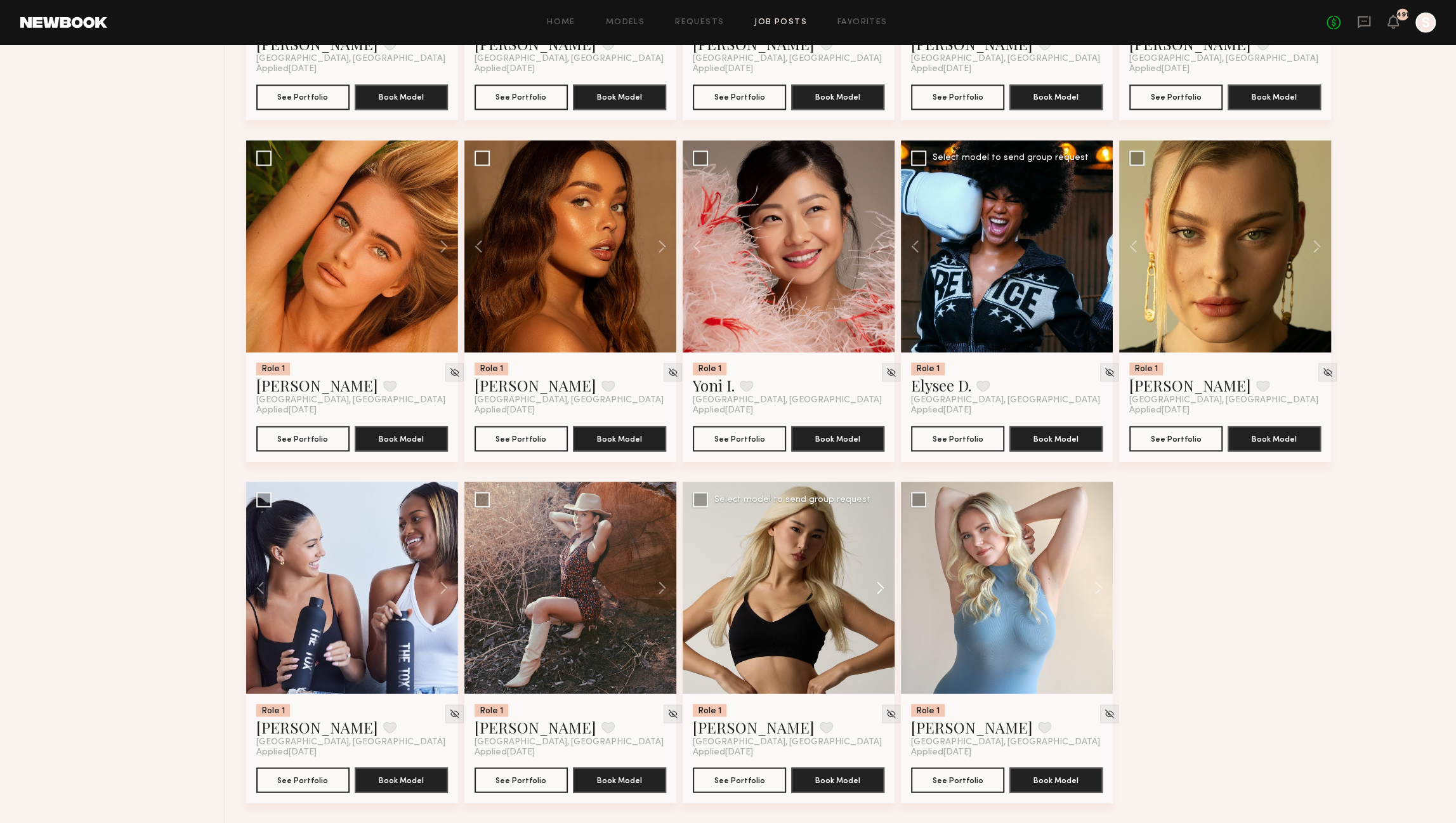
click at [879, 590] on button at bounding box center [874, 588] width 41 height 212
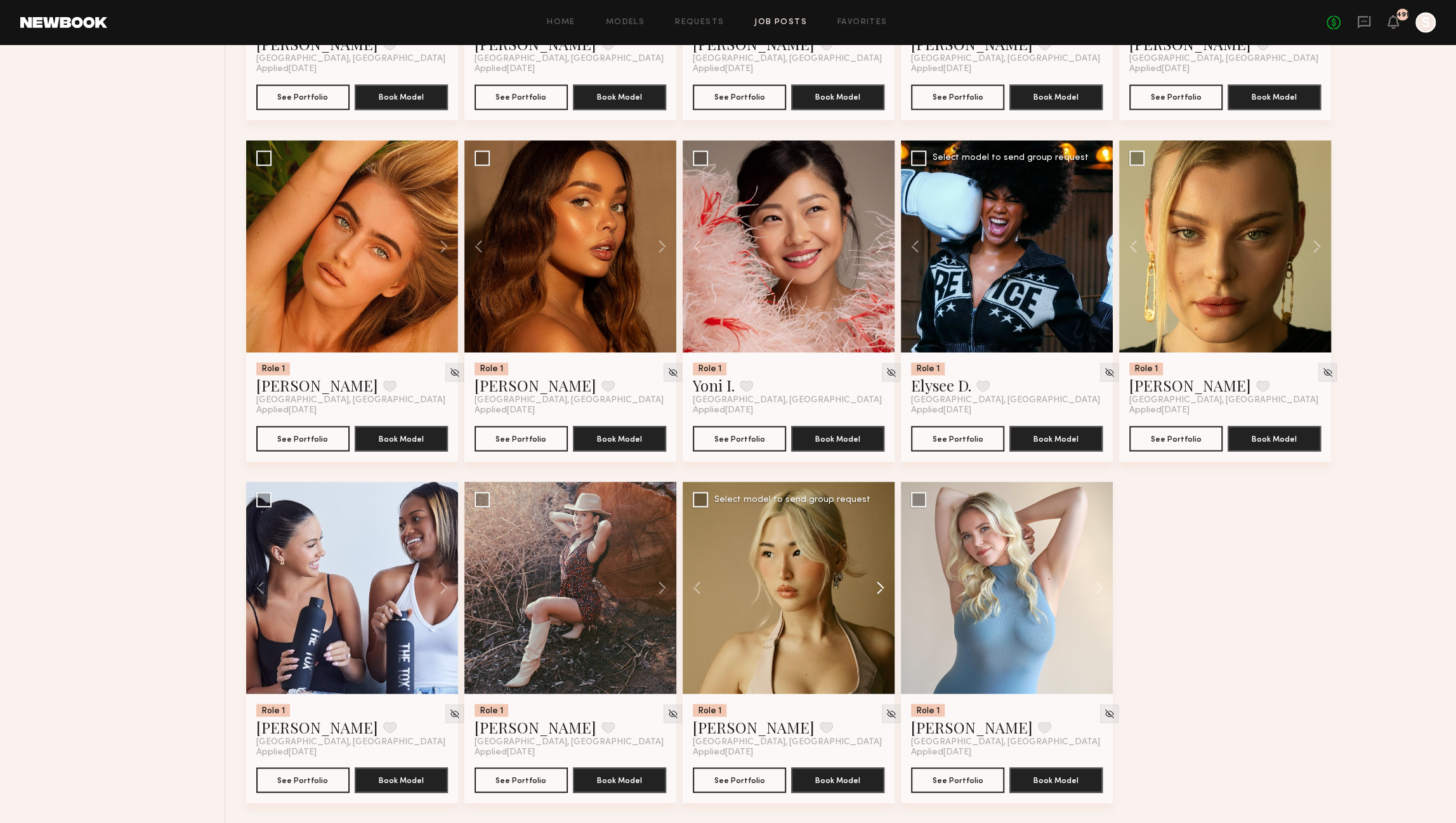
click at [879, 591] on button at bounding box center [874, 588] width 41 height 212
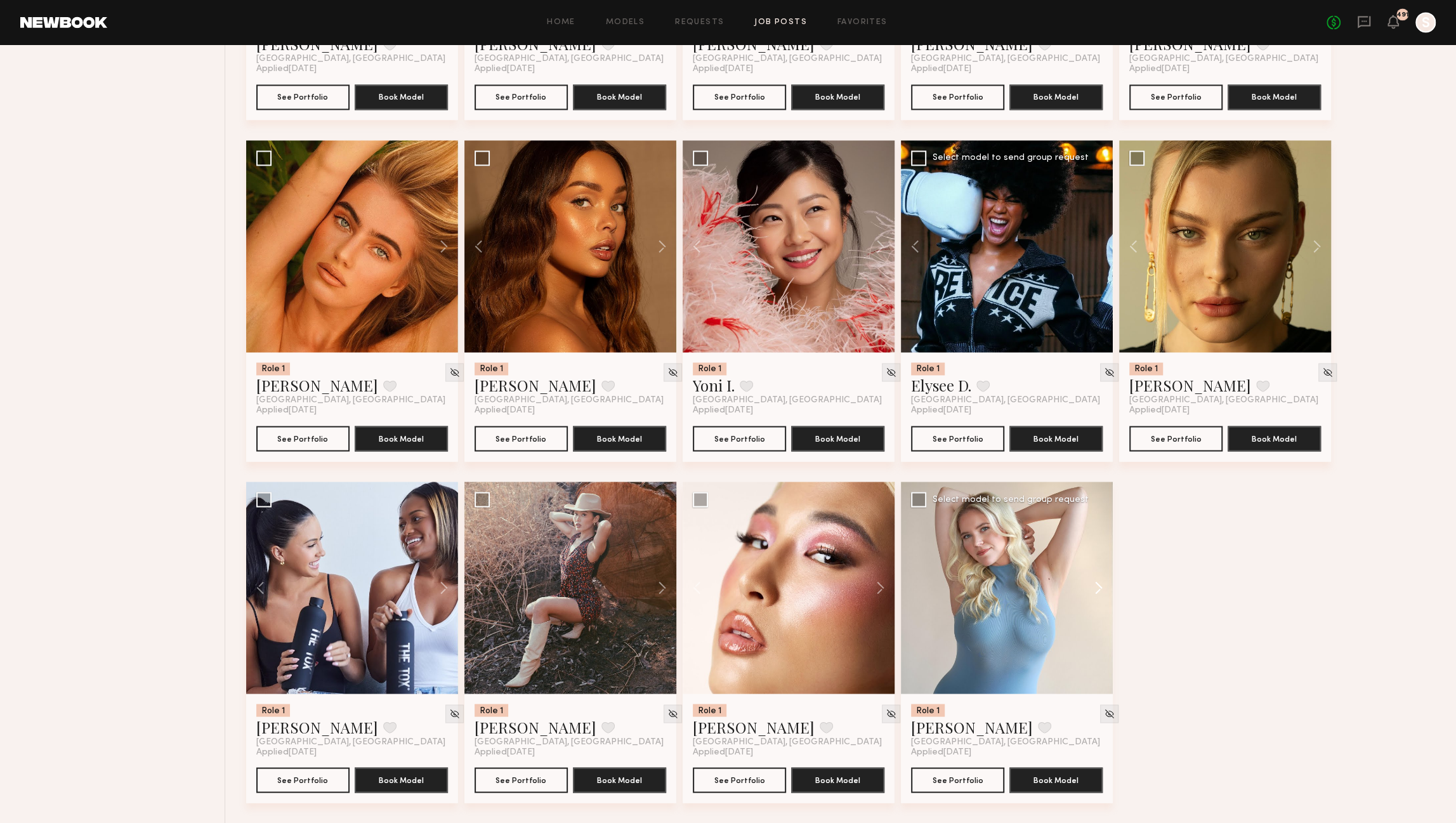
click at [1099, 587] on button at bounding box center [1093, 588] width 41 height 212
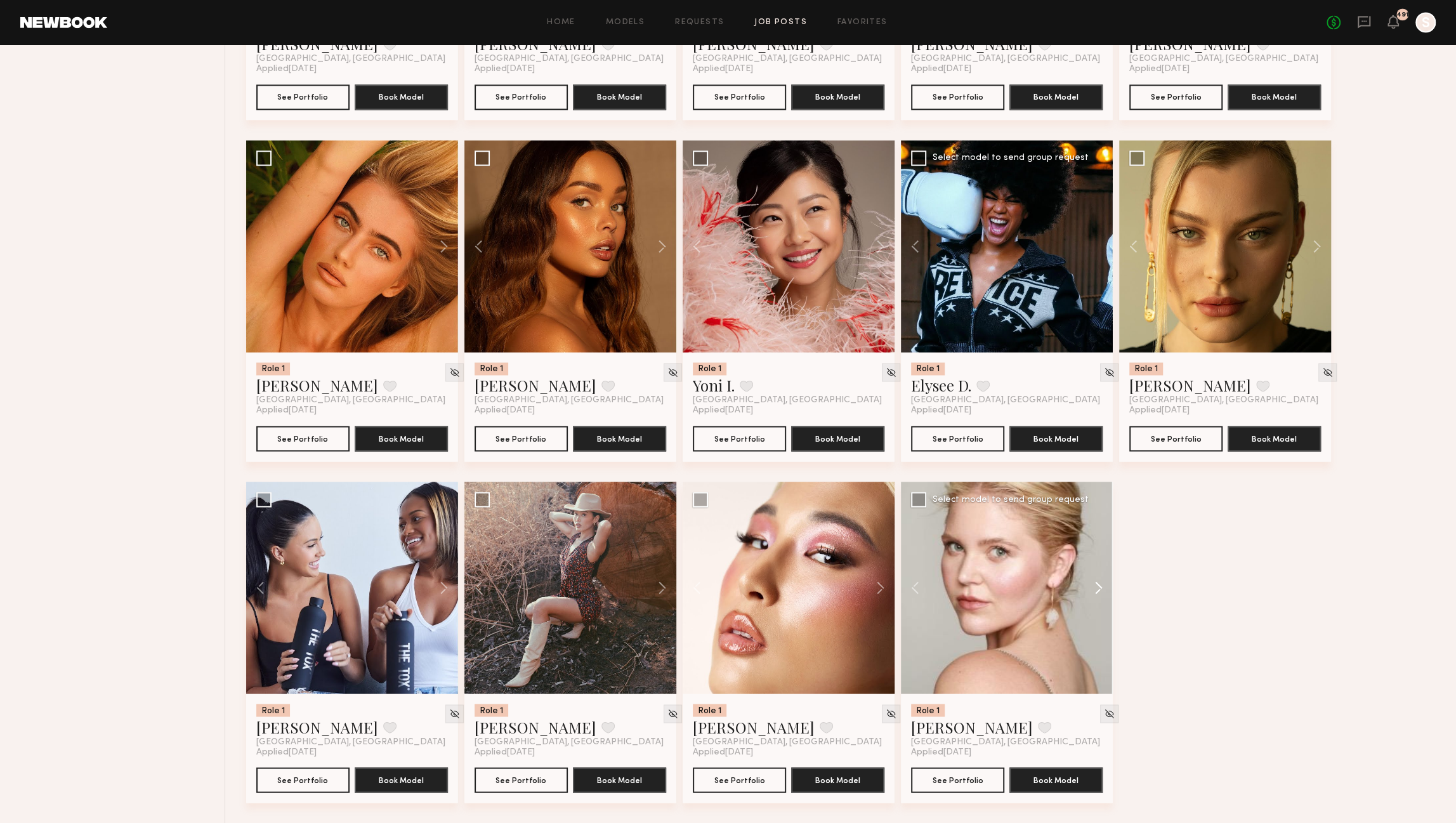
click at [1099, 587] on button at bounding box center [1093, 588] width 41 height 212
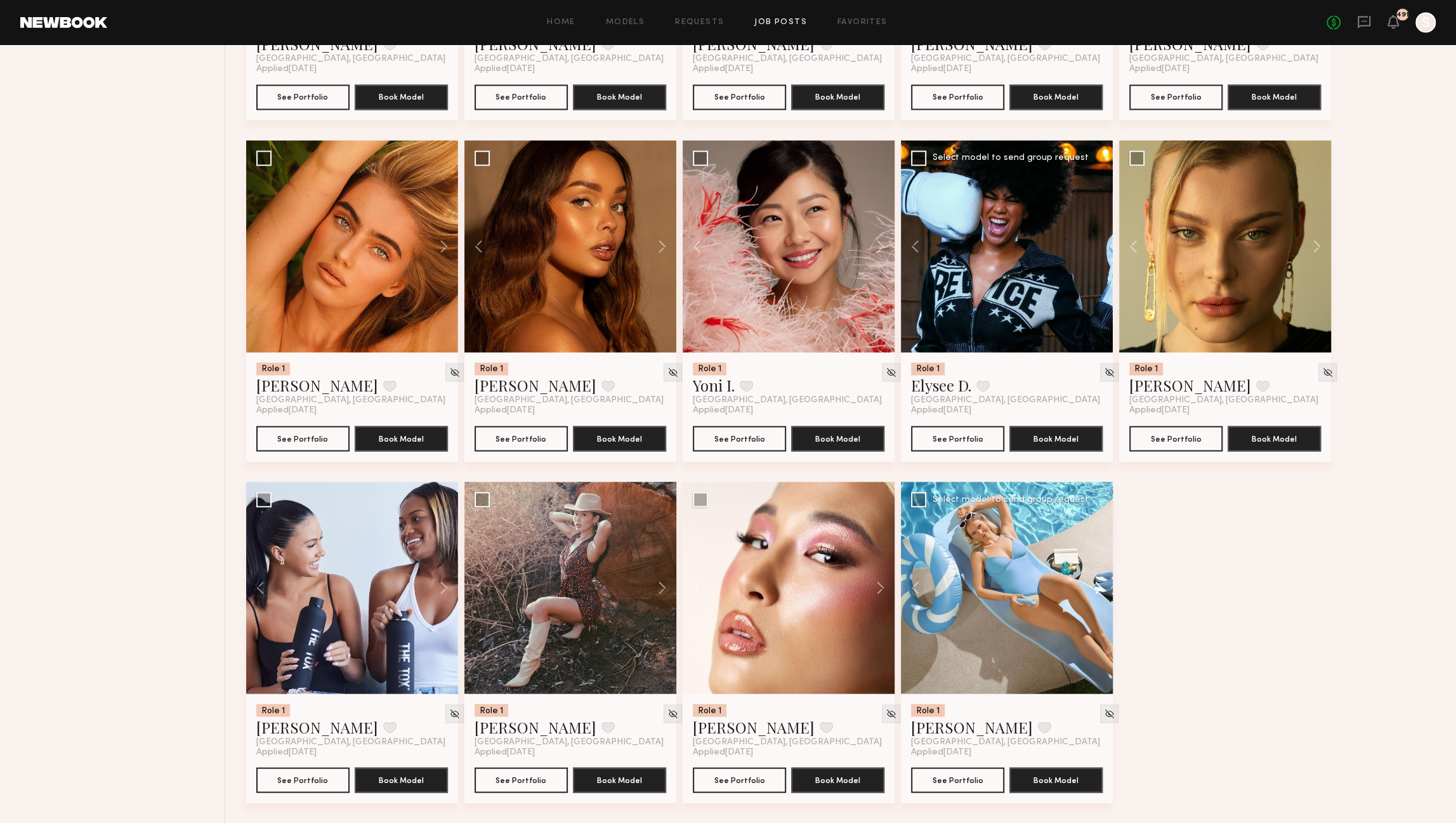
click at [1099, 587] on button at bounding box center [1093, 588] width 41 height 212
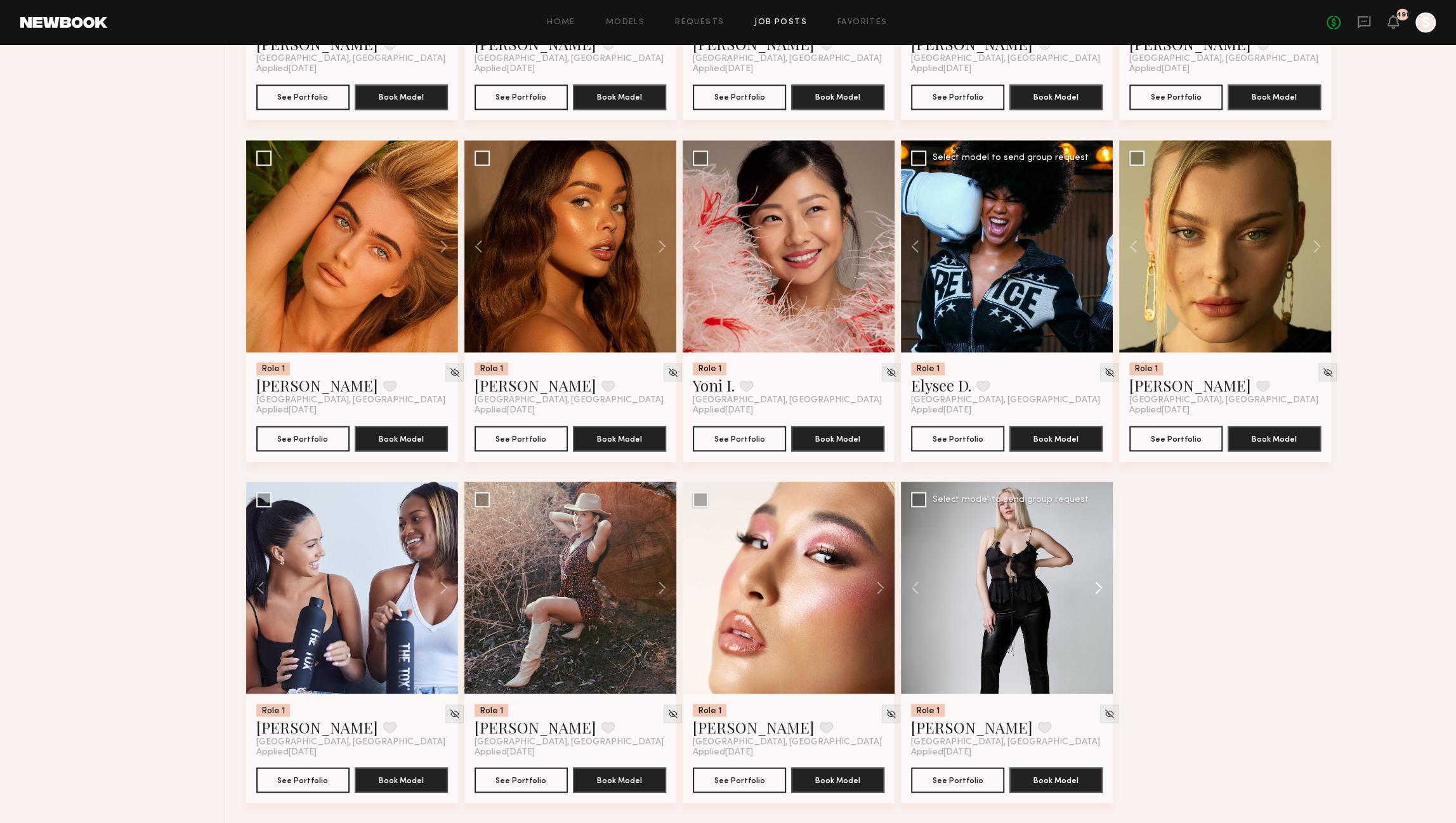
click at [1099, 587] on button at bounding box center [1093, 588] width 41 height 212
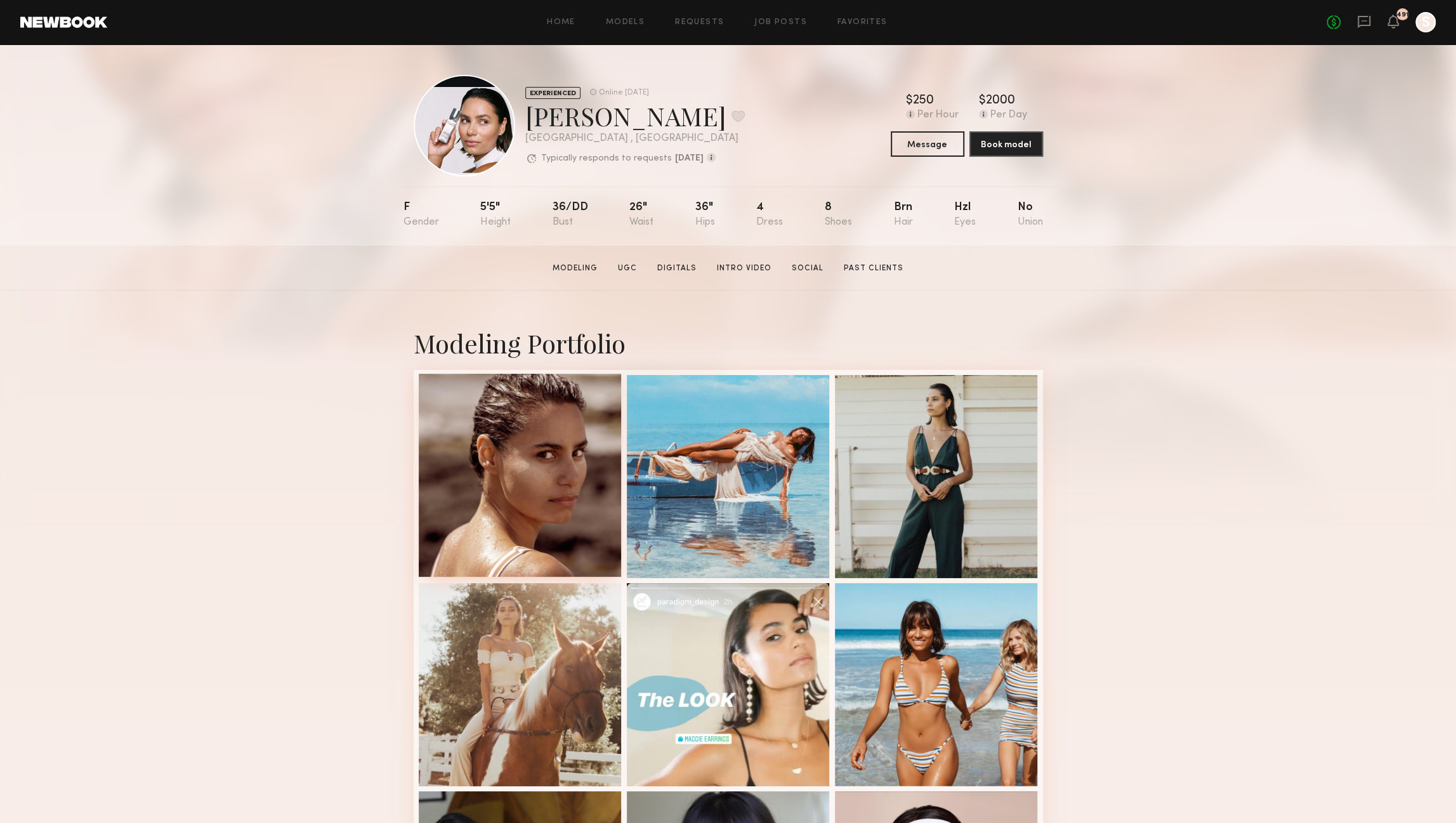
click at [526, 518] on div at bounding box center [520, 475] width 203 height 203
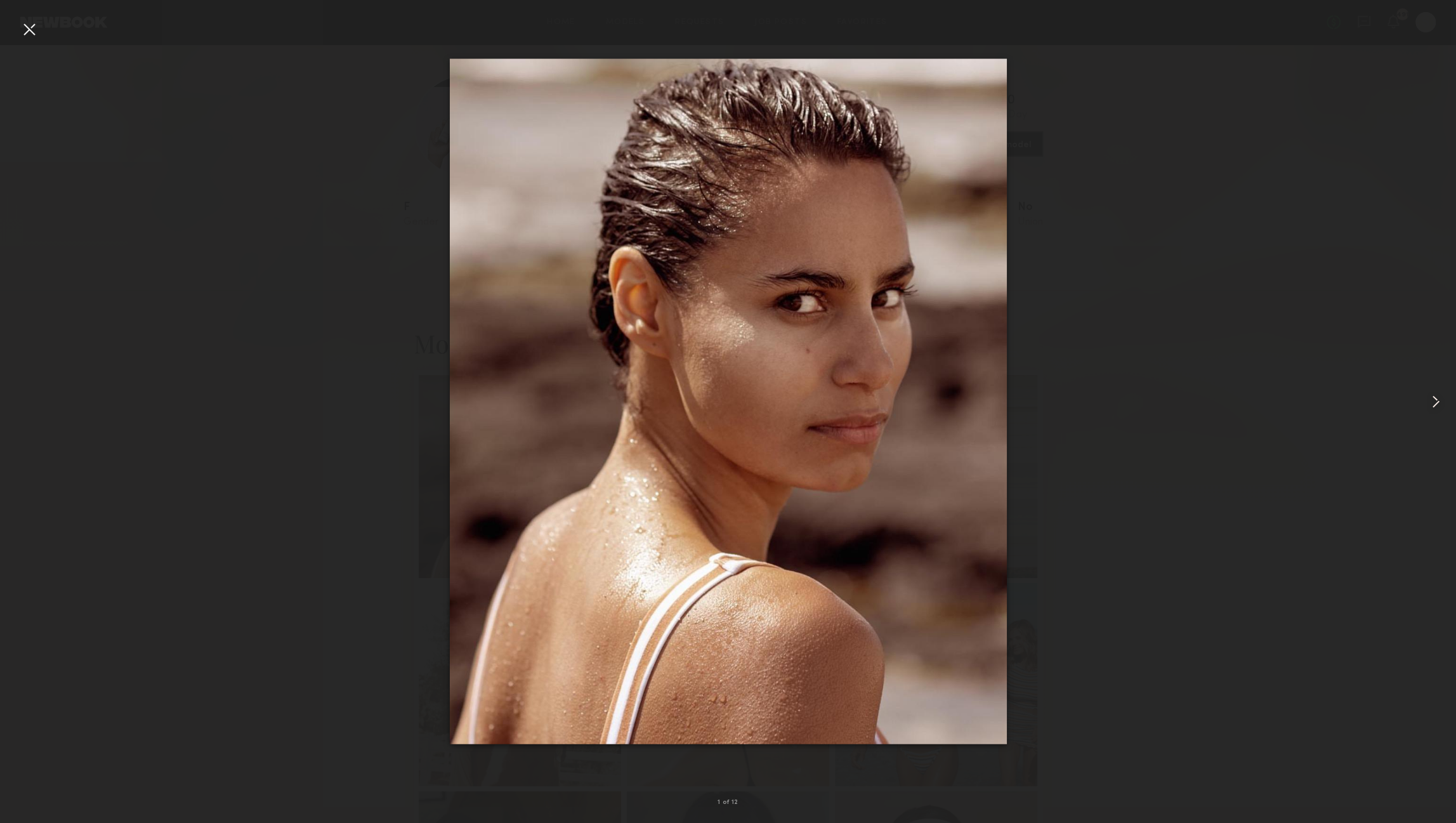
click at [1442, 410] on common-icon at bounding box center [1436, 402] width 20 height 20
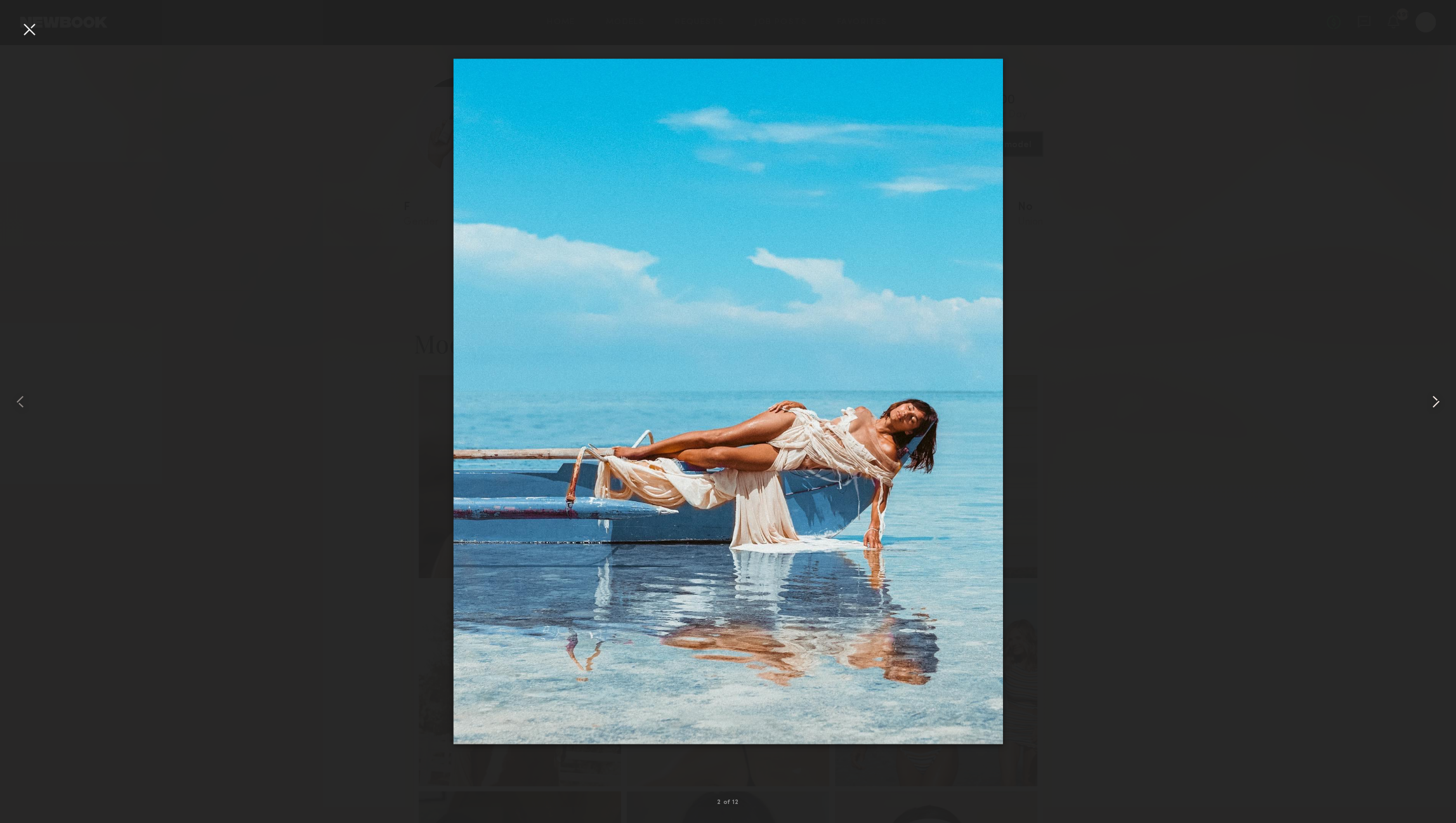
click at [1441, 410] on common-icon at bounding box center [1436, 402] width 20 height 20
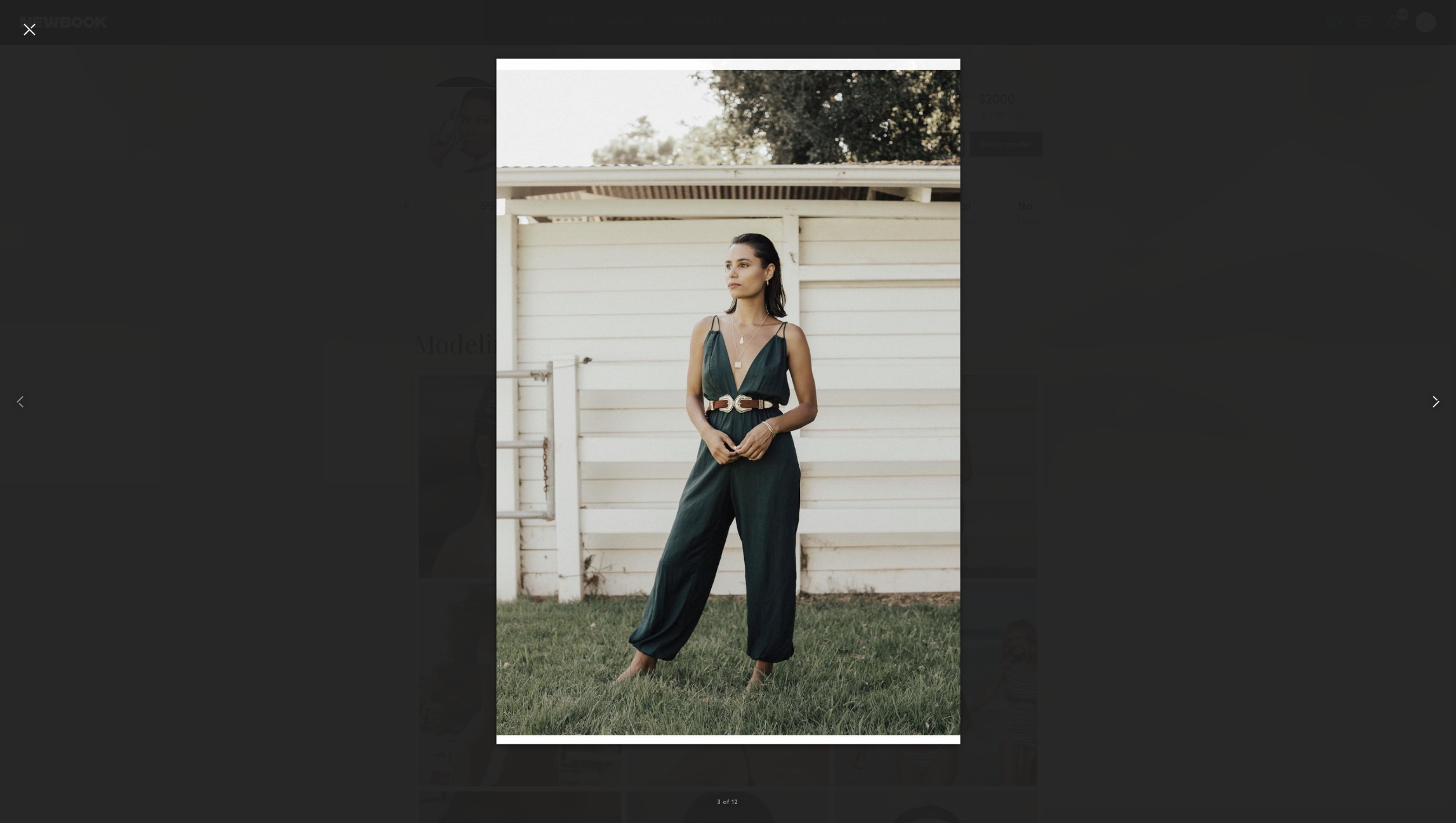
click at [1441, 410] on common-icon at bounding box center [1436, 402] width 20 height 20
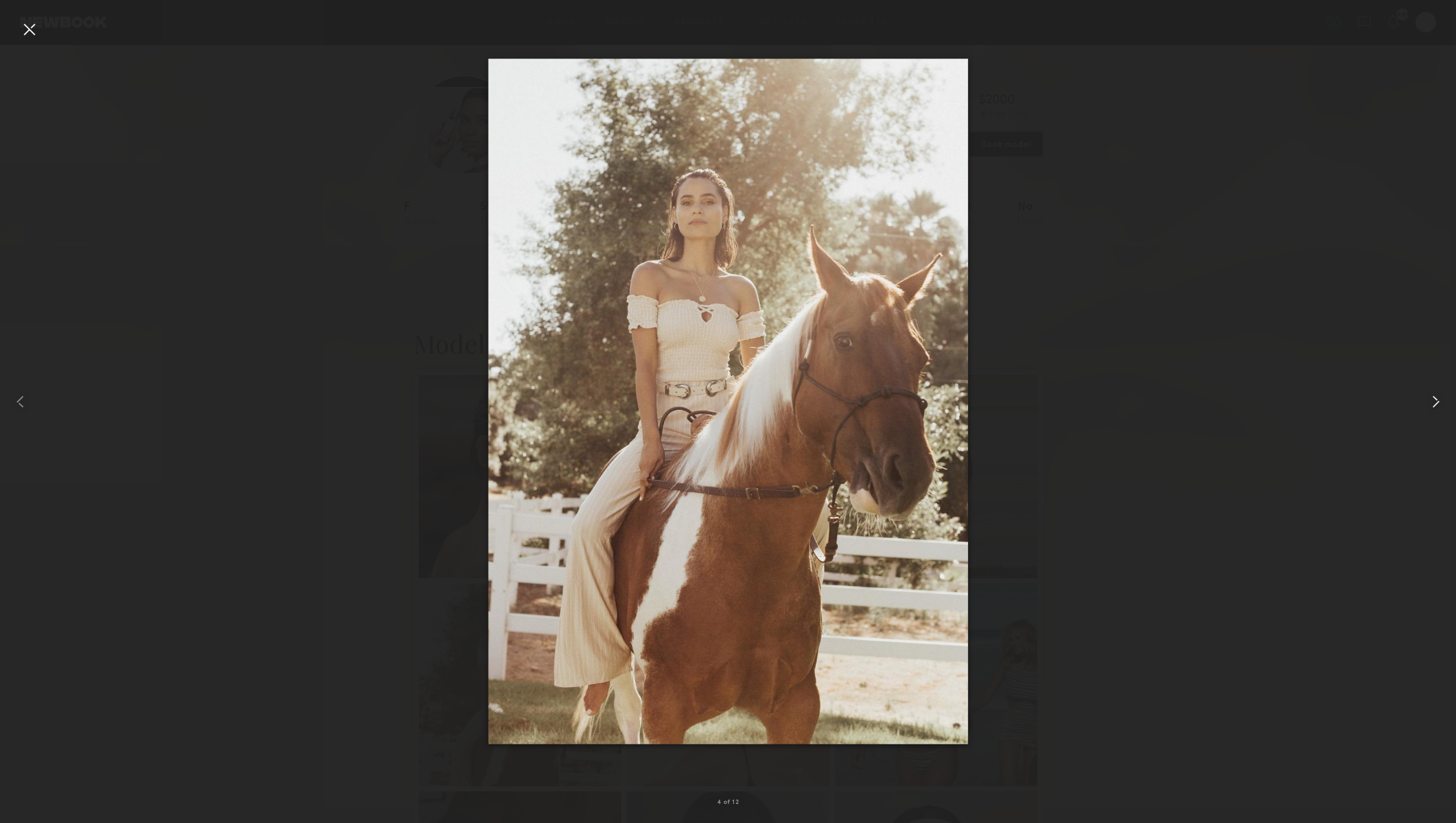
click at [1441, 410] on common-icon at bounding box center [1436, 402] width 20 height 20
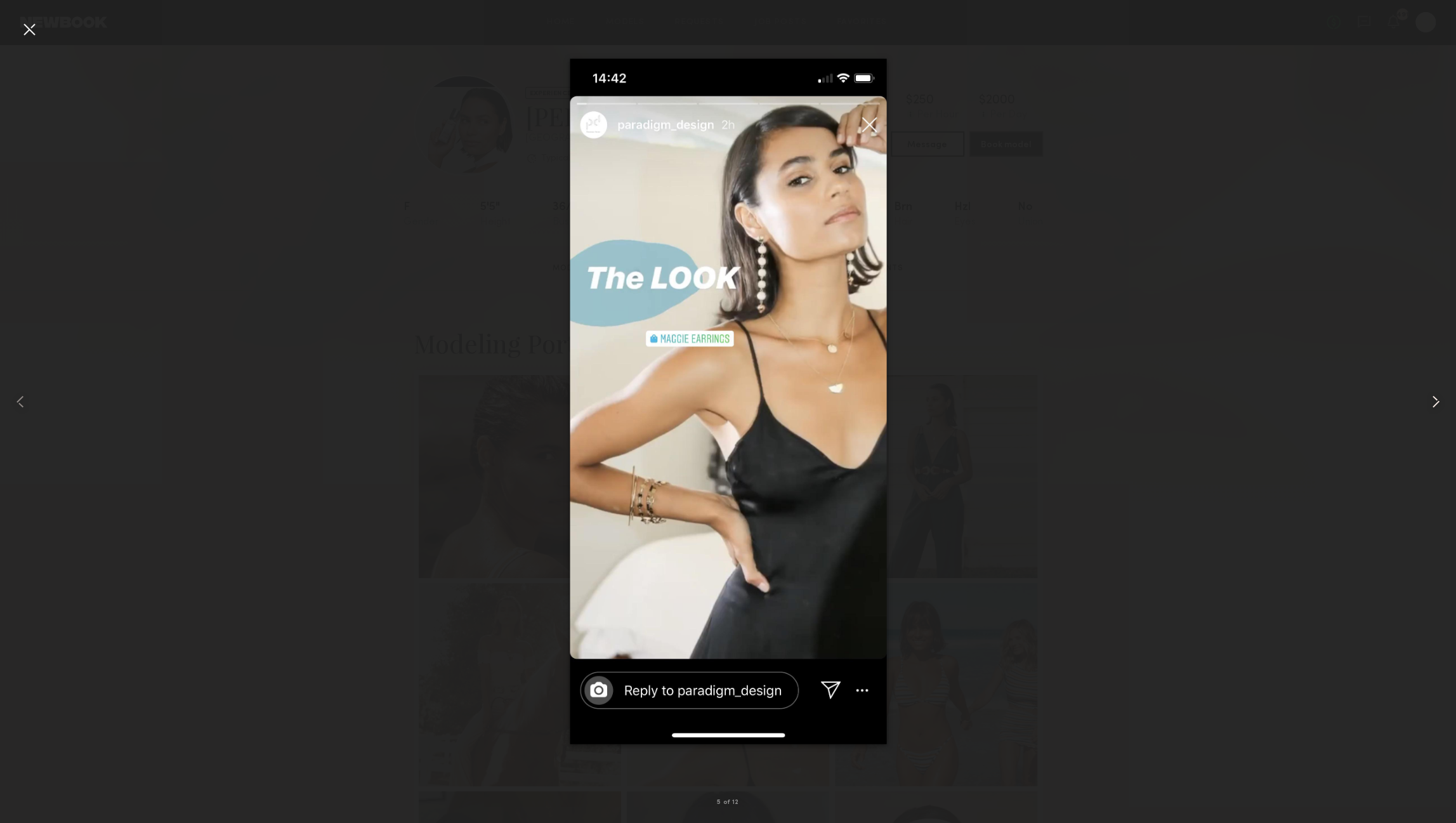
click at [1441, 410] on common-icon at bounding box center [1436, 402] width 20 height 20
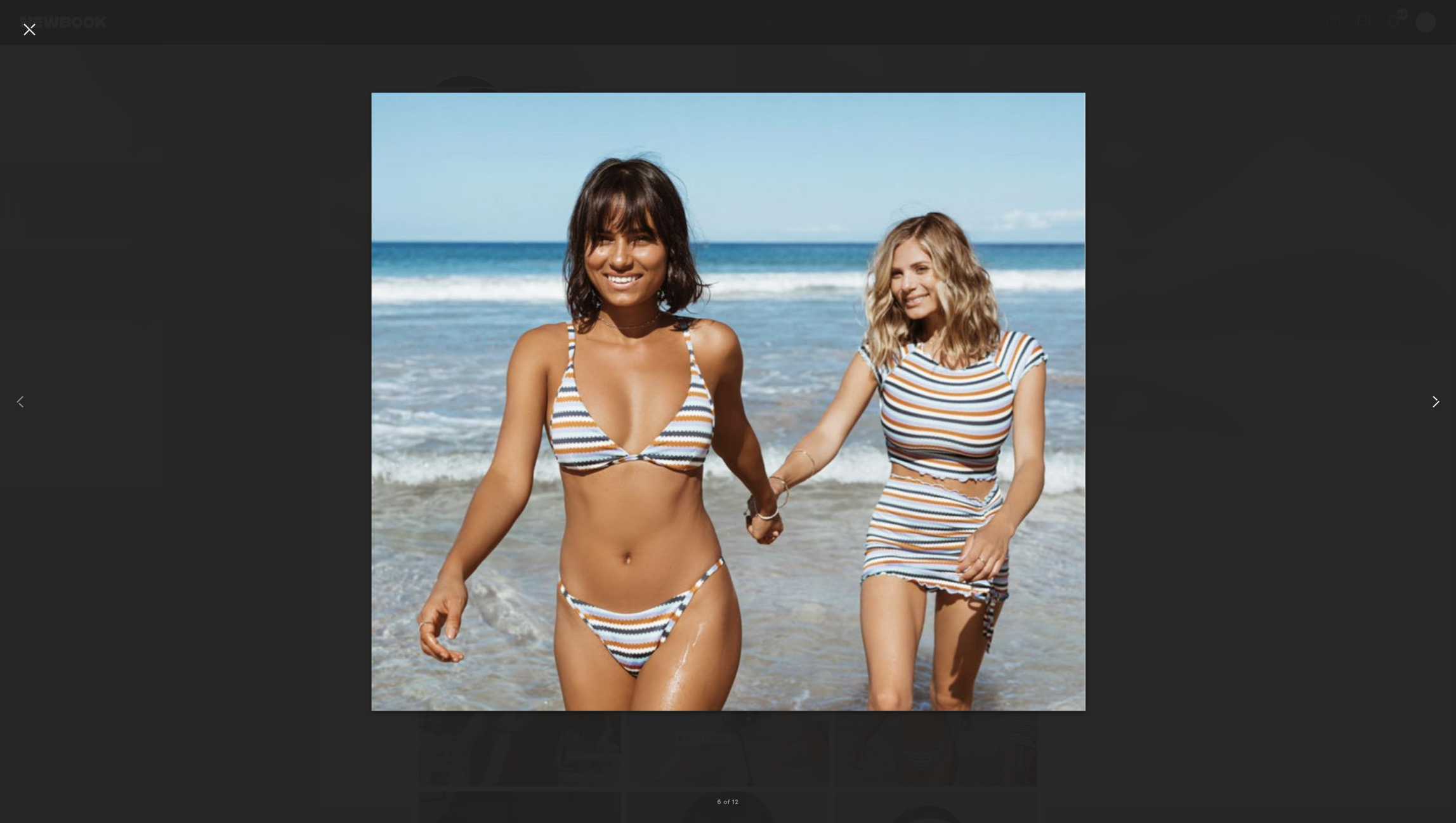
click at [1441, 410] on common-icon at bounding box center [1436, 402] width 20 height 20
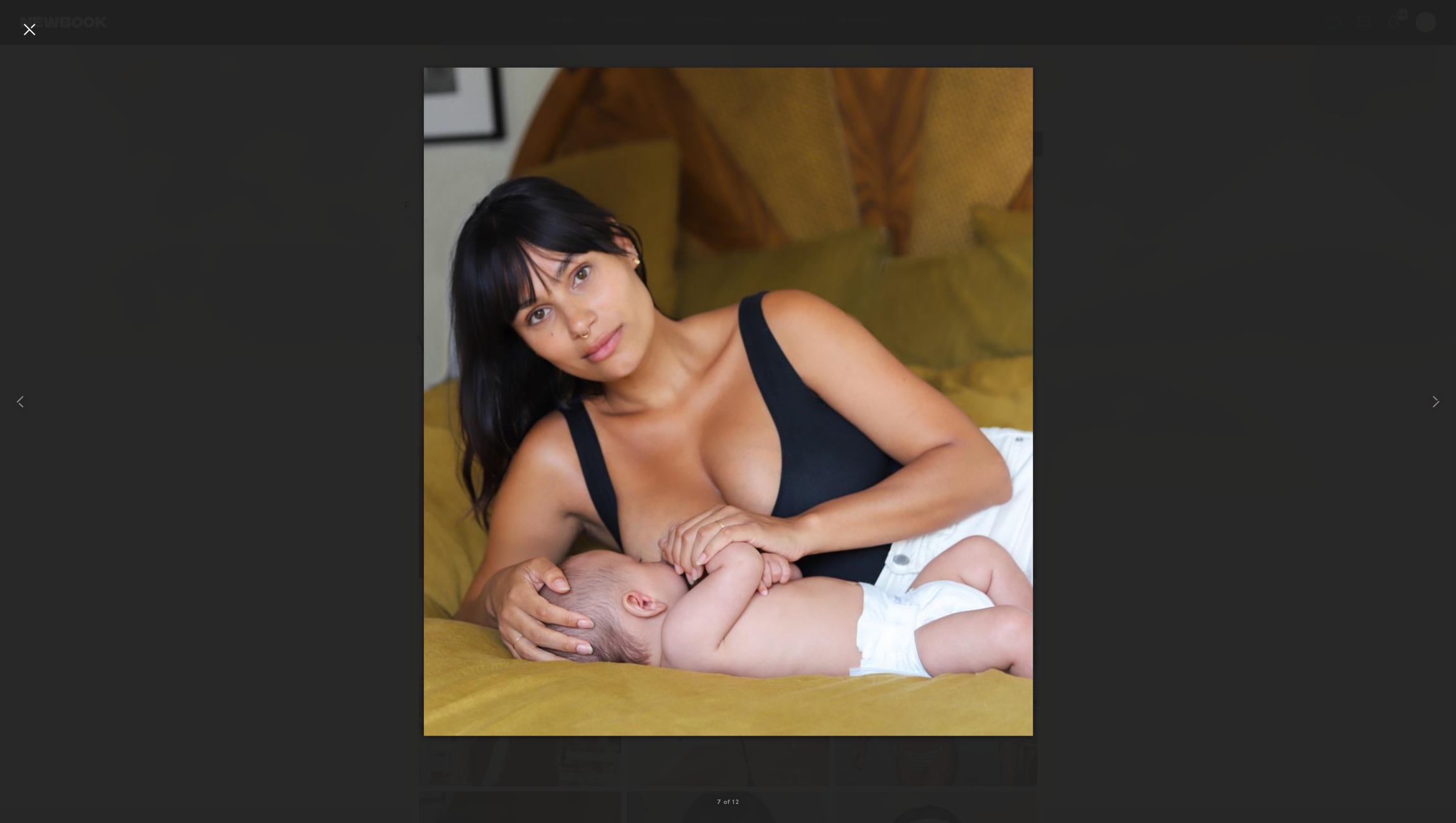
click at [31, 36] on div at bounding box center [29, 29] width 20 height 20
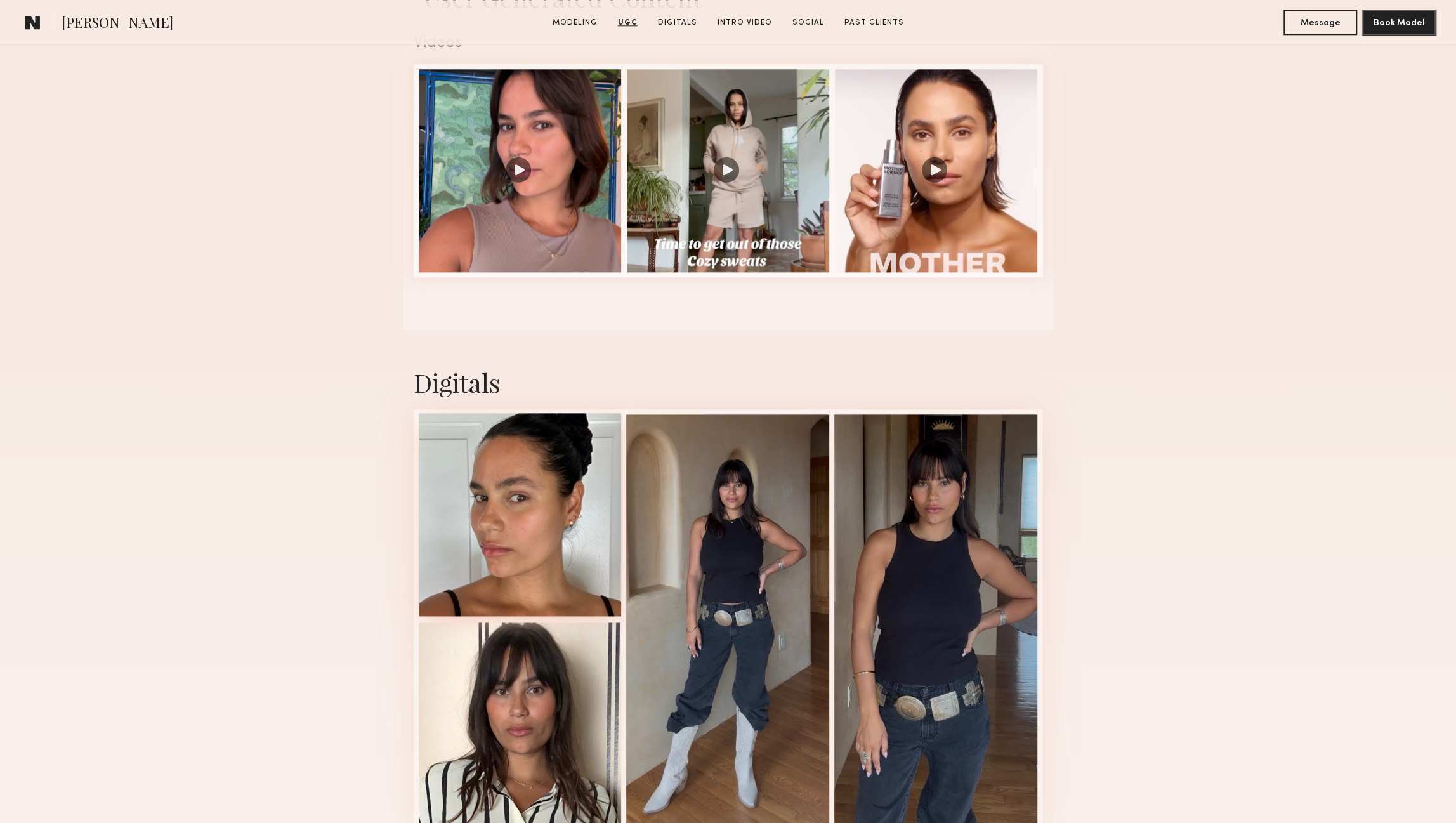
scroll to position [1307, 0]
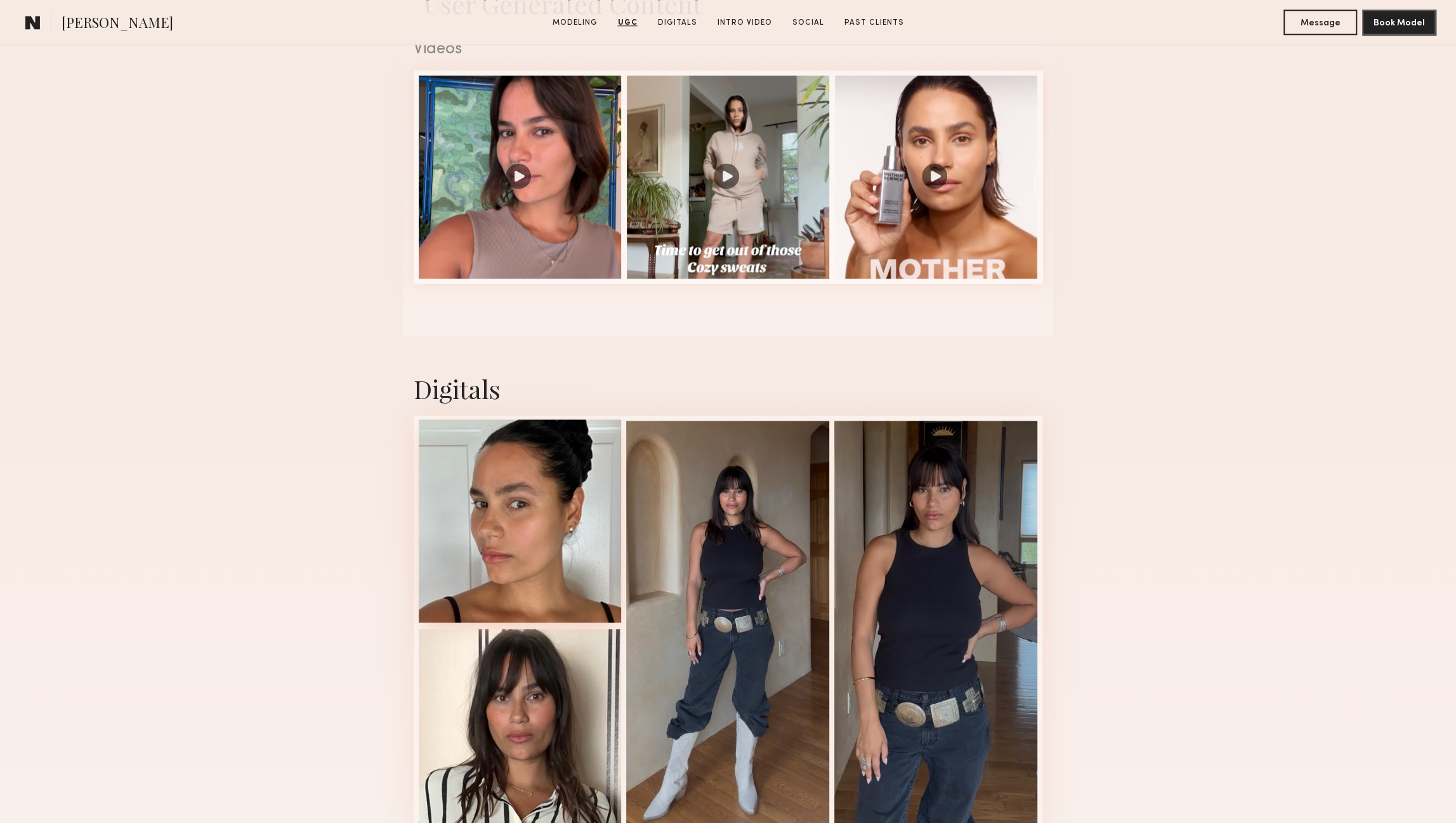
click at [583, 523] on div at bounding box center [520, 521] width 203 height 203
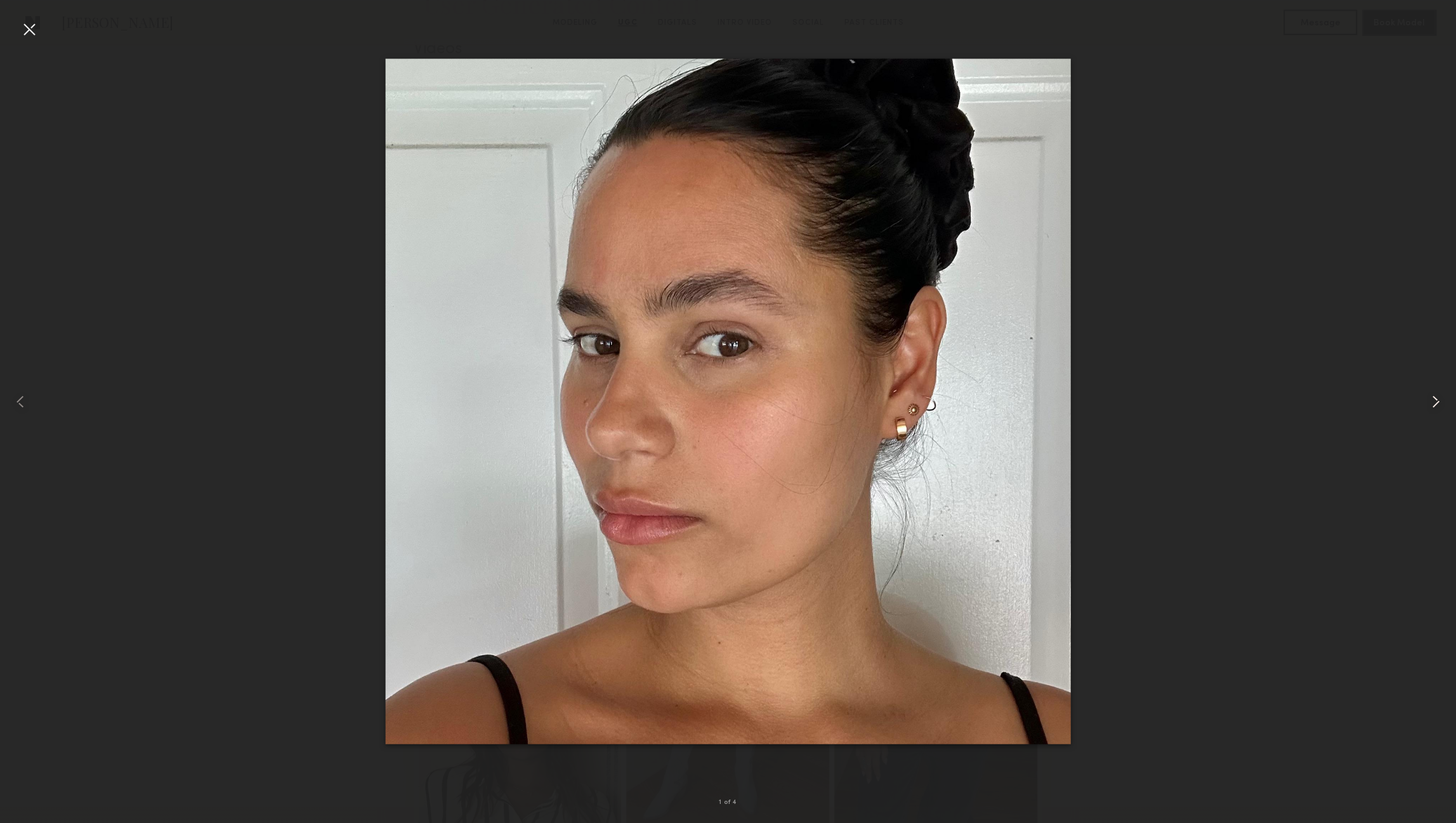
click at [1426, 394] on common-icon at bounding box center [1436, 402] width 20 height 20
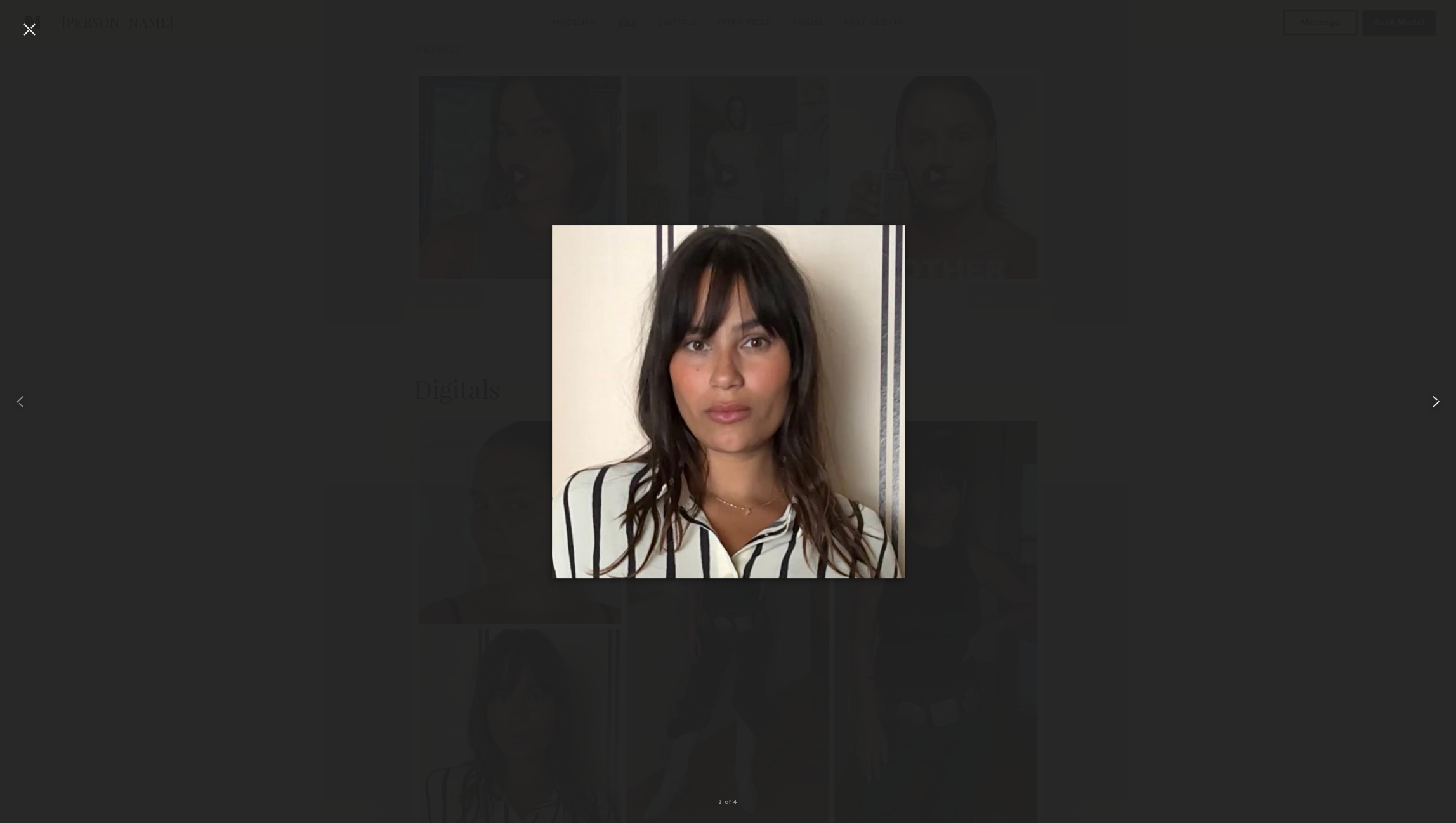
click at [1426, 394] on common-icon at bounding box center [1436, 402] width 20 height 20
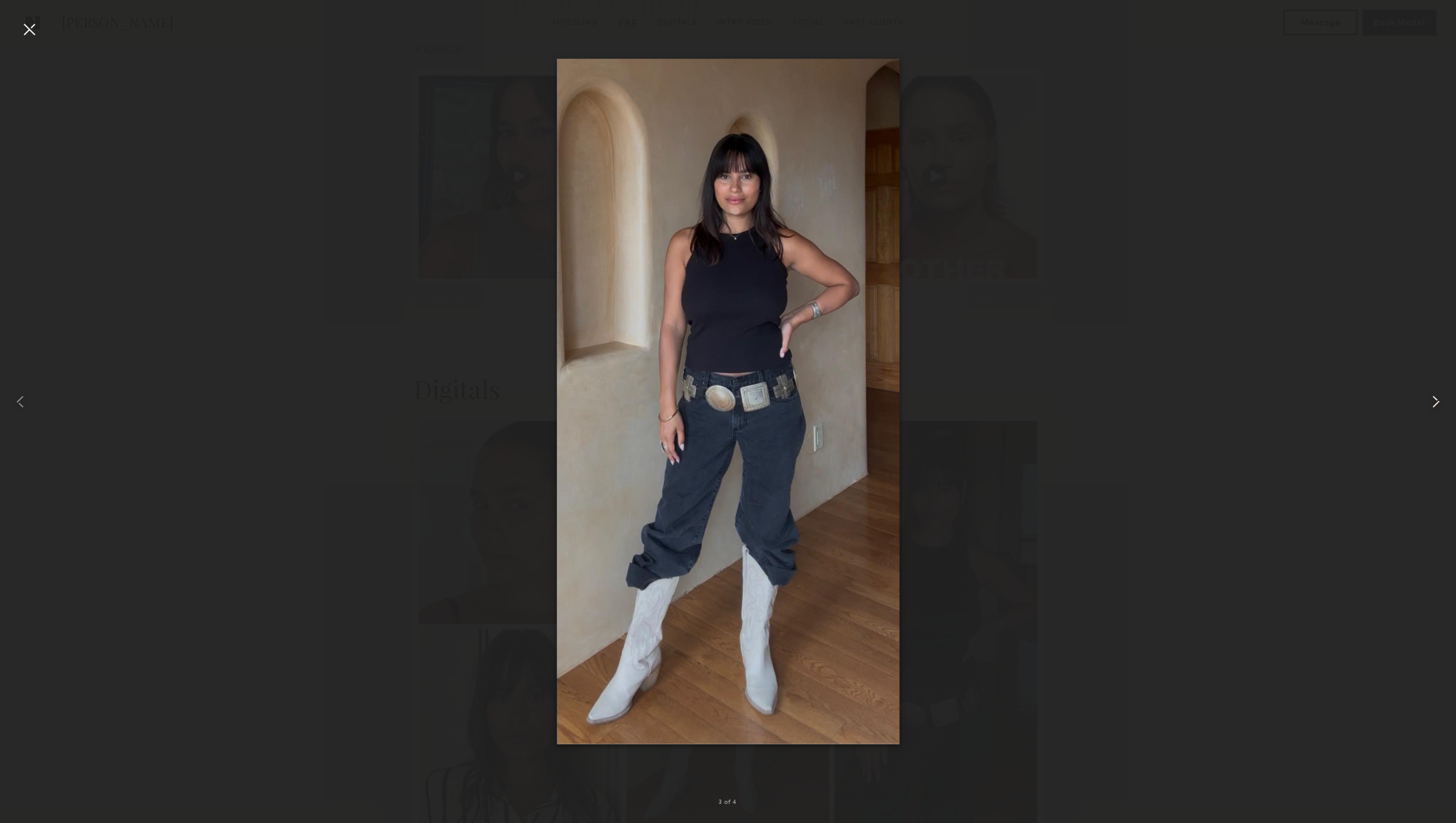
click at [1426, 394] on common-icon at bounding box center [1436, 402] width 20 height 20
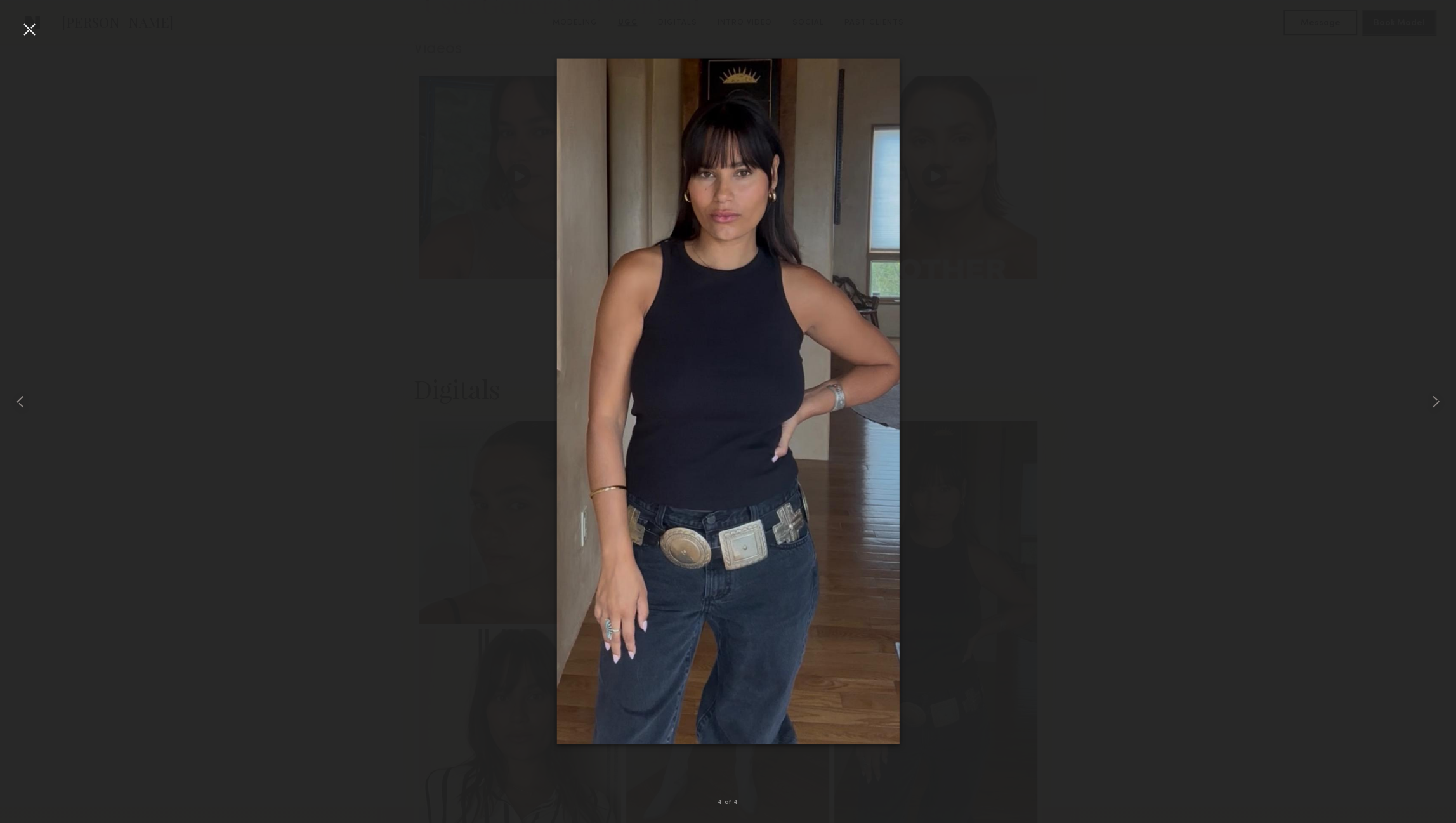
click at [33, 26] on div at bounding box center [29, 29] width 20 height 20
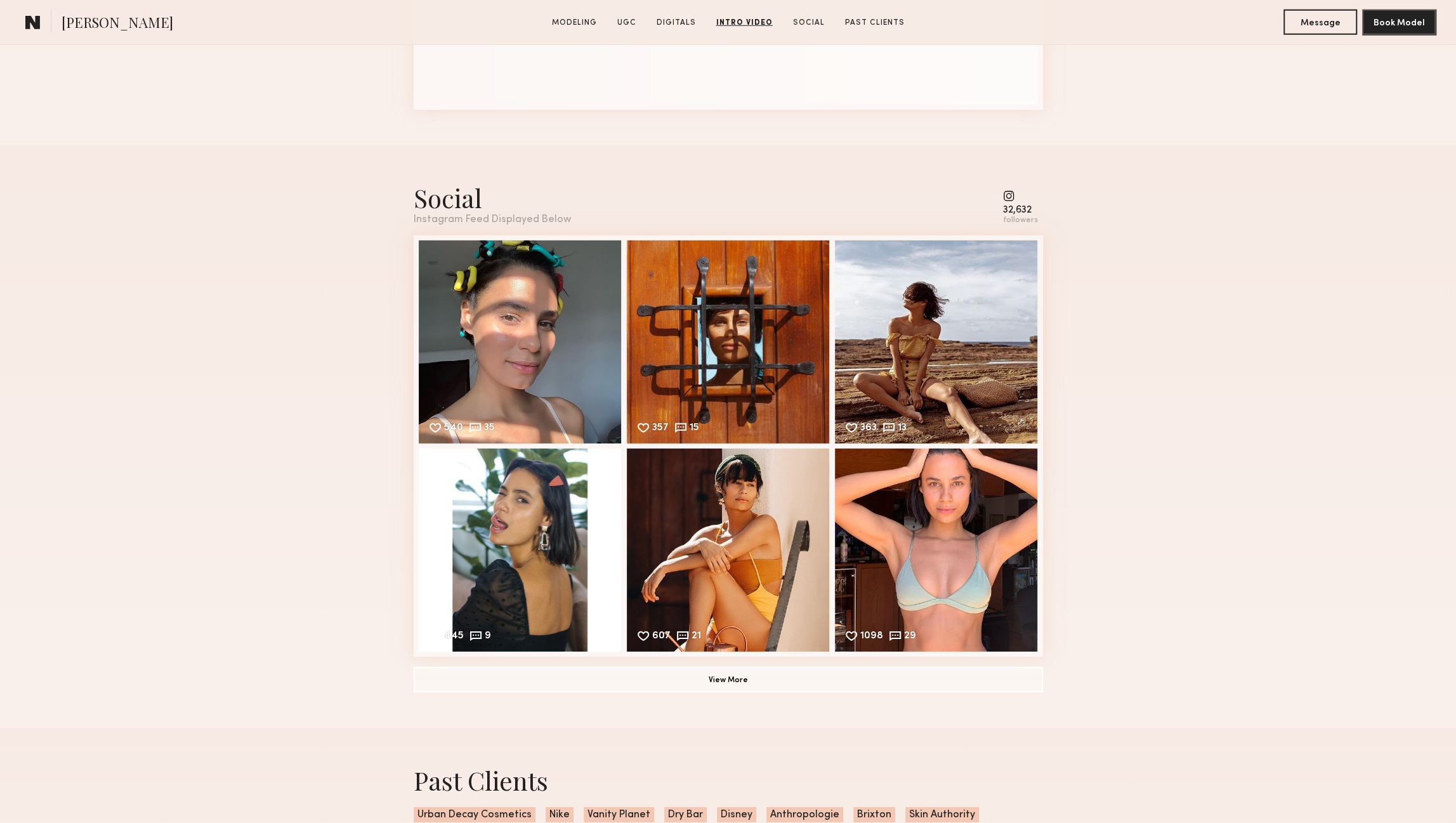
scroll to position [3343, 0]
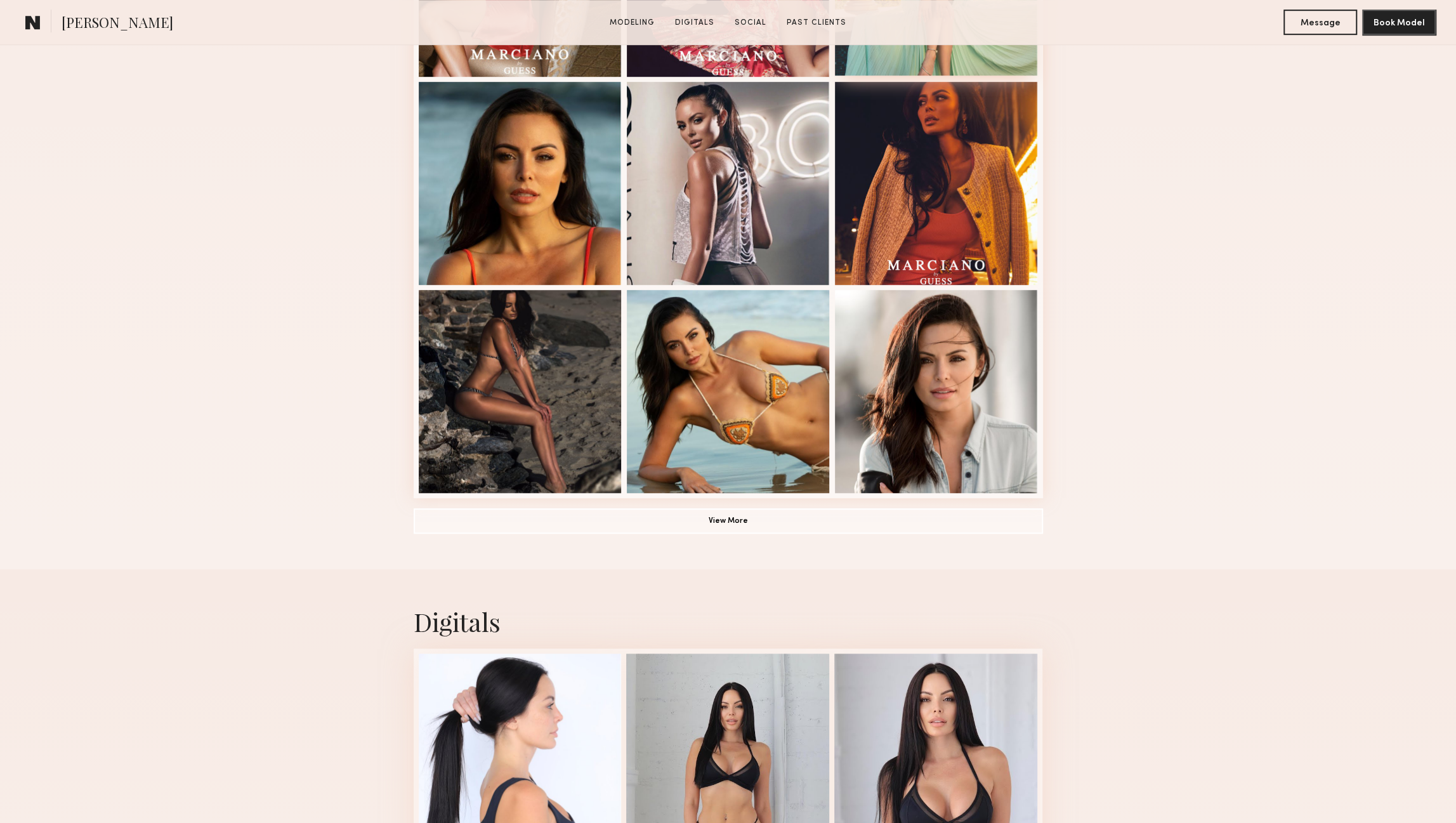
scroll to position [914, 0]
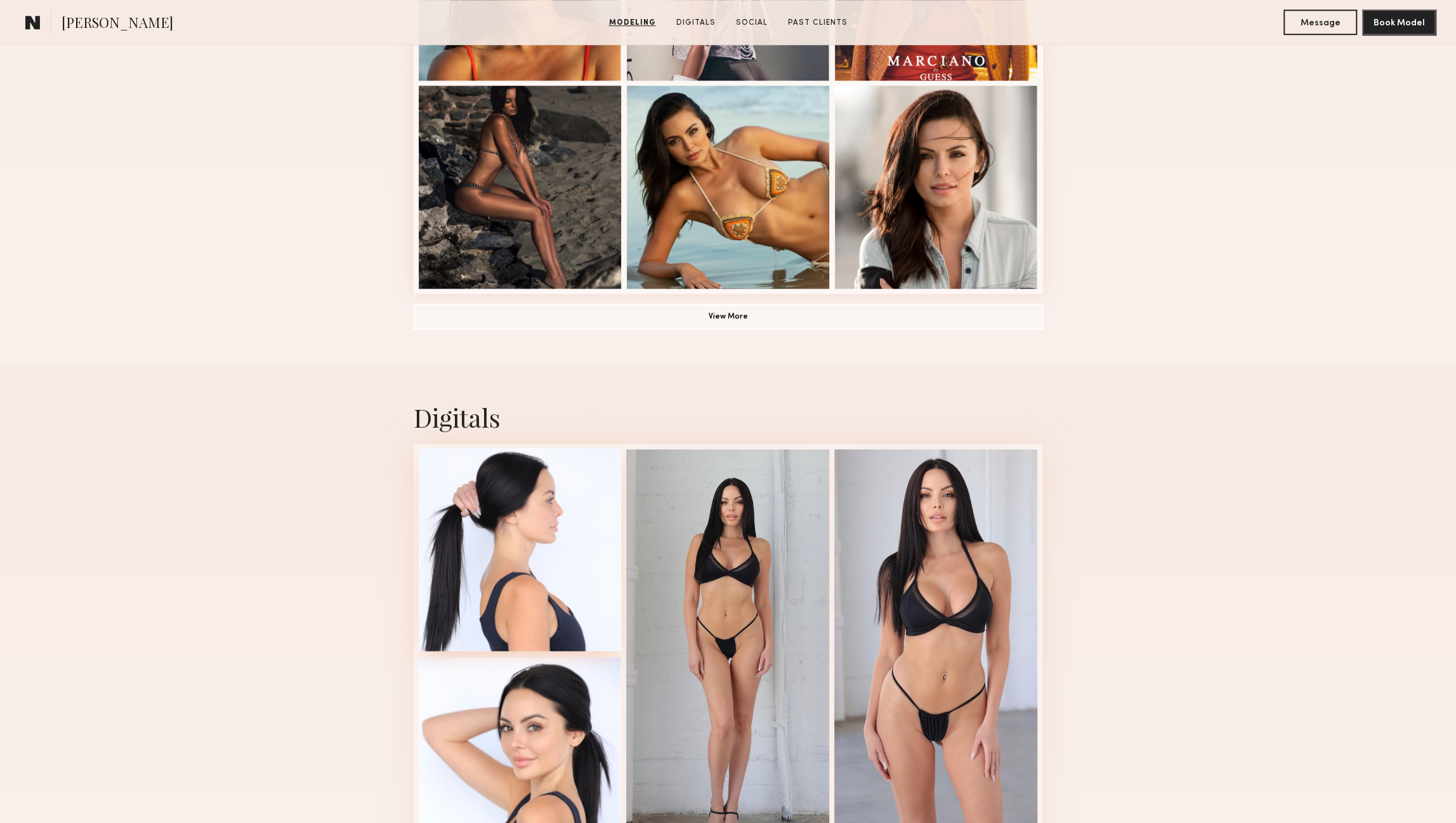
click at [546, 584] on div at bounding box center [520, 549] width 203 height 203
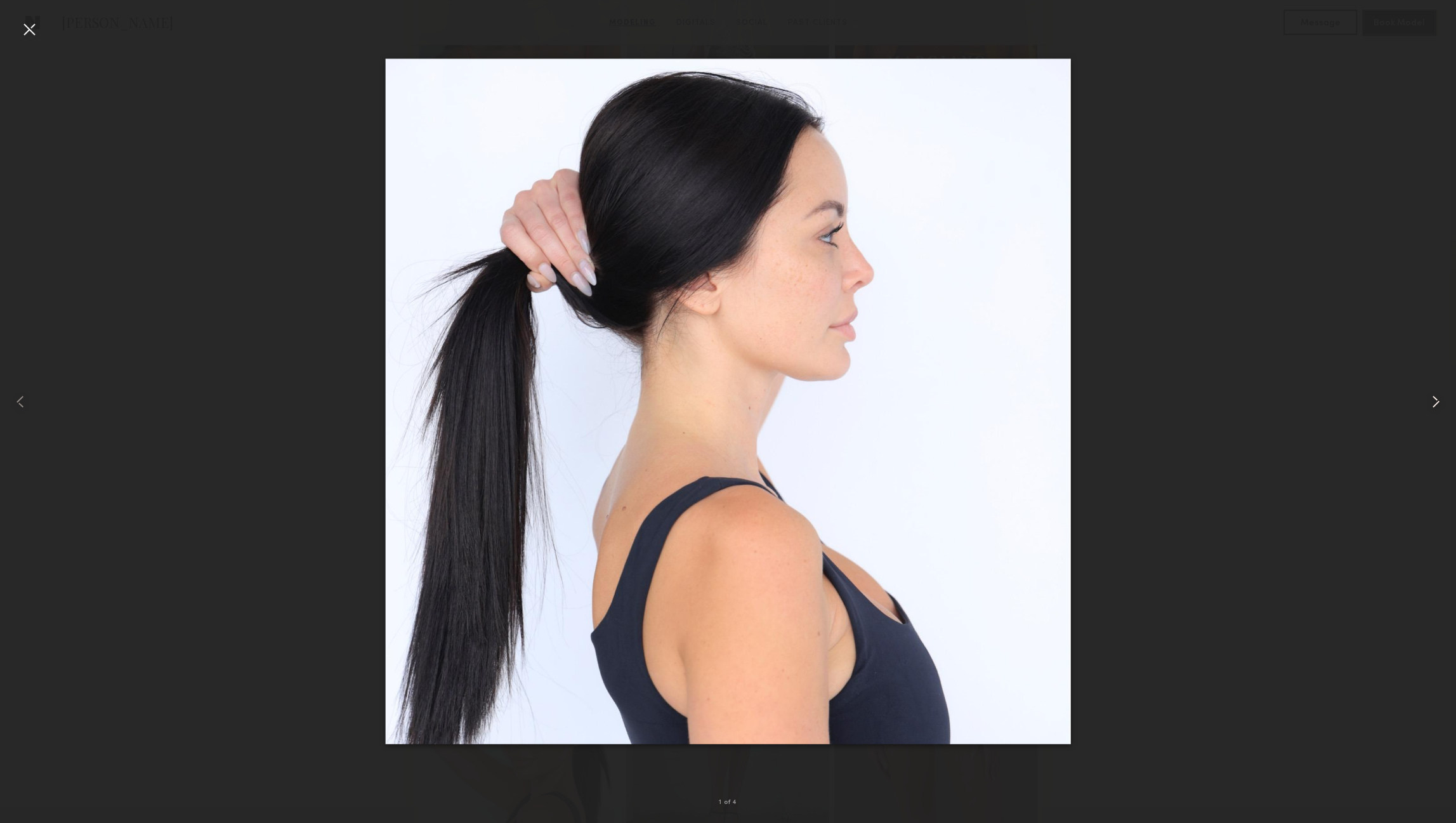
click at [1433, 404] on common-icon at bounding box center [1436, 402] width 20 height 20
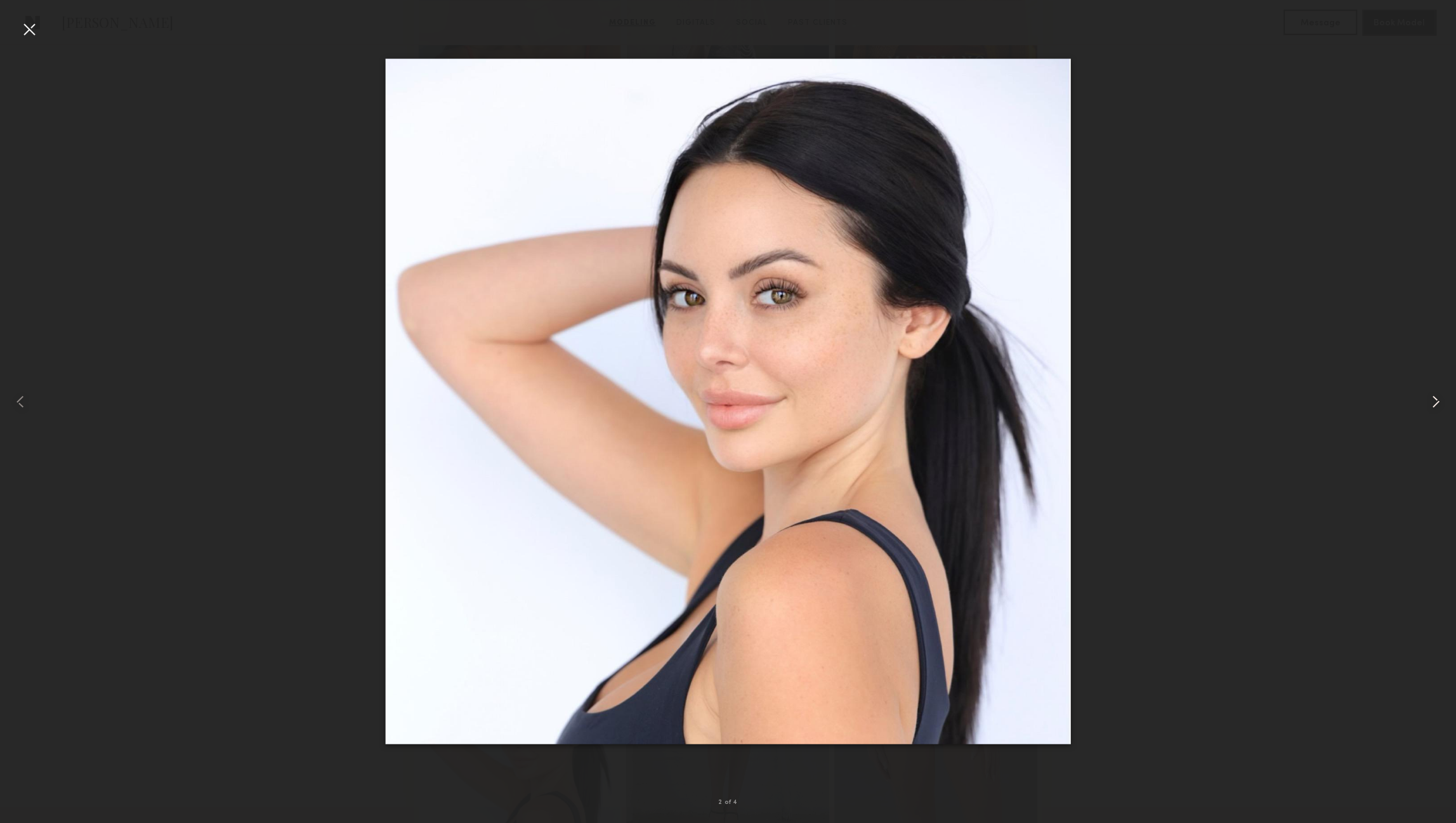
click at [1433, 404] on common-icon at bounding box center [1436, 402] width 20 height 20
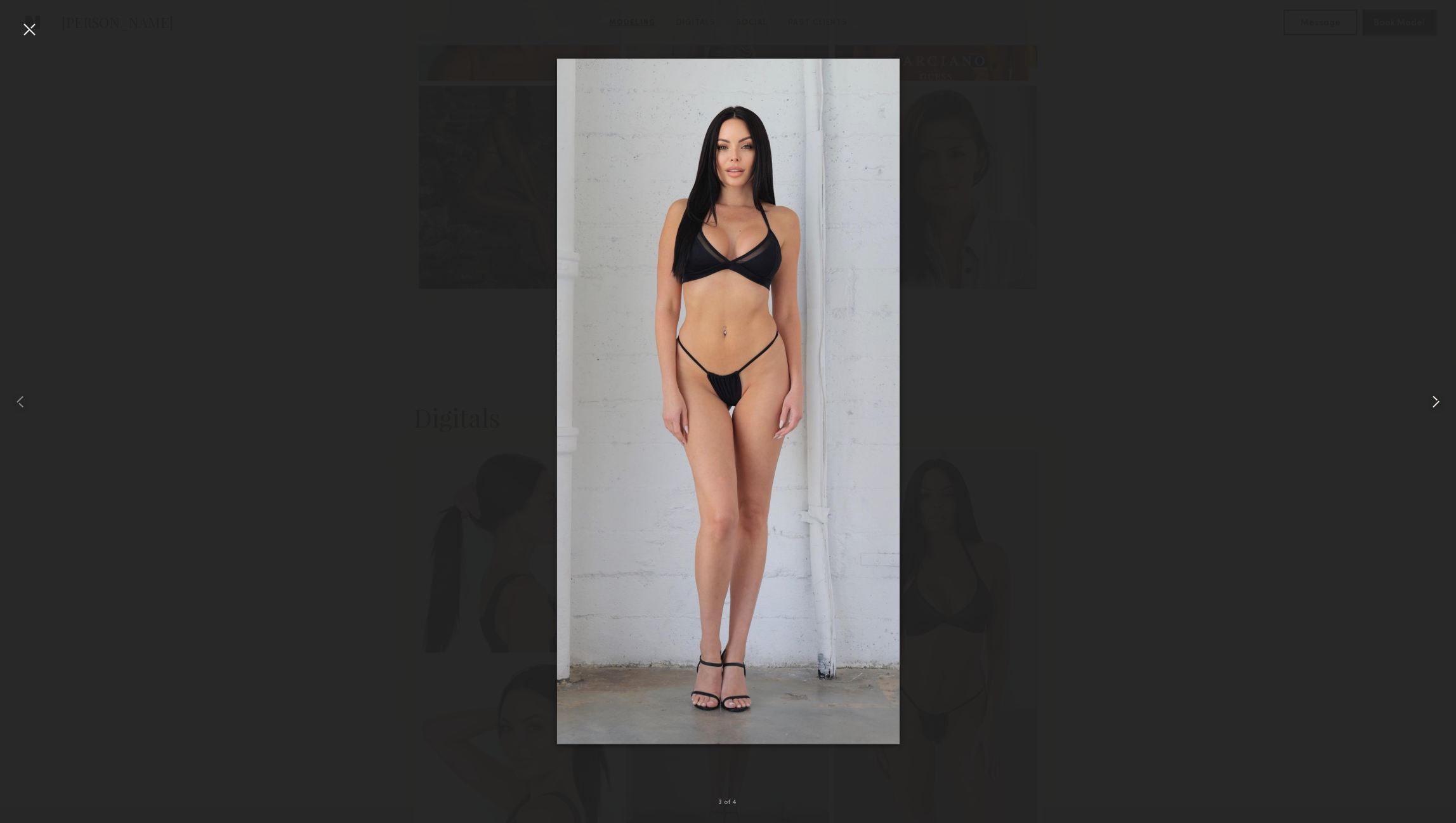
click at [1433, 404] on common-icon at bounding box center [1436, 402] width 20 height 20
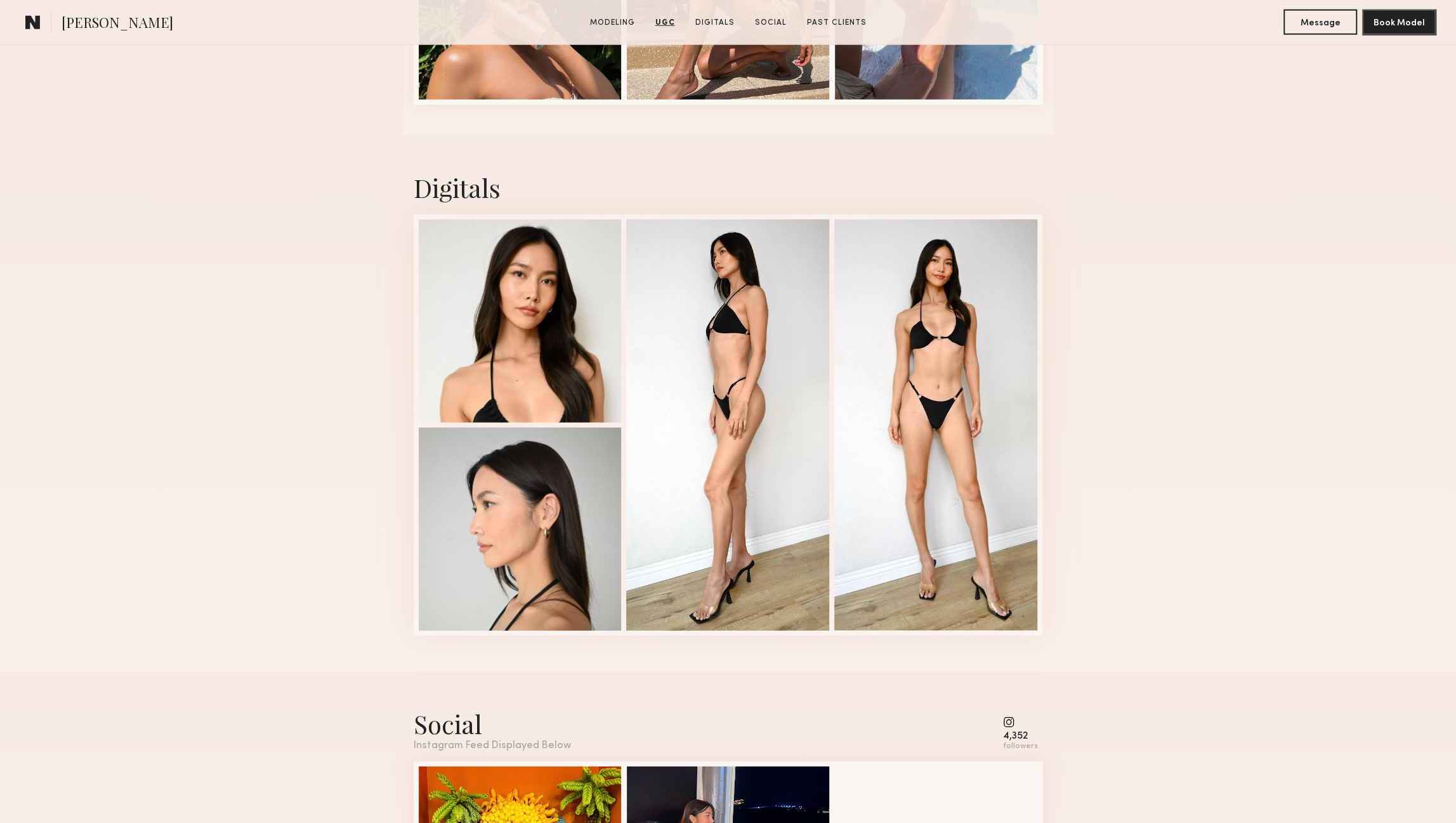
scroll to position [3184, 0]
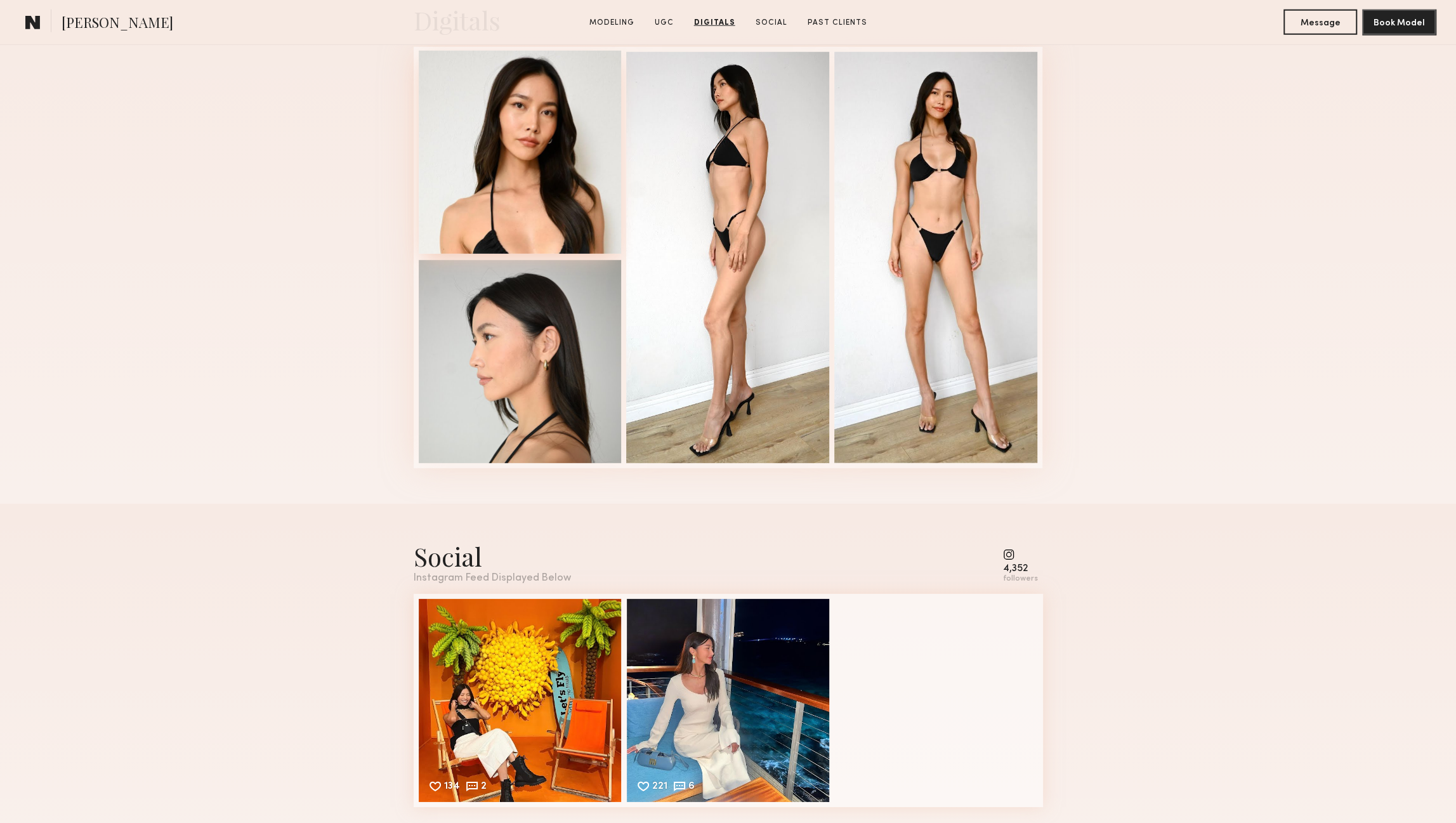
click at [594, 178] on div at bounding box center [520, 152] width 203 height 203
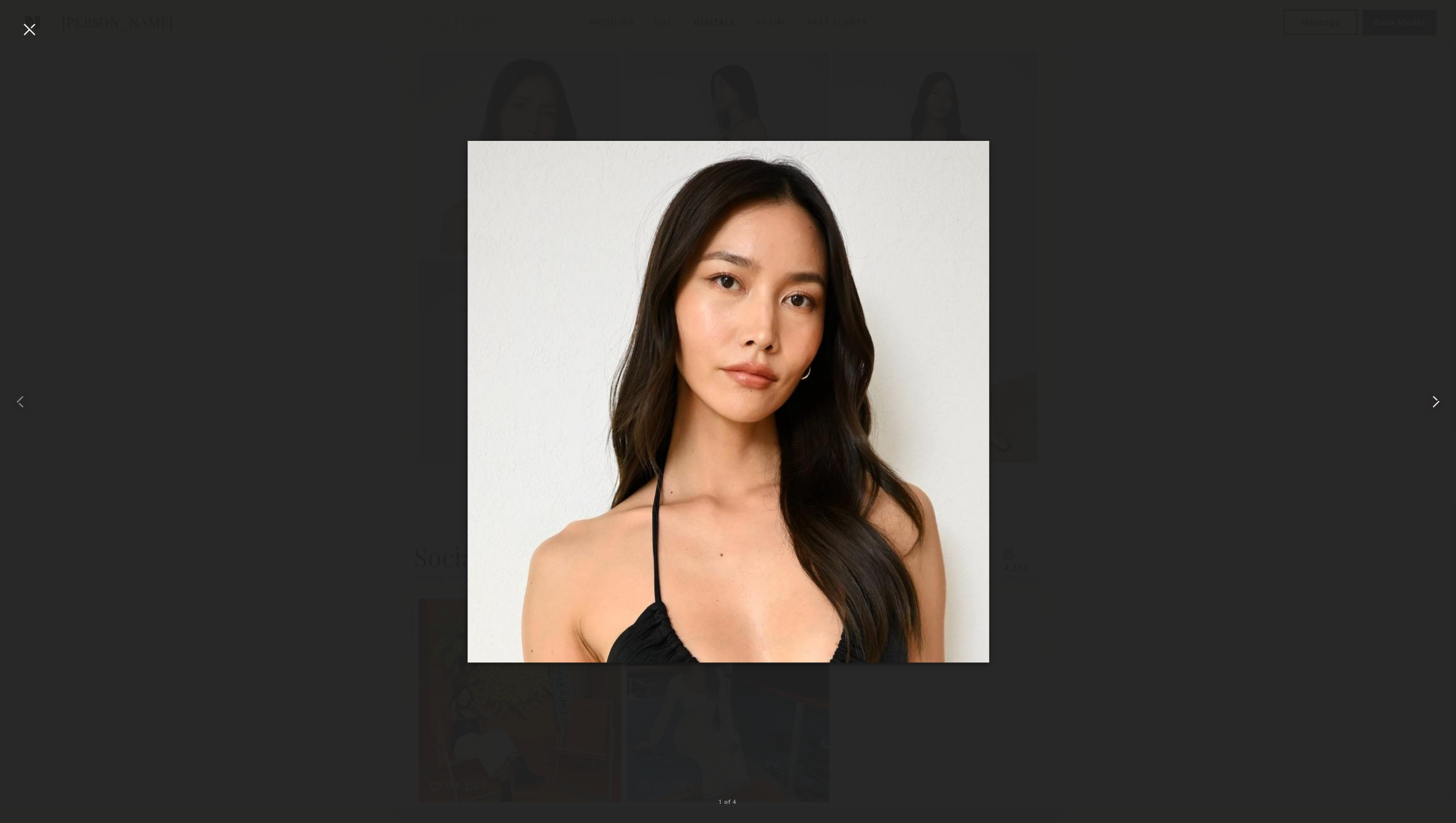
click at [1433, 400] on common-icon at bounding box center [1436, 402] width 20 height 20
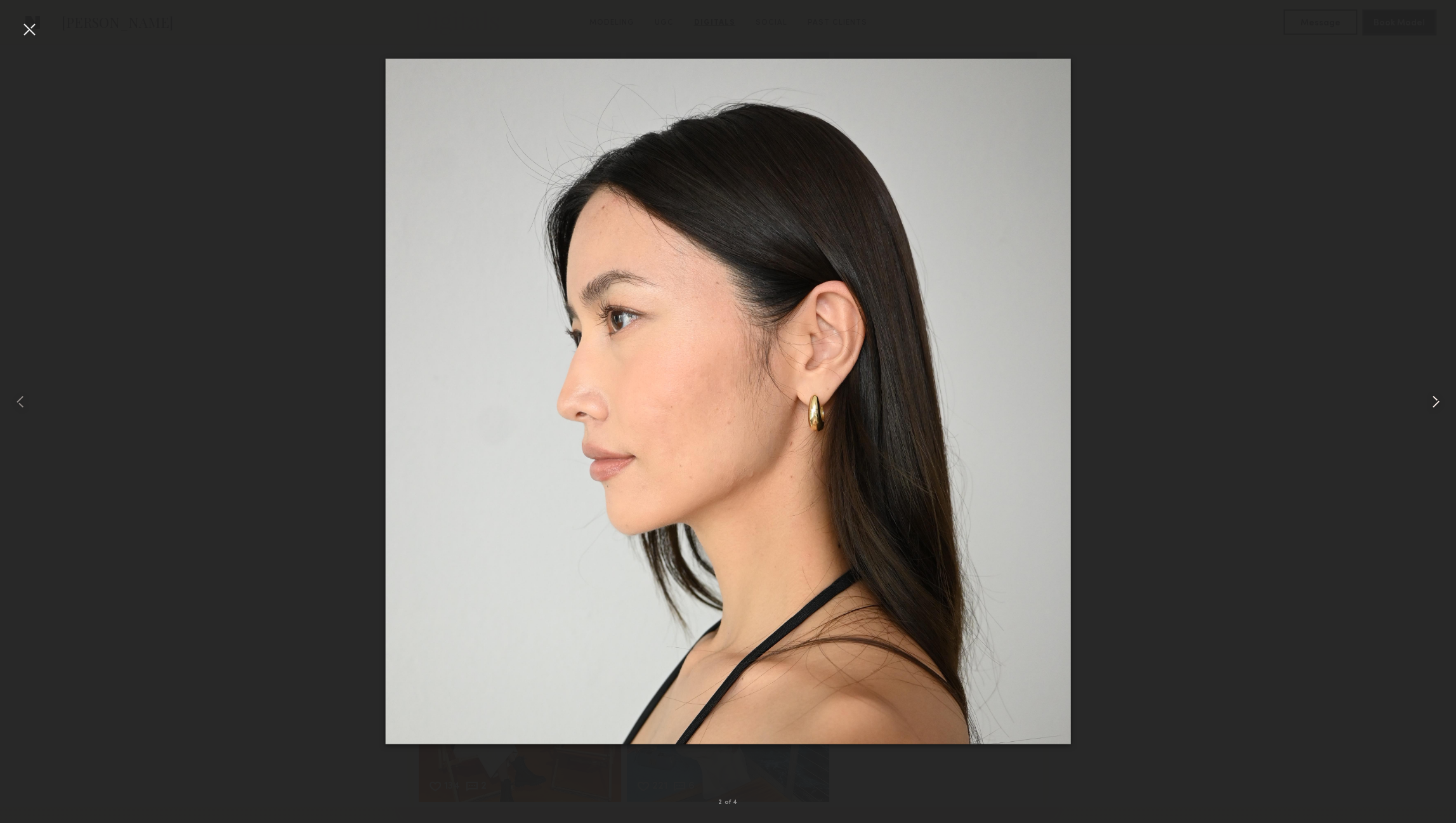
click at [1433, 400] on common-icon at bounding box center [1436, 402] width 20 height 20
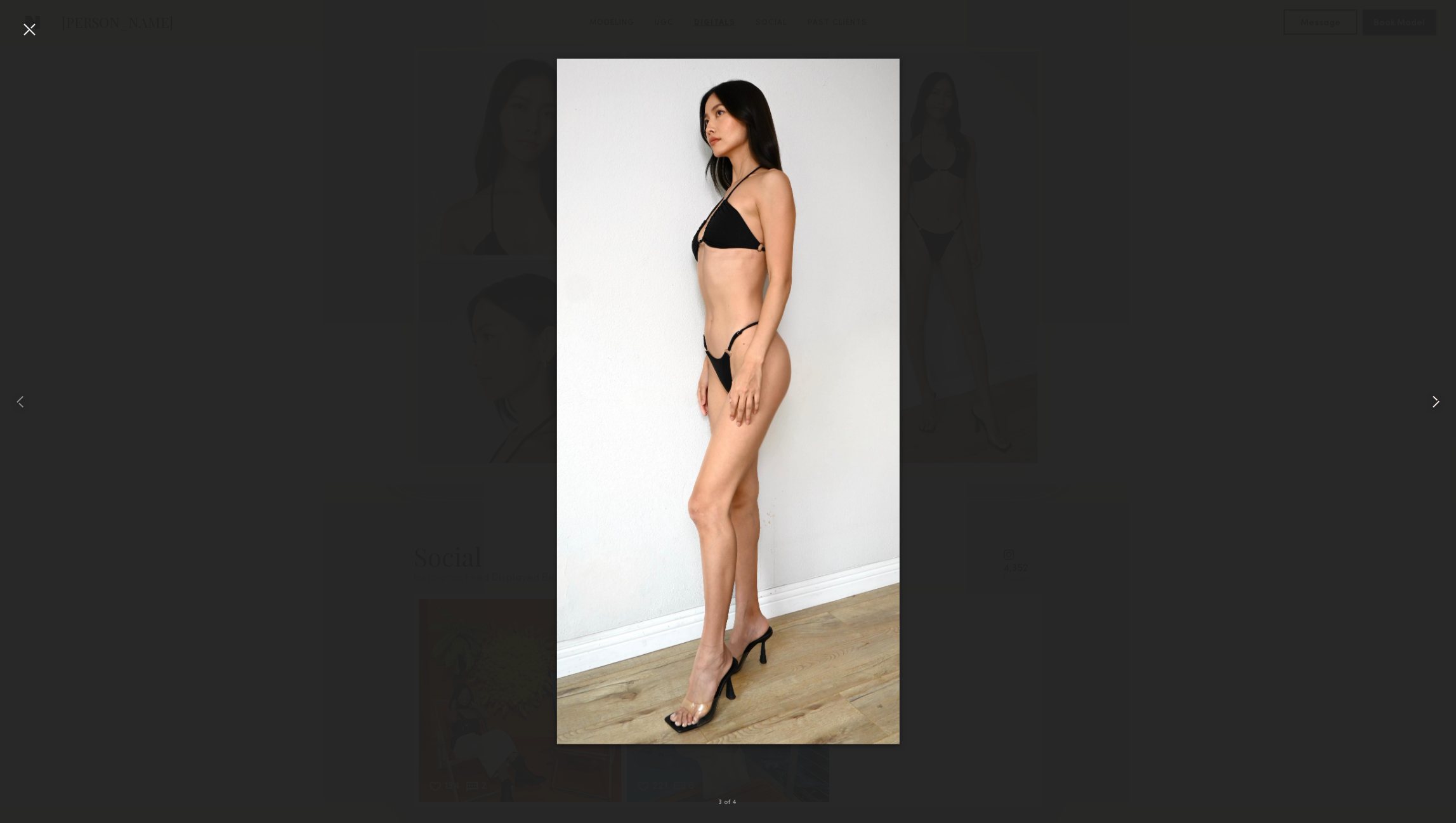
click at [1433, 400] on common-icon at bounding box center [1436, 402] width 20 height 20
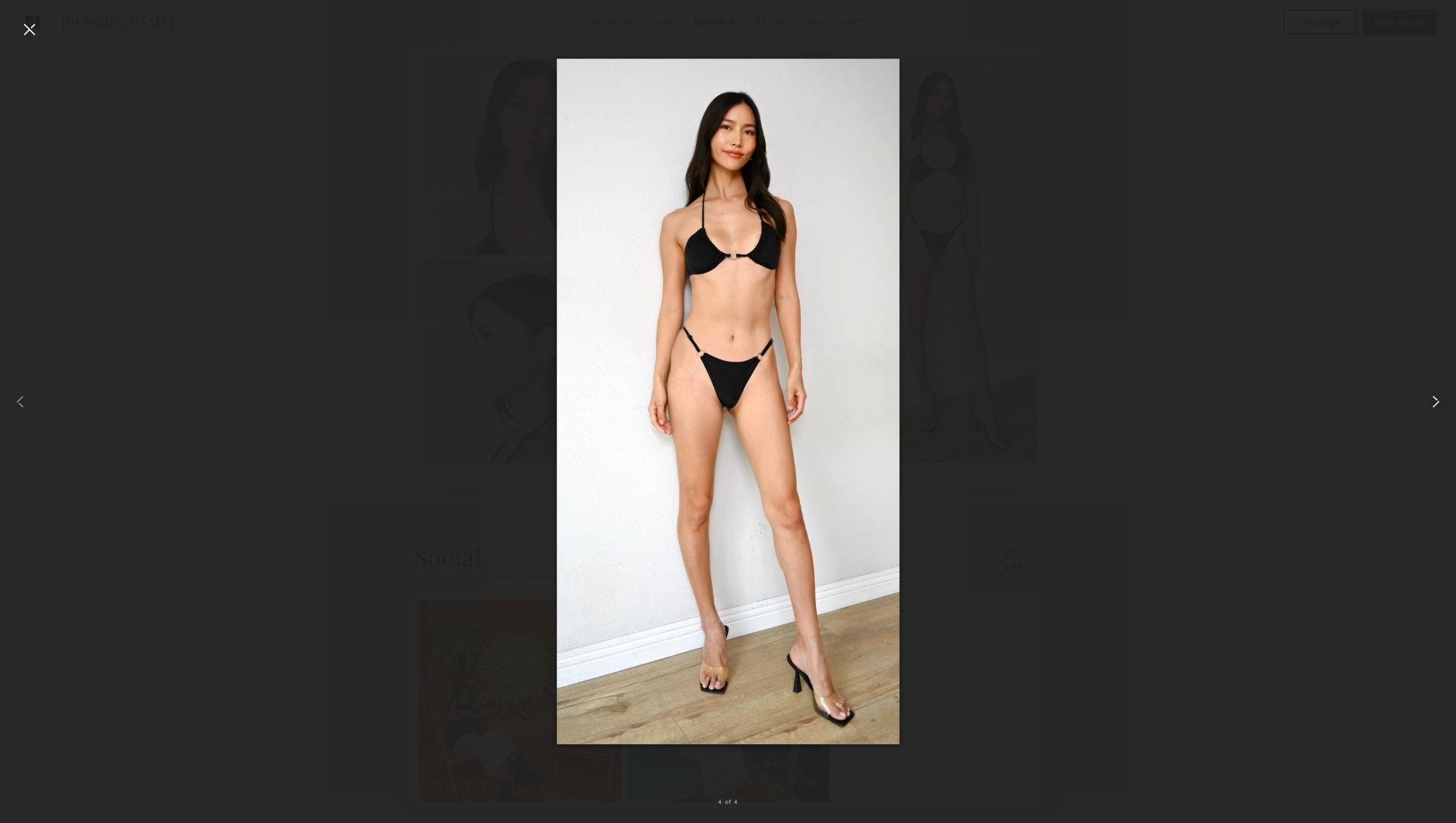
click at [1433, 400] on common-icon at bounding box center [1436, 402] width 20 height 20
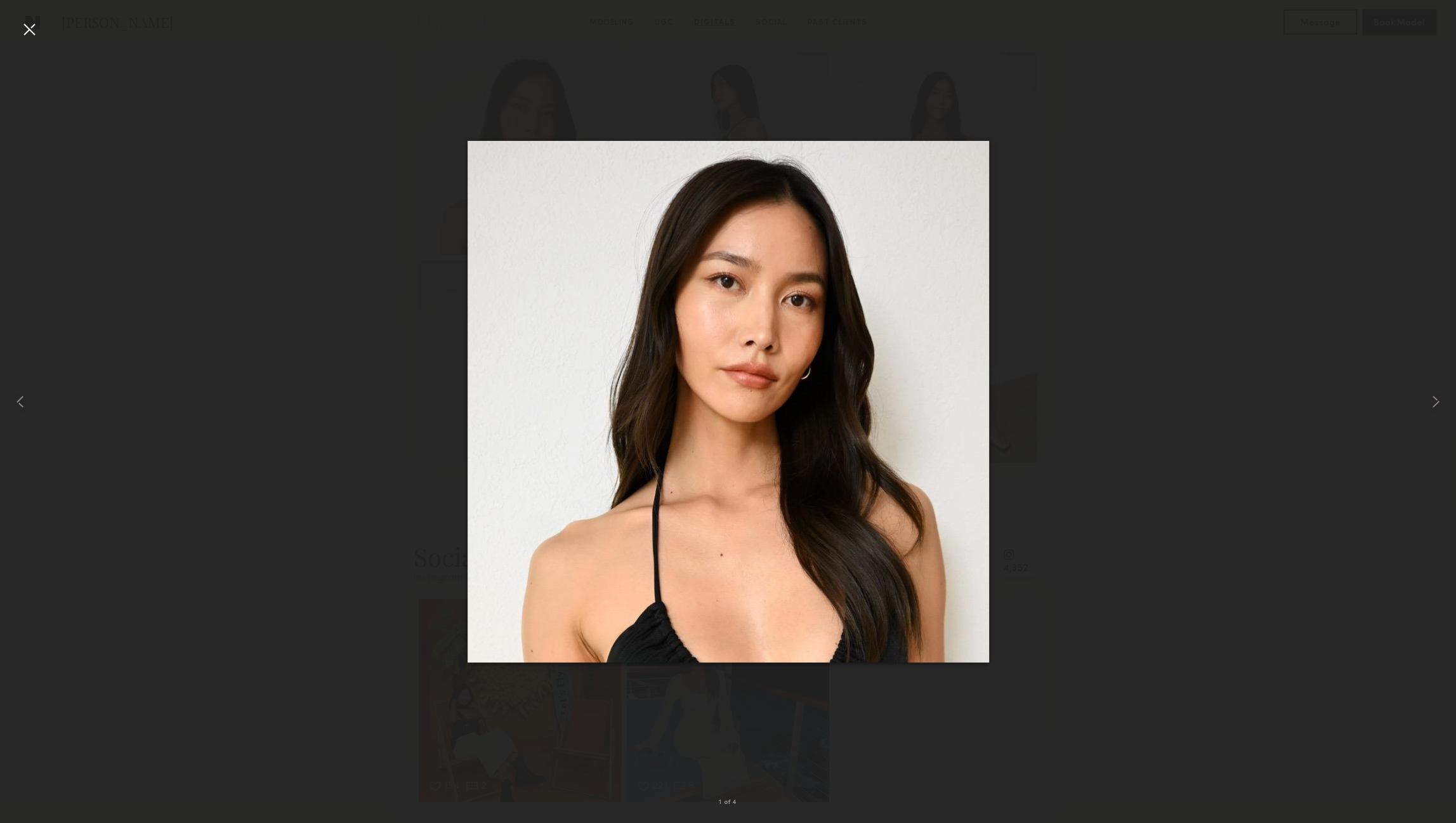
click at [28, 32] on div at bounding box center [29, 29] width 20 height 20
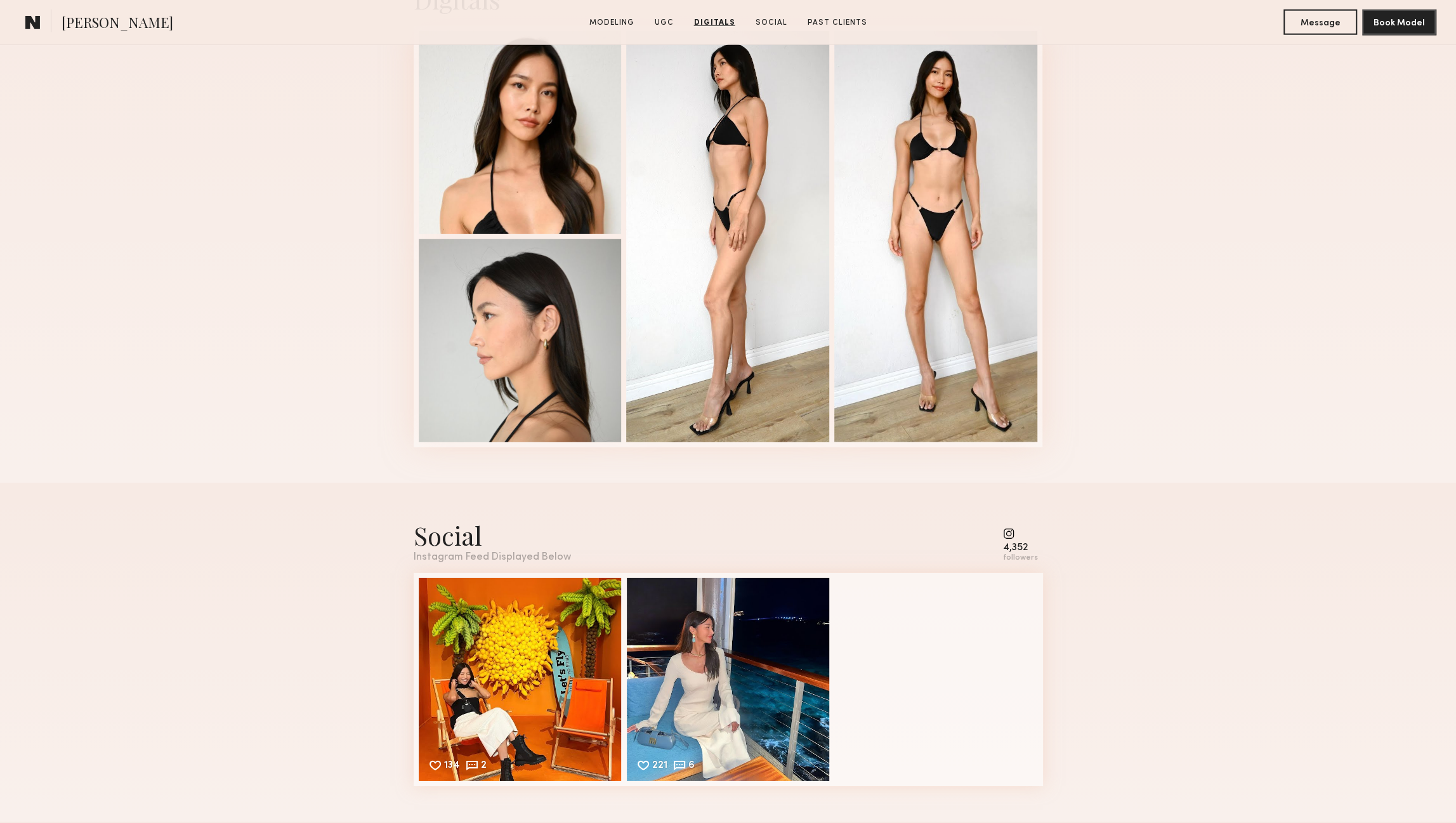
scroll to position [3220, 0]
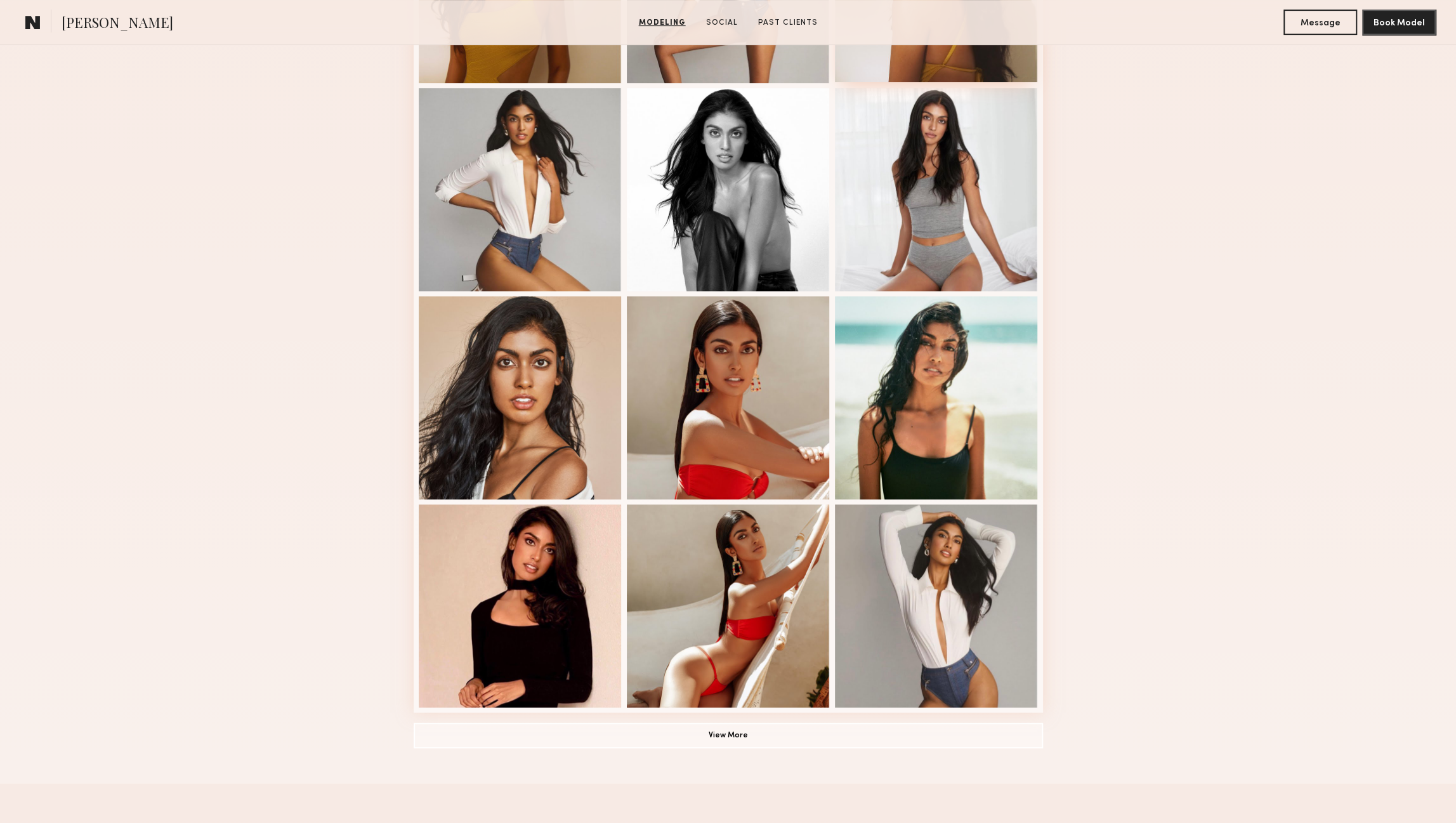
scroll to position [489, 0]
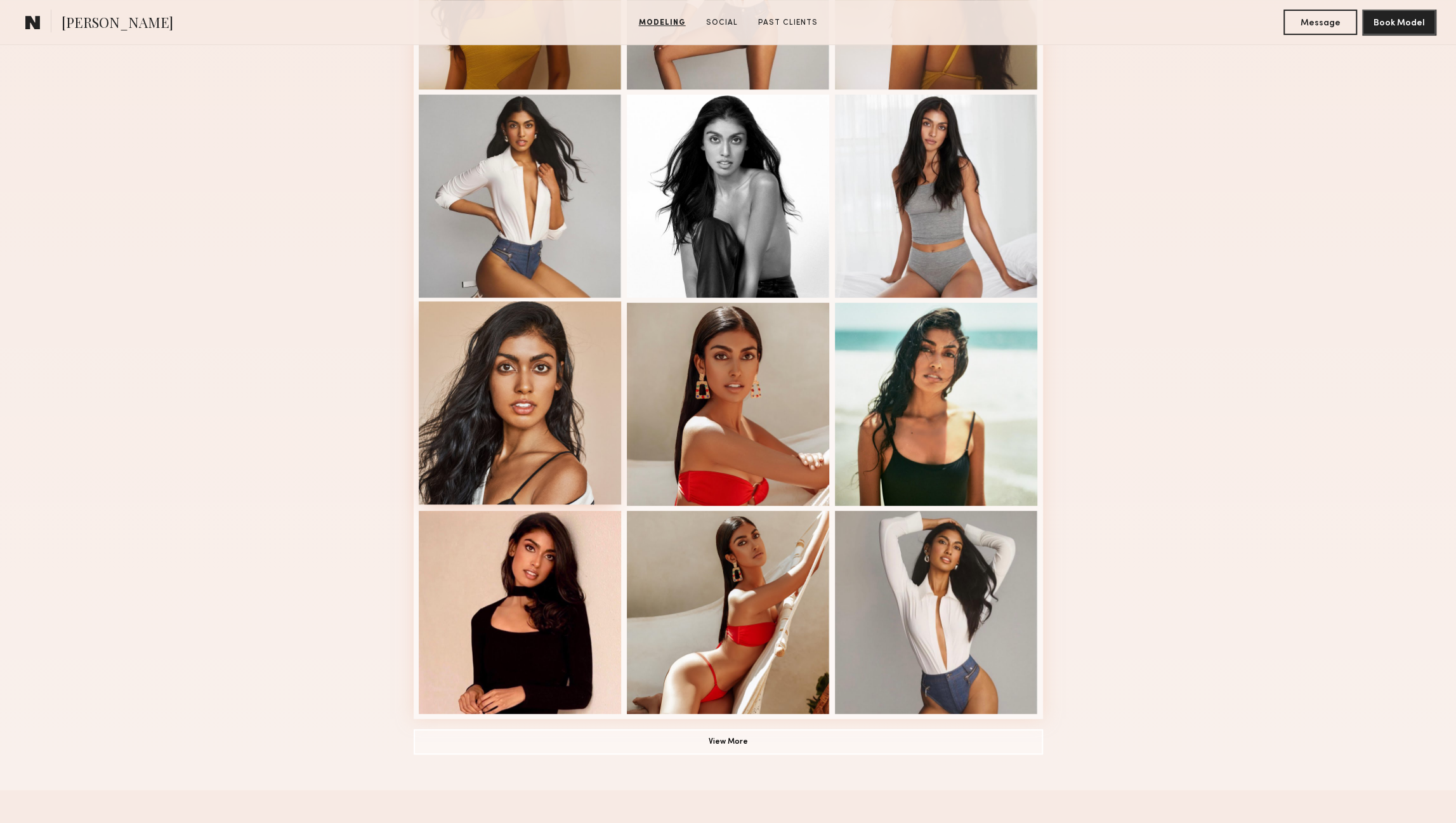
click at [524, 453] on div at bounding box center [520, 402] width 203 height 203
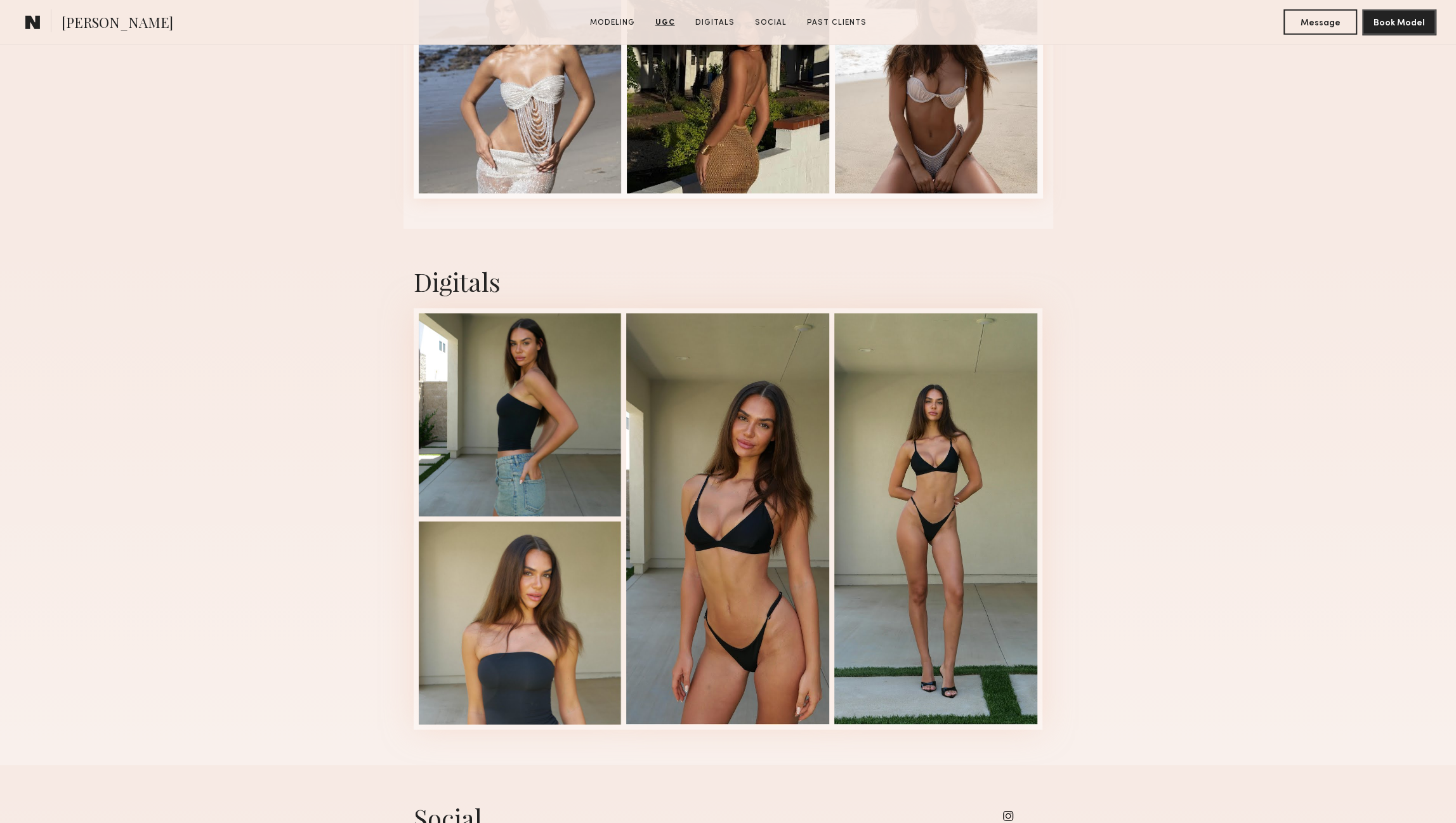
scroll to position [3054, 0]
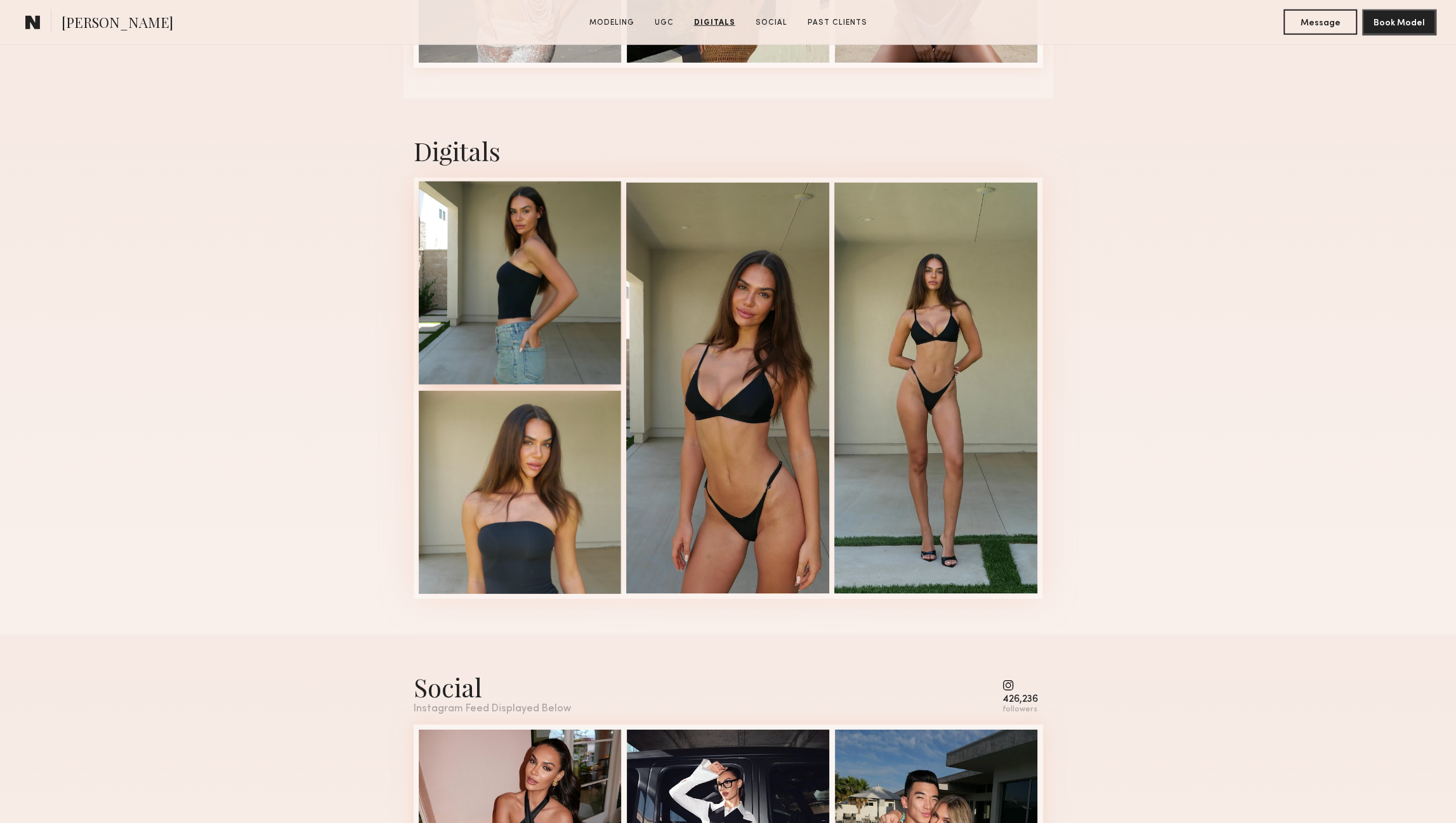
click at [501, 295] on div at bounding box center [520, 283] width 203 height 203
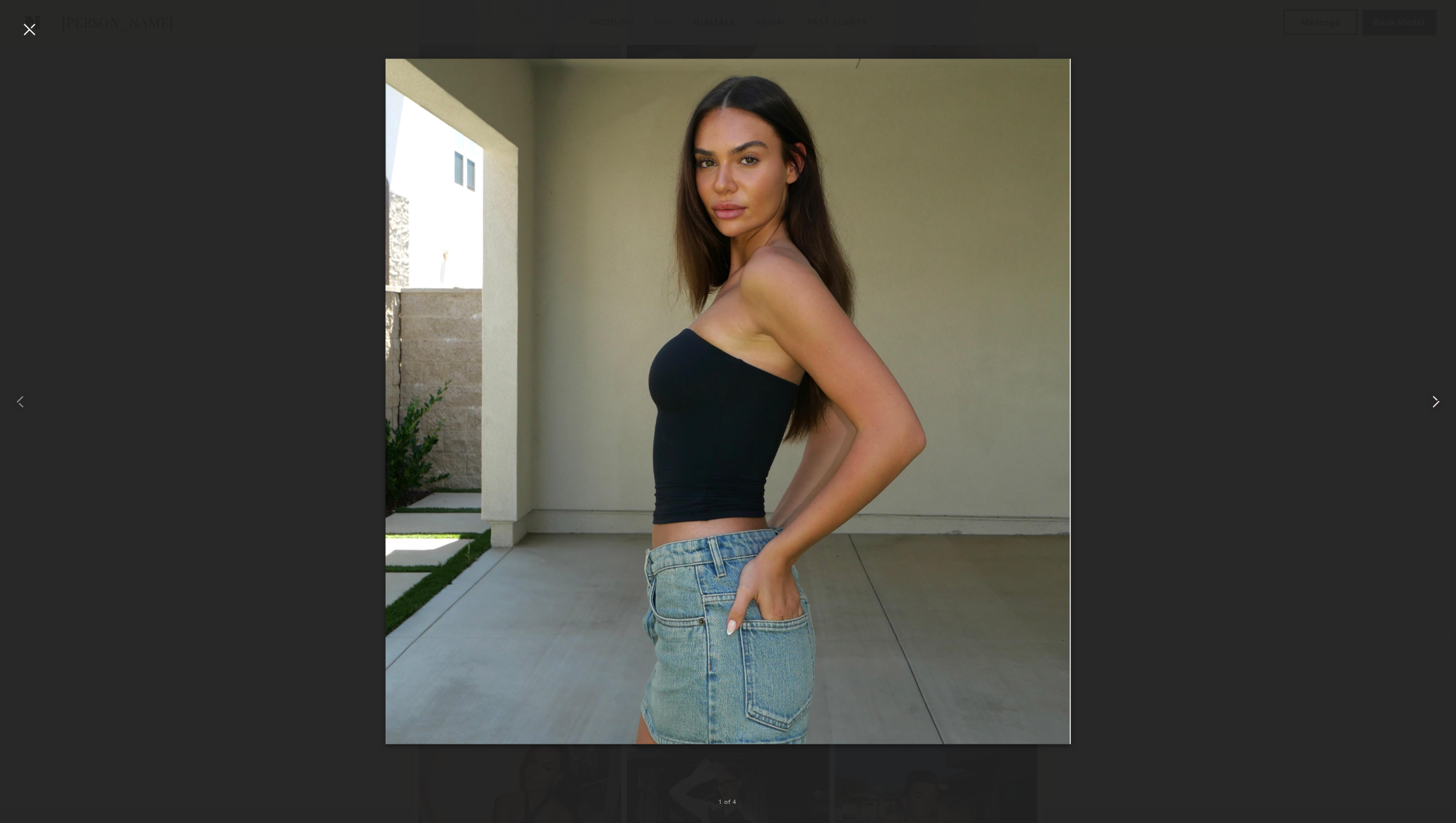
click at [1436, 400] on common-icon at bounding box center [1436, 402] width 20 height 20
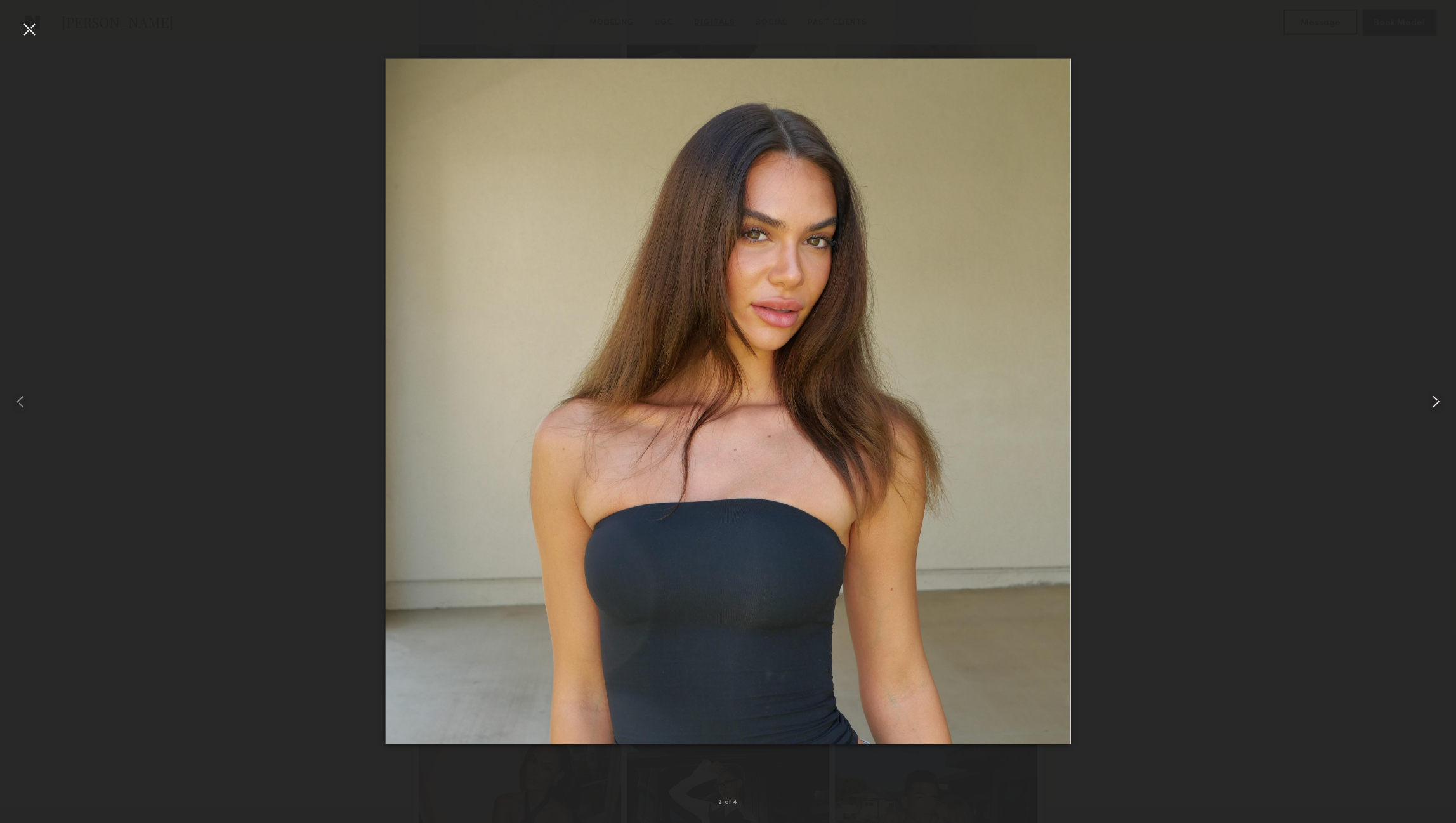
click at [1436, 400] on common-icon at bounding box center [1436, 402] width 20 height 20
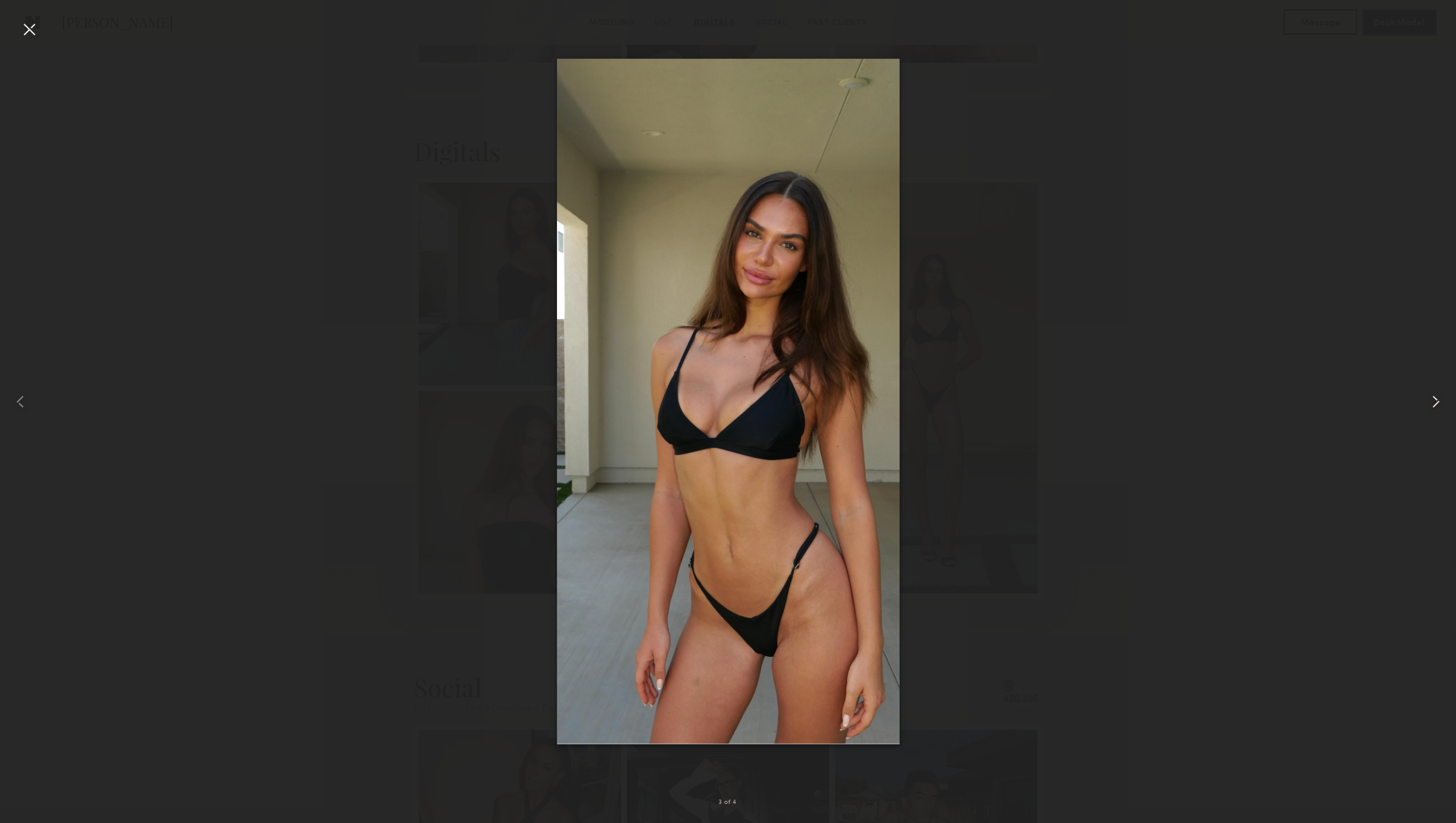
click at [1436, 400] on common-icon at bounding box center [1436, 402] width 20 height 20
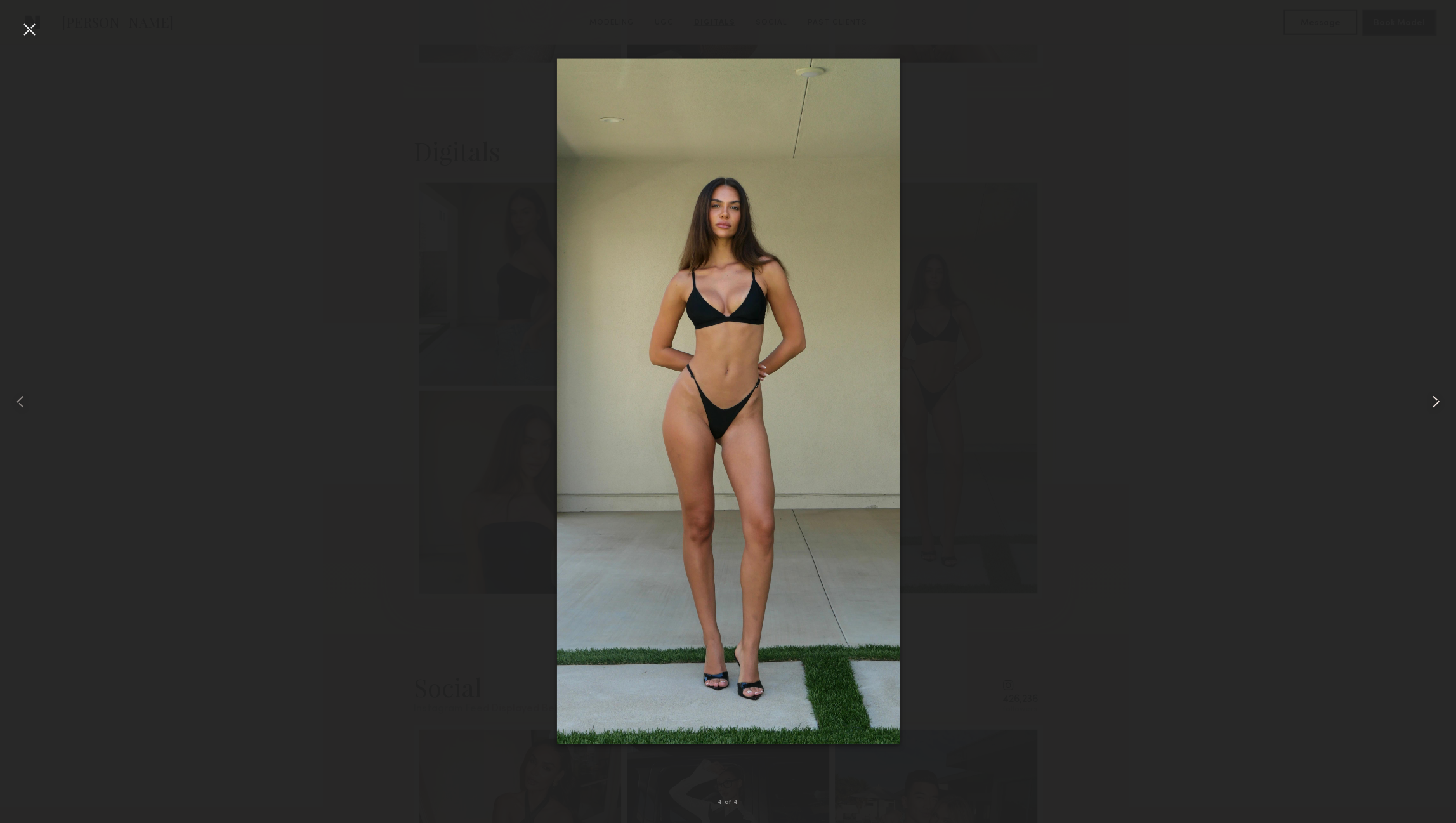
click at [1436, 400] on common-icon at bounding box center [1436, 402] width 20 height 20
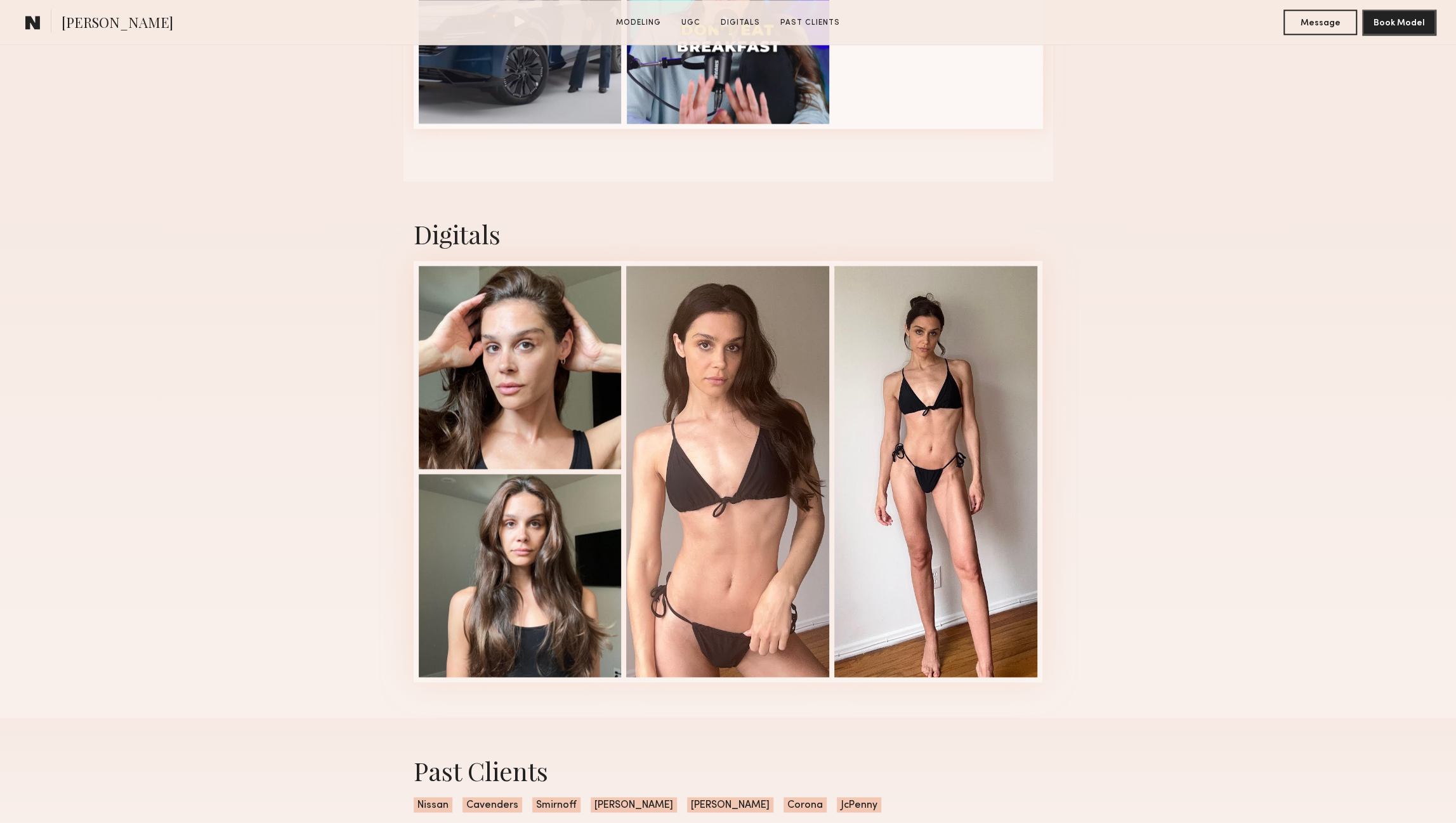
scroll to position [1542, 0]
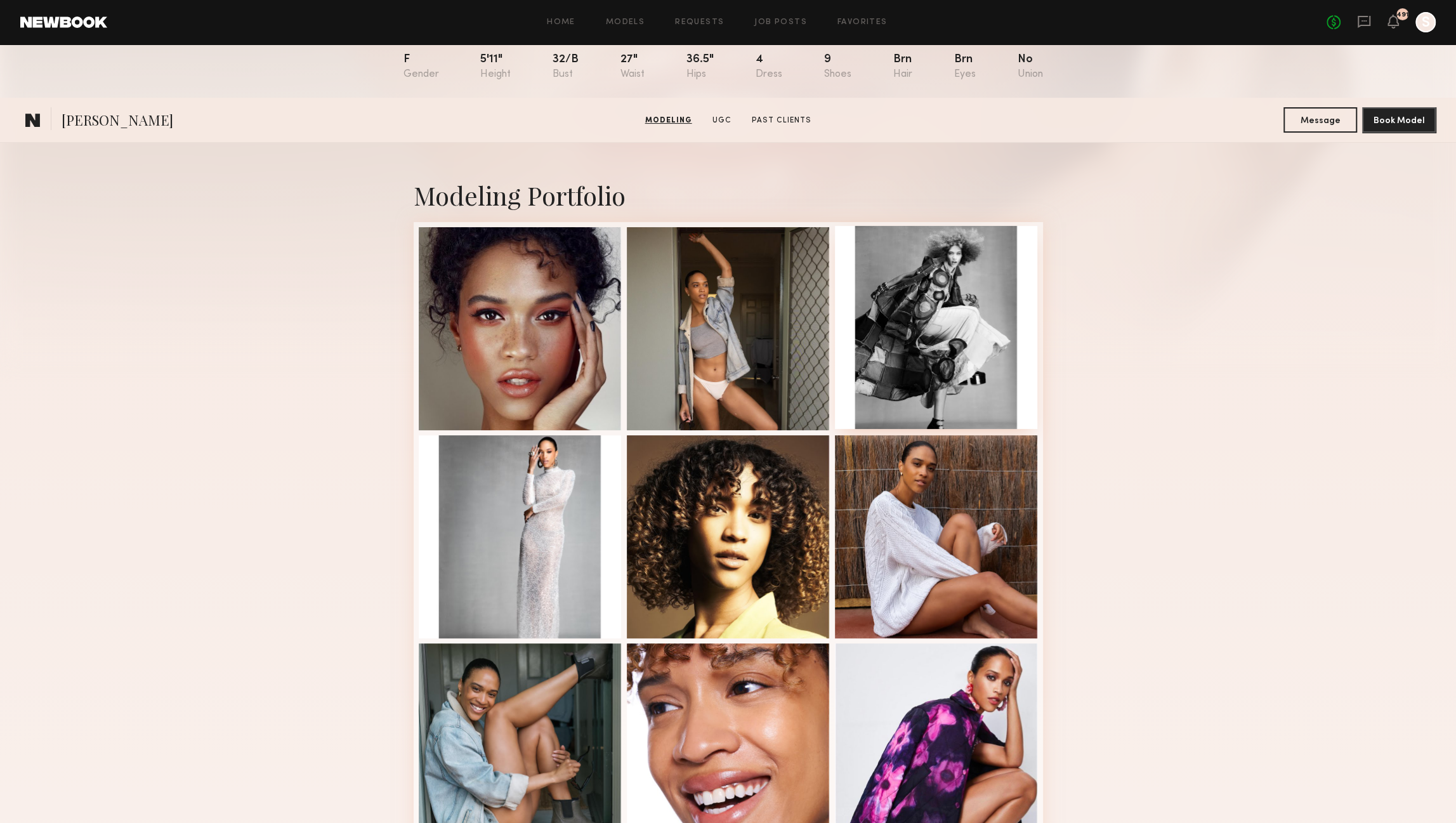
scroll to position [127, 0]
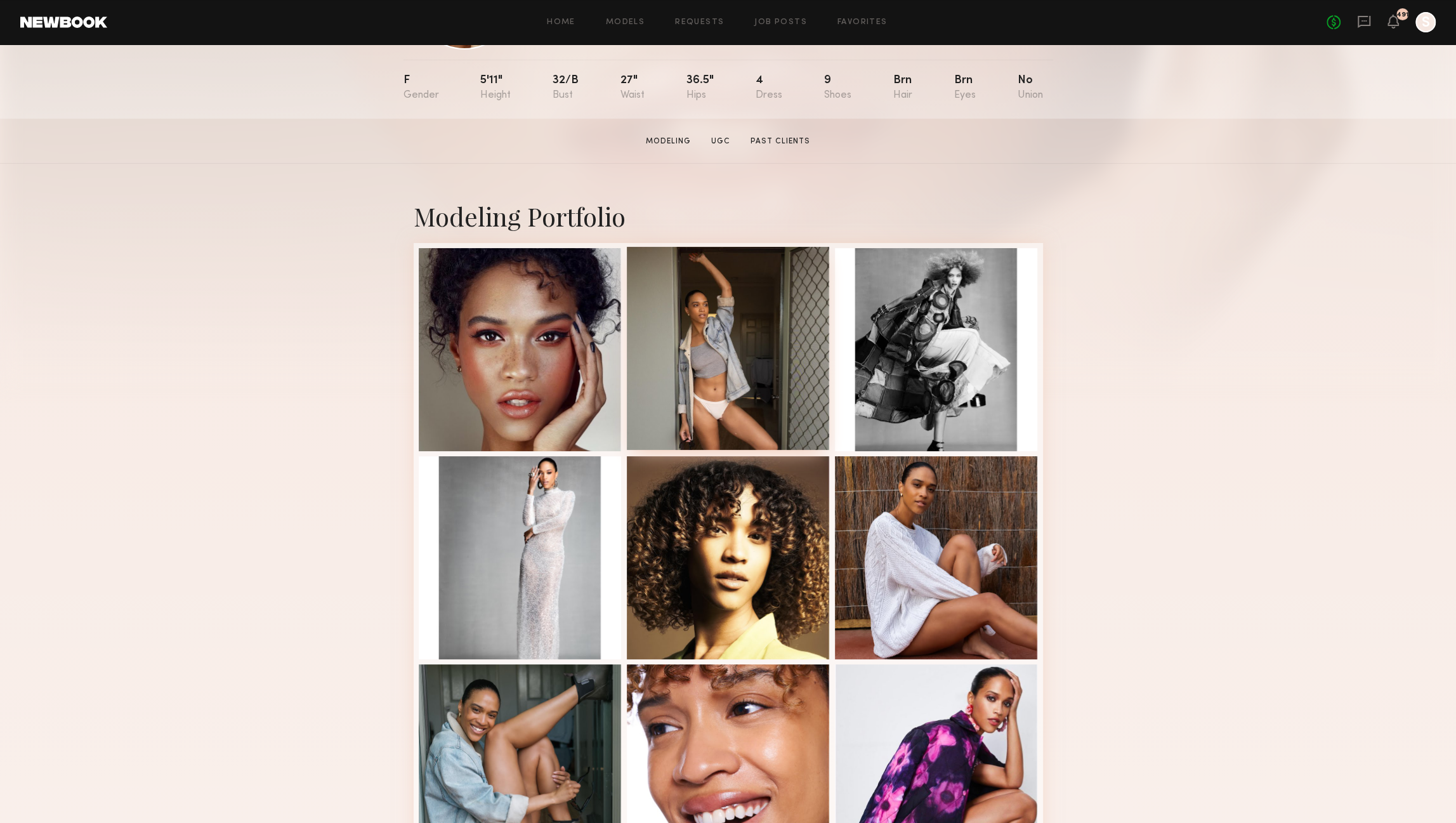
click at [789, 400] on div at bounding box center [728, 348] width 203 height 203
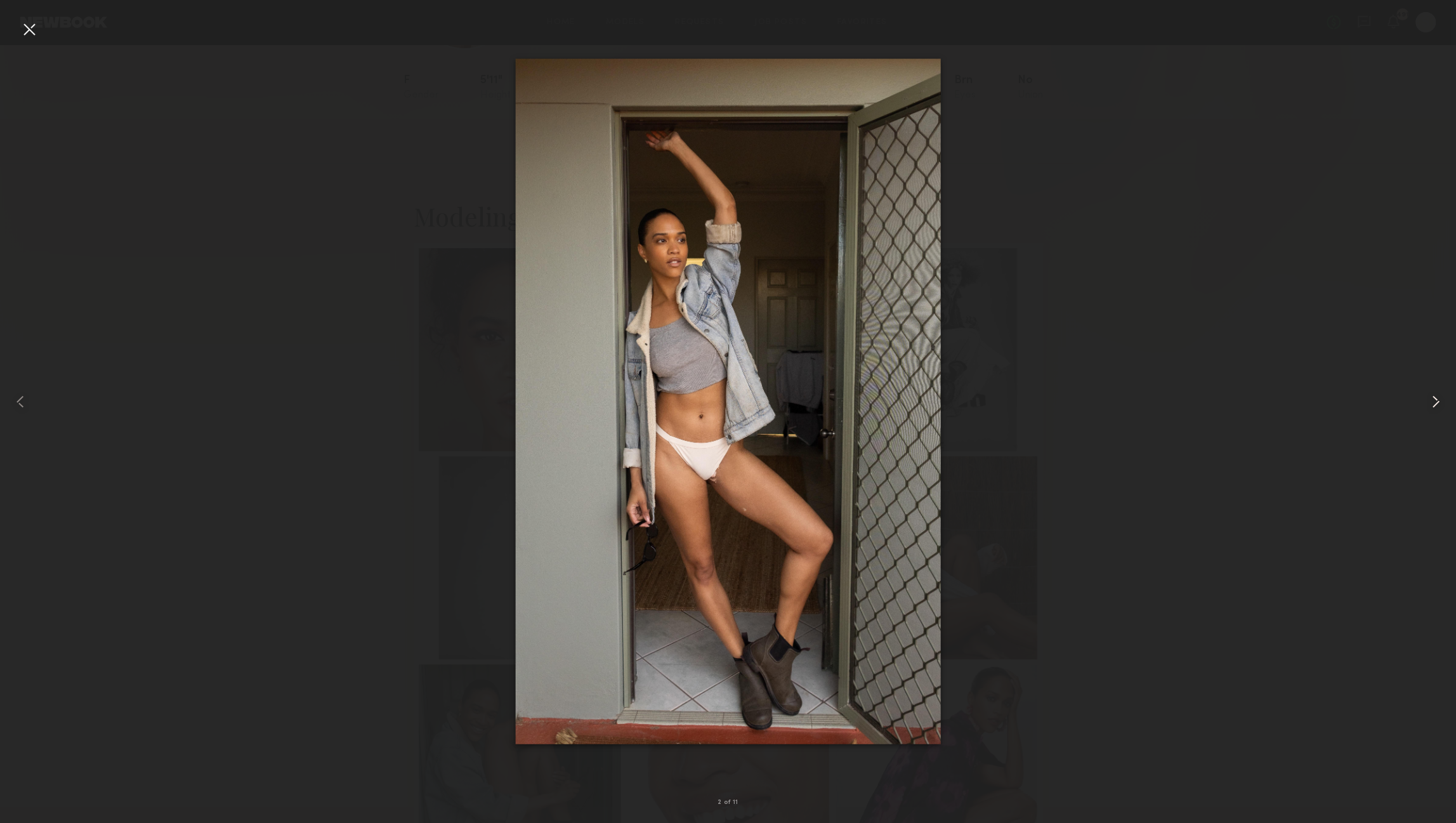
click at [1431, 403] on common-icon at bounding box center [1436, 402] width 20 height 20
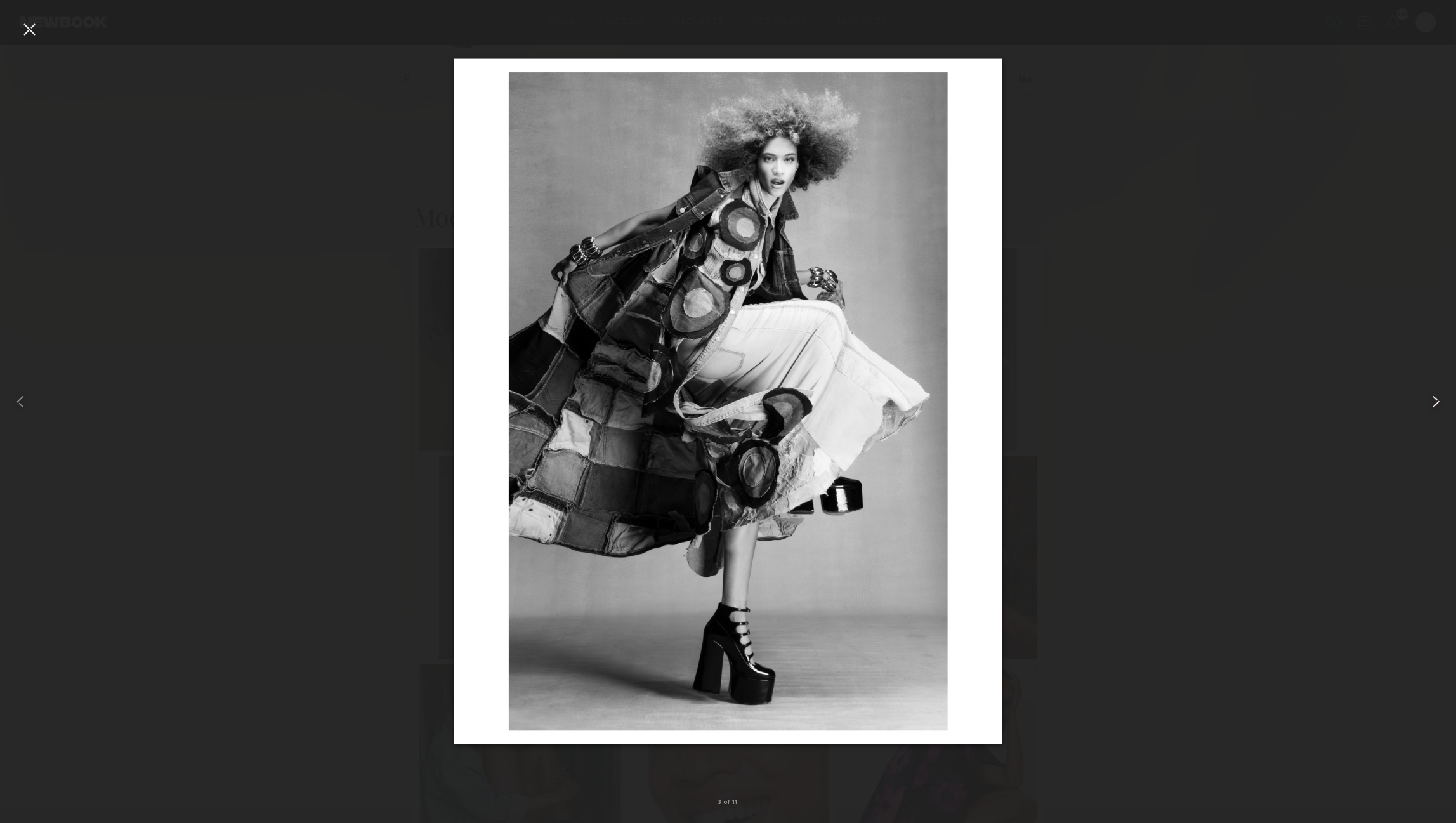
click at [1431, 403] on common-icon at bounding box center [1436, 402] width 20 height 20
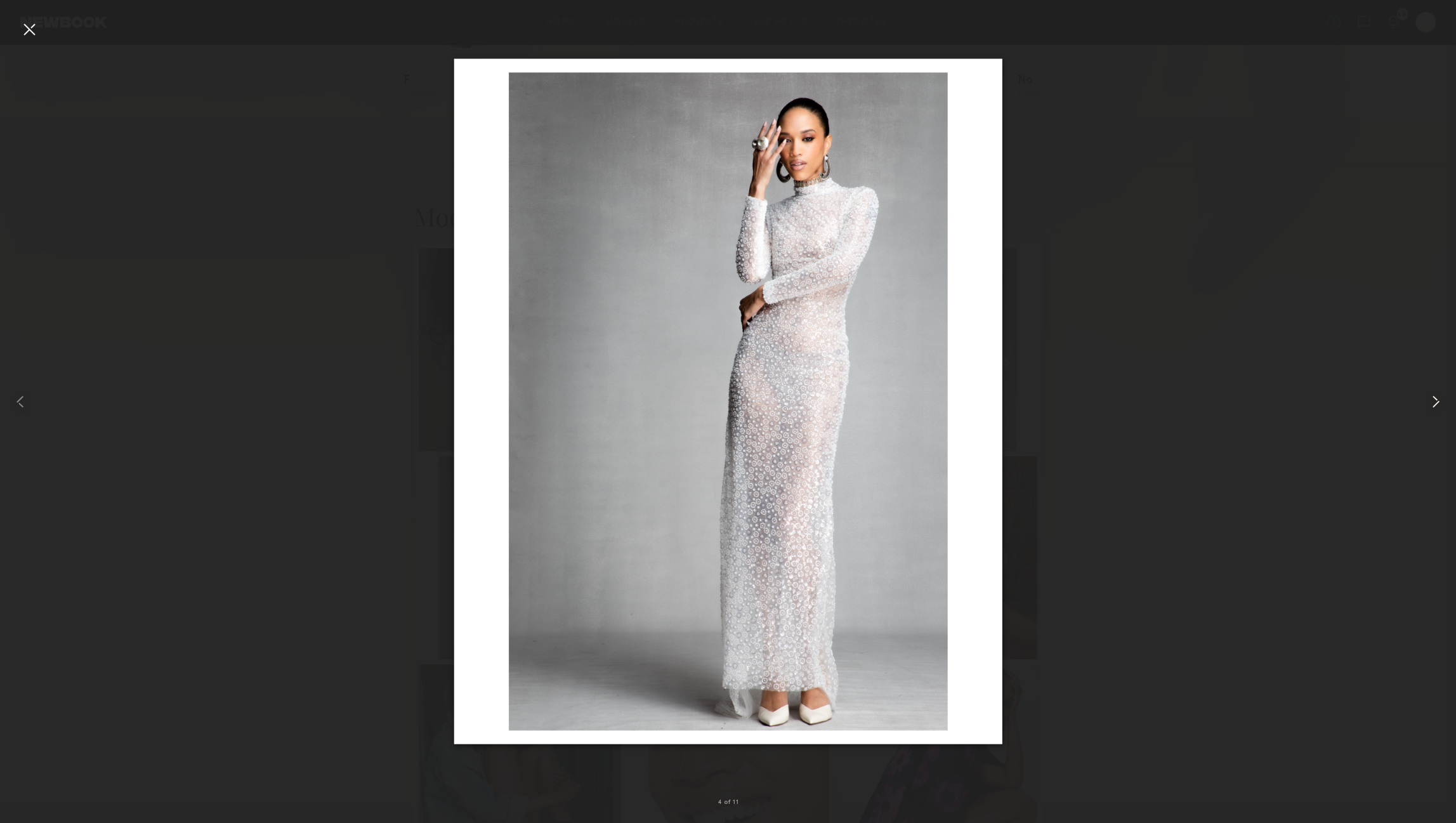
click at [1431, 403] on common-icon at bounding box center [1436, 402] width 20 height 20
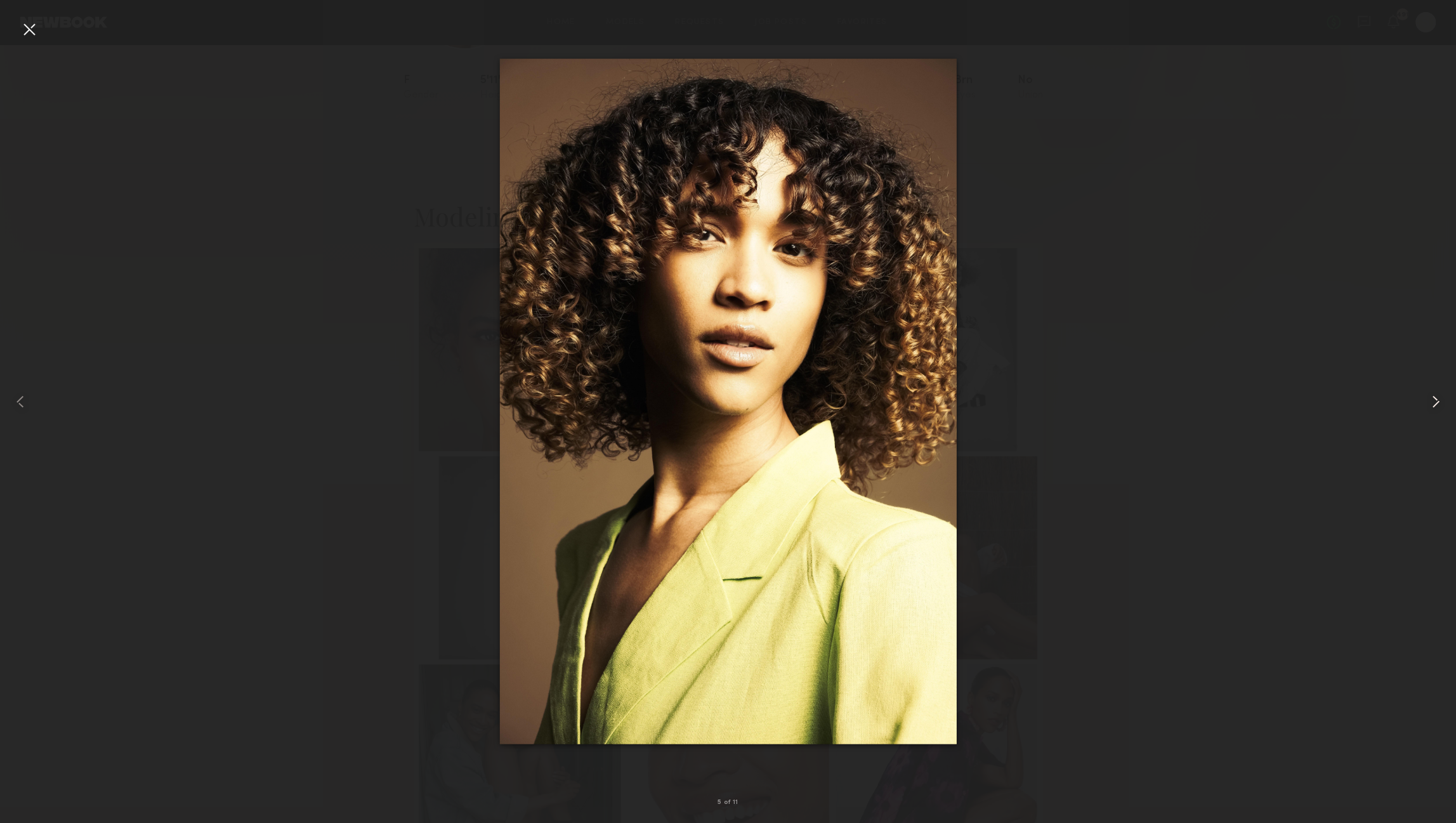
click at [1431, 402] on common-icon at bounding box center [1436, 402] width 20 height 20
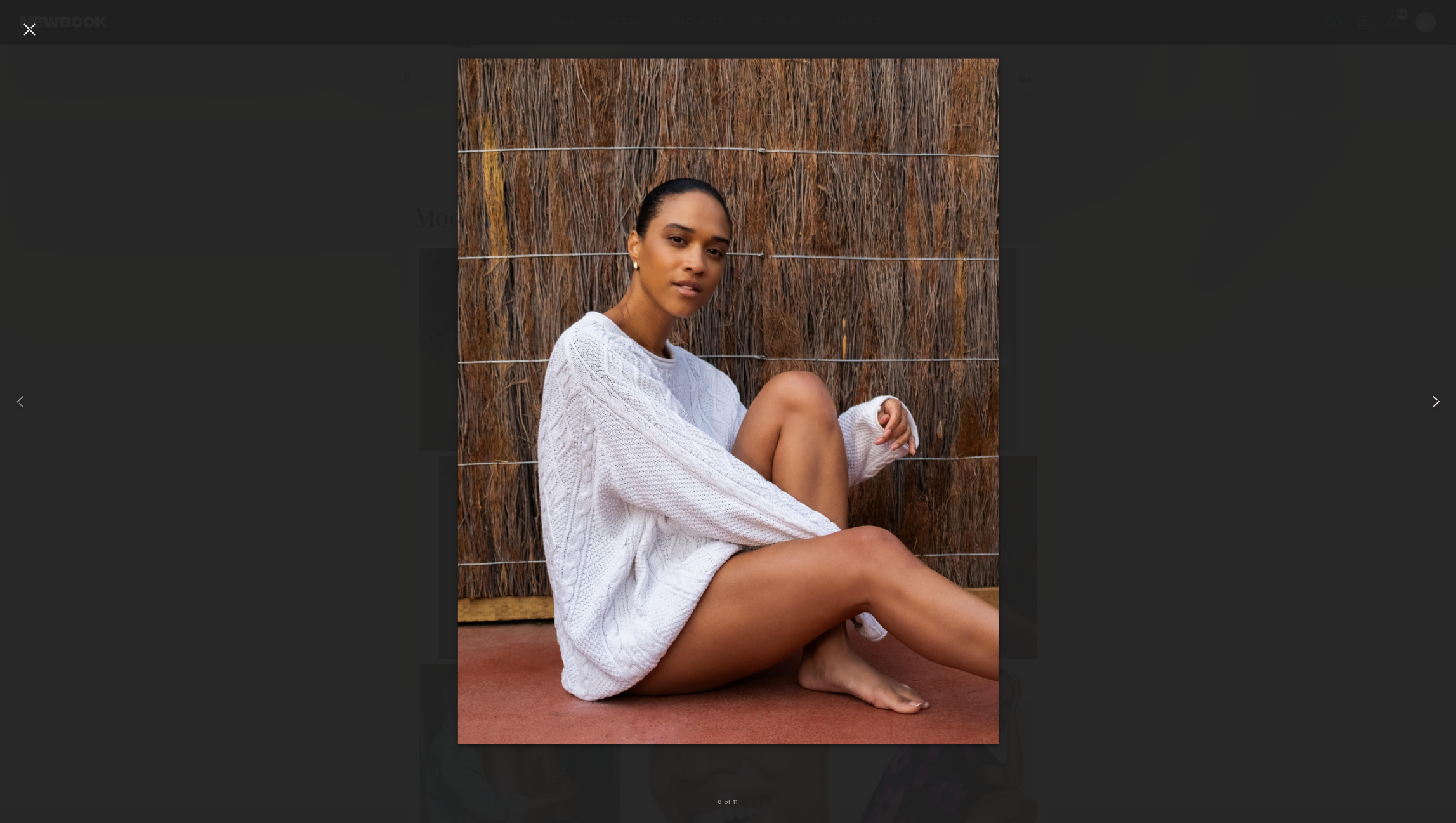
click at [1431, 402] on common-icon at bounding box center [1436, 402] width 20 height 20
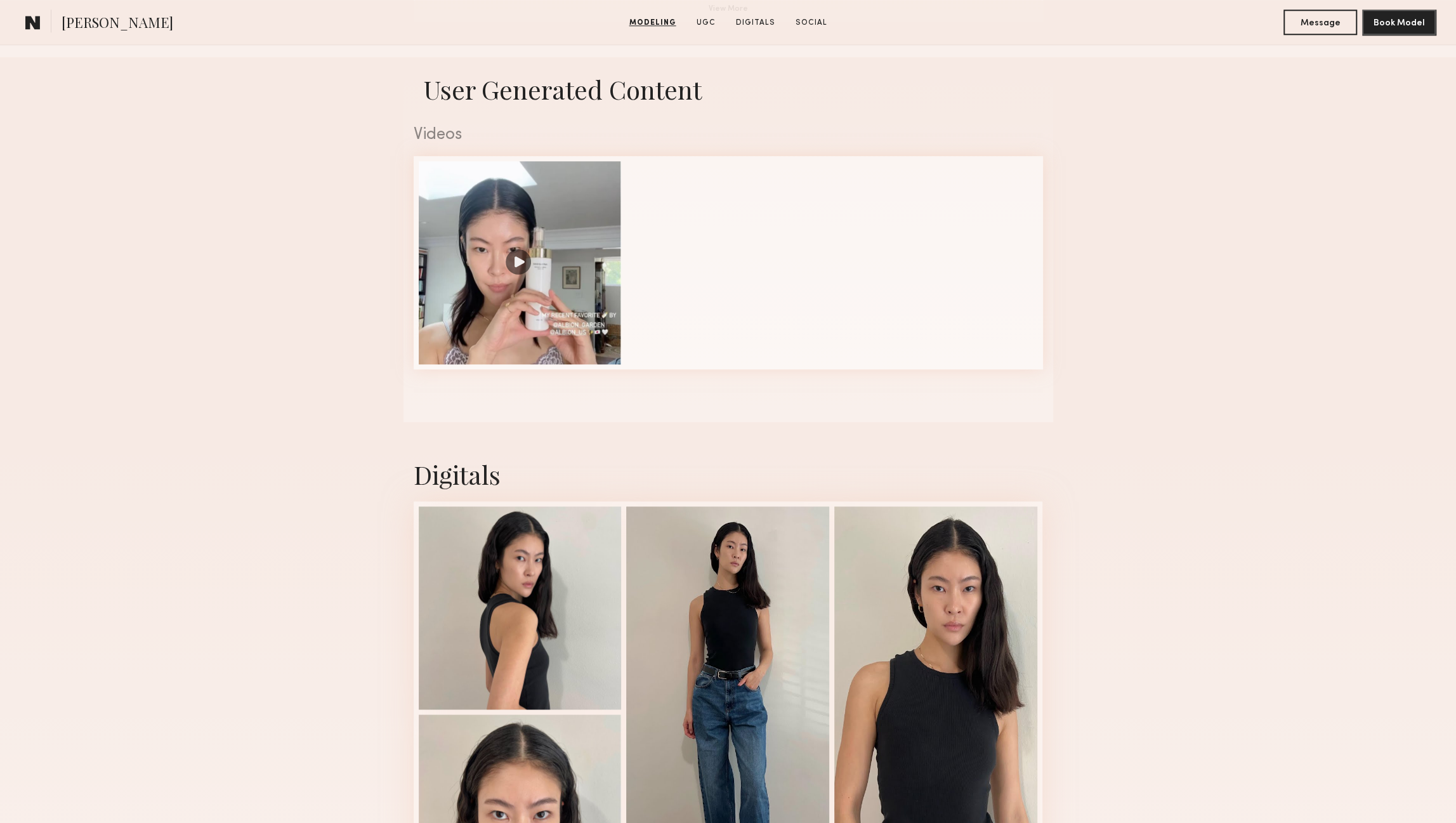
scroll to position [1234, 0]
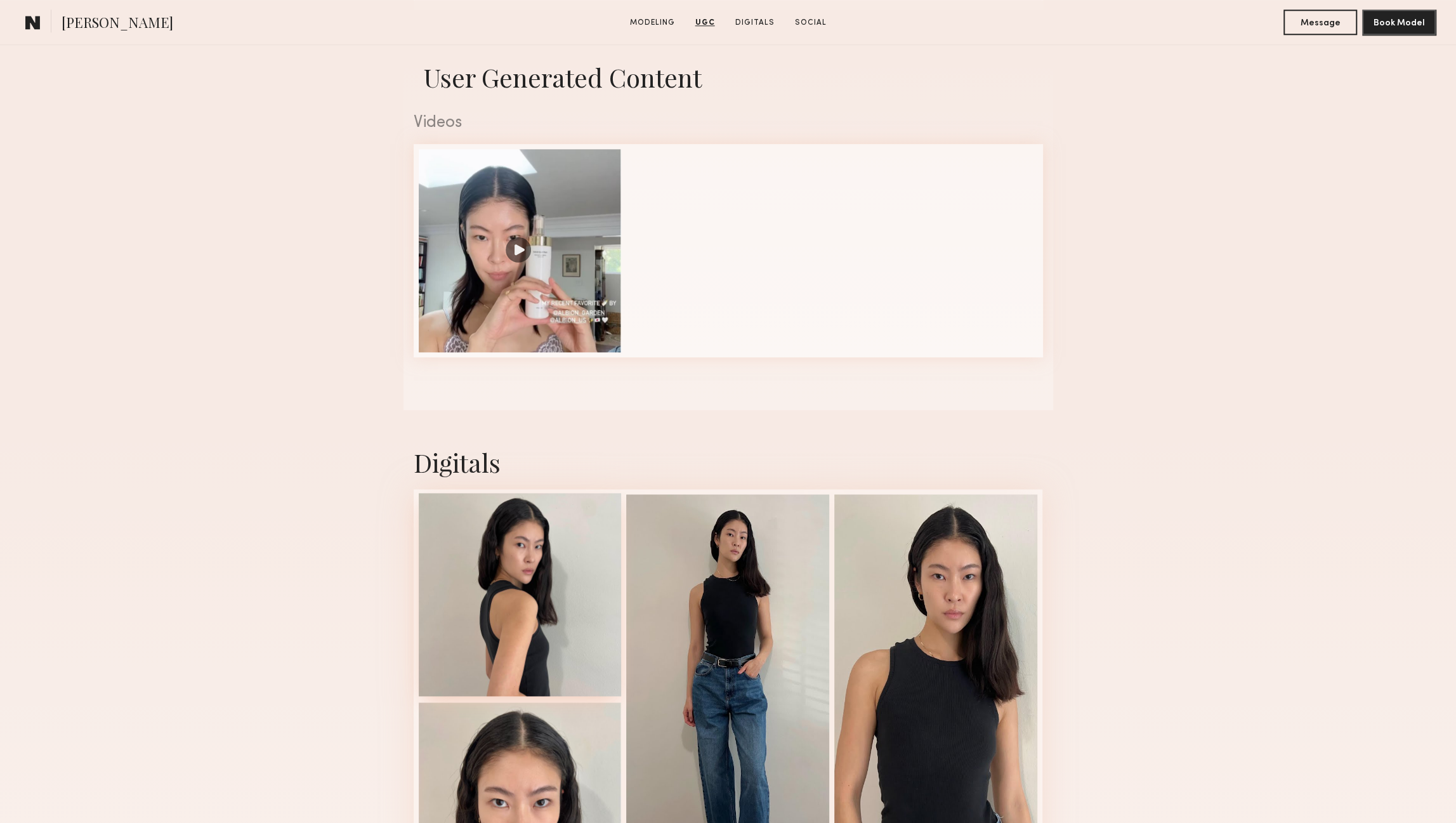
click at [522, 632] on div at bounding box center [520, 594] width 203 height 203
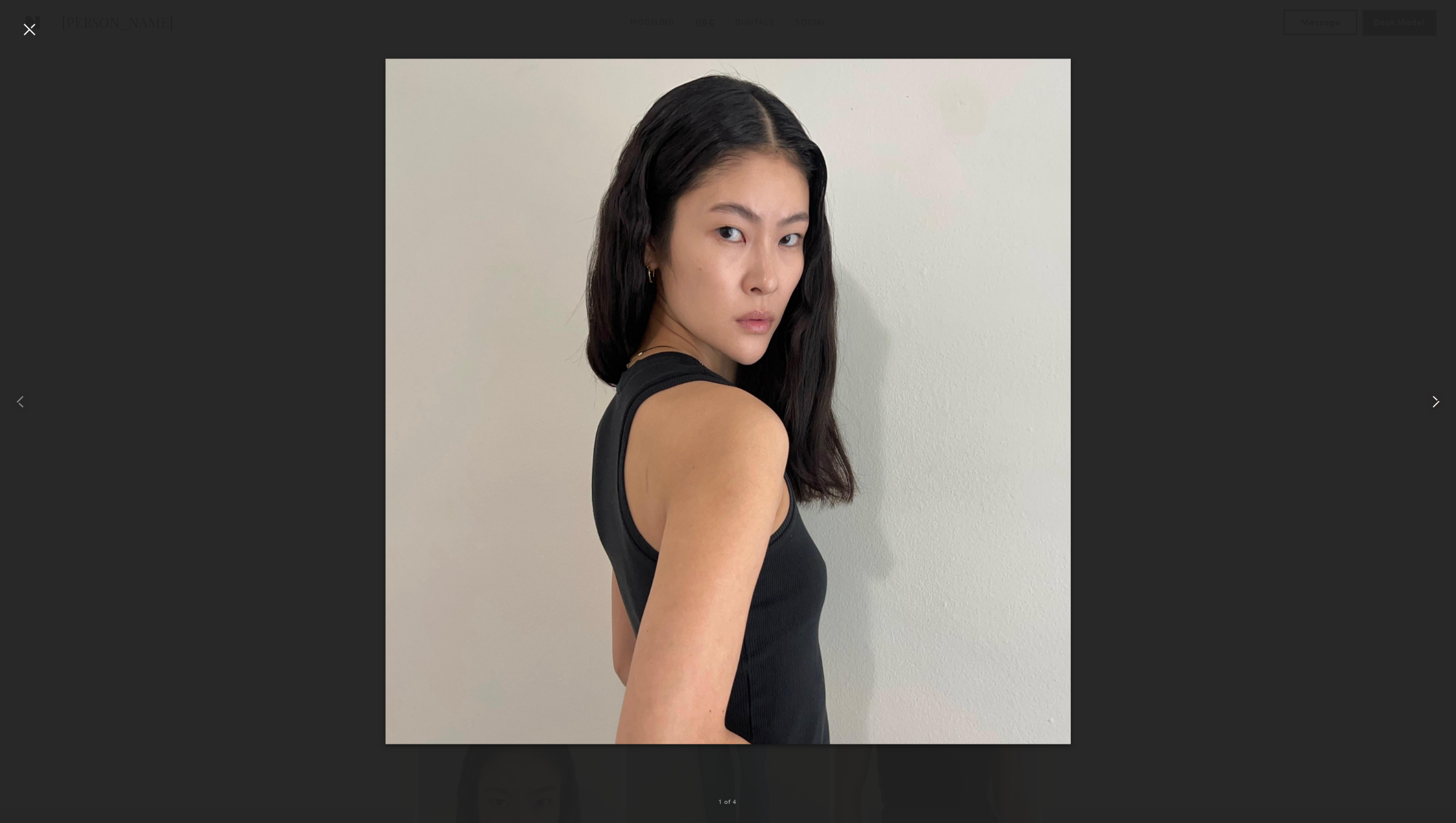
click at [1434, 402] on common-icon at bounding box center [1436, 402] width 20 height 20
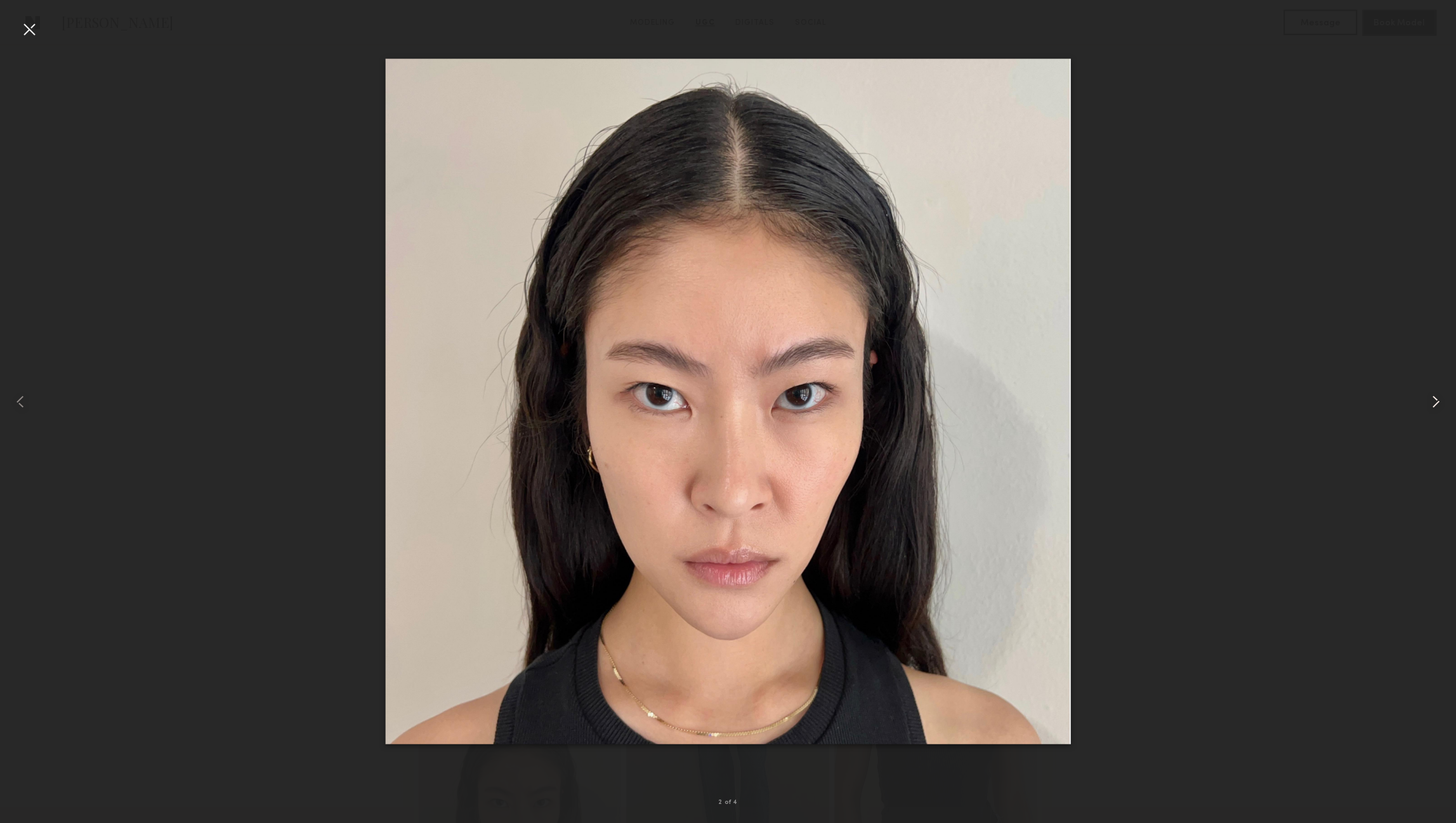
click at [1435, 402] on common-icon at bounding box center [1436, 402] width 20 height 20
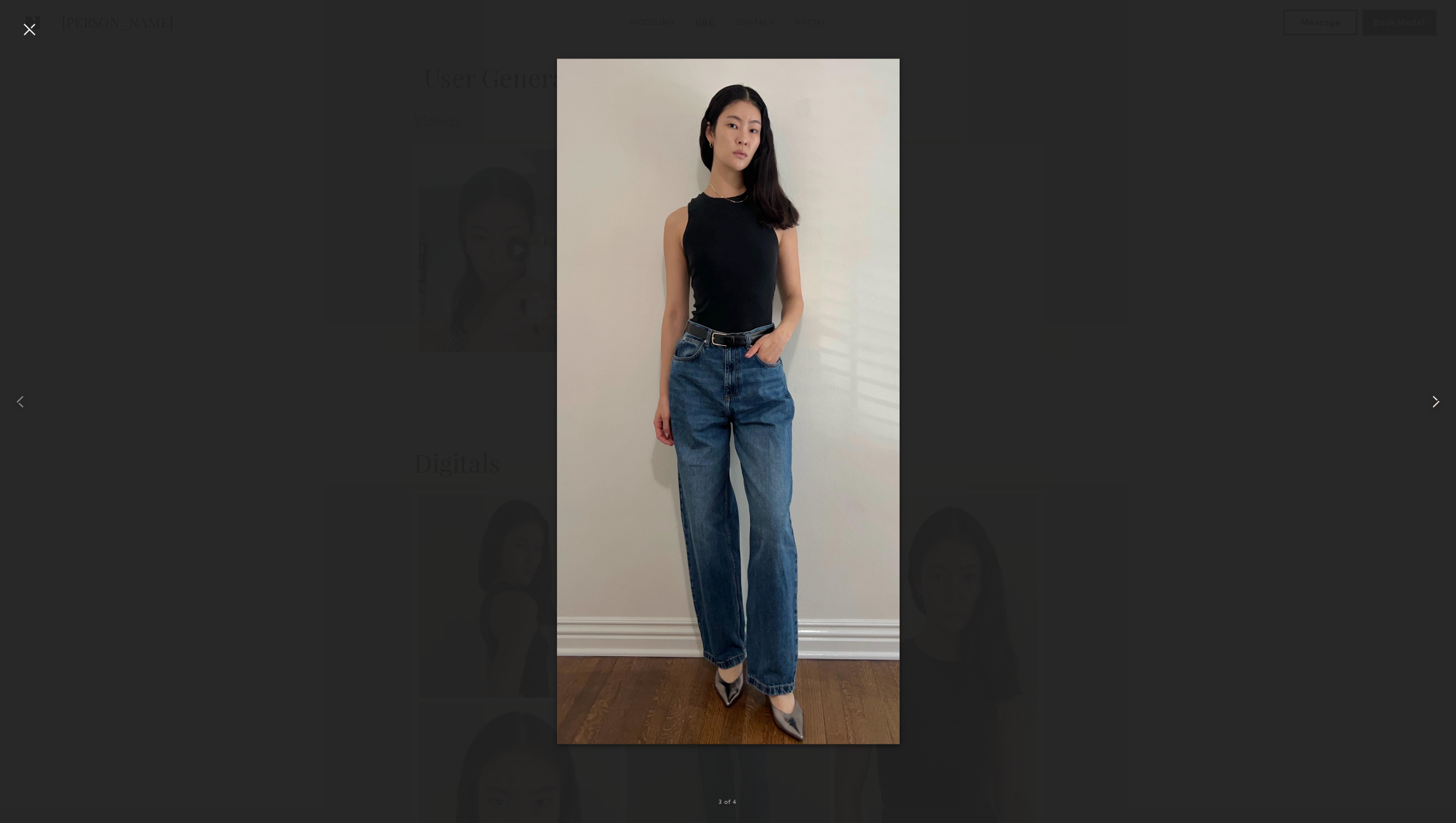
click at [1435, 402] on common-icon at bounding box center [1436, 402] width 20 height 20
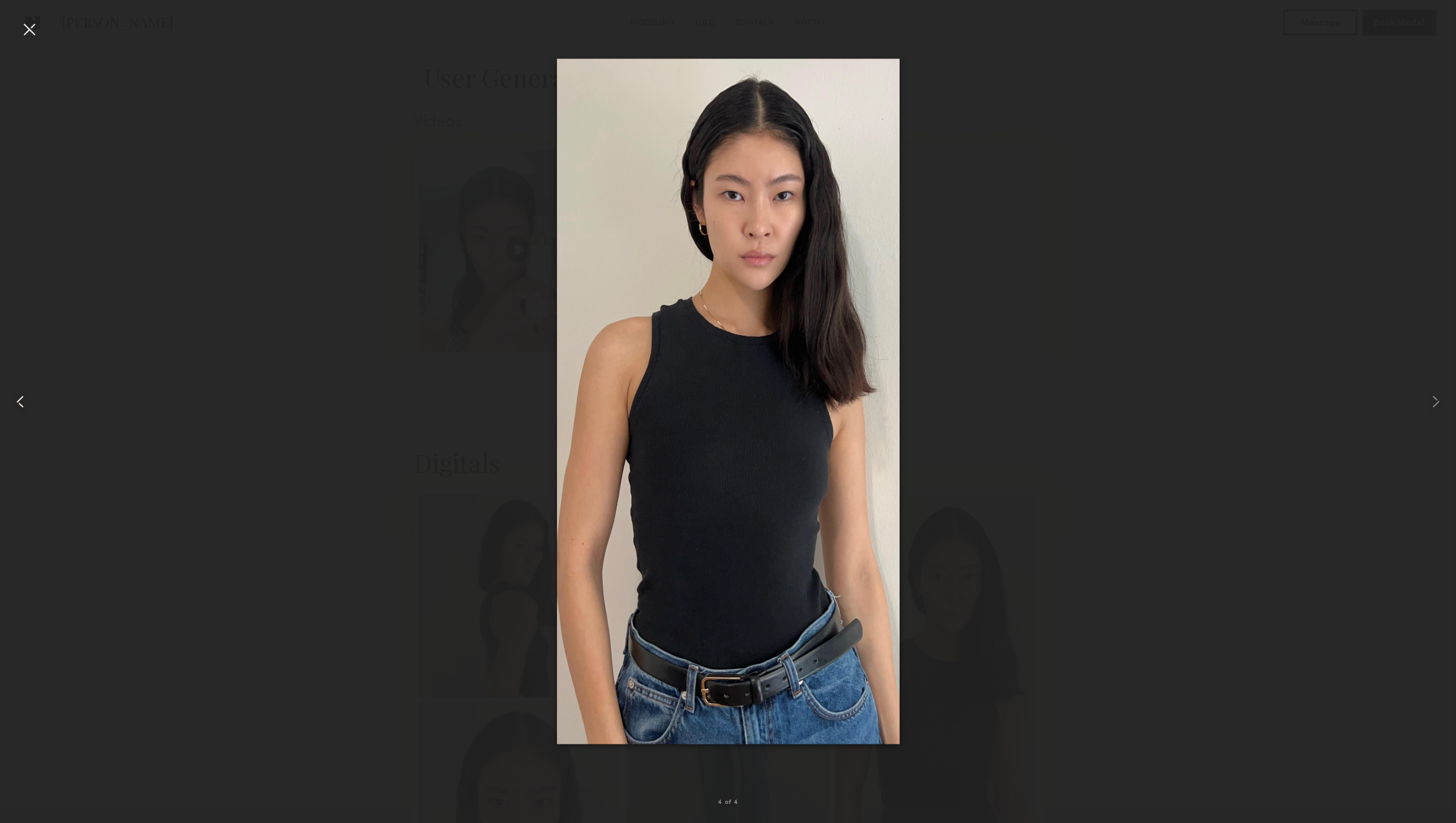
click at [26, 42] on div at bounding box center [29, 401] width 59 height 763
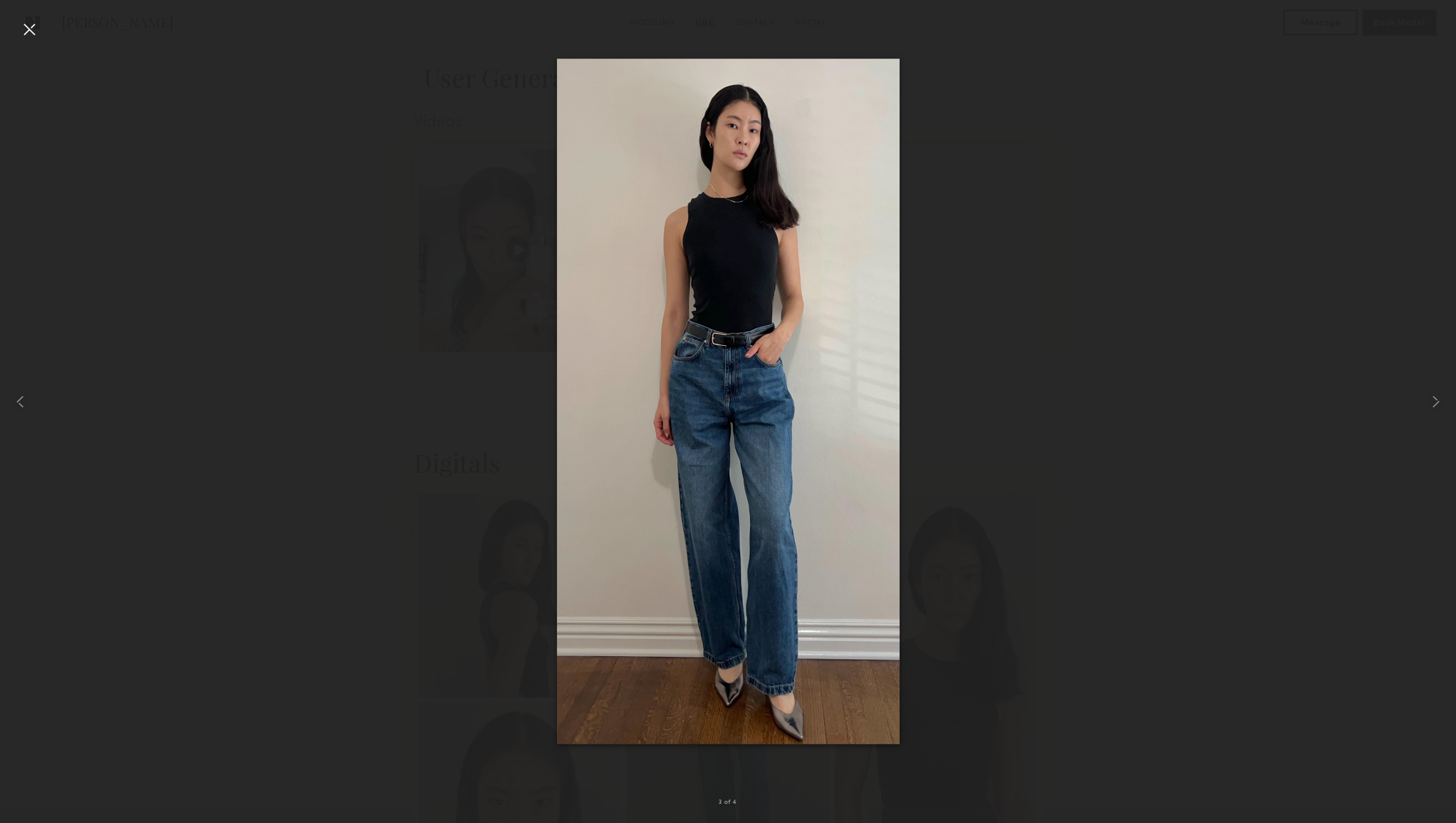
click at [26, 31] on div at bounding box center [29, 29] width 20 height 20
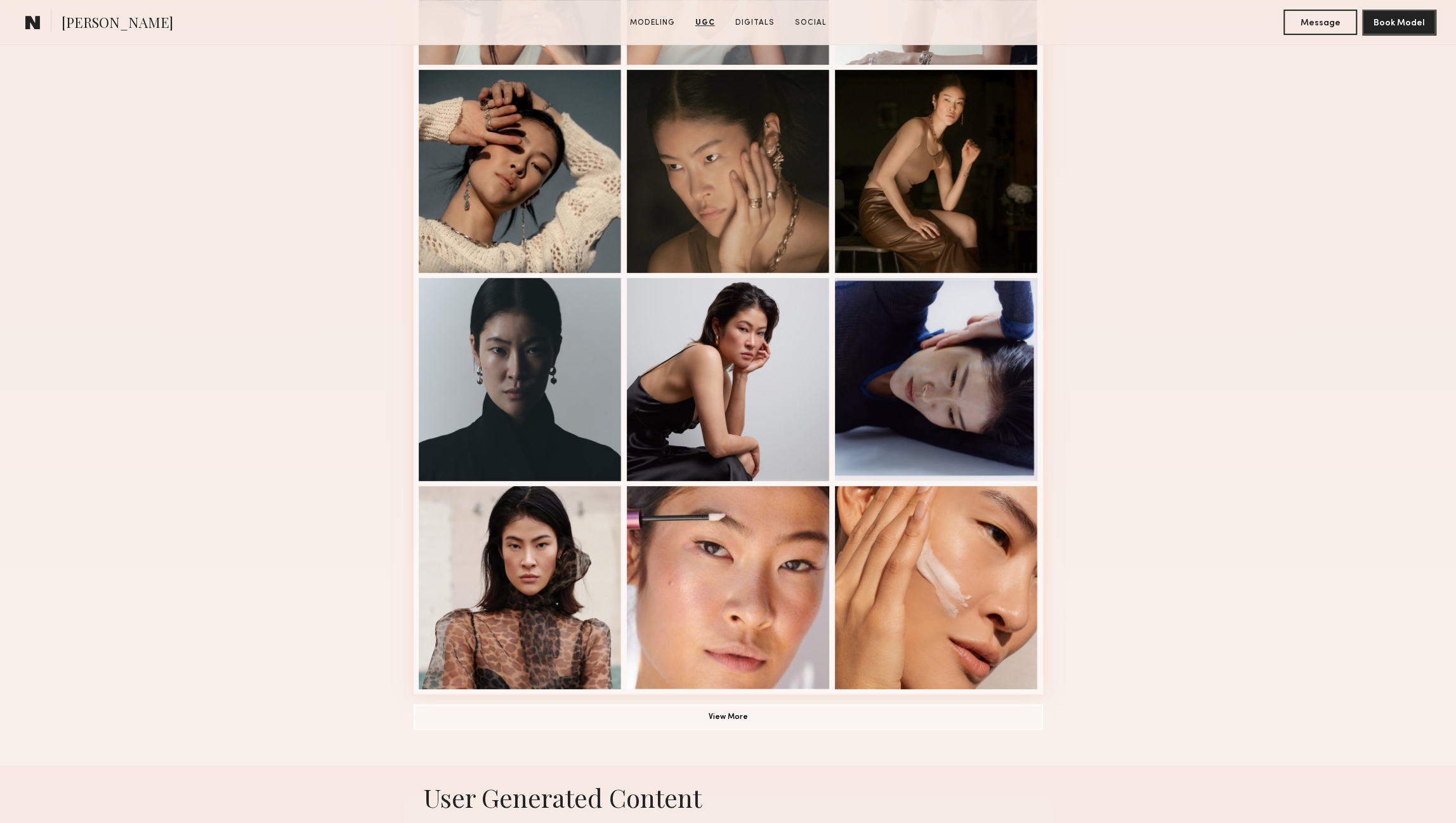
scroll to position [503, 0]
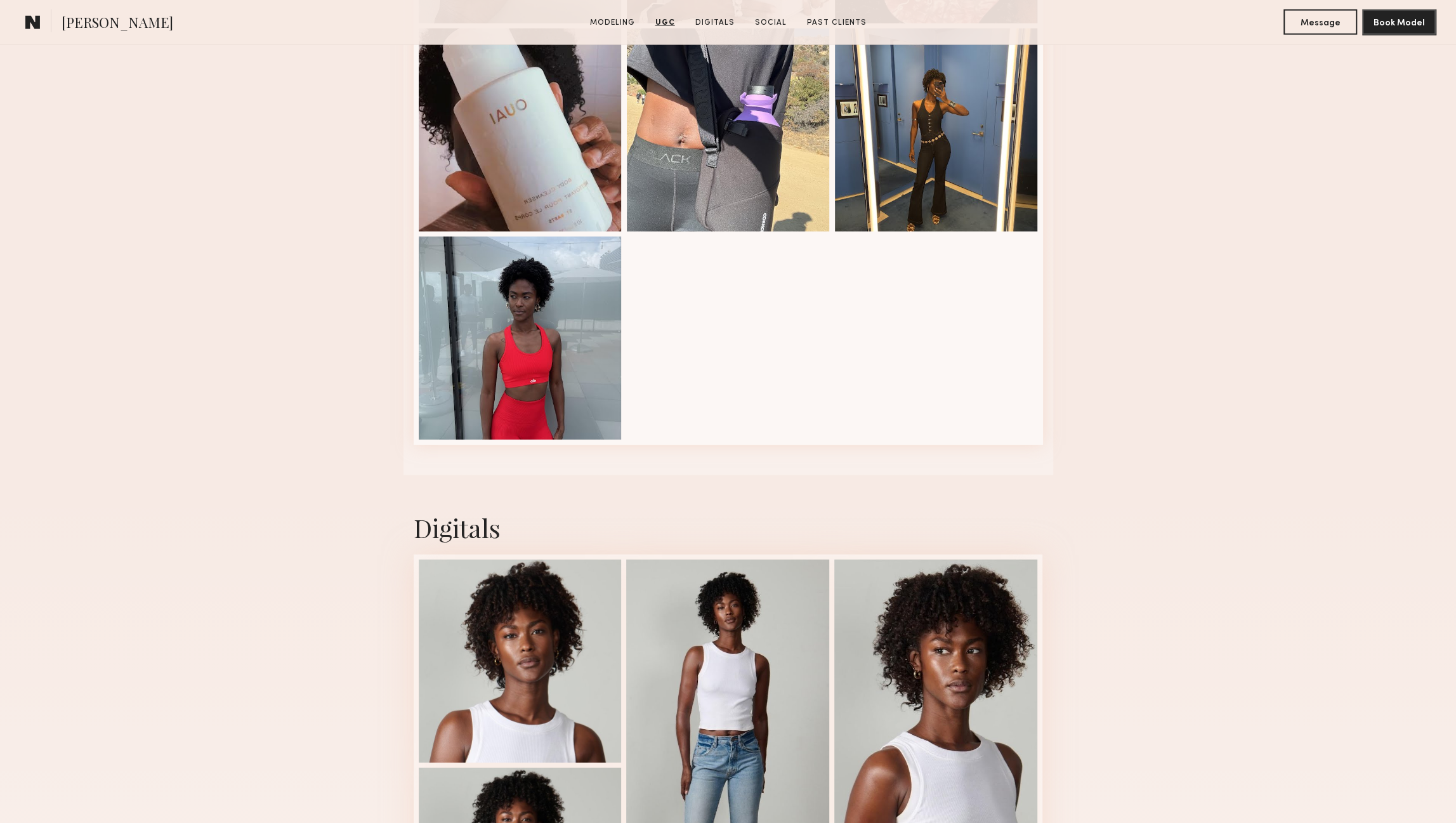
scroll to position [2977, 0]
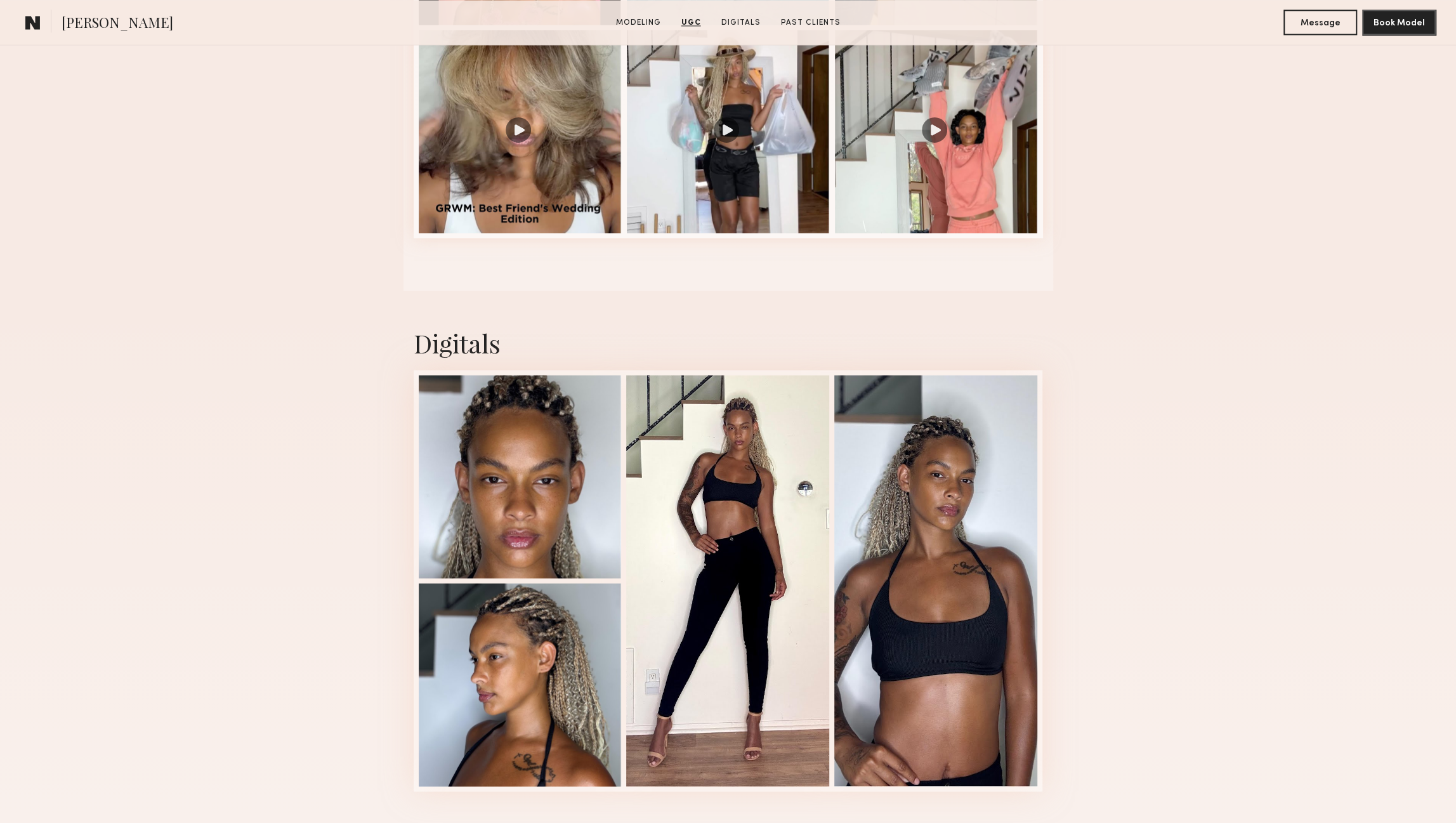
scroll to position [1887, 0]
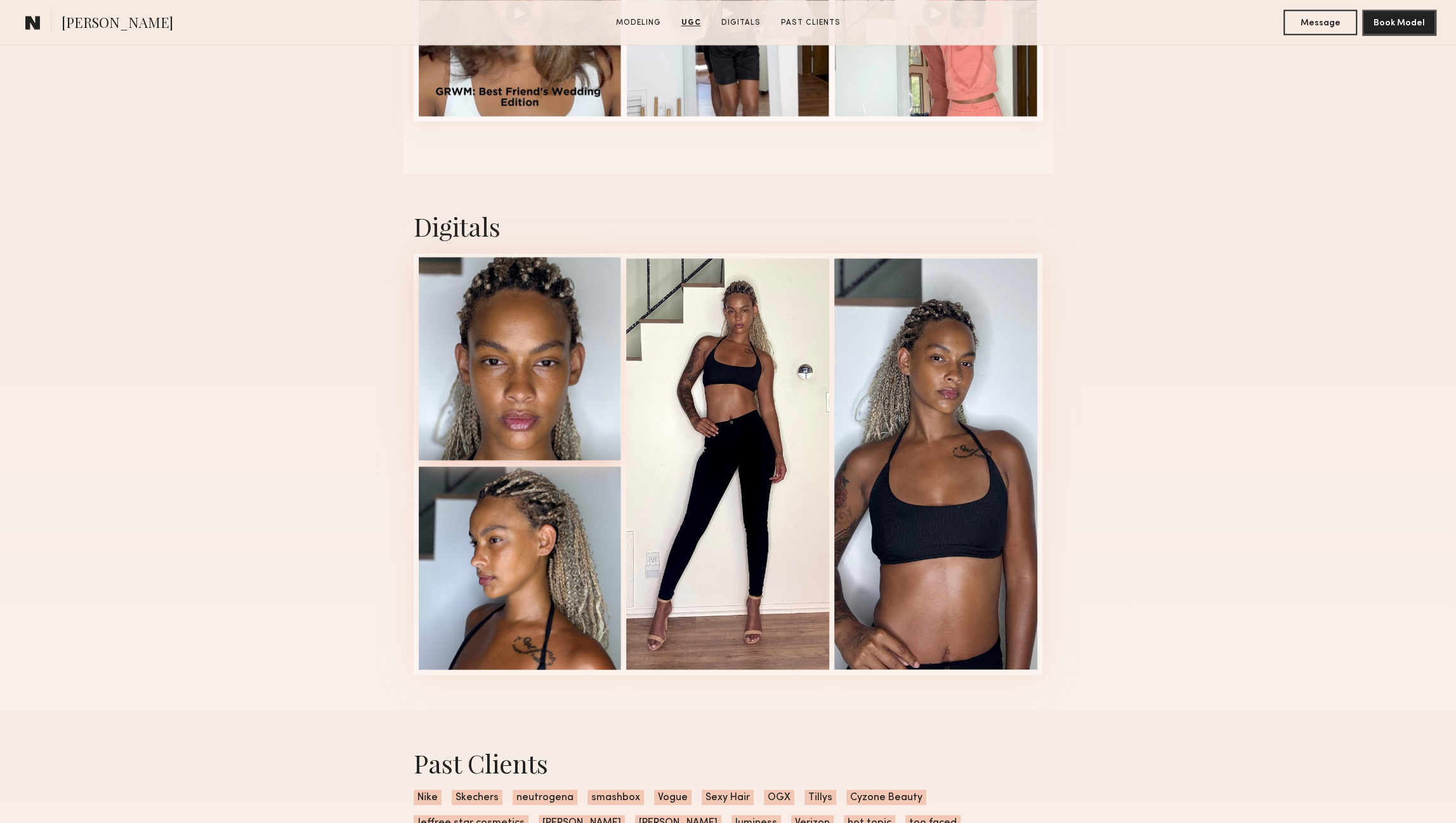
click at [549, 397] on div at bounding box center [520, 358] width 203 height 203
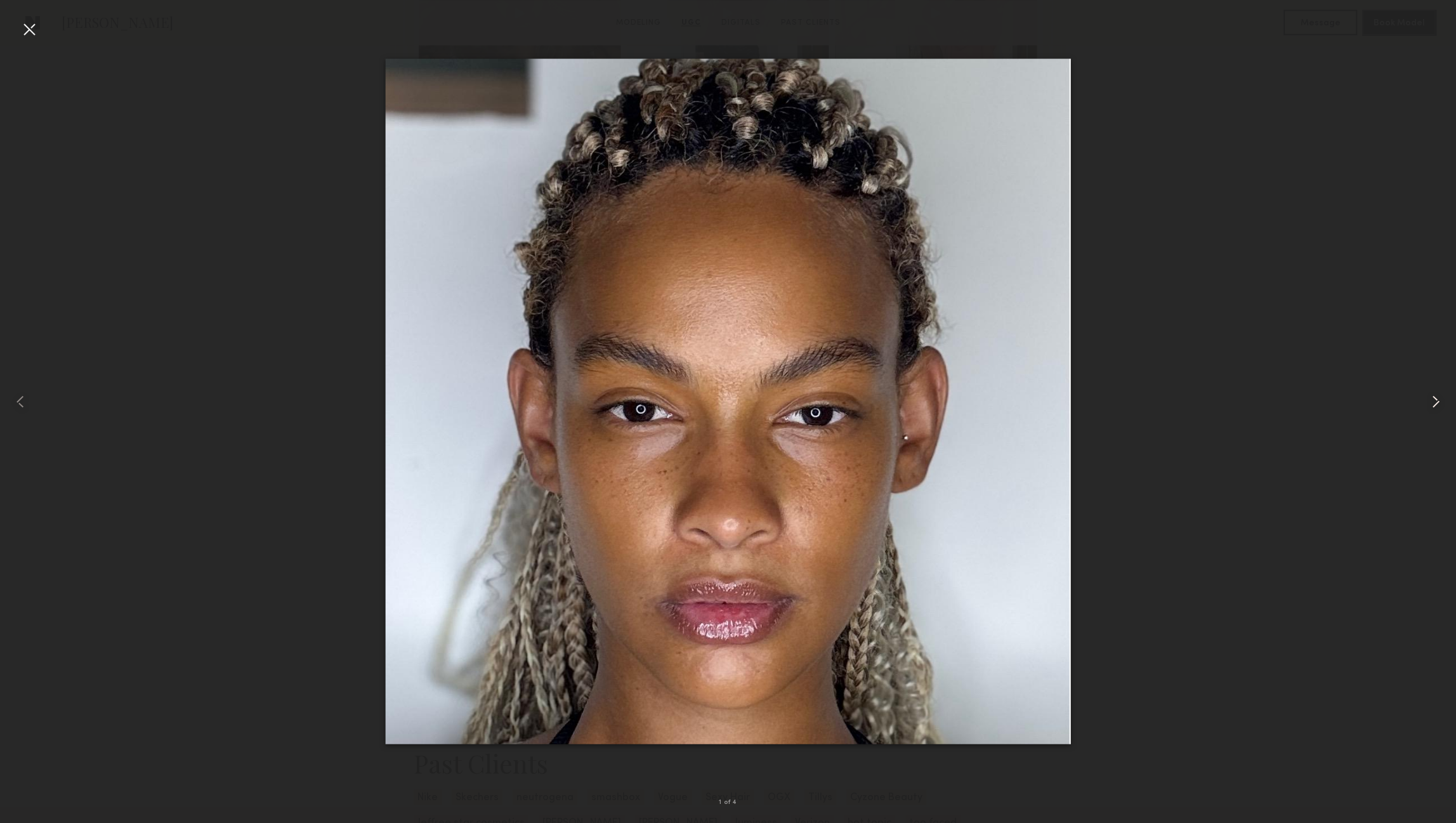
click at [1435, 395] on common-icon at bounding box center [1436, 402] width 20 height 20
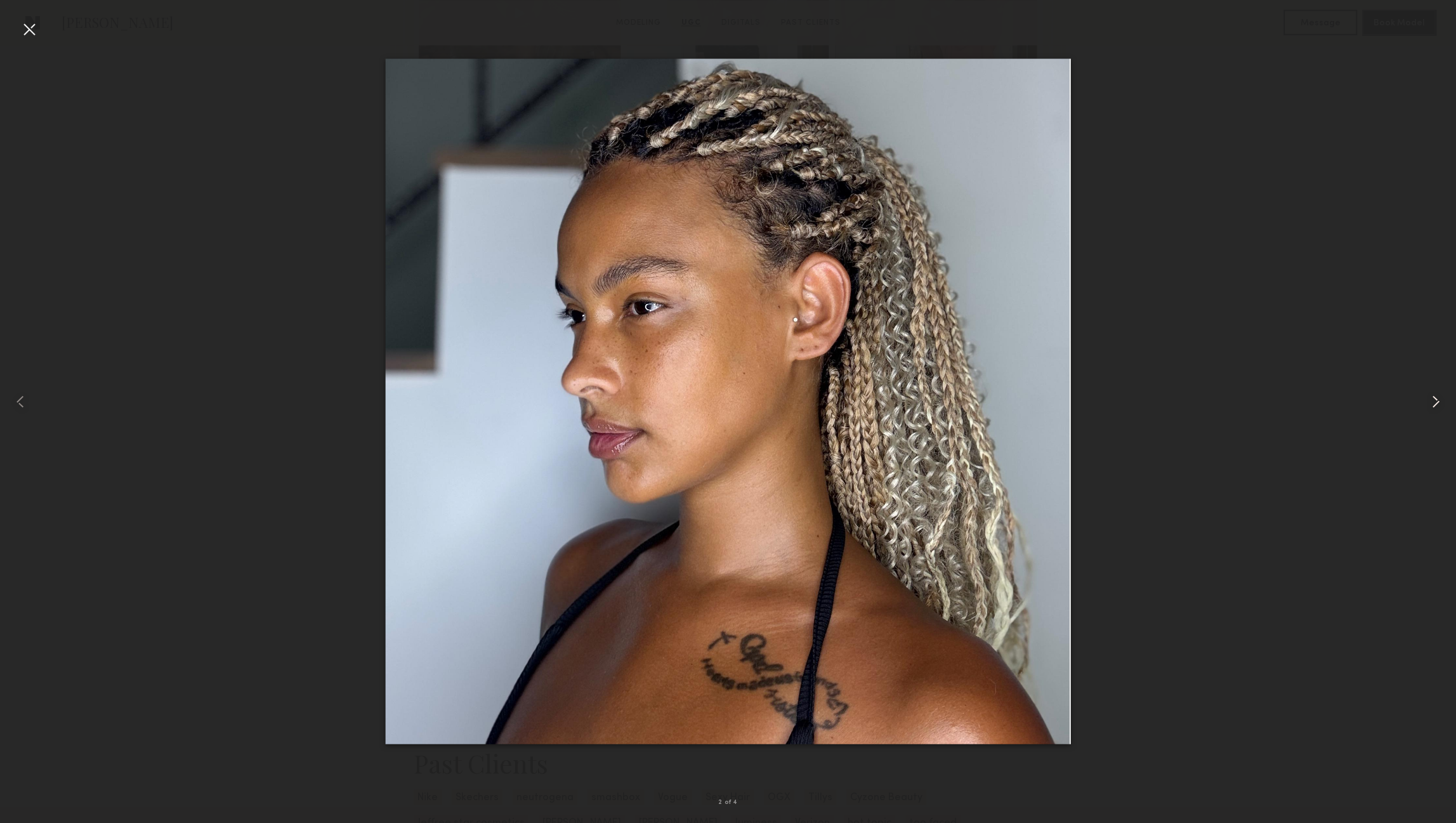
click at [1435, 395] on common-icon at bounding box center [1436, 402] width 20 height 20
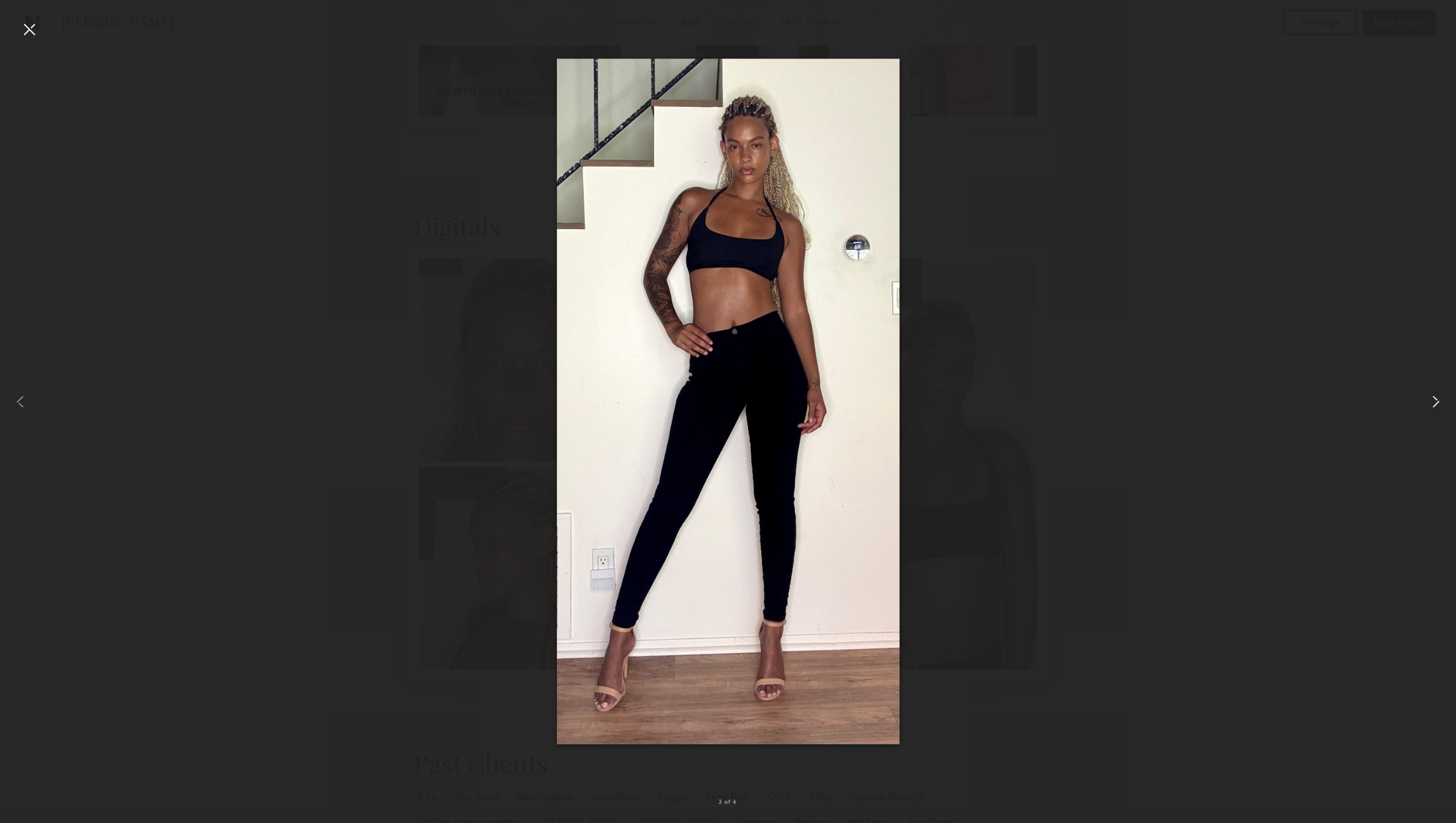
click at [1435, 395] on common-icon at bounding box center [1436, 402] width 20 height 20
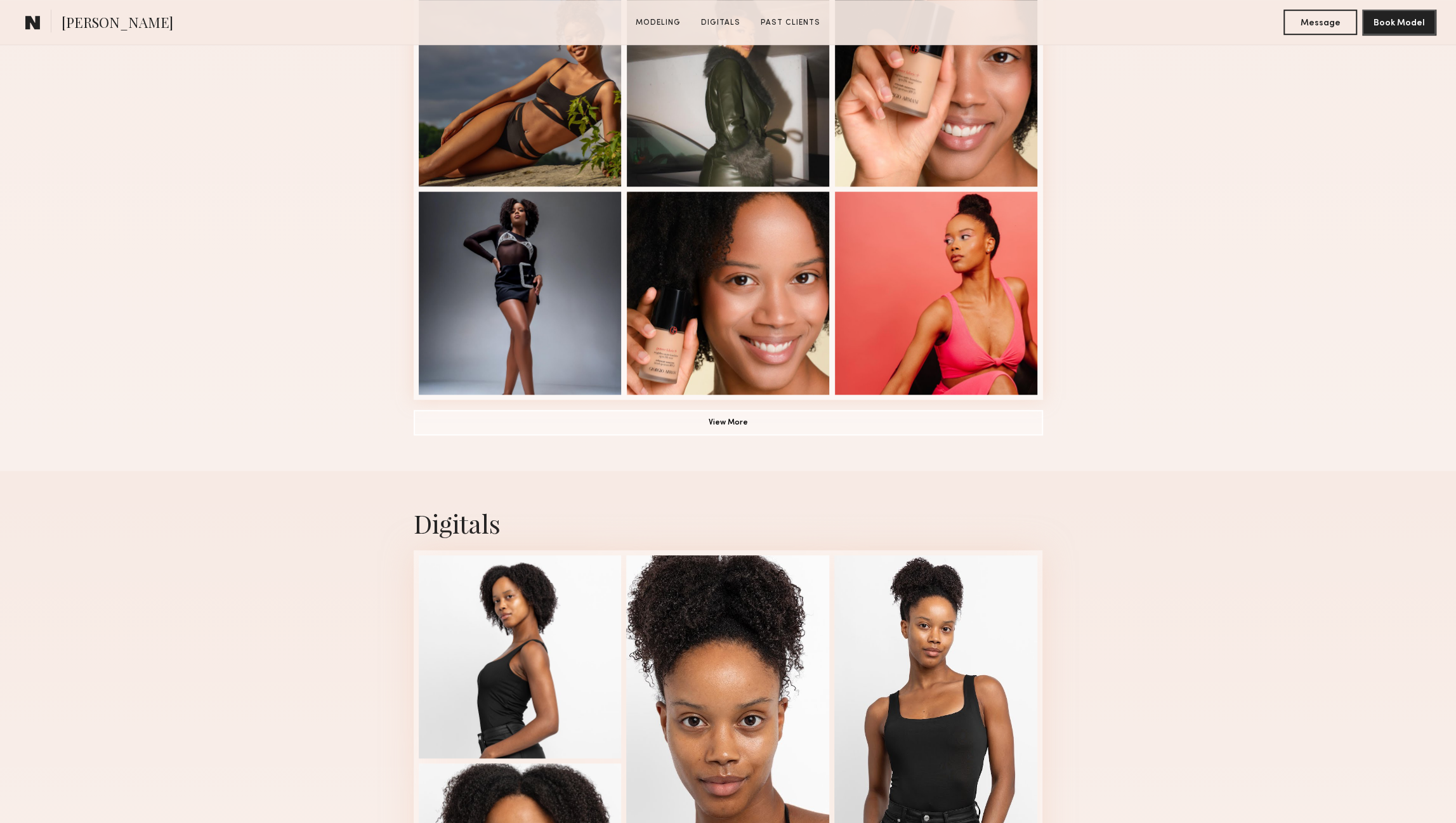
scroll to position [1207, 0]
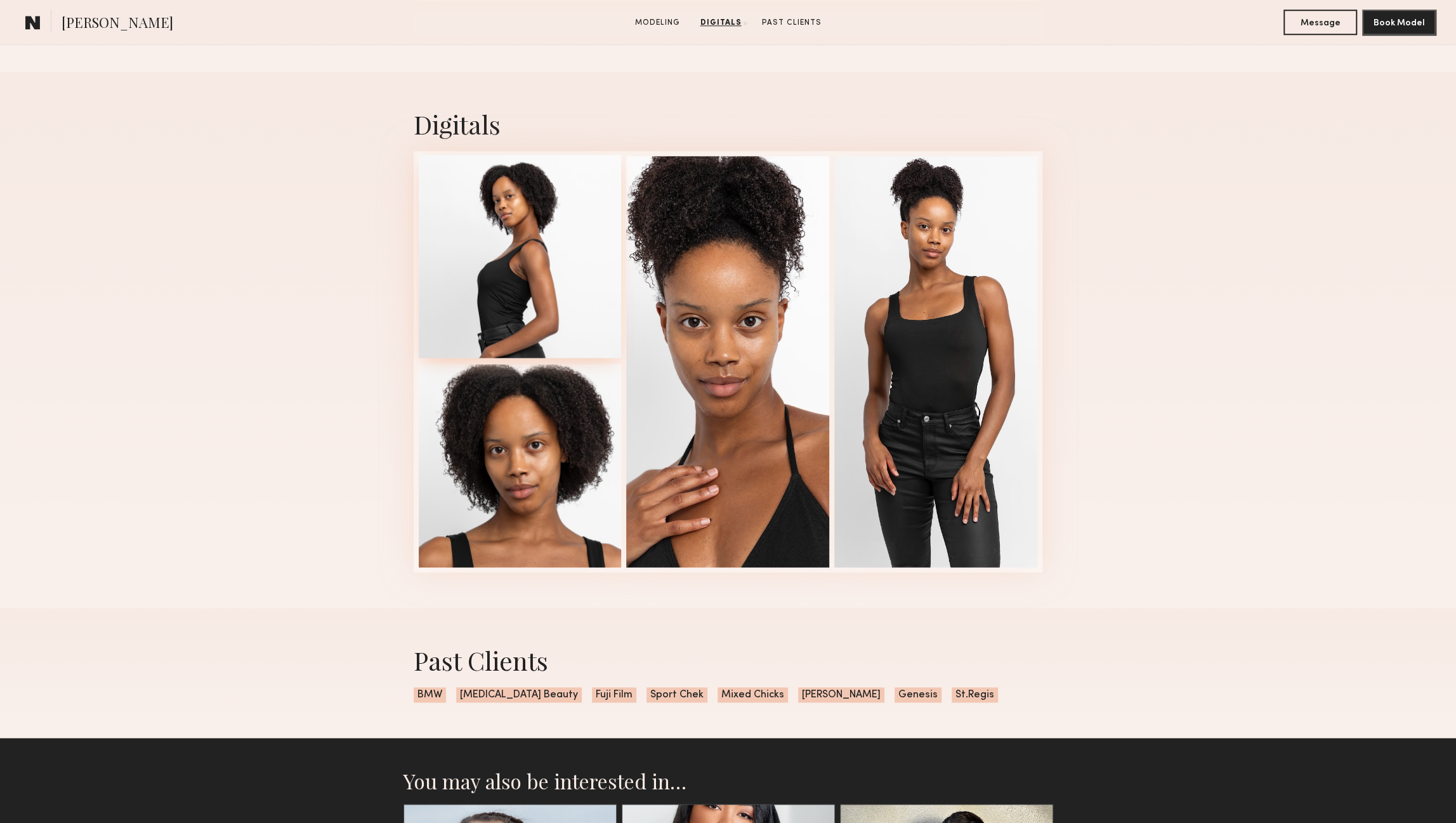
click at [537, 311] on div at bounding box center [520, 256] width 203 height 203
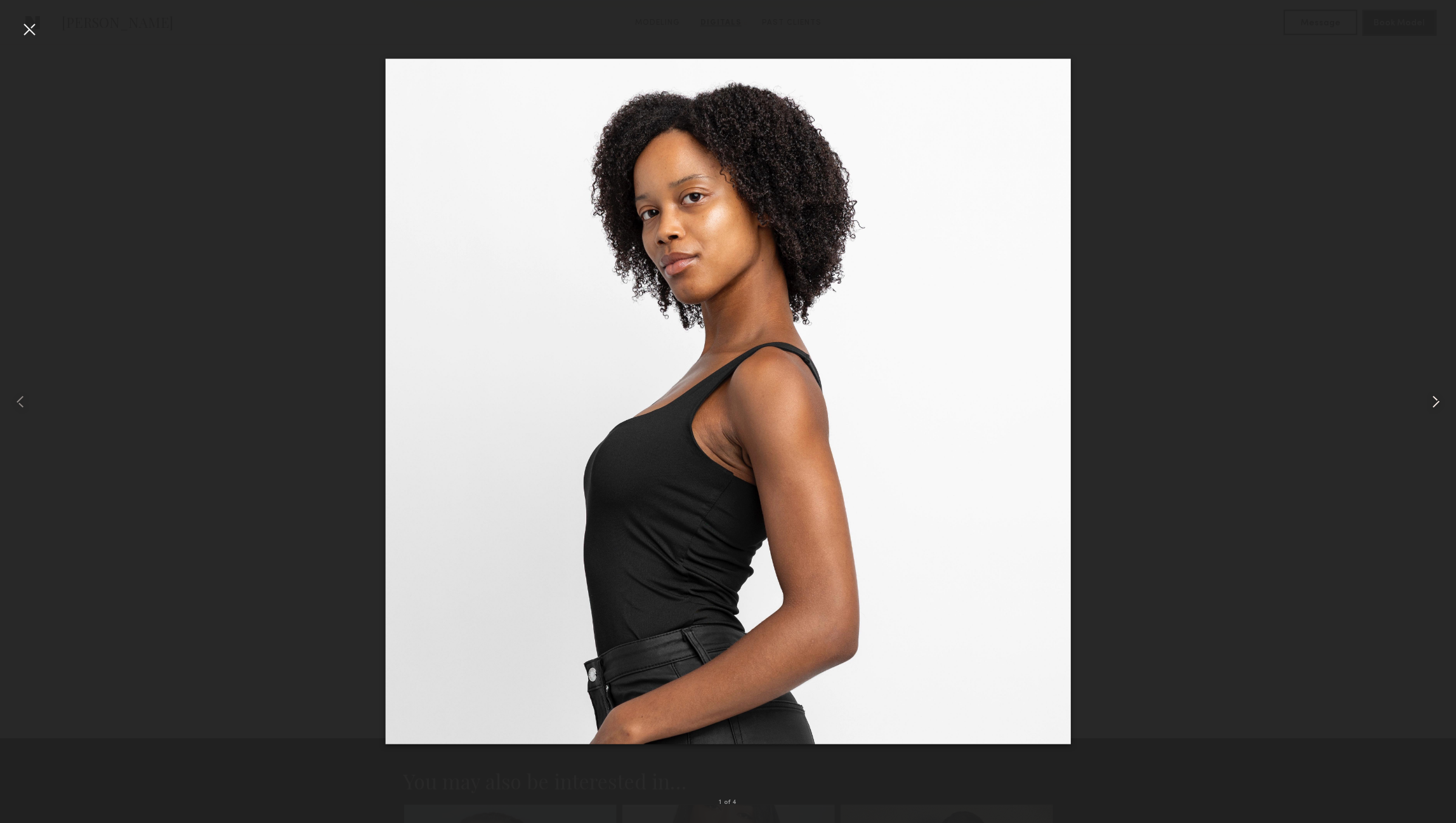
click at [1432, 397] on common-icon at bounding box center [1436, 402] width 20 height 20
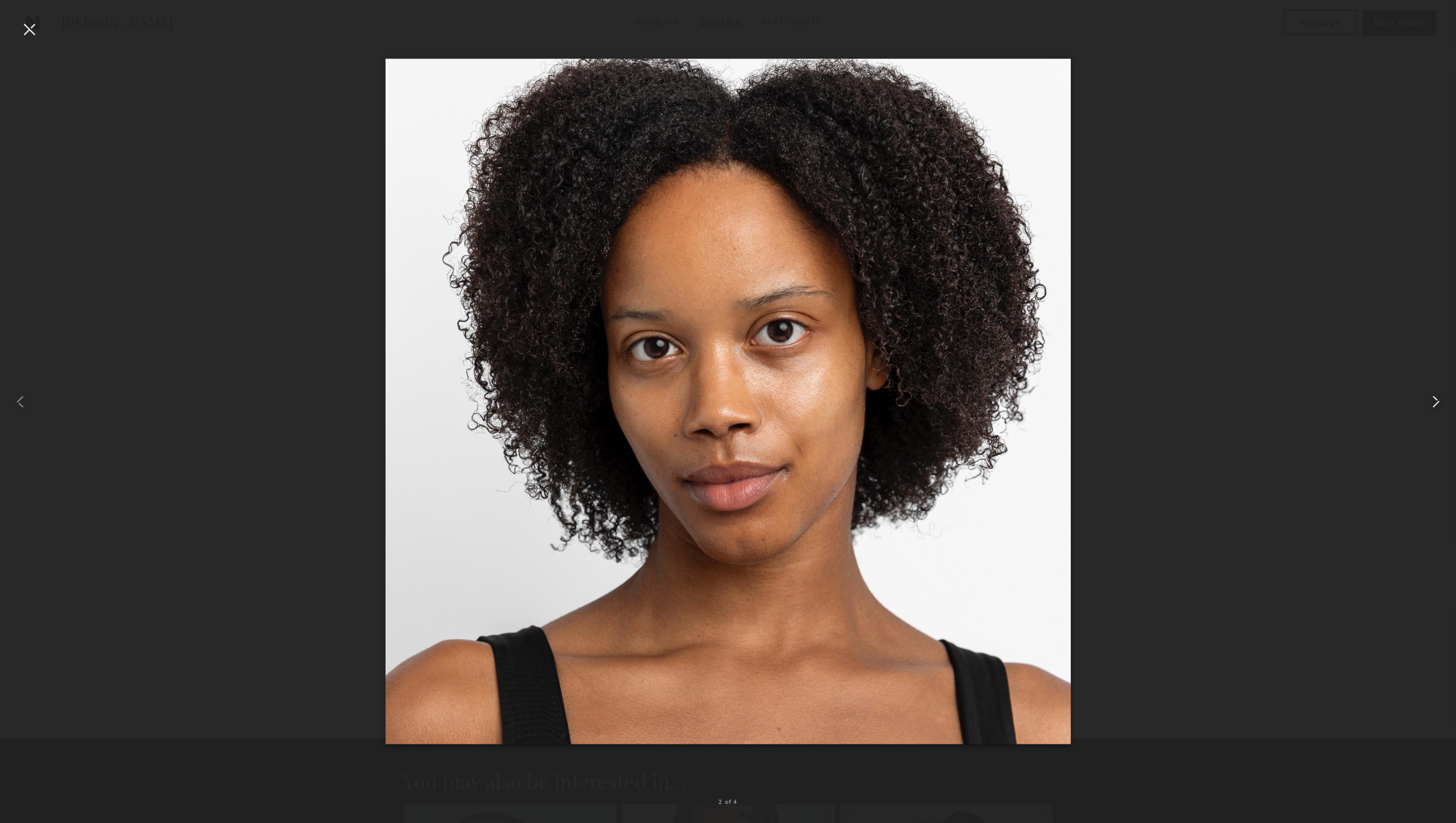
click at [1432, 397] on common-icon at bounding box center [1436, 402] width 20 height 20
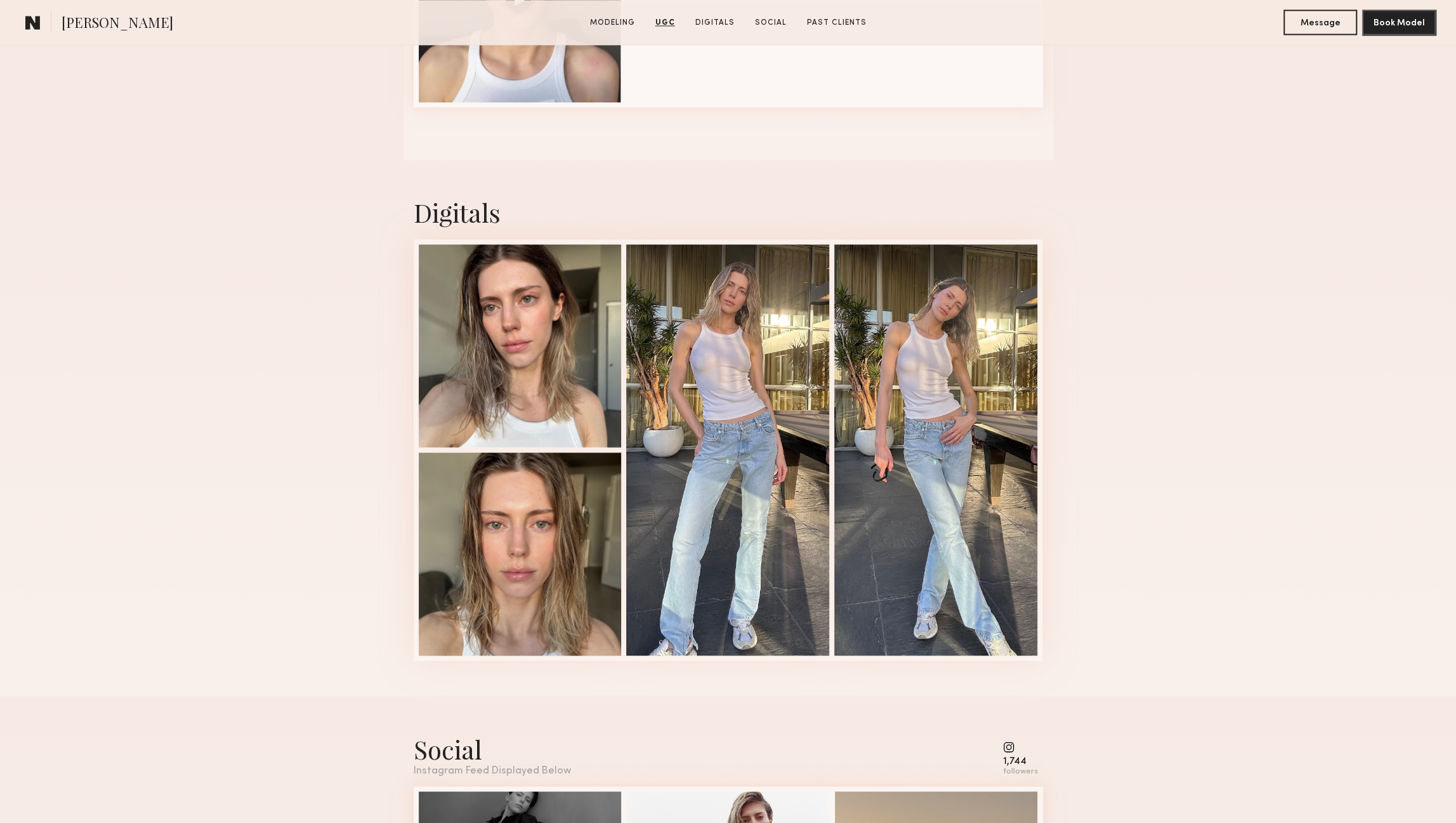
scroll to position [1803, 0]
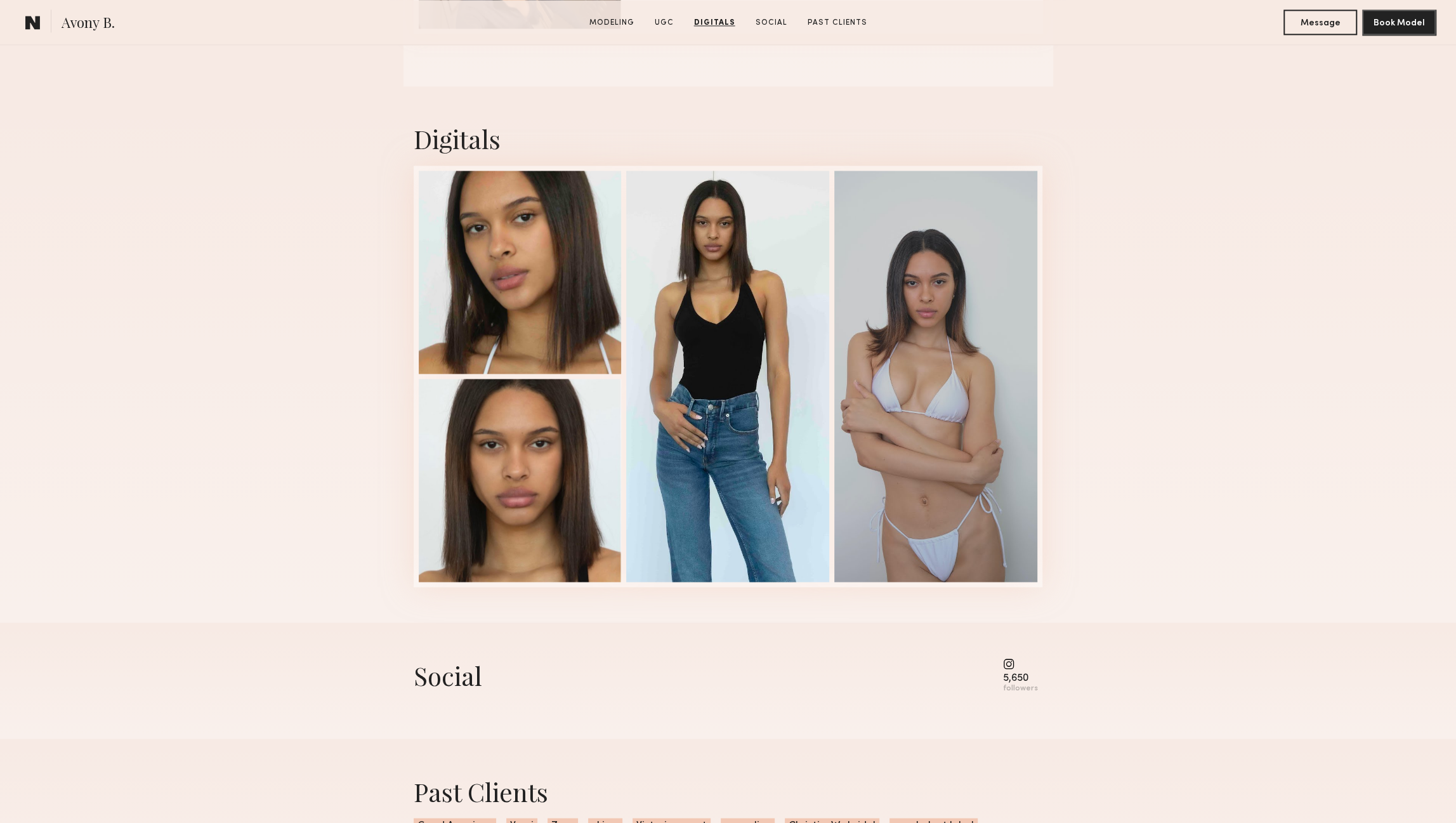
scroll to position [1522, 0]
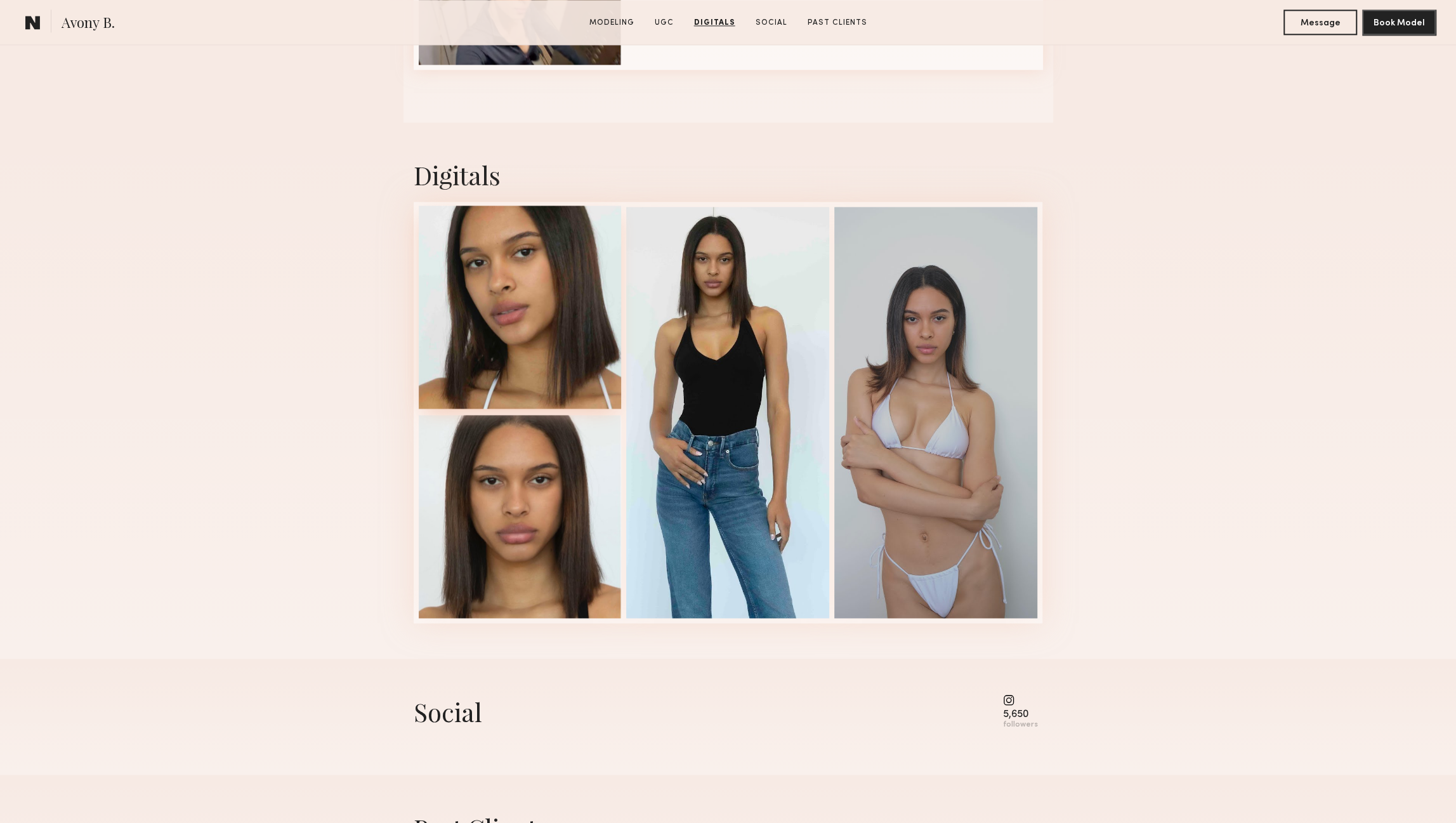
click at [508, 342] on div at bounding box center [520, 306] width 203 height 203
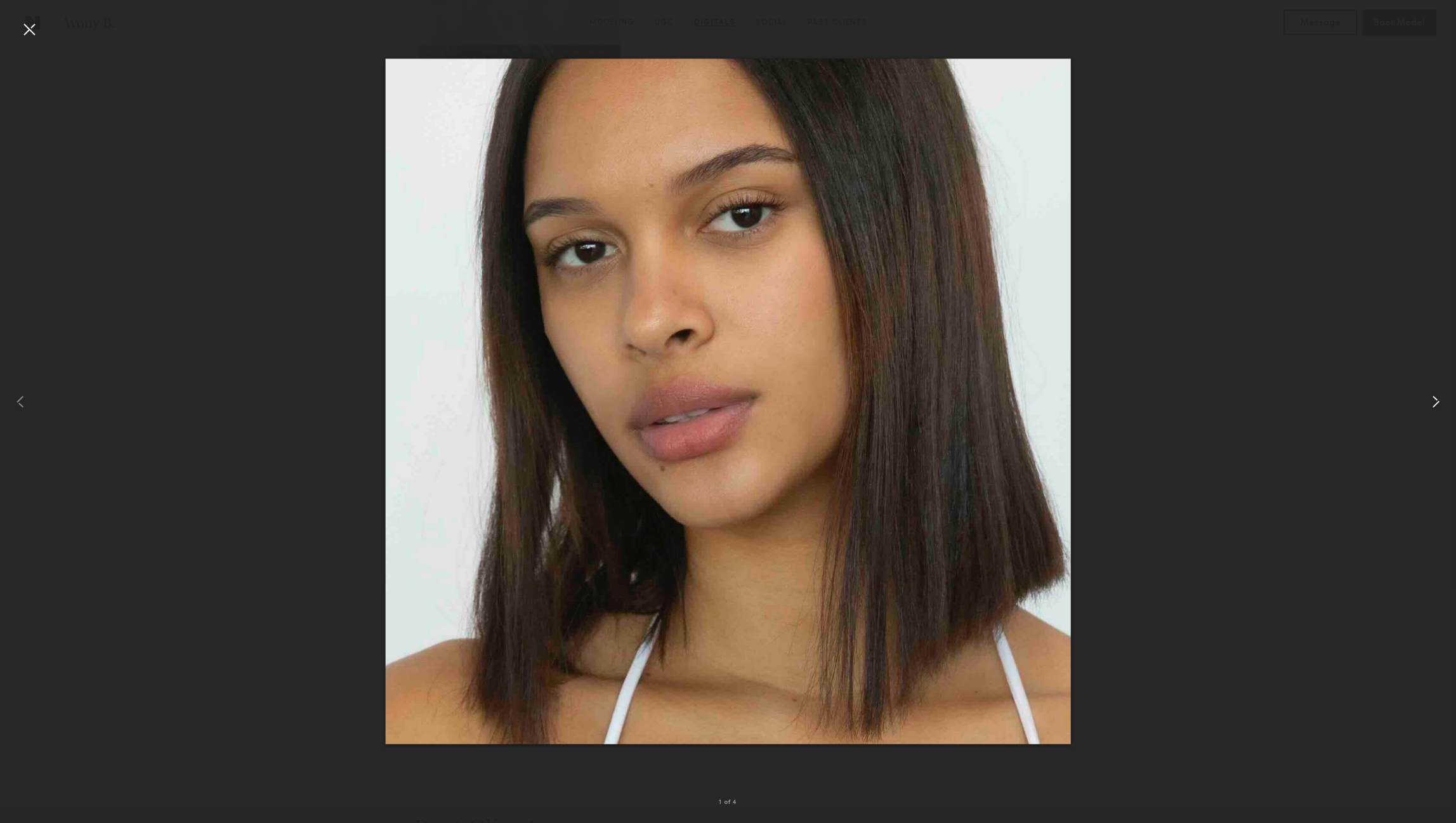
click at [1436, 401] on common-icon at bounding box center [1436, 402] width 20 height 20
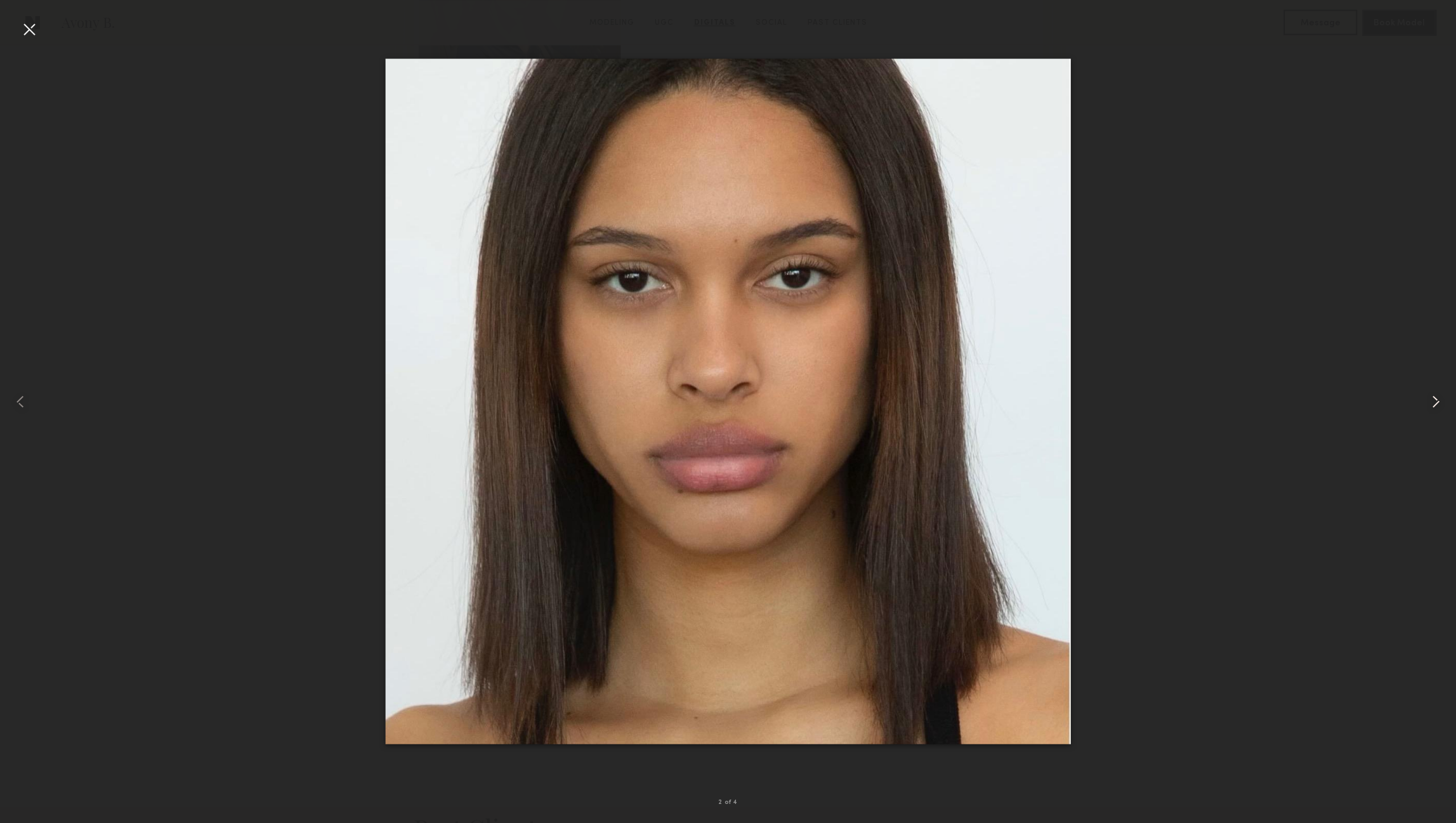
click at [1435, 400] on common-icon at bounding box center [1436, 402] width 20 height 20
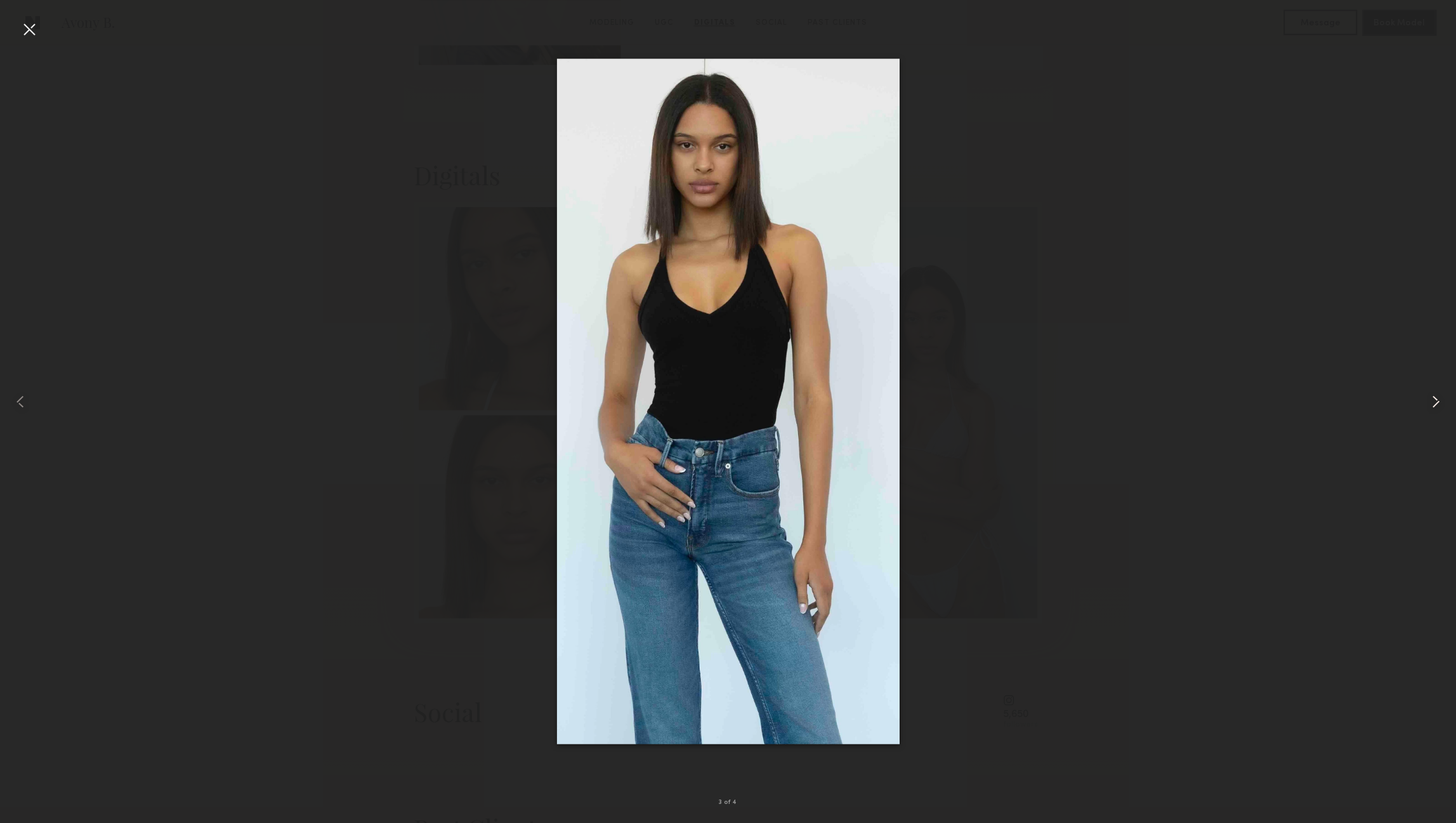
click at [1435, 400] on common-icon at bounding box center [1436, 402] width 20 height 20
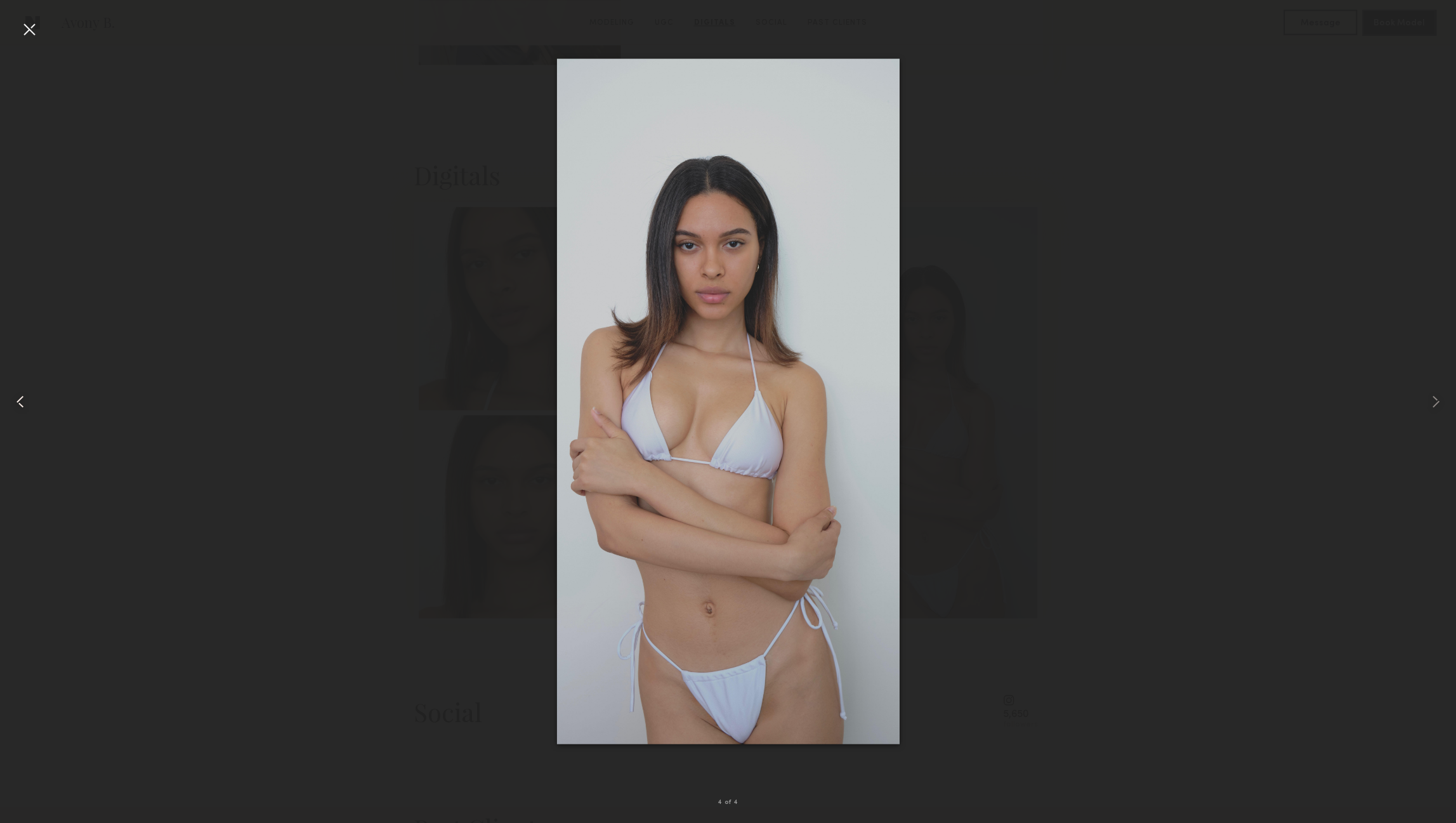
click at [25, 42] on div at bounding box center [29, 401] width 59 height 763
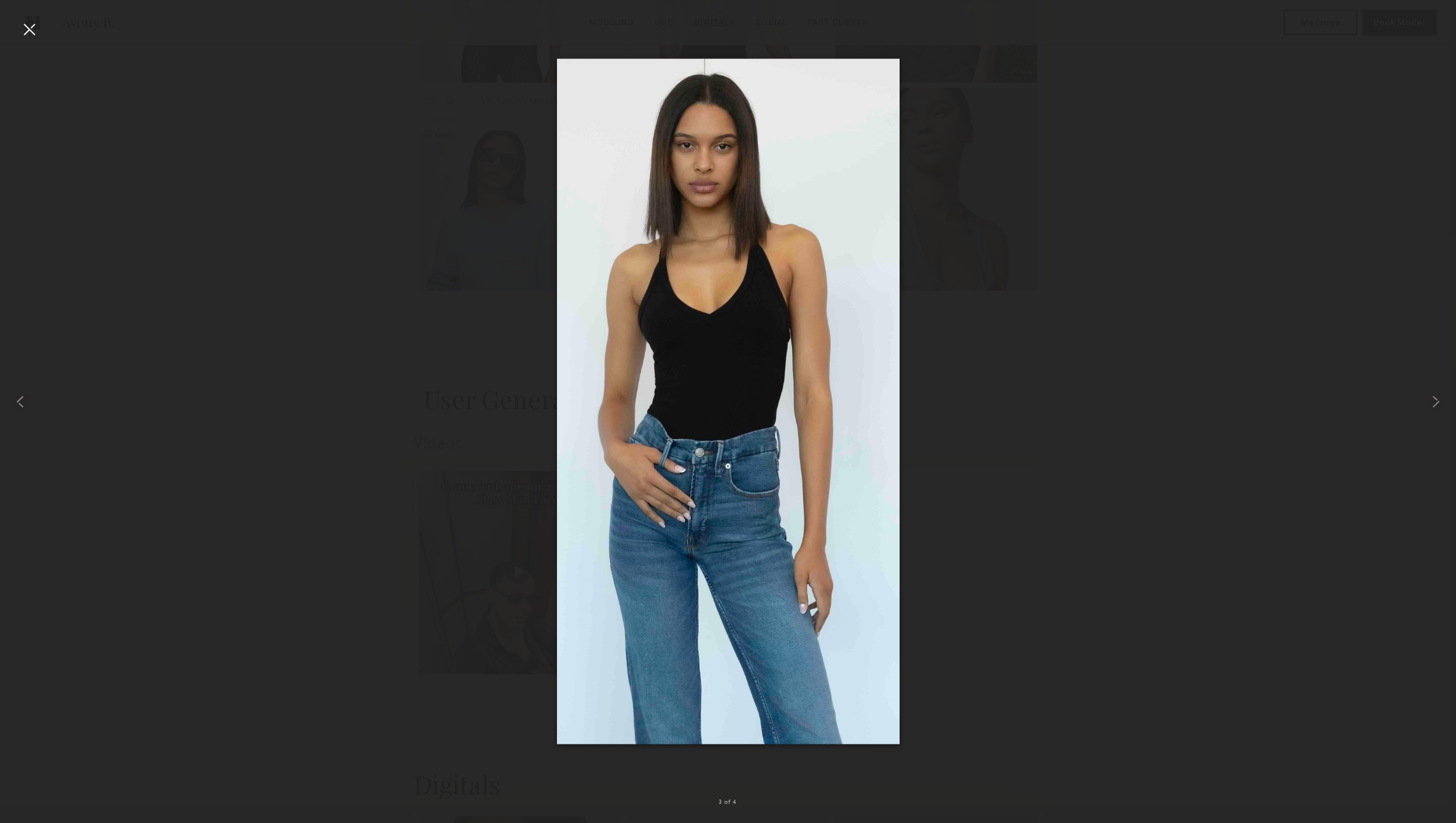
scroll to position [839, 0]
click at [23, 31] on div at bounding box center [29, 29] width 20 height 20
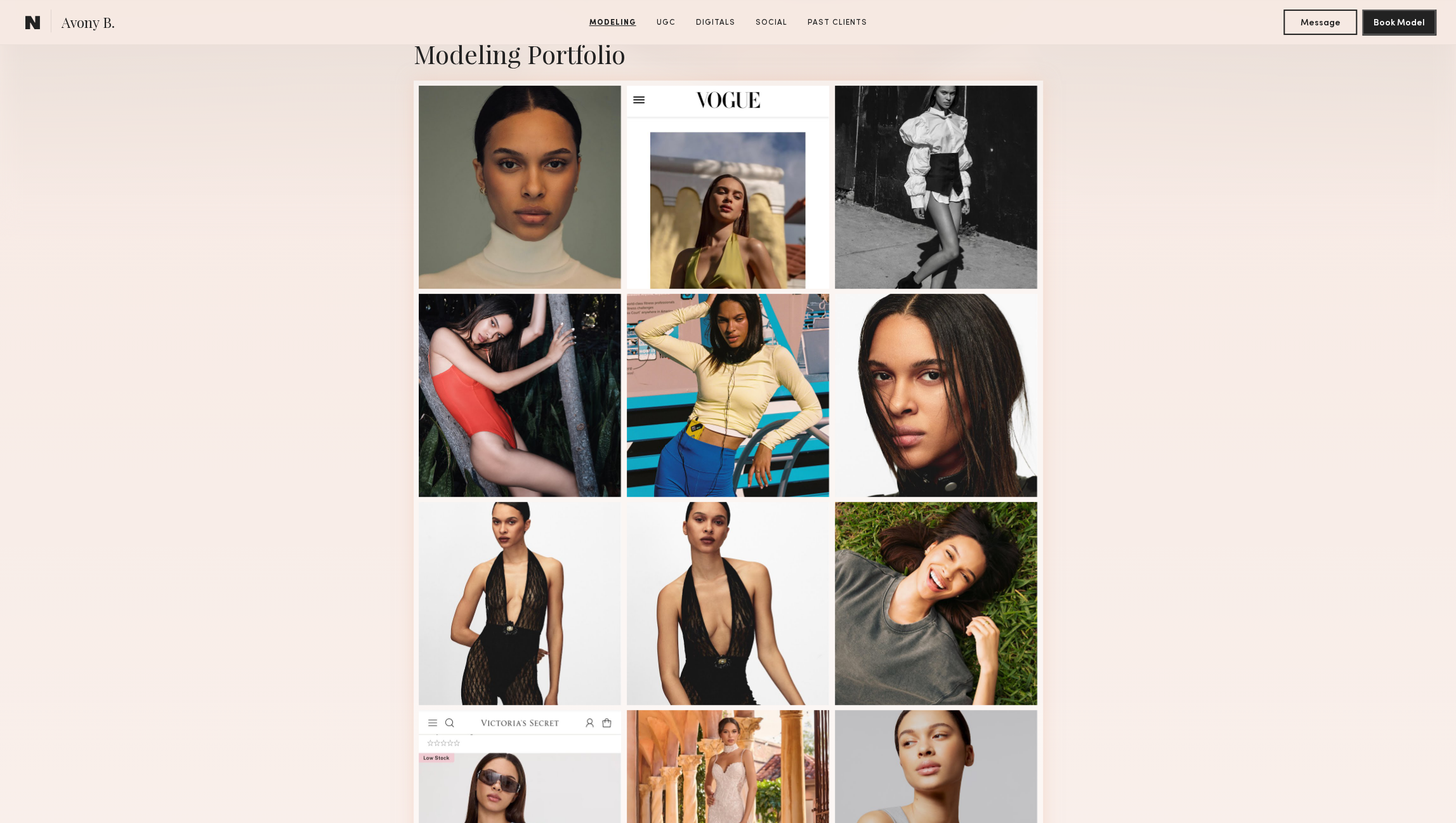
scroll to position [44, 0]
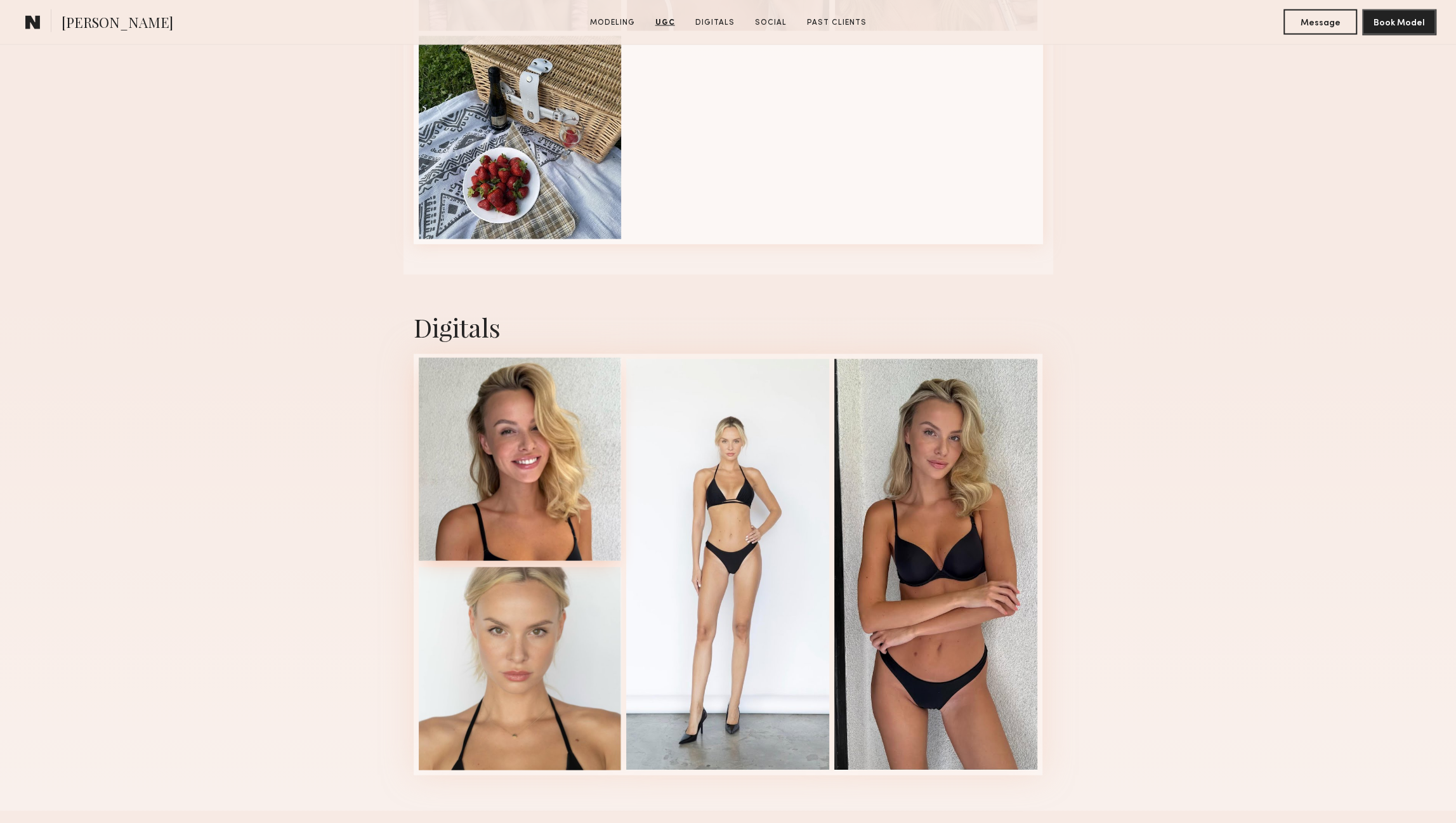
scroll to position [2255, 0]
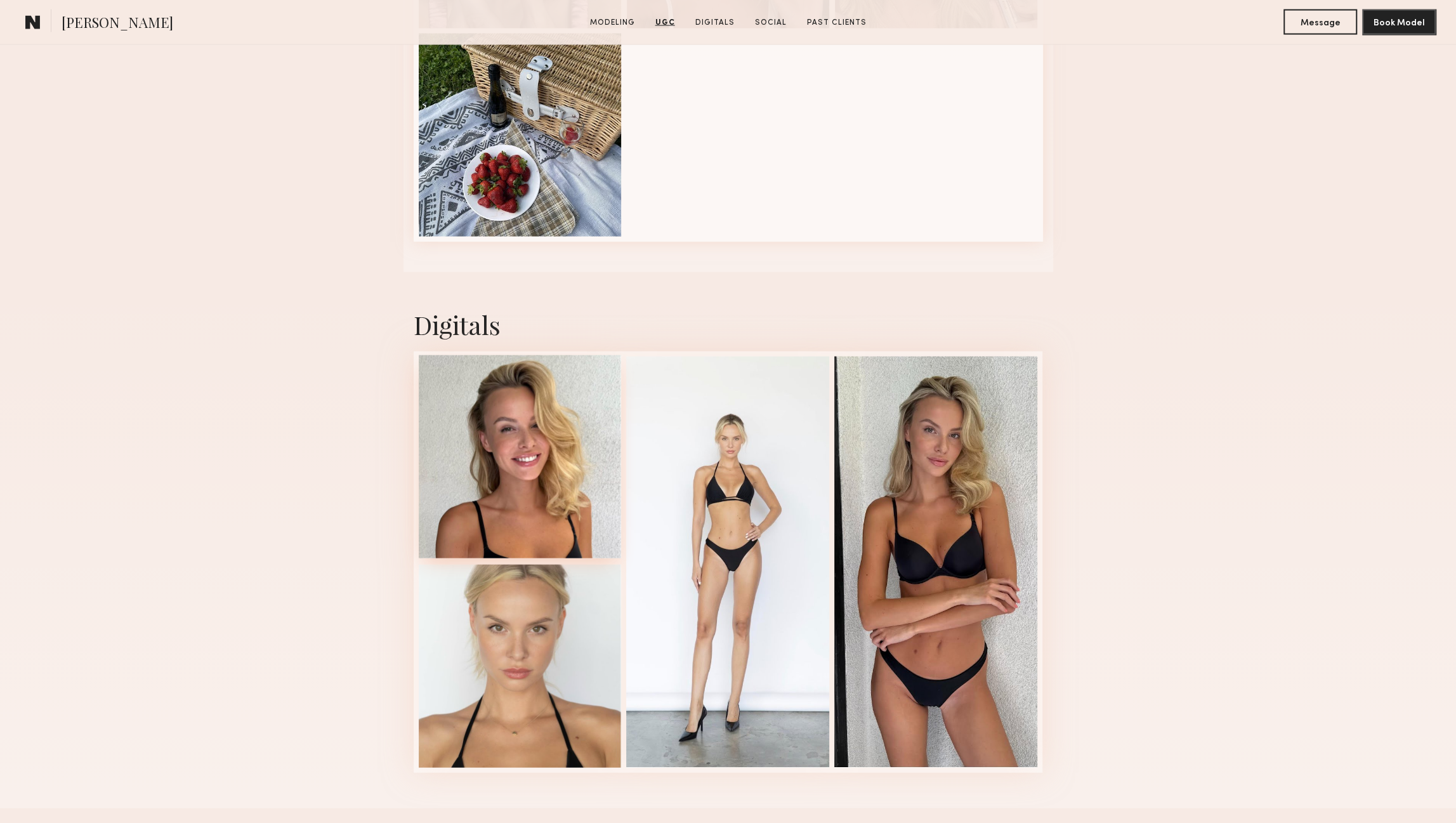
click at [538, 495] on div at bounding box center [520, 456] width 203 height 203
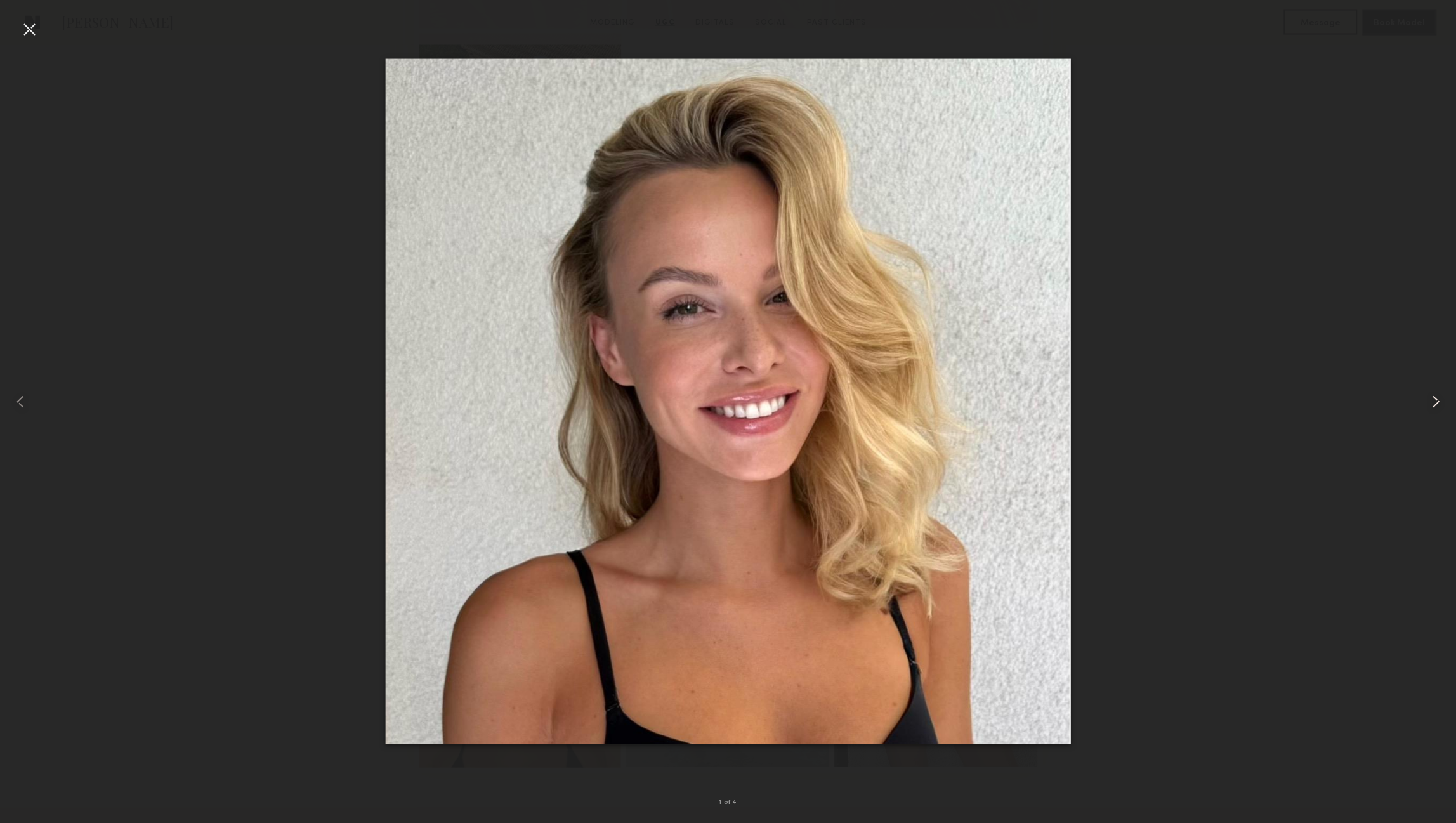
click at [1436, 410] on common-icon at bounding box center [1436, 402] width 20 height 20
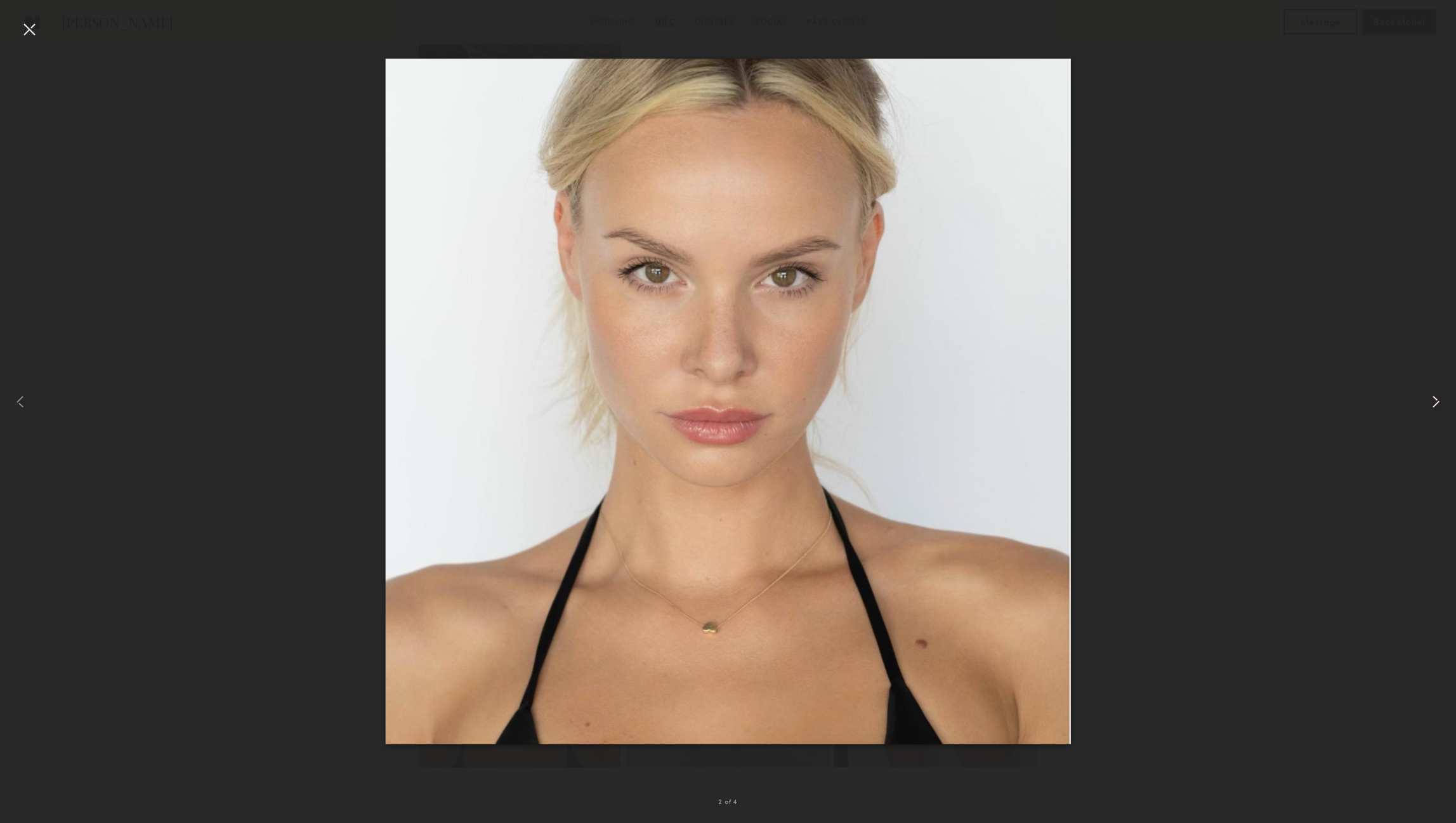
click at [1436, 410] on common-icon at bounding box center [1436, 402] width 20 height 20
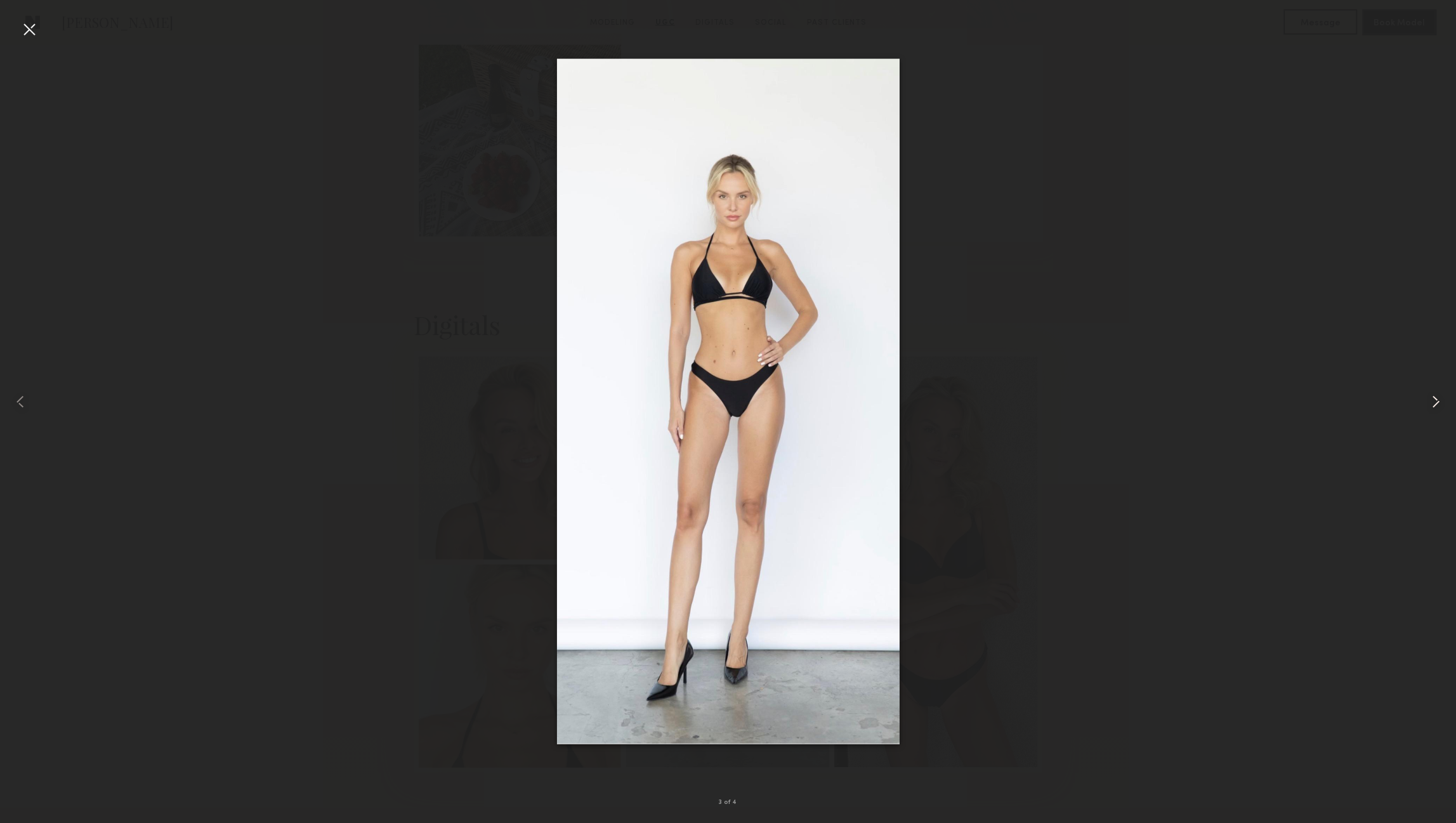
click at [1436, 410] on common-icon at bounding box center [1436, 402] width 20 height 20
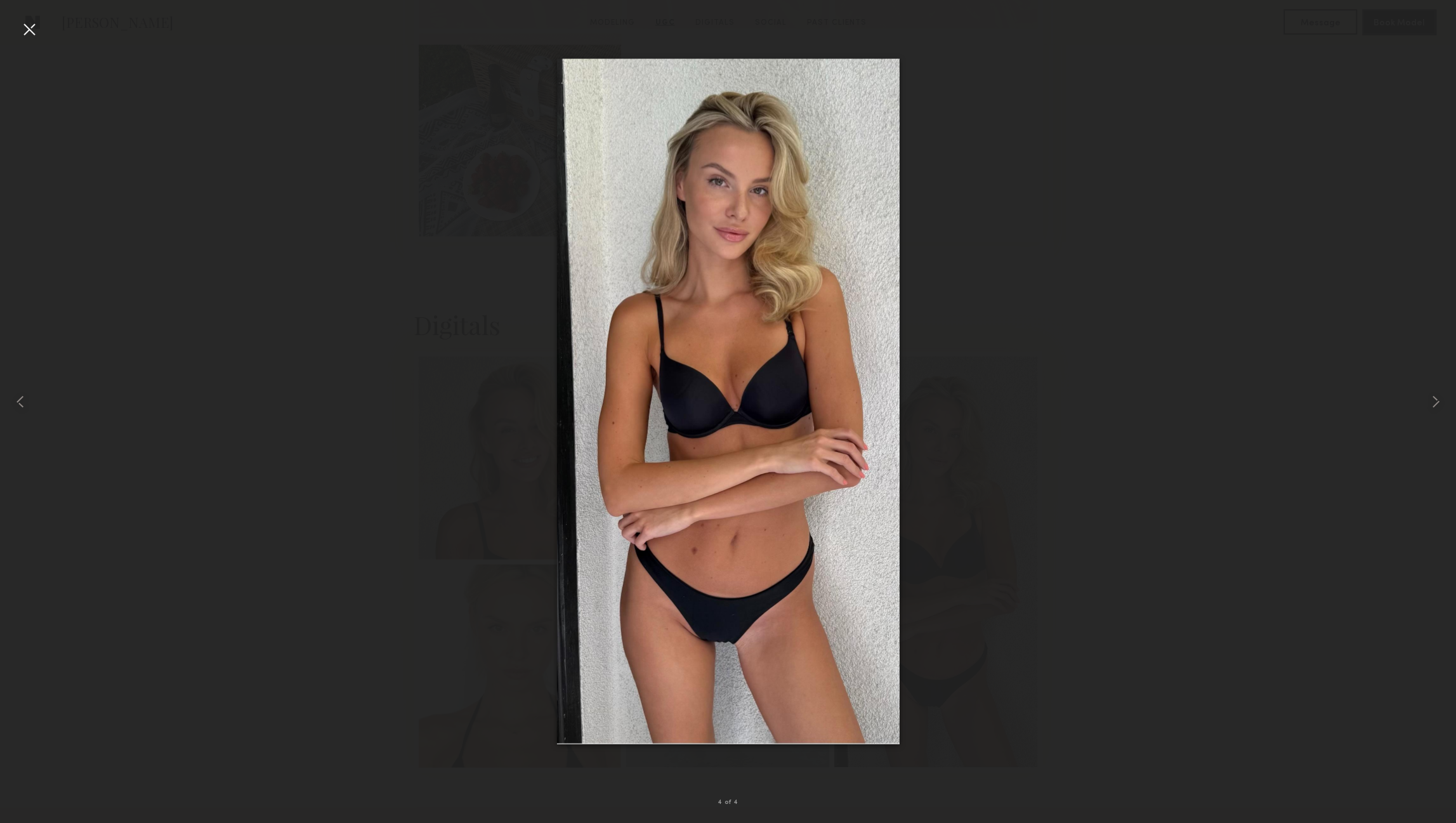
click at [36, 30] on div at bounding box center [29, 29] width 20 height 20
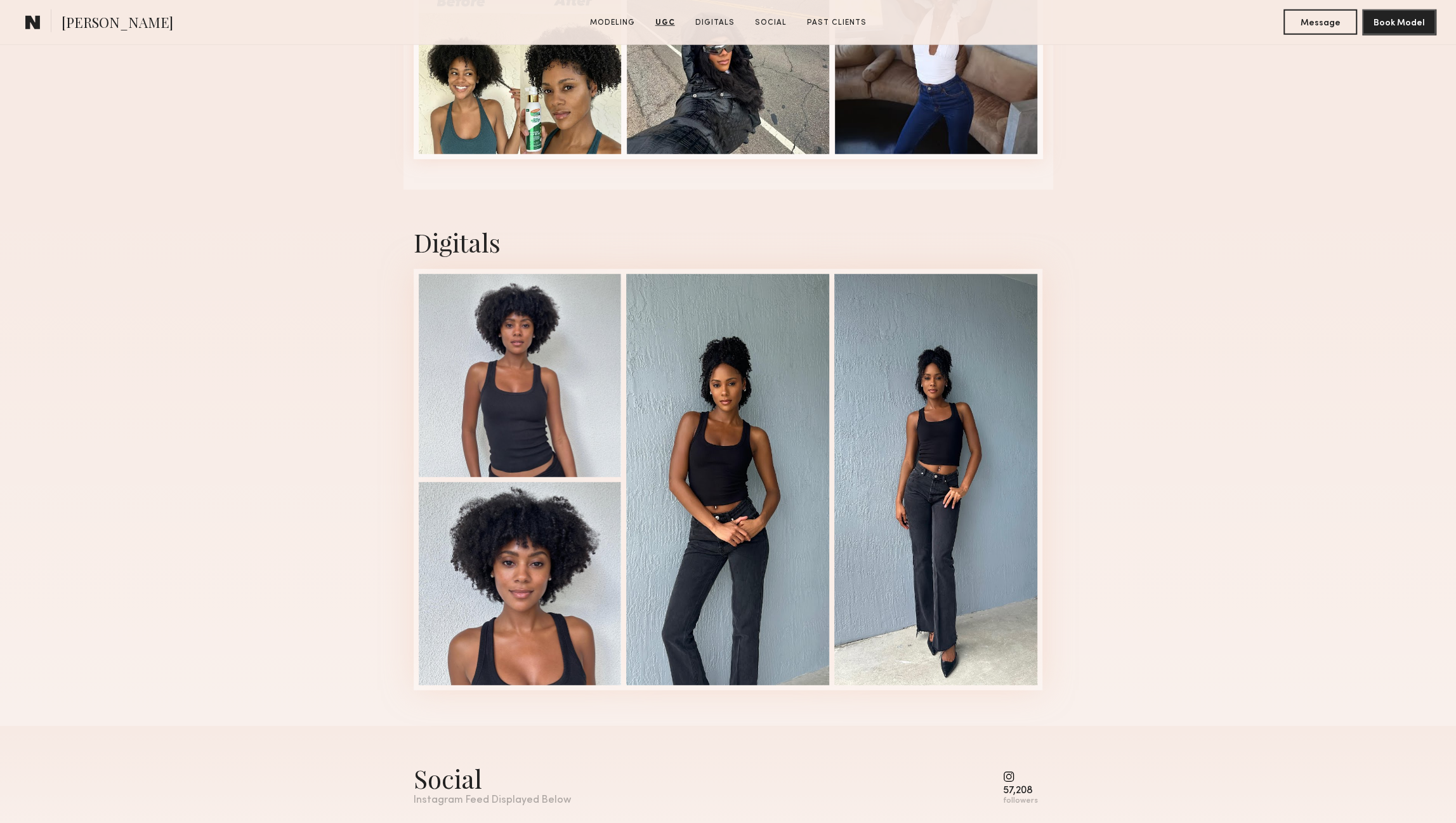
scroll to position [3093, 0]
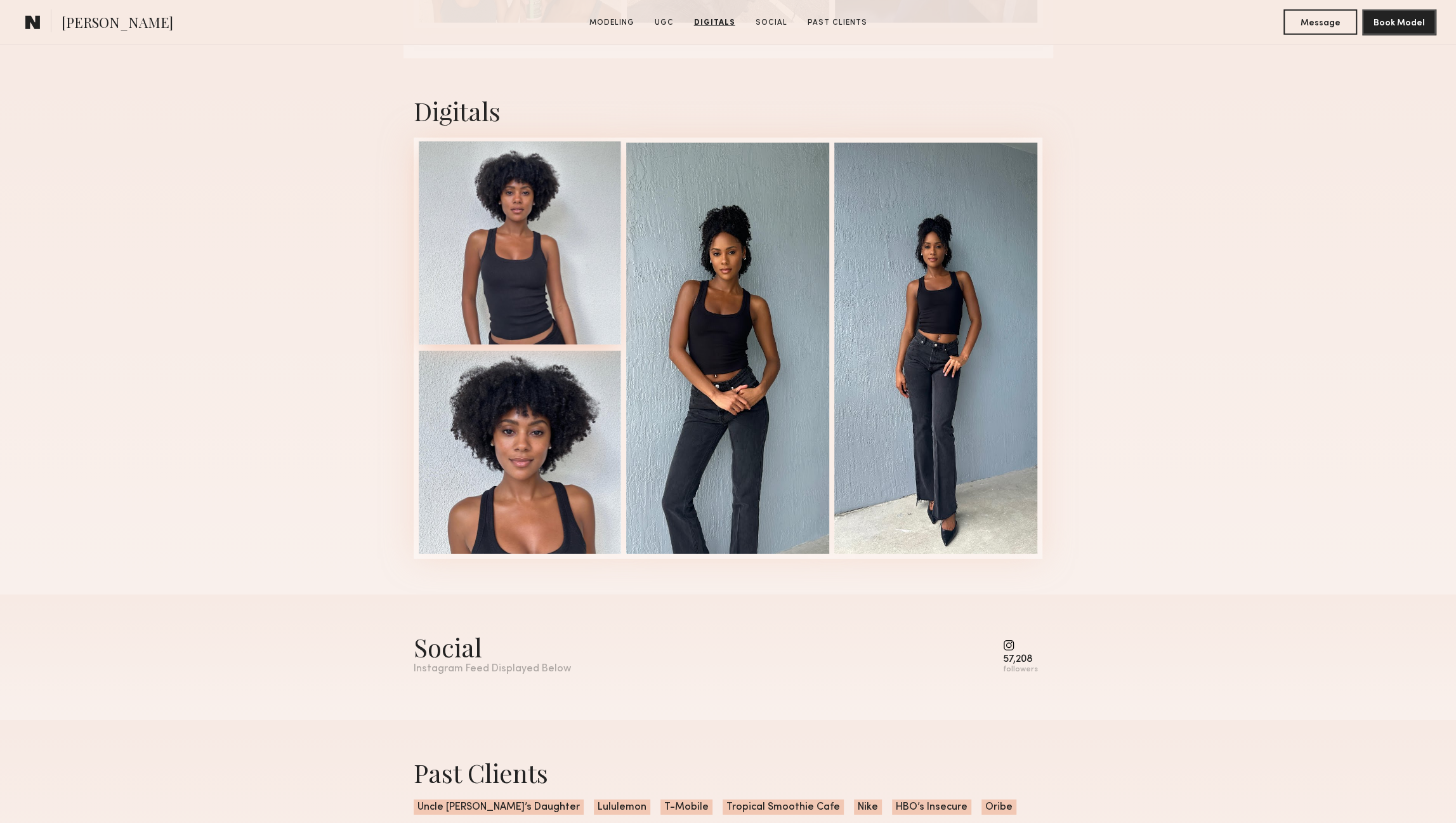
click at [478, 221] on div at bounding box center [520, 243] width 203 height 203
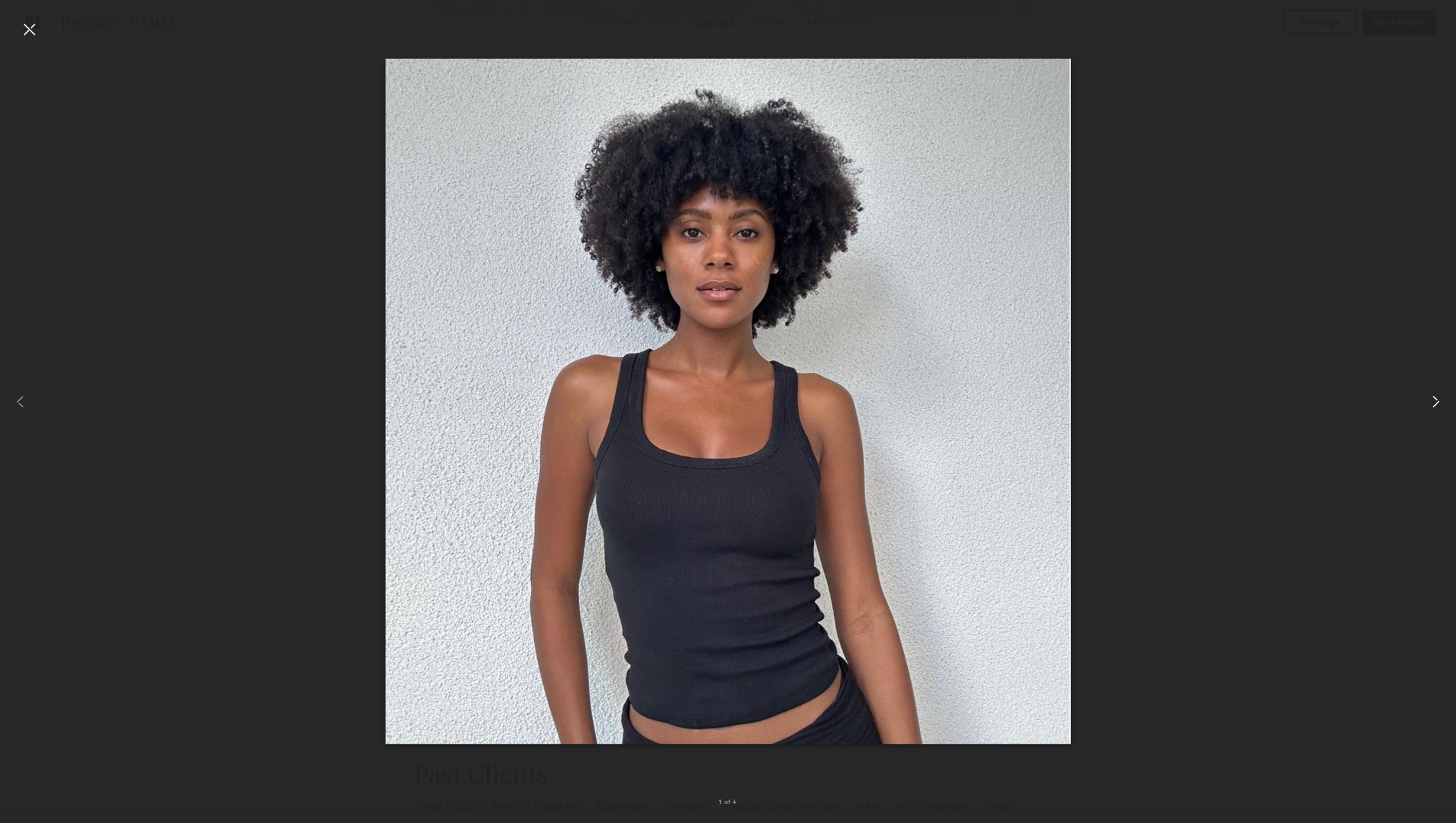
click at [1431, 406] on common-icon at bounding box center [1436, 402] width 20 height 20
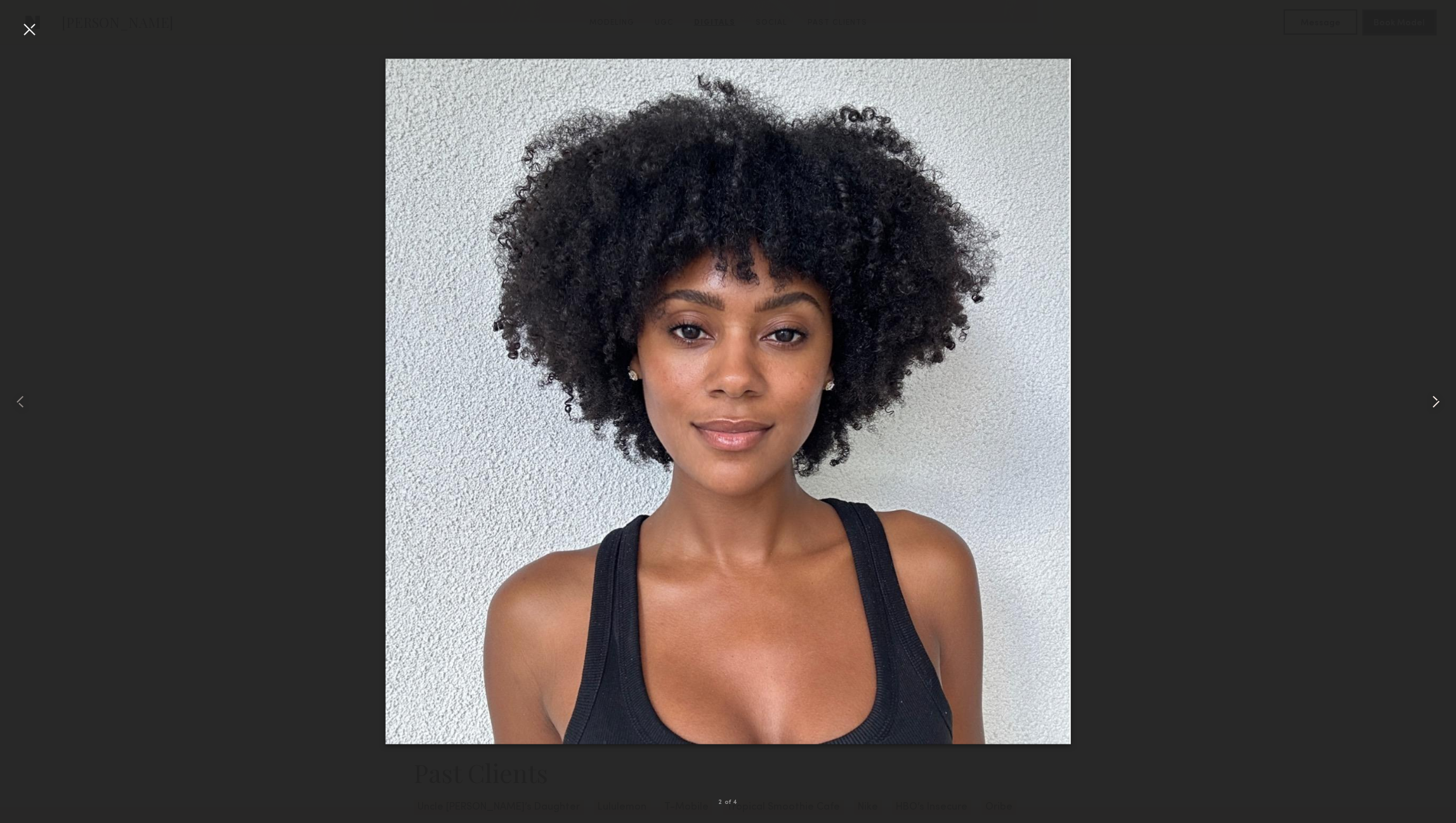
click at [1431, 407] on common-icon at bounding box center [1436, 402] width 20 height 20
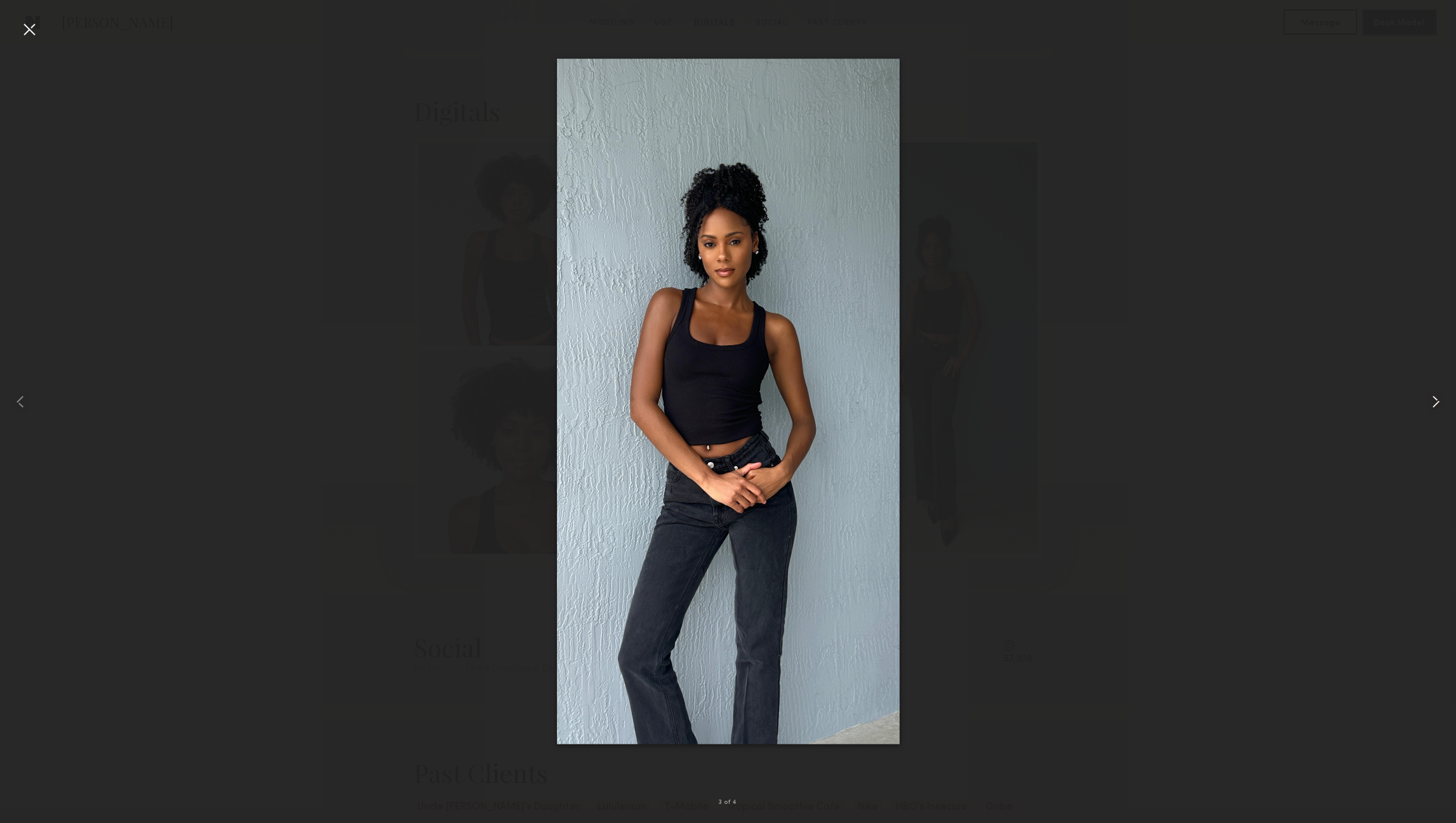
click at [1431, 407] on common-icon at bounding box center [1436, 402] width 20 height 20
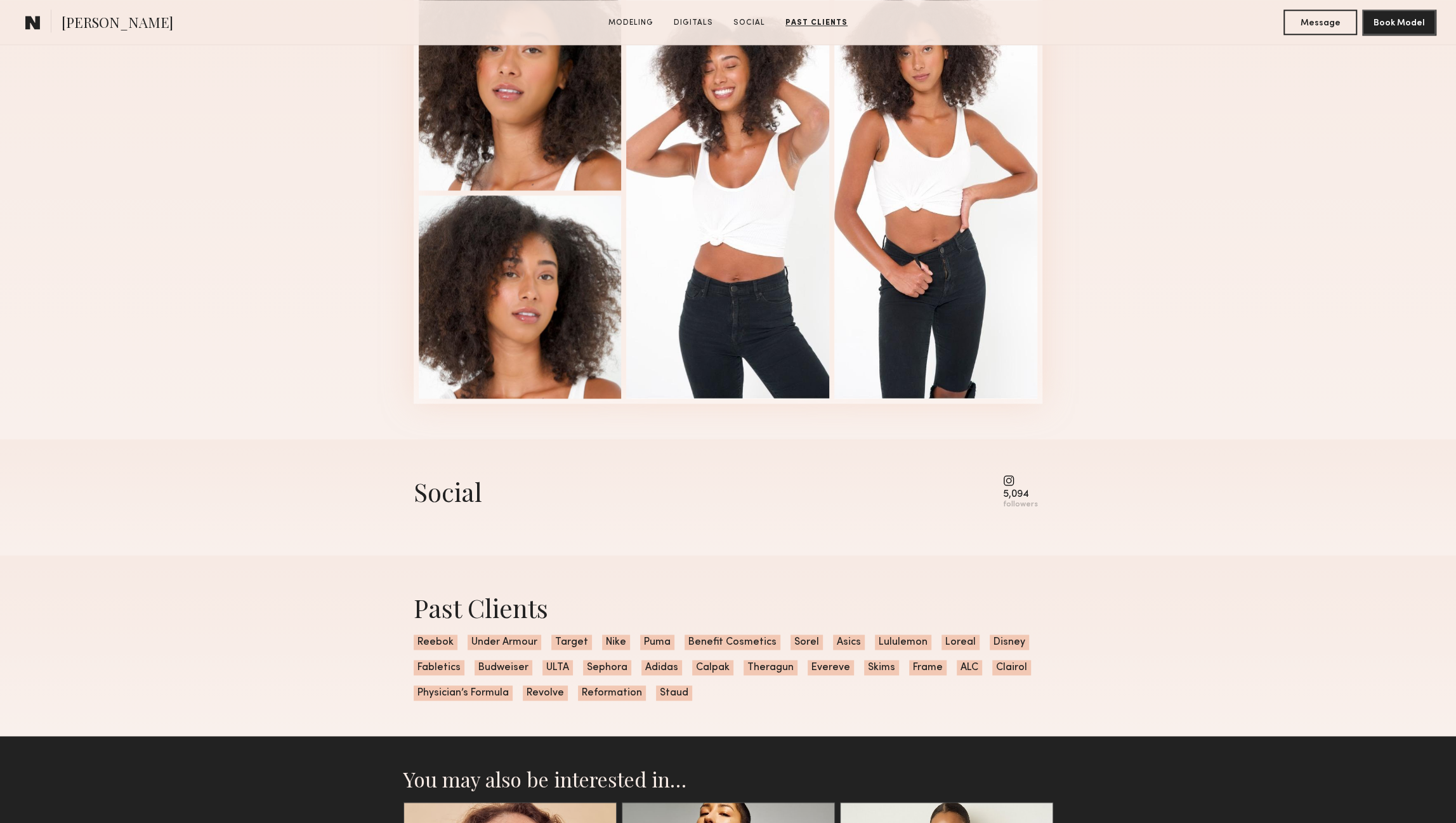
scroll to position [995, 0]
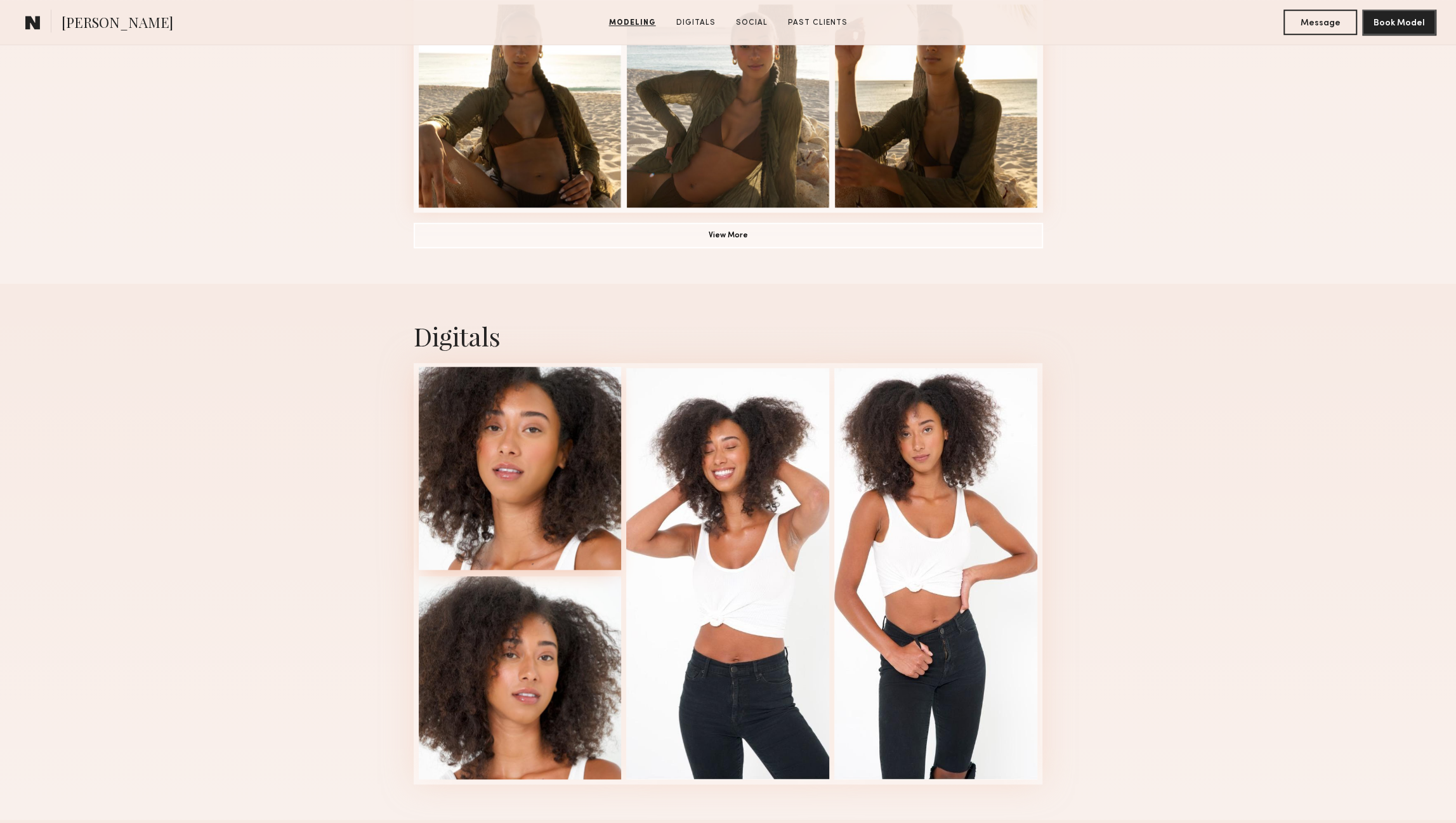
click at [557, 495] on div at bounding box center [520, 467] width 203 height 203
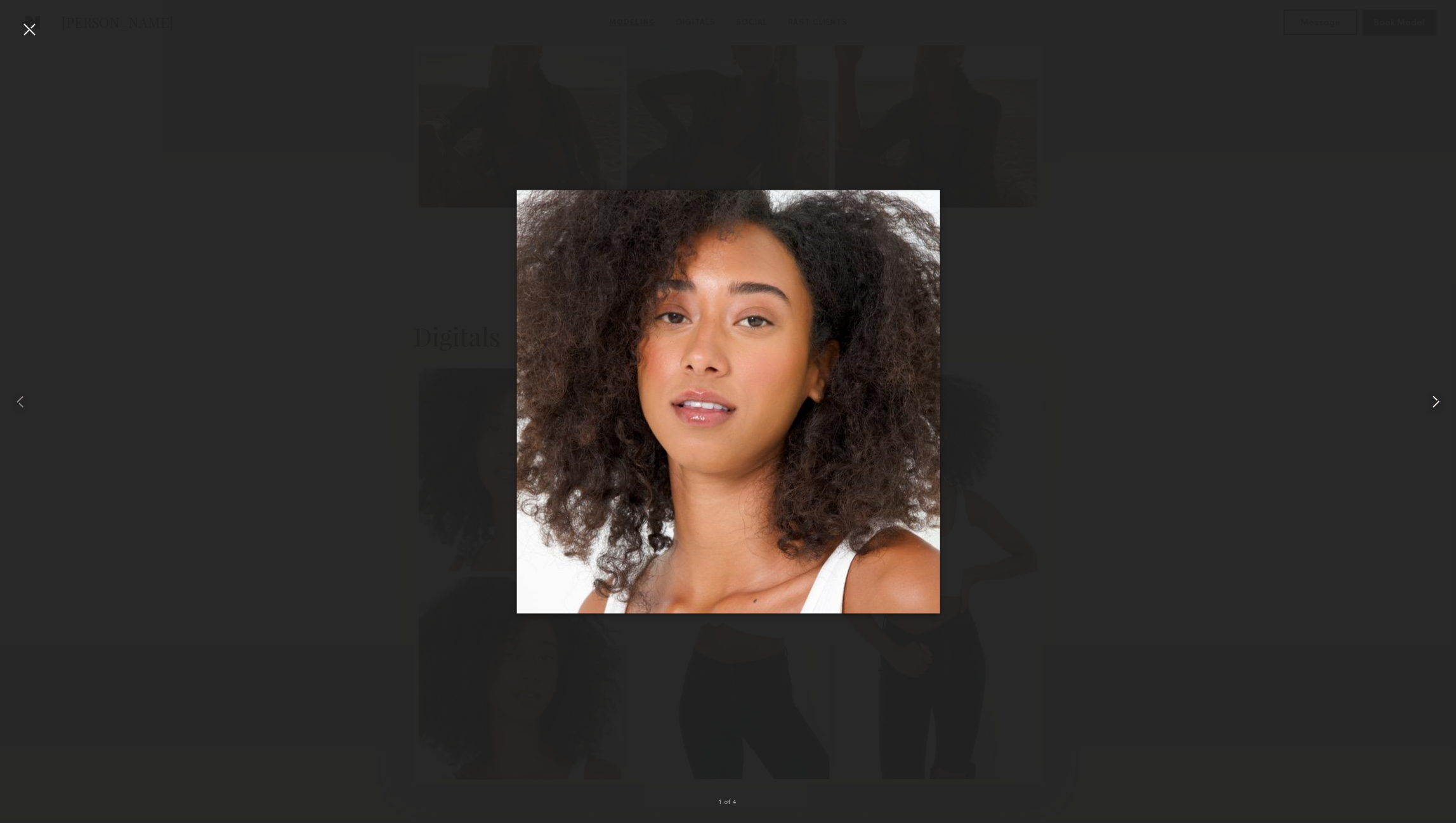
click at [1430, 406] on common-icon at bounding box center [1436, 402] width 20 height 20
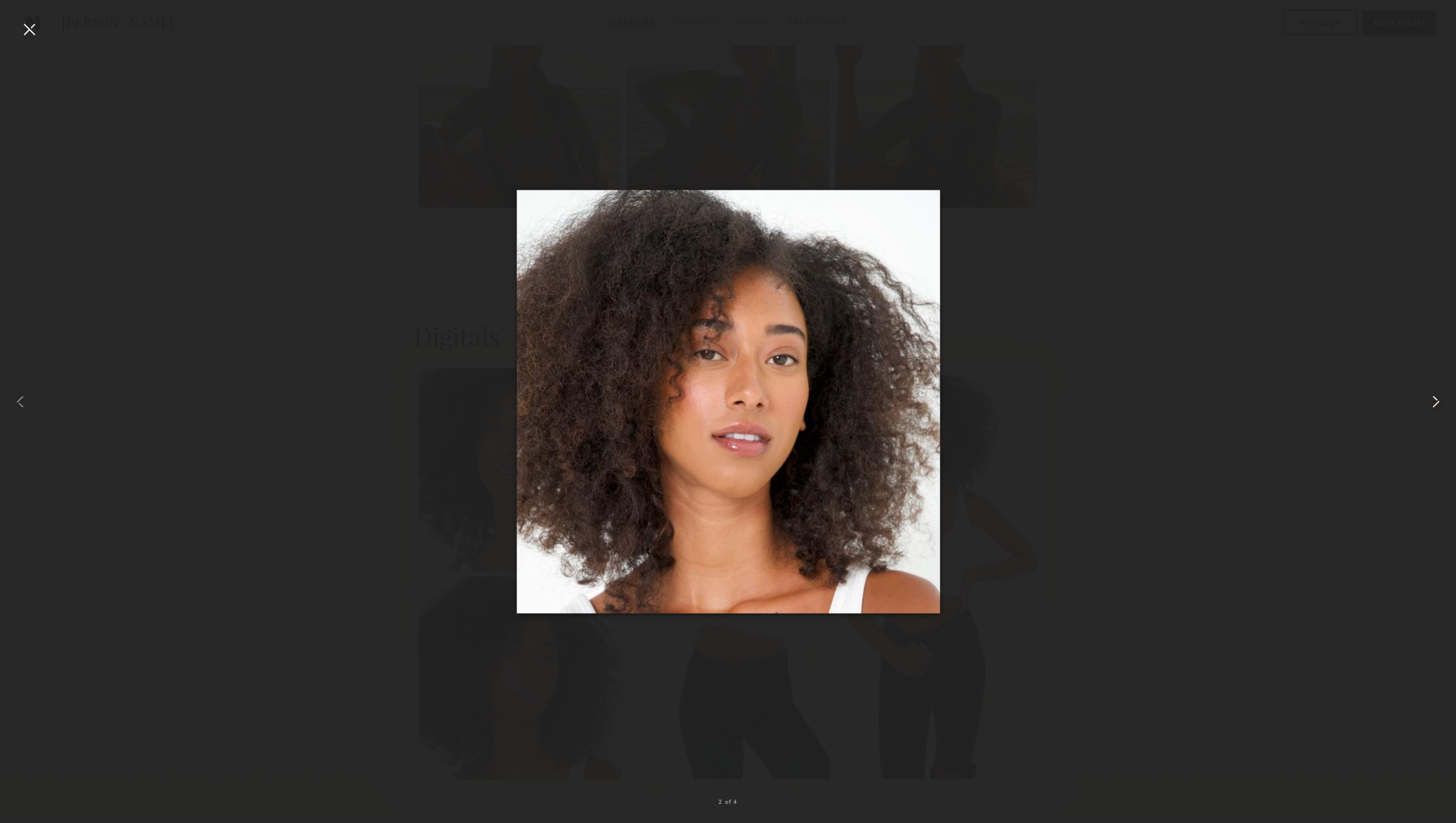
click at [1430, 406] on common-icon at bounding box center [1436, 402] width 20 height 20
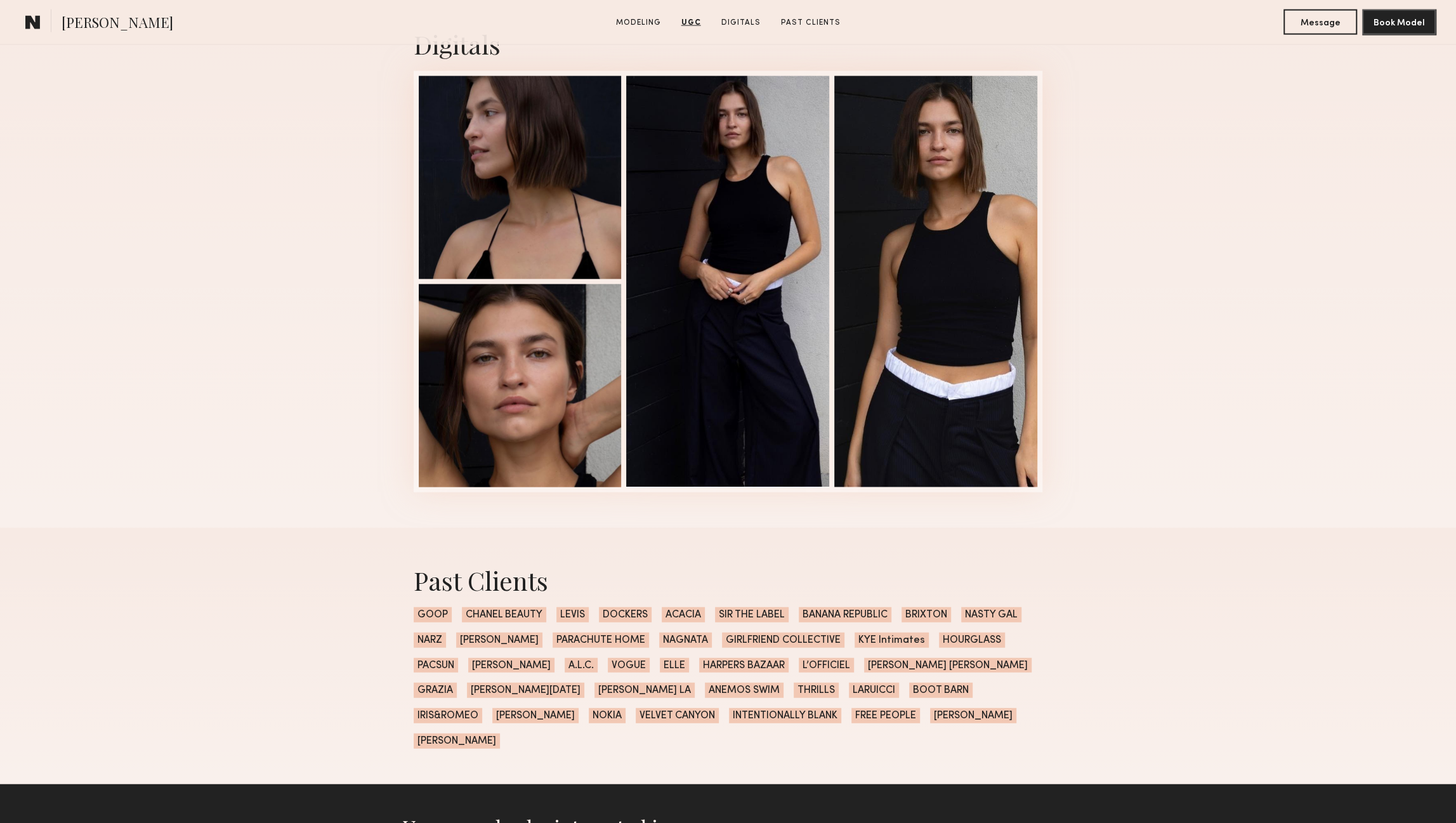
scroll to position [2560, 0]
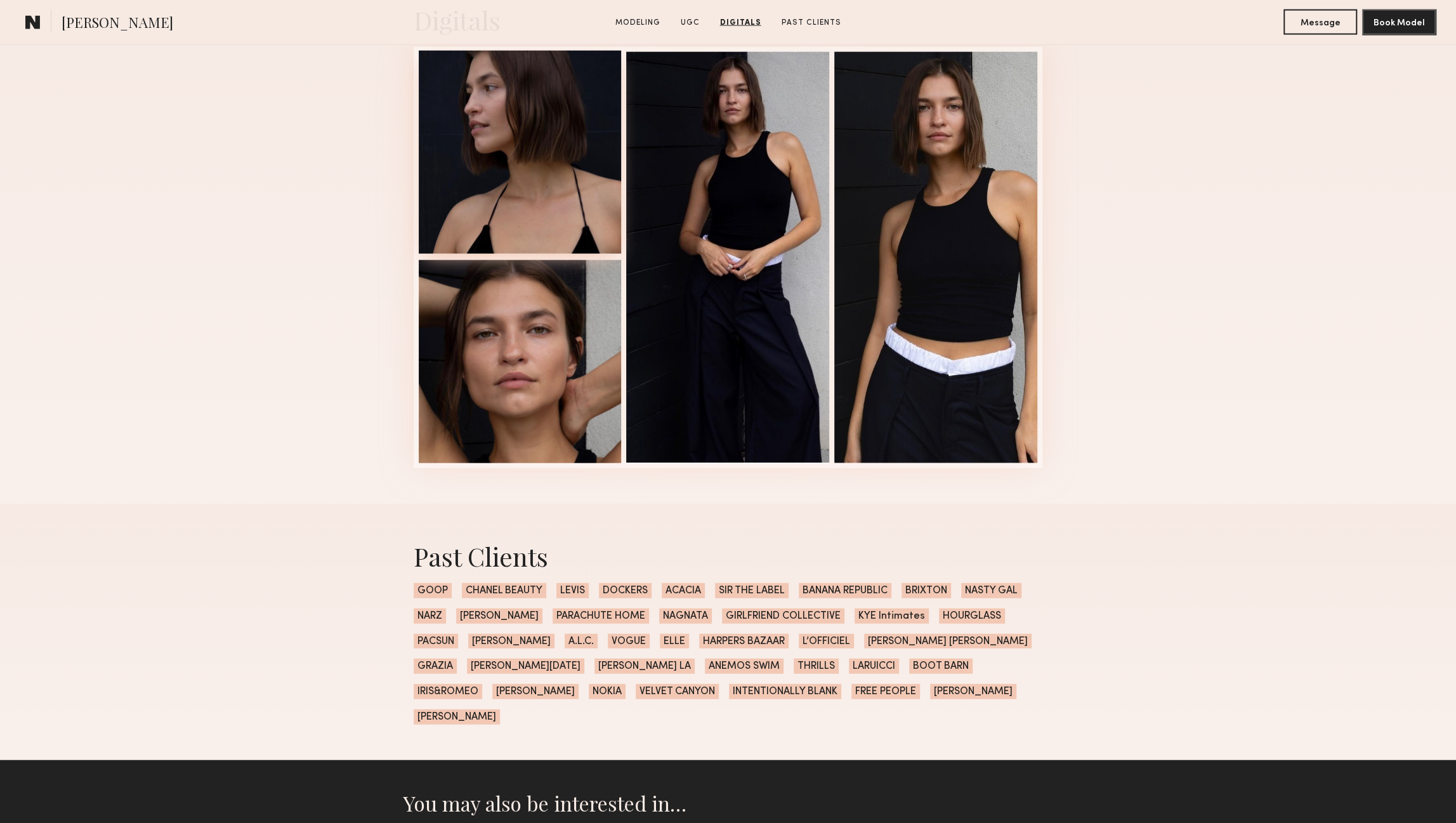
click at [570, 247] on div at bounding box center [520, 152] width 203 height 203
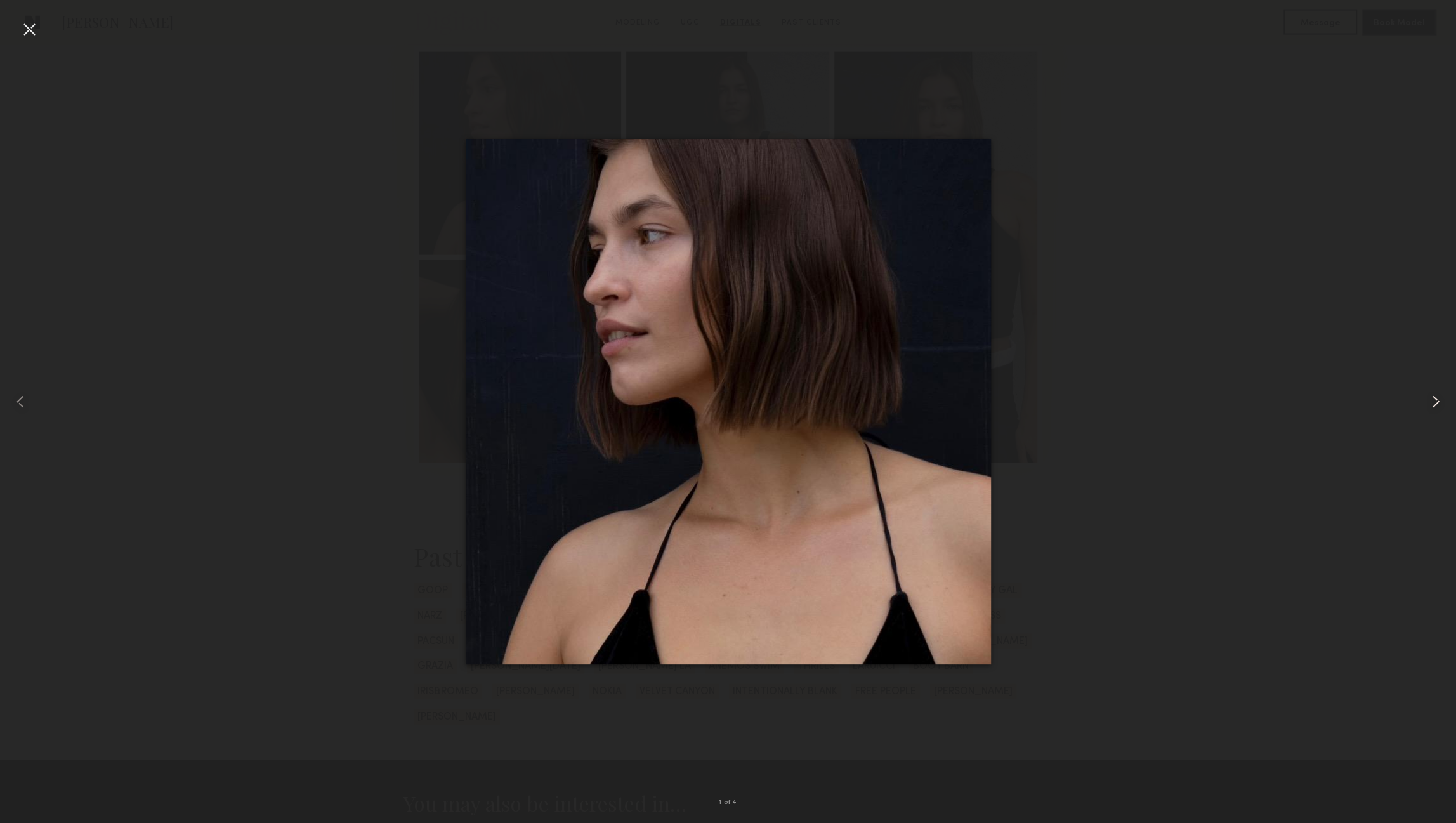
click at [1429, 405] on common-icon at bounding box center [1436, 402] width 20 height 20
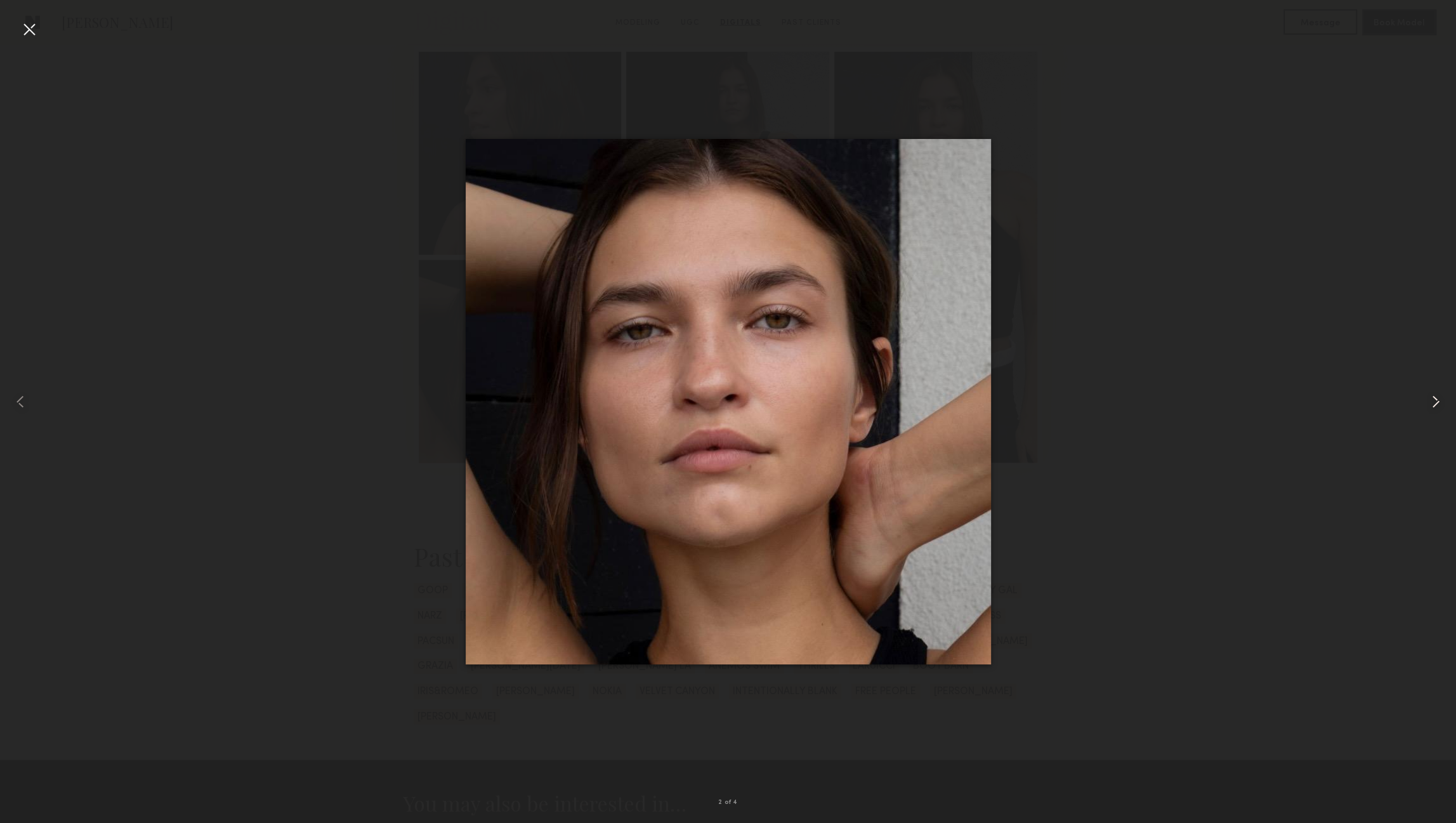
click at [1428, 402] on common-icon at bounding box center [1436, 402] width 20 height 20
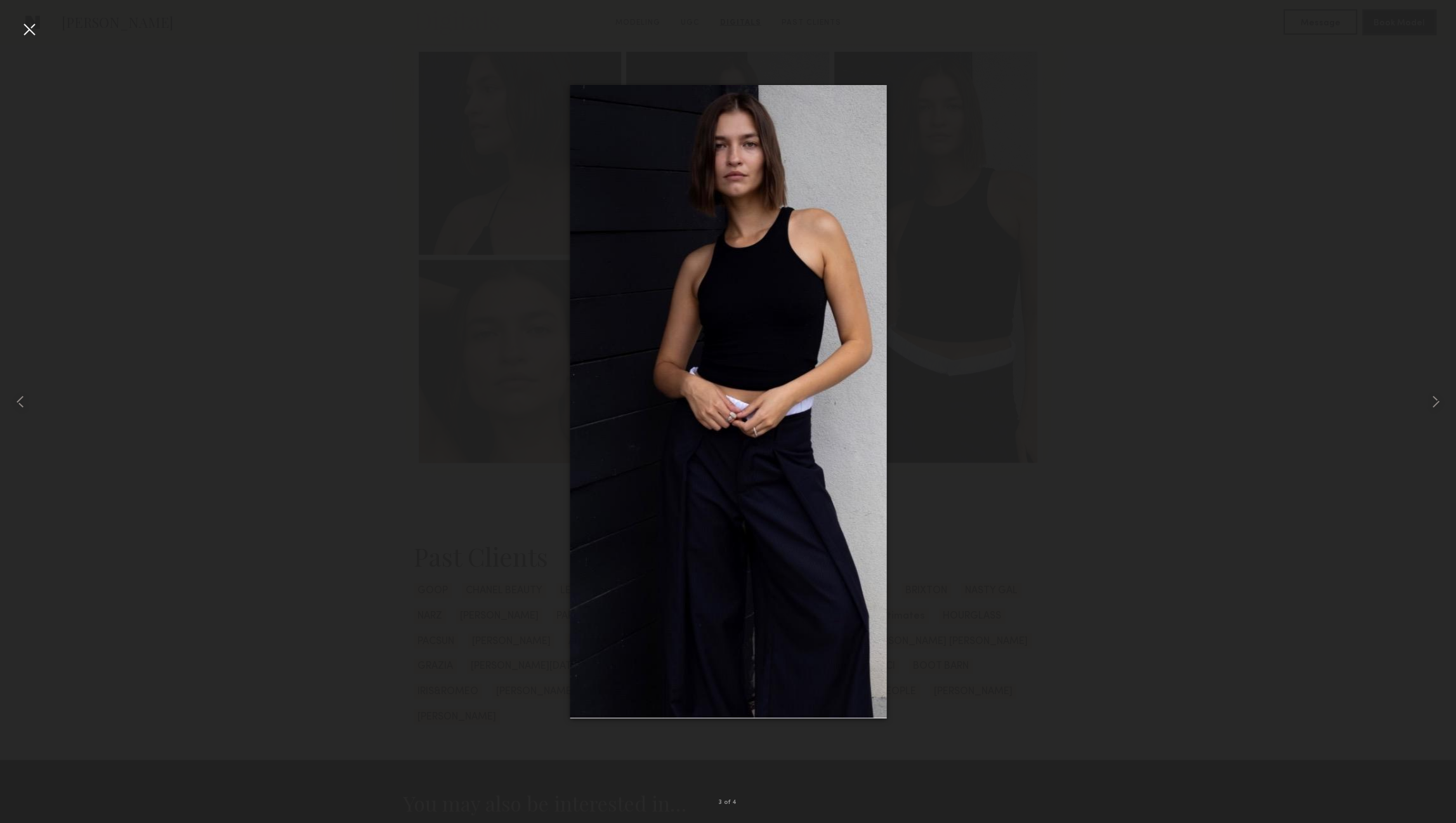
click at [27, 39] on div at bounding box center [29, 29] width 20 height 20
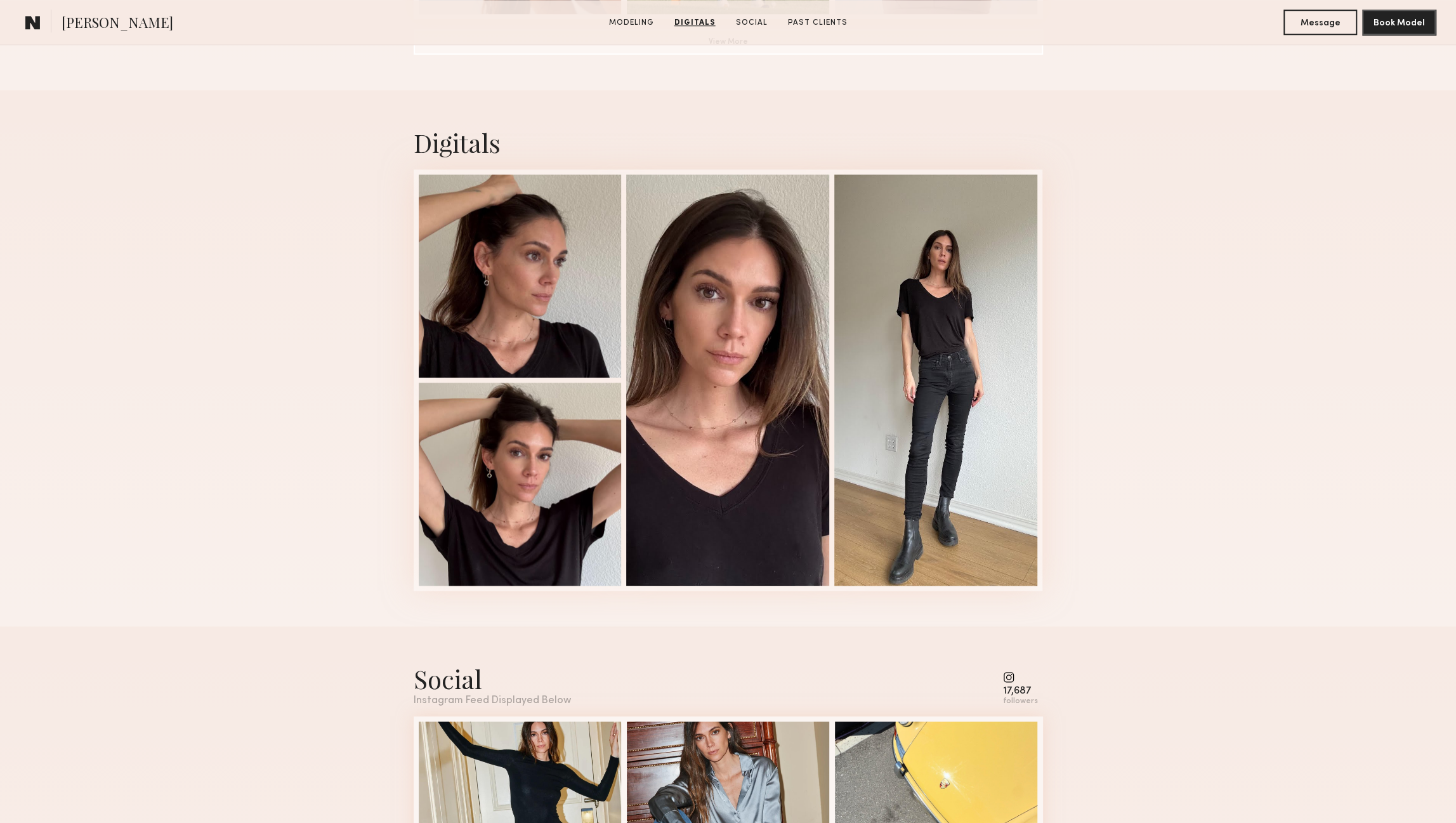
scroll to position [1182, 0]
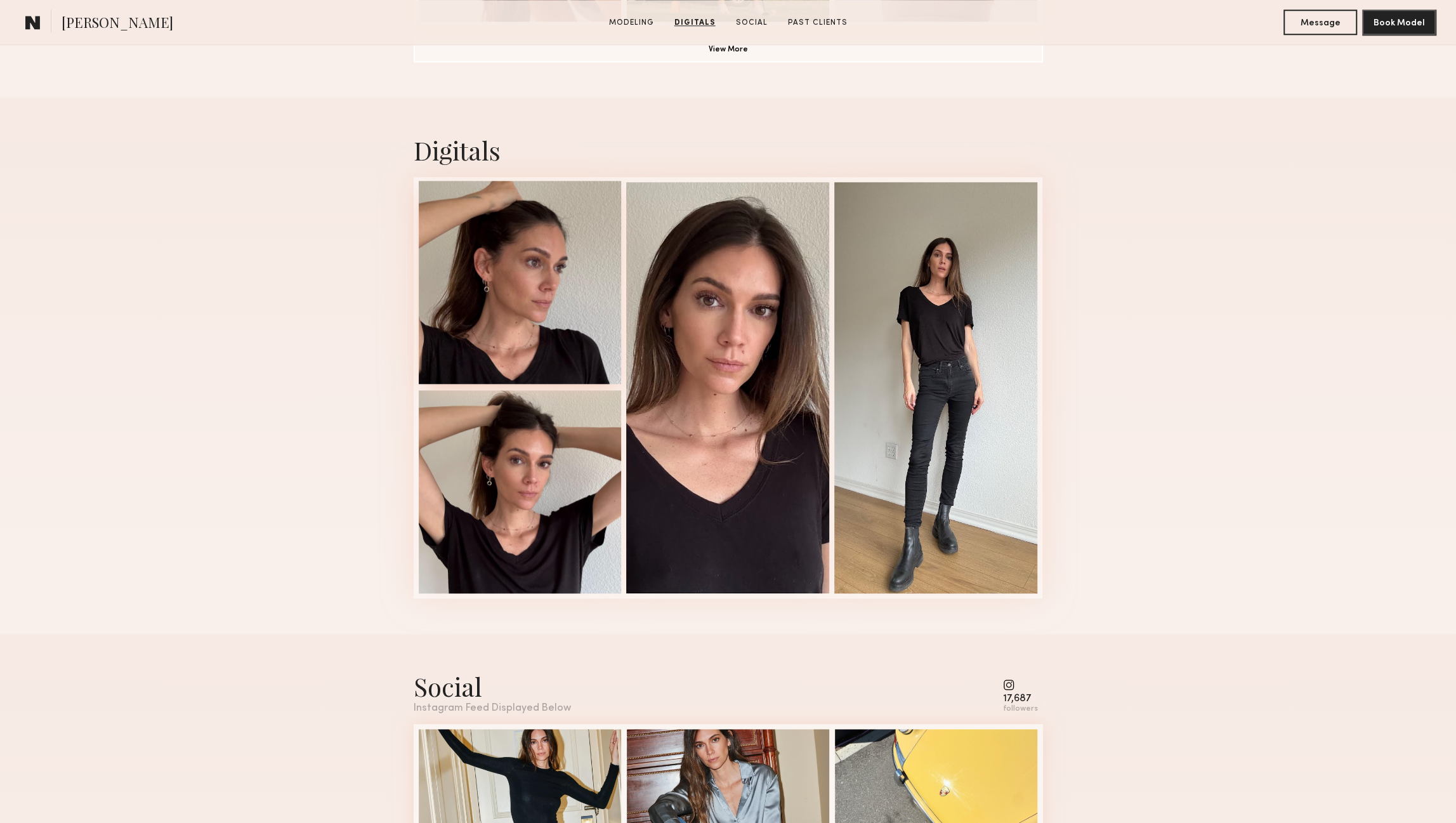
click at [528, 319] on div at bounding box center [520, 282] width 203 height 203
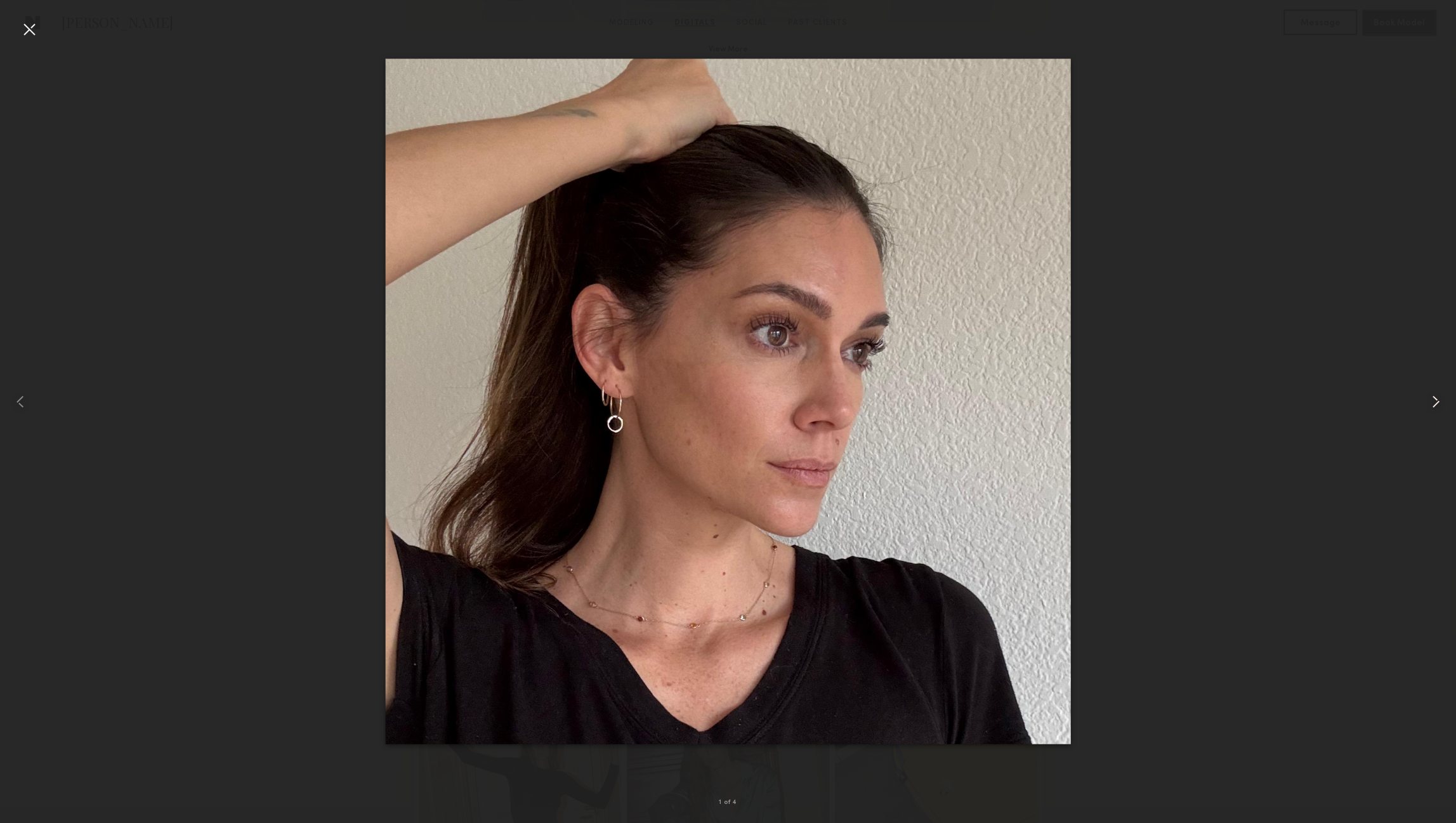
click at [1435, 400] on common-icon at bounding box center [1436, 402] width 20 height 20
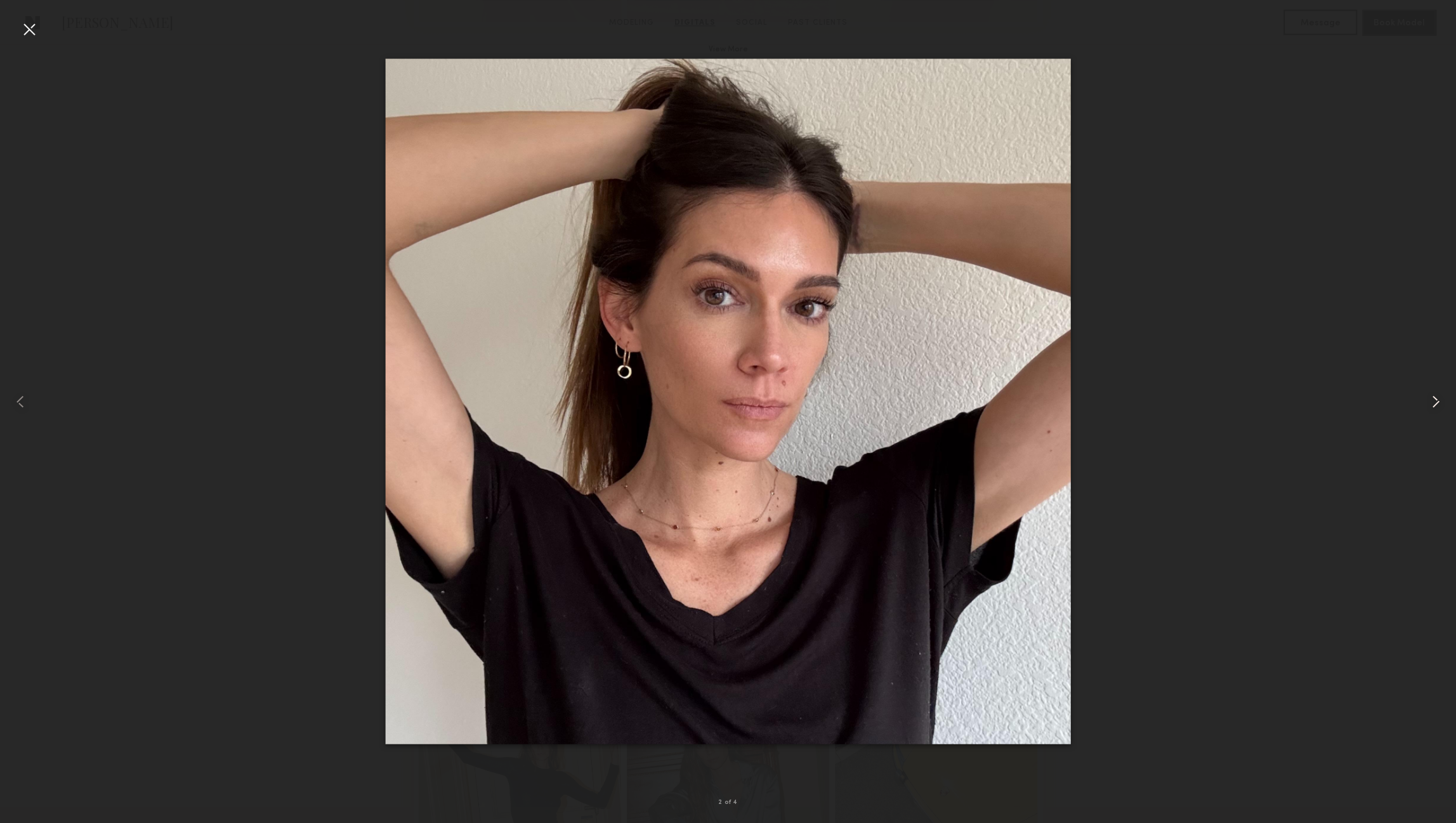
click at [1434, 400] on common-icon at bounding box center [1436, 402] width 20 height 20
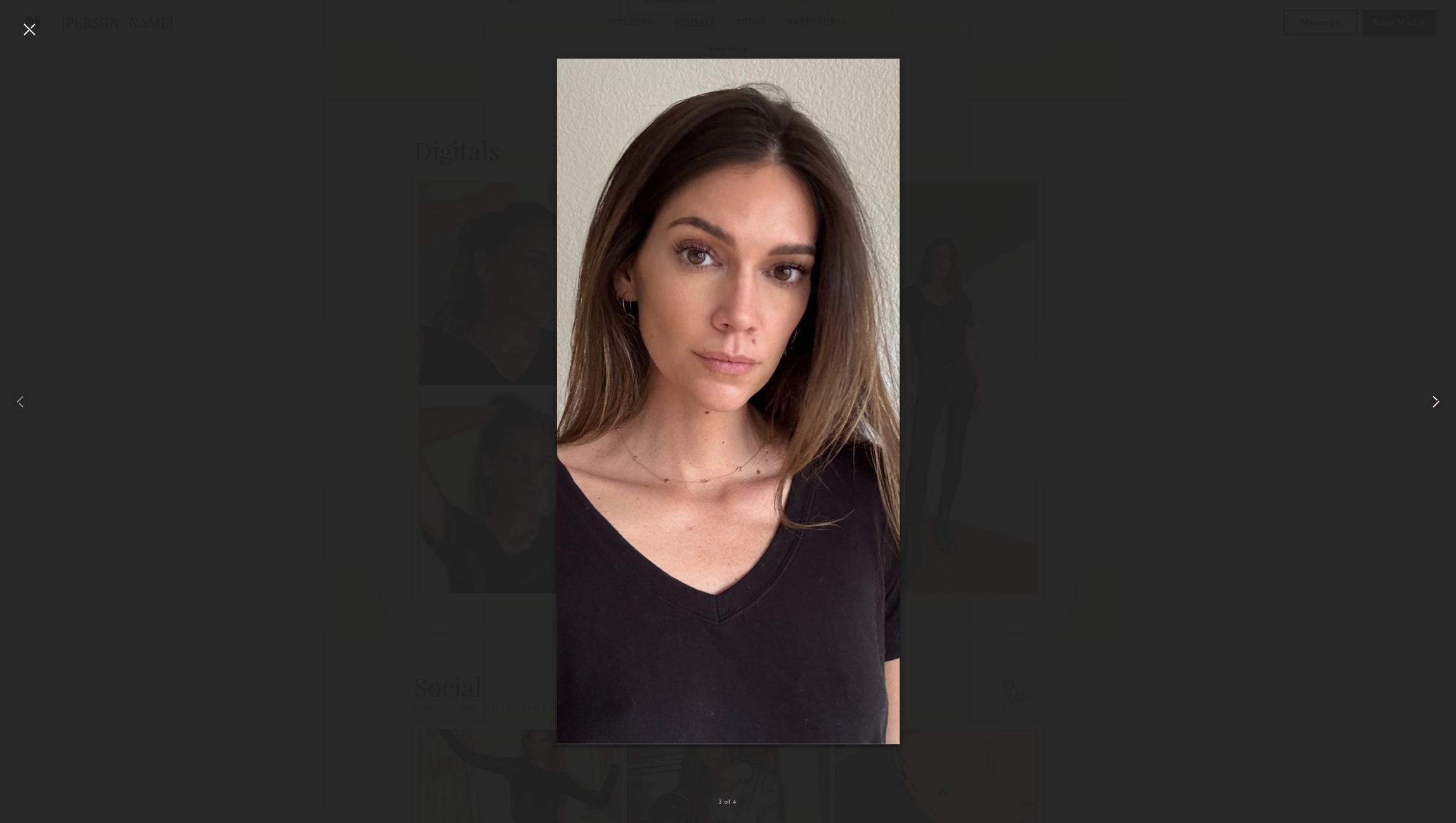
click at [1434, 400] on common-icon at bounding box center [1436, 402] width 20 height 20
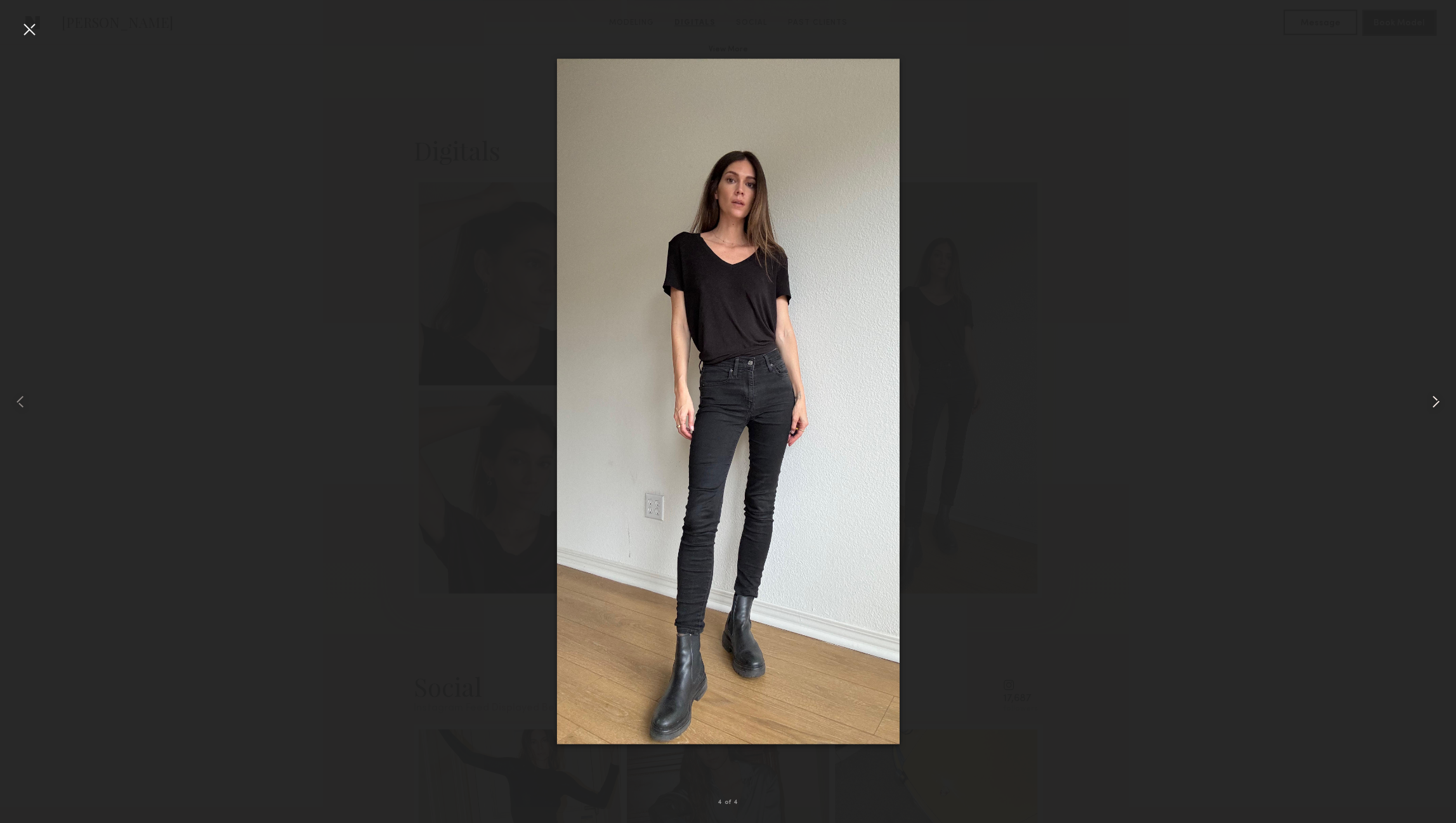
click at [1434, 400] on common-icon at bounding box center [1436, 402] width 20 height 20
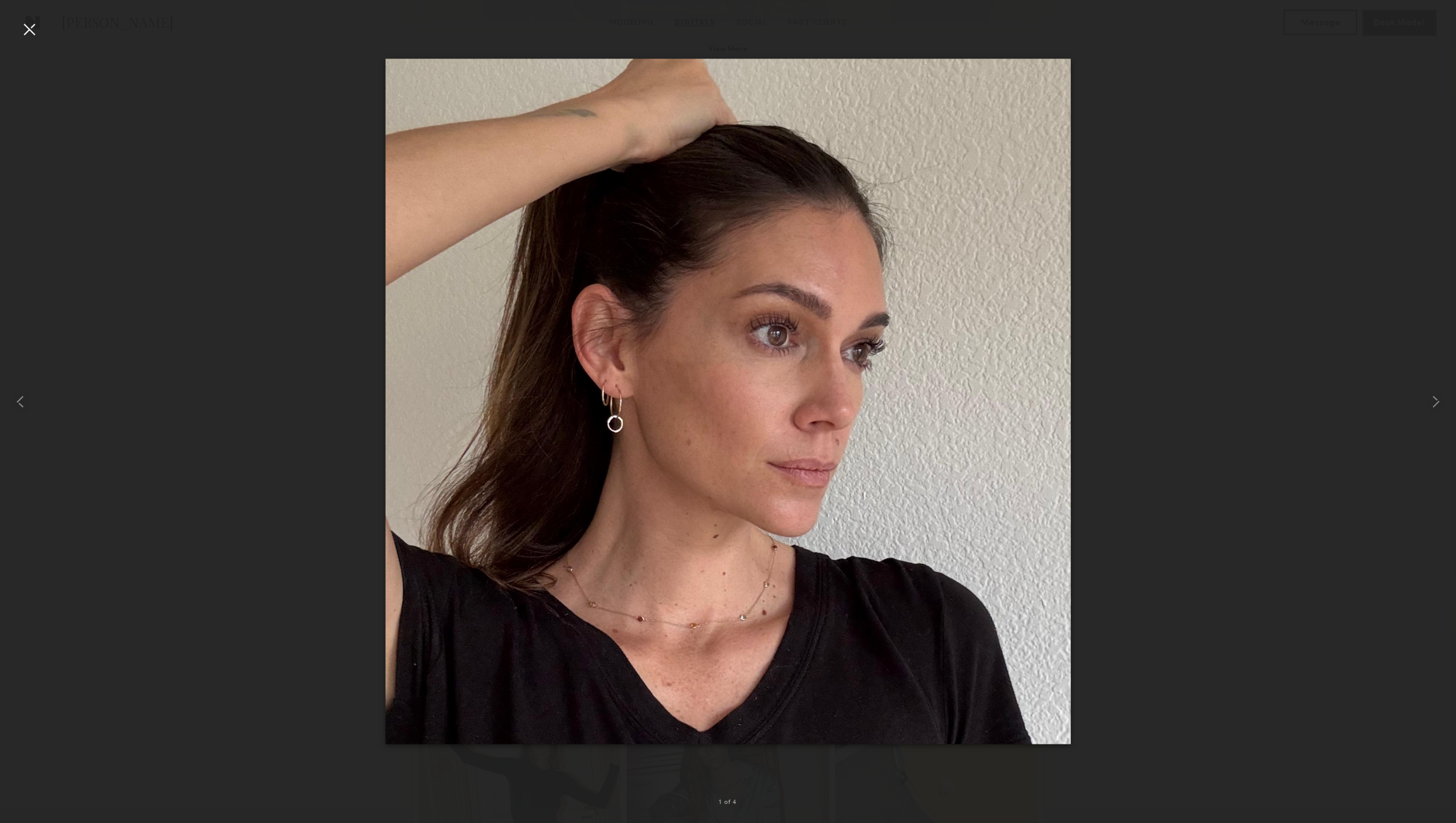
click at [31, 32] on div at bounding box center [29, 29] width 20 height 20
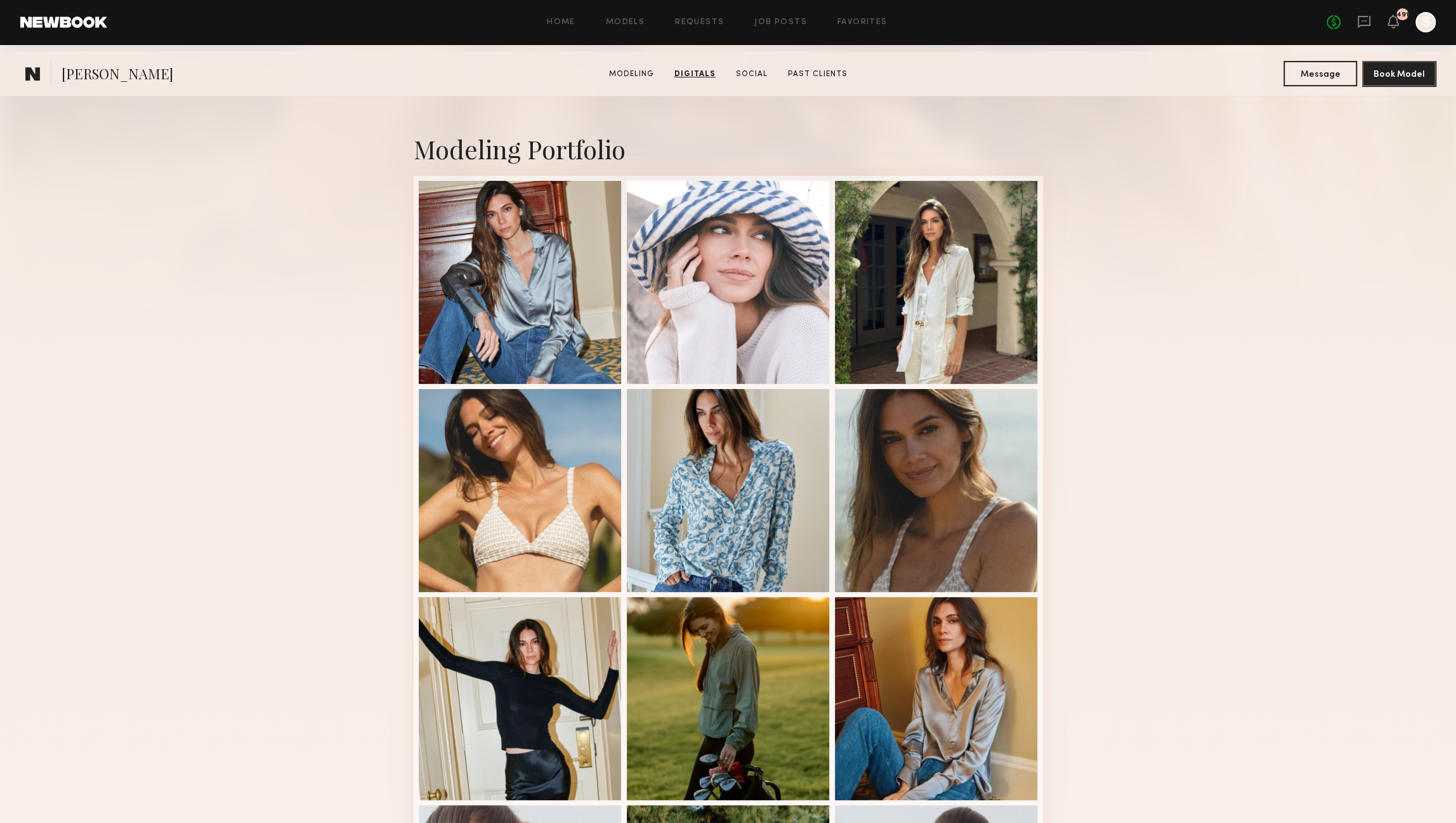
scroll to position [0, 0]
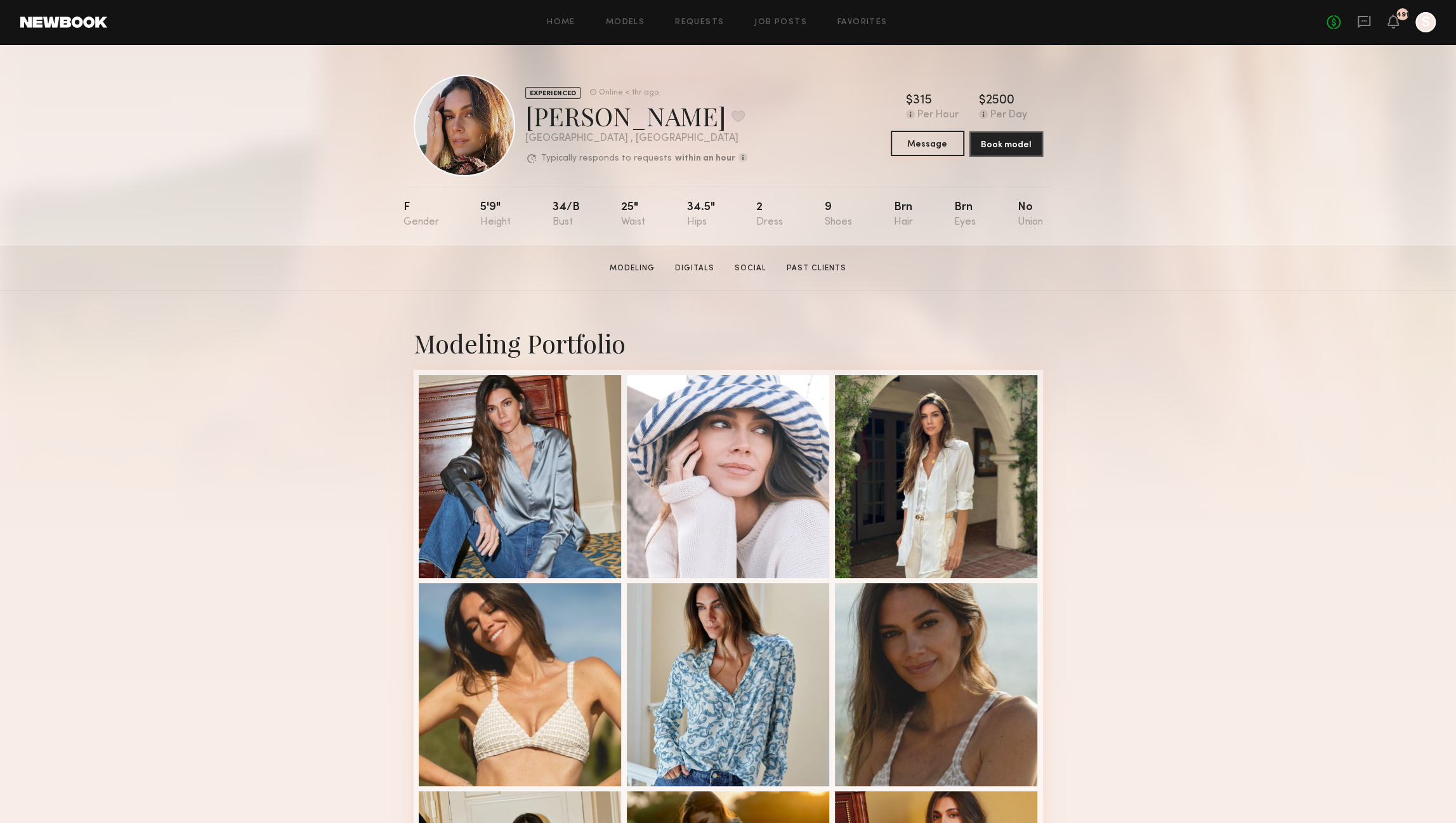
click at [934, 151] on button "Message" at bounding box center [928, 143] width 74 height 25
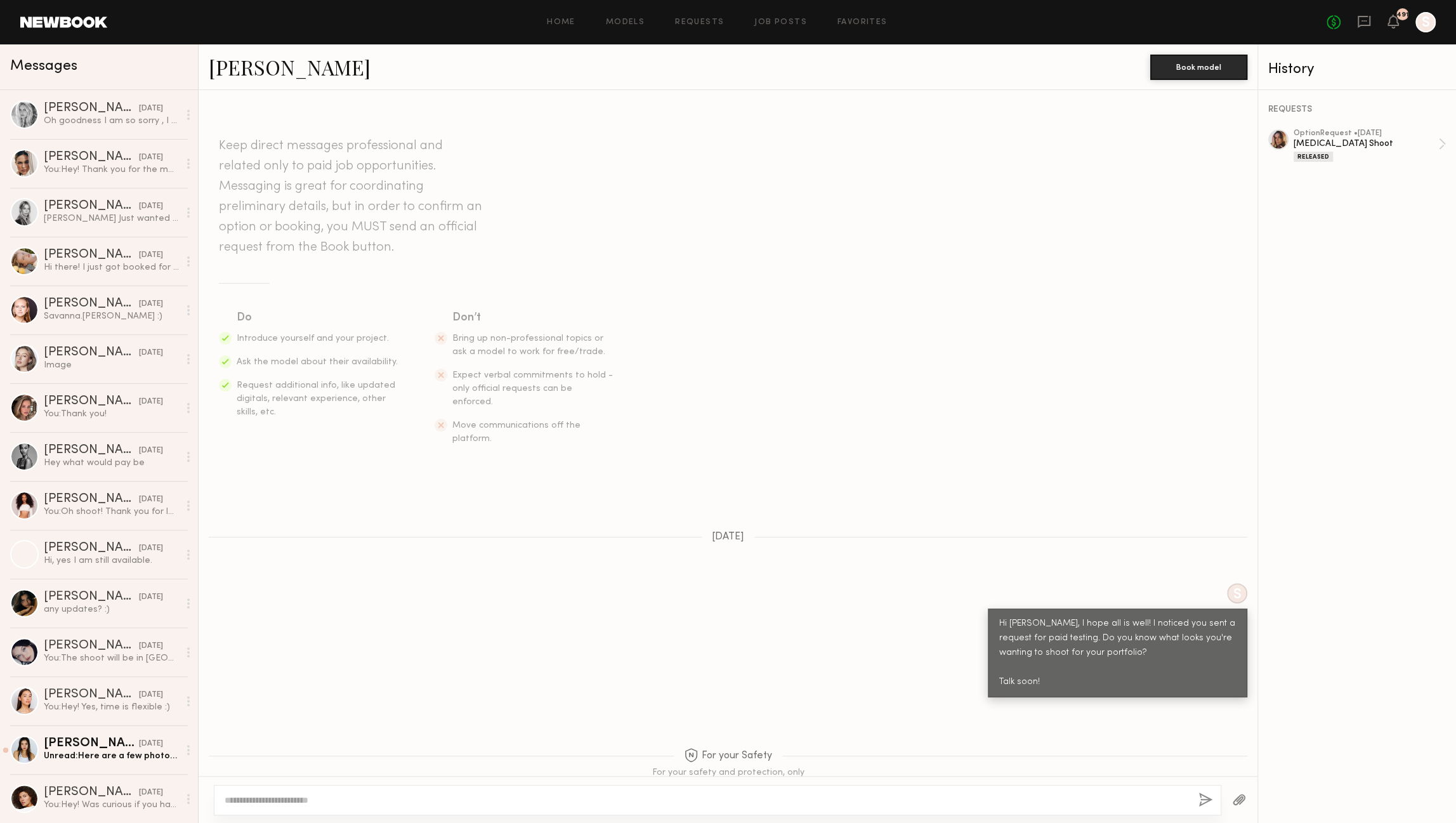
scroll to position [20, 0]
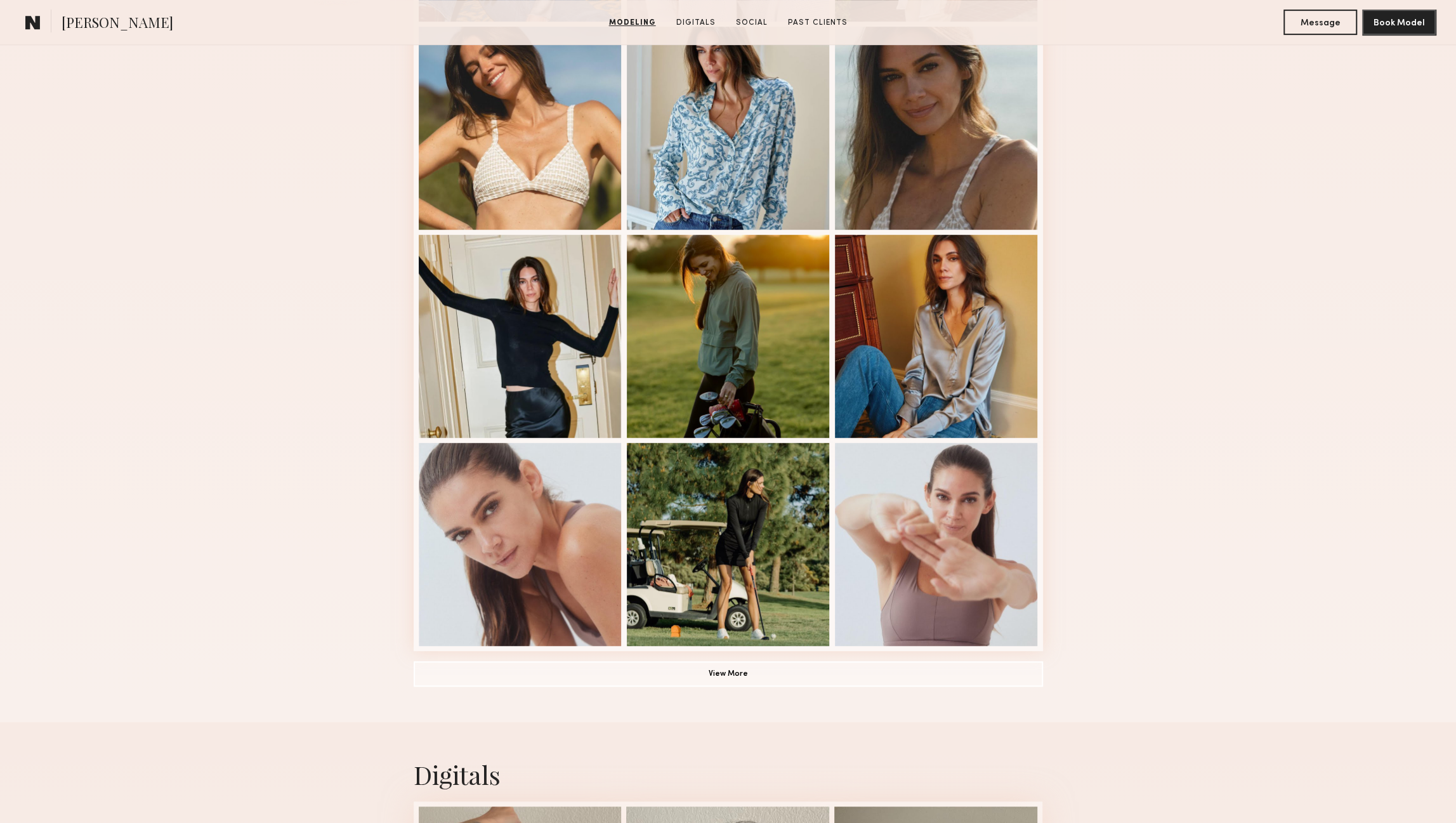
scroll to position [511, 0]
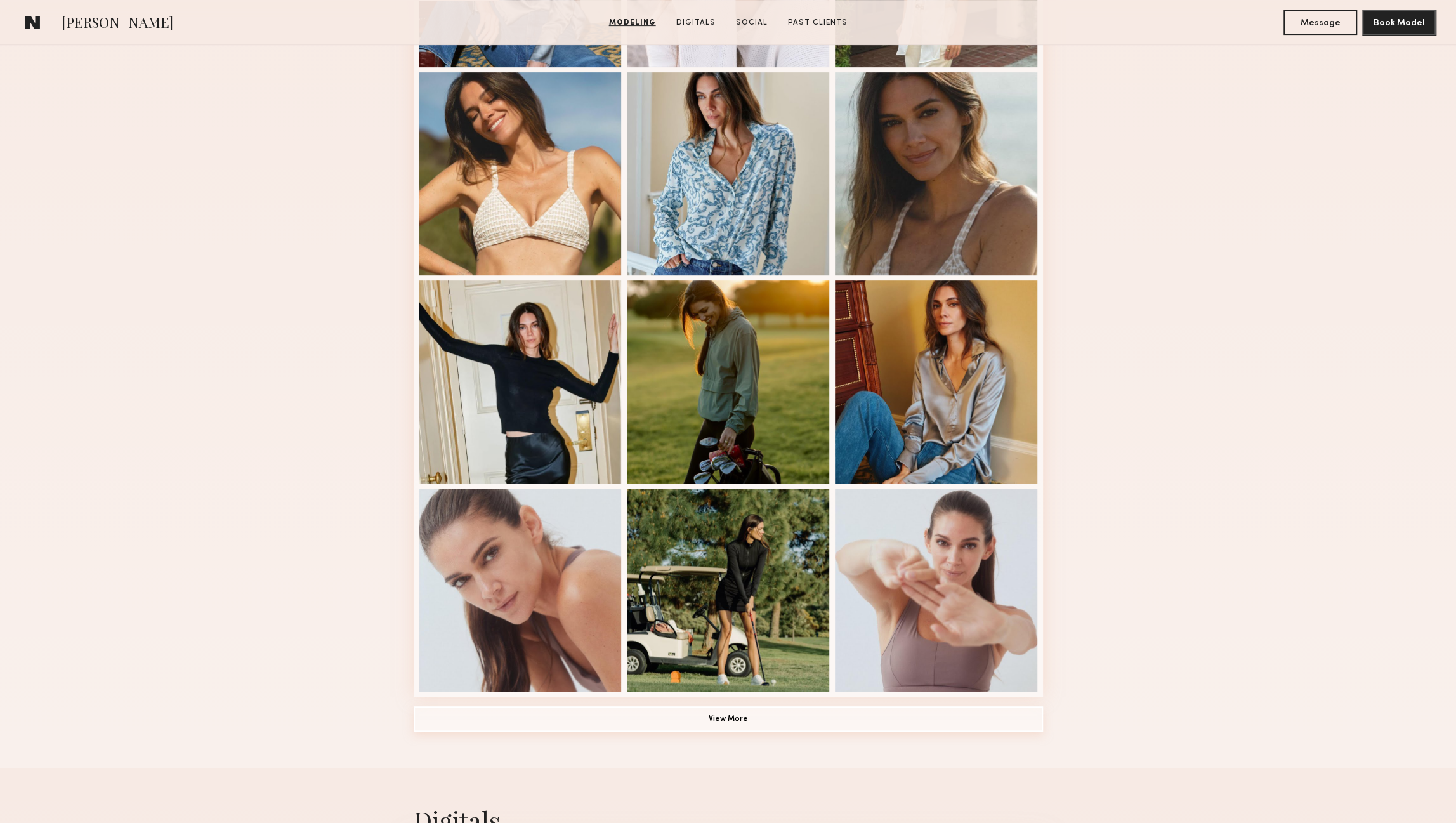
click at [689, 725] on button "View More" at bounding box center [728, 719] width 629 height 25
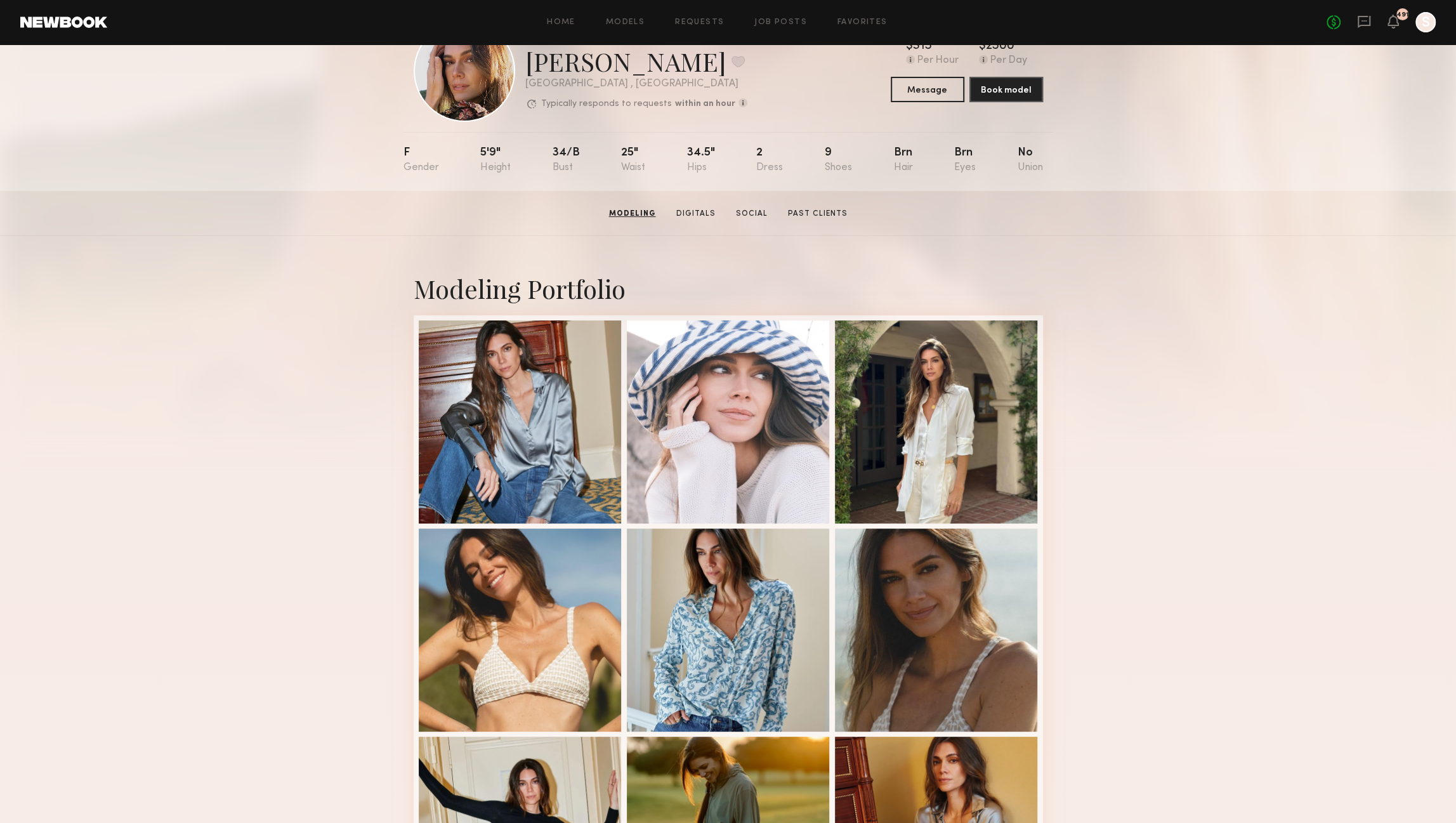
scroll to position [0, 0]
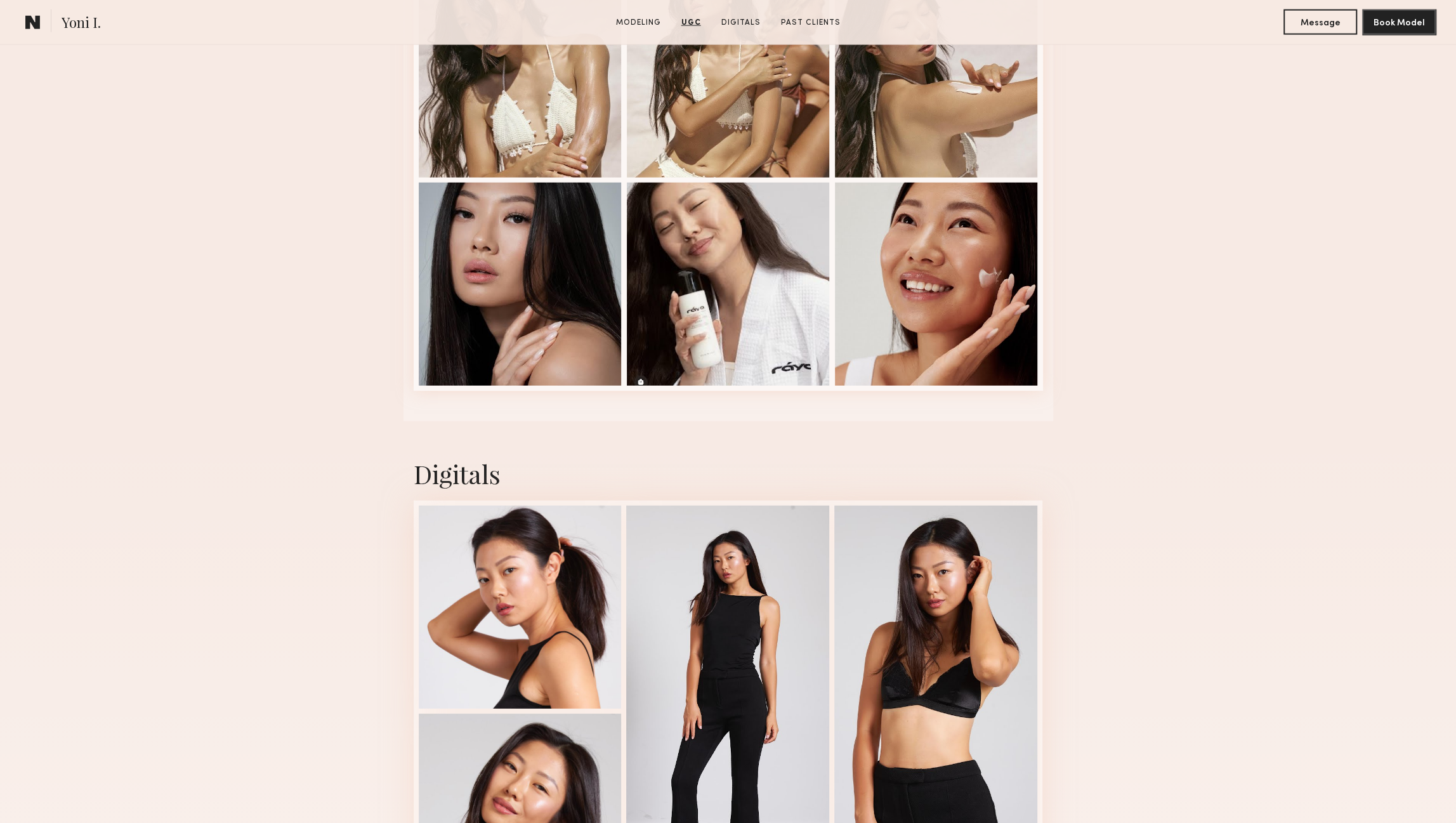
scroll to position [2629, 0]
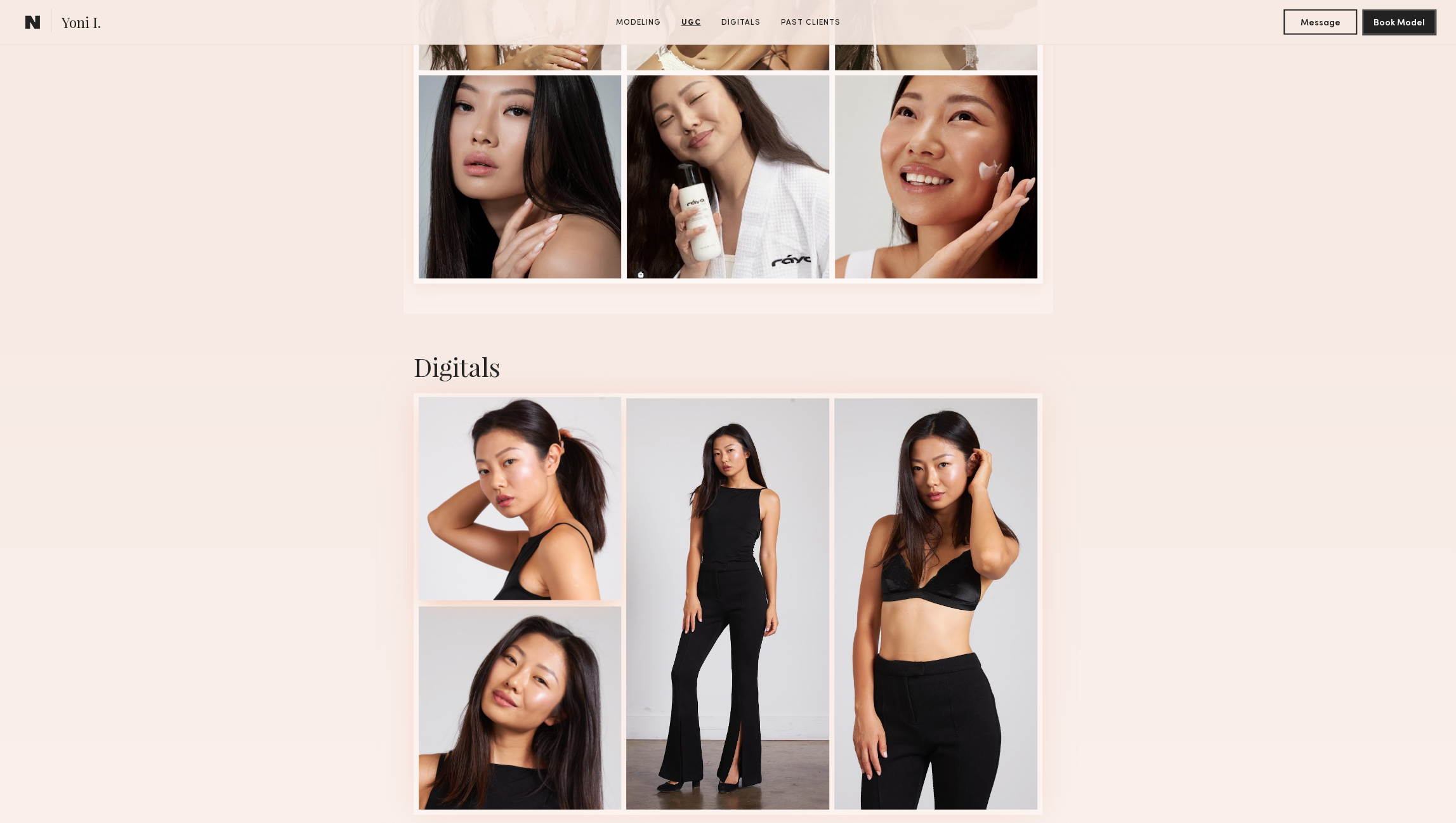
click at [520, 551] on div at bounding box center [520, 498] width 203 height 203
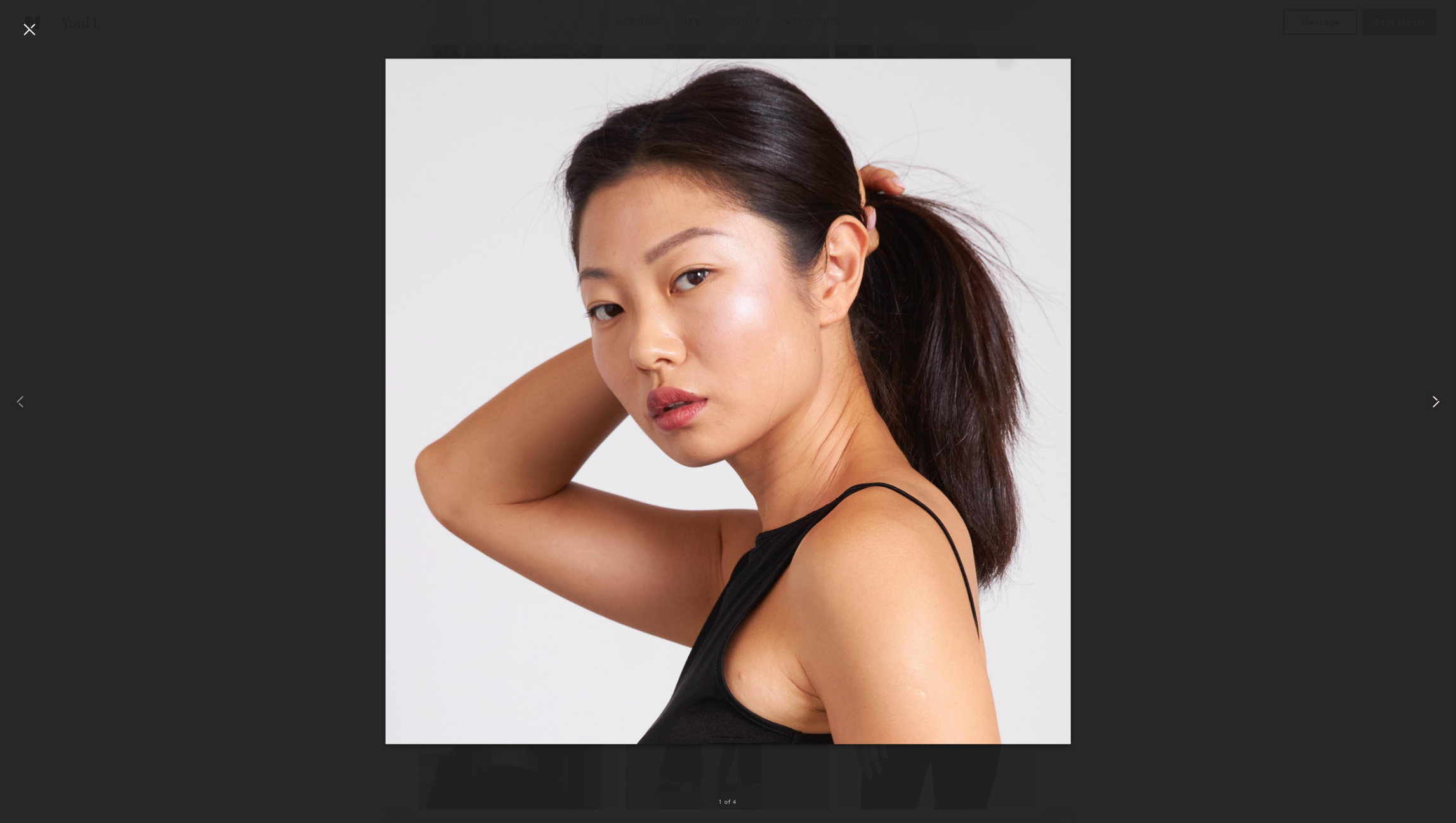
click at [1436, 405] on common-icon at bounding box center [1436, 402] width 20 height 20
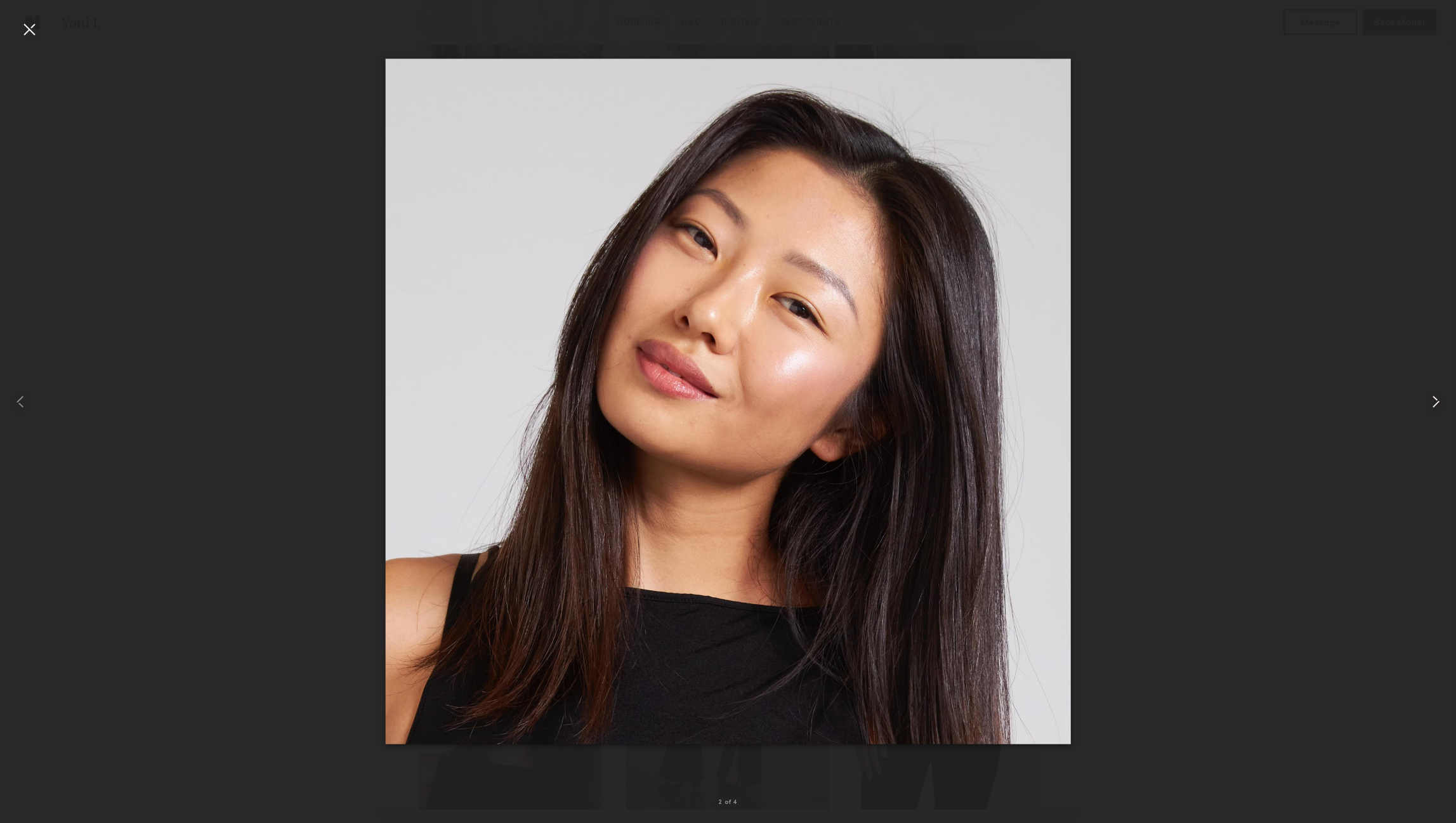
click at [1436, 405] on common-icon at bounding box center [1436, 402] width 20 height 20
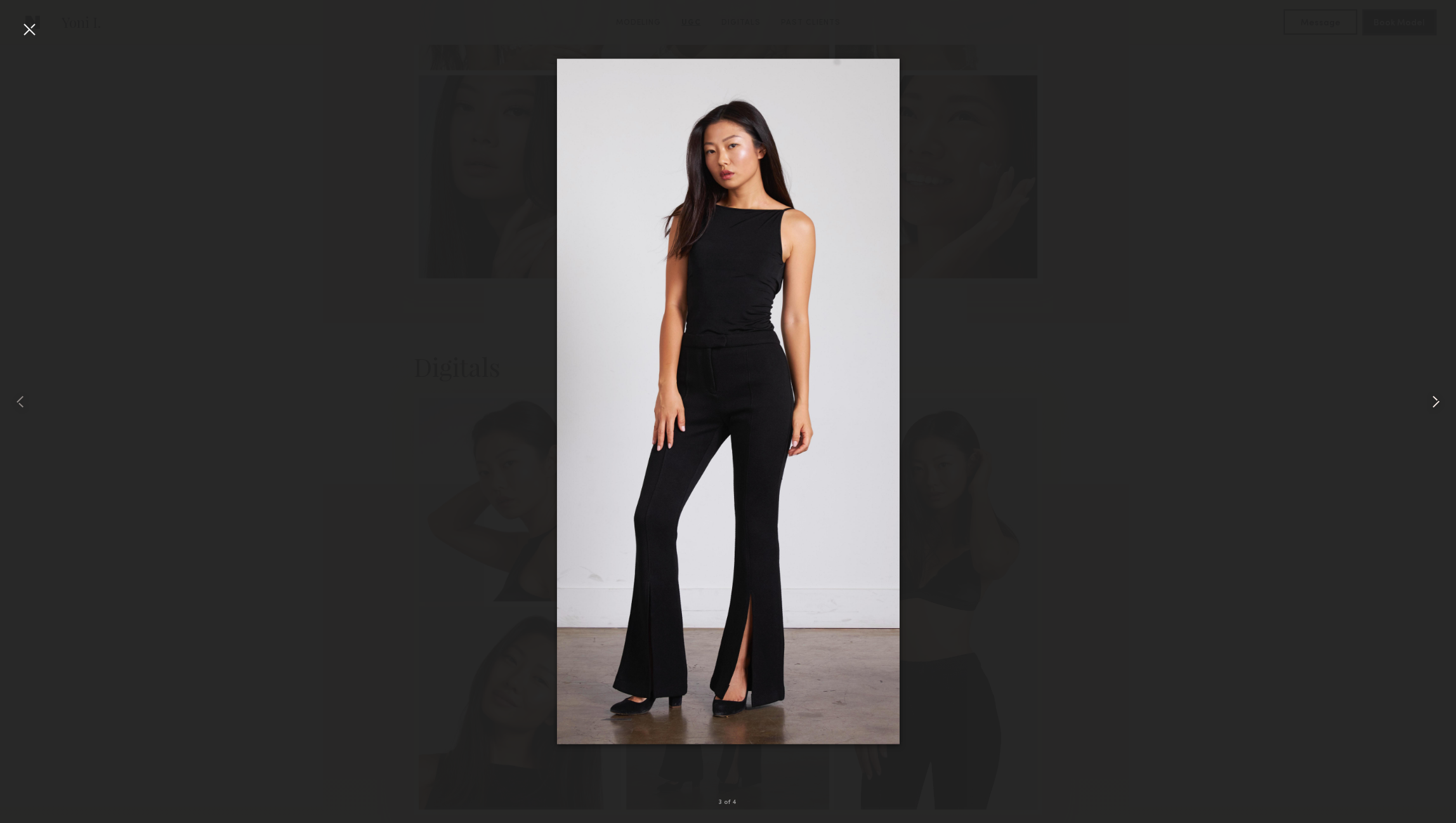
click at [1436, 405] on common-icon at bounding box center [1436, 402] width 20 height 20
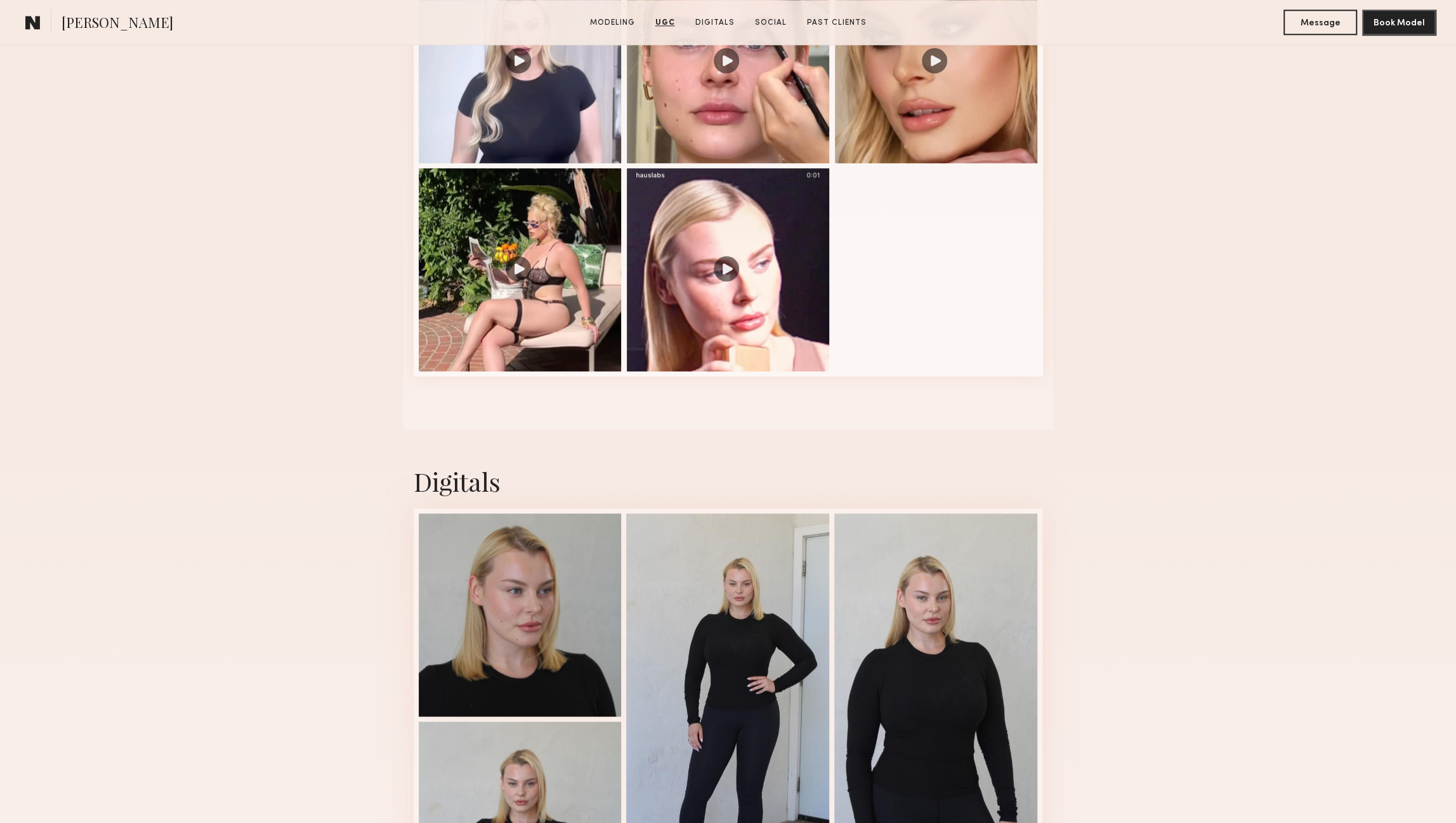
scroll to position [1572, 0]
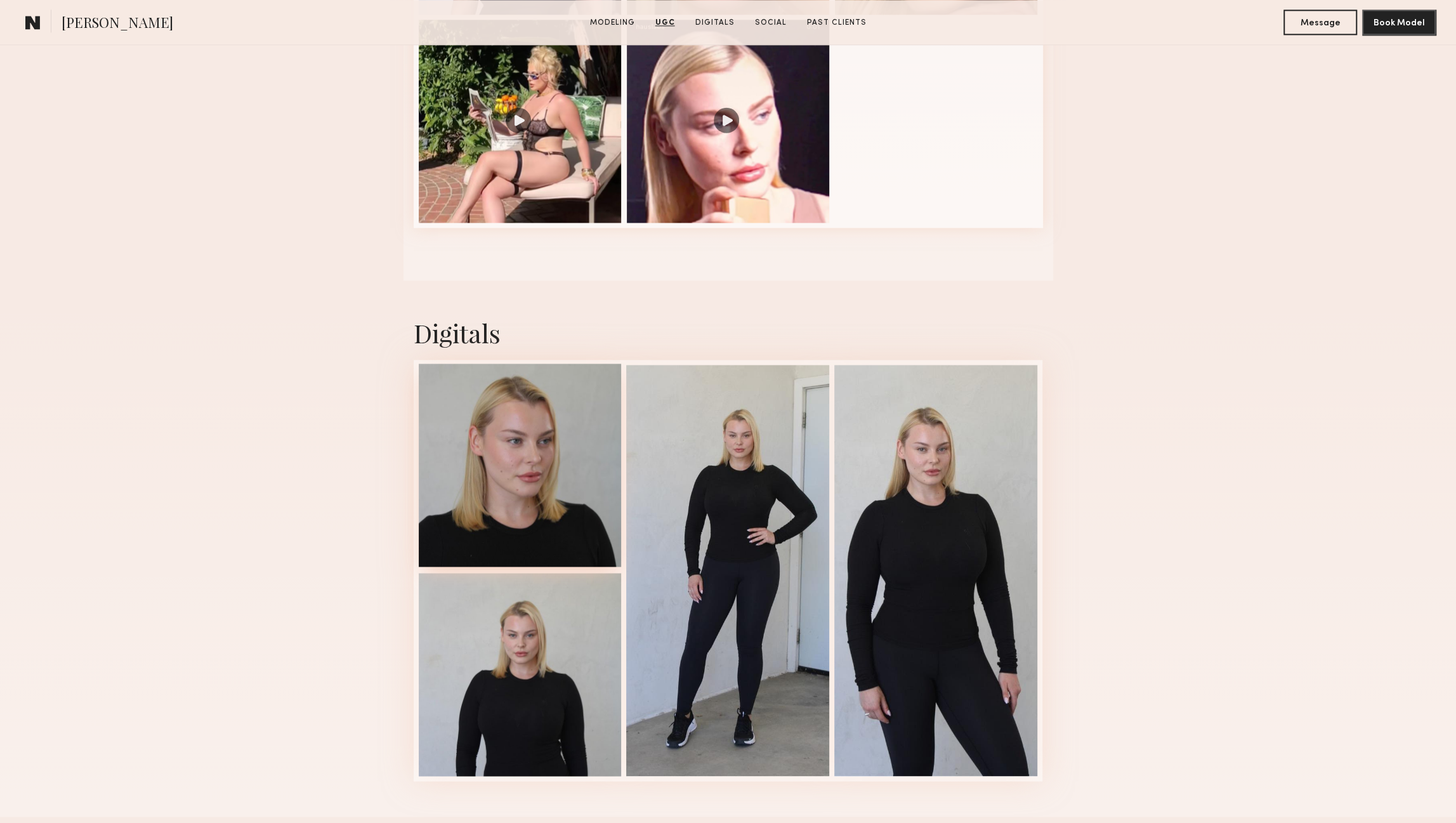
click at [465, 505] on div at bounding box center [520, 465] width 203 height 203
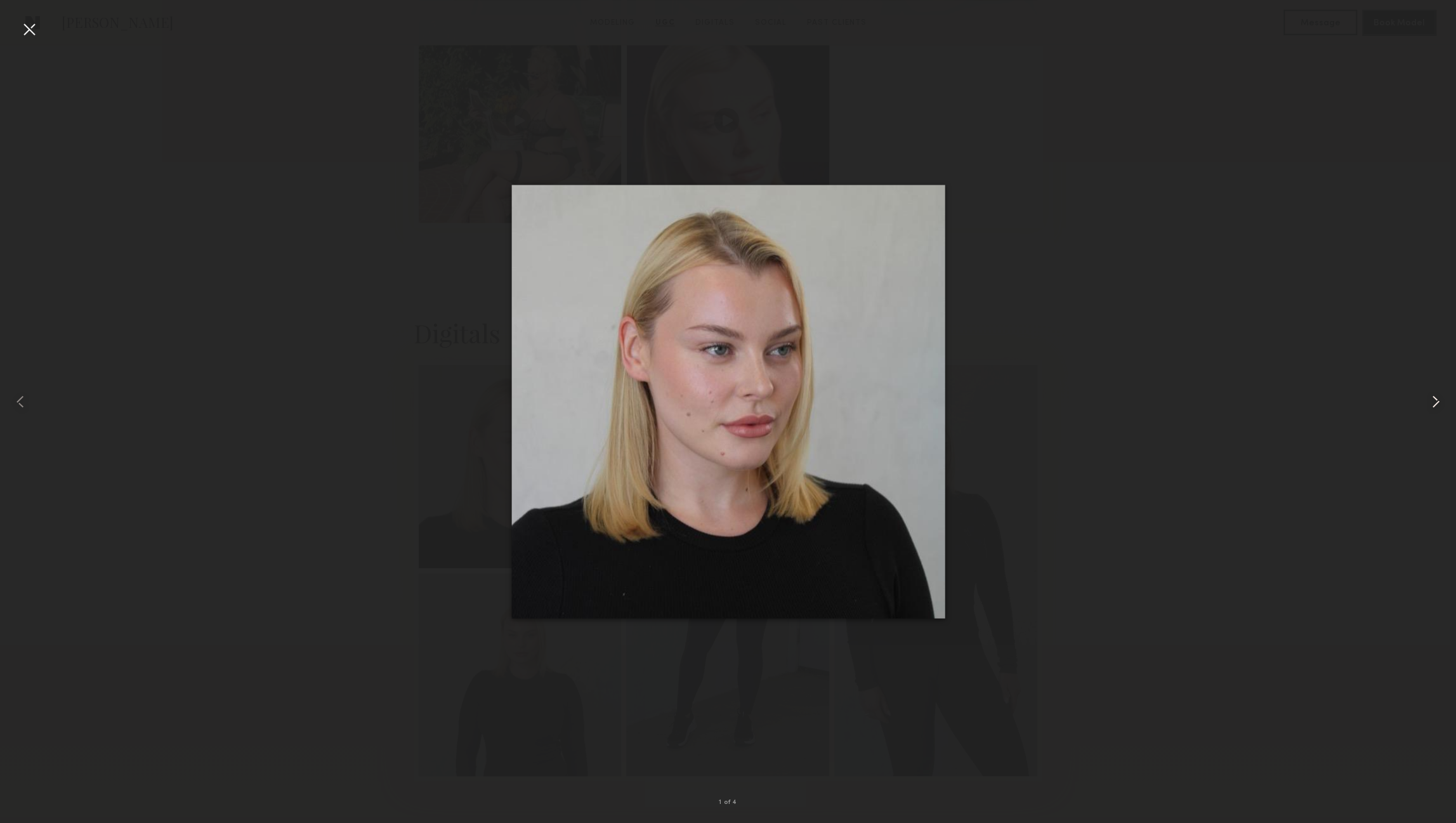
click at [1432, 396] on common-icon at bounding box center [1436, 402] width 20 height 20
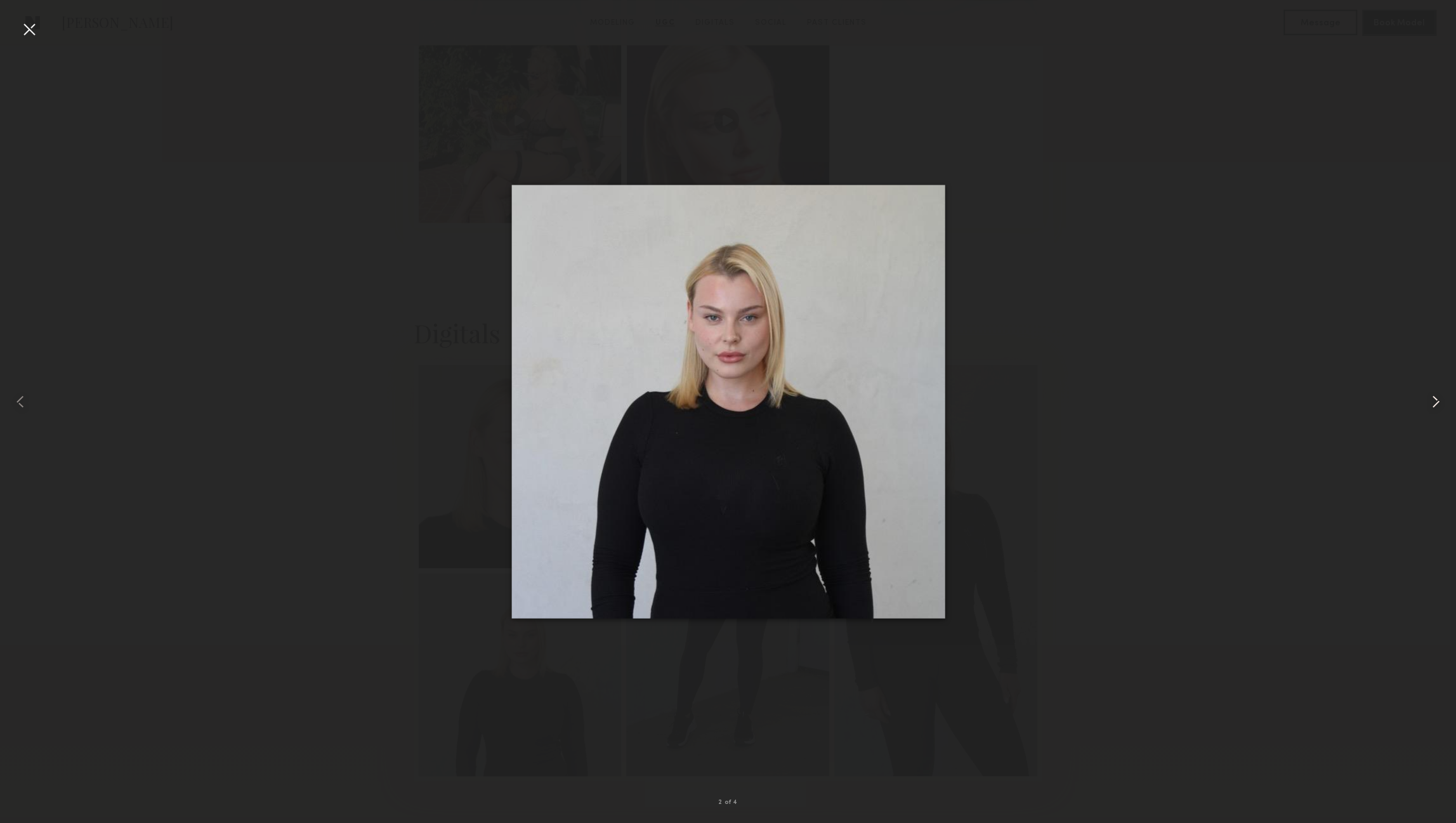
click at [1432, 396] on common-icon at bounding box center [1436, 402] width 20 height 20
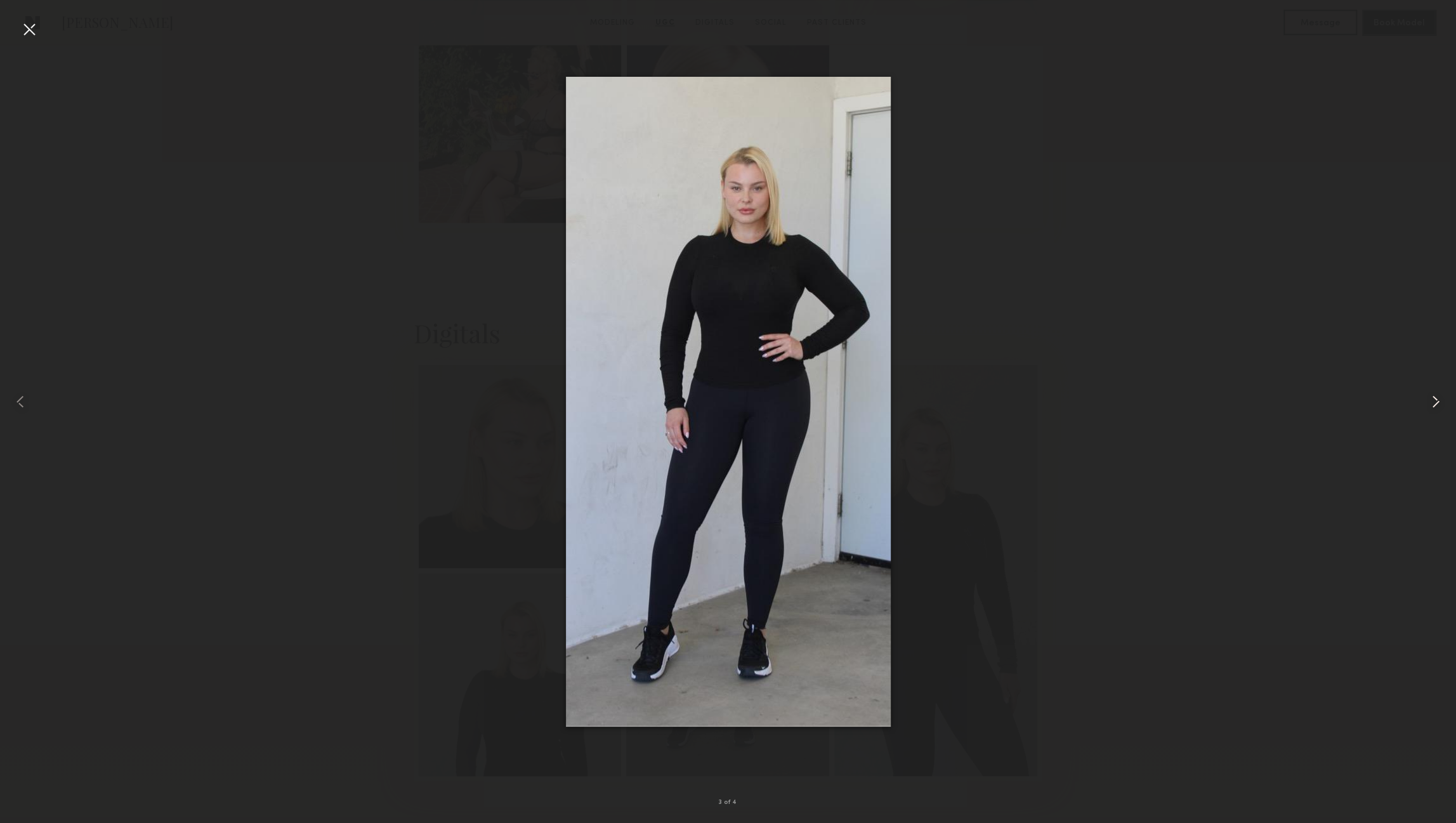
click at [1432, 396] on common-icon at bounding box center [1436, 402] width 20 height 20
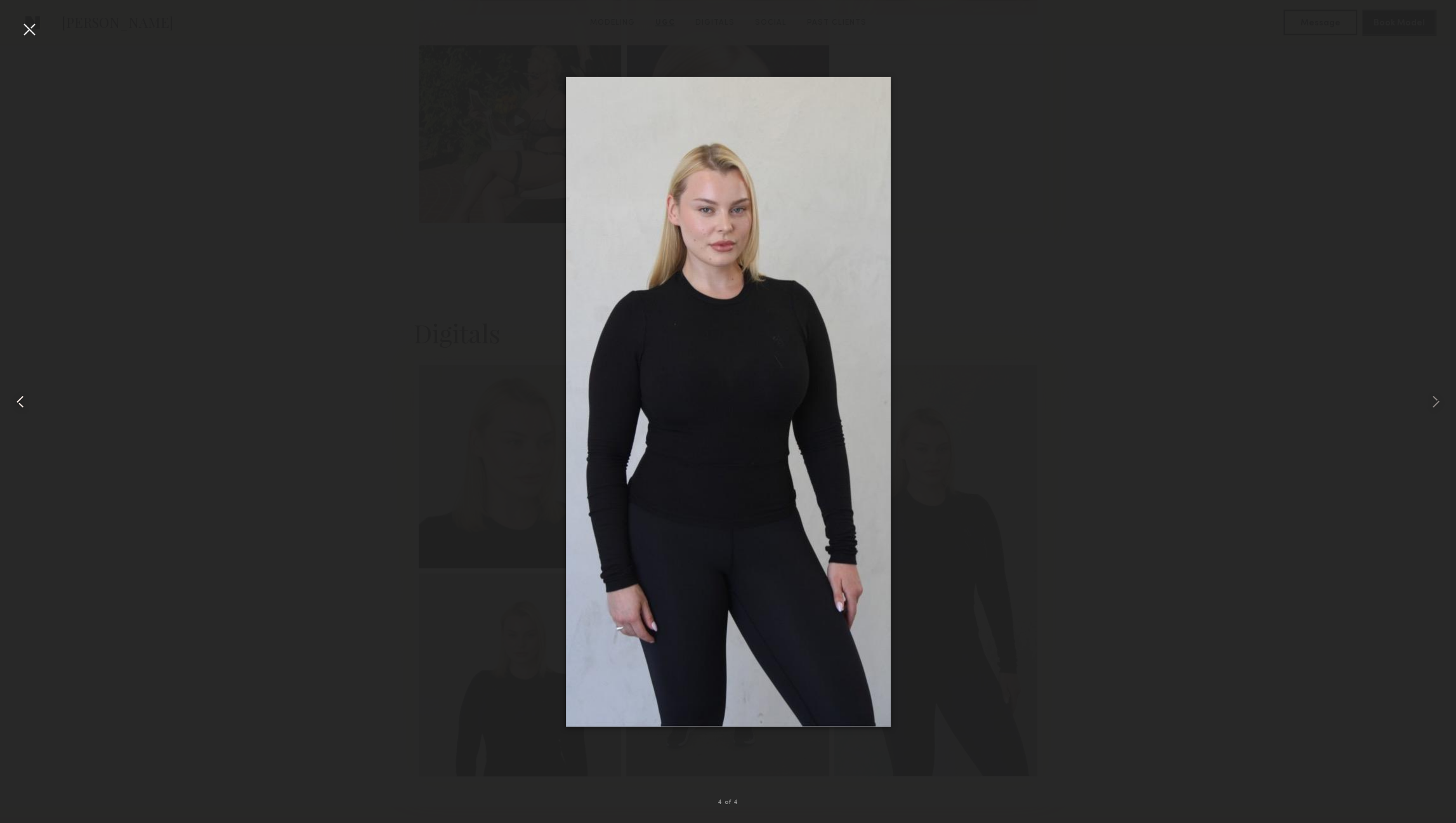
click at [30, 40] on div at bounding box center [29, 401] width 59 height 763
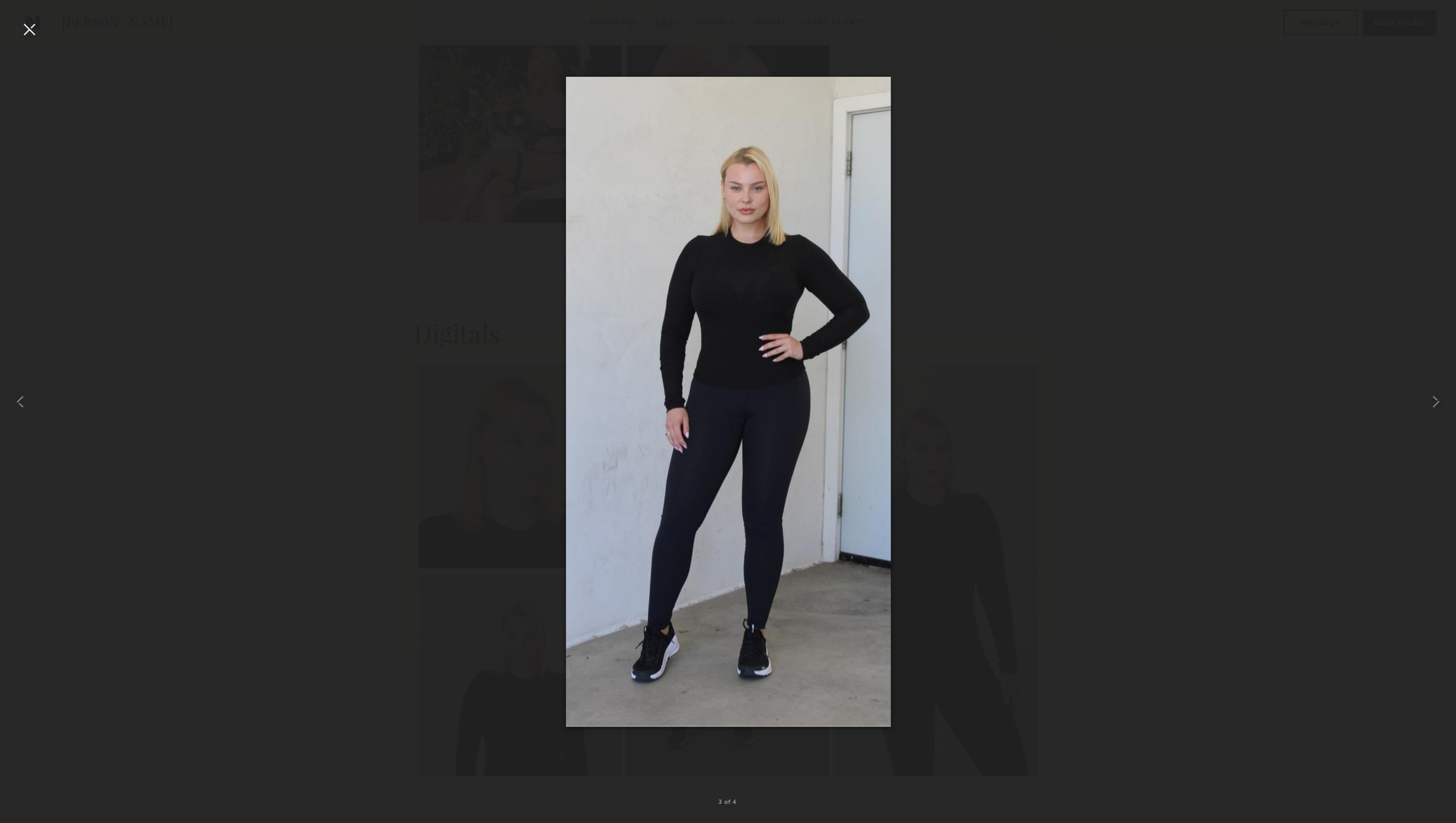
click at [36, 29] on div at bounding box center [29, 29] width 20 height 20
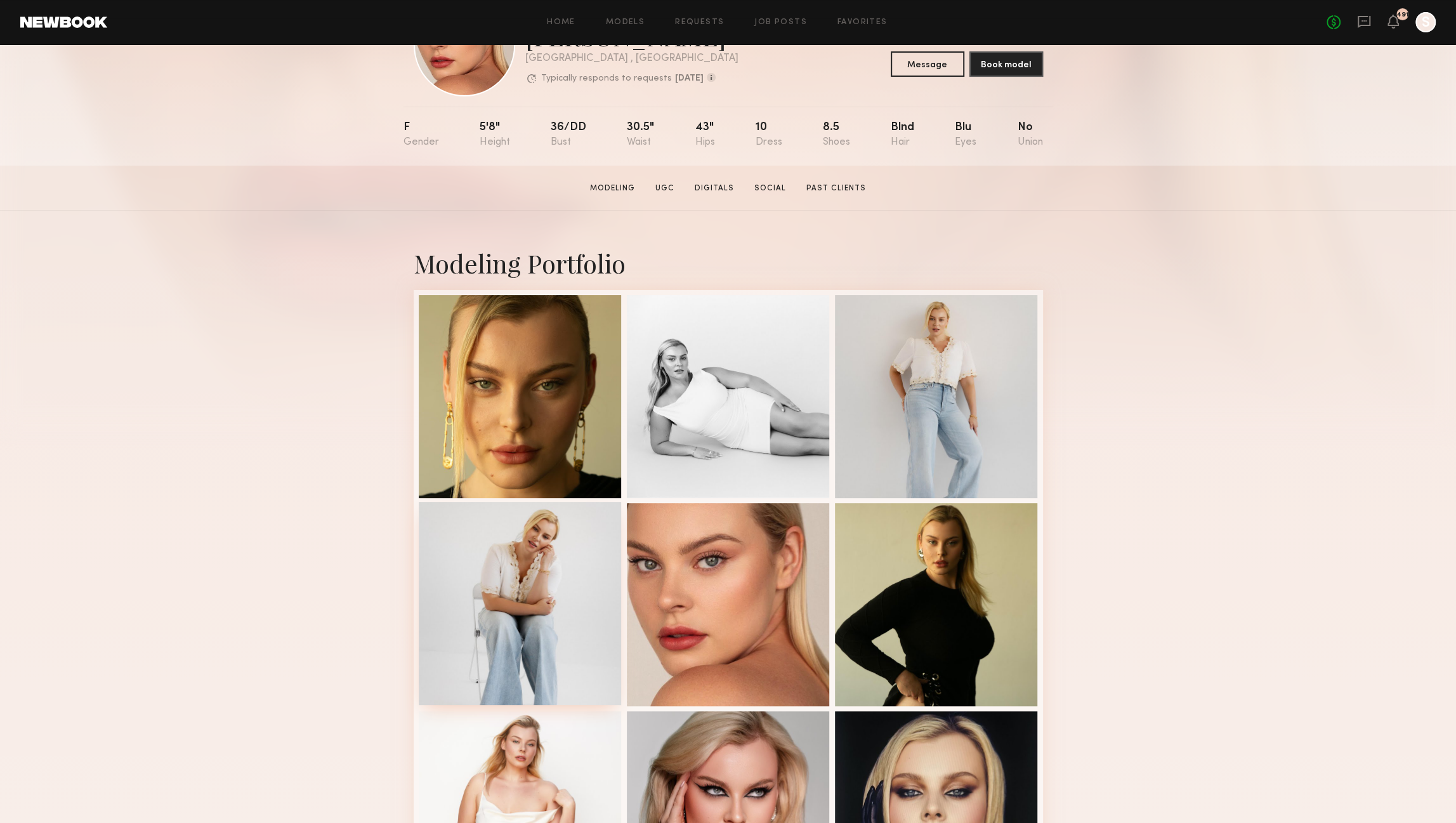
scroll to position [87, 0]
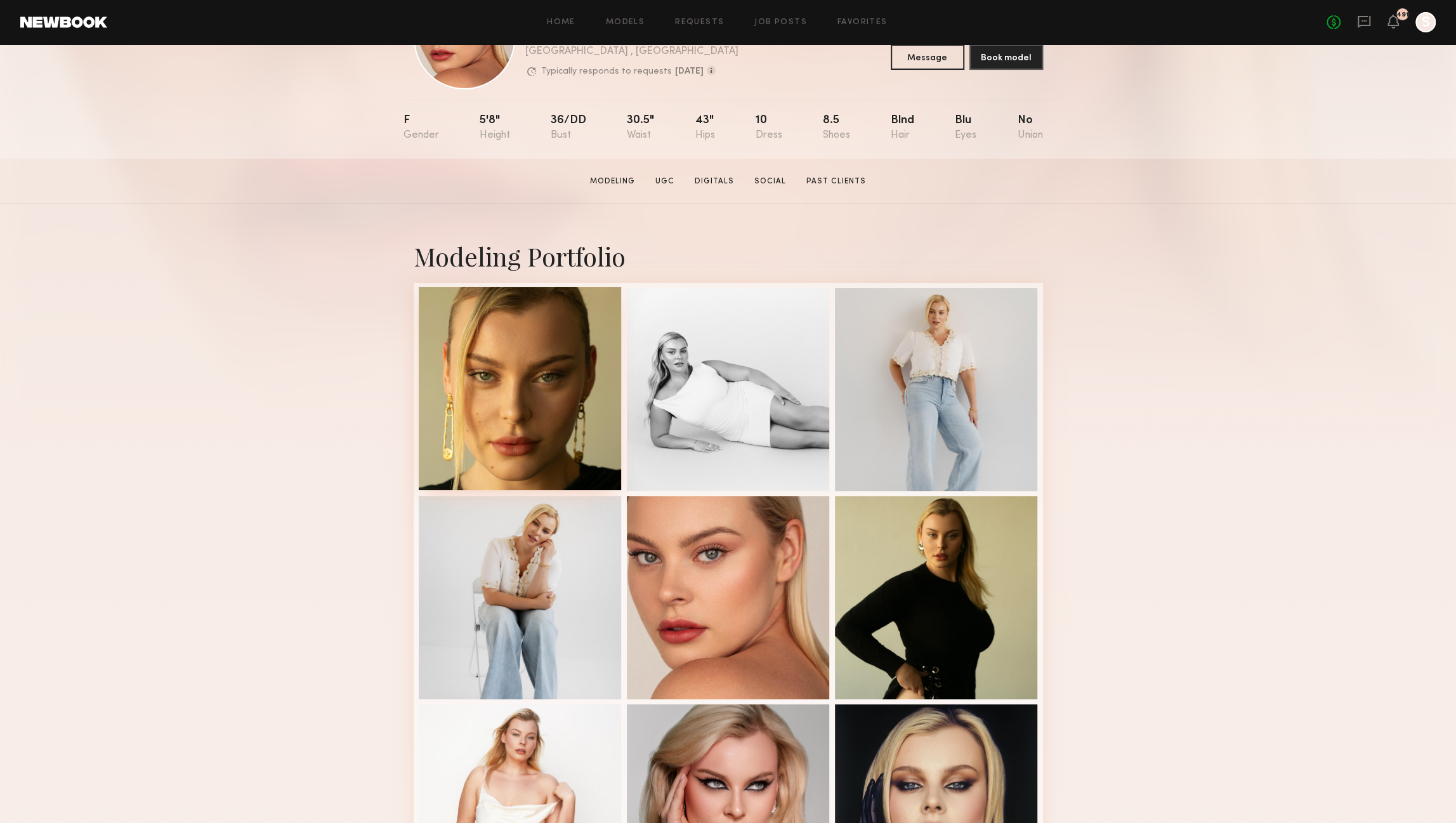
click at [561, 384] on div at bounding box center [520, 388] width 203 height 203
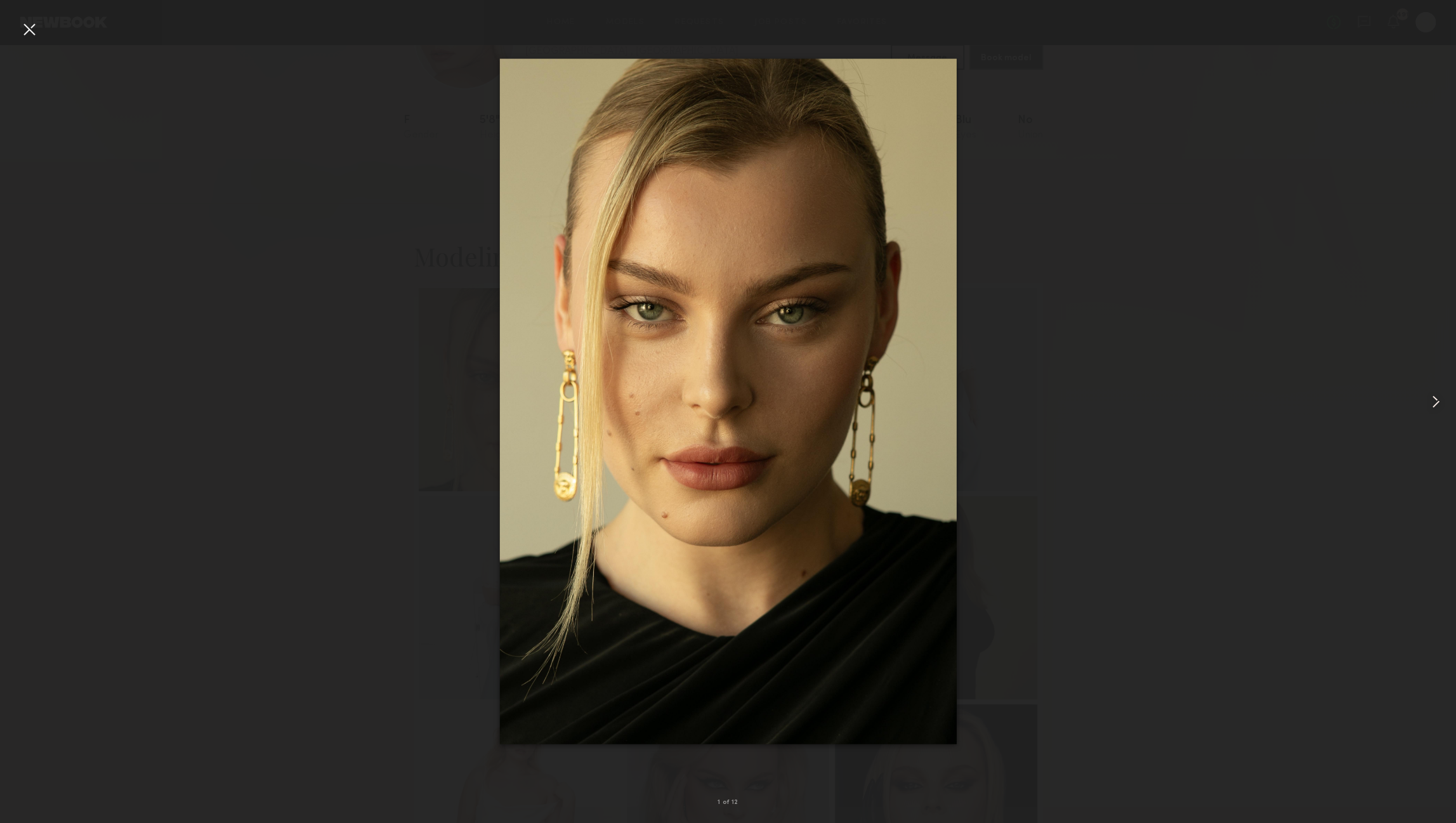
click at [1433, 399] on common-icon at bounding box center [1436, 402] width 20 height 20
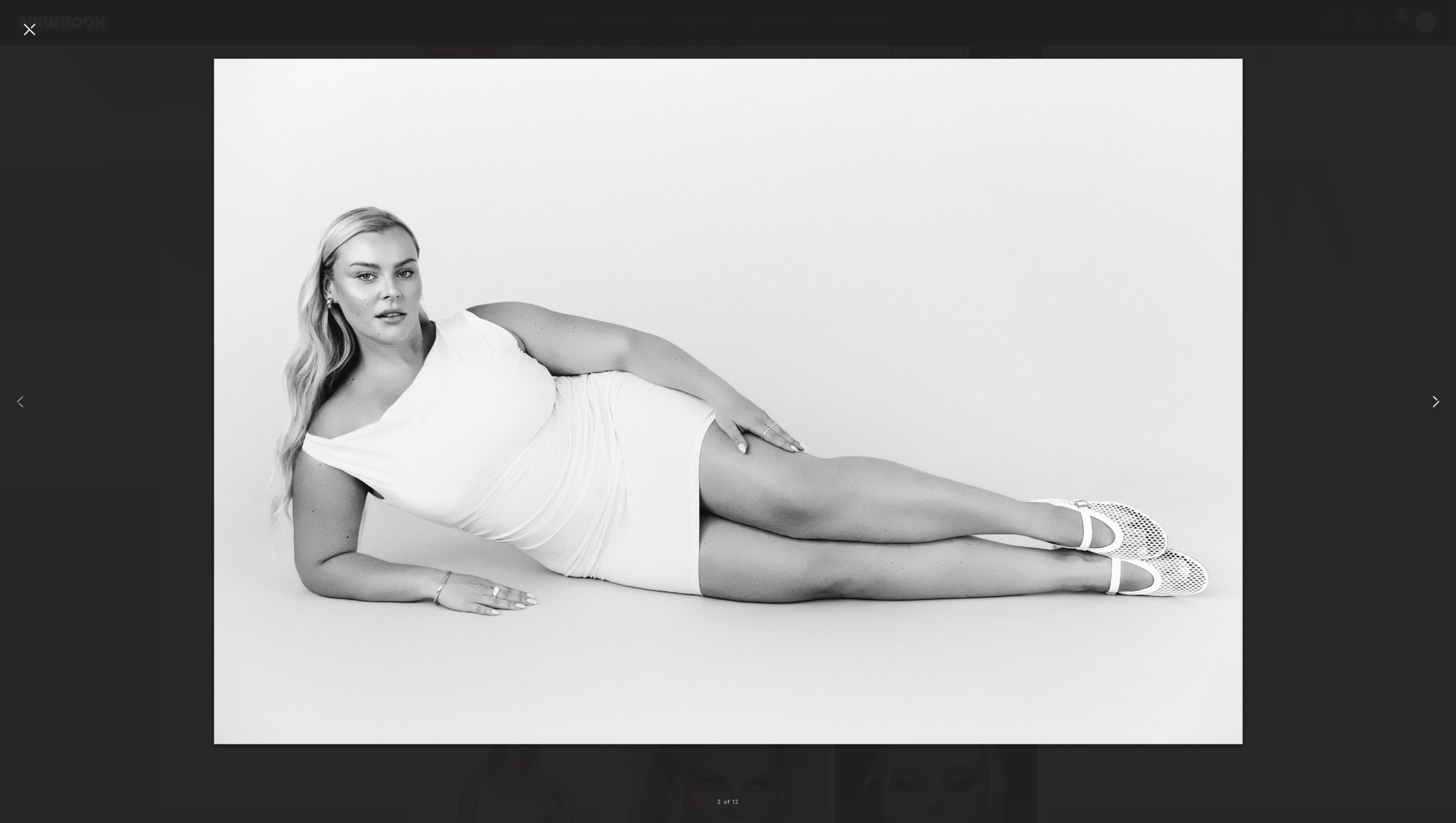
click at [1433, 399] on common-icon at bounding box center [1436, 402] width 20 height 20
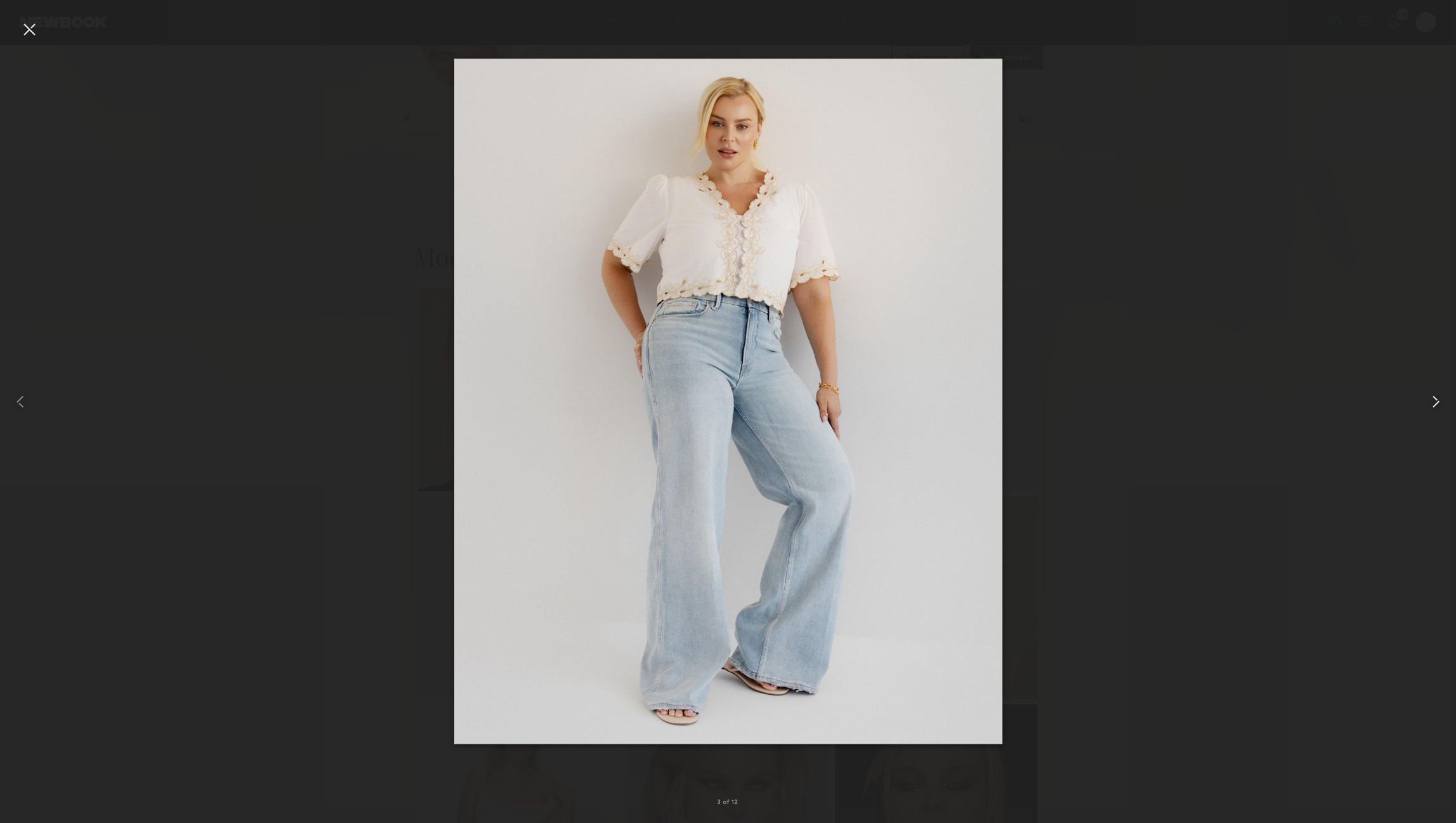
click at [1433, 398] on common-icon at bounding box center [1436, 402] width 20 height 20
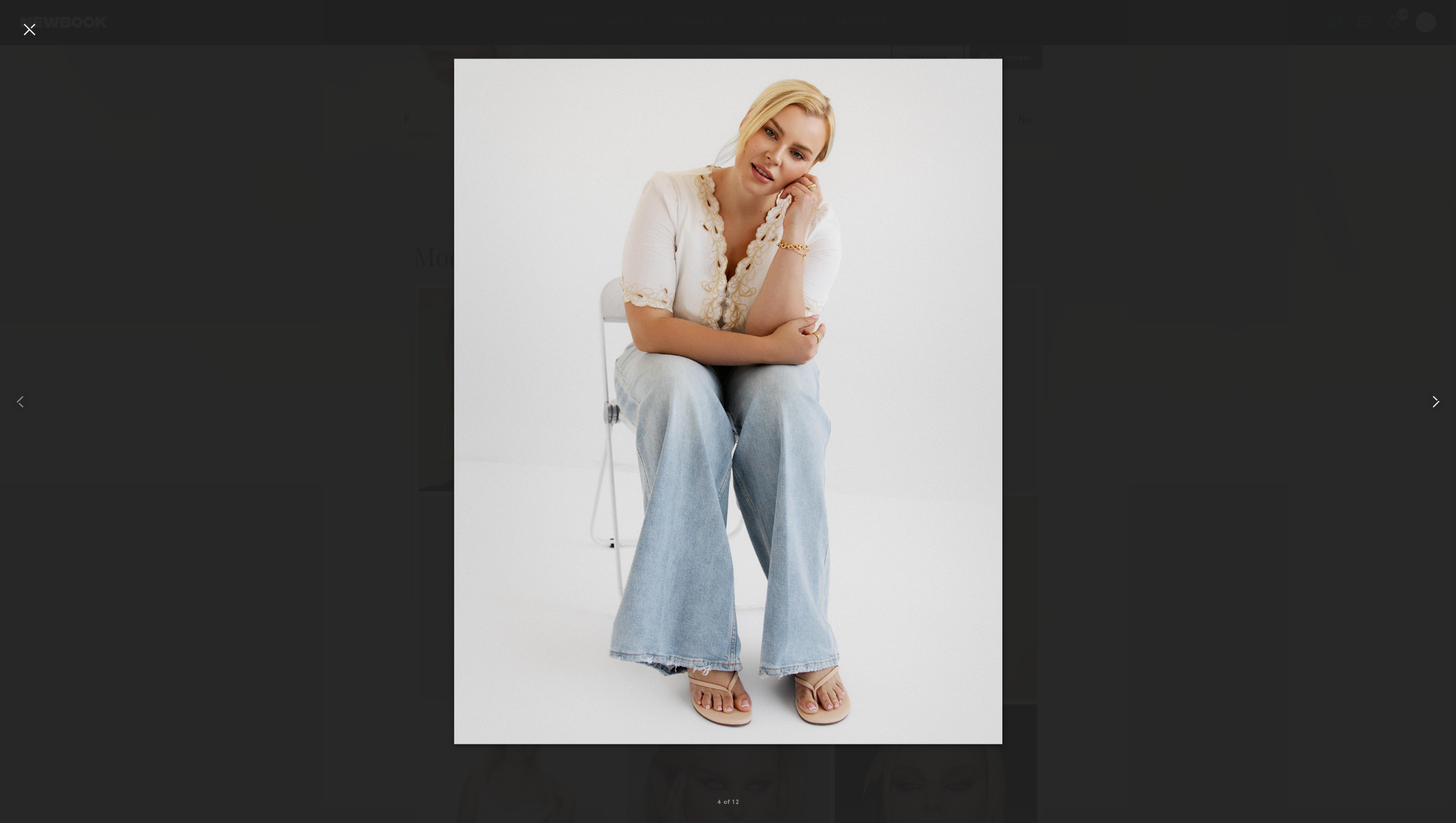
click at [1433, 398] on common-icon at bounding box center [1436, 402] width 20 height 20
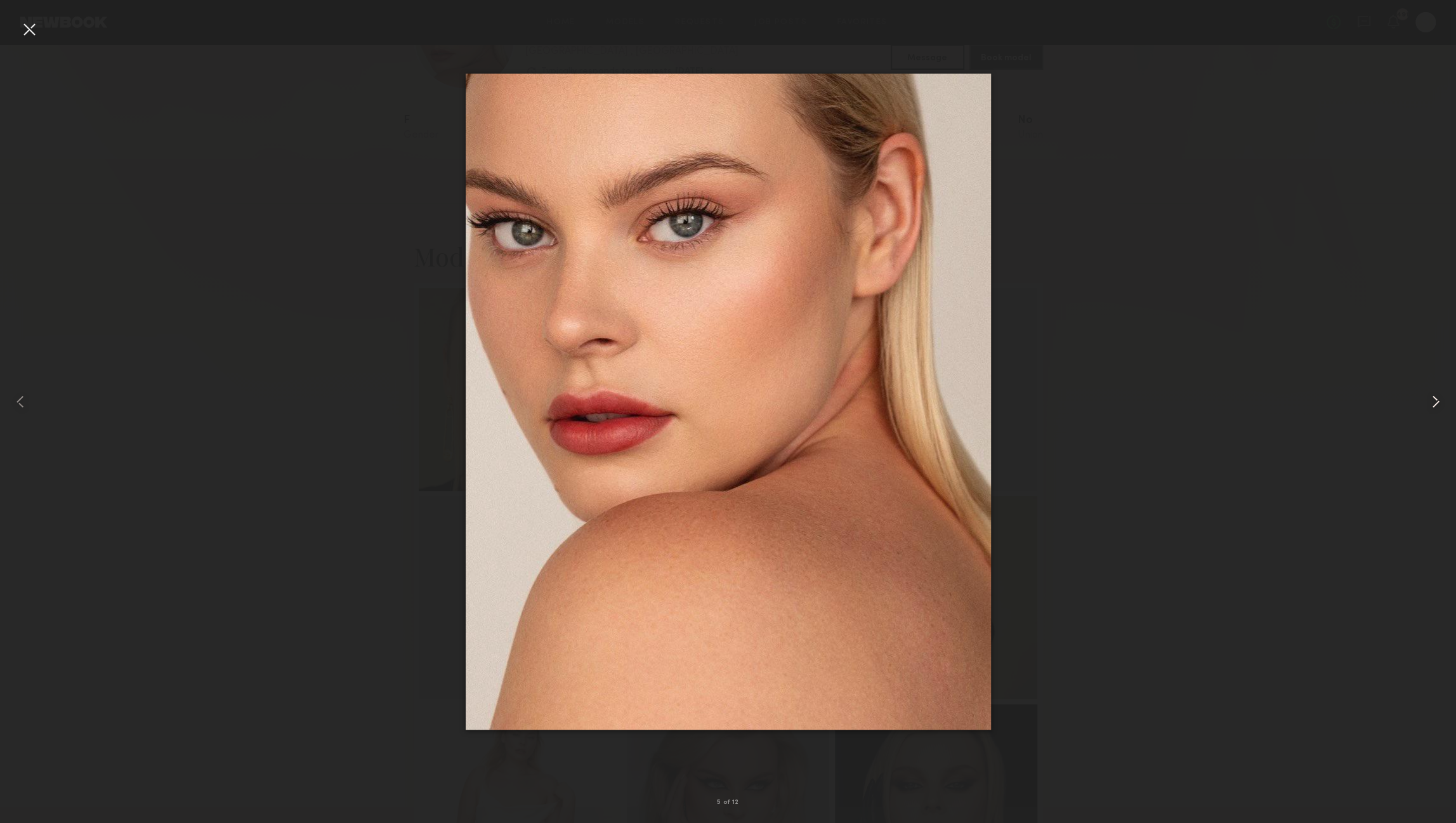
click at [1432, 397] on common-icon at bounding box center [1436, 402] width 20 height 20
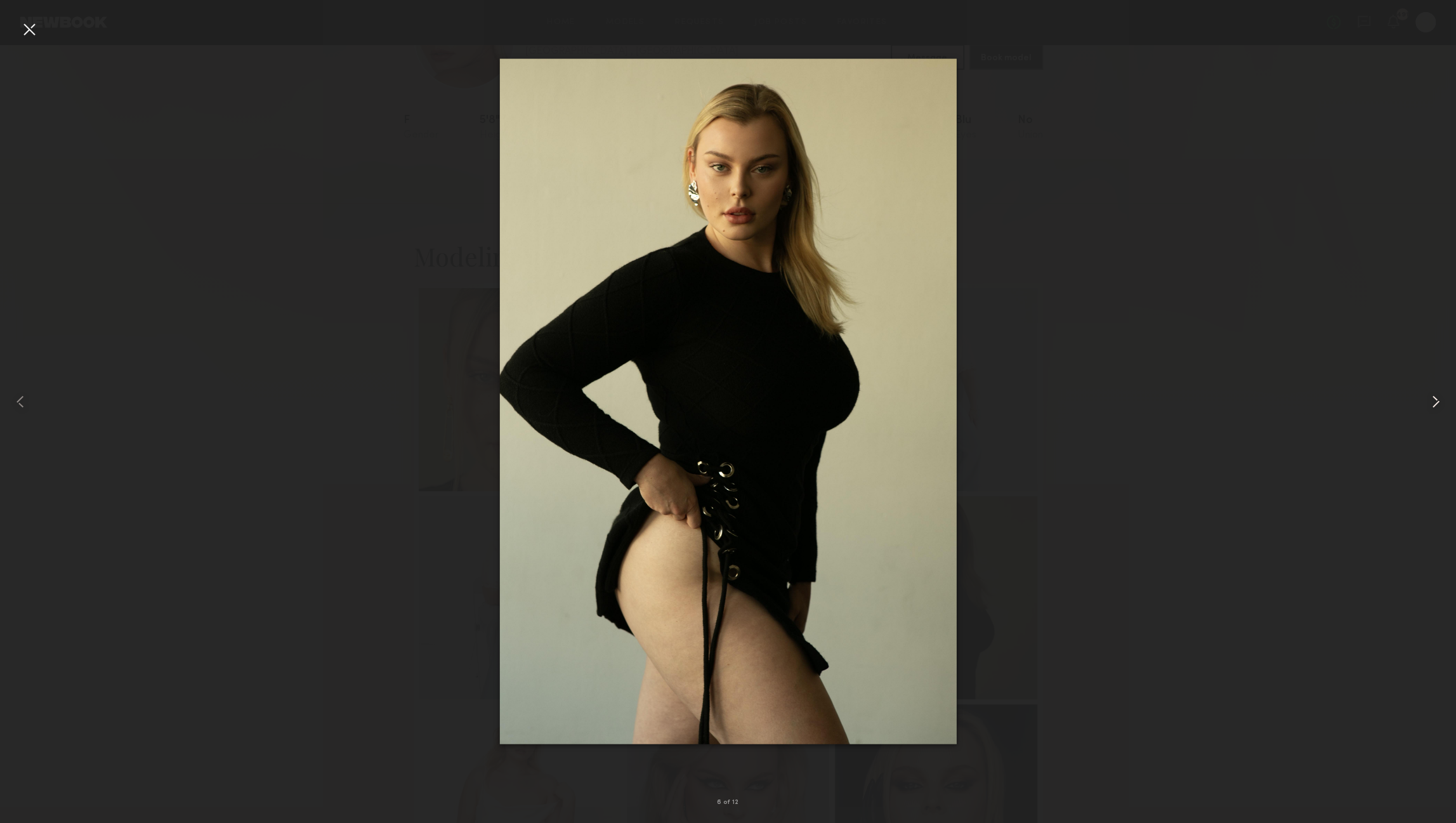
click at [1432, 397] on common-icon at bounding box center [1436, 402] width 20 height 20
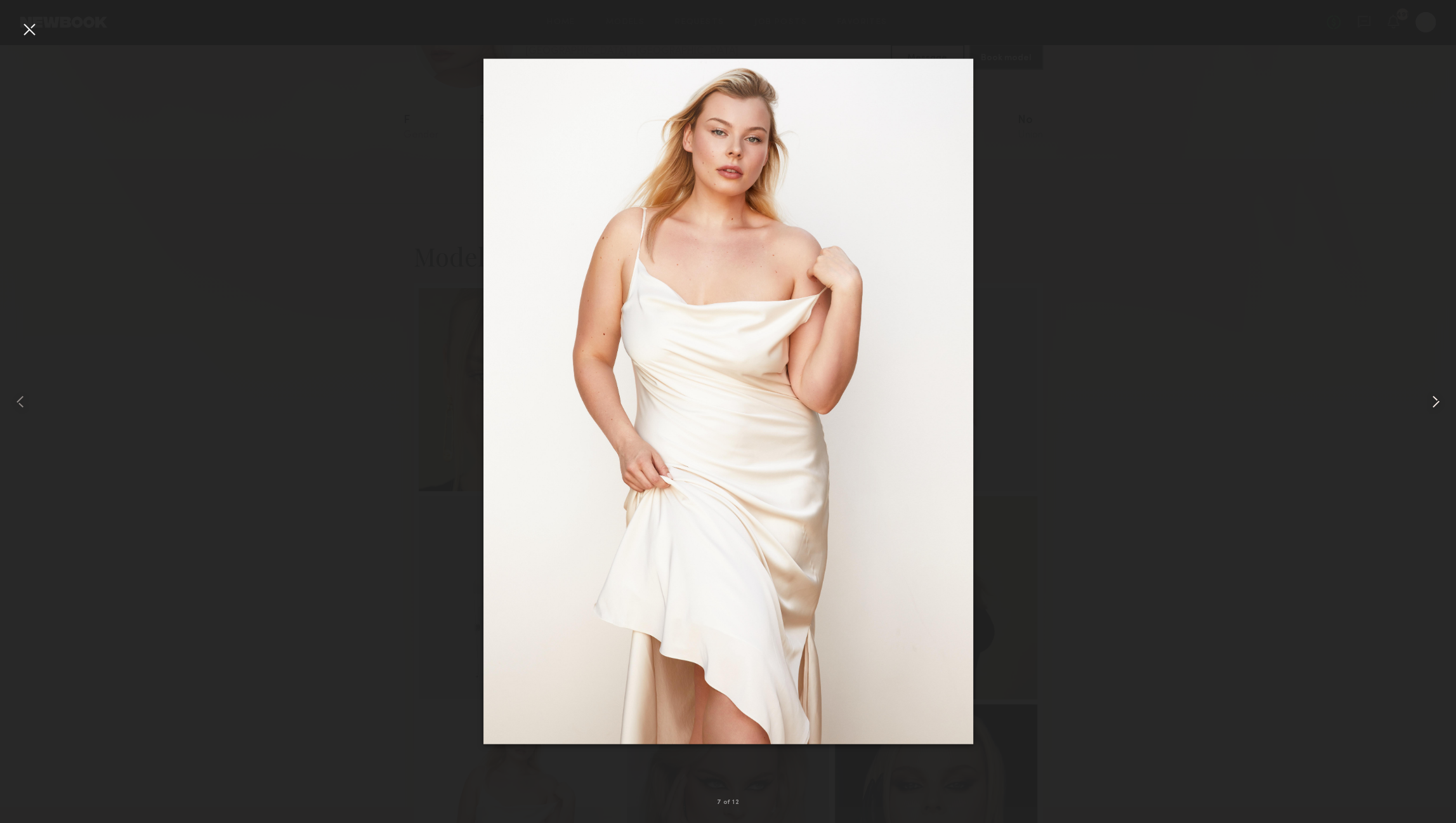
click at [1432, 397] on common-icon at bounding box center [1436, 402] width 20 height 20
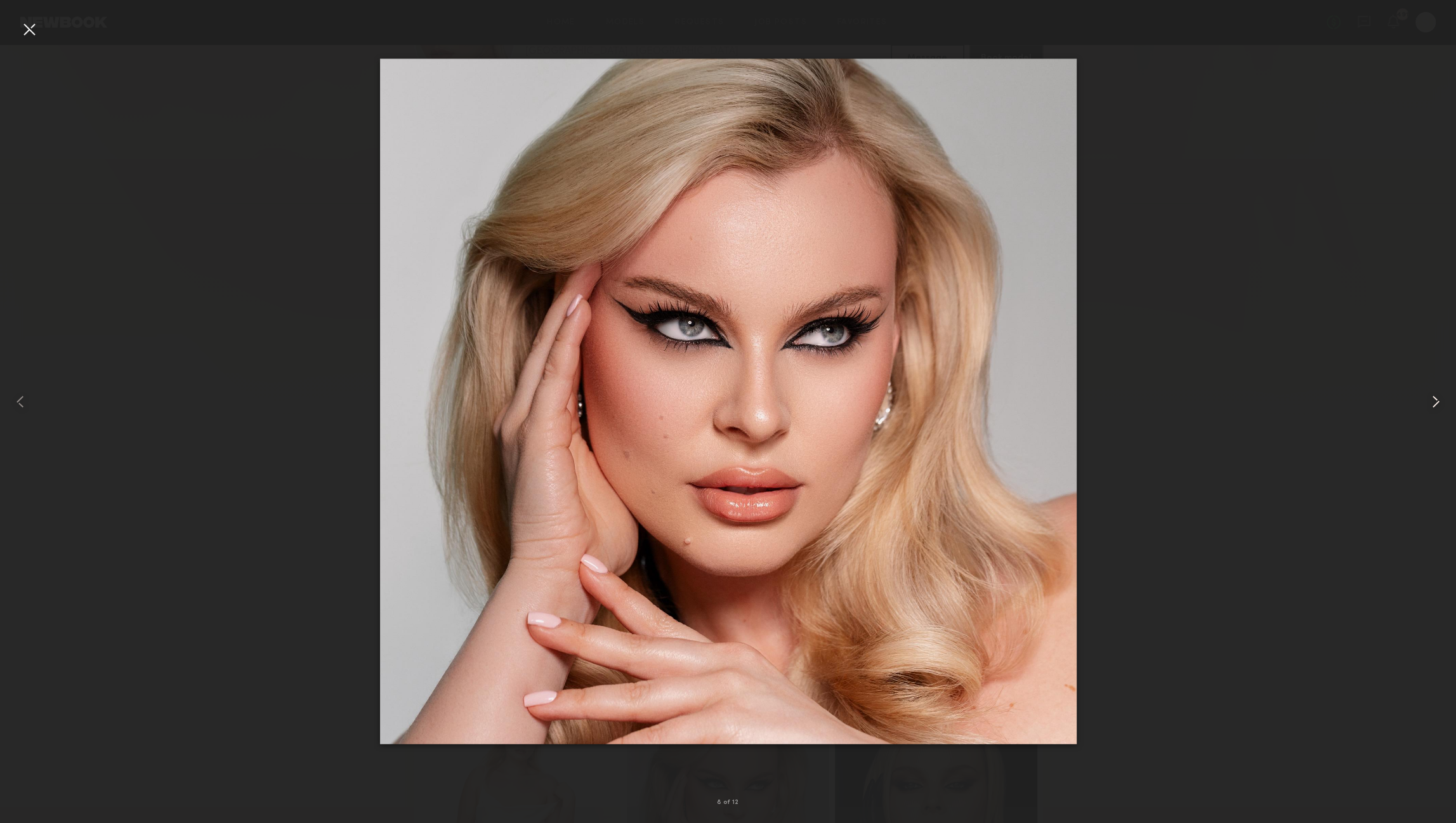
click at [1432, 397] on common-icon at bounding box center [1436, 402] width 20 height 20
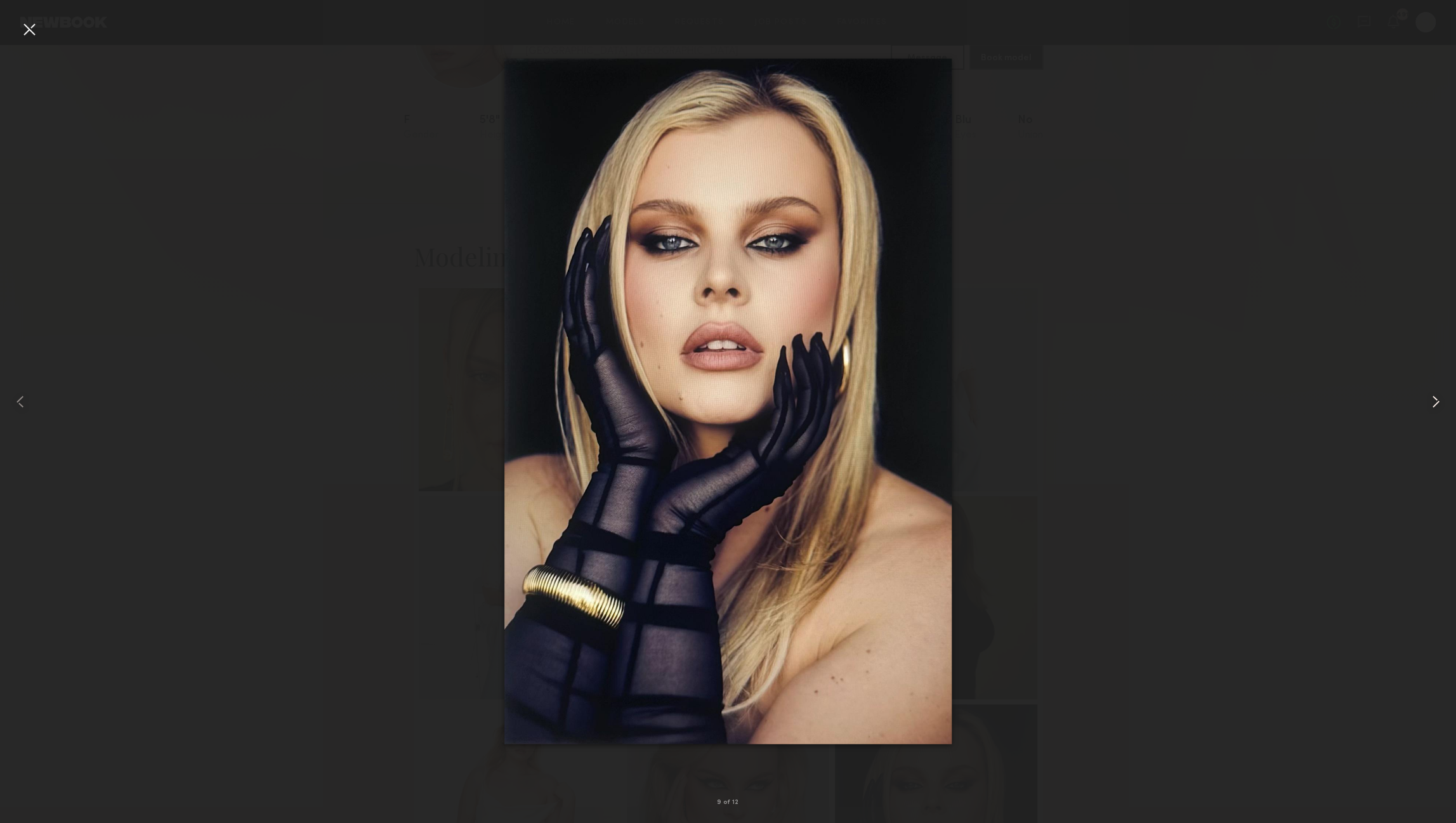
click at [1432, 397] on common-icon at bounding box center [1436, 402] width 20 height 20
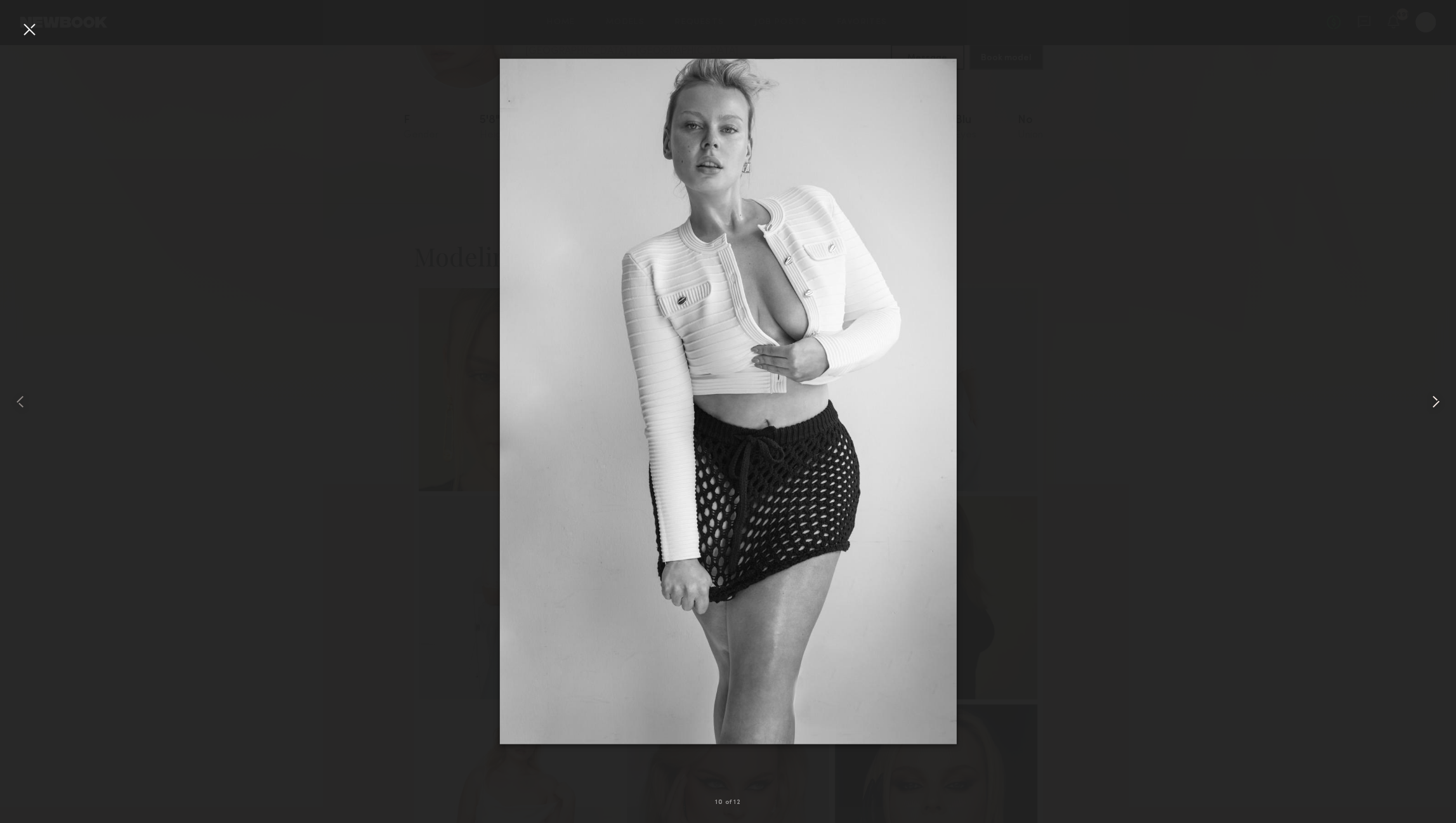
click at [1432, 397] on common-icon at bounding box center [1436, 402] width 20 height 20
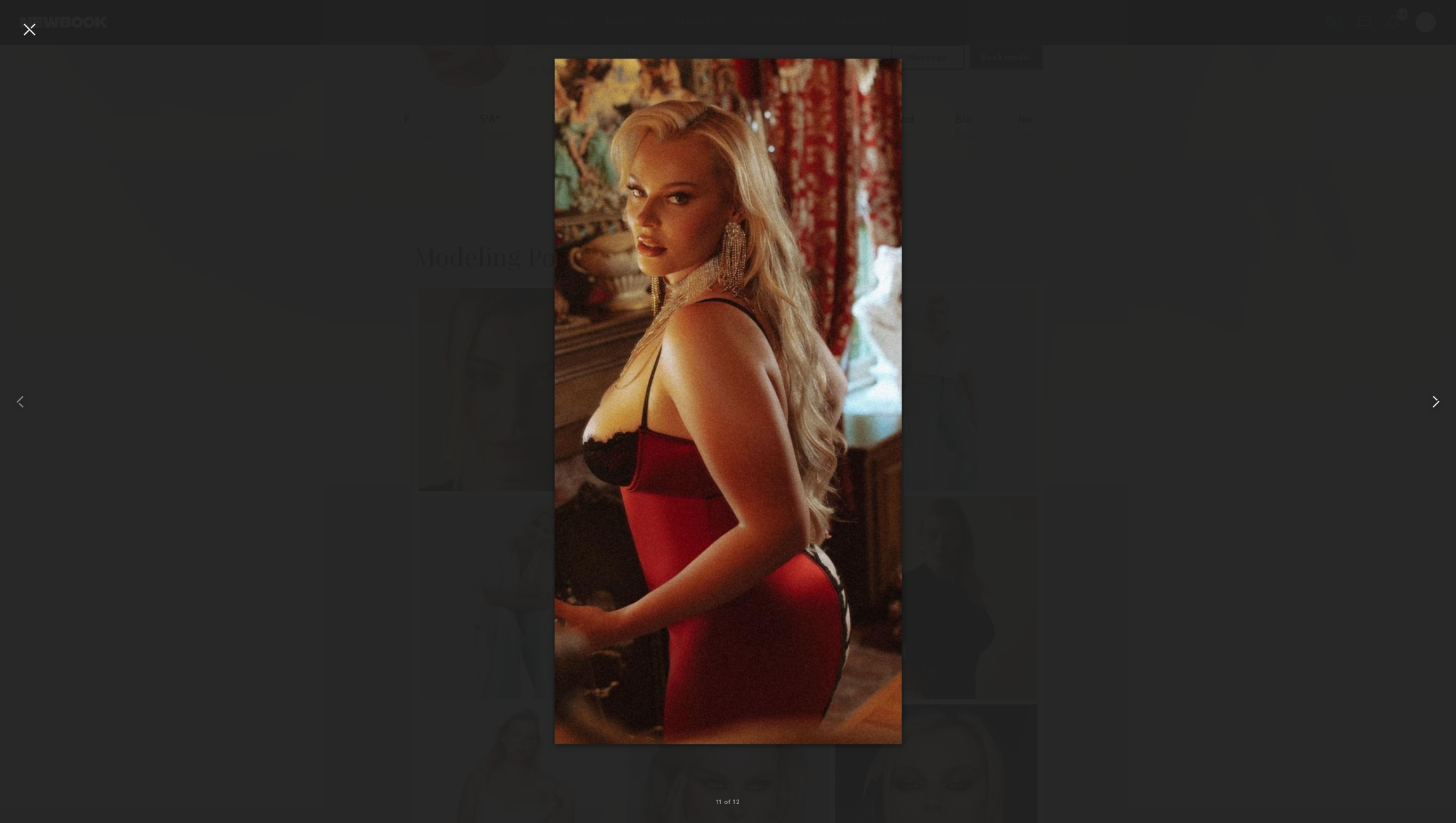
click at [1432, 397] on common-icon at bounding box center [1436, 402] width 20 height 20
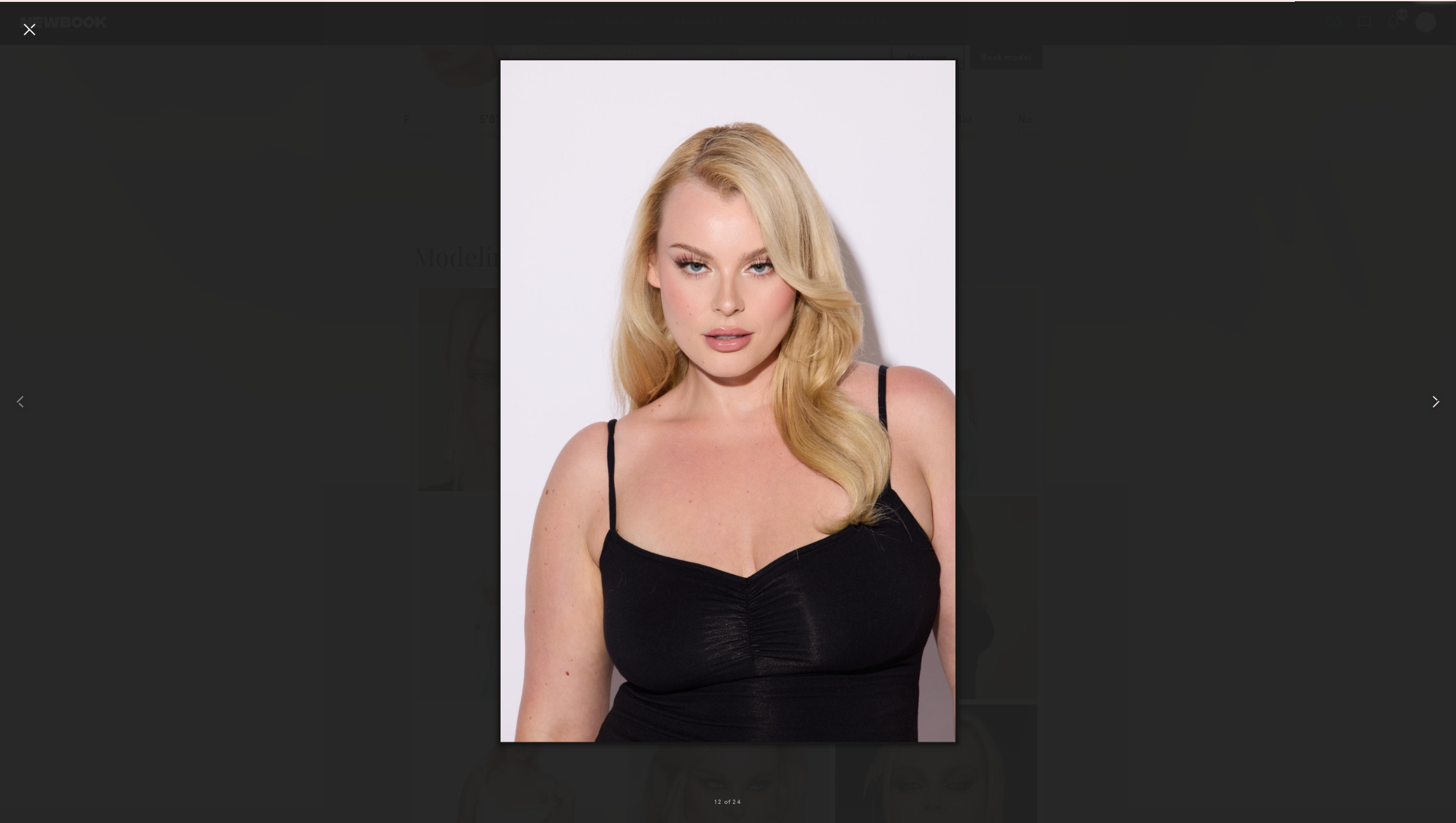
click at [1433, 399] on common-icon at bounding box center [1436, 402] width 20 height 20
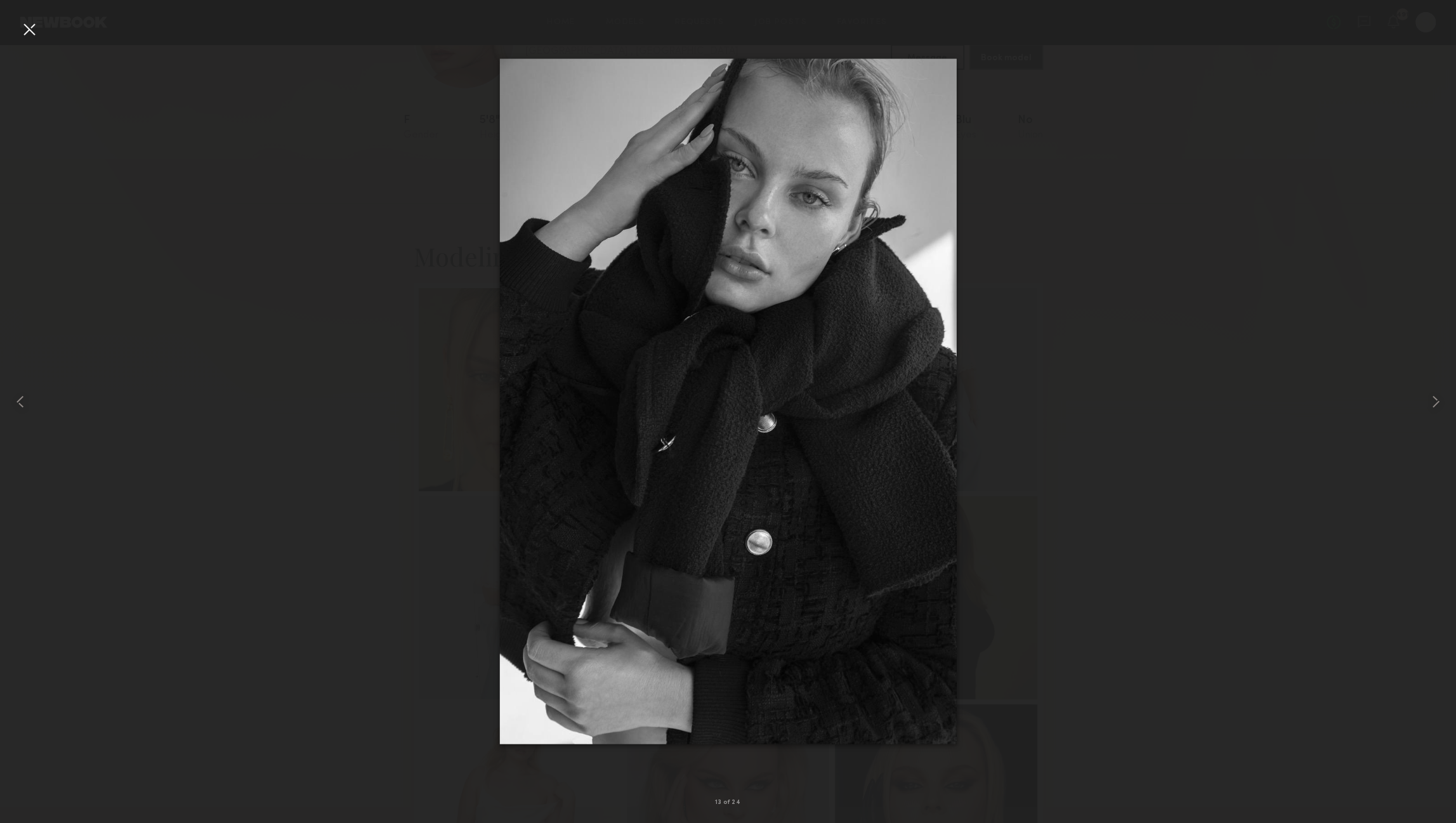
click at [31, 36] on div at bounding box center [29, 29] width 20 height 20
